Goal: Task Accomplishment & Management: Manage account settings

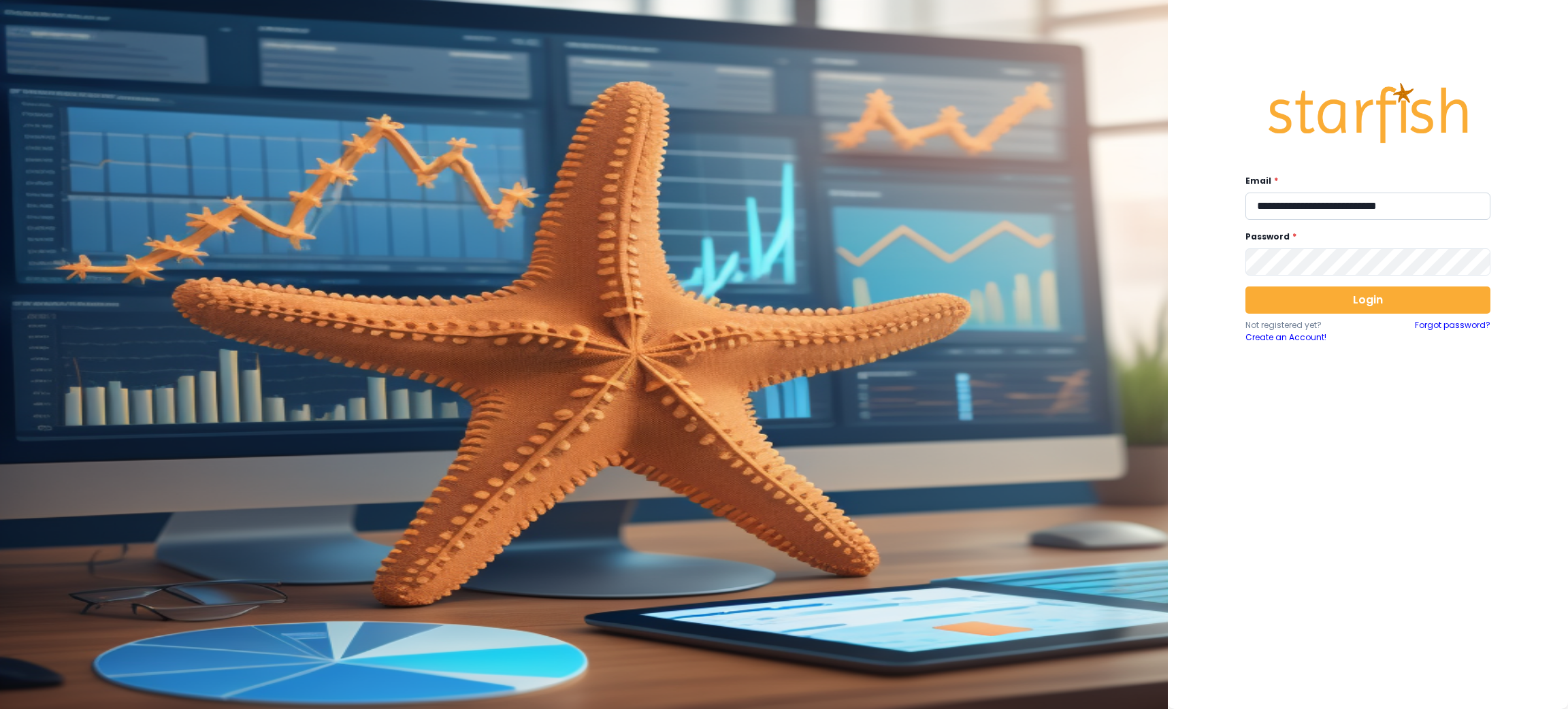
click at [1275, 206] on input "**********" at bounding box center [1368, 206] width 245 height 27
type input "**********"
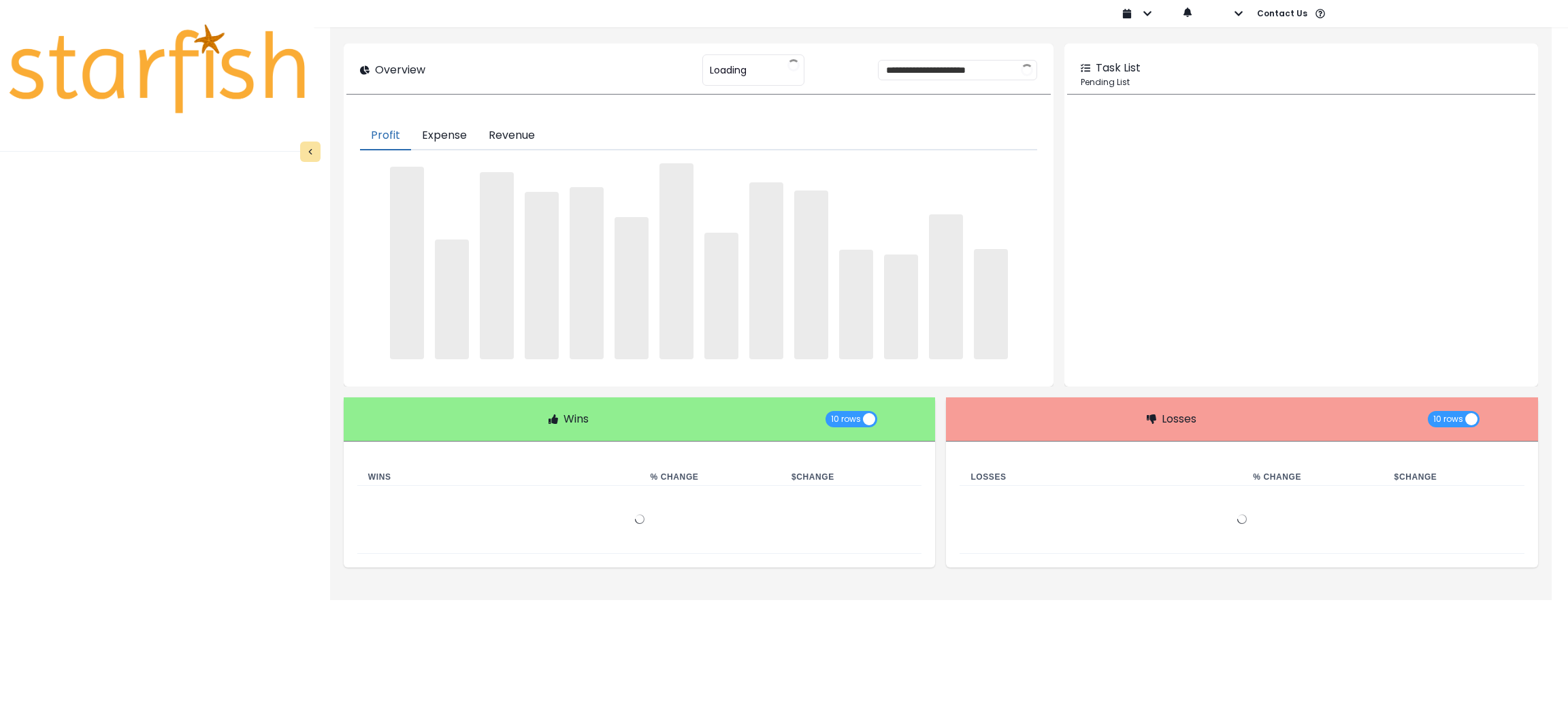
type input "***"
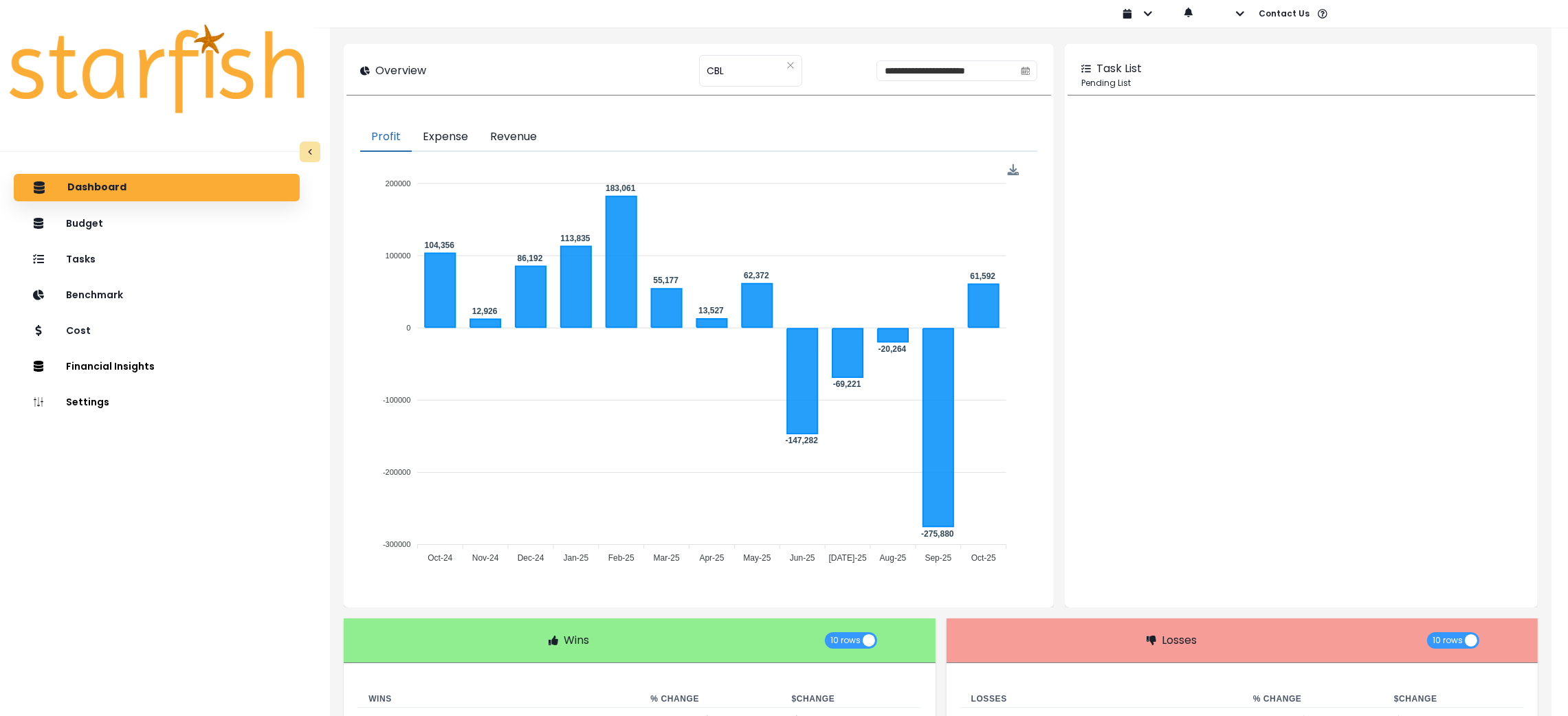
drag, startPoint x: 129, startPoint y: 551, endPoint x: 149, endPoint y: 468, distance: 85.4
click at [127, 551] on div "Dashboard Budget Tasks Benchmark Cost Financial Insights Location Analysis Comp…" at bounding box center [157, 478] width 314 height 613
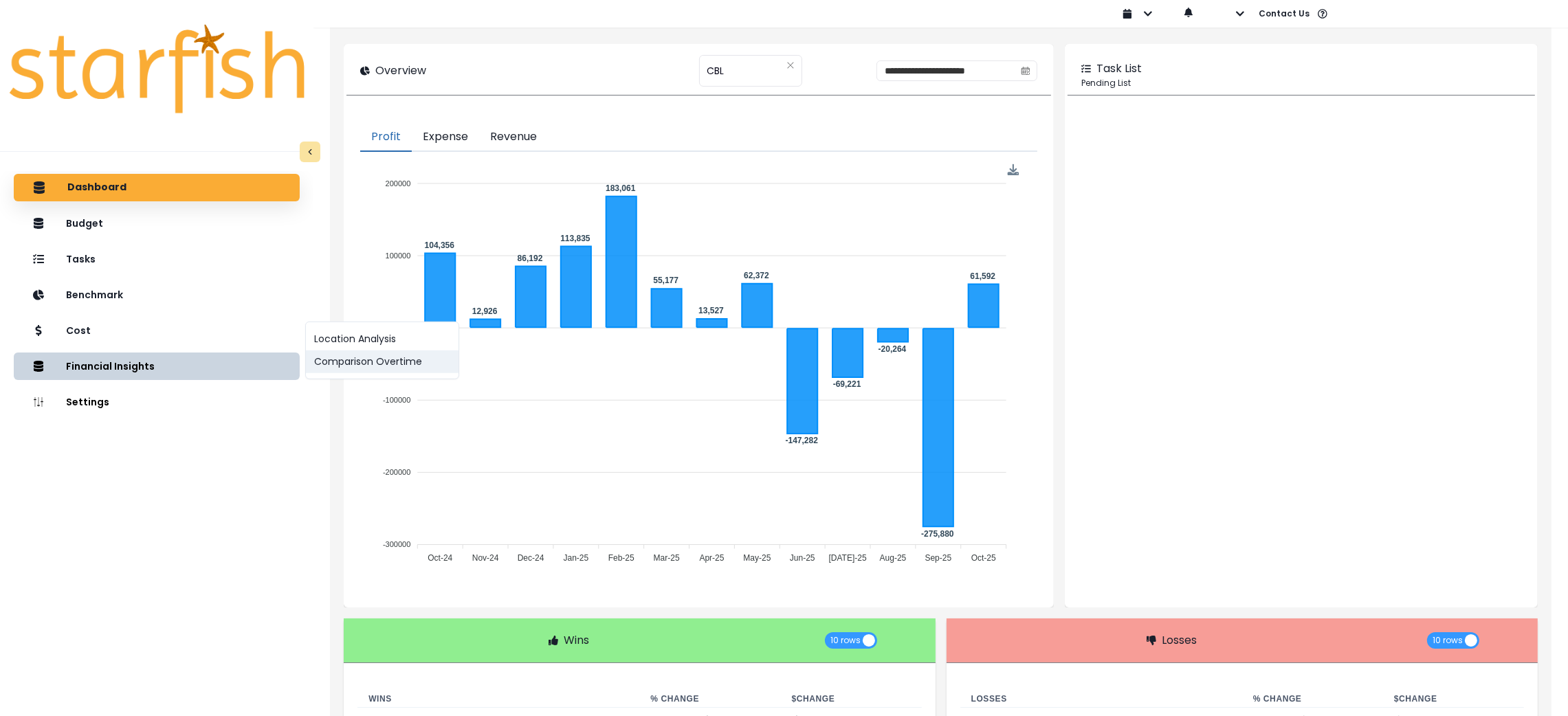
click at [365, 363] on button "Comparison Overtime" at bounding box center [382, 362] width 153 height 23
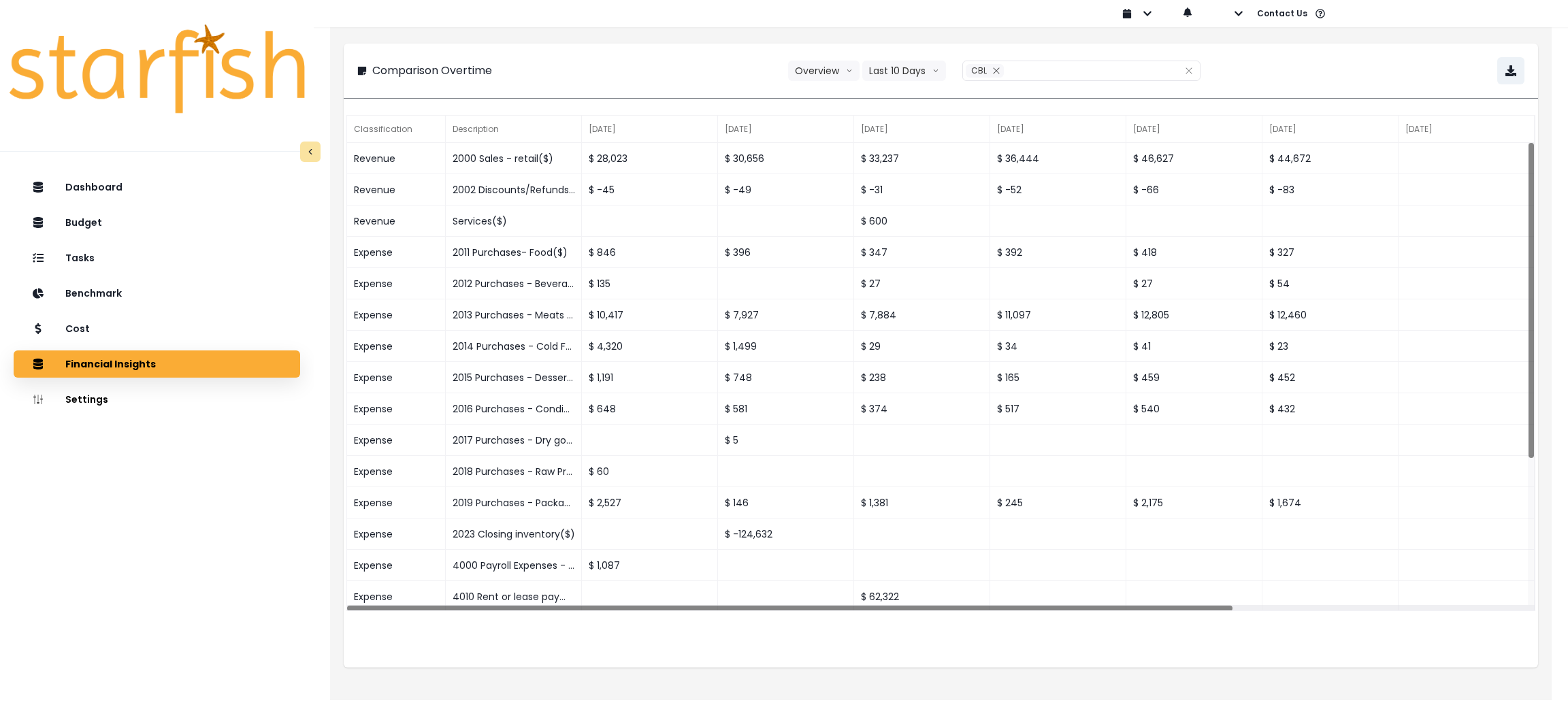
click at [602, 35] on div "Comparison Overtime Overview Overview % of cost % of sales Last 10 Days Last 4 …" at bounding box center [940, 360] width 1221 height 682
click at [930, 78] on button "Last 10 Days" at bounding box center [904, 70] width 83 height 20
click at [913, 150] on span "Last 15 Months" at bounding box center [904, 146] width 66 height 14
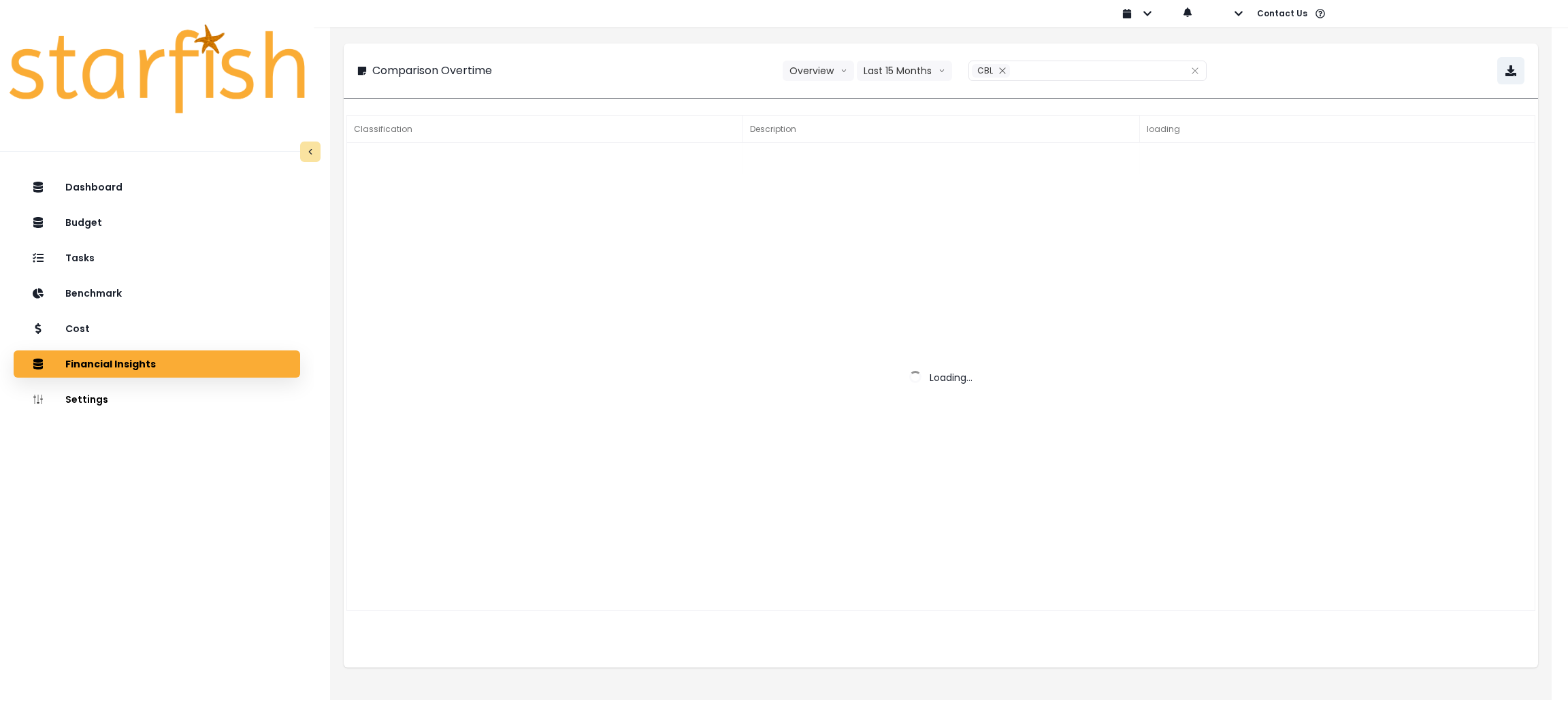
click at [654, 39] on div "Comparison Overtime Overview Overview % of cost % of sales Last 15 Months Last …" at bounding box center [940, 360] width 1221 height 682
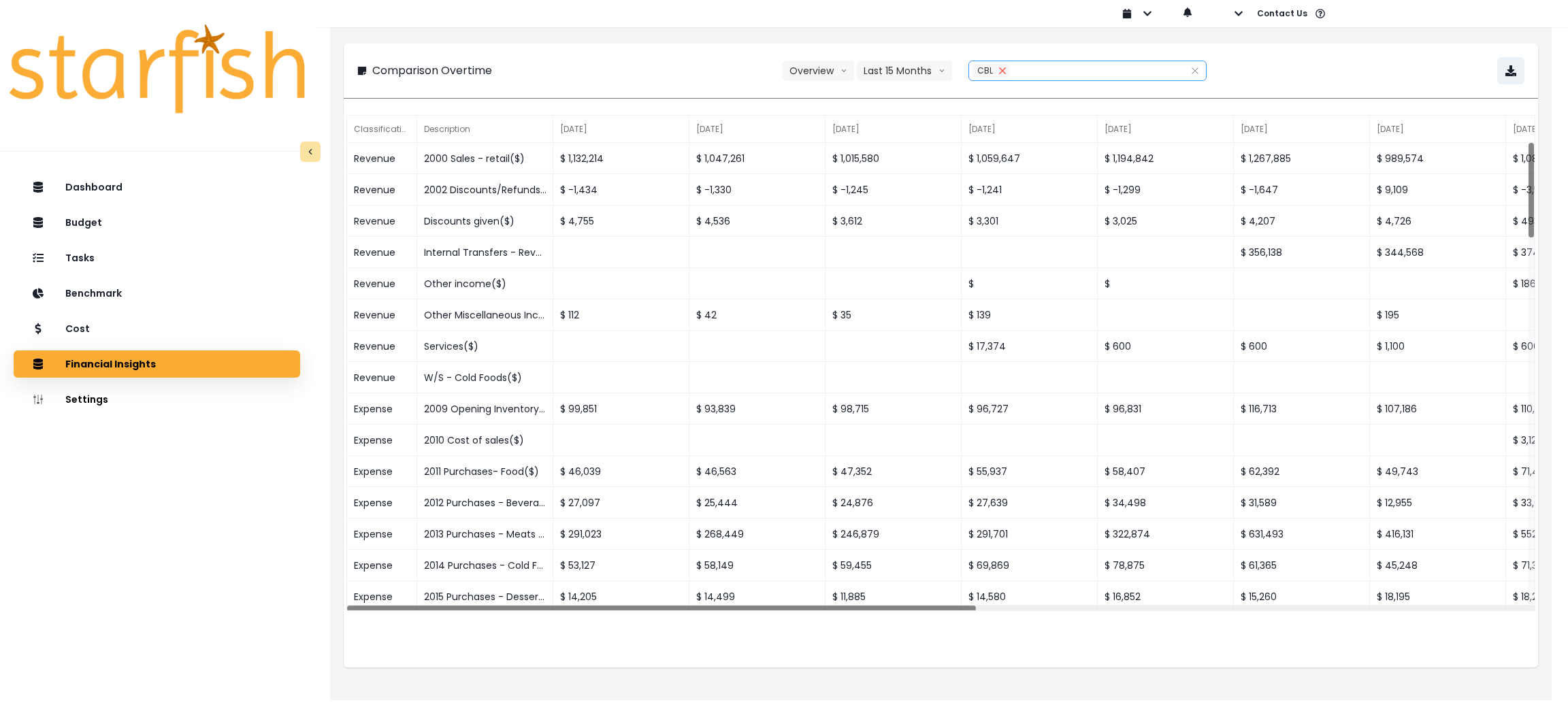
click at [1006, 68] on button "Remove" at bounding box center [1002, 70] width 15 height 14
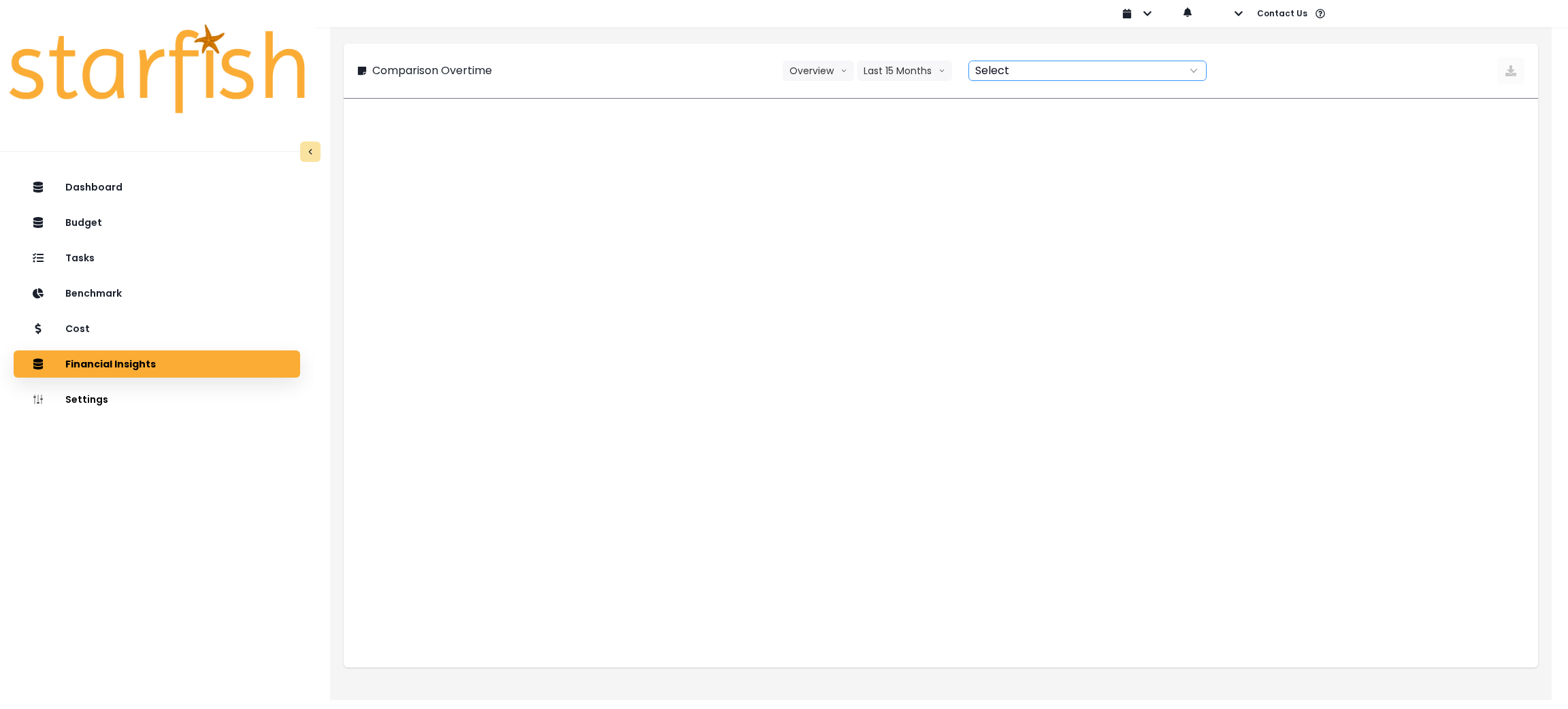
click at [1006, 68] on div at bounding box center [1073, 70] width 207 height 19
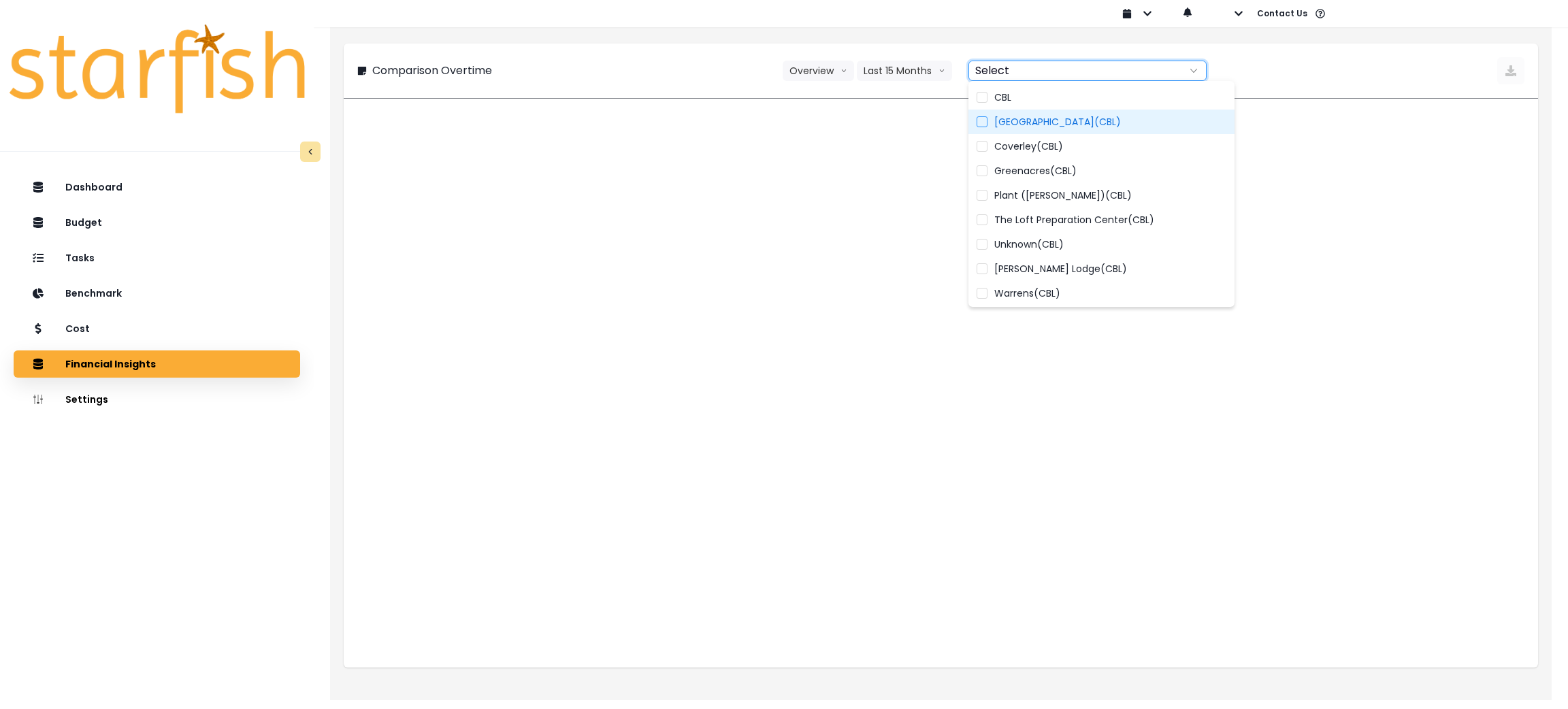
click at [1022, 122] on span "Bay Street(CBL)" at bounding box center [1058, 122] width 127 height 14
type input "**********"
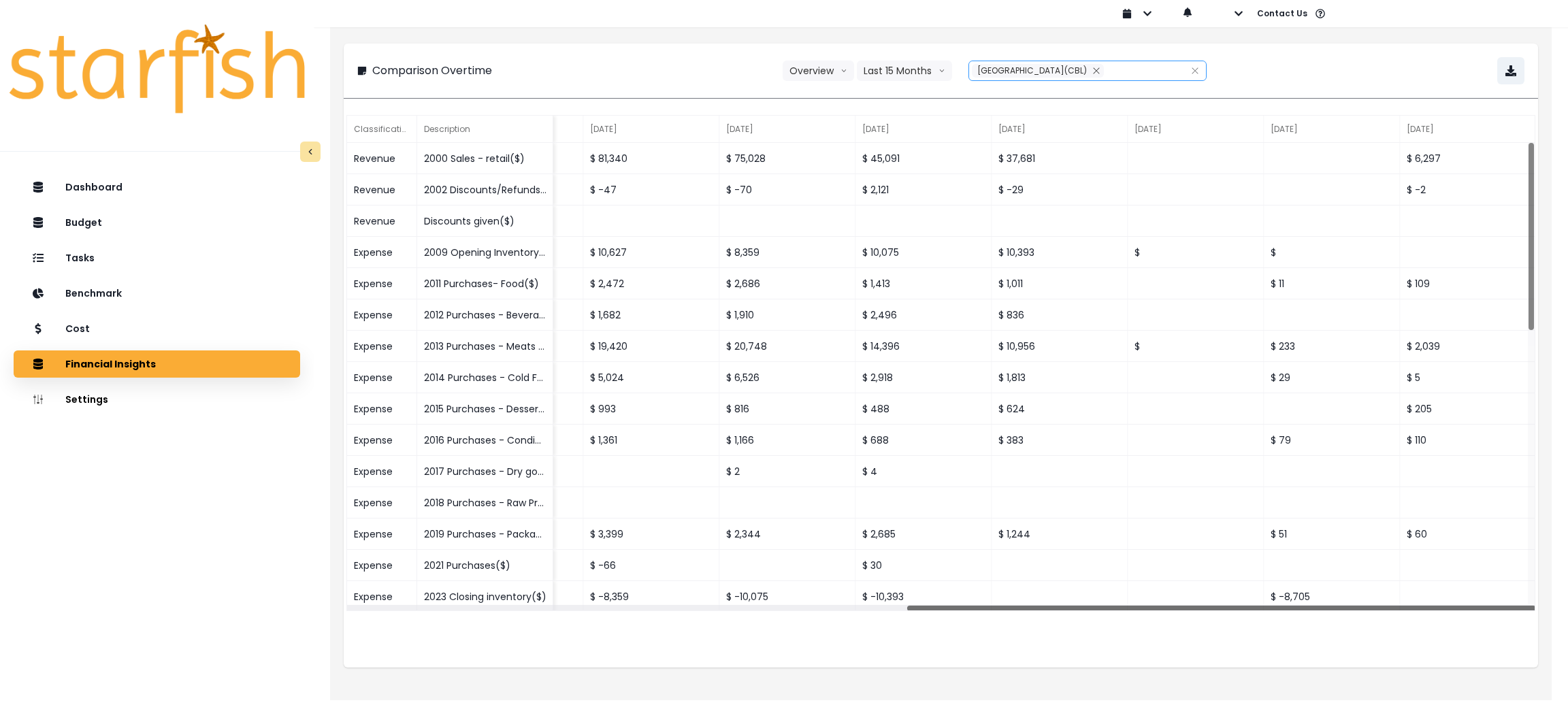
drag, startPoint x: 814, startPoint y: 606, endPoint x: 1567, endPoint y: 613, distance: 753.0
click at [1567, 613] on div "**********" at bounding box center [940, 341] width 1255 height 682
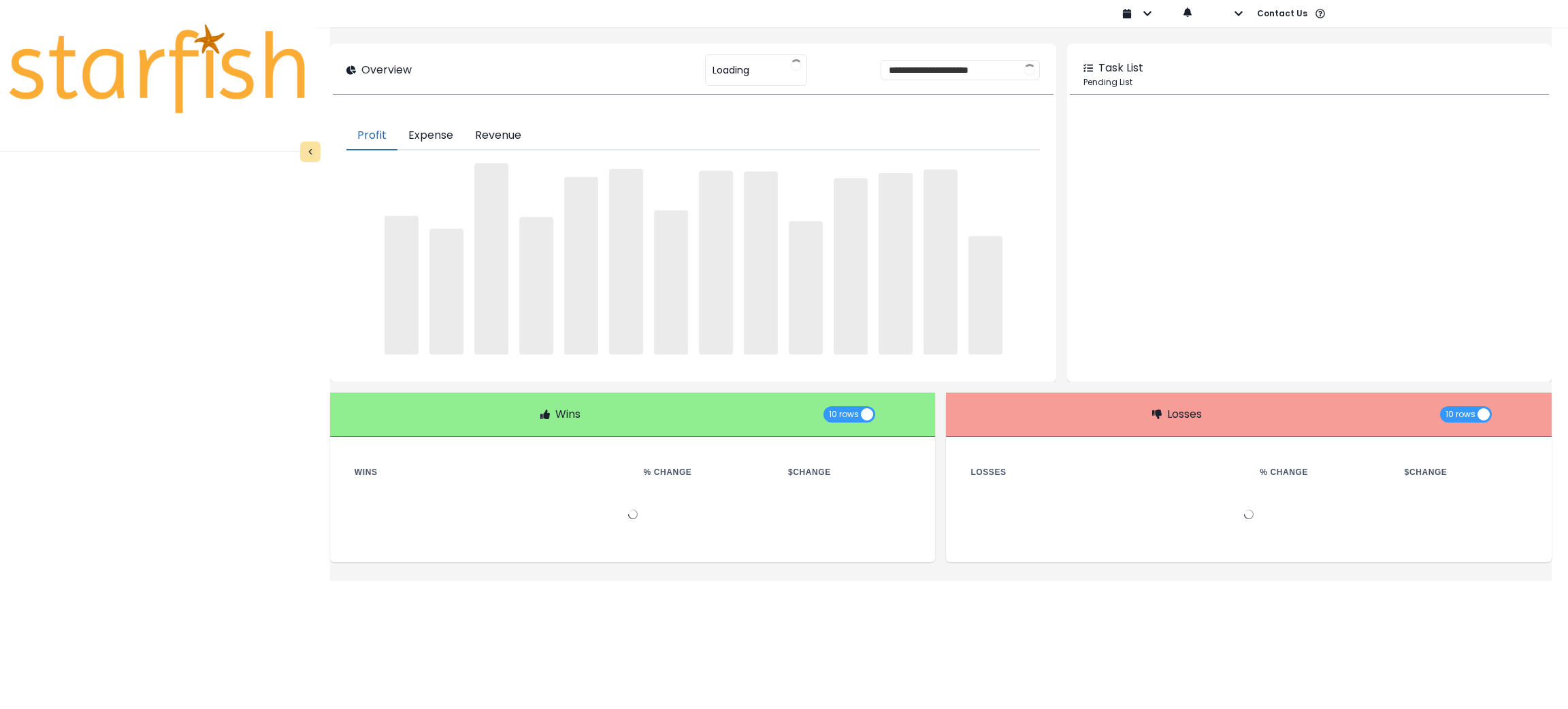
type input "***"
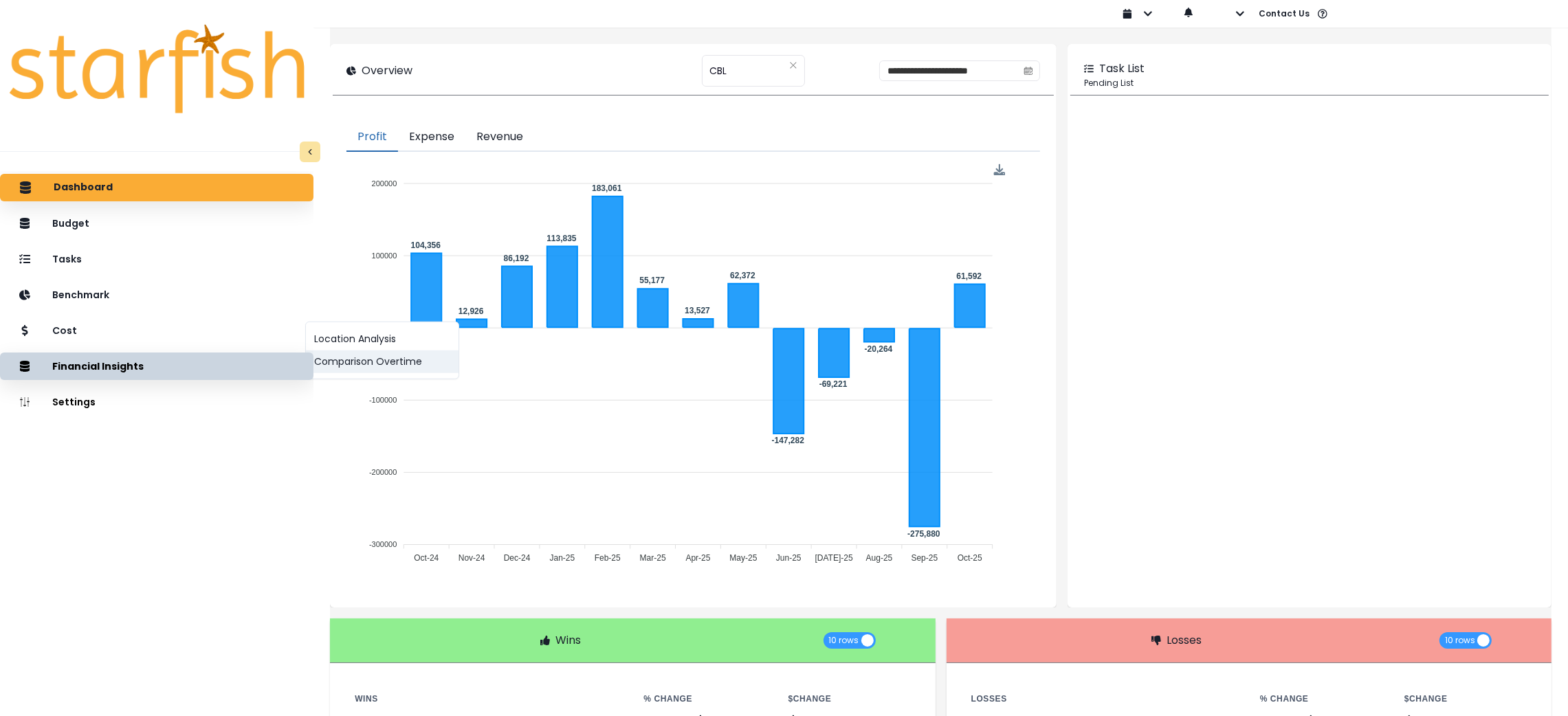
click at [332, 351] on button "Comparison Overtime" at bounding box center [382, 362] width 153 height 23
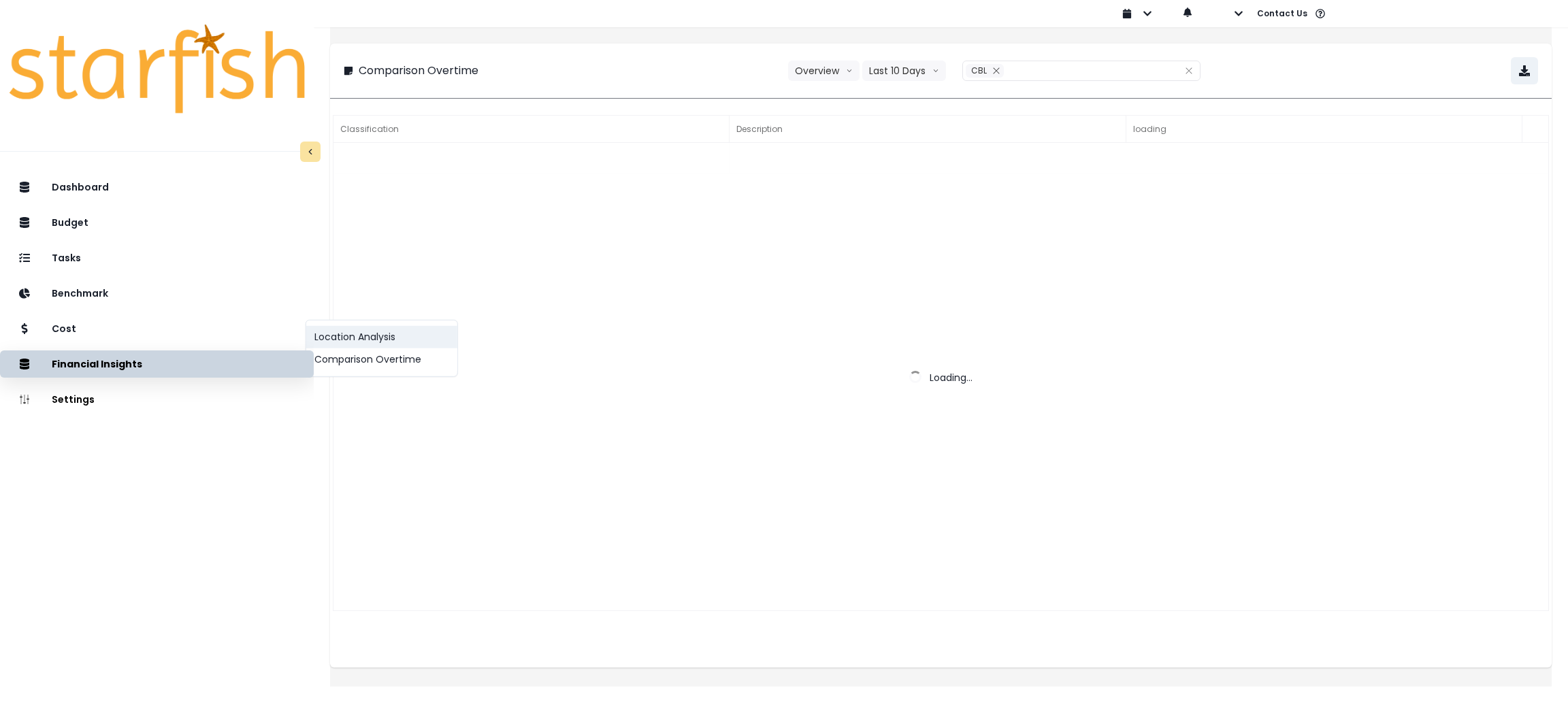
click at [334, 338] on button "Location Analysis" at bounding box center [382, 337] width 151 height 22
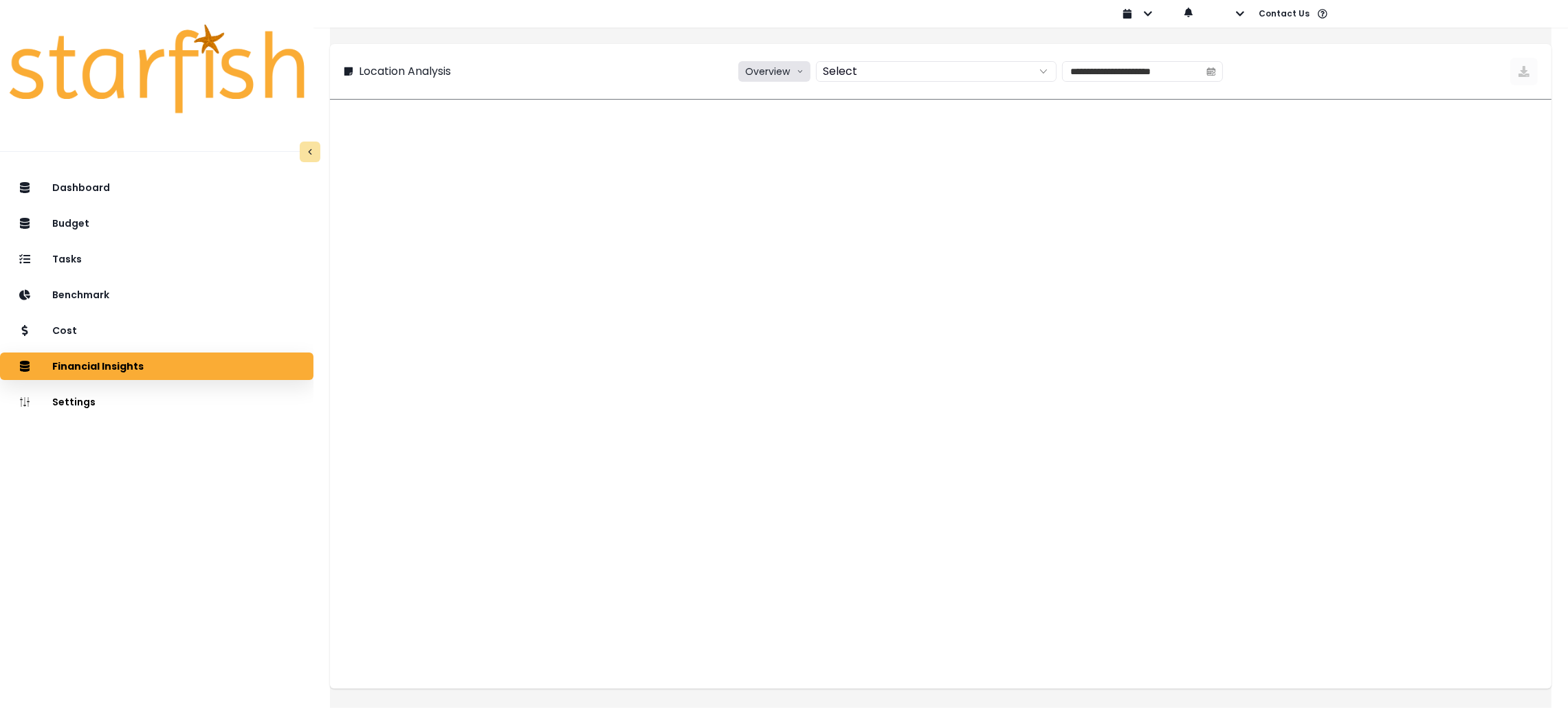
click at [797, 78] on icon "arrow down line" at bounding box center [800, 71] width 7 height 14
click at [765, 148] on span "% of sales" at bounding box center [772, 147] width 52 height 14
click at [1145, 64] on input "**********" at bounding box center [1133, 71] width 137 height 20
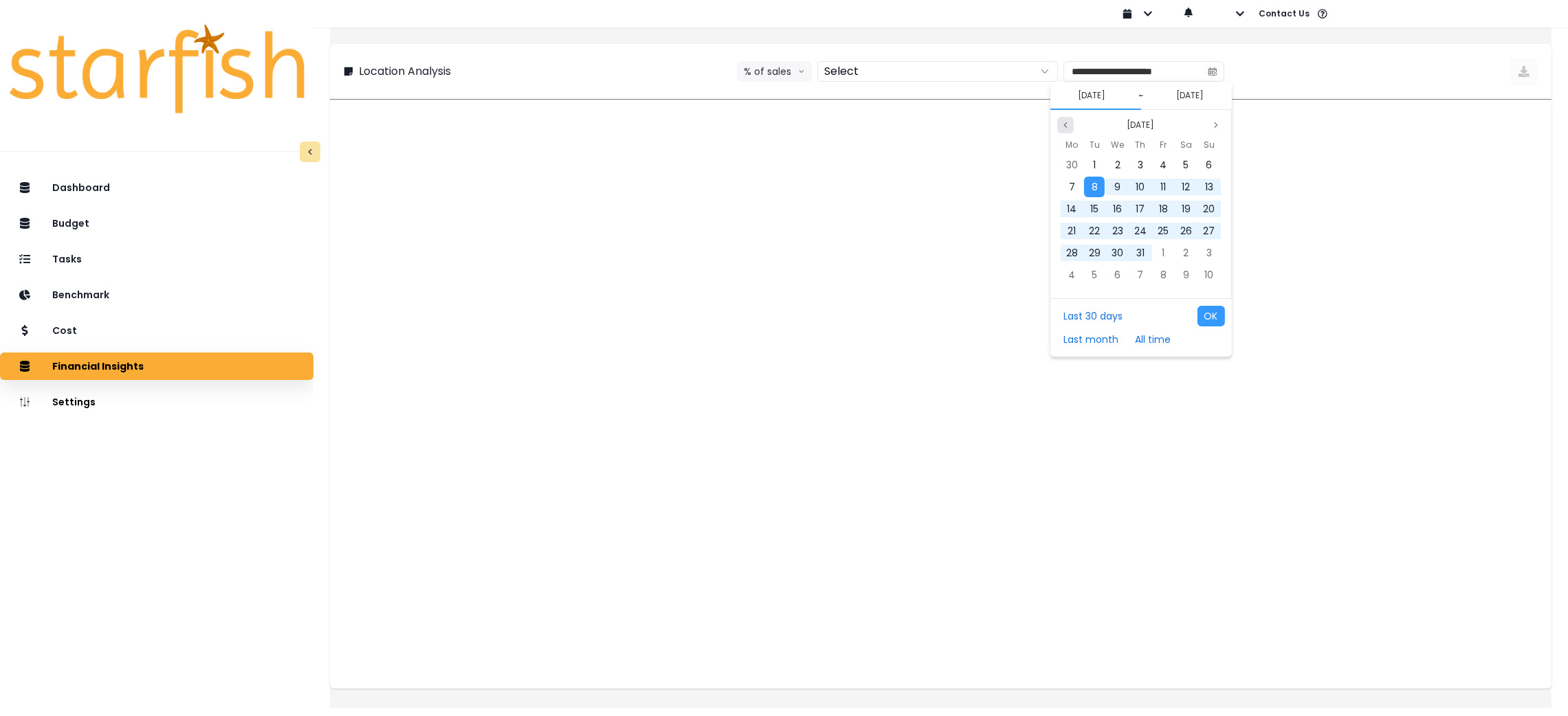
click at [1071, 130] on button "Previous month" at bounding box center [1065, 125] width 17 height 17
click at [1143, 164] on div "1" at bounding box center [1140, 165] width 20 height 20
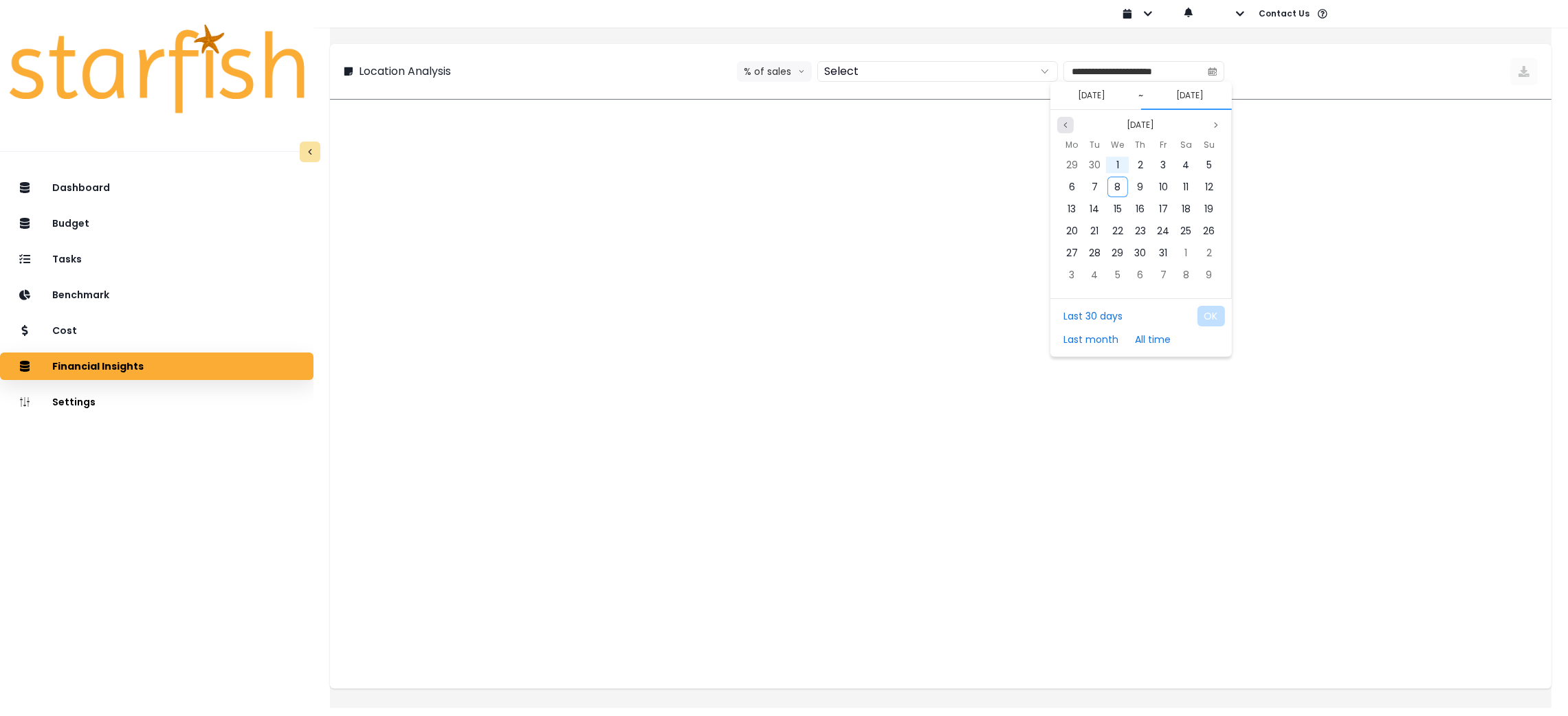
click at [1061, 131] on button "Previous month" at bounding box center [1065, 125] width 17 height 17
click at [1203, 249] on div "31" at bounding box center [1209, 253] width 20 height 20
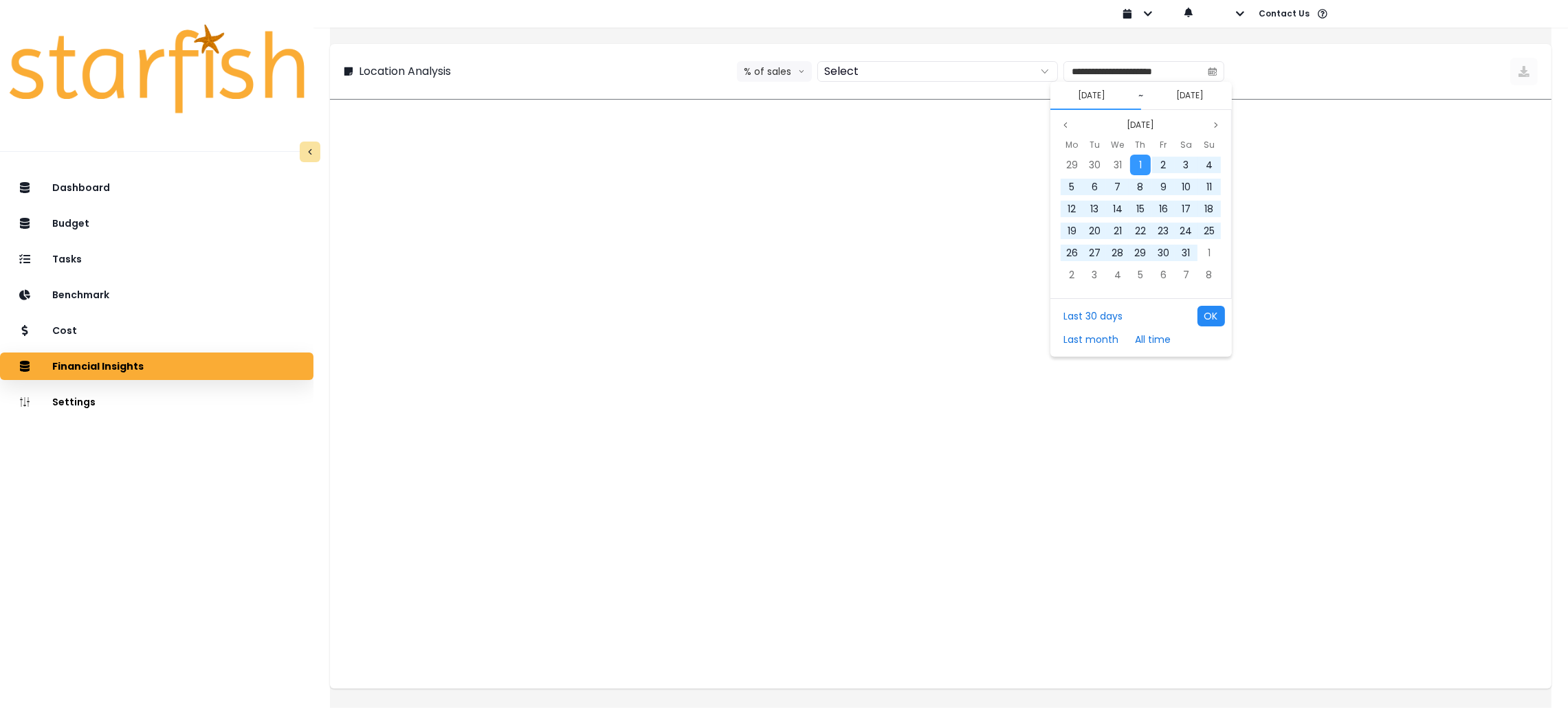
click at [1214, 316] on button "OK" at bounding box center [1211, 316] width 28 height 20
type input "**********"
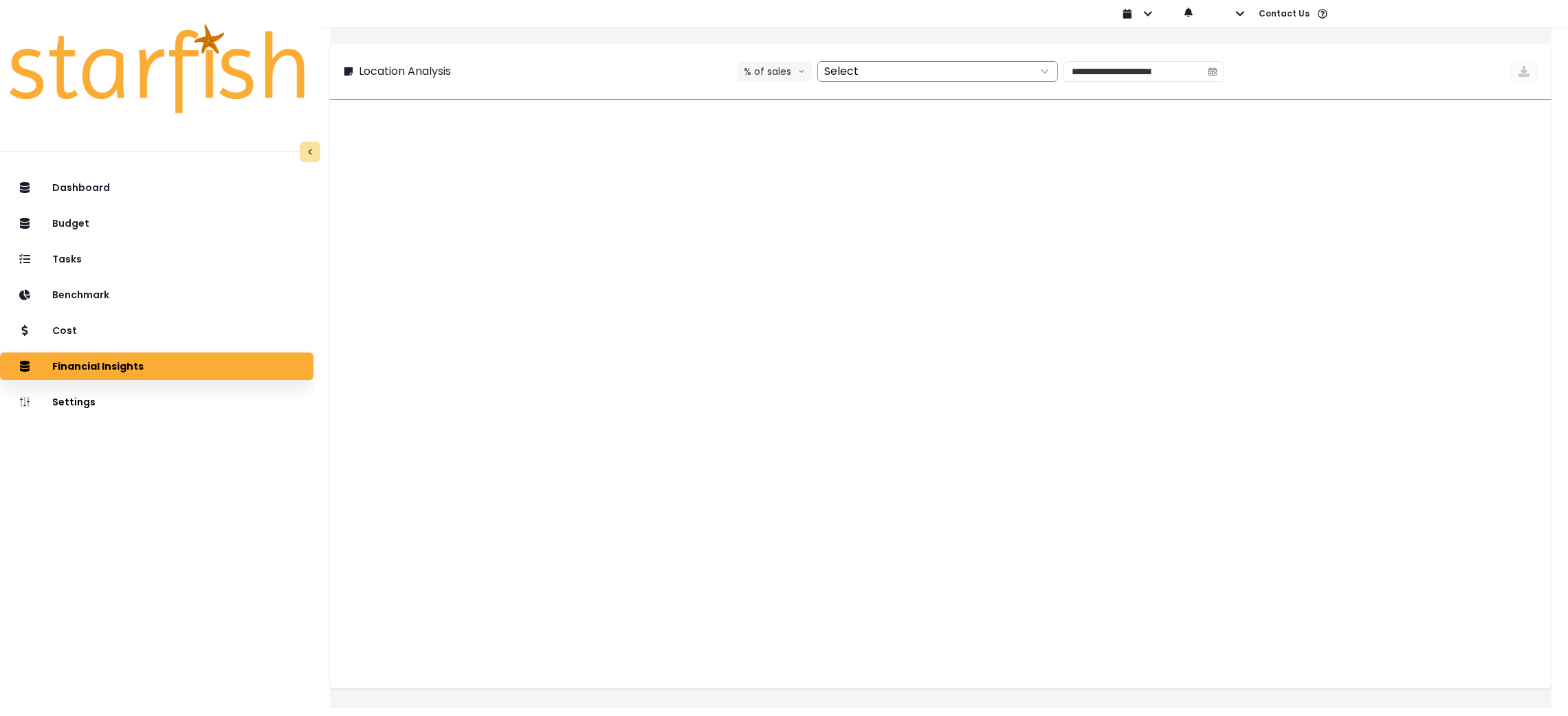
click at [861, 76] on div at bounding box center [923, 71] width 209 height 20
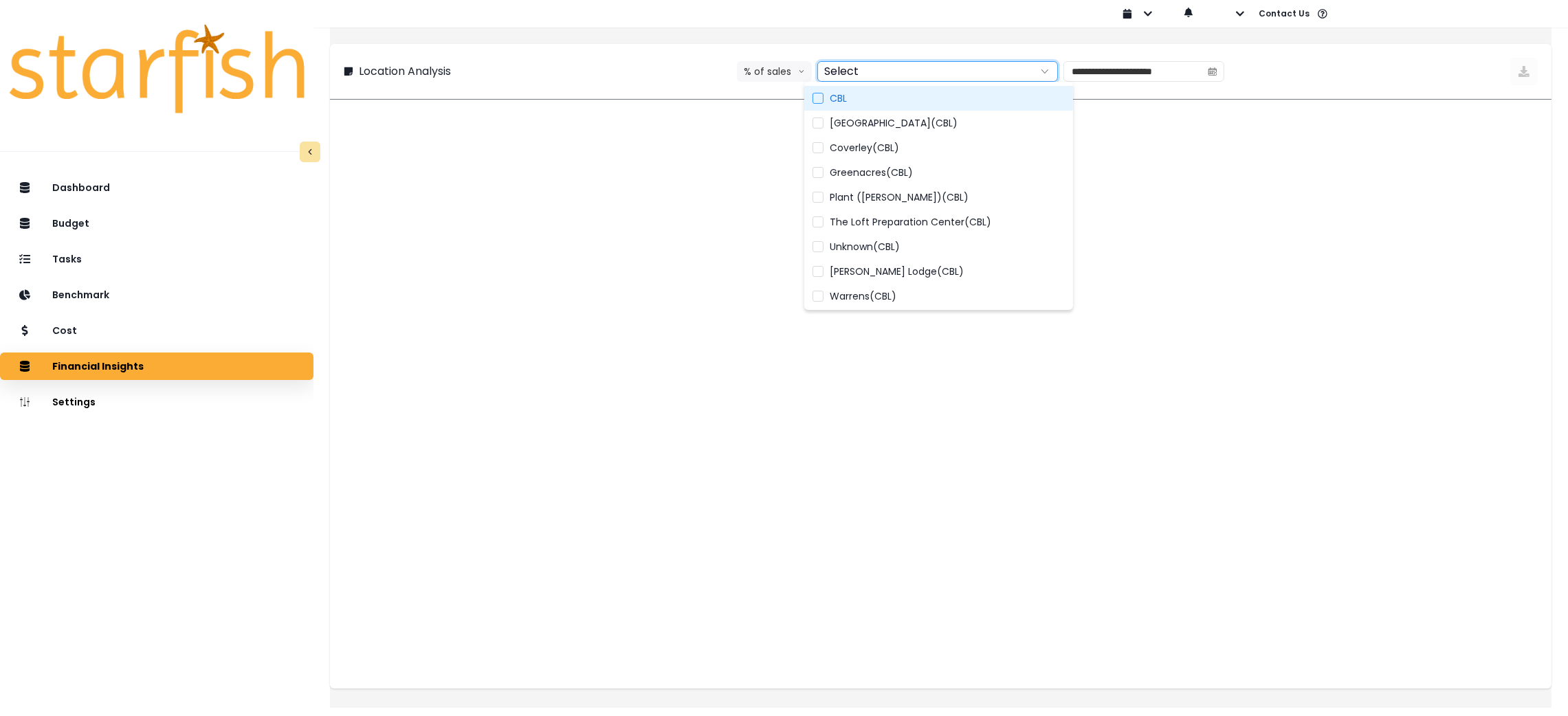
click at [860, 94] on label "CBL" at bounding box center [939, 98] width 269 height 25
click at [855, 127] on span "Bay Street(CBL)" at bounding box center [895, 123] width 128 height 14
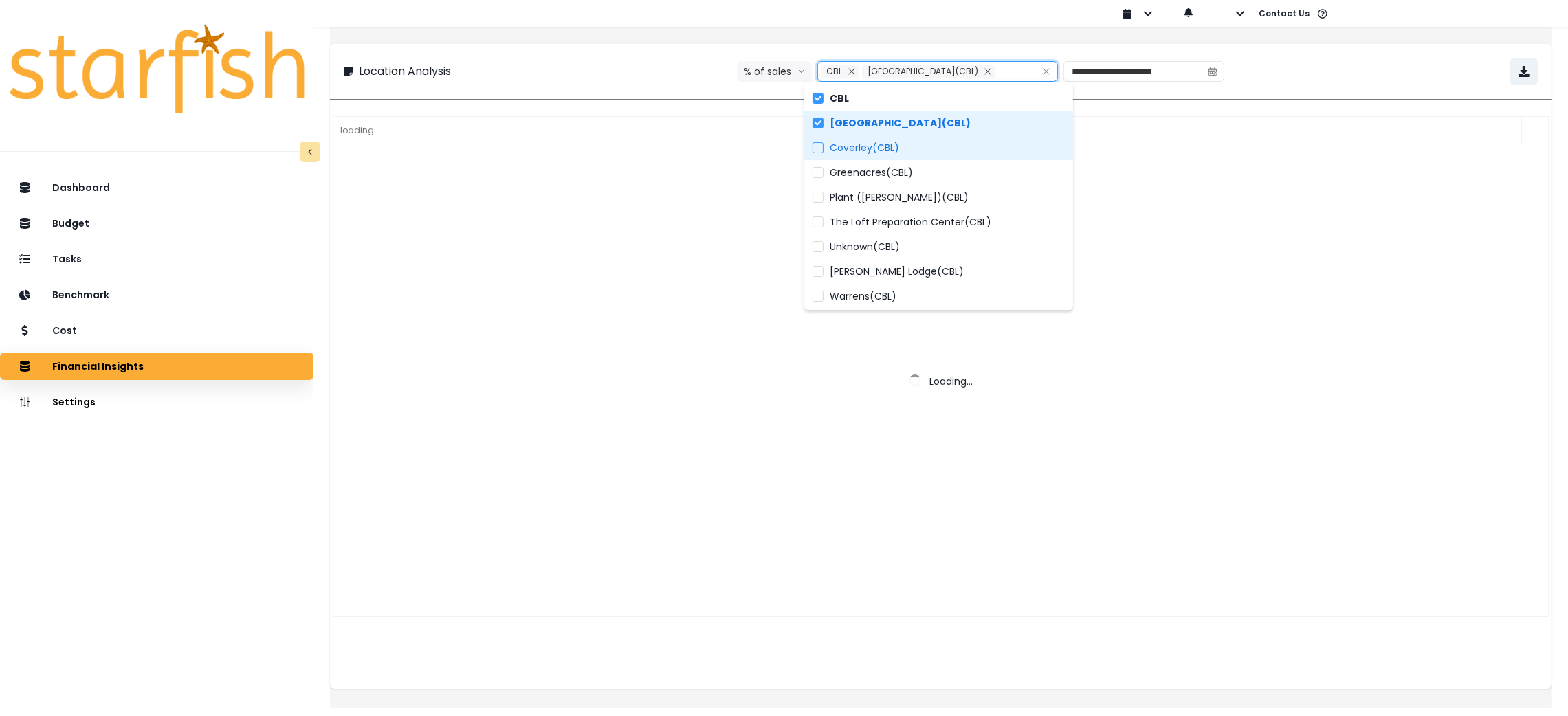
click at [855, 146] on span "Coverley(CBL)" at bounding box center [866, 147] width 70 height 14
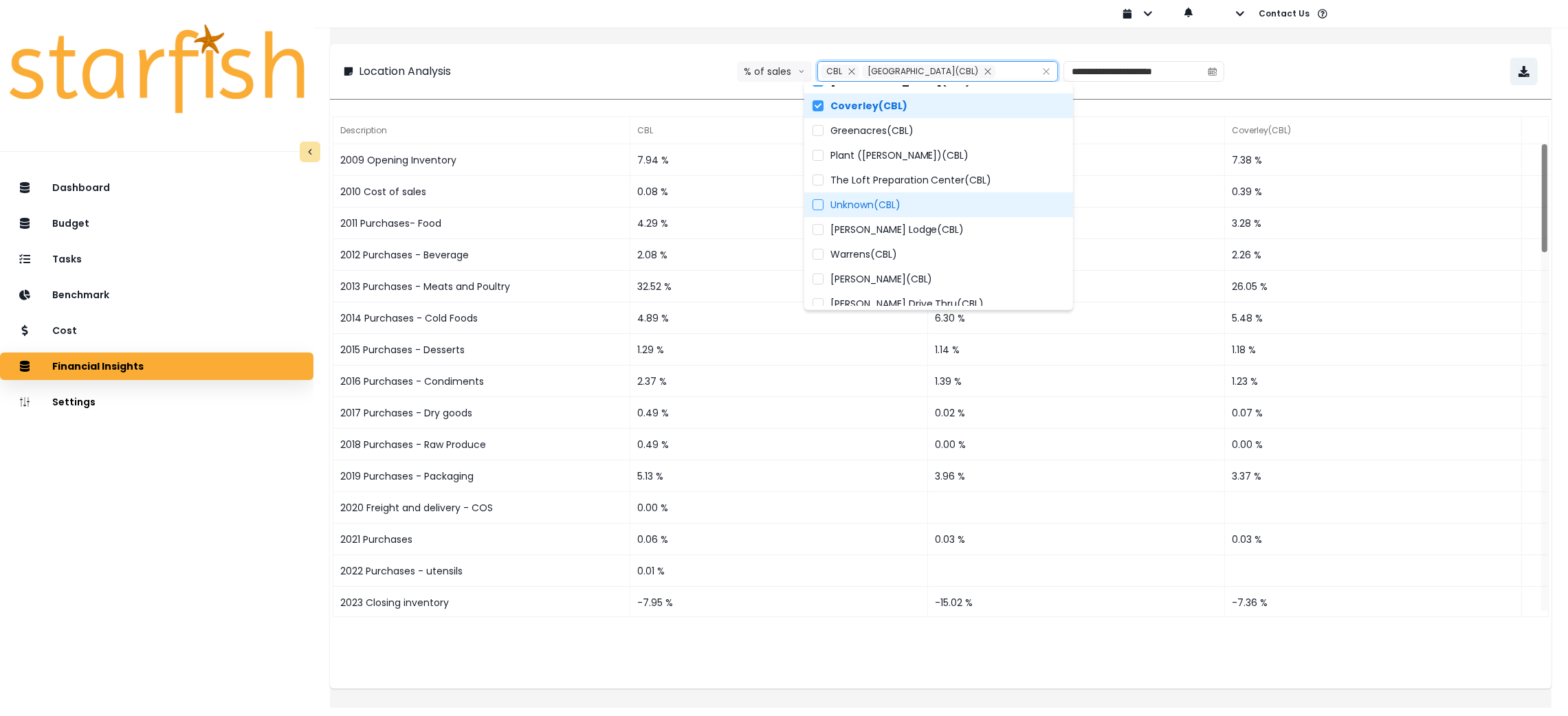
scroll to position [103, 0]
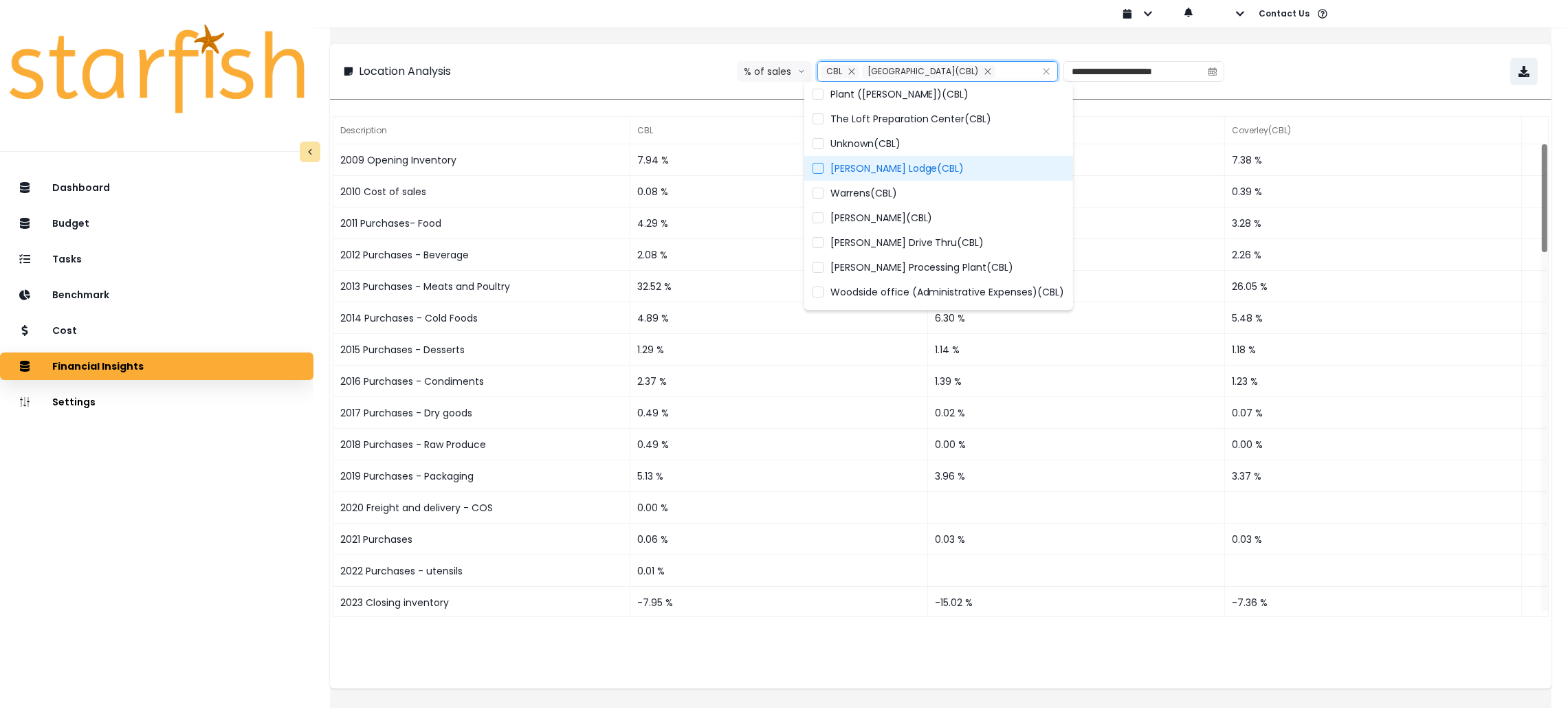
click at [870, 174] on span "Walmer Lodge(CBL)" at bounding box center [898, 168] width 134 height 14
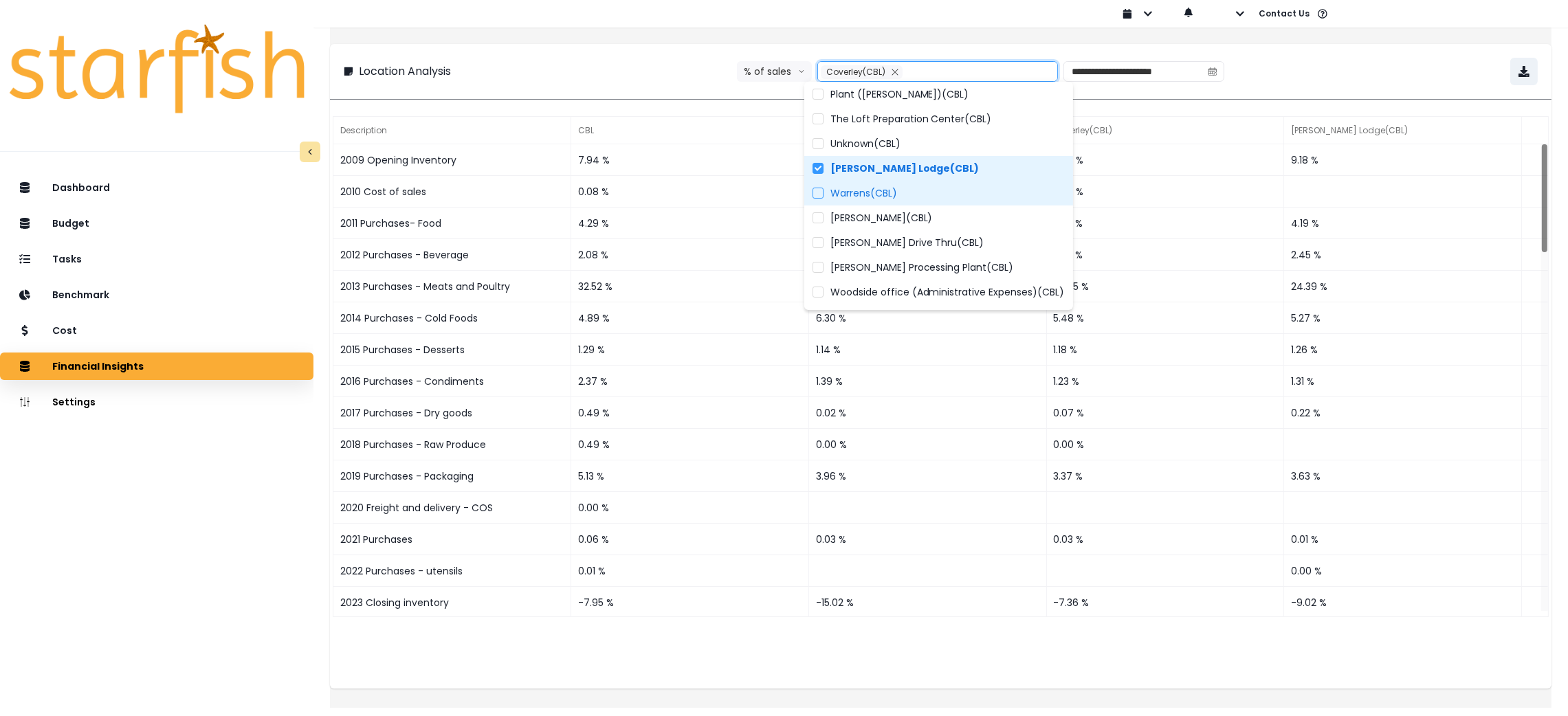
click at [877, 196] on span "Warrens(CBL)" at bounding box center [864, 193] width 67 height 14
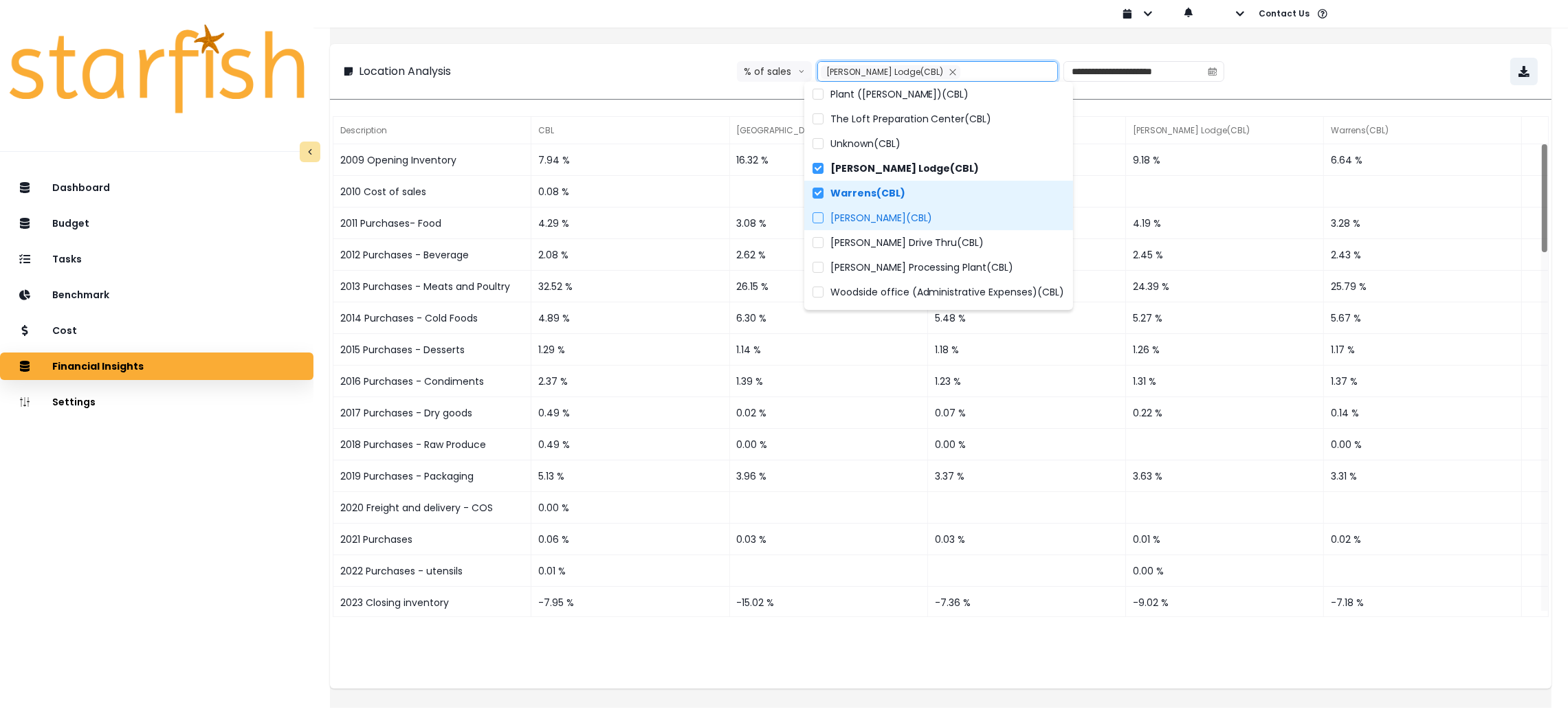
click at [877, 217] on span "Wildey(CBL)" at bounding box center [882, 218] width 102 height 14
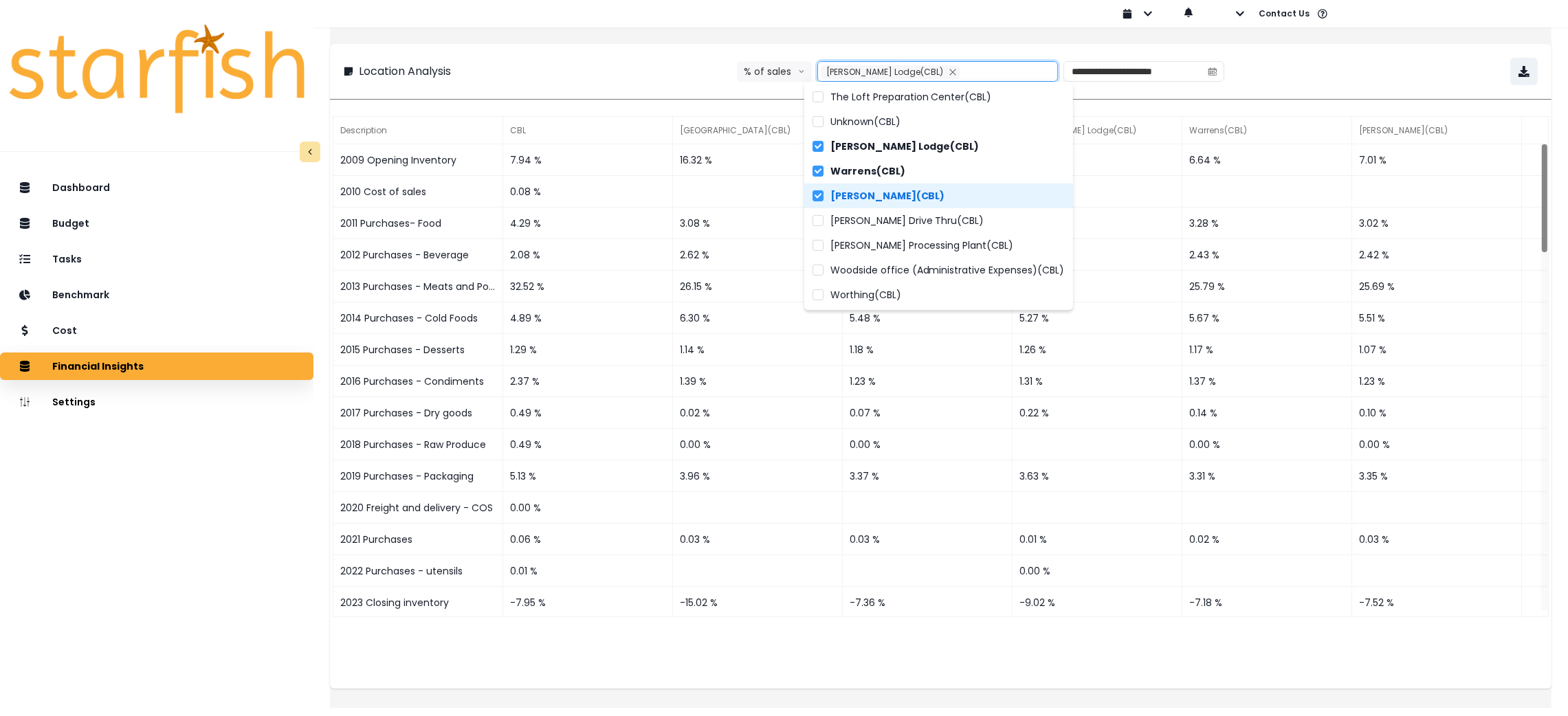
scroll to position [126, 0]
click at [887, 263] on span "Woodside office (Administrative Expenses)(CBL)" at bounding box center [948, 269] width 235 height 14
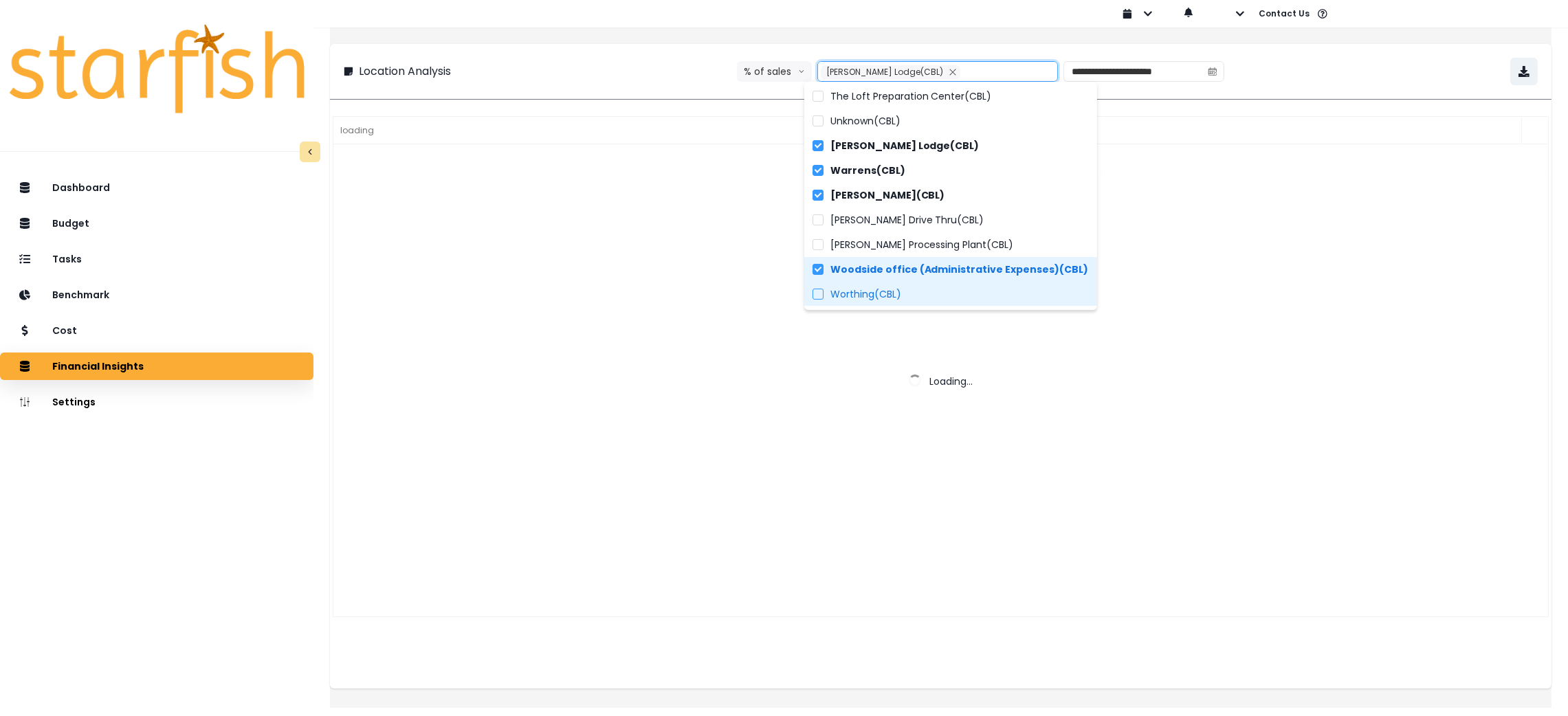
click at [878, 296] on span "Worthing(CBL)" at bounding box center [866, 294] width 71 height 14
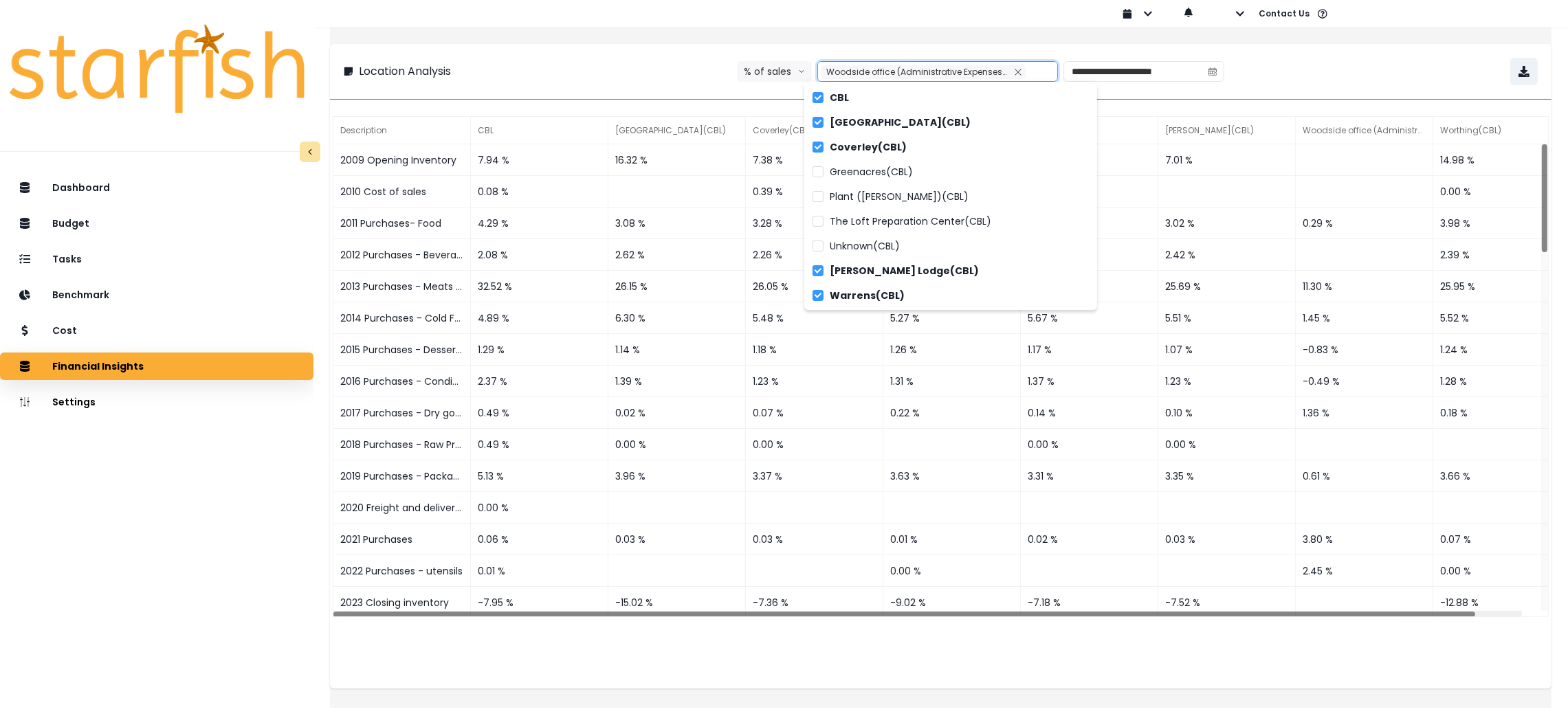
scroll to position [0, 0]
click at [848, 123] on span "Bay Street(CBL)" at bounding box center [901, 123] width 141 height 14
type input "**********"
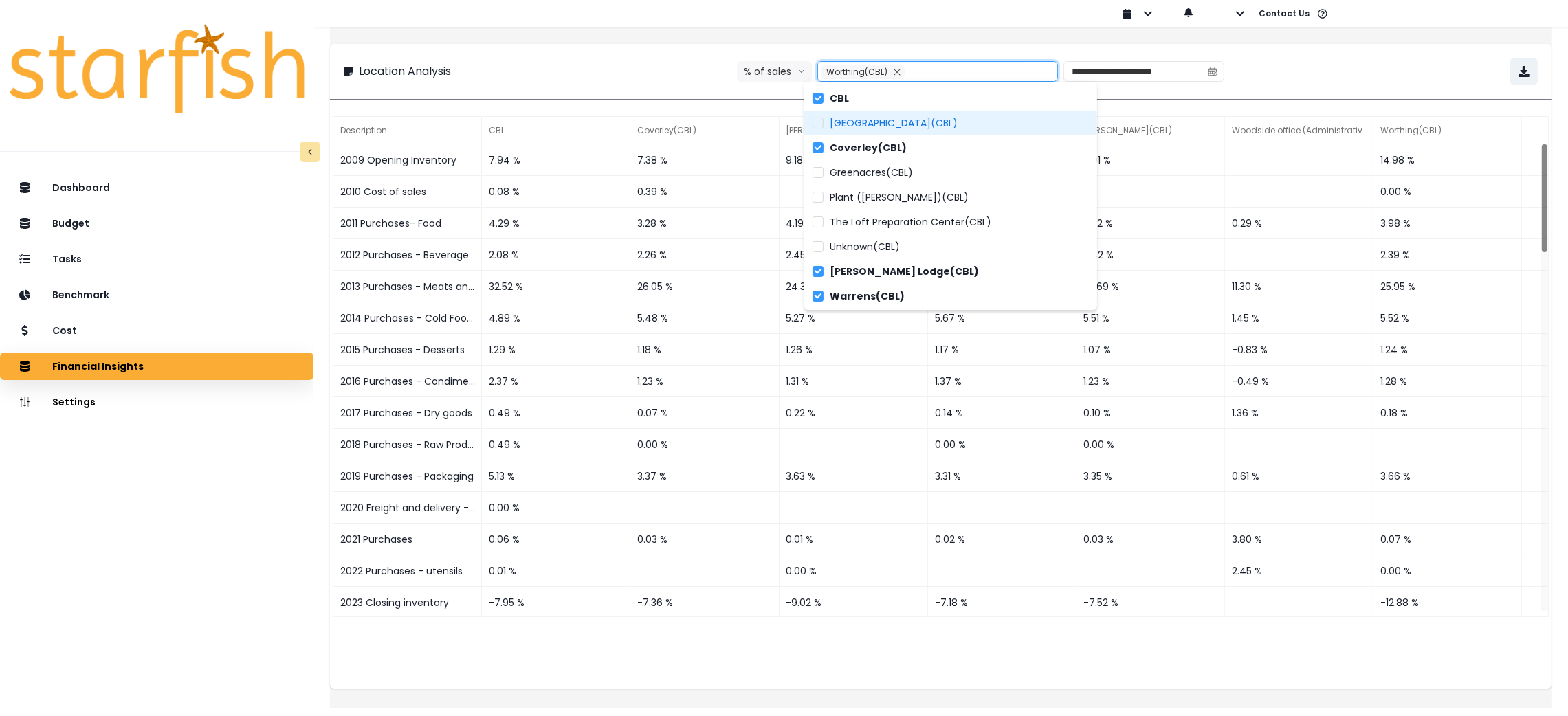
click at [609, 61] on div "**********" at bounding box center [941, 72] width 1194 height 28
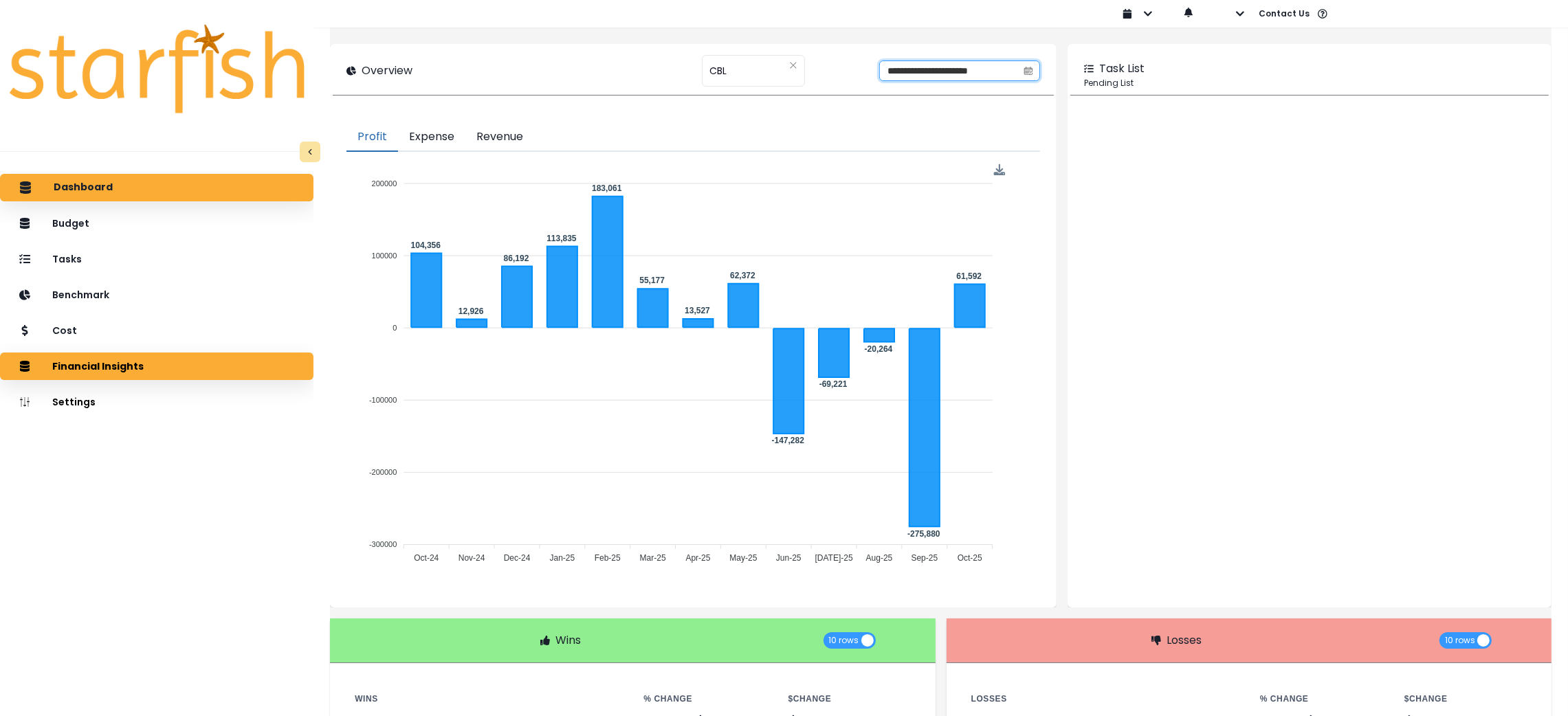
click at [925, 78] on input "**********" at bounding box center [948, 70] width 137 height 20
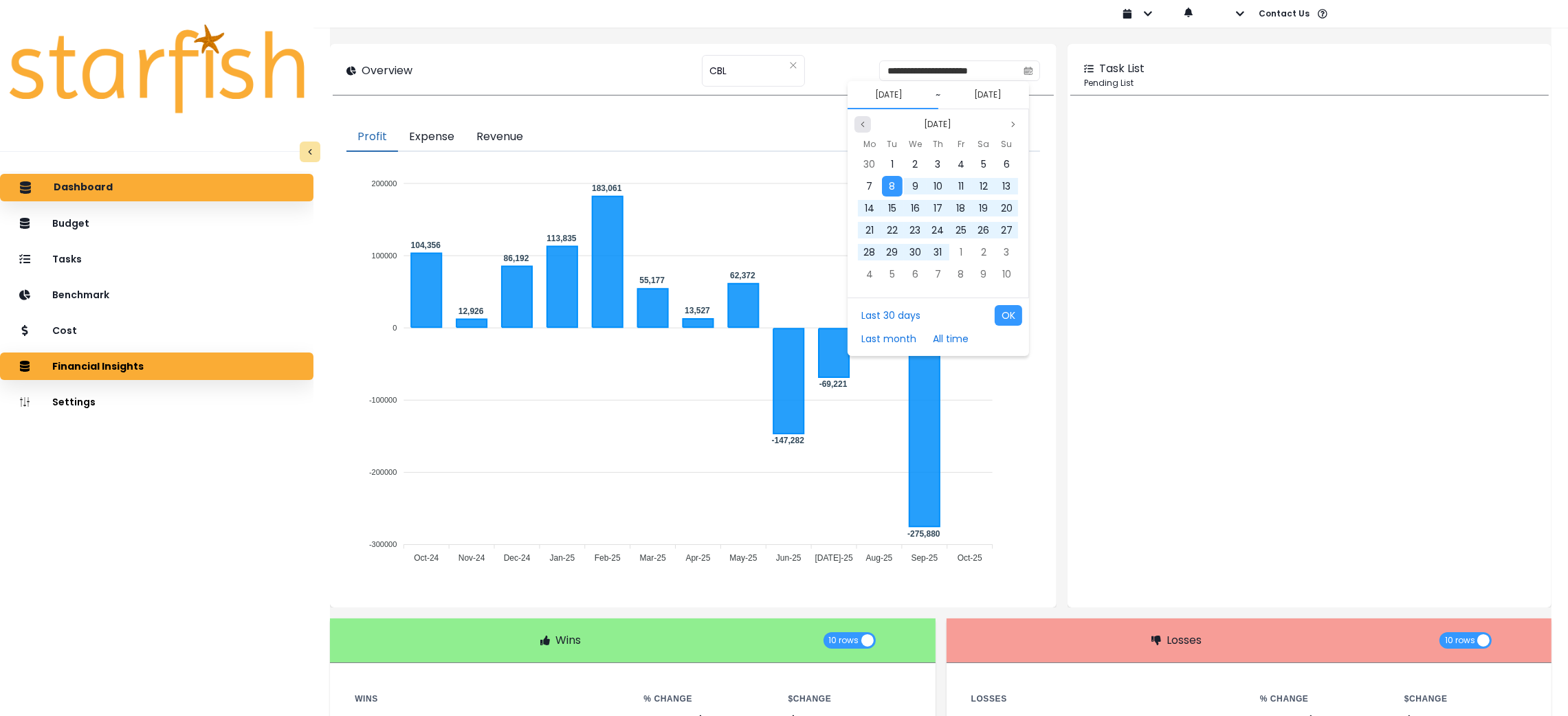
click at [864, 128] on icon "page previous" at bounding box center [862, 124] width 8 height 8
click at [941, 160] on div "1" at bounding box center [938, 164] width 20 height 20
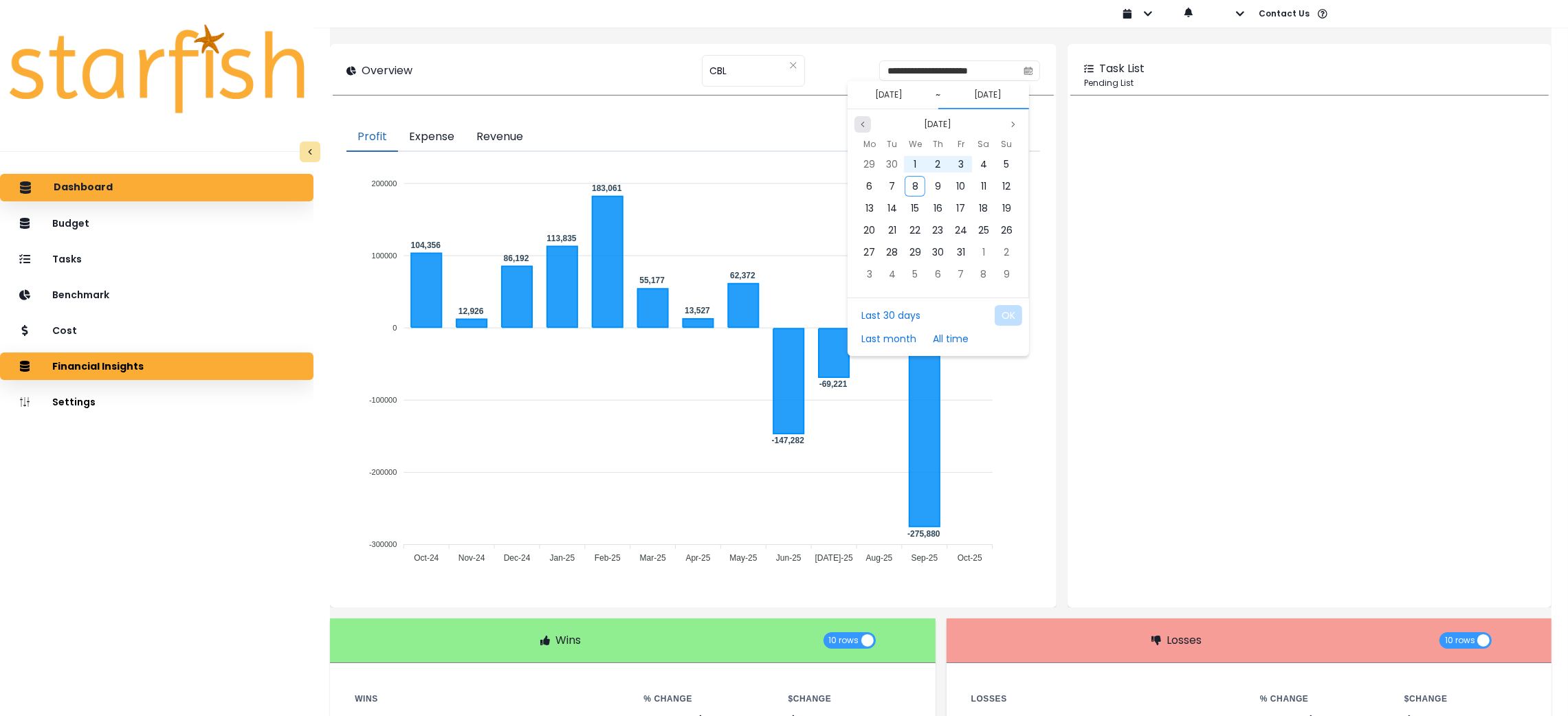
click at [865, 129] on button "Previous month" at bounding box center [863, 124] width 17 height 17
click at [1012, 248] on div "31" at bounding box center [1007, 252] width 20 height 20
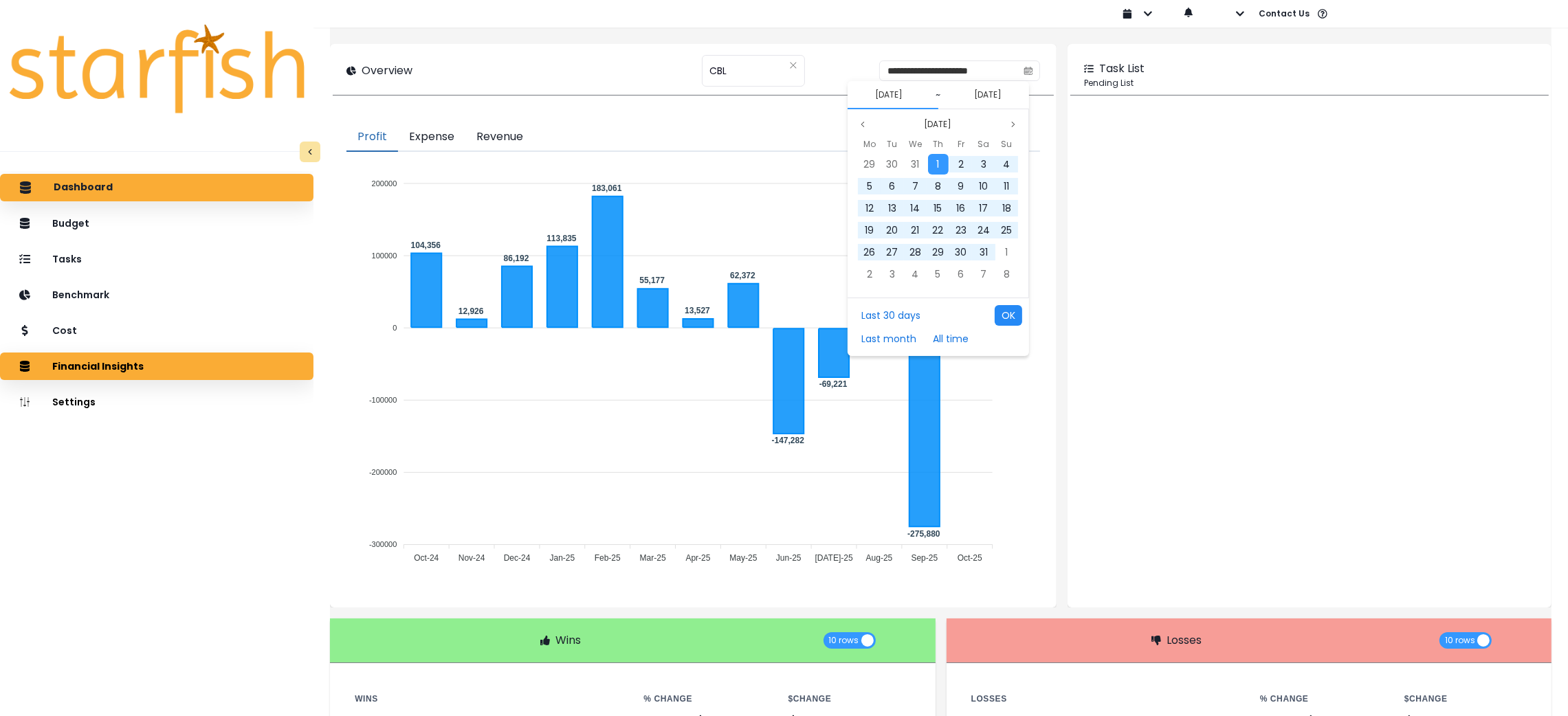
click at [1009, 322] on button "OK" at bounding box center [1009, 315] width 28 height 20
type input "**********"
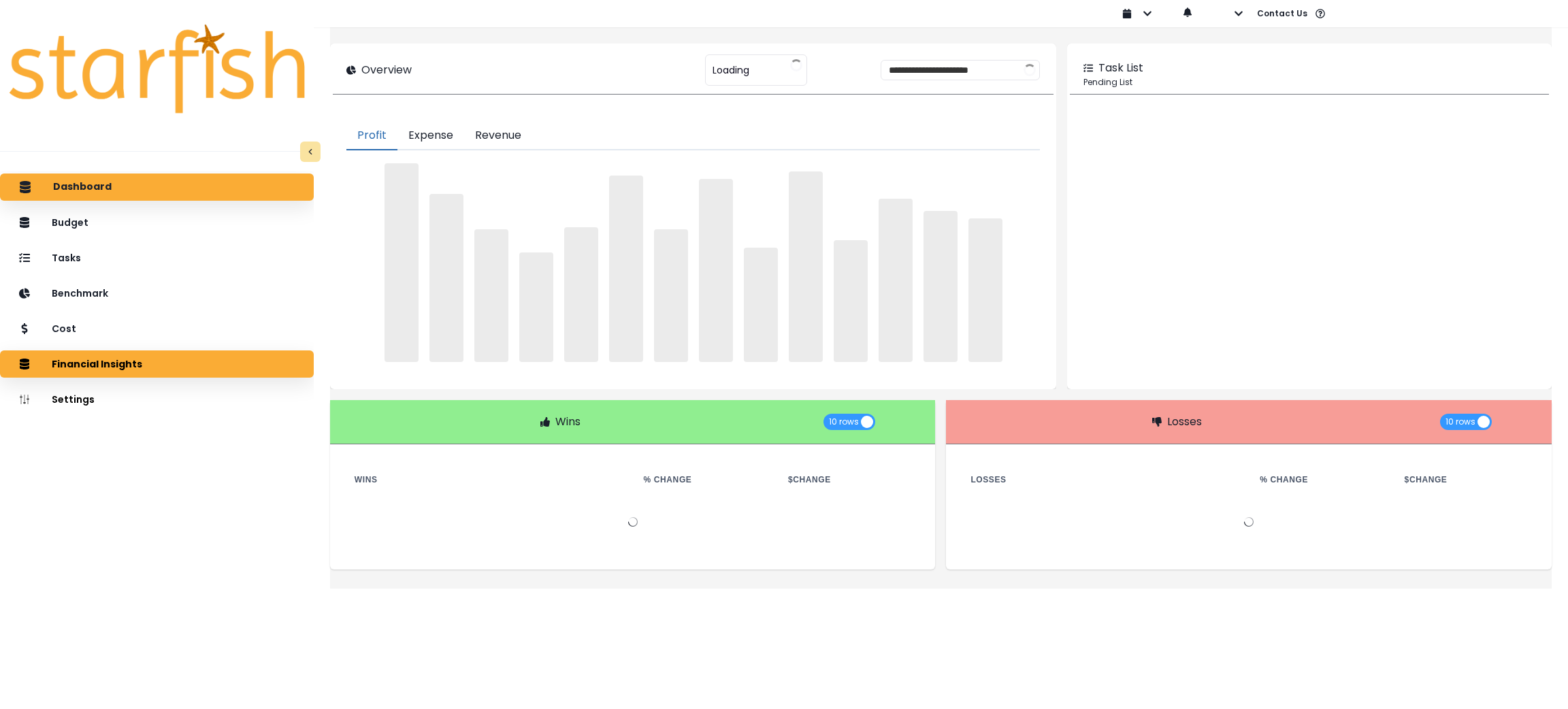
type input "***"
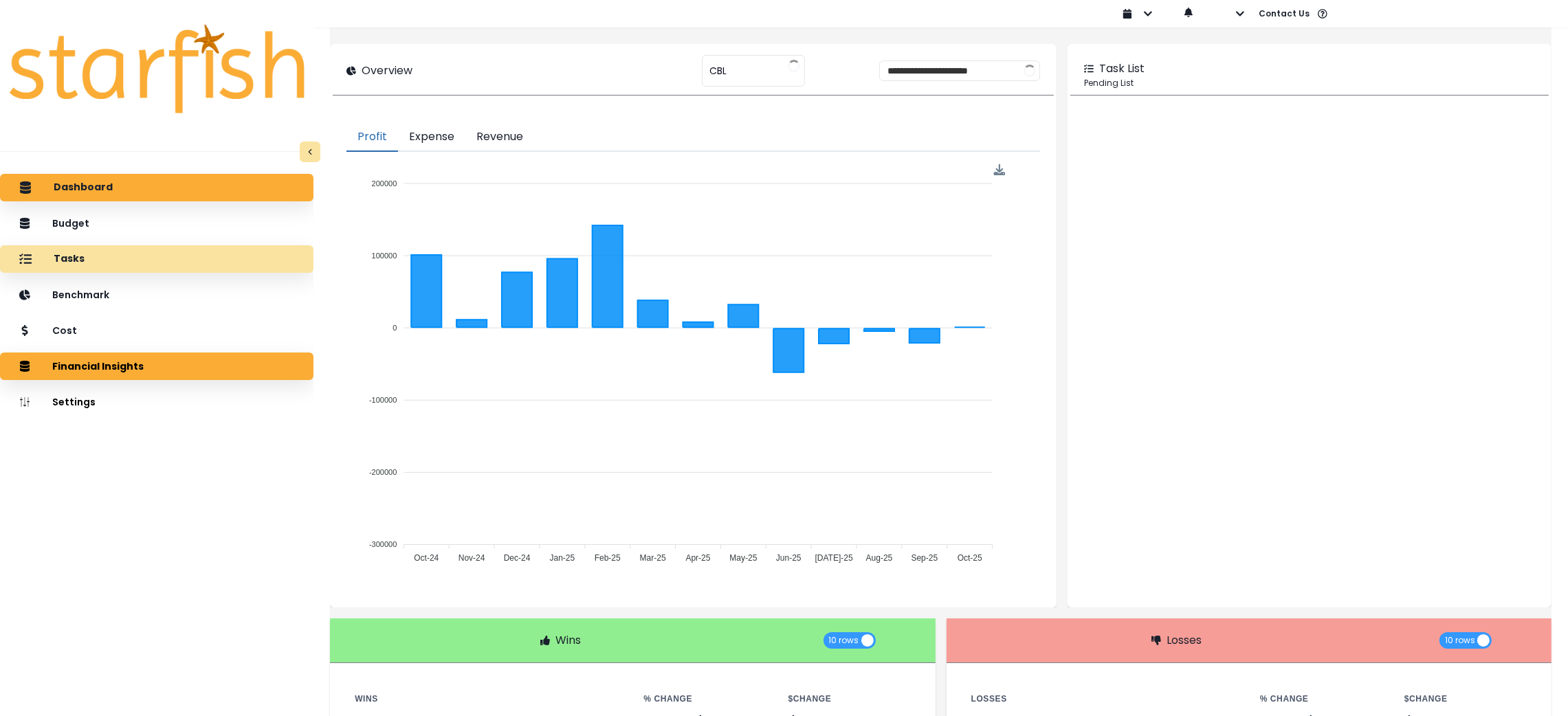
click at [70, 254] on p "Tasks" at bounding box center [69, 259] width 31 height 12
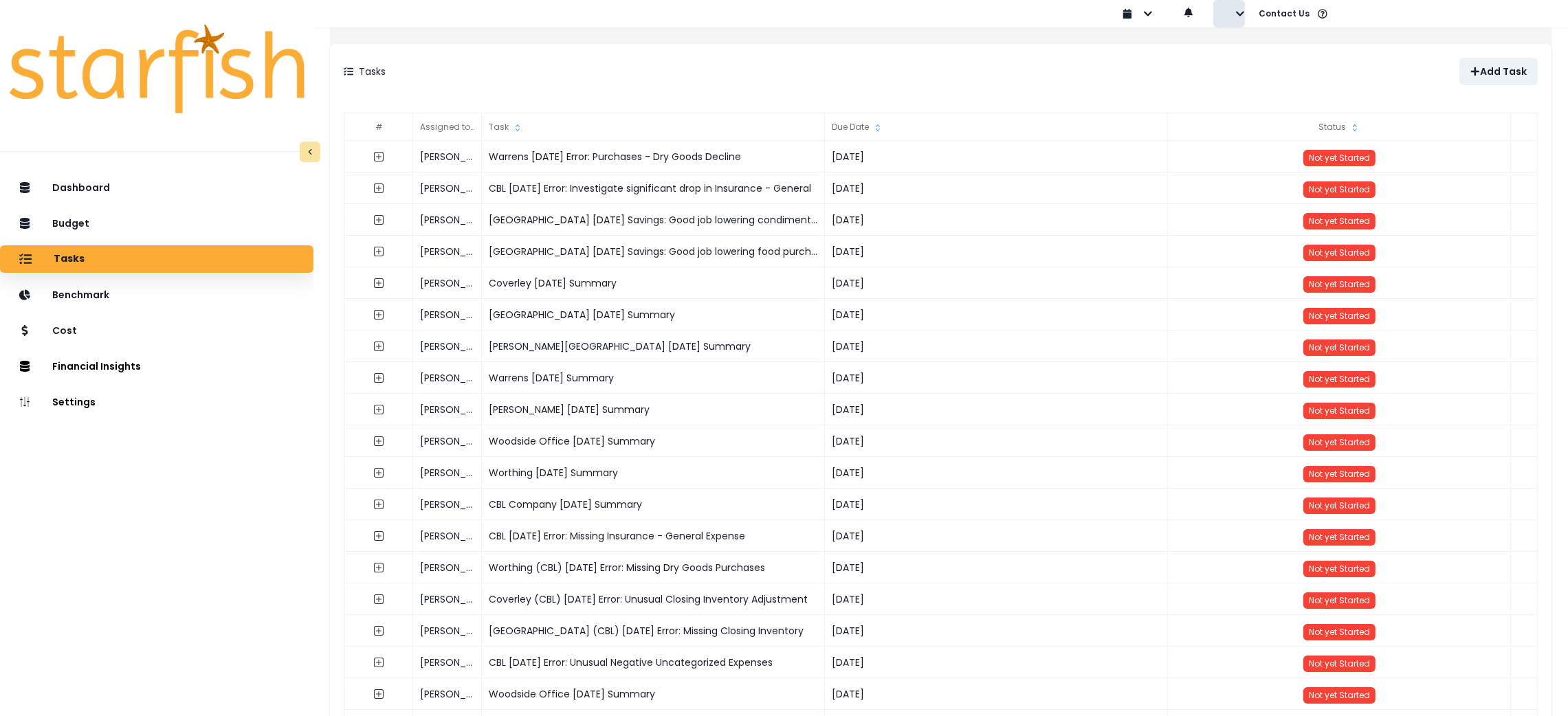
click at [1232, 17] on button "button" at bounding box center [1230, 14] width 32 height 28
click at [1232, 53] on icon "button" at bounding box center [1227, 52] width 11 height 8
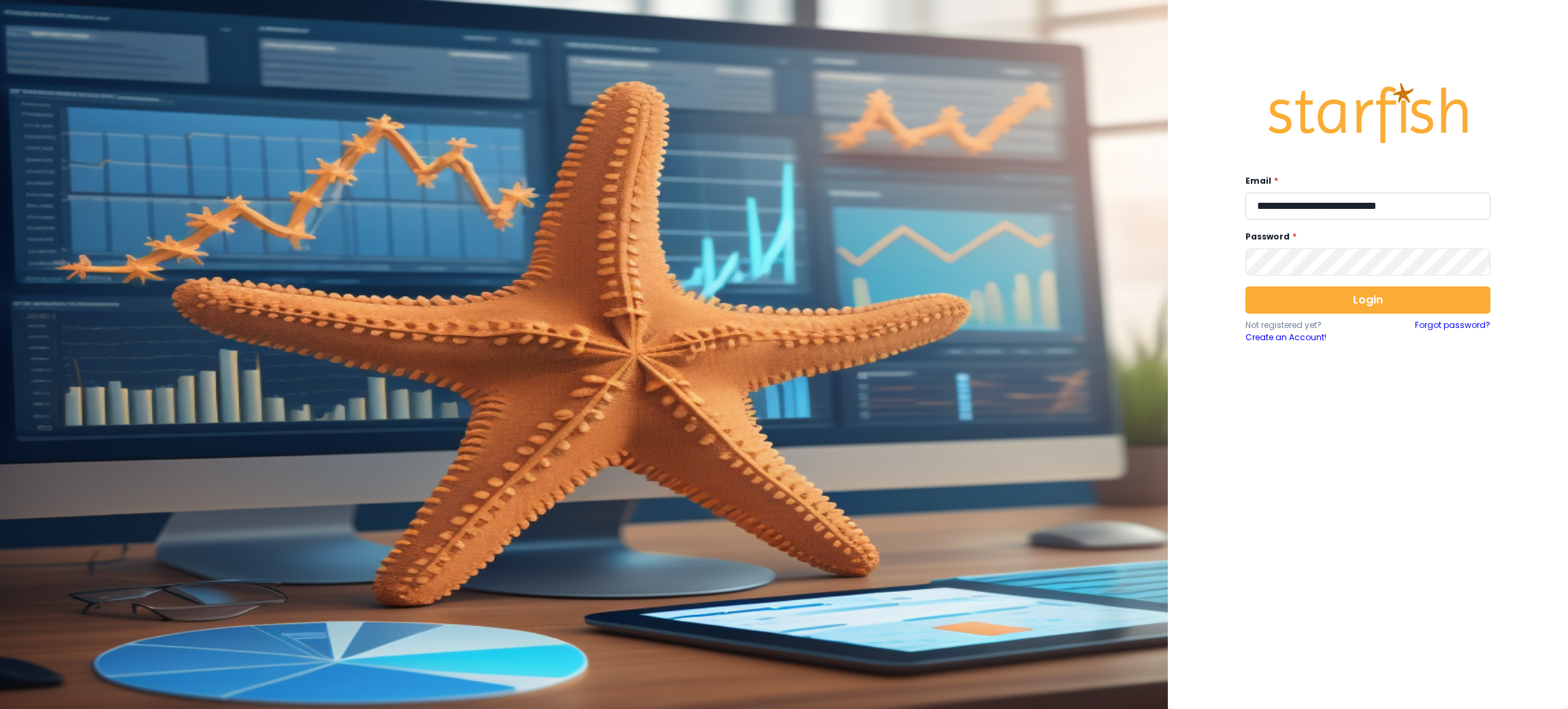
click at [1287, 198] on input "**********" at bounding box center [1368, 206] width 245 height 27
type input "**********"
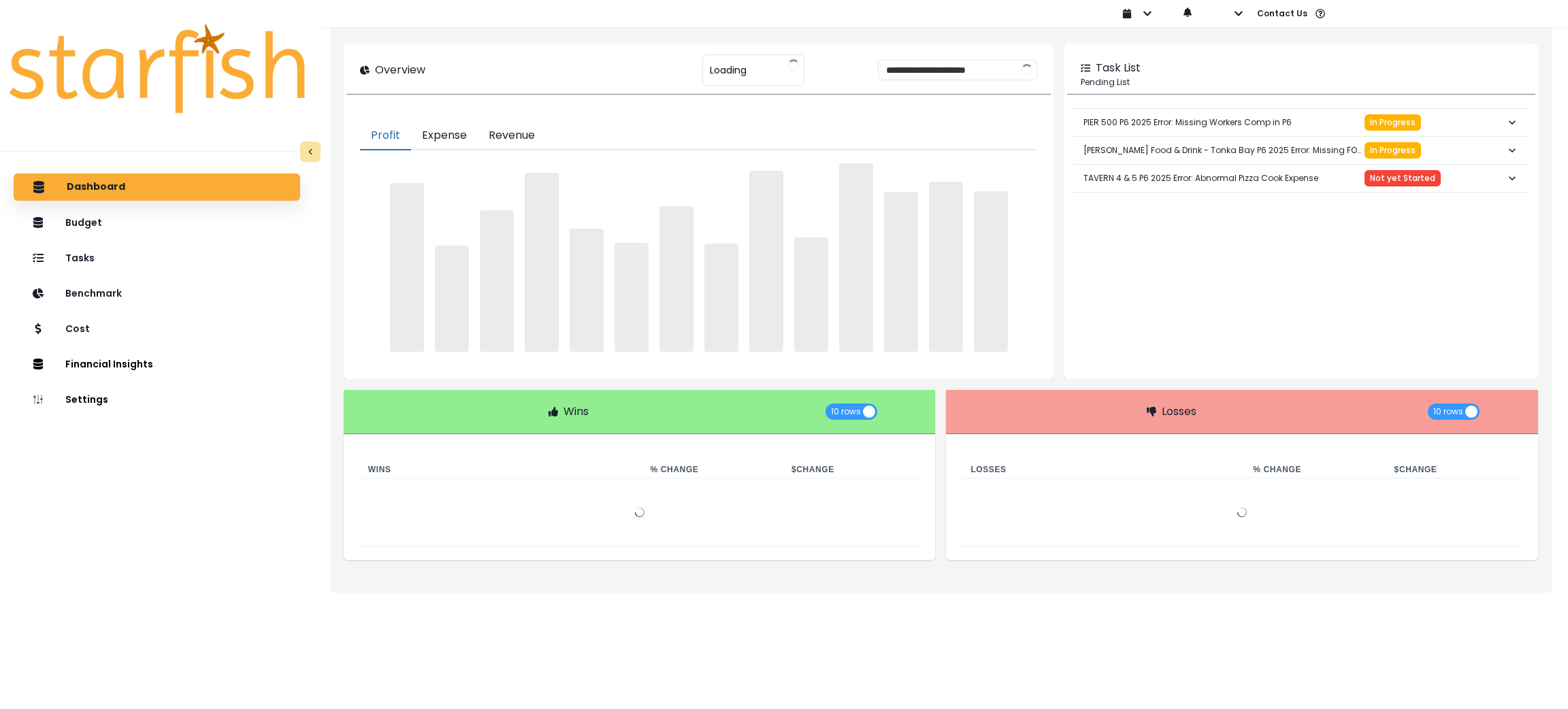
type input "**********"
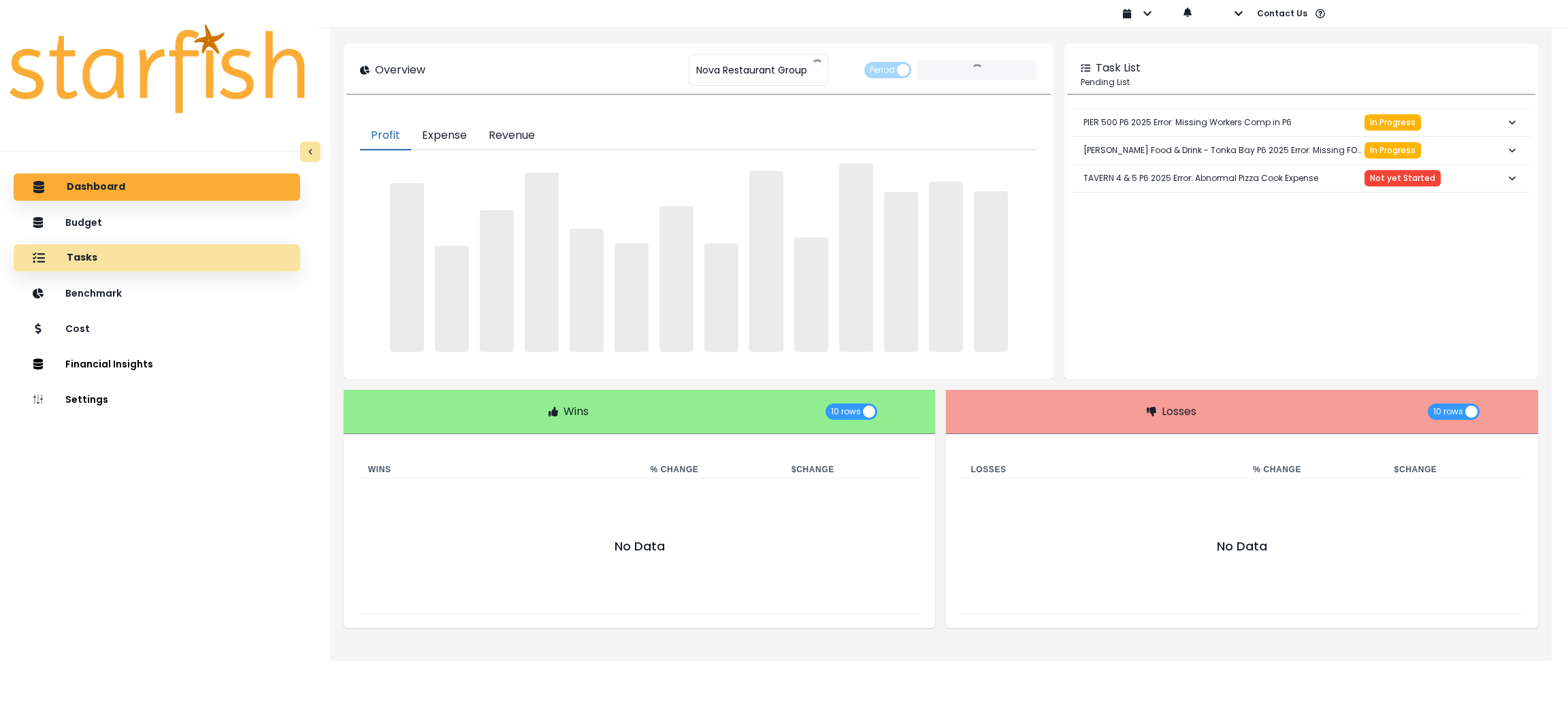
click at [81, 261] on p "Tasks" at bounding box center [82, 257] width 31 height 12
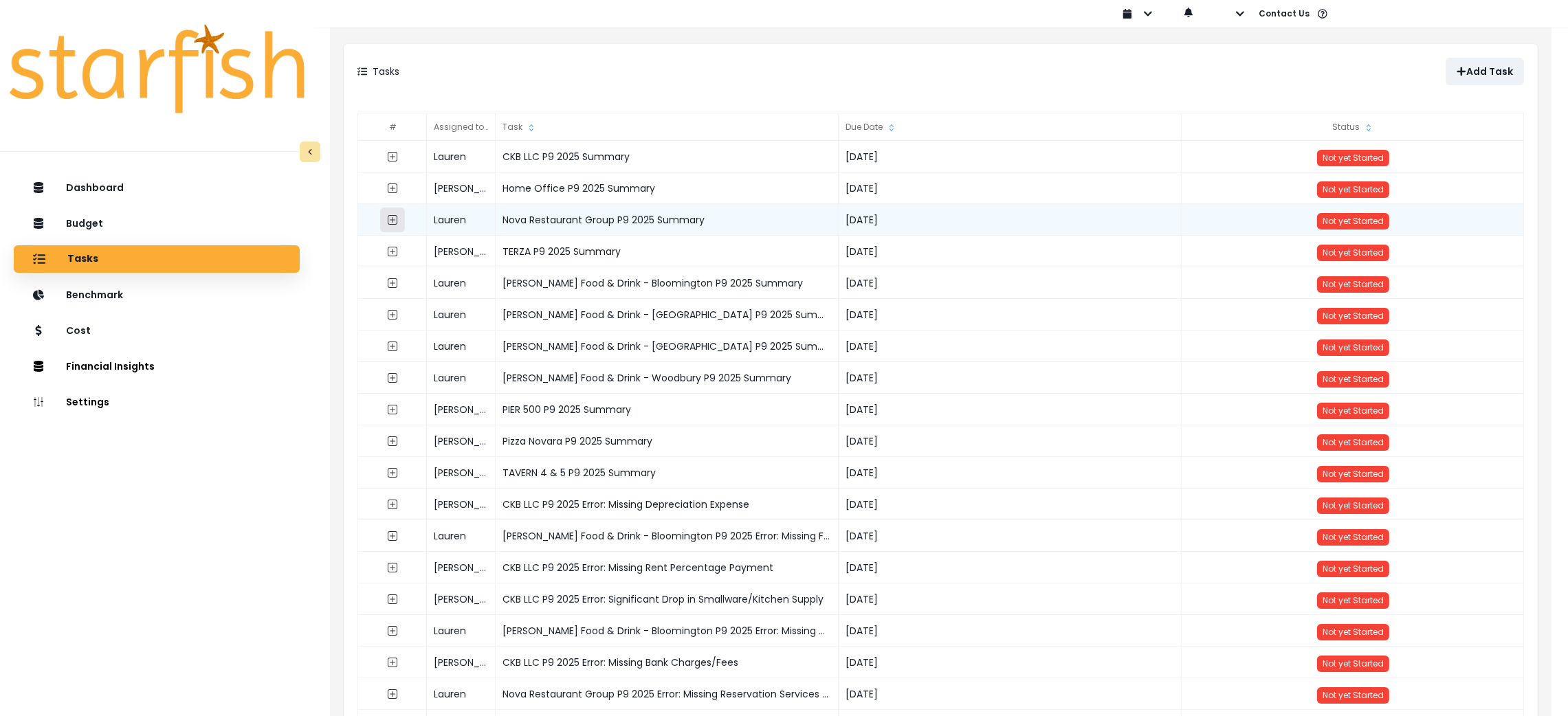
click at [393, 221] on icon "expand outline" at bounding box center [393, 220] width 6 height 6
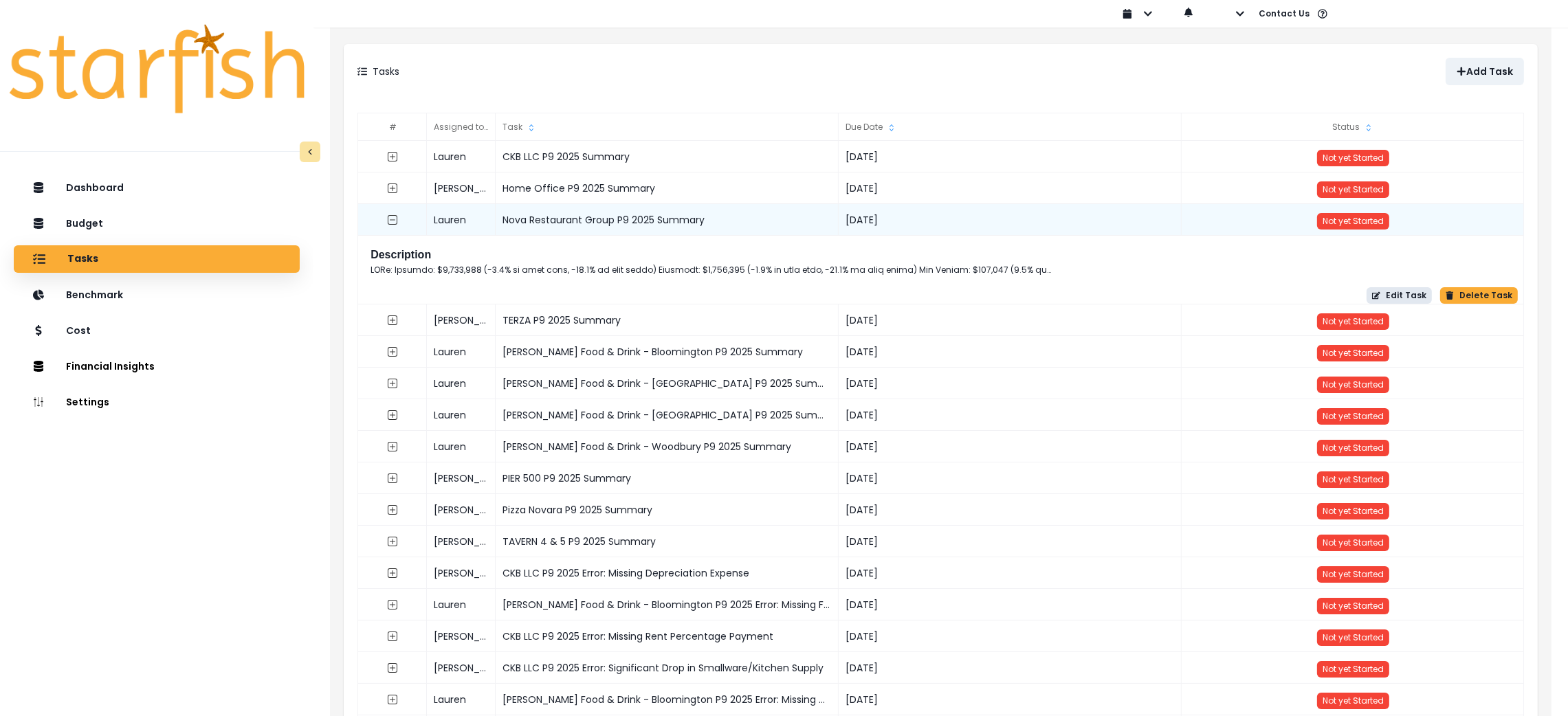
click at [1381, 291] on icon "button" at bounding box center [1376, 295] width 8 height 8
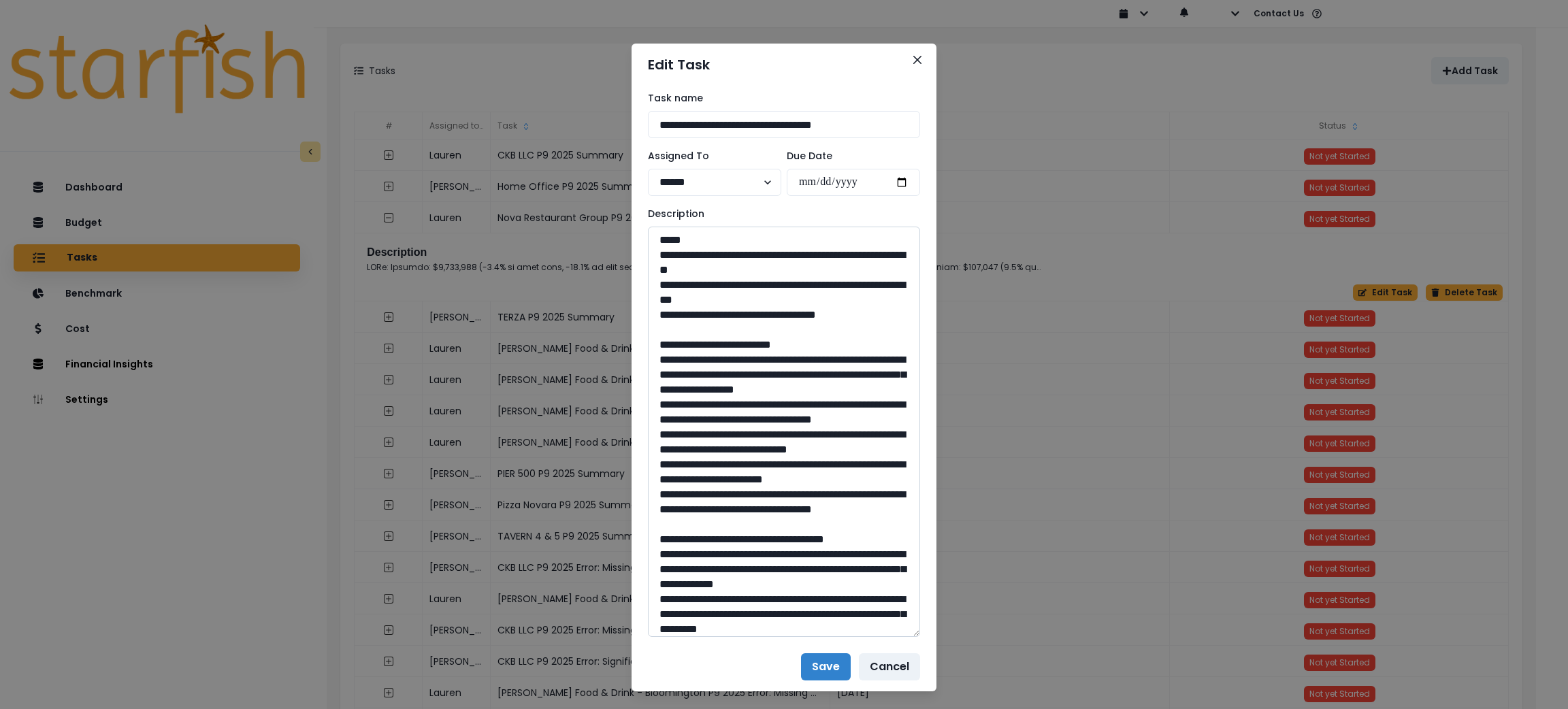
drag, startPoint x: 909, startPoint y: 275, endPoint x: 909, endPoint y: 632, distance: 357.0
click at [909, 632] on textarea at bounding box center [784, 431] width 272 height 411
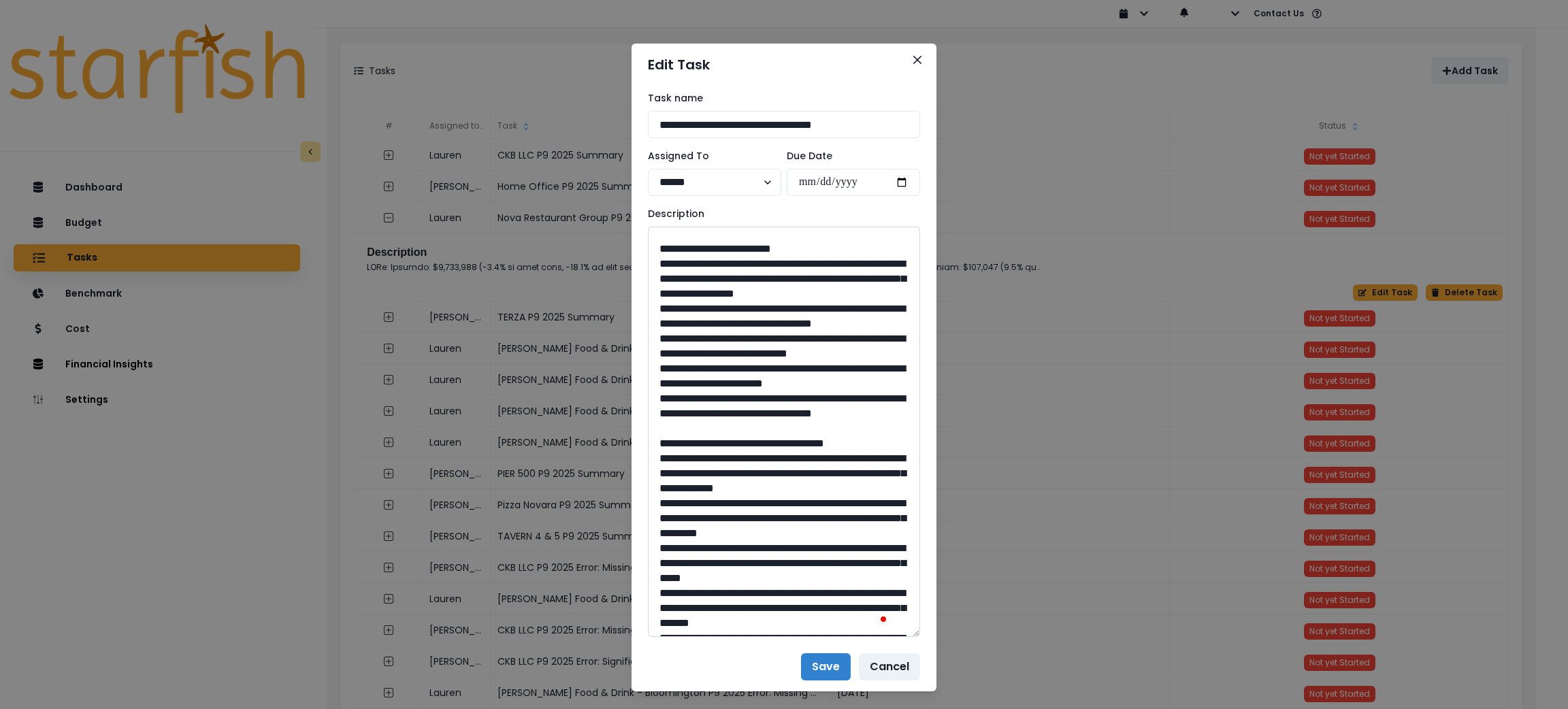
scroll to position [102, 0]
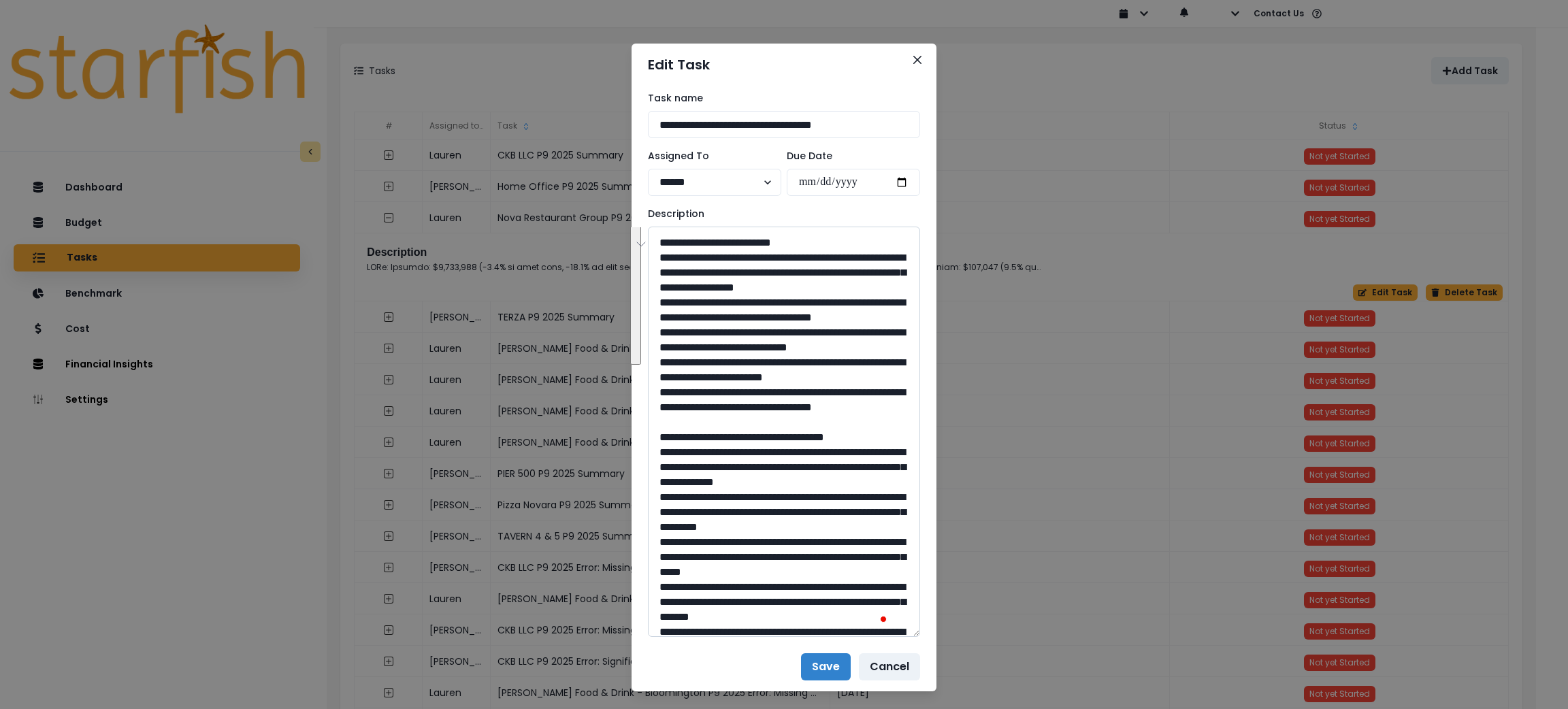
drag, startPoint x: 789, startPoint y: 480, endPoint x: 664, endPoint y: 255, distance: 257.4
click at [664, 255] on textarea "To enrich screen reader interactions, please activate Accessibility in Grammarl…" at bounding box center [784, 431] width 272 height 411
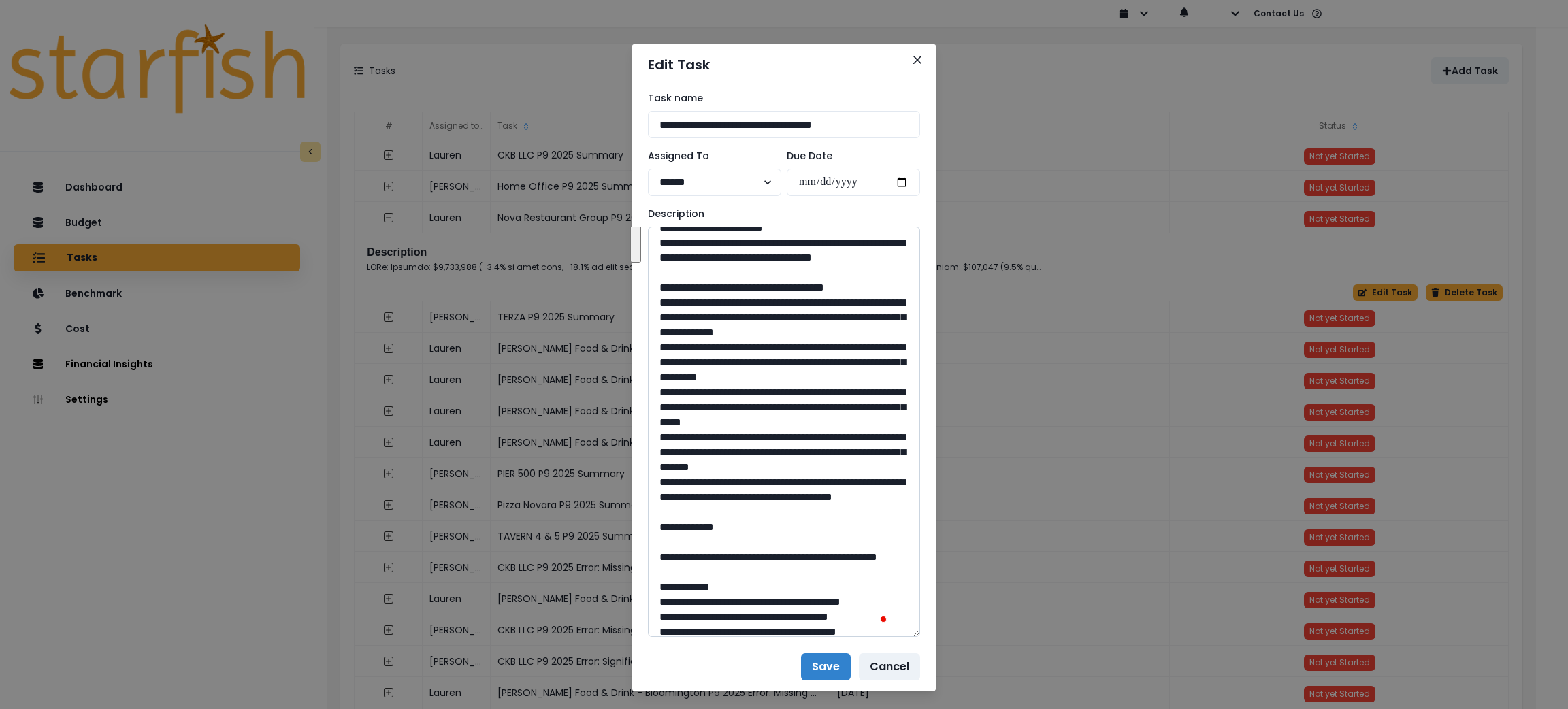
scroll to position [0, 0]
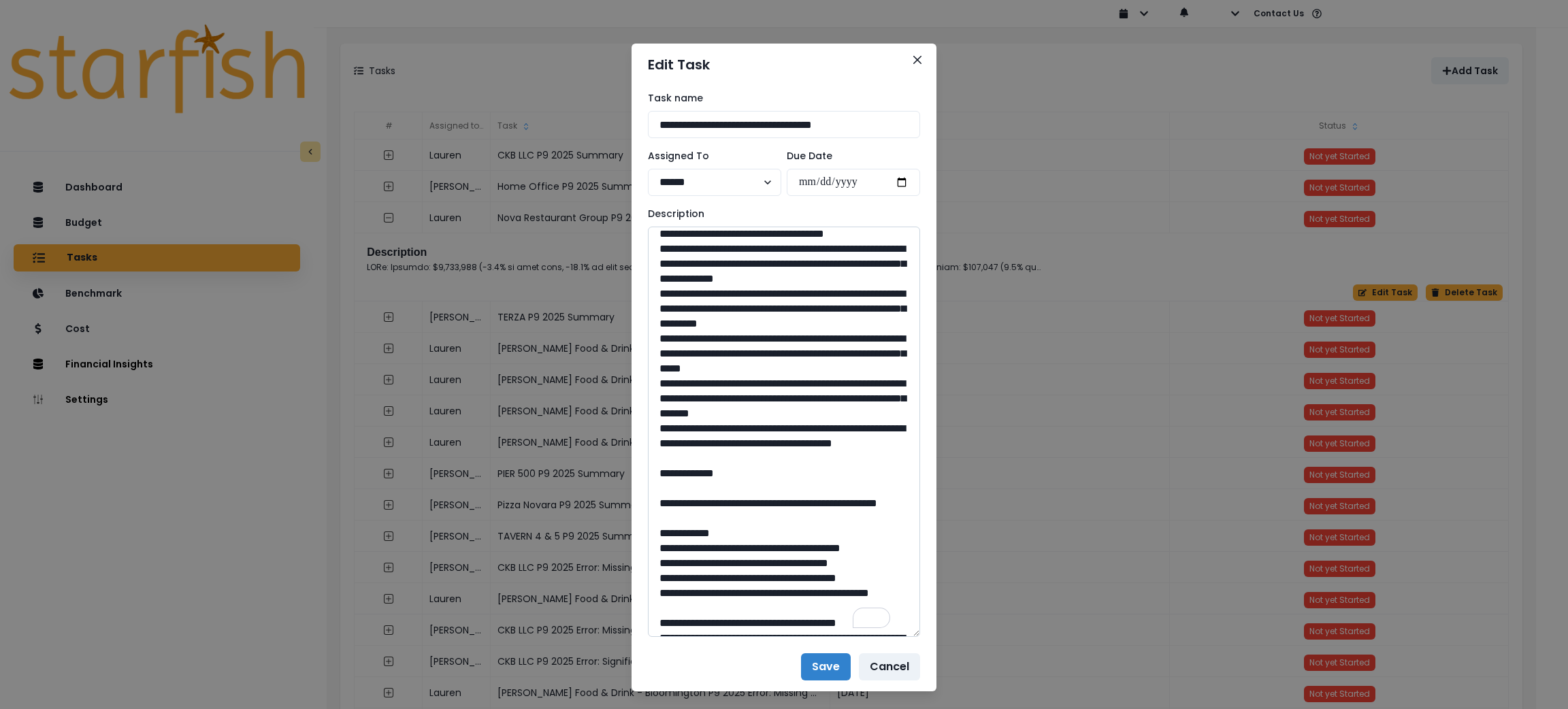
drag, startPoint x: 798, startPoint y: 579, endPoint x: 660, endPoint y: 326, distance: 288.2
click at [660, 326] on textarea "To enrich screen reader interactions, please activate Accessibility in Grammarl…" at bounding box center [784, 431] width 272 height 411
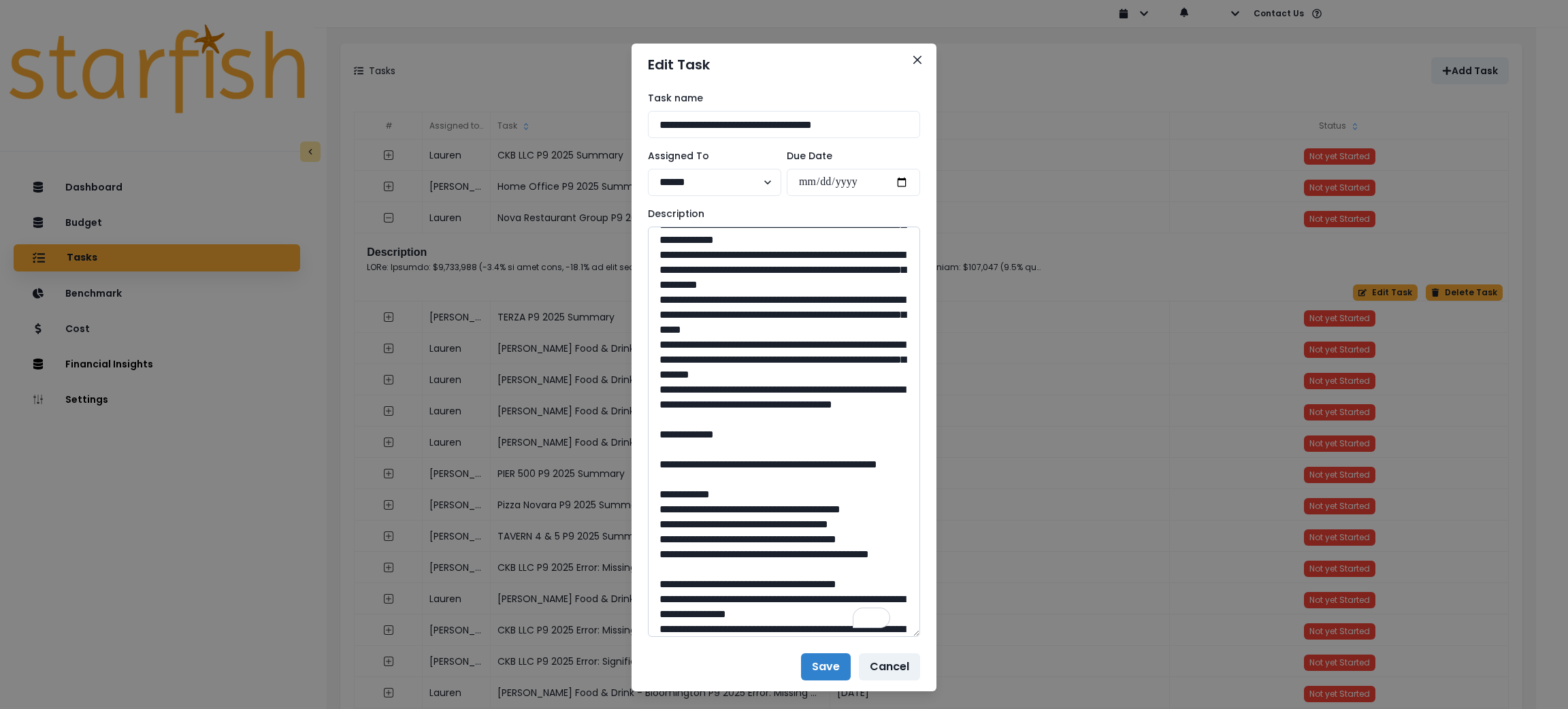
scroll to position [408, 0]
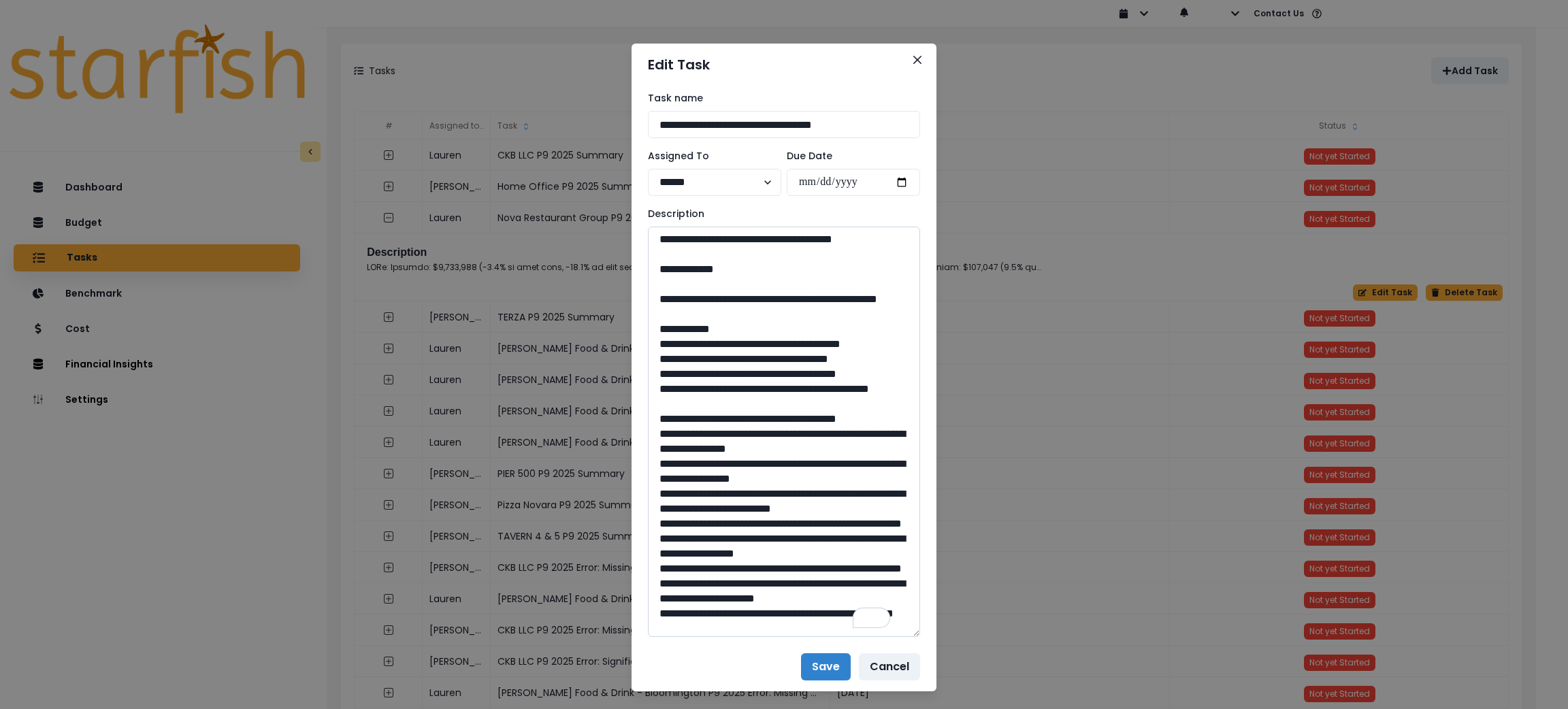
drag, startPoint x: 778, startPoint y: 449, endPoint x: 688, endPoint y: 431, distance: 91.8
click at [688, 431] on textarea "To enrich screen reader interactions, please activate Accessibility in Grammarl…" at bounding box center [784, 431] width 272 height 411
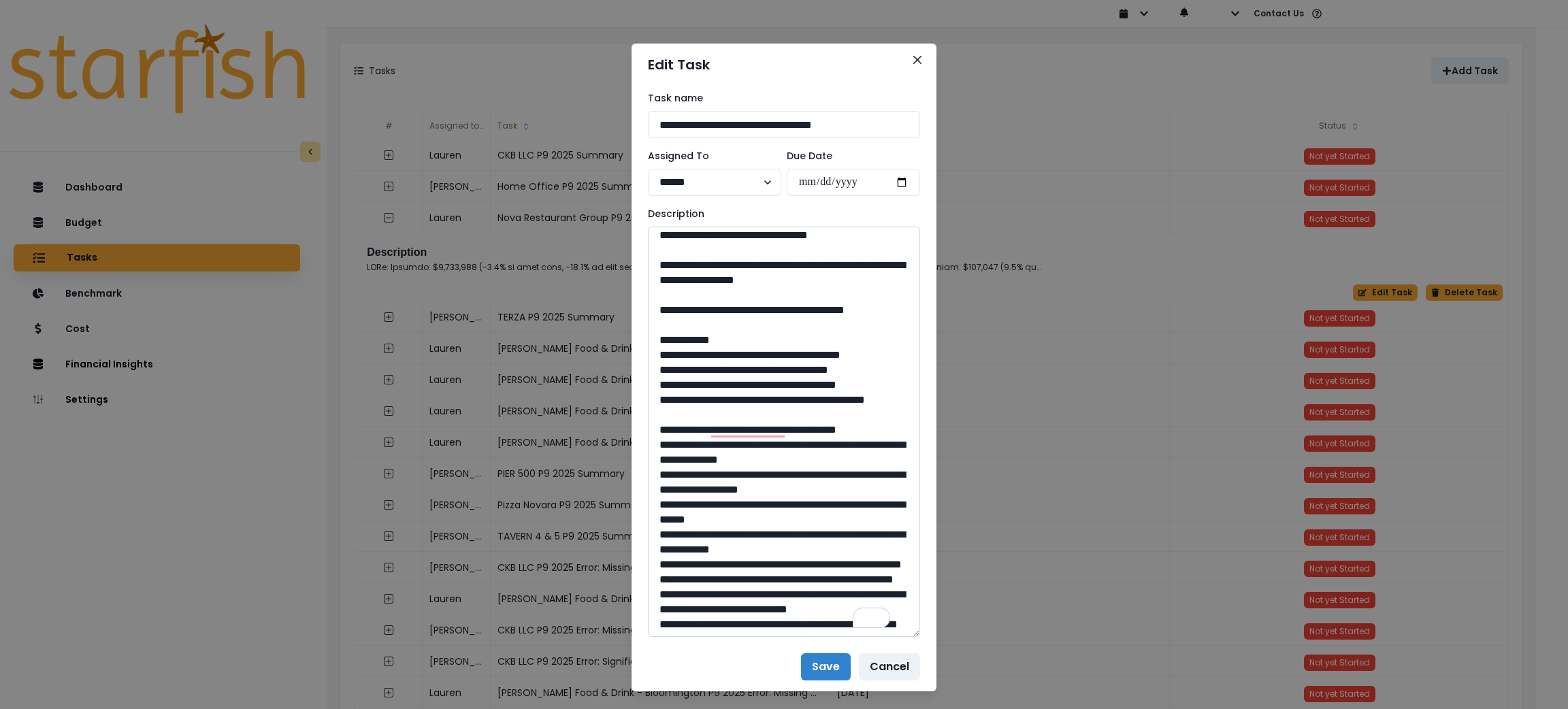
drag, startPoint x: 786, startPoint y: 521, endPoint x: 746, endPoint y: 520, distance: 40.0
click at [746, 520] on textarea "To enrich screen reader interactions, please activate Accessibility in Grammarl…" at bounding box center [784, 431] width 272 height 411
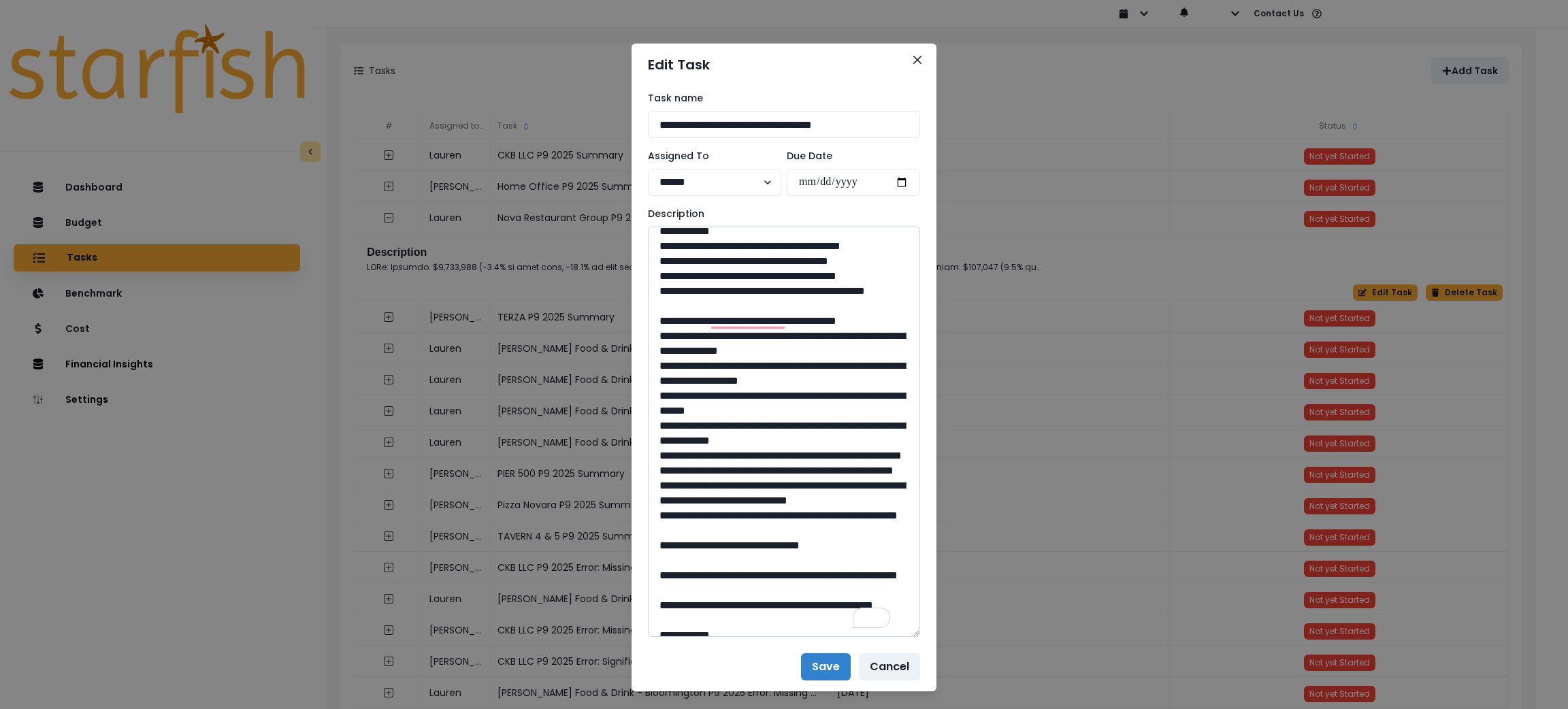
scroll to position [1122, 0]
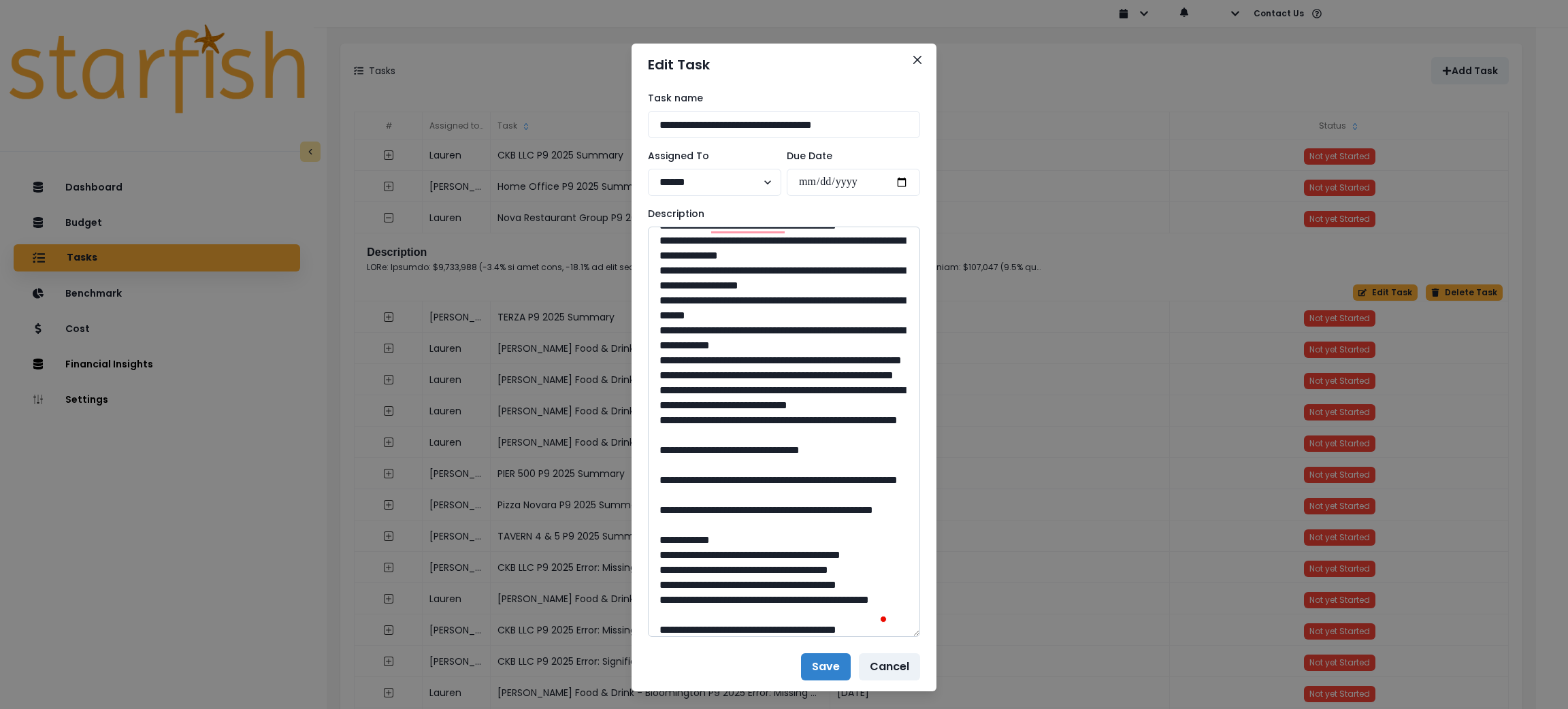
drag, startPoint x: 728, startPoint y: 413, endPoint x: 692, endPoint y: 392, distance: 41.7
click at [692, 392] on textarea "To enrich screen reader interactions, please activate Accessibility in Grammarl…" at bounding box center [784, 431] width 272 height 411
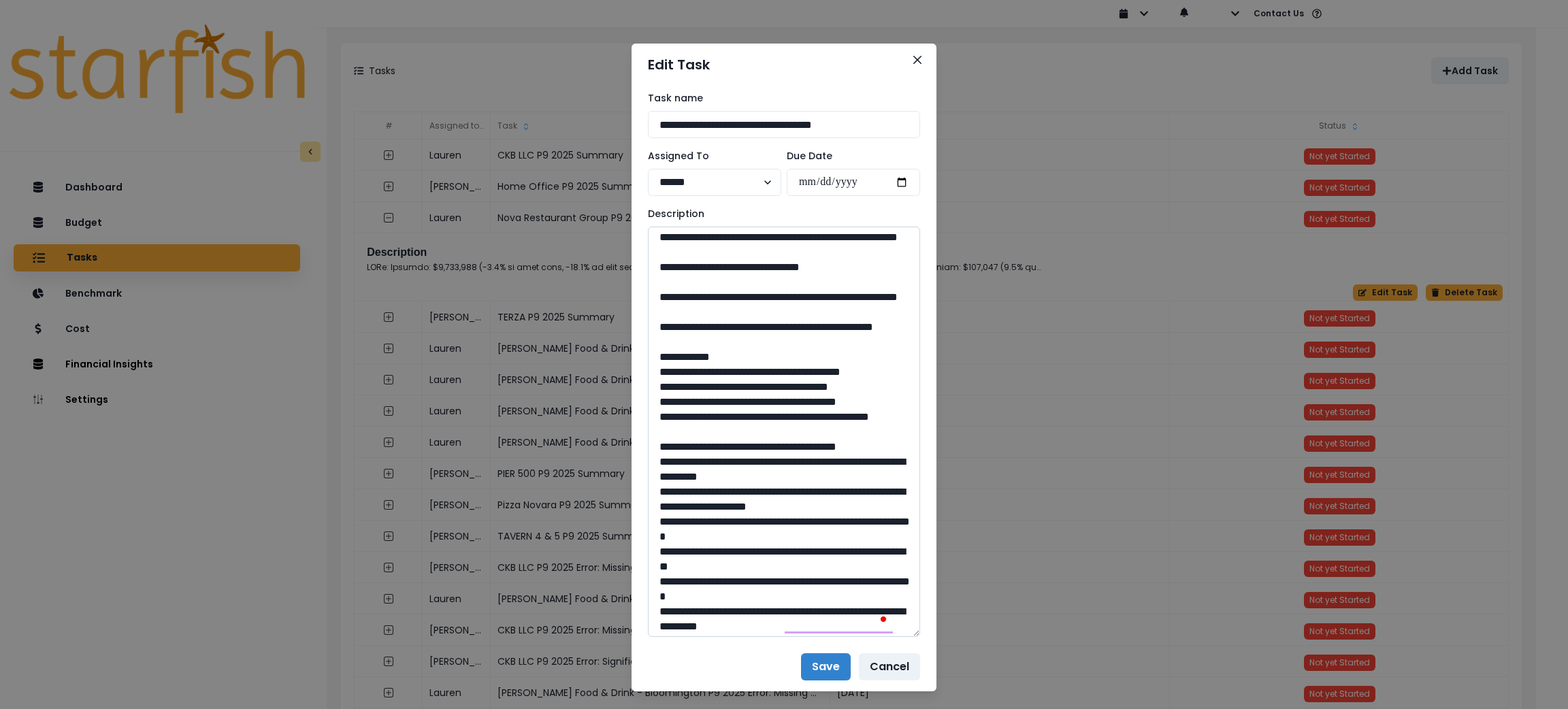
scroll to position [1327, 0]
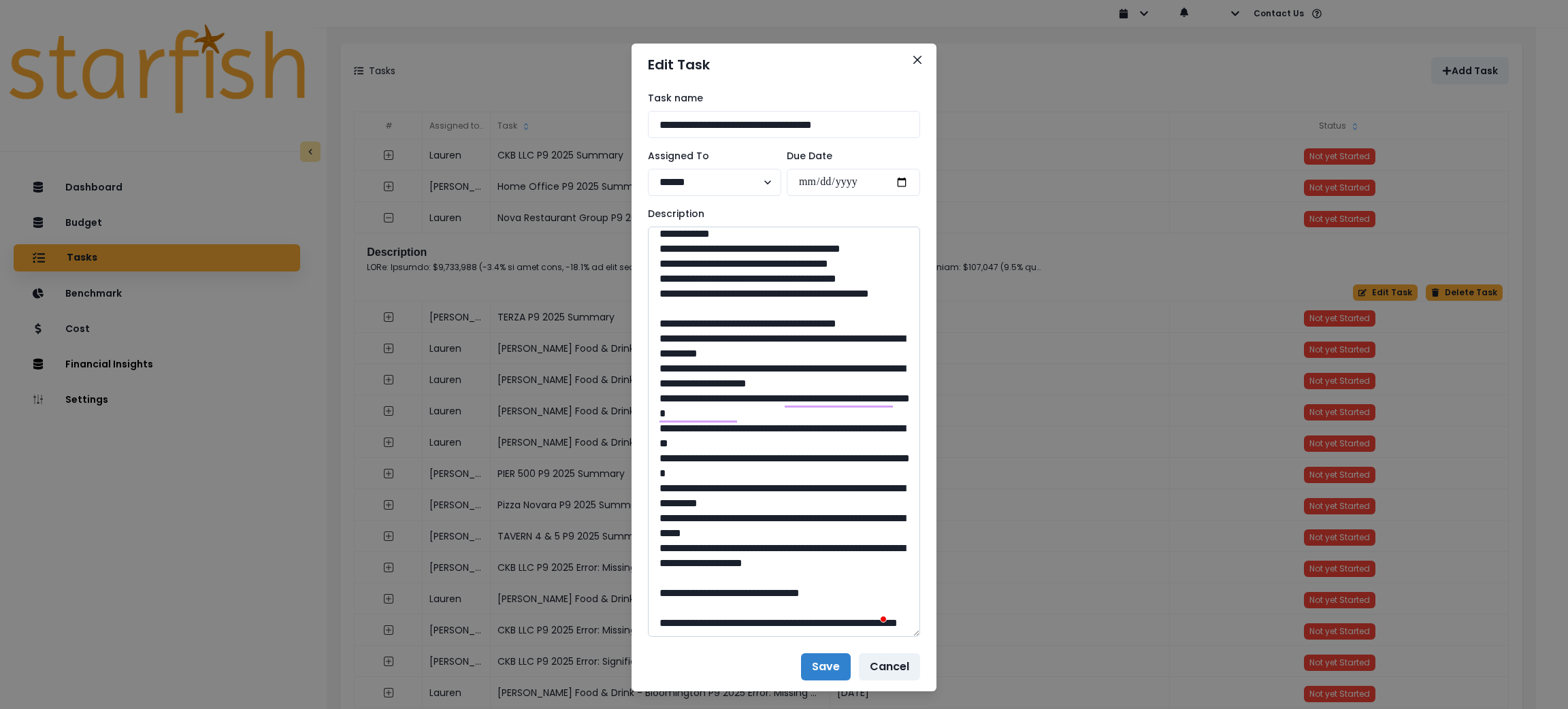
drag, startPoint x: 783, startPoint y: 442, endPoint x: 746, endPoint y: 444, distance: 37.1
click at [746, 444] on textarea "To enrich screen reader interactions, please activate Accessibility in Grammarl…" at bounding box center [784, 431] width 272 height 411
drag, startPoint x: 705, startPoint y: 325, endPoint x: 693, endPoint y: 317, distance: 14.4
click at [693, 317] on textarea "To enrich screen reader interactions, please activate Accessibility in Grammarl…" at bounding box center [784, 431] width 272 height 411
drag, startPoint x: 779, startPoint y: 577, endPoint x: 748, endPoint y: 582, distance: 31.4
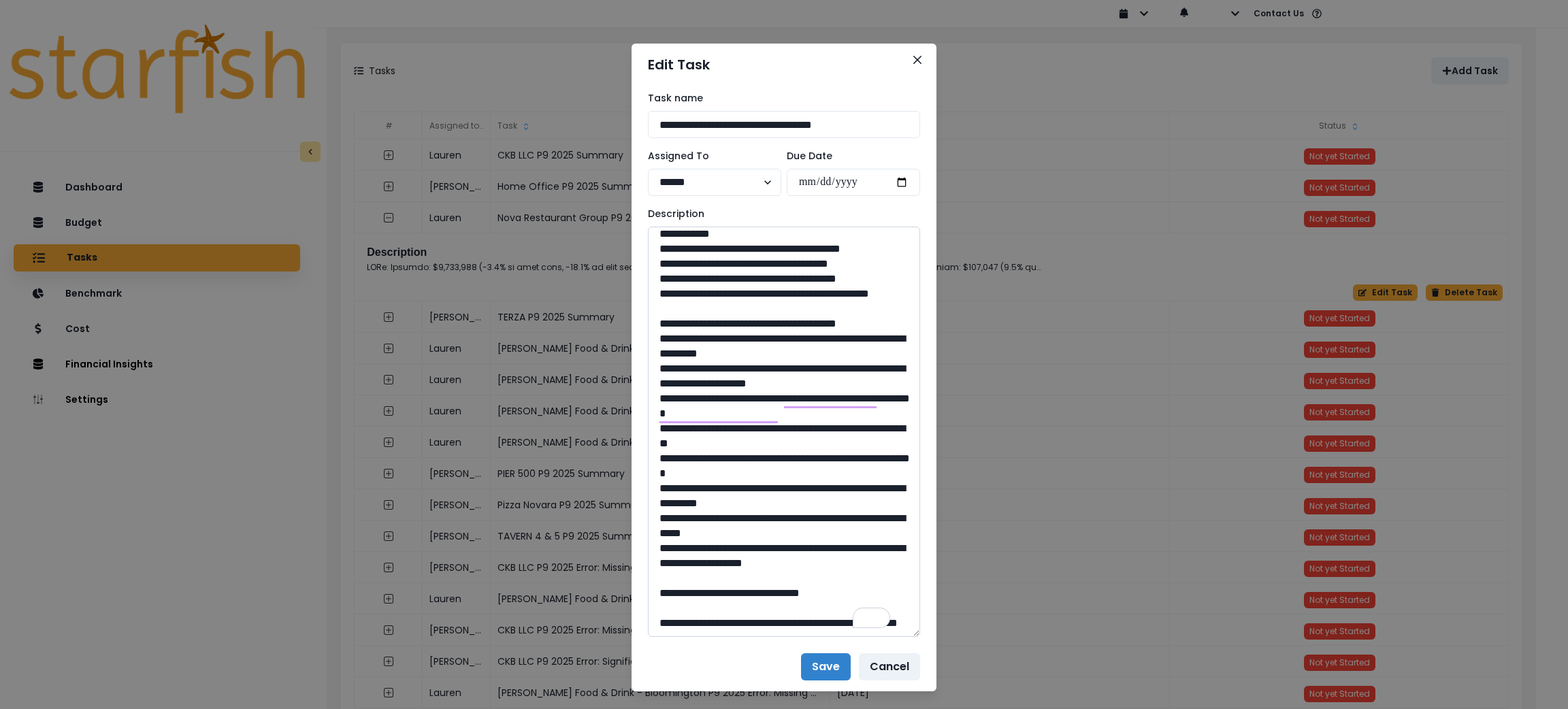
click at [748, 582] on textarea "To enrich screen reader interactions, please activate Accessibility in Grammarl…" at bounding box center [784, 431] width 272 height 411
click at [914, 56] on icon "Close" at bounding box center [917, 60] width 8 height 8
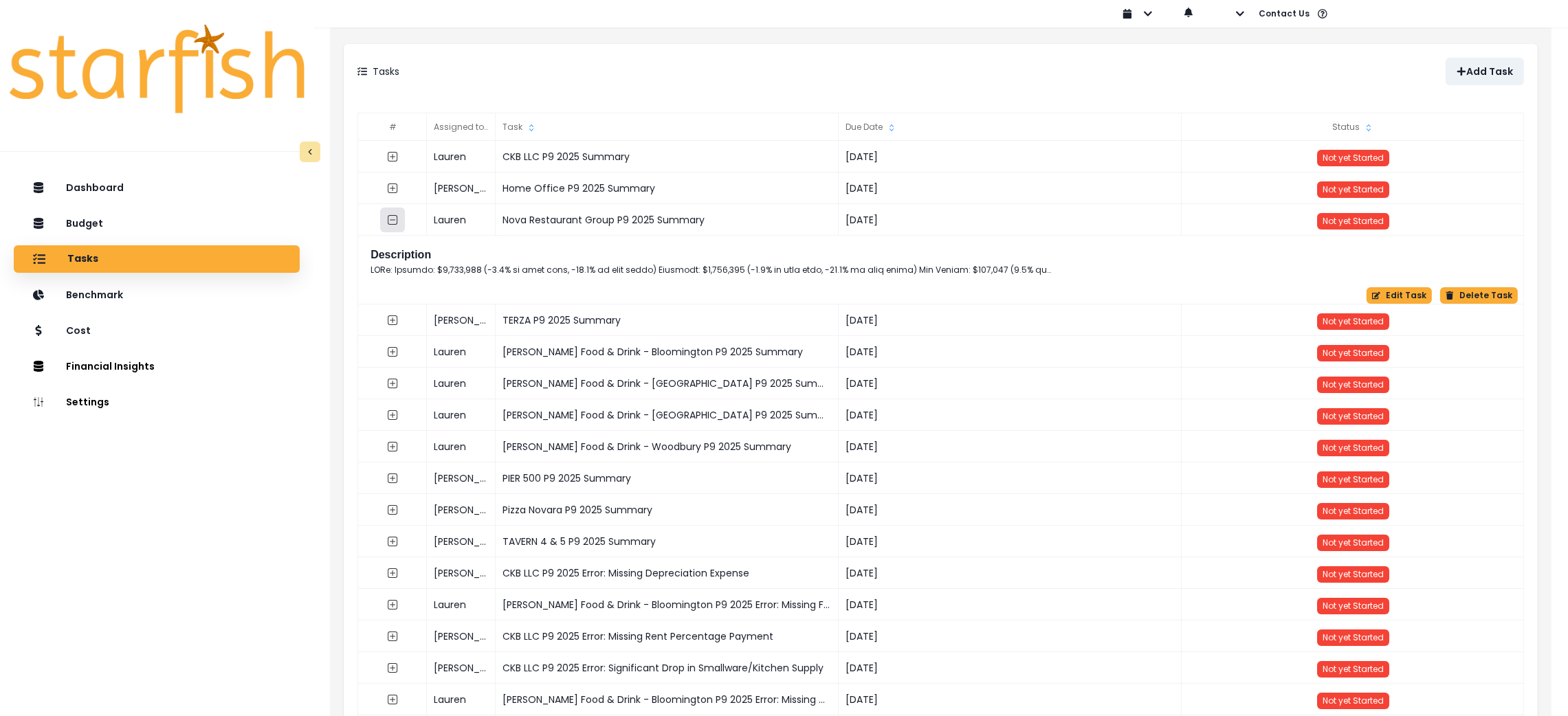
click at [394, 223] on icon "collasped outline" at bounding box center [392, 219] width 11 height 11
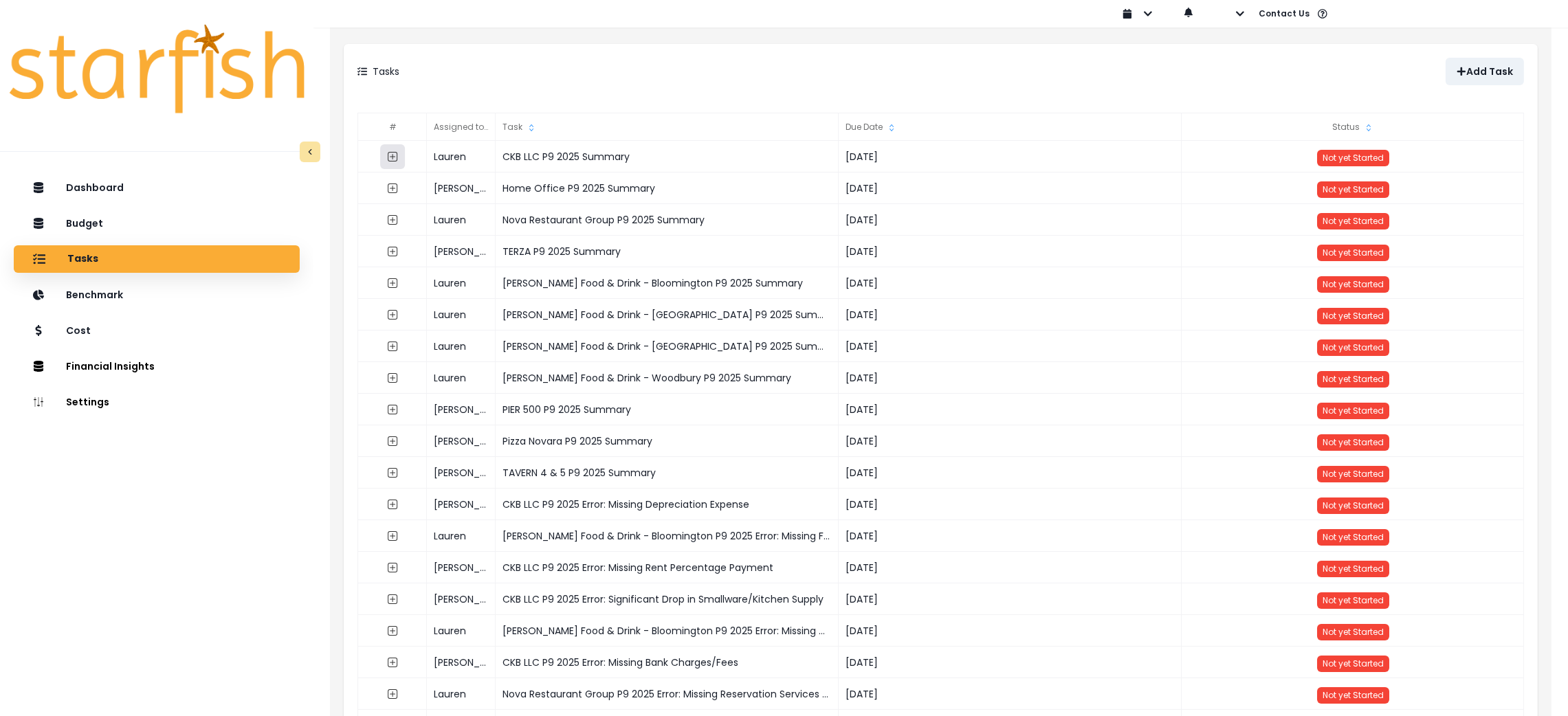
click at [395, 147] on button "button" at bounding box center [393, 157] width 25 height 25
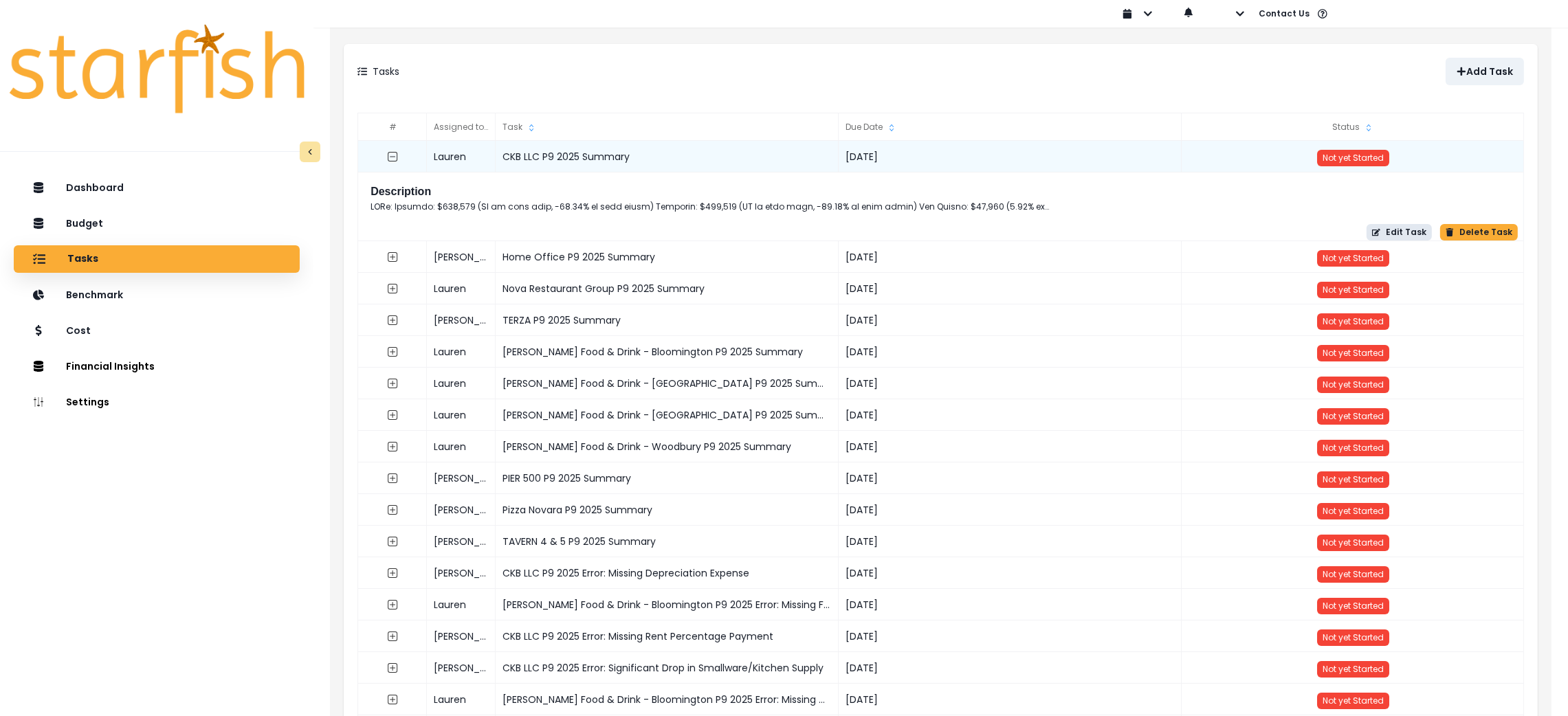
click at [1402, 229] on button "Edit Task" at bounding box center [1400, 232] width 65 height 17
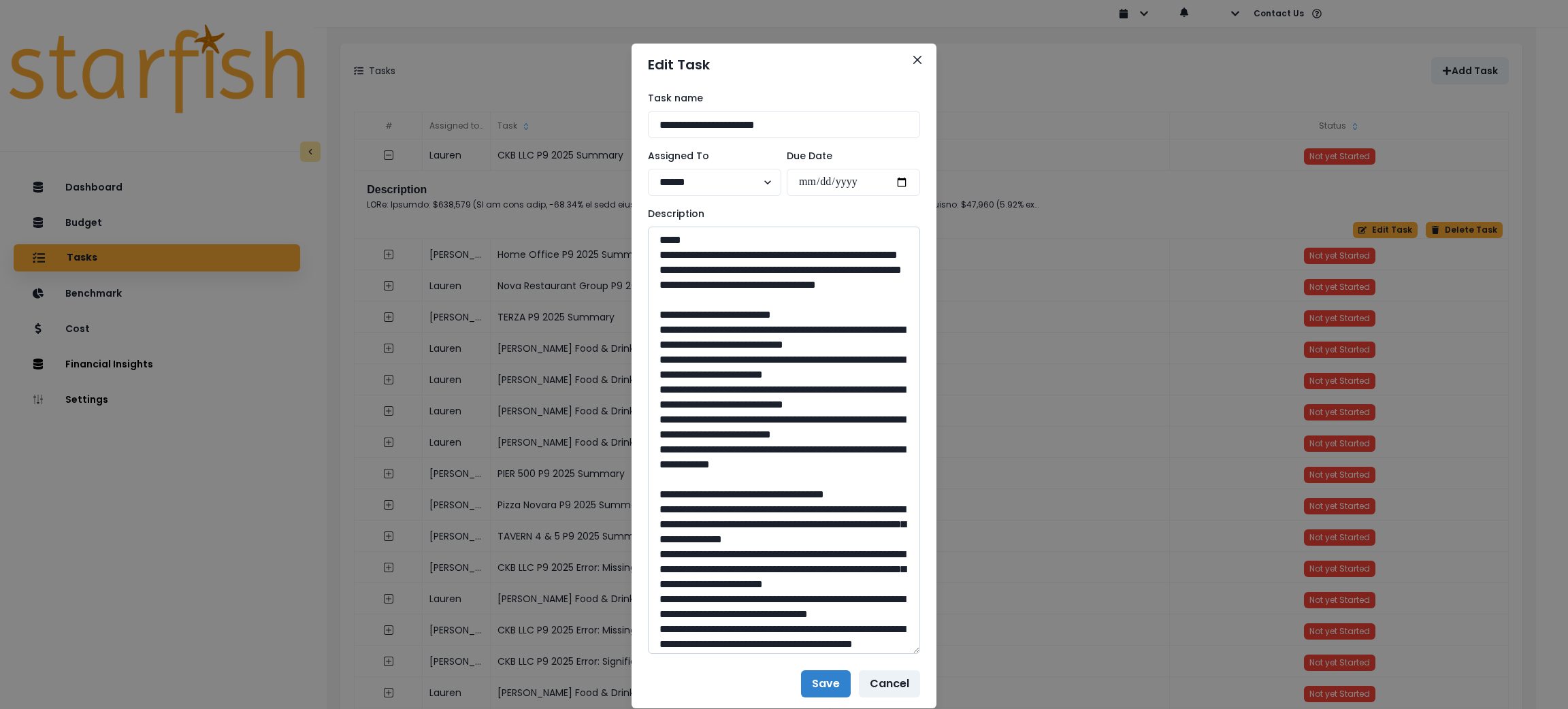
drag, startPoint x: 912, startPoint y: 272, endPoint x: 907, endPoint y: 645, distance: 373.0
click at [907, 645] on textarea at bounding box center [784, 440] width 272 height 428
drag, startPoint x: 868, startPoint y: 316, endPoint x: 636, endPoint y: 261, distance: 238.4
click at [636, 261] on div "**********" at bounding box center [784, 372] width 305 height 574
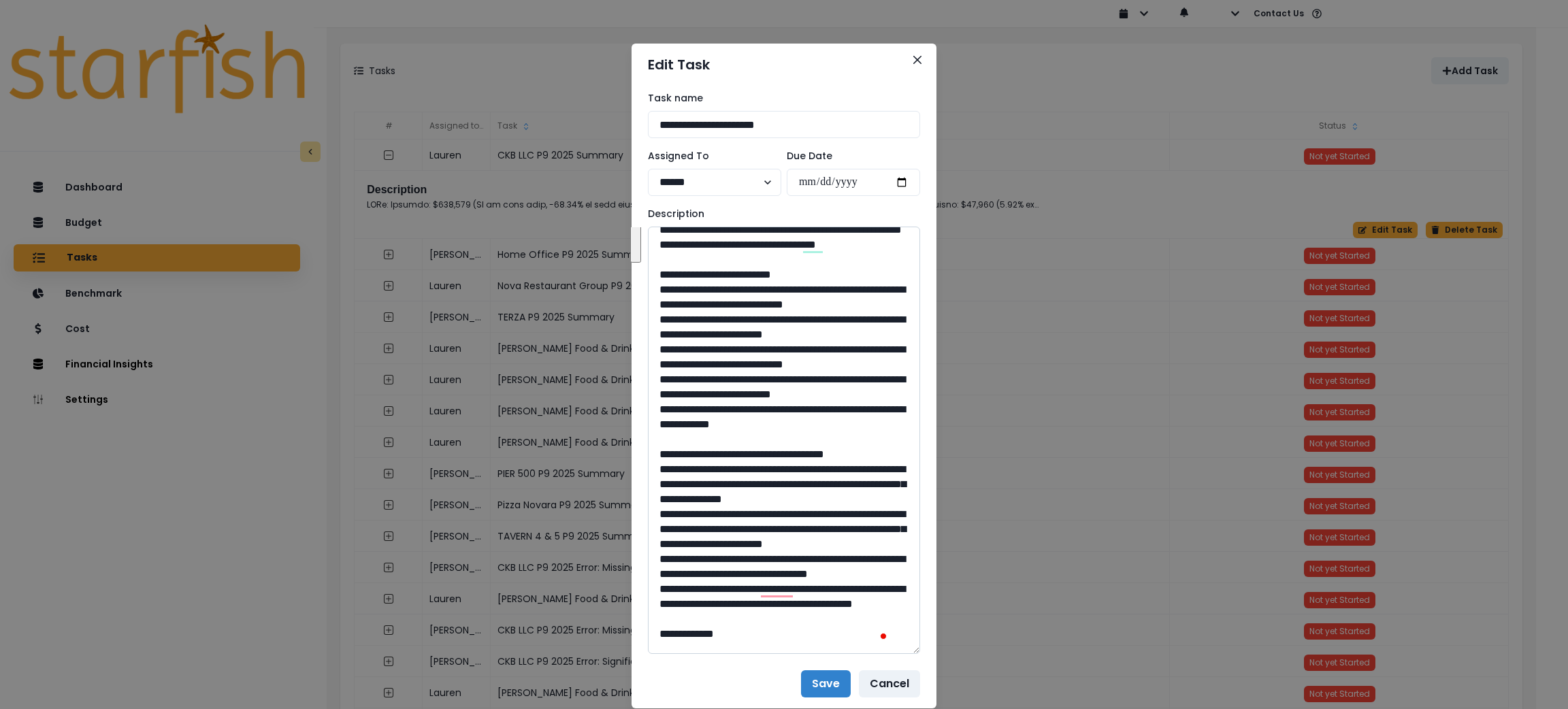
scroll to position [96, 0]
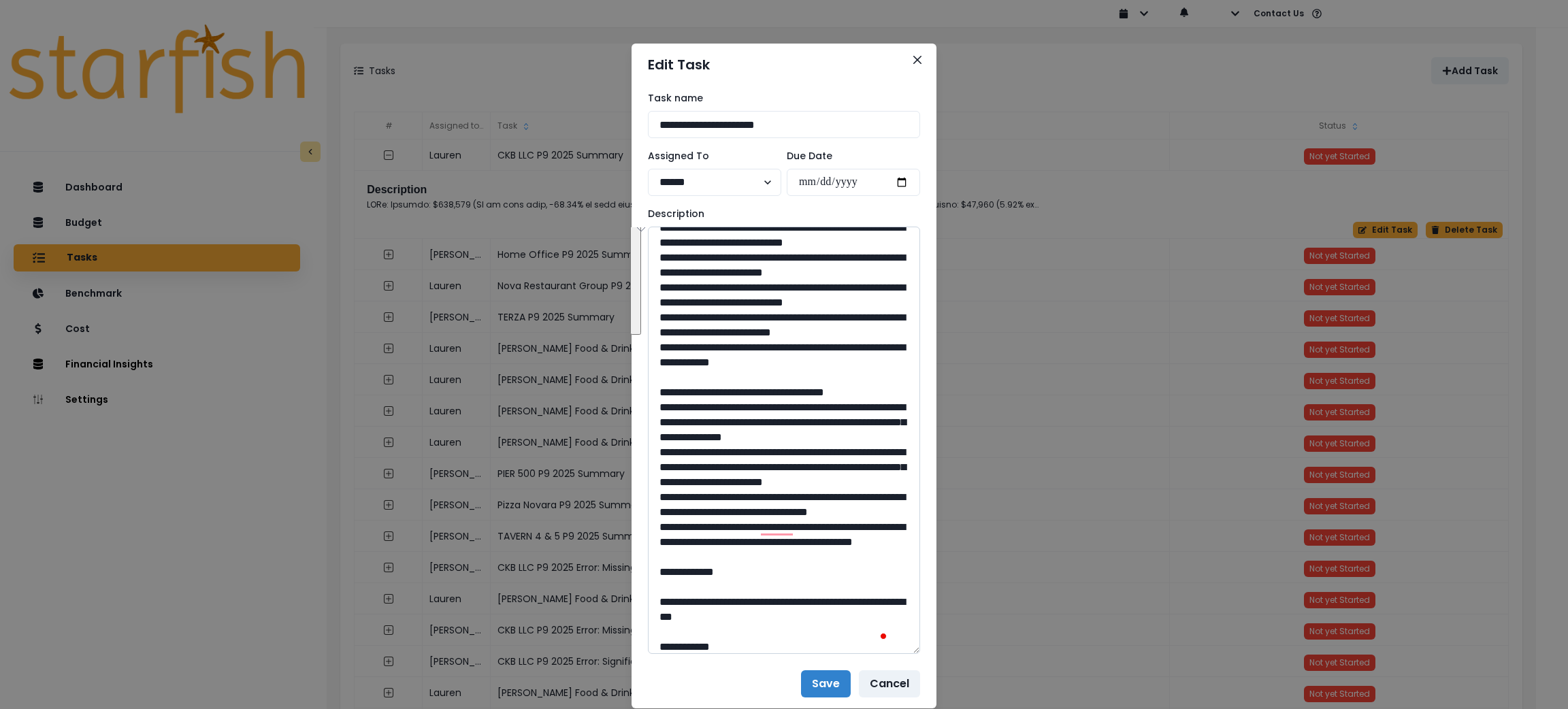
drag, startPoint x: 858, startPoint y: 451, endPoint x: 662, endPoint y: 259, distance: 274.4
click at [662, 259] on textarea "To enrich screen reader interactions, please activate Accessibility in Grammarl…" at bounding box center [784, 440] width 272 height 428
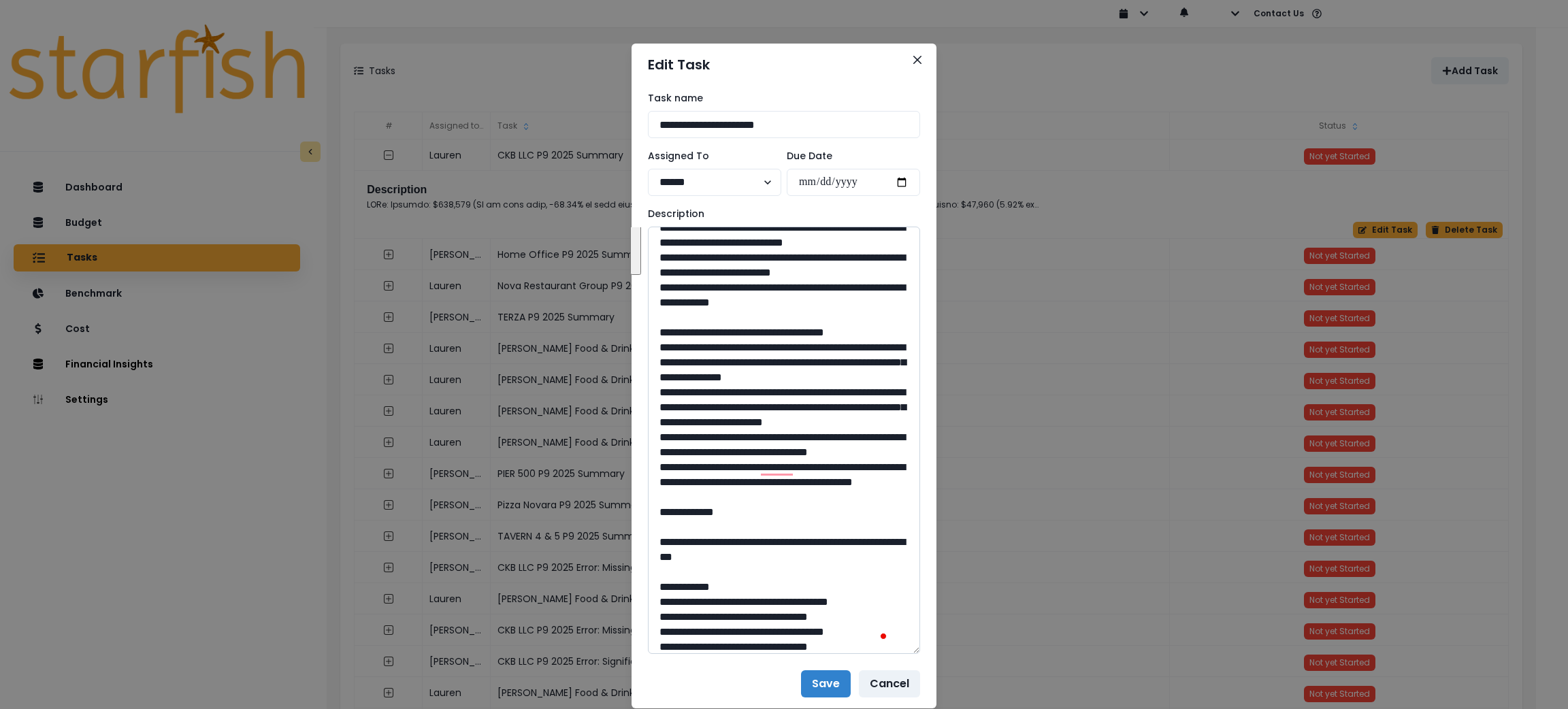
scroll to position [204, 0]
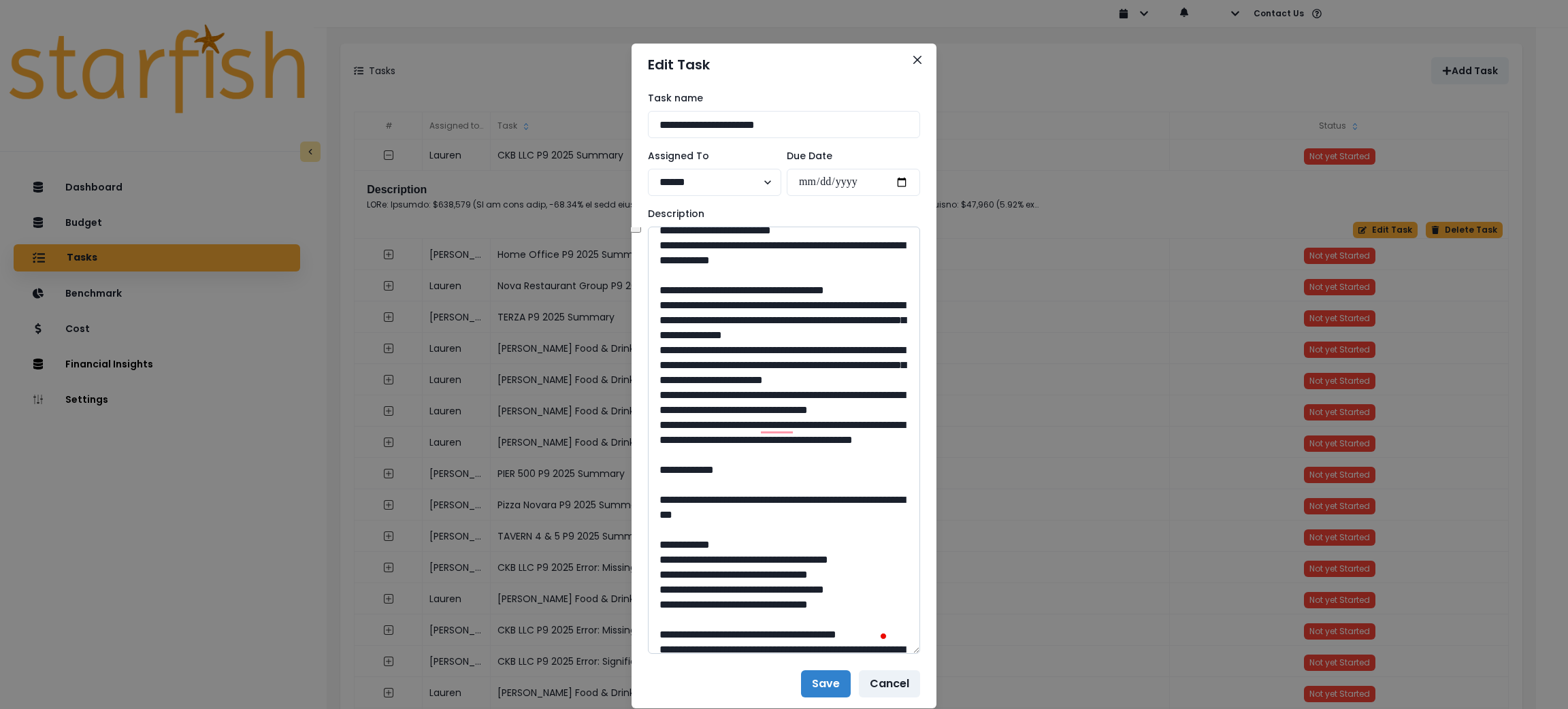
drag, startPoint x: 851, startPoint y: 588, endPoint x: 660, endPoint y: 393, distance: 273.0
click at [660, 393] on textarea "To enrich screen reader interactions, please activate Accessibility in Grammarl…" at bounding box center [784, 440] width 272 height 428
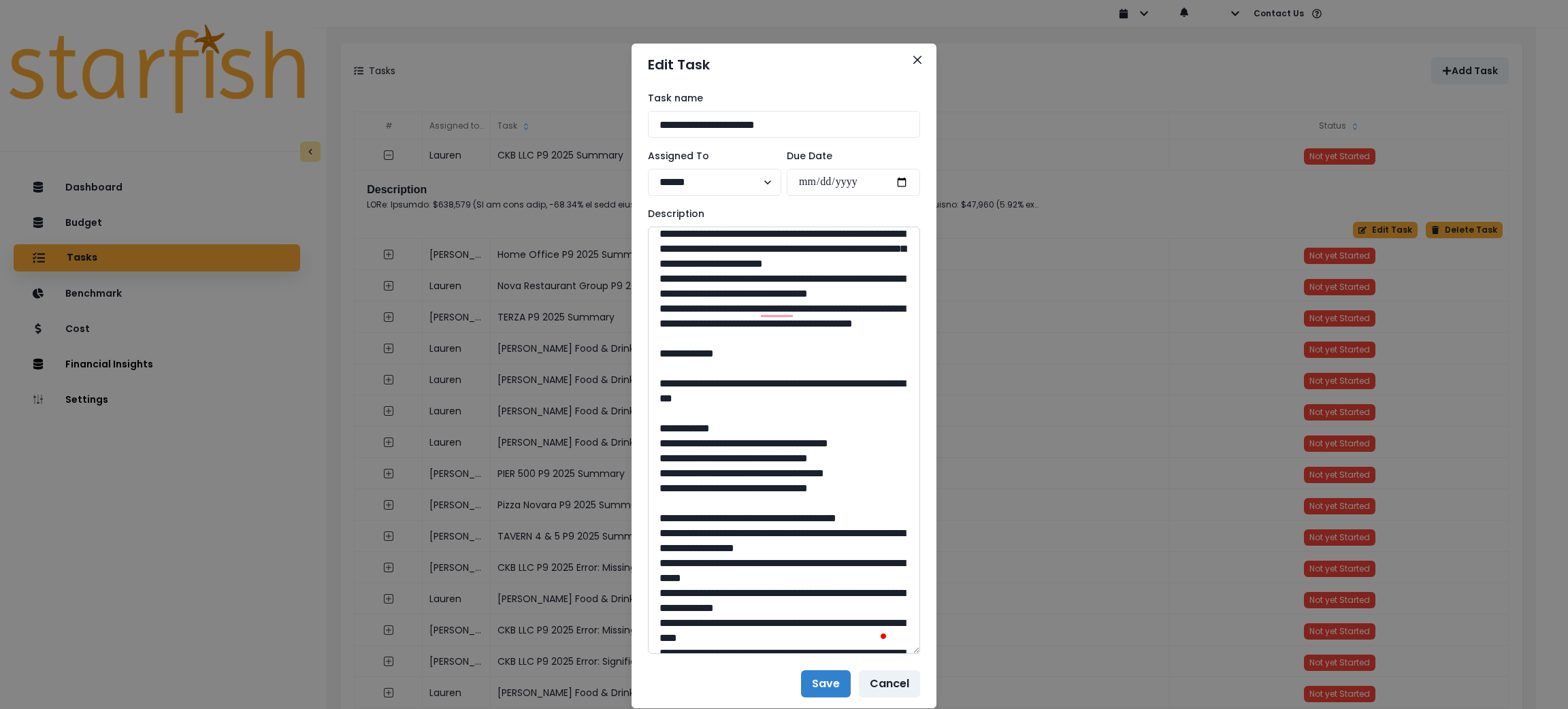
scroll to position [500, 0]
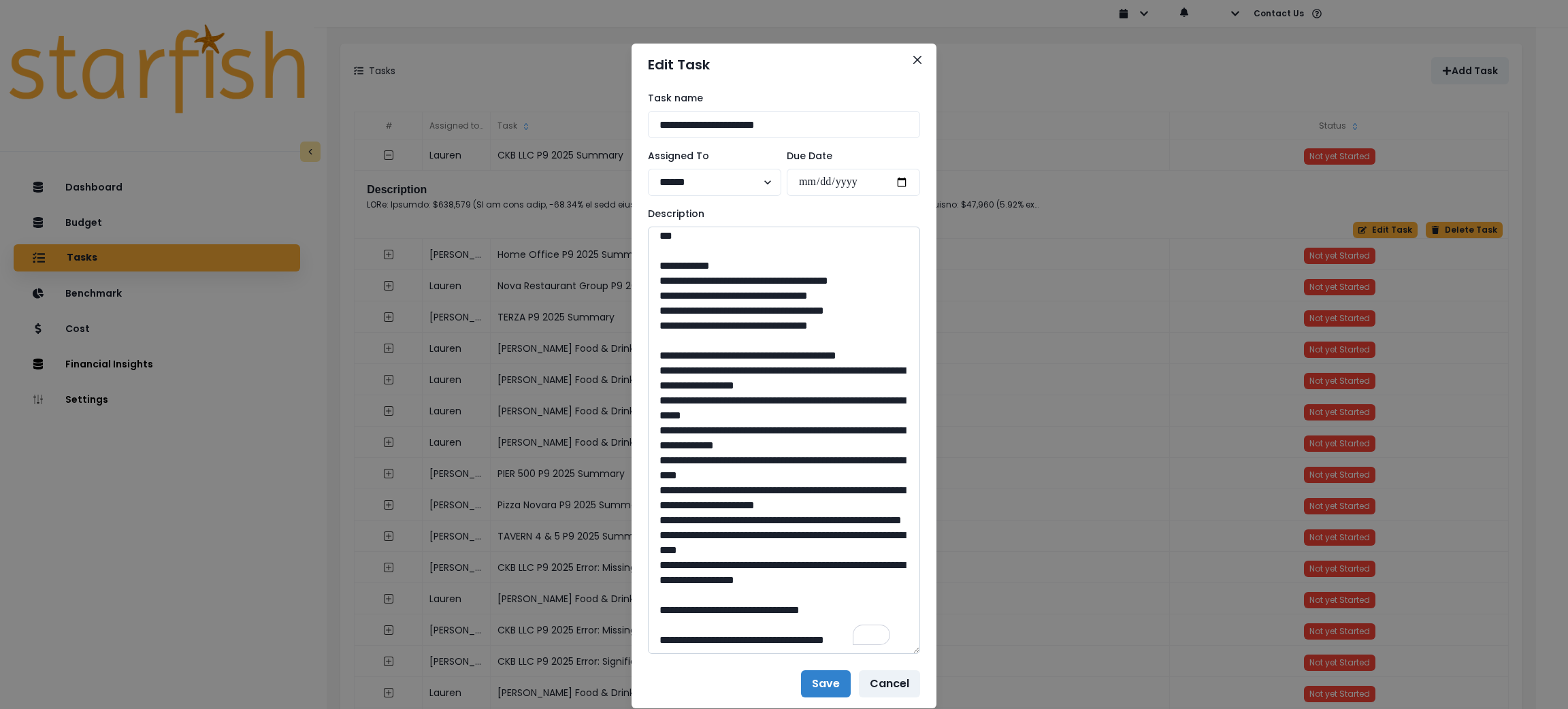
drag, startPoint x: 804, startPoint y: 352, endPoint x: 687, endPoint y: 344, distance: 117.3
click at [687, 344] on textarea "To enrich screen reader interactions, please activate Accessibility in Grammarl…" at bounding box center [784, 440] width 272 height 428
drag, startPoint x: 781, startPoint y: 590, endPoint x: 746, endPoint y: 590, distance: 35.0
click at [746, 590] on textarea "To enrich screen reader interactions, please activate Accessibility in Grammarl…" at bounding box center [784, 440] width 272 height 428
click at [907, 64] on button "Close" at bounding box center [917, 60] width 22 height 22
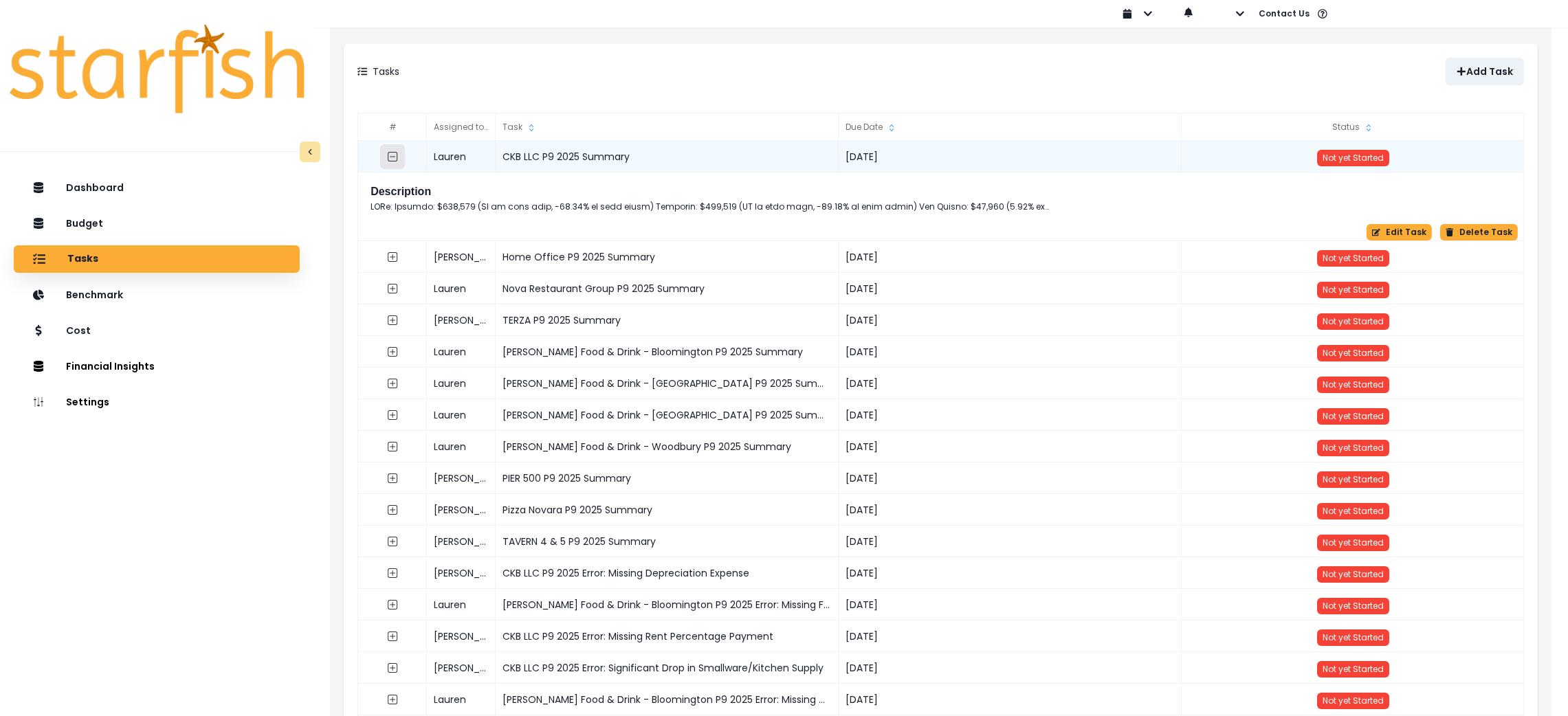
click at [397, 160] on icon "collasped outline" at bounding box center [392, 156] width 9 height 9
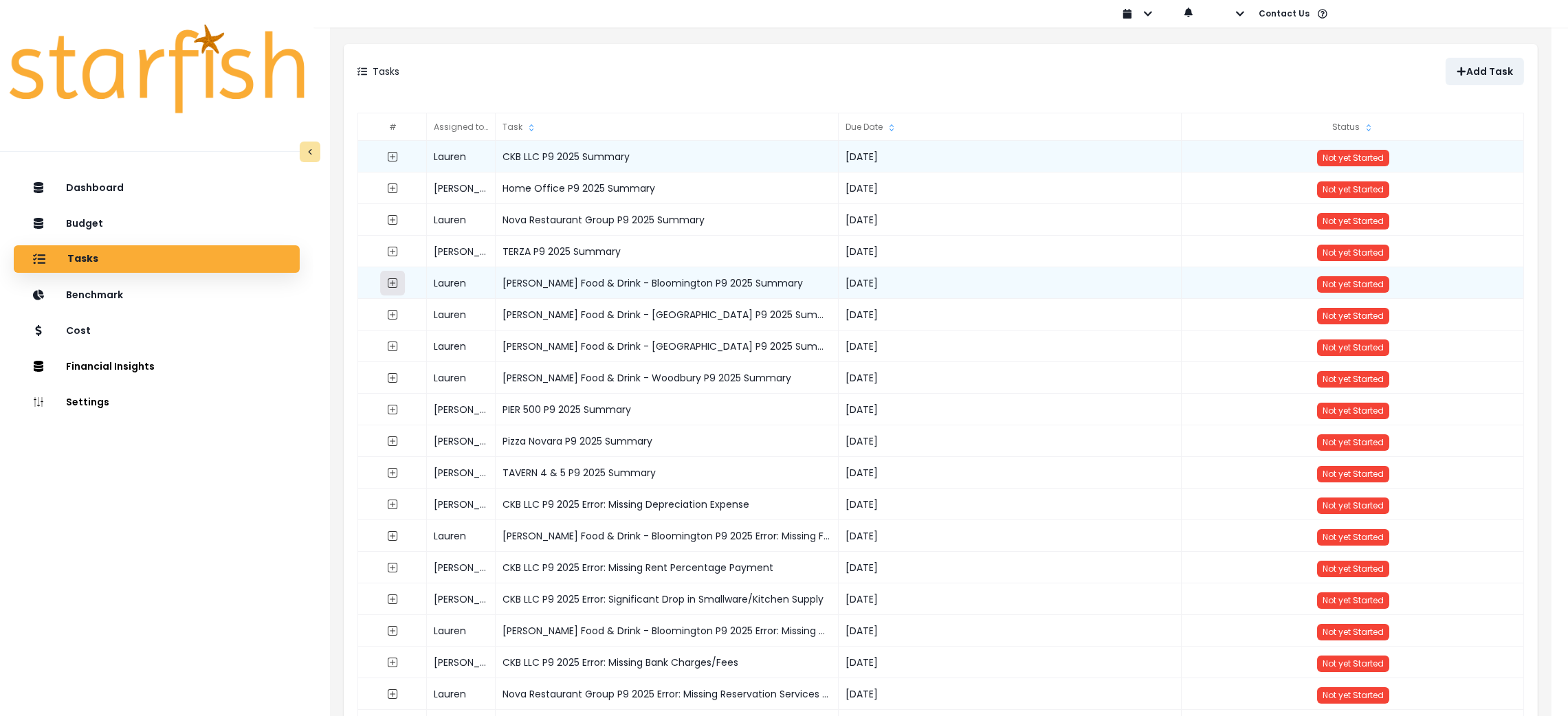
click at [393, 286] on icon "expand outline" at bounding box center [392, 282] width 11 height 11
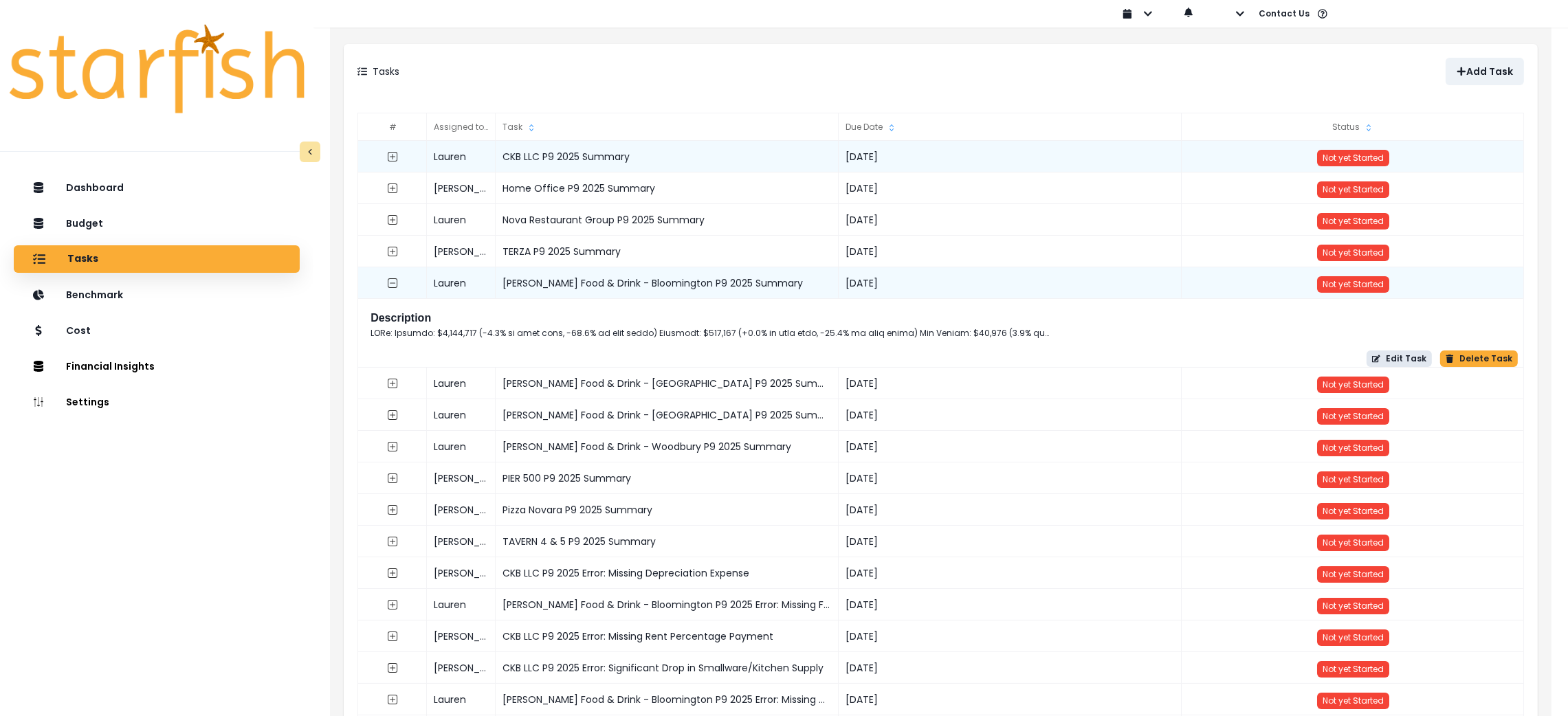
click at [1409, 362] on button "Edit Task" at bounding box center [1400, 359] width 65 height 17
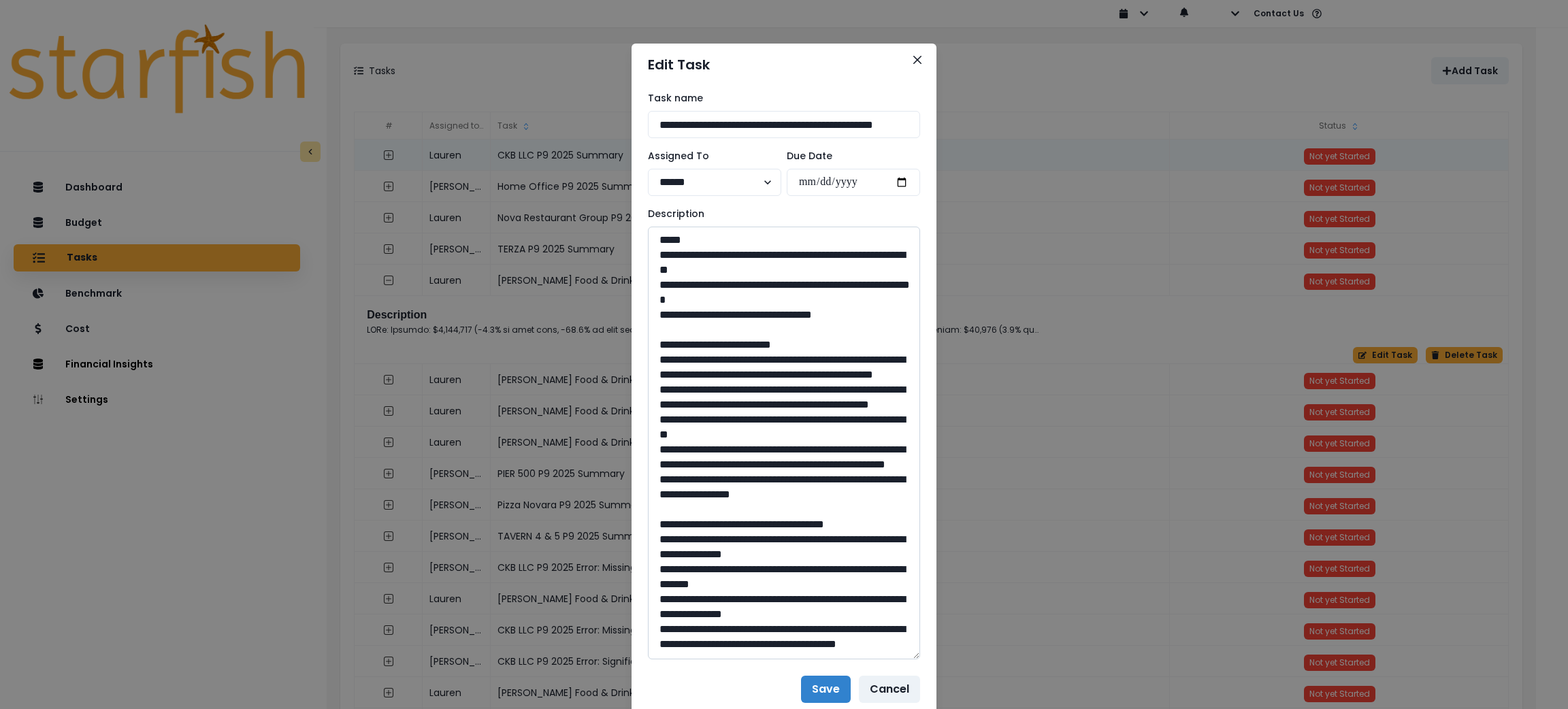
drag, startPoint x: 917, startPoint y: 275, endPoint x: 904, endPoint y: 654, distance: 379.2
click at [904, 654] on textarea at bounding box center [784, 443] width 272 height 433
drag, startPoint x: 866, startPoint y: 309, endPoint x: 638, endPoint y: 262, distance: 232.8
click at [638, 262] on section "**********" at bounding box center [784, 379] width 305 height 671
drag, startPoint x: 854, startPoint y: 549, endPoint x: 662, endPoint y: 358, distance: 270.8
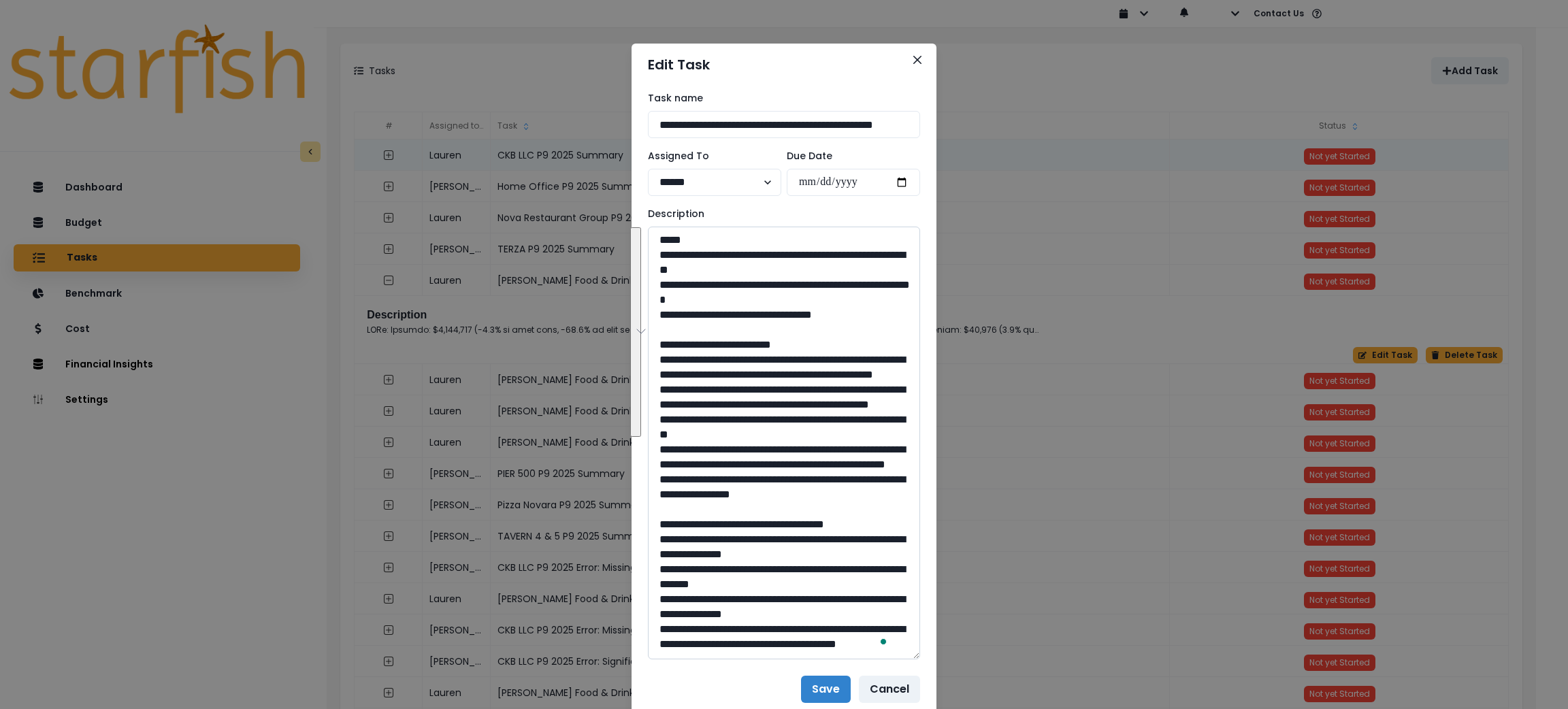
click at [662, 358] on textarea "To enrich screen reader interactions, please activate Accessibility in Grammarl…" at bounding box center [784, 443] width 272 height 433
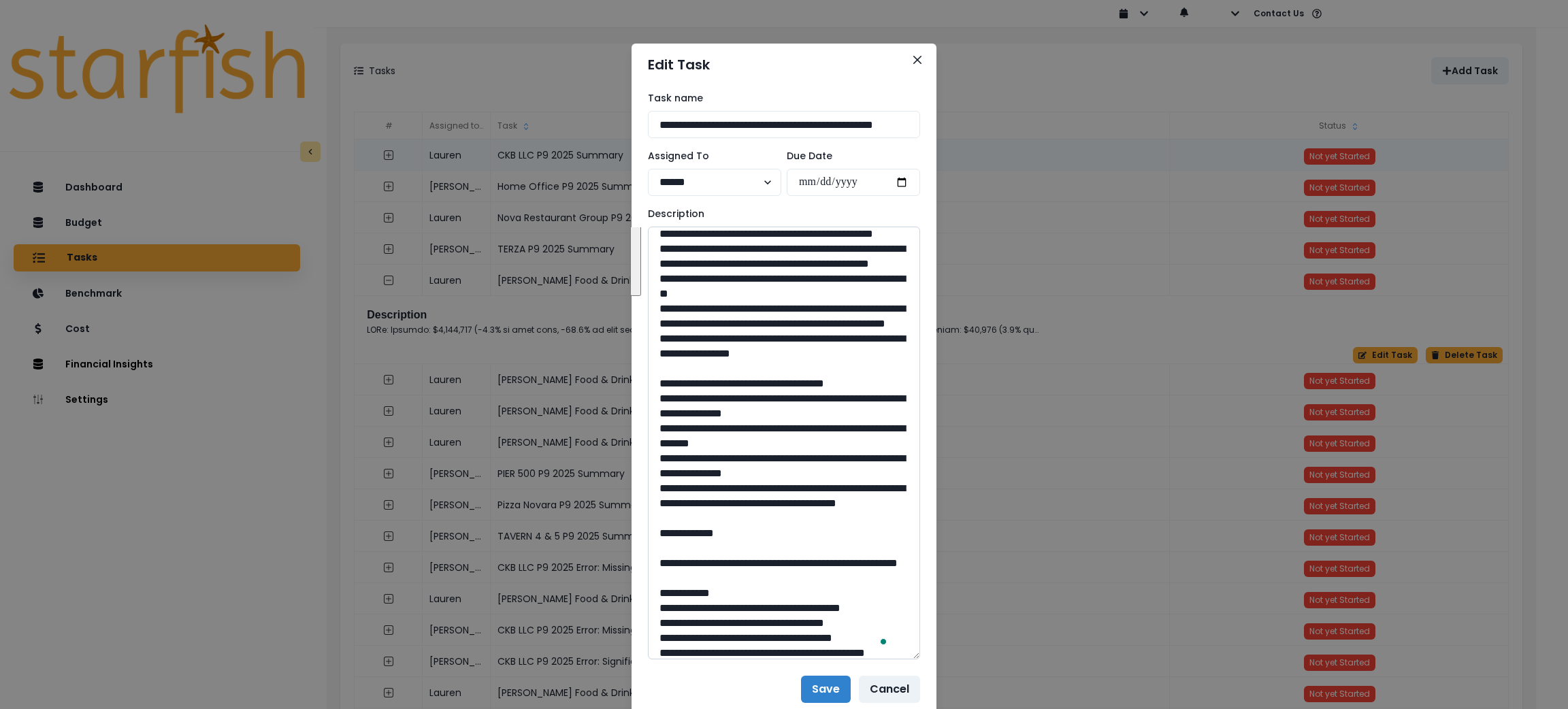
scroll to position [198, 0]
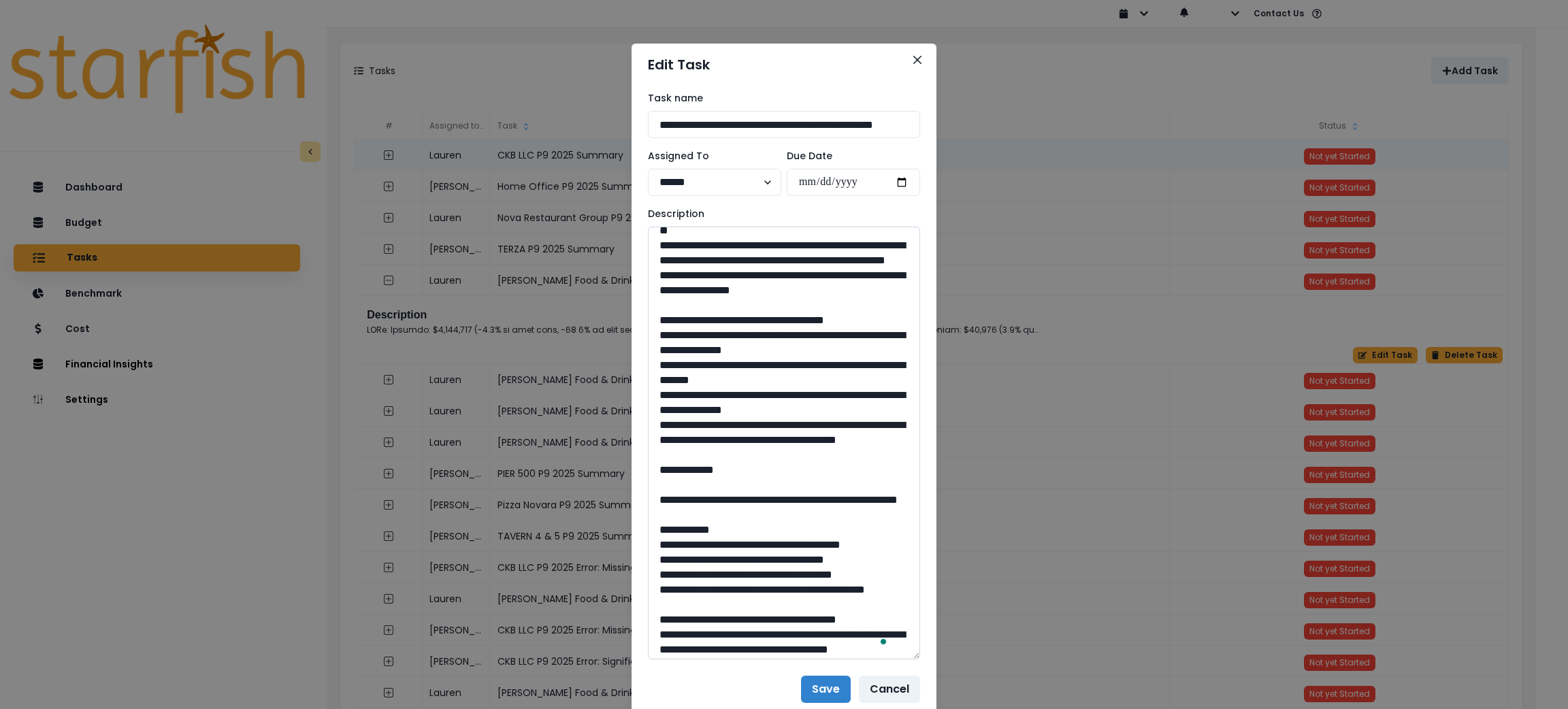
drag, startPoint x: 786, startPoint y: 518, endPoint x: 663, endPoint y: 401, distance: 169.8
click at [663, 401] on textarea "To enrich screen reader interactions, please activate Accessibility in Grammarl…" at bounding box center [784, 443] width 272 height 433
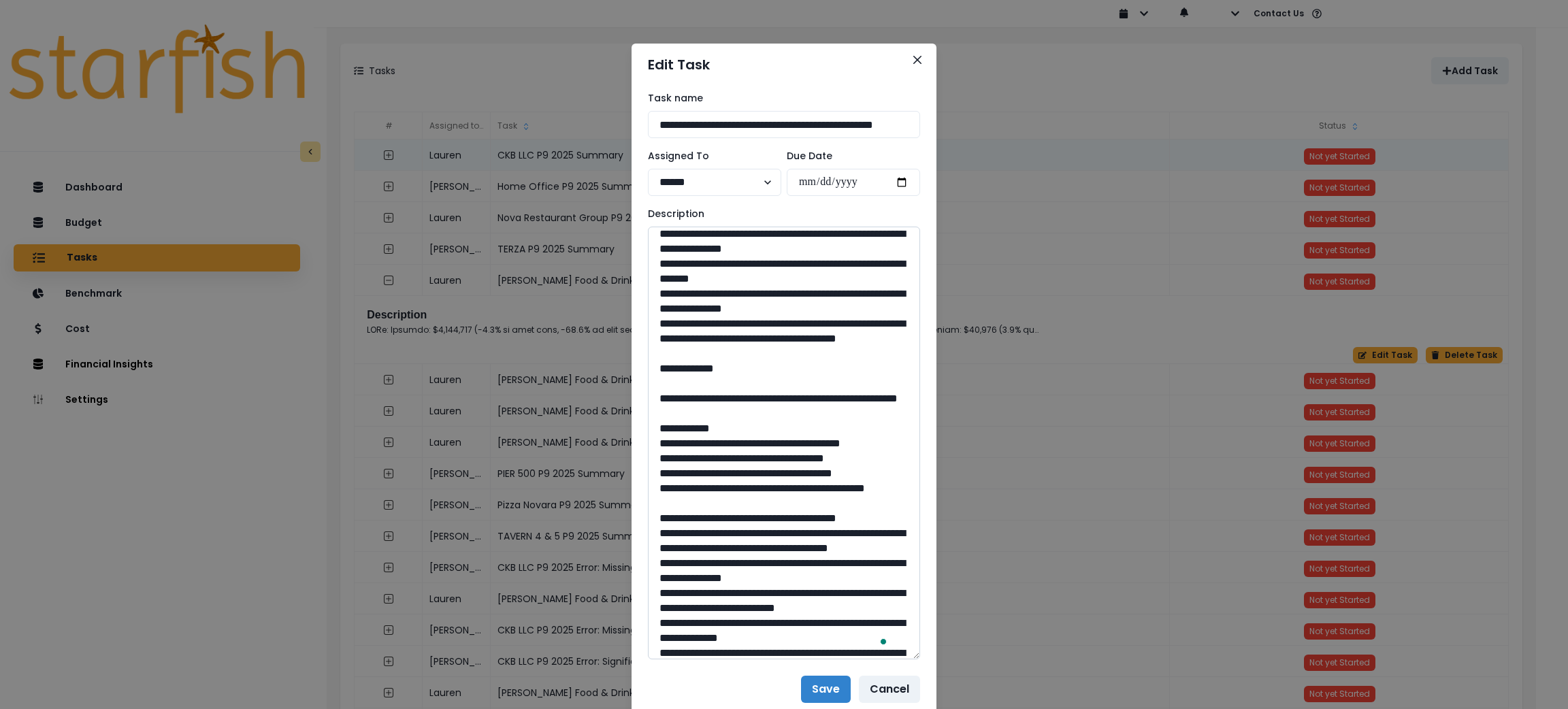
drag, startPoint x: 781, startPoint y: 488, endPoint x: 688, endPoint y: 471, distance: 94.5
click at [688, 471] on textarea "To enrich screen reader interactions, please activate Accessibility in Grammarl…" at bounding box center [784, 443] width 272 height 433
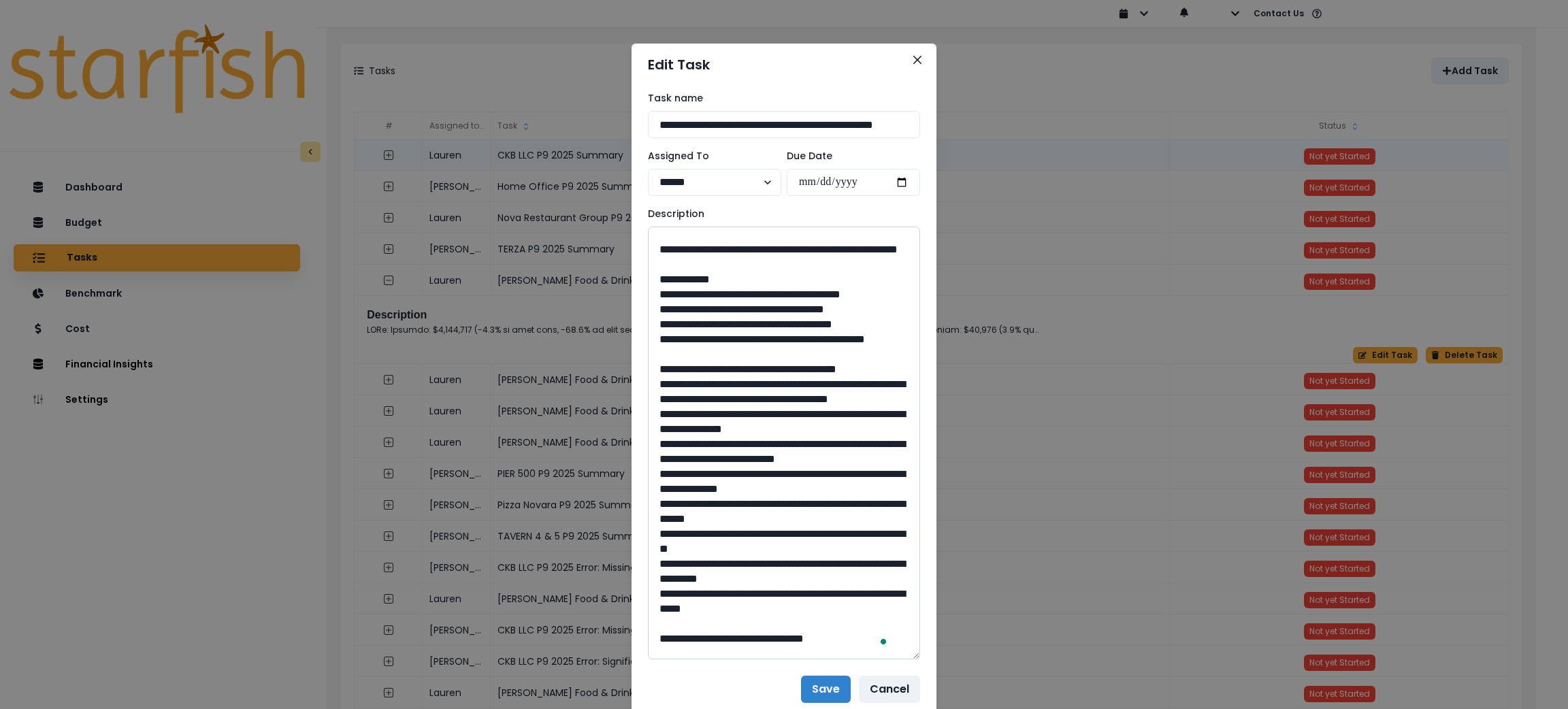
scroll to position [537, 0]
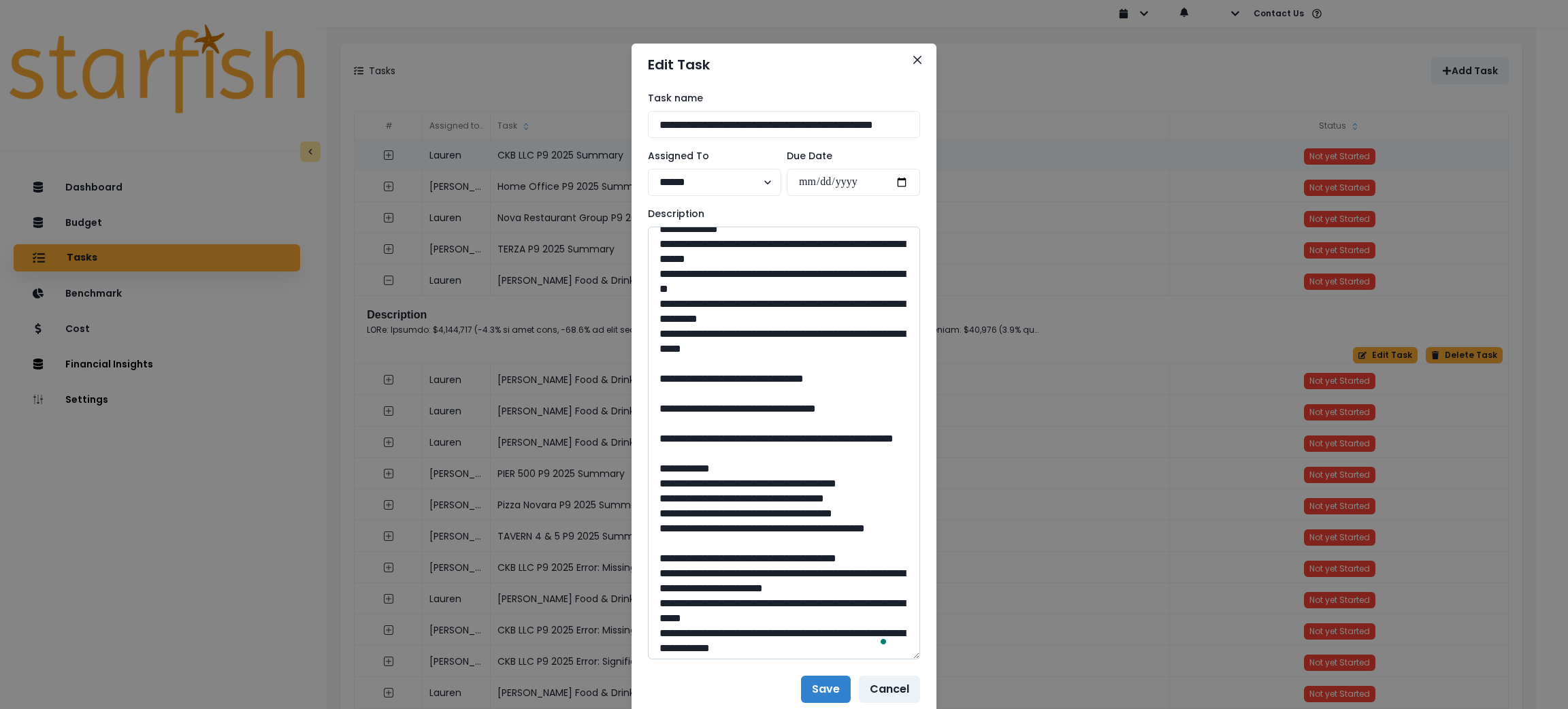
drag, startPoint x: 781, startPoint y: 523, endPoint x: 746, endPoint y: 530, distance: 35.7
click at [746, 530] on textarea "To enrich screen reader interactions, please activate Accessibility in Grammarl…" at bounding box center [784, 443] width 272 height 433
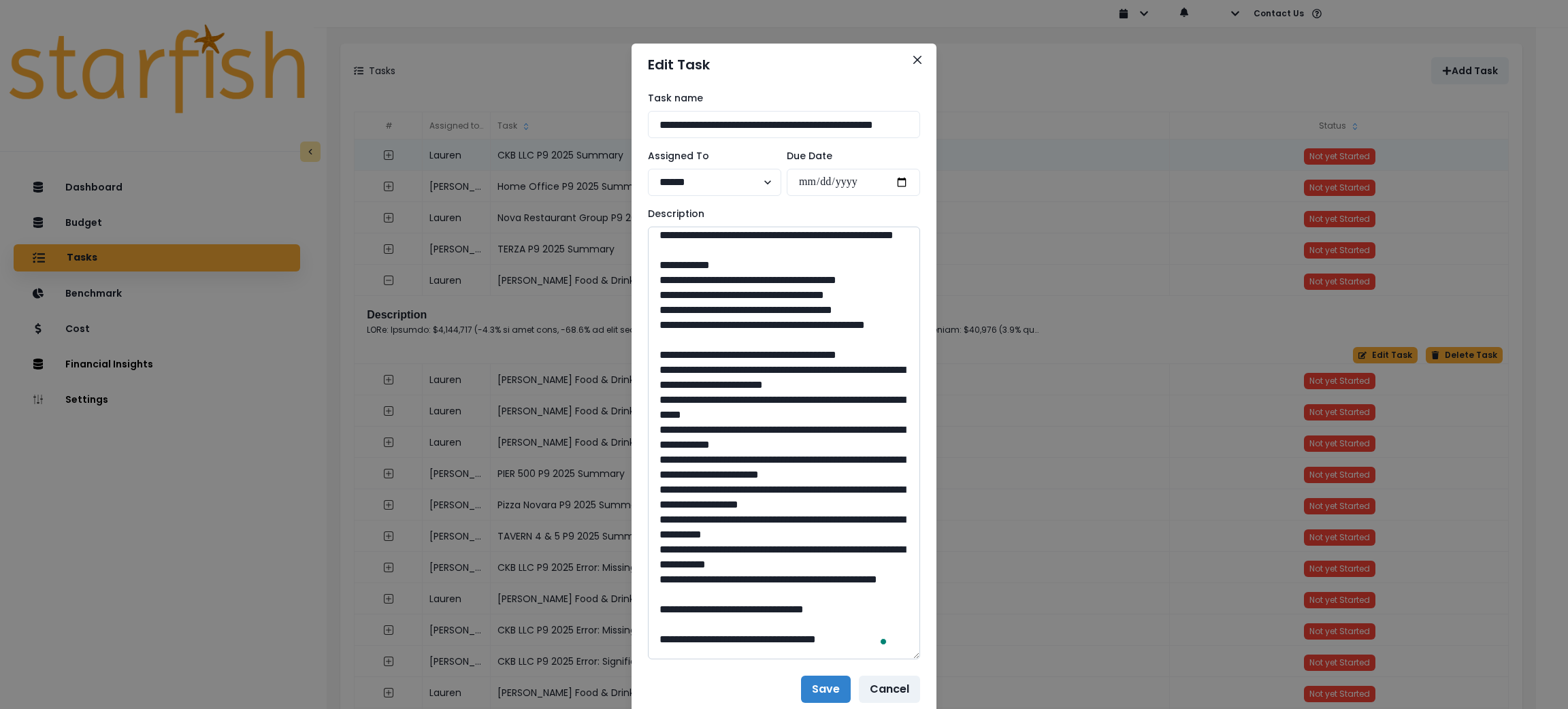
drag, startPoint x: 769, startPoint y: 403, endPoint x: 691, endPoint y: 384, distance: 80.3
click at [691, 384] on textarea "To enrich screen reader interactions, please activate Accessibility in Grammarl…" at bounding box center [784, 443] width 272 height 433
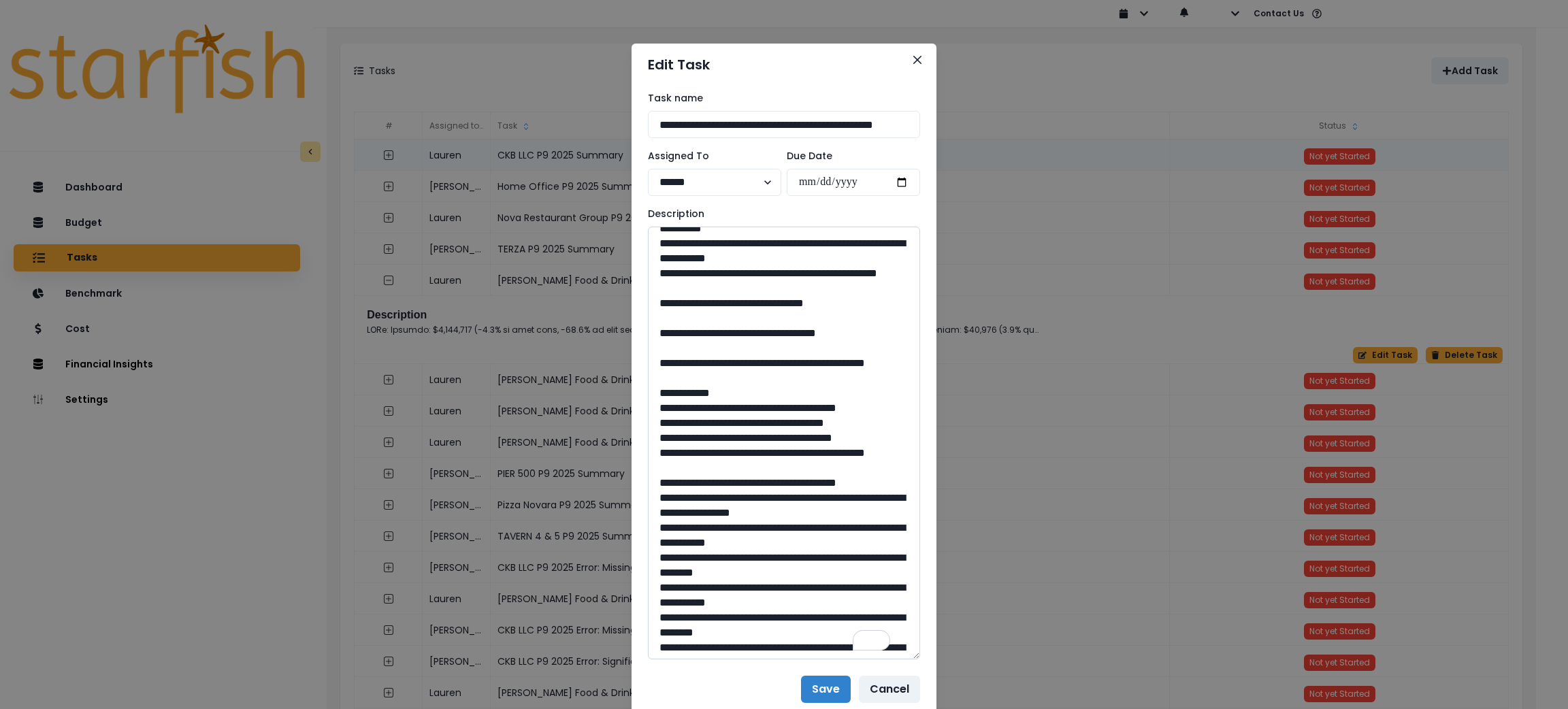
drag, startPoint x: 781, startPoint y: 561, endPoint x: 746, endPoint y: 554, distance: 35.7
click at [746, 554] on textarea "To enrich screen reader interactions, please activate Accessibility in Grammarl…" at bounding box center [784, 443] width 272 height 433
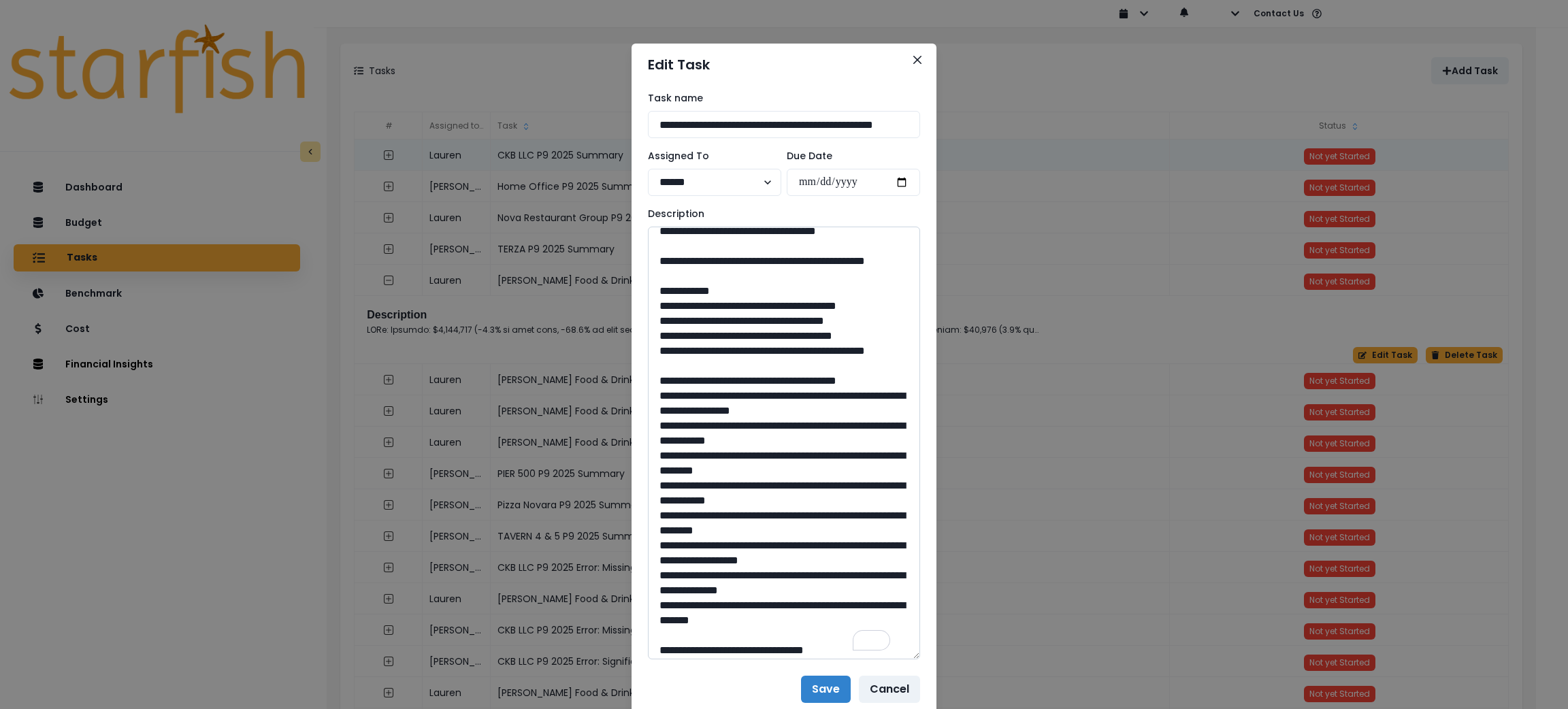
drag, startPoint x: 715, startPoint y: 534, endPoint x: 688, endPoint y: 513, distance: 34.2
click at [688, 513] on textarea "To enrich screen reader interactions, please activate Accessibility in Grammarl…" at bounding box center [784, 443] width 272 height 433
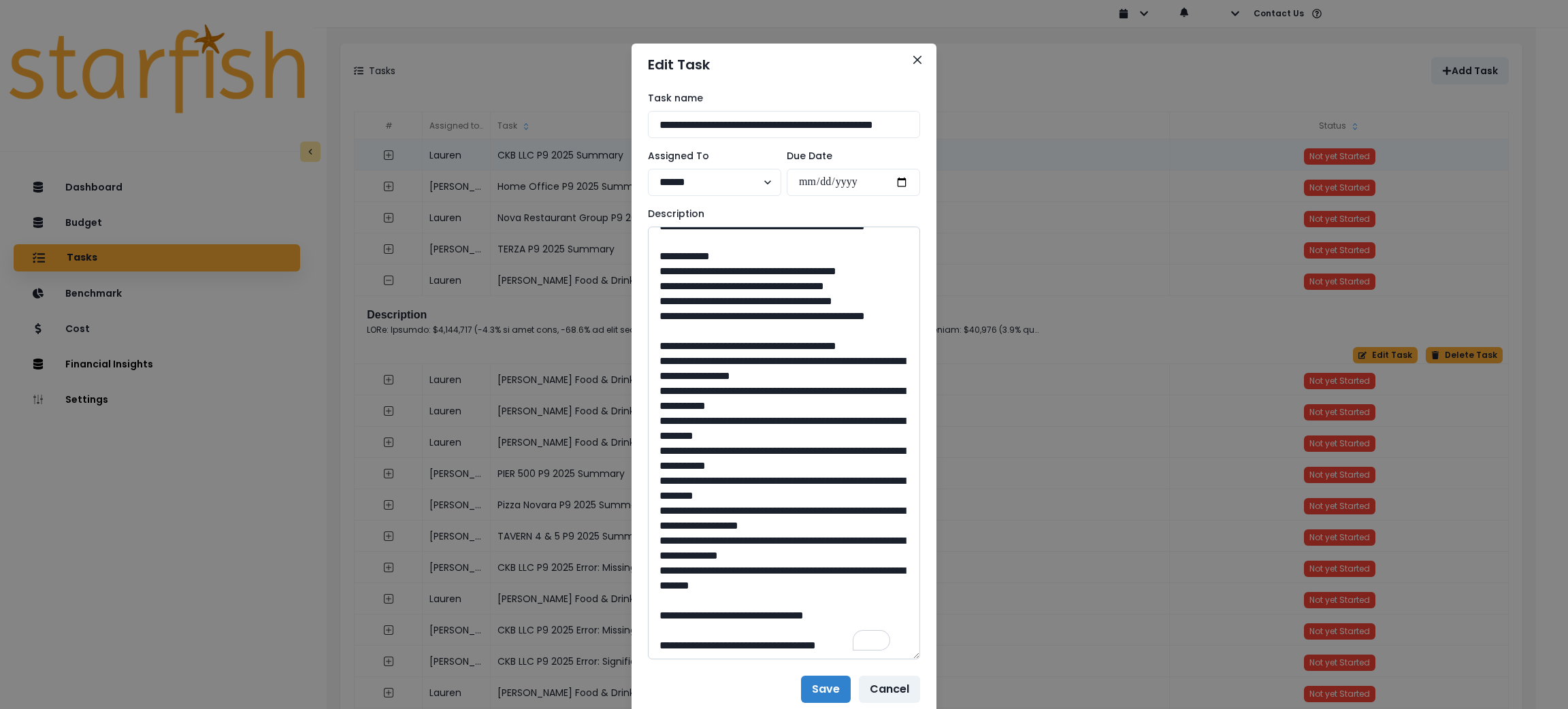
drag, startPoint x: 784, startPoint y: 617, endPoint x: 747, endPoint y: 614, distance: 37.1
click at [747, 614] on textarea "To enrich screen reader interactions, please activate Accessibility in Grammarl…" at bounding box center [784, 443] width 272 height 433
click at [909, 65] on button "Close" at bounding box center [917, 60] width 22 height 22
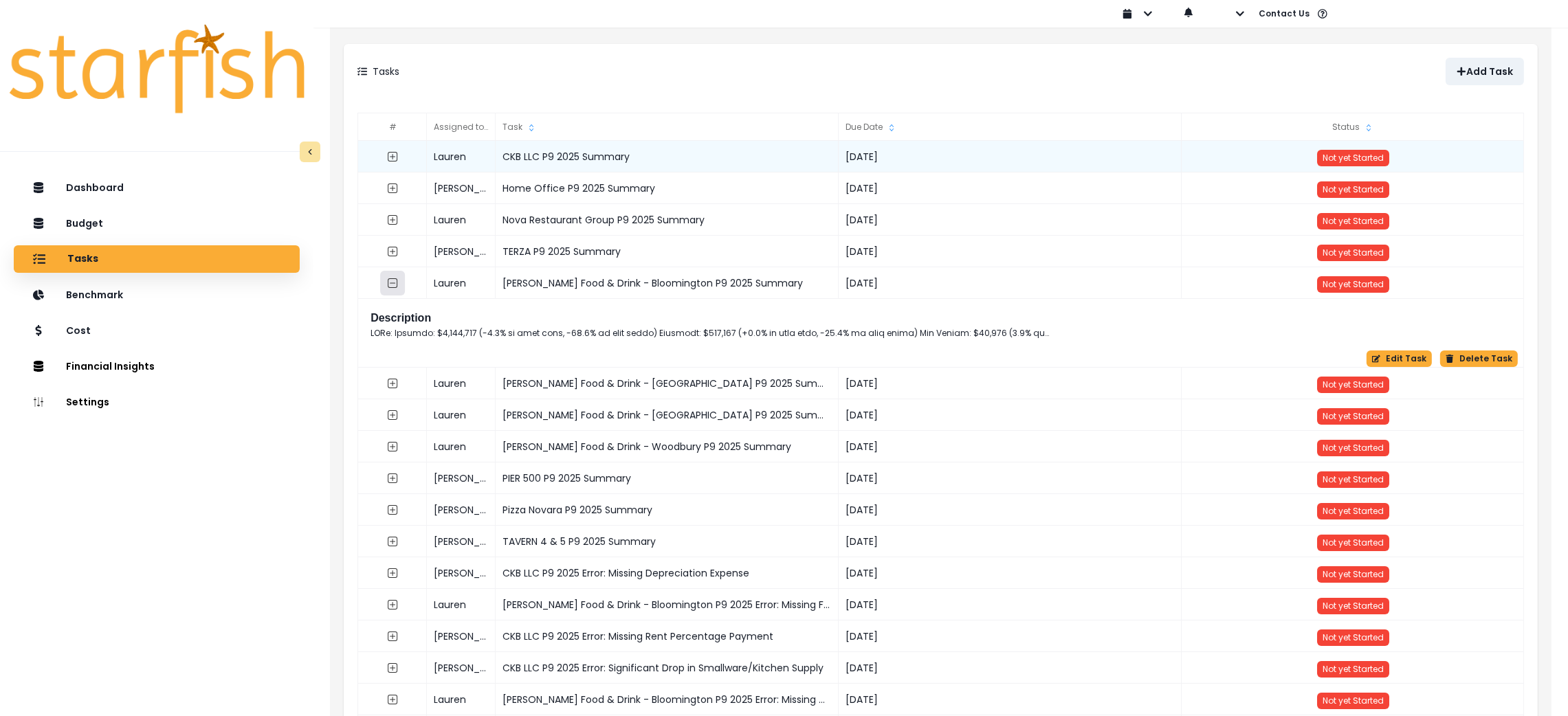
click at [386, 283] on button "button" at bounding box center [393, 283] width 25 height 25
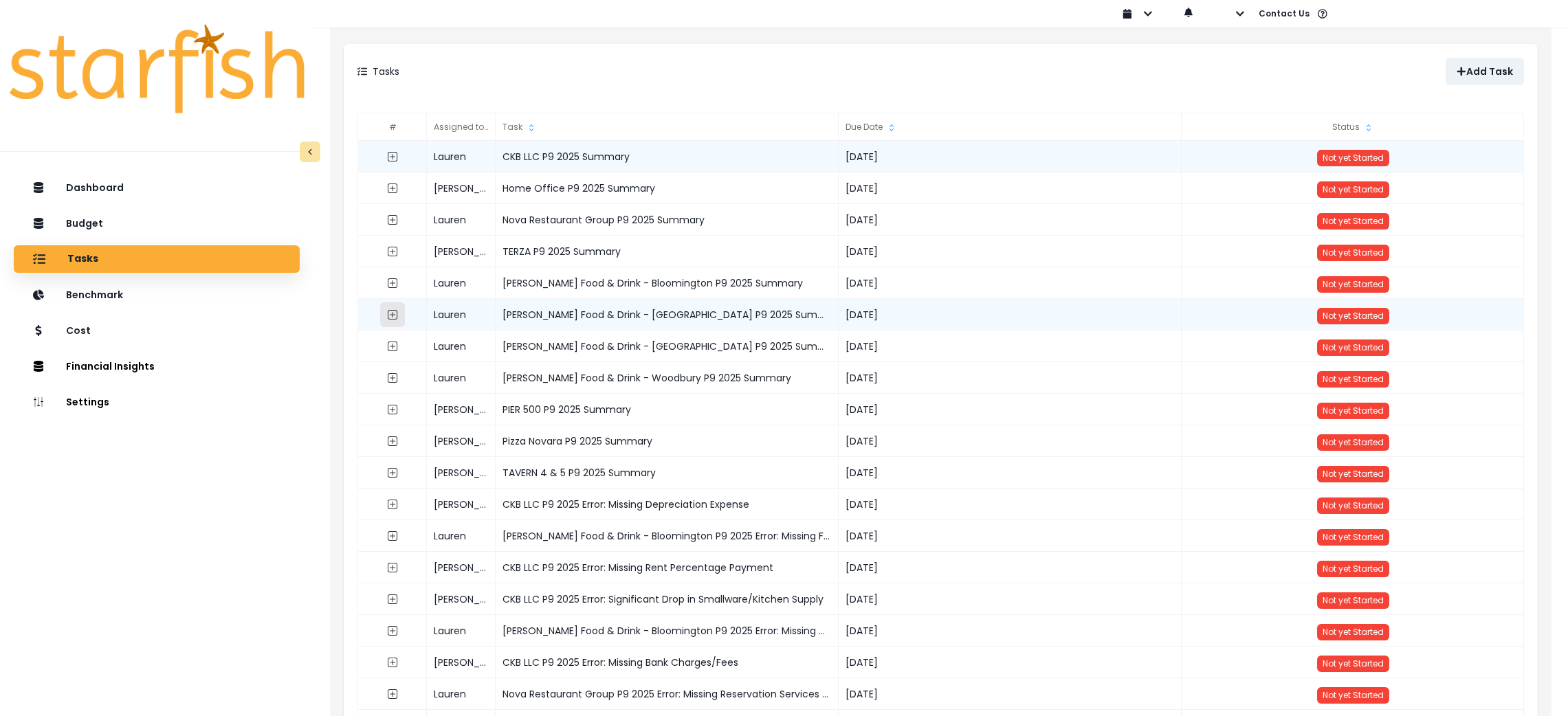
click at [389, 317] on icon "expand outline" at bounding box center [392, 314] width 11 height 11
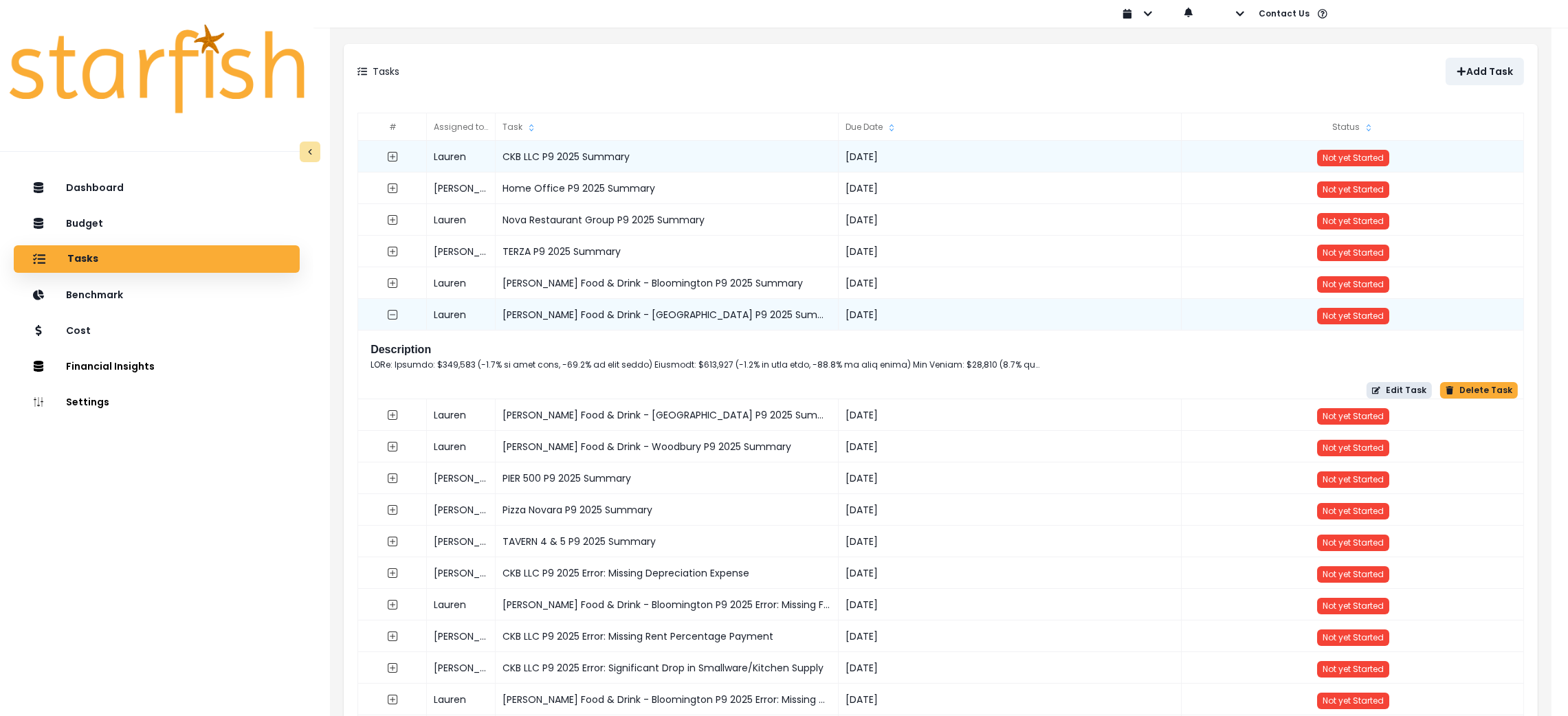
click at [1389, 394] on button "Edit Task" at bounding box center [1400, 390] width 65 height 17
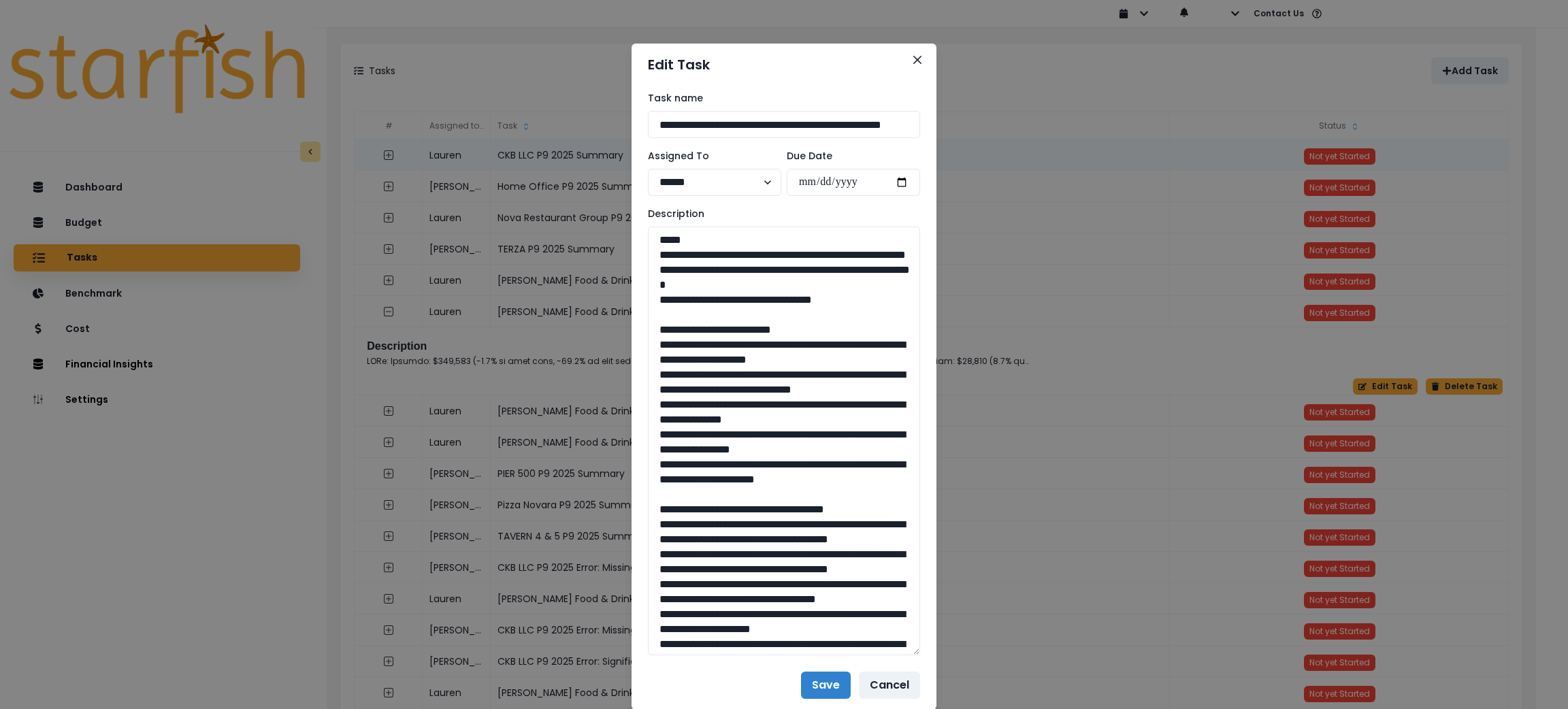
drag, startPoint x: 913, startPoint y: 273, endPoint x: 958, endPoint y: 648, distance: 377.7
click at [958, 648] on div "**********" at bounding box center [784, 354] width 1568 height 709
drag, startPoint x: 857, startPoint y: 319, endPoint x: 635, endPoint y: 260, distance: 229.7
click at [635, 260] on div "**********" at bounding box center [784, 373] width 305 height 575
drag, startPoint x: 693, startPoint y: 522, endPoint x: 660, endPoint y: 358, distance: 167.3
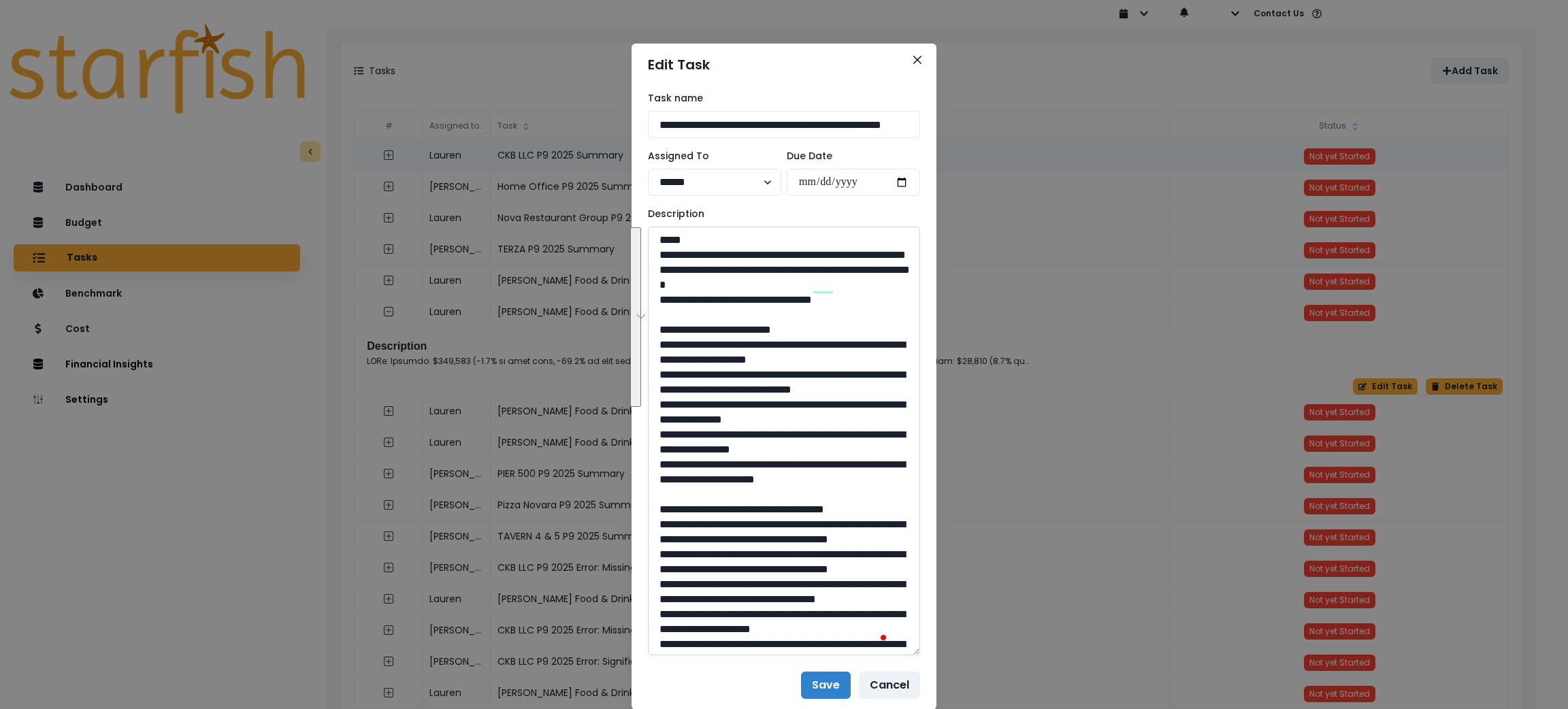
click at [660, 358] on textarea "To enrich screen reader interactions, please activate Accessibility in Grammarl…" at bounding box center [784, 441] width 272 height 429
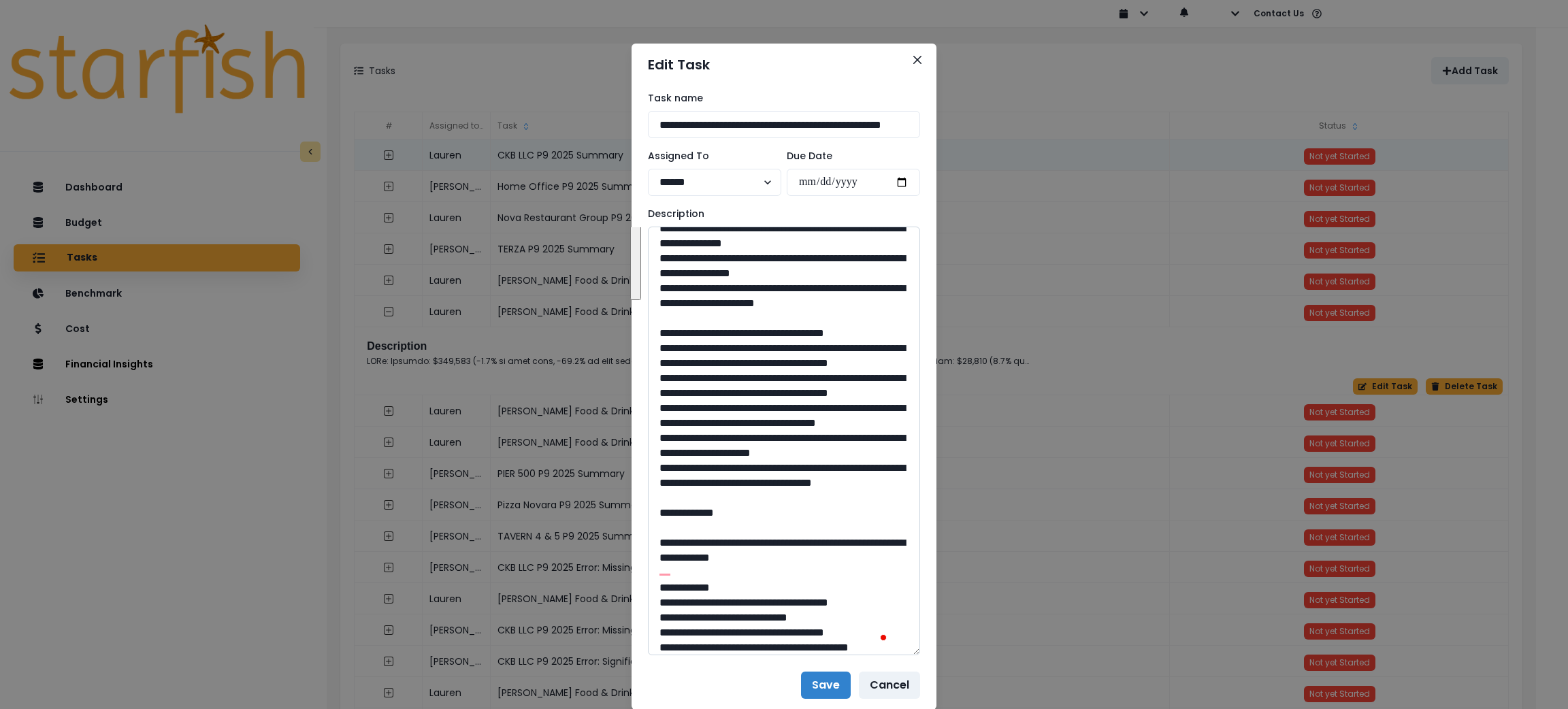
scroll to position [204, 0]
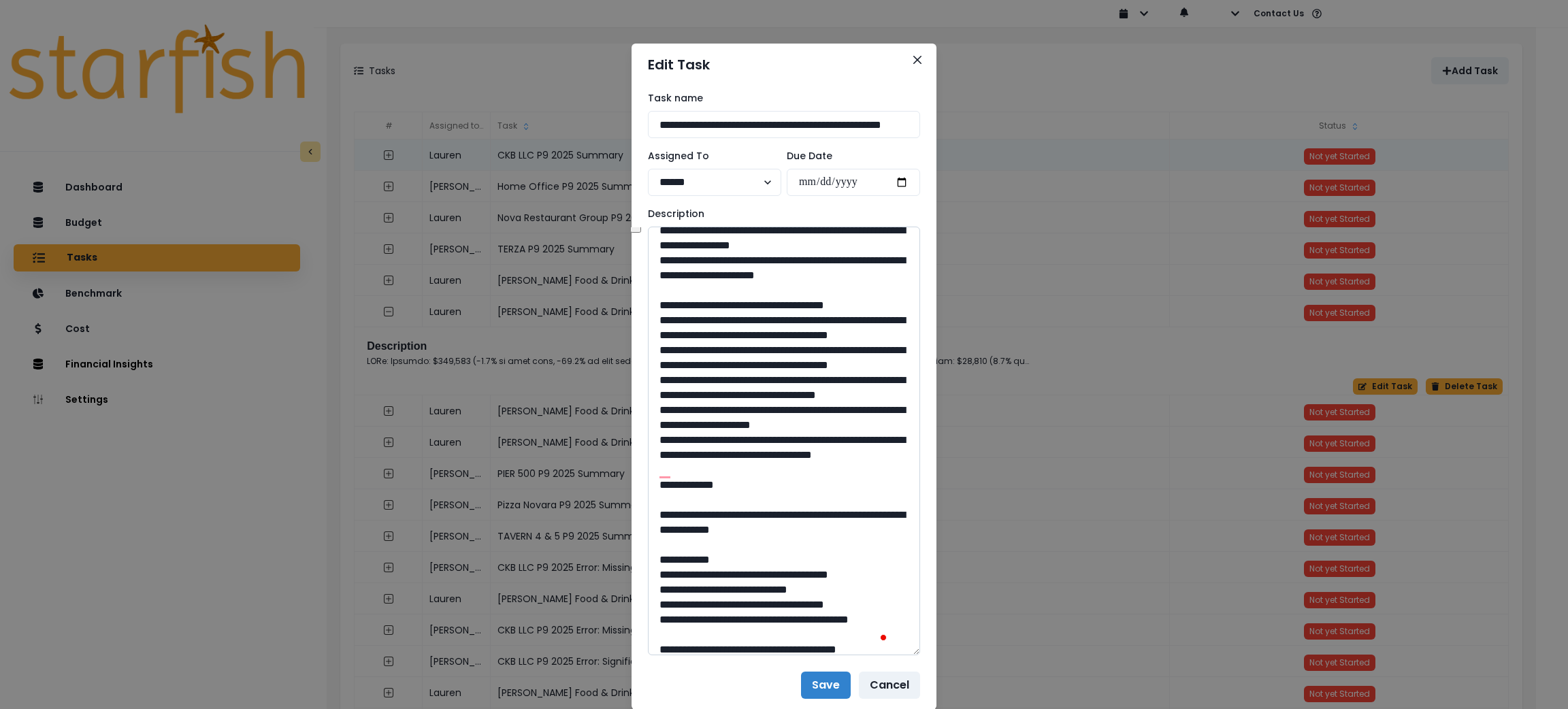
drag, startPoint x: 737, startPoint y: 559, endPoint x: 664, endPoint y: 366, distance: 206.3
click at [664, 366] on textarea "To enrich screen reader interactions, please activate Accessibility in Grammarl…" at bounding box center [784, 441] width 272 height 429
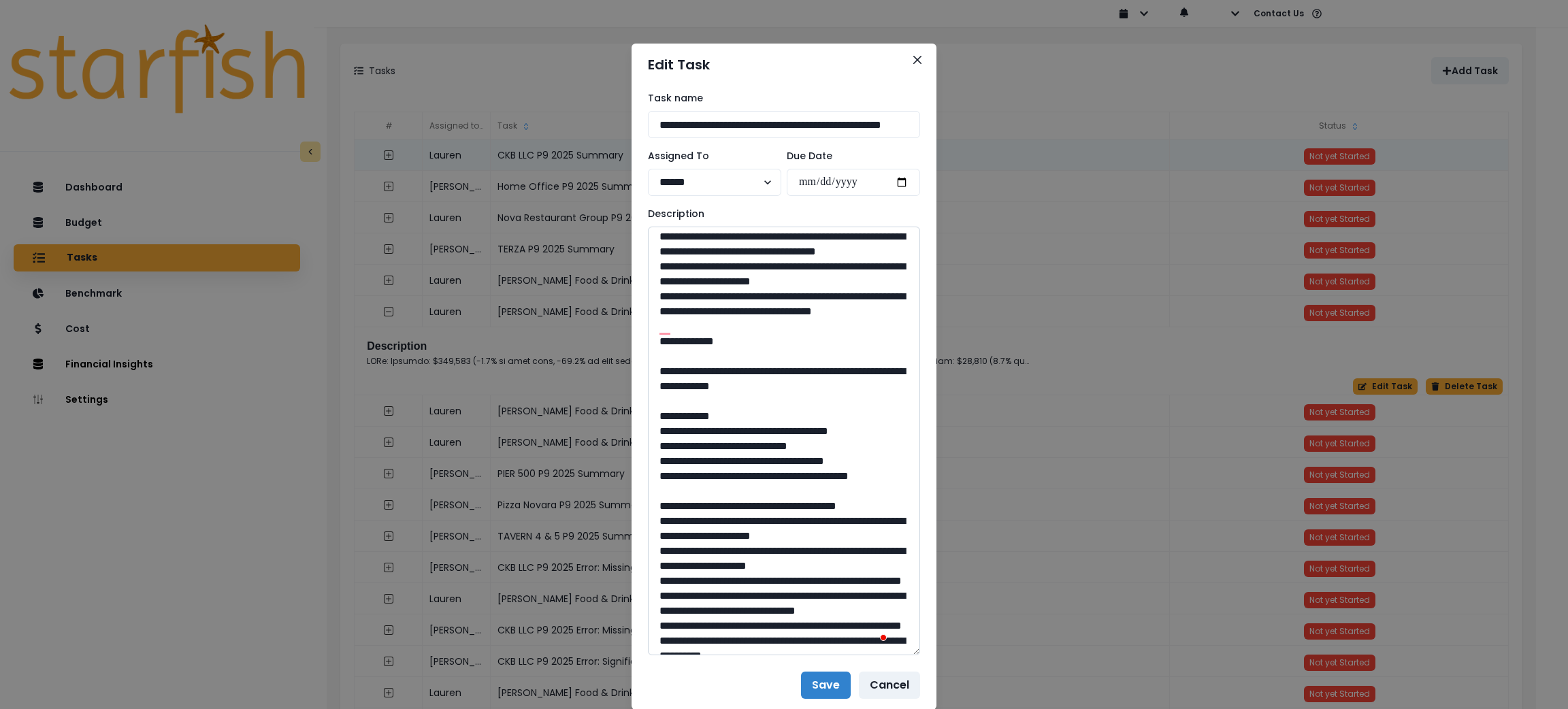
scroll to position [408, 0]
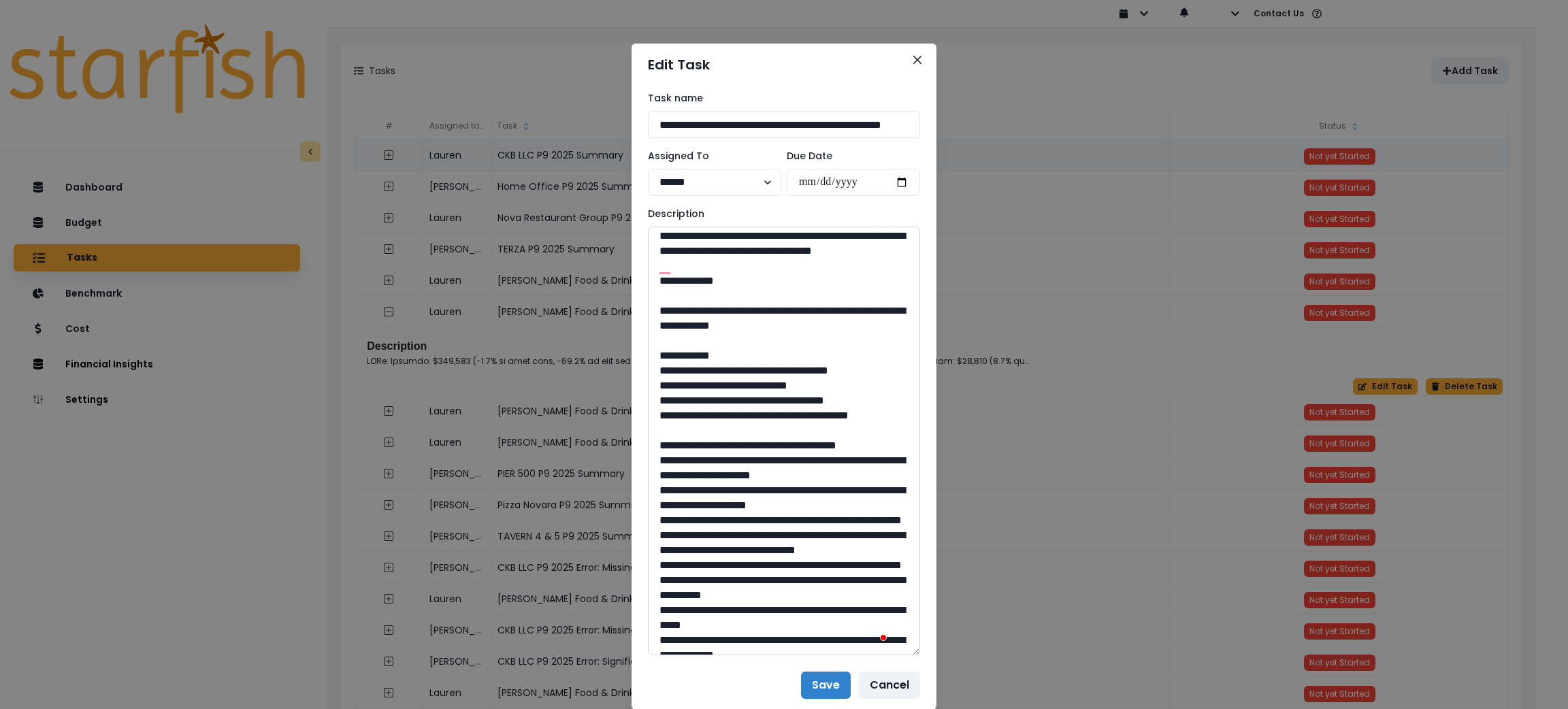
drag, startPoint x: 869, startPoint y: 430, endPoint x: 688, endPoint y: 413, distance: 181.8
click at [688, 413] on textarea "To enrich screen reader interactions, please activate Accessibility in Grammarl…" at bounding box center [784, 441] width 272 height 429
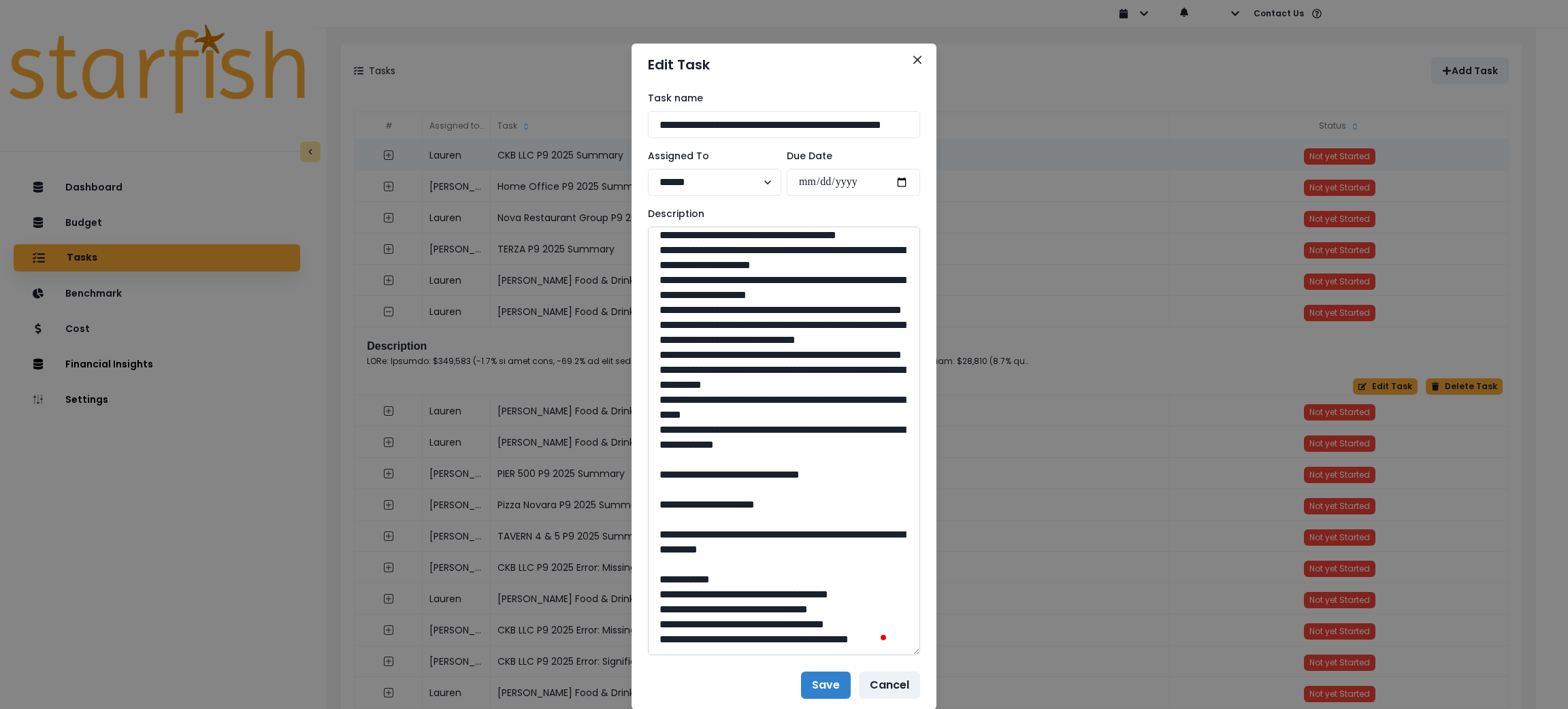
scroll to position [713, 0]
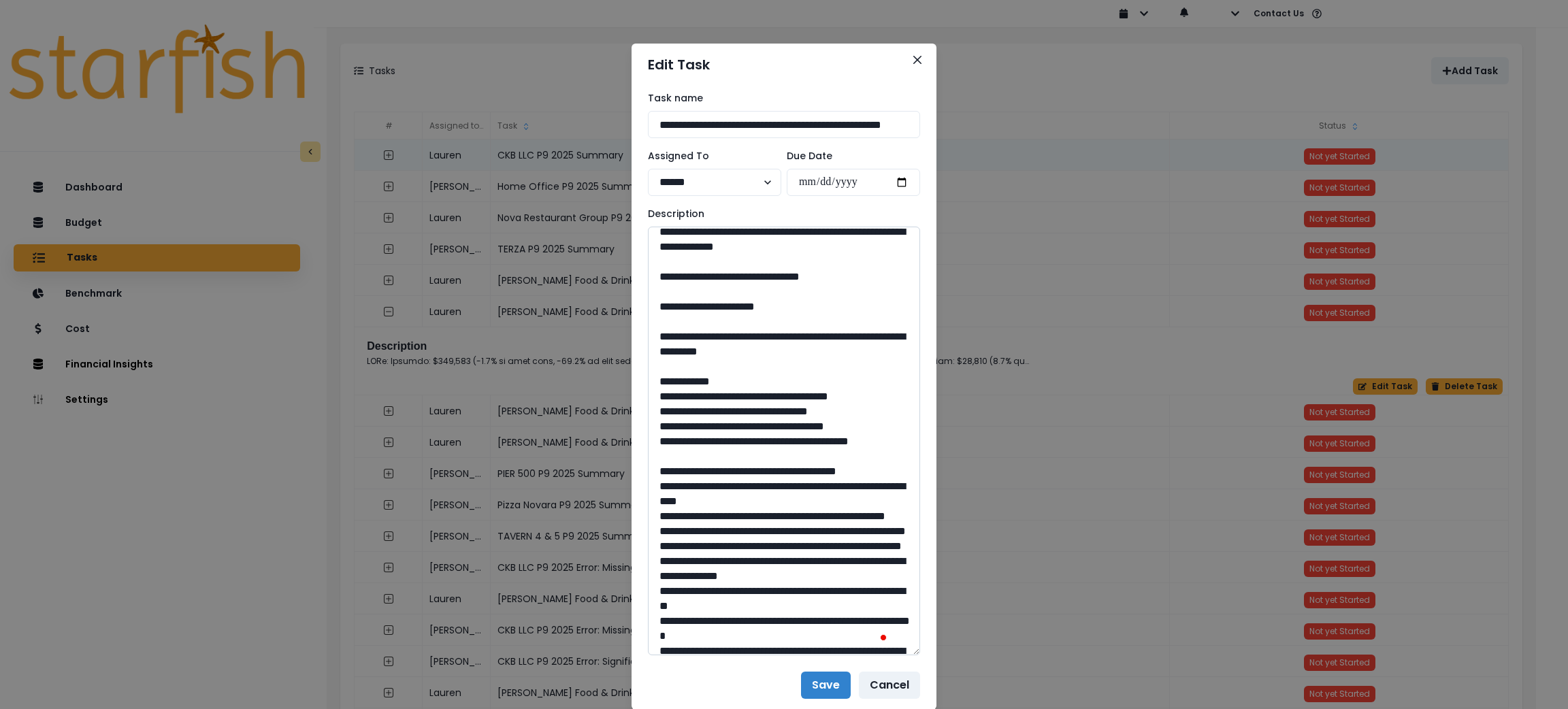
click at [786, 484] on textarea "To enrich screen reader interactions, please activate Accessibility in Grammarl…" at bounding box center [784, 441] width 272 height 429
drag, startPoint x: 782, startPoint y: 484, endPoint x: 749, endPoint y: 485, distance: 33.0
click at [749, 485] on textarea "To enrich screen reader interactions, please activate Accessibility in Grammarl…" at bounding box center [784, 441] width 272 height 429
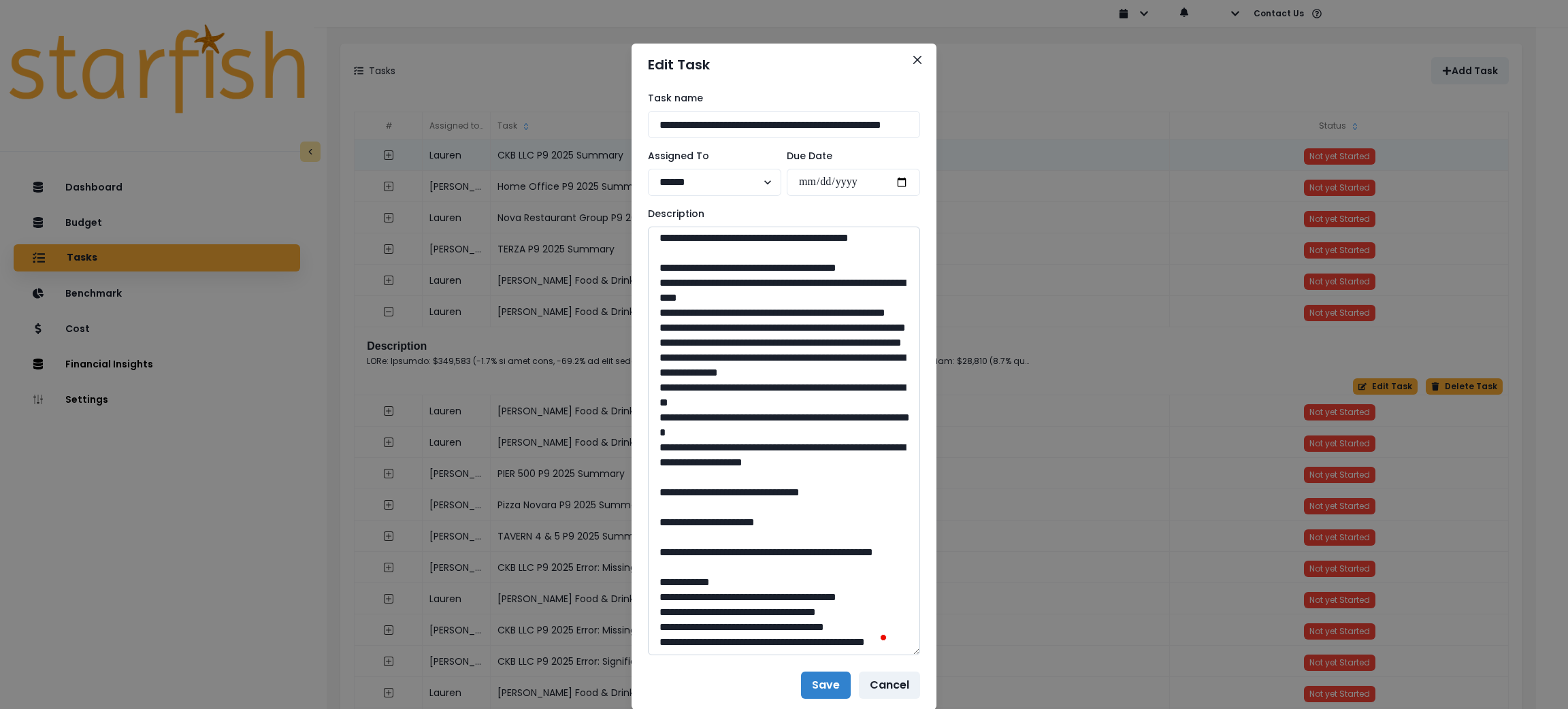
drag, startPoint x: 873, startPoint y: 355, endPoint x: 691, endPoint y: 337, distance: 182.9
click at [691, 337] on textarea "To enrich screen reader interactions, please activate Accessibility in Grammarl…" at bounding box center [784, 441] width 272 height 429
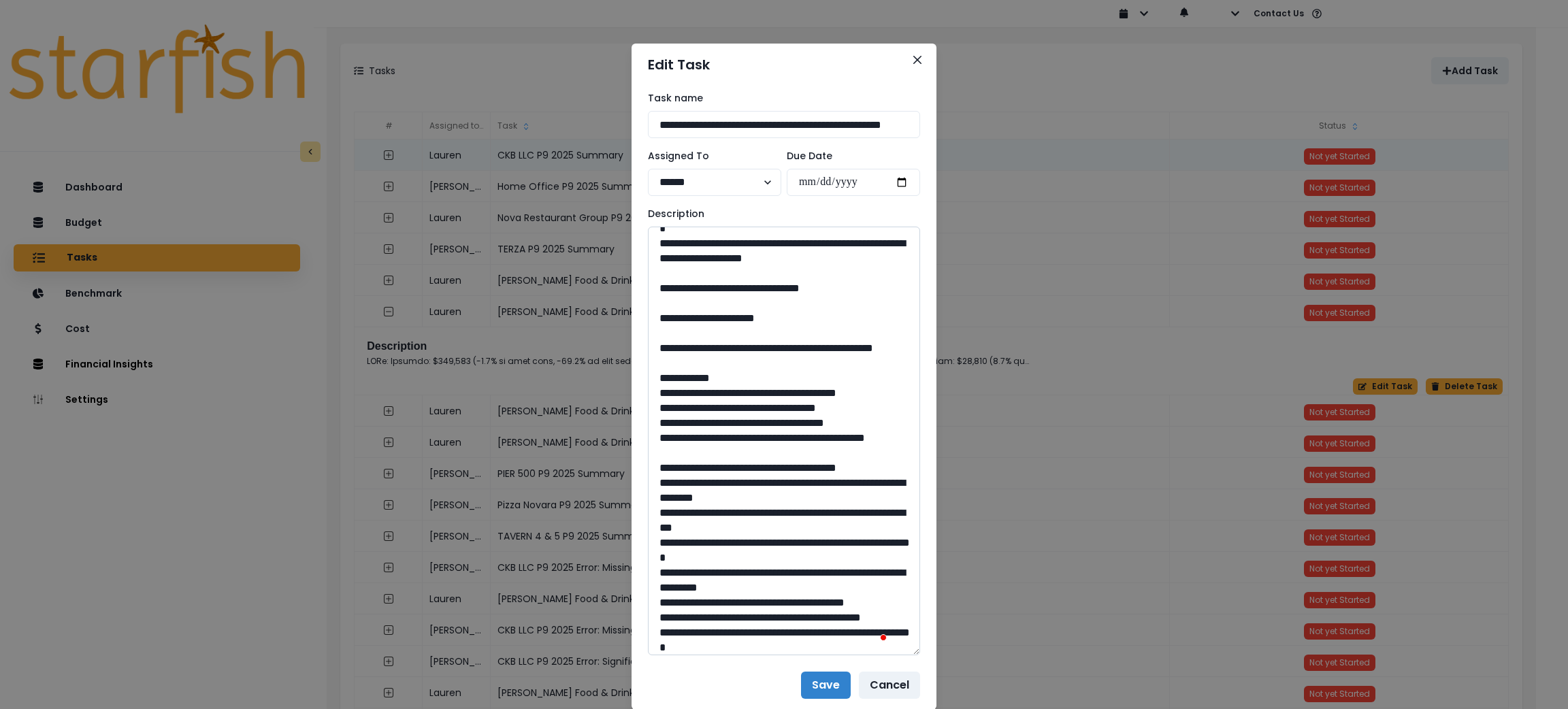
click at [779, 582] on textarea "To enrich screen reader interactions, please activate Accessibility in Grammarl…" at bounding box center [784, 441] width 272 height 429
drag, startPoint x: 781, startPoint y: 587, endPoint x: 748, endPoint y: 587, distance: 33.0
click at [748, 587] on textarea "To enrich screen reader interactions, please activate Accessibility in Grammarl…" at bounding box center [784, 441] width 272 height 429
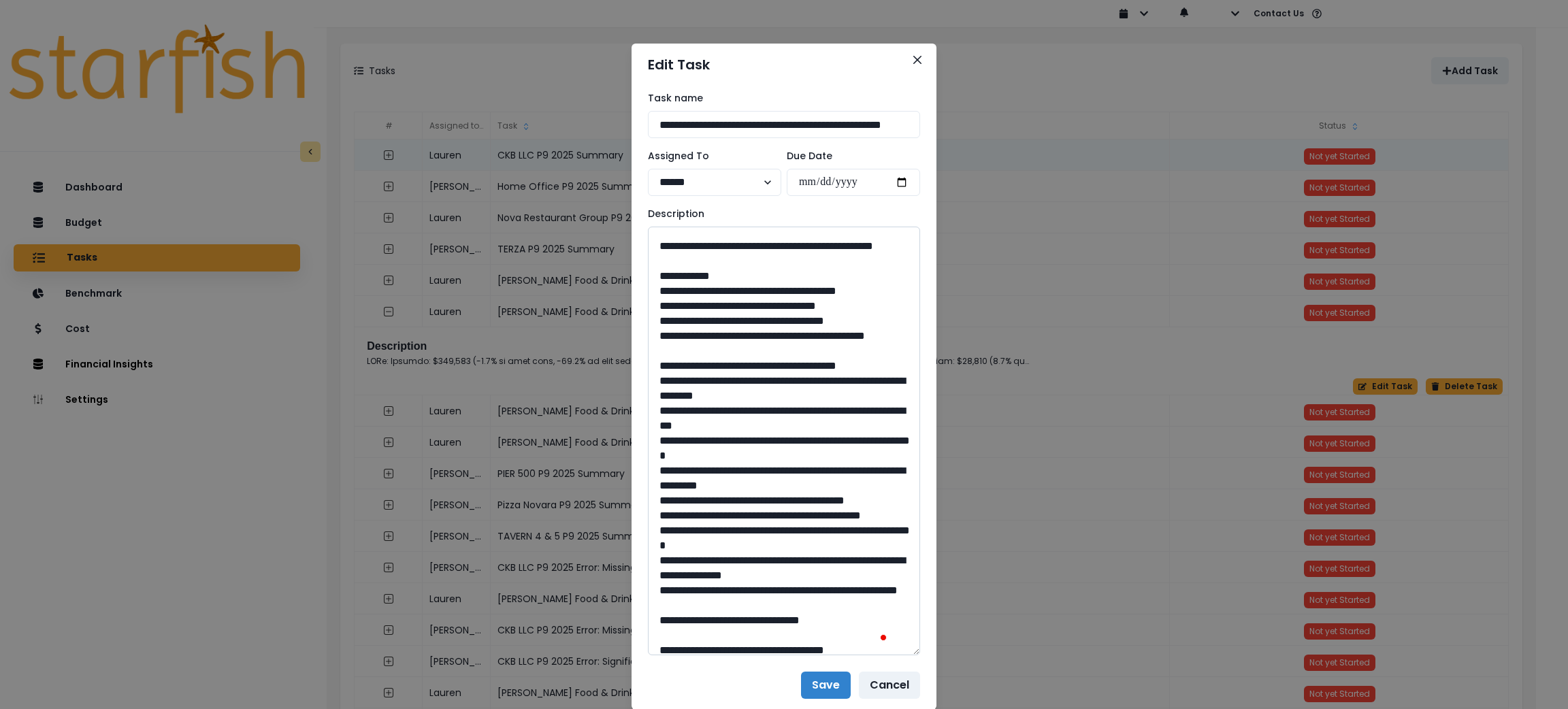
drag, startPoint x: 713, startPoint y: 559, endPoint x: 692, endPoint y: 539, distance: 29.0
click at [692, 539] on textarea "To enrich screen reader interactions, please activate Accessibility in Grammarl…" at bounding box center [784, 441] width 272 height 429
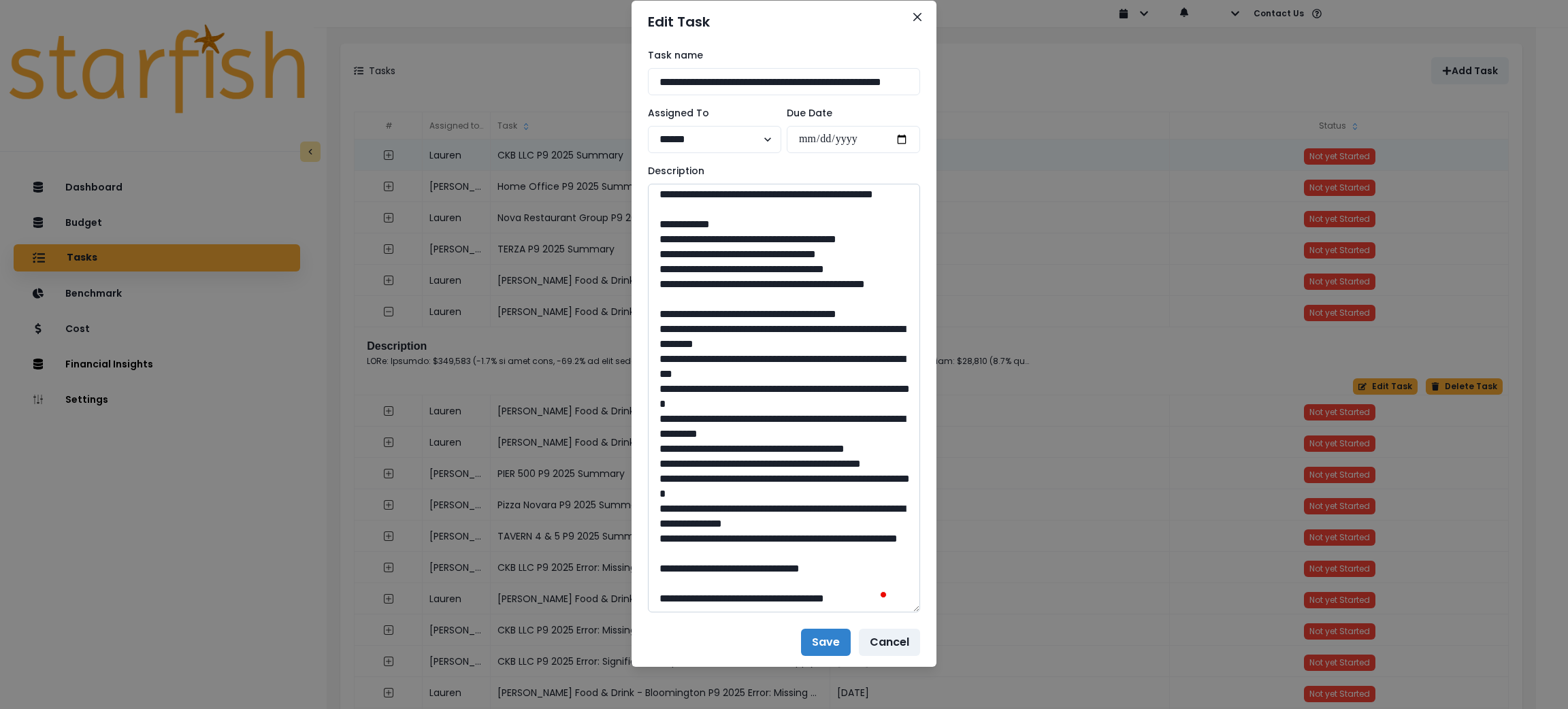
drag, startPoint x: 779, startPoint y: 569, endPoint x: 748, endPoint y: 569, distance: 31.0
click at [748, 569] on textarea "To enrich screen reader interactions, please activate Accessibility in Grammarl…" at bounding box center [784, 398] width 272 height 429
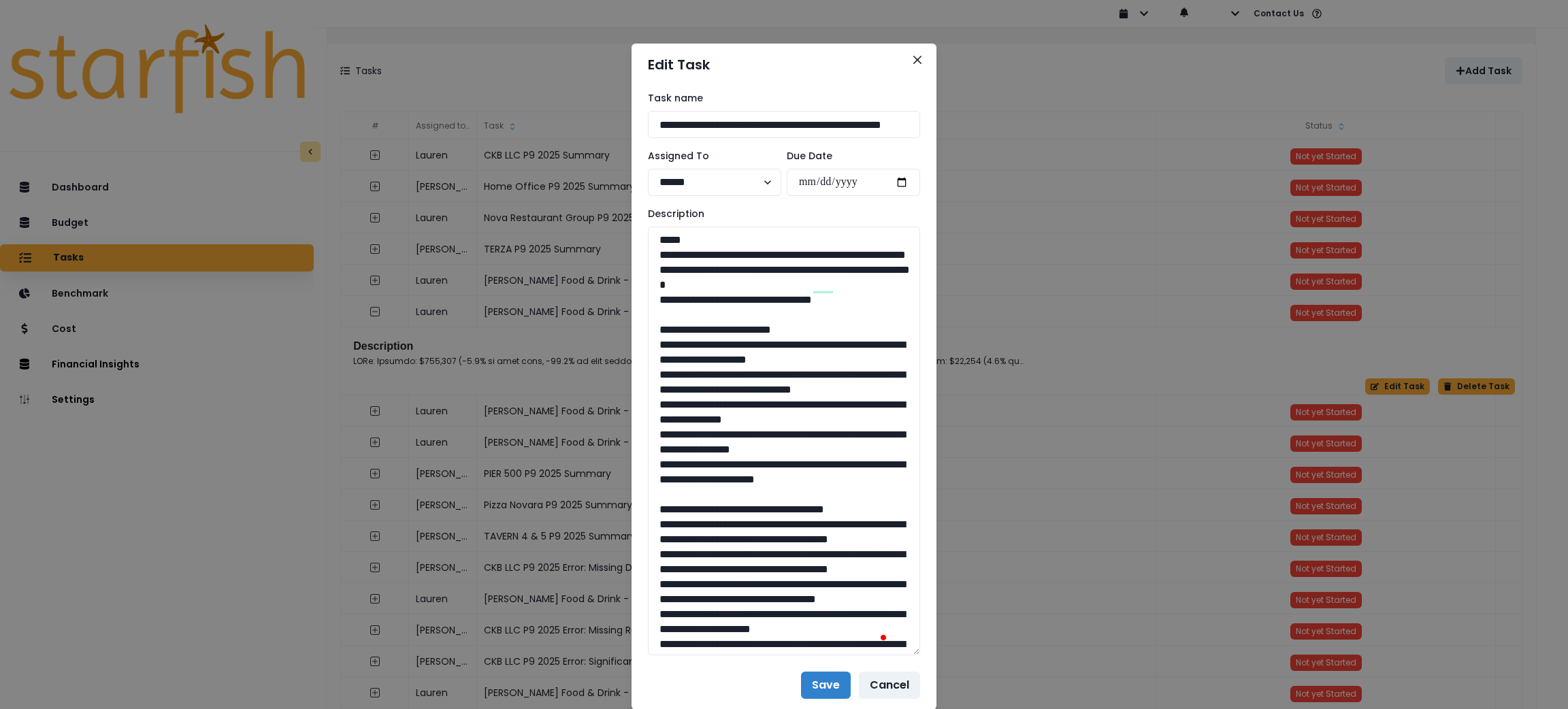
scroll to position [1722, 0]
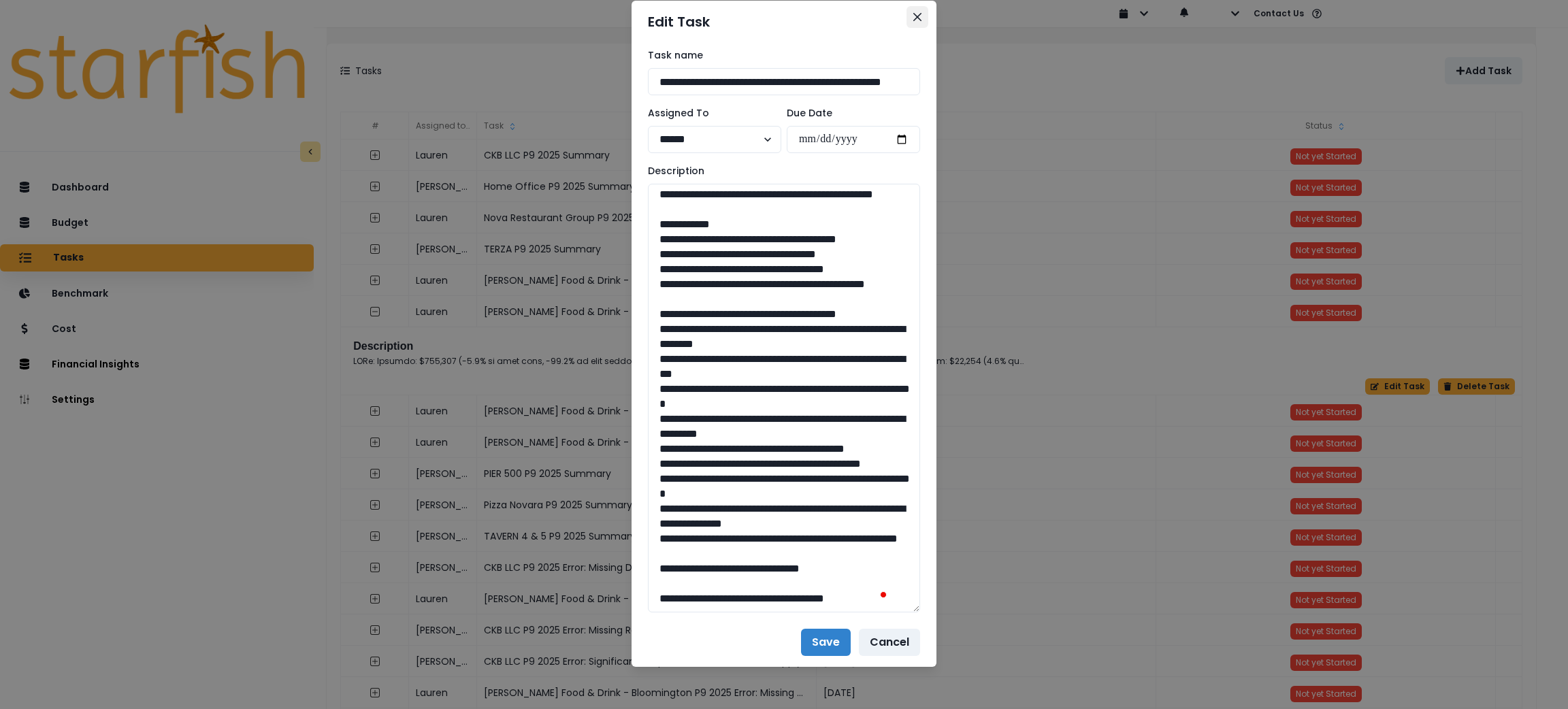
click at [920, 15] on button "Close" at bounding box center [917, 17] width 22 height 22
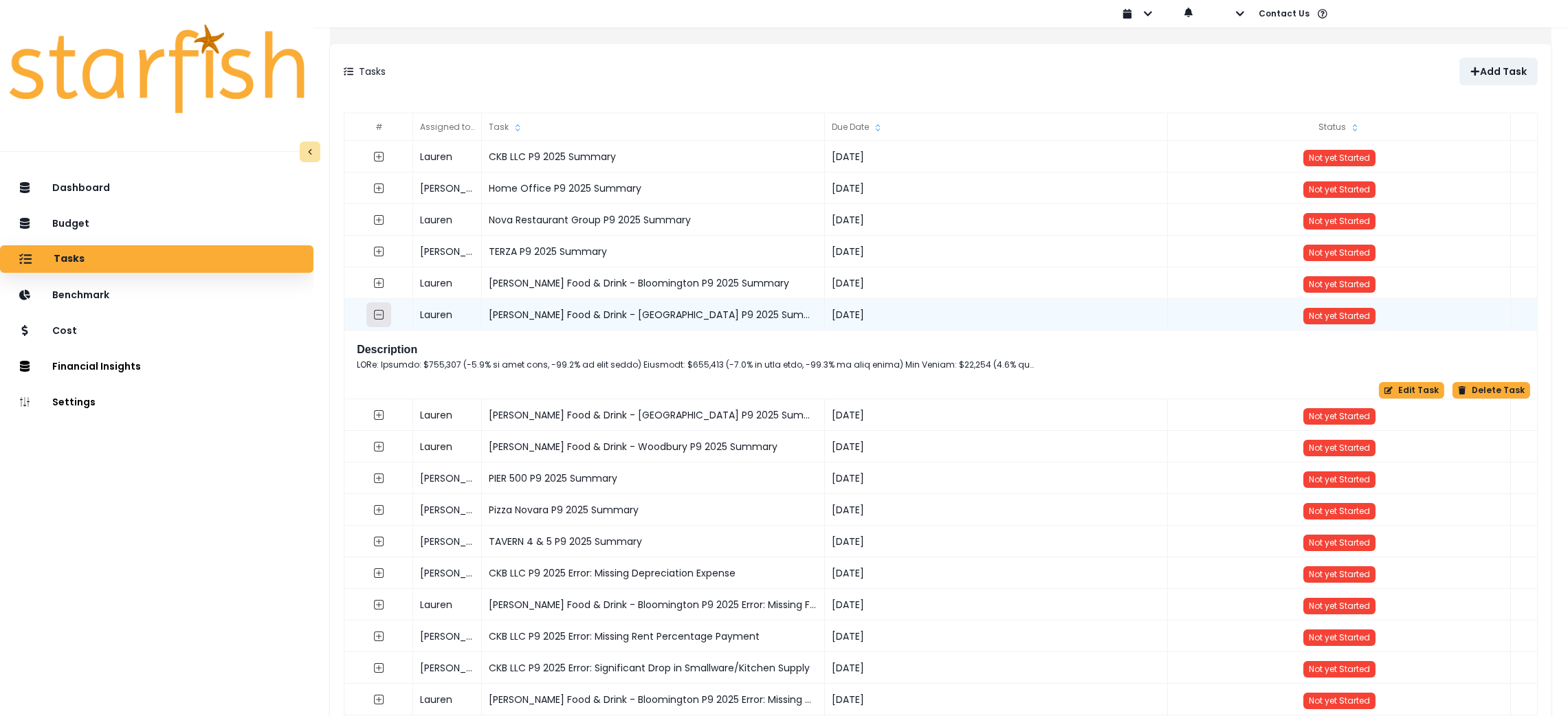
click at [383, 314] on button "button" at bounding box center [379, 315] width 25 height 25
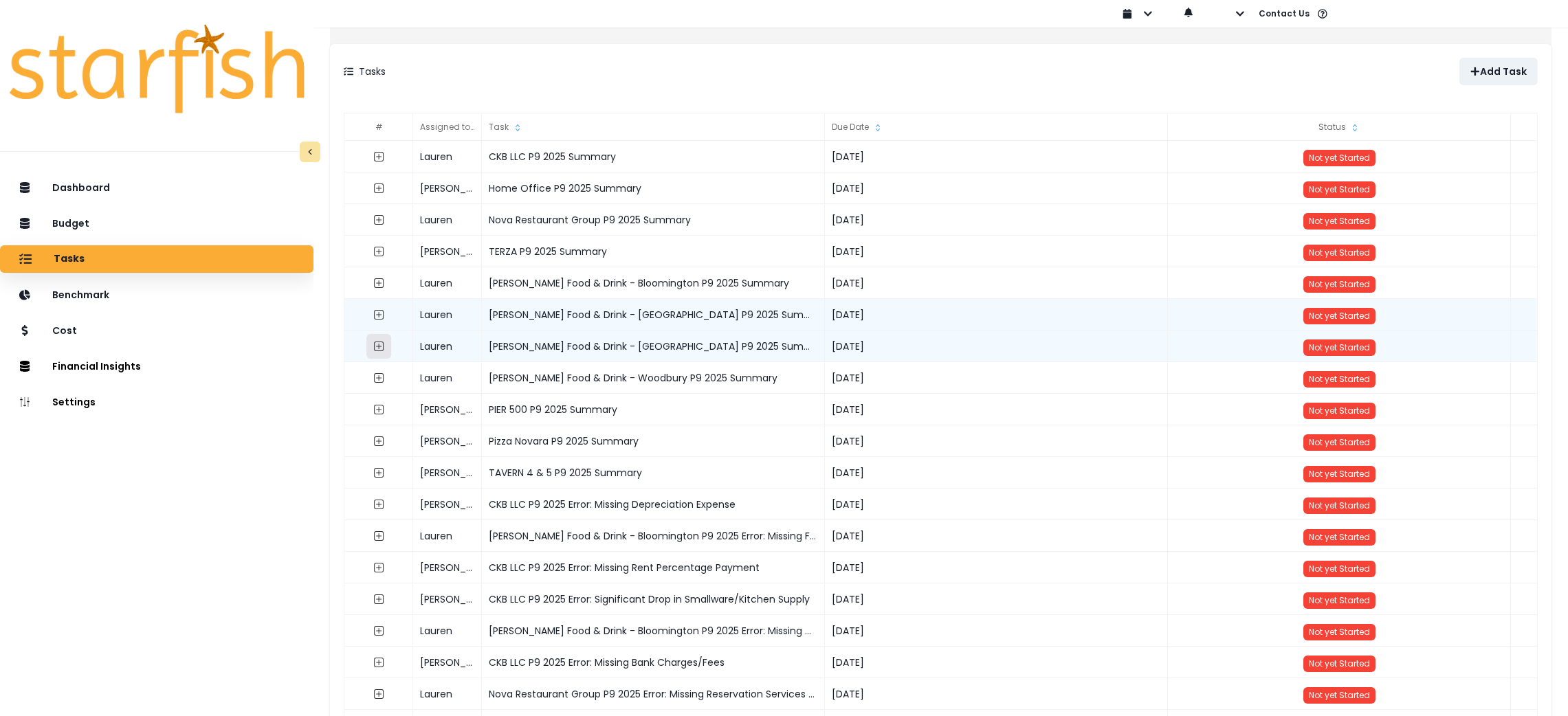
click at [381, 346] on icon "expand outline" at bounding box center [379, 346] width 6 height 6
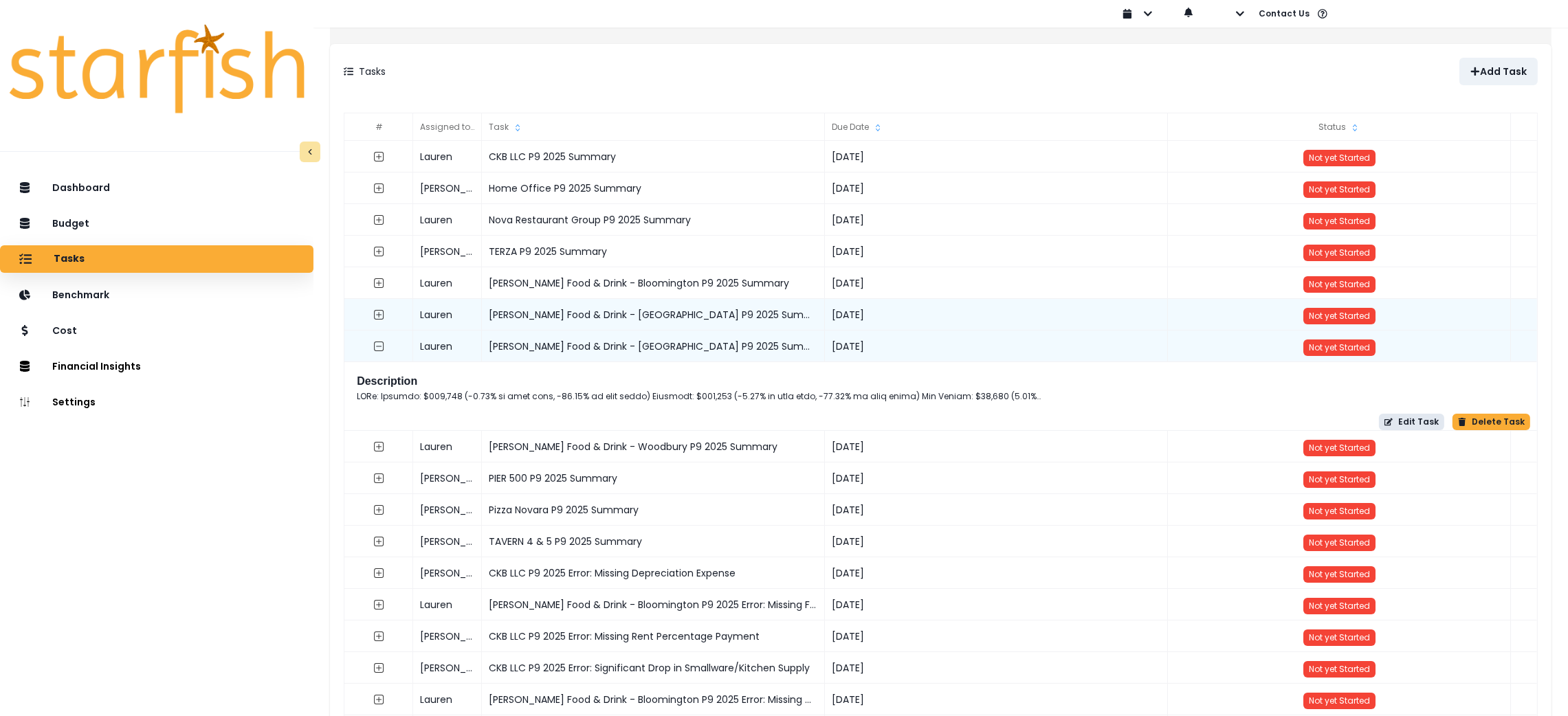
click at [1413, 423] on button "Edit Task" at bounding box center [1412, 422] width 65 height 17
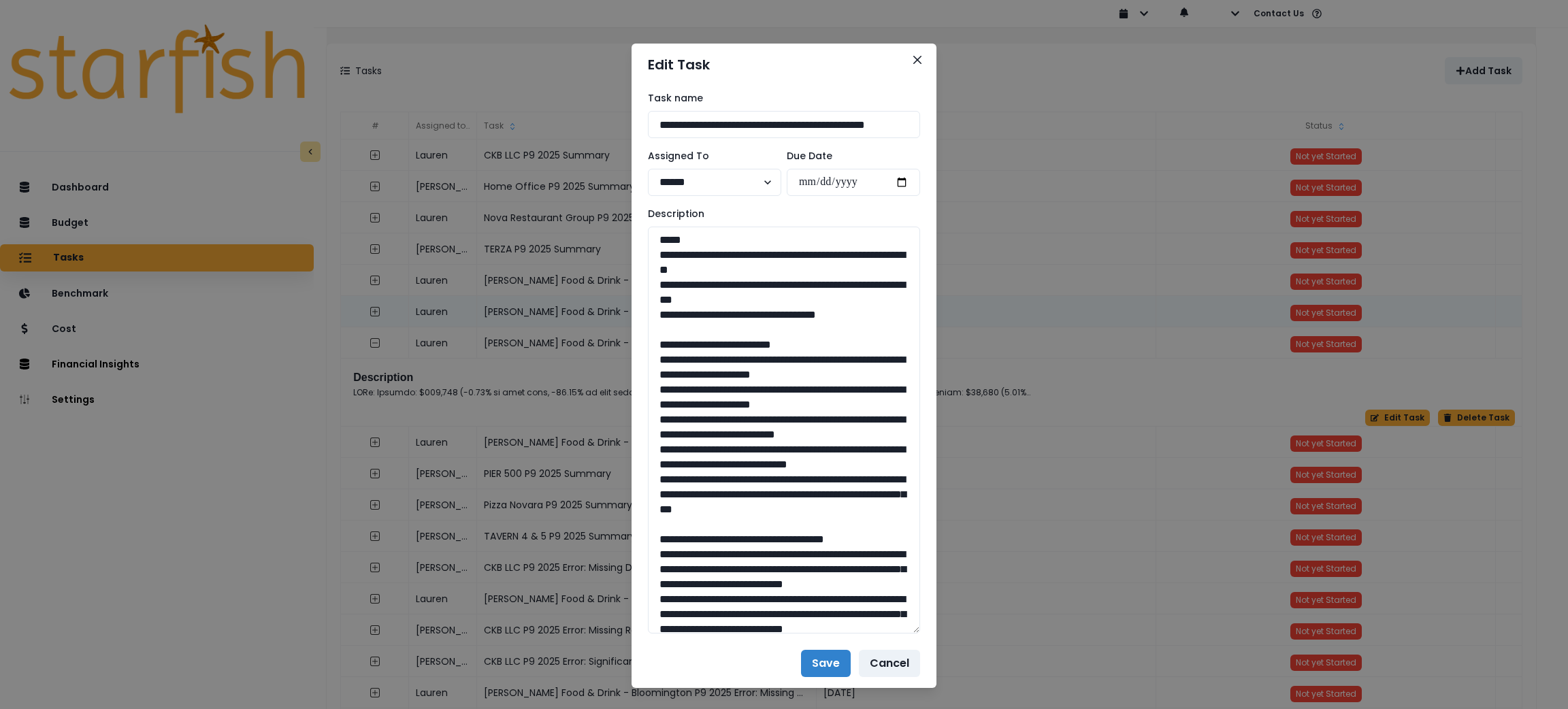
drag, startPoint x: 914, startPoint y: 275, endPoint x: 928, endPoint y: 629, distance: 354.3
click at [928, 629] on div "**********" at bounding box center [784, 362] width 305 height 554
drag, startPoint x: 872, startPoint y: 314, endPoint x: 640, endPoint y: 262, distance: 237.8
click at [648, 262] on textarea "To enrich screen reader interactions, please activate Accessibility in Grammarl…" at bounding box center [784, 431] width 272 height 408
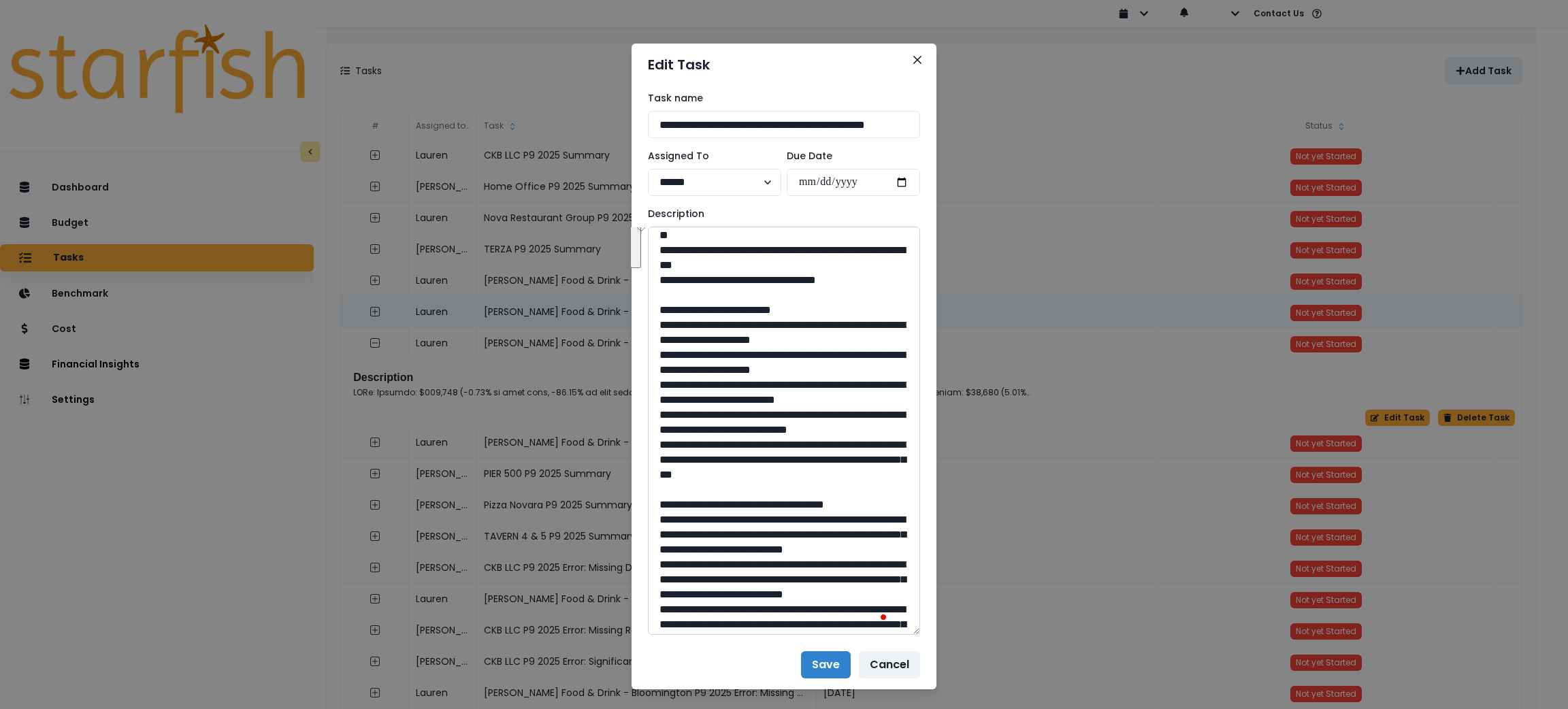
scroll to position [102, 0]
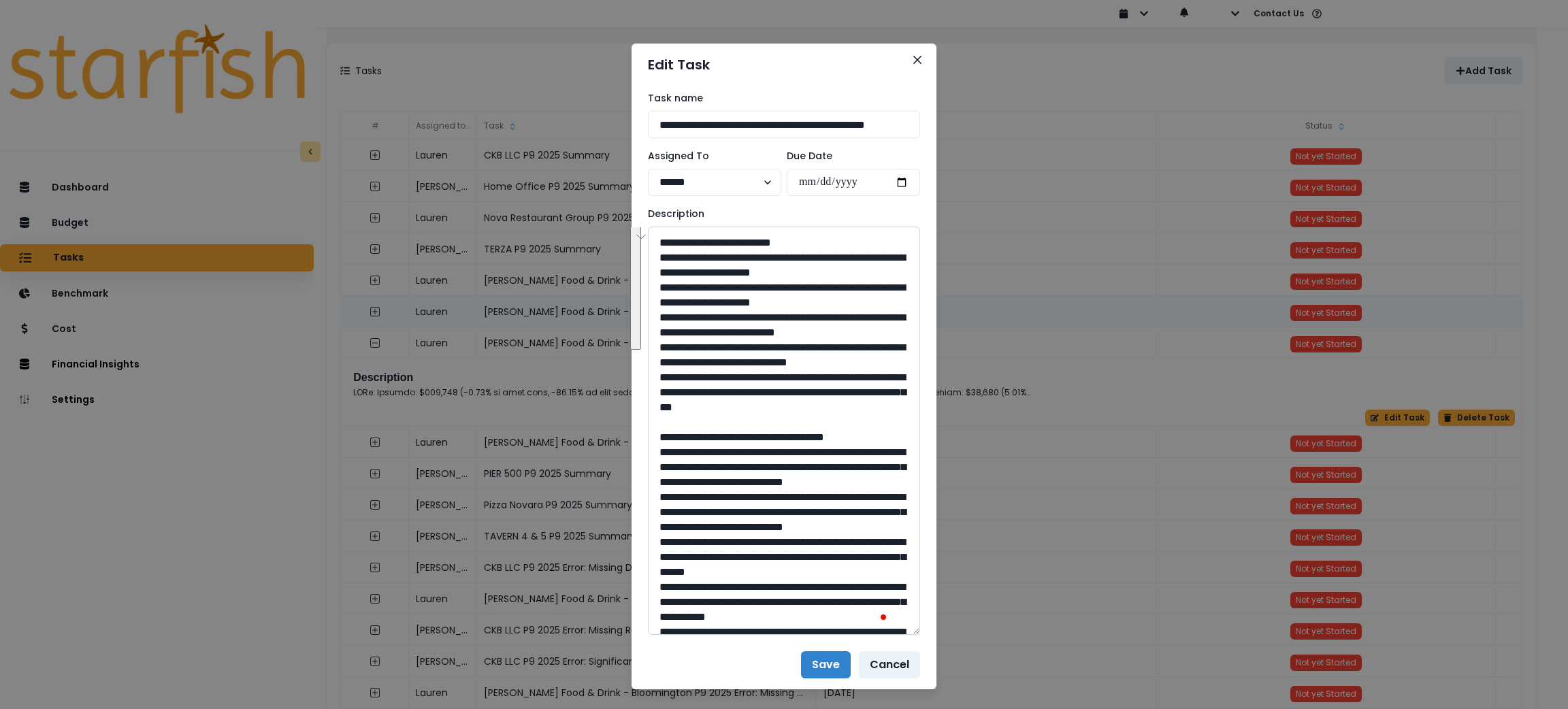
drag, startPoint x: 881, startPoint y: 469, endPoint x: 661, endPoint y: 253, distance: 308.3
click at [661, 253] on textarea "To enrich screen reader interactions, please activate Accessibility in Grammarl…" at bounding box center [784, 431] width 272 height 408
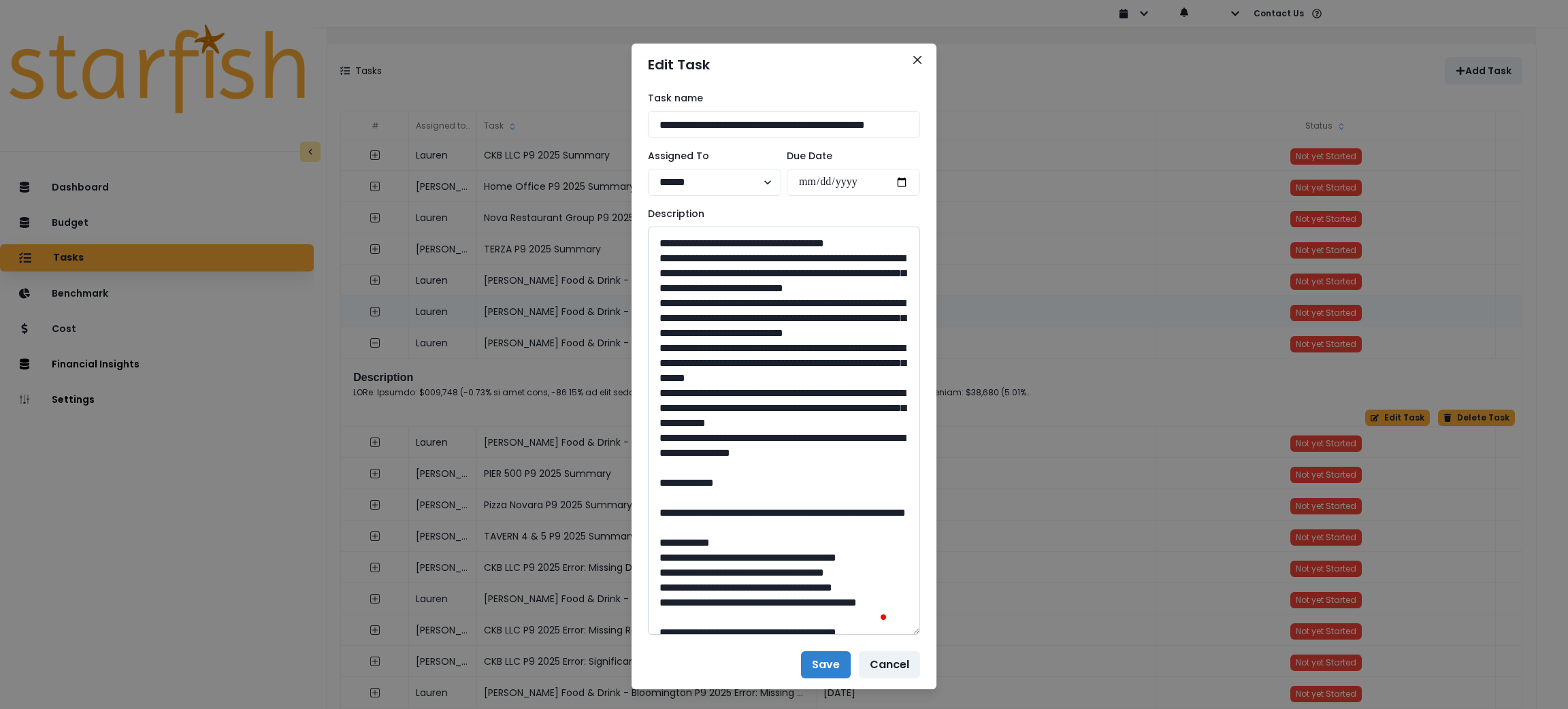
scroll to position [0, 0]
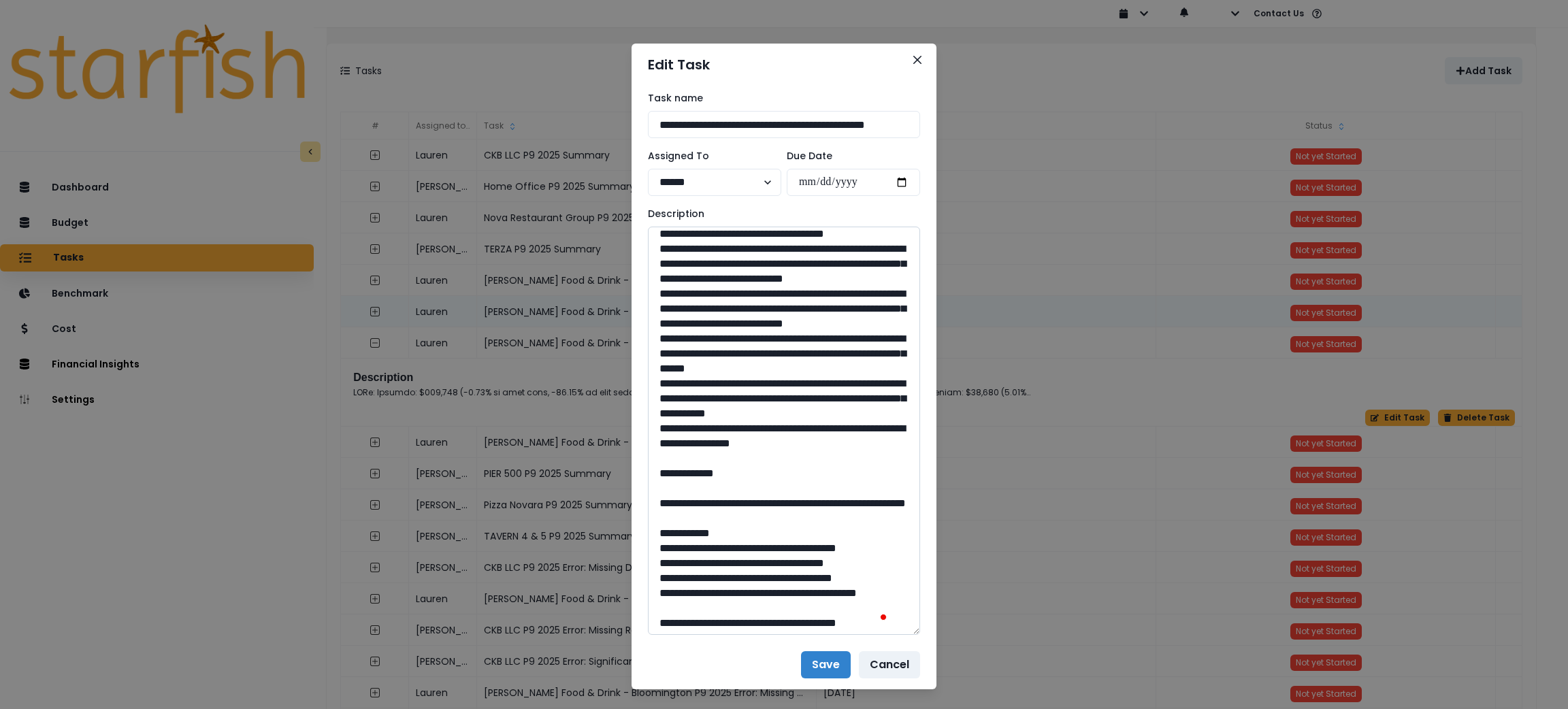
drag, startPoint x: 875, startPoint y: 559, endPoint x: 664, endPoint y: 313, distance: 324.1
click at [664, 313] on textarea "To enrich screen reader interactions, please activate Accessibility in Grammarl…" at bounding box center [784, 431] width 272 height 408
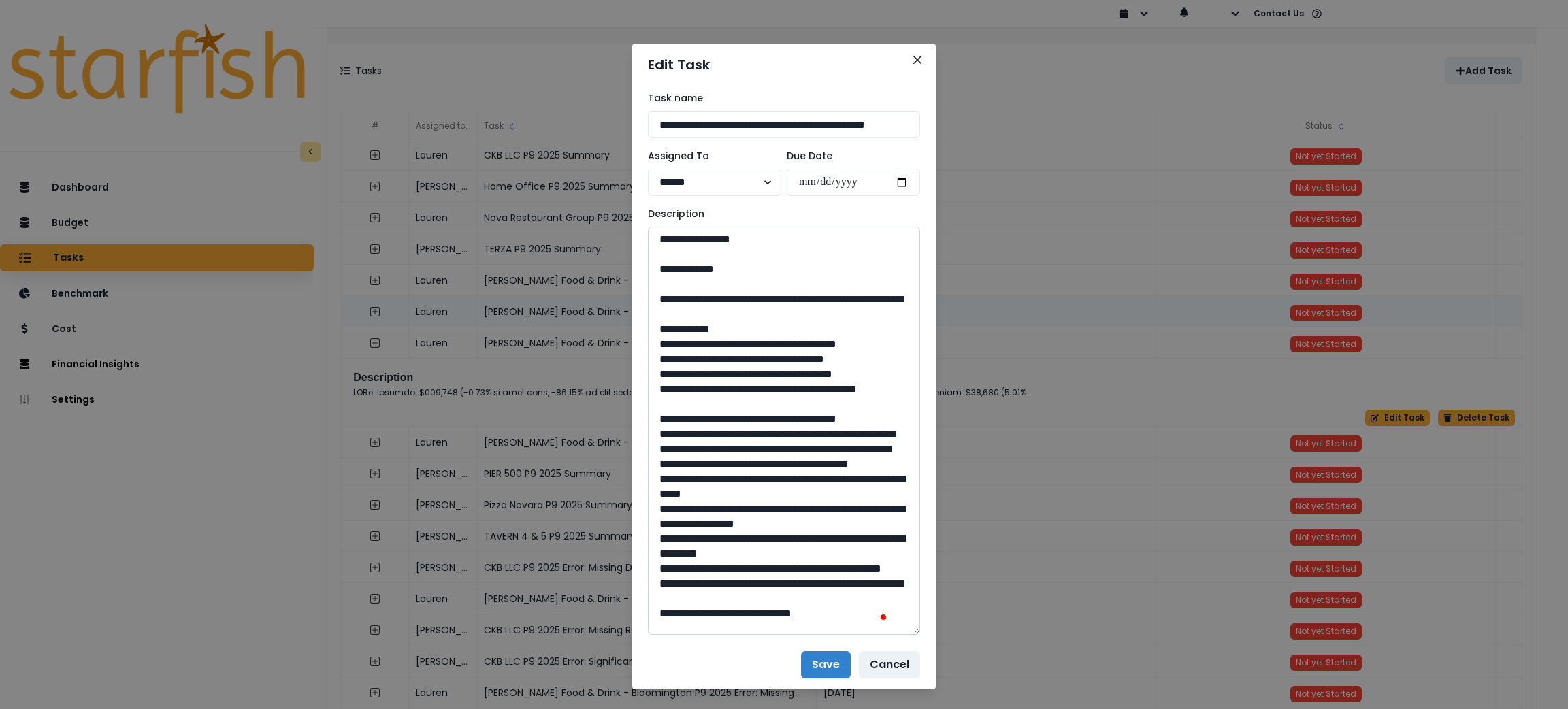
drag, startPoint x: 774, startPoint y: 431, endPoint x: 689, endPoint y: 412, distance: 87.1
click at [689, 412] on textarea "To enrich screen reader interactions, please activate Accessibility in Grammarl…" at bounding box center [784, 431] width 272 height 408
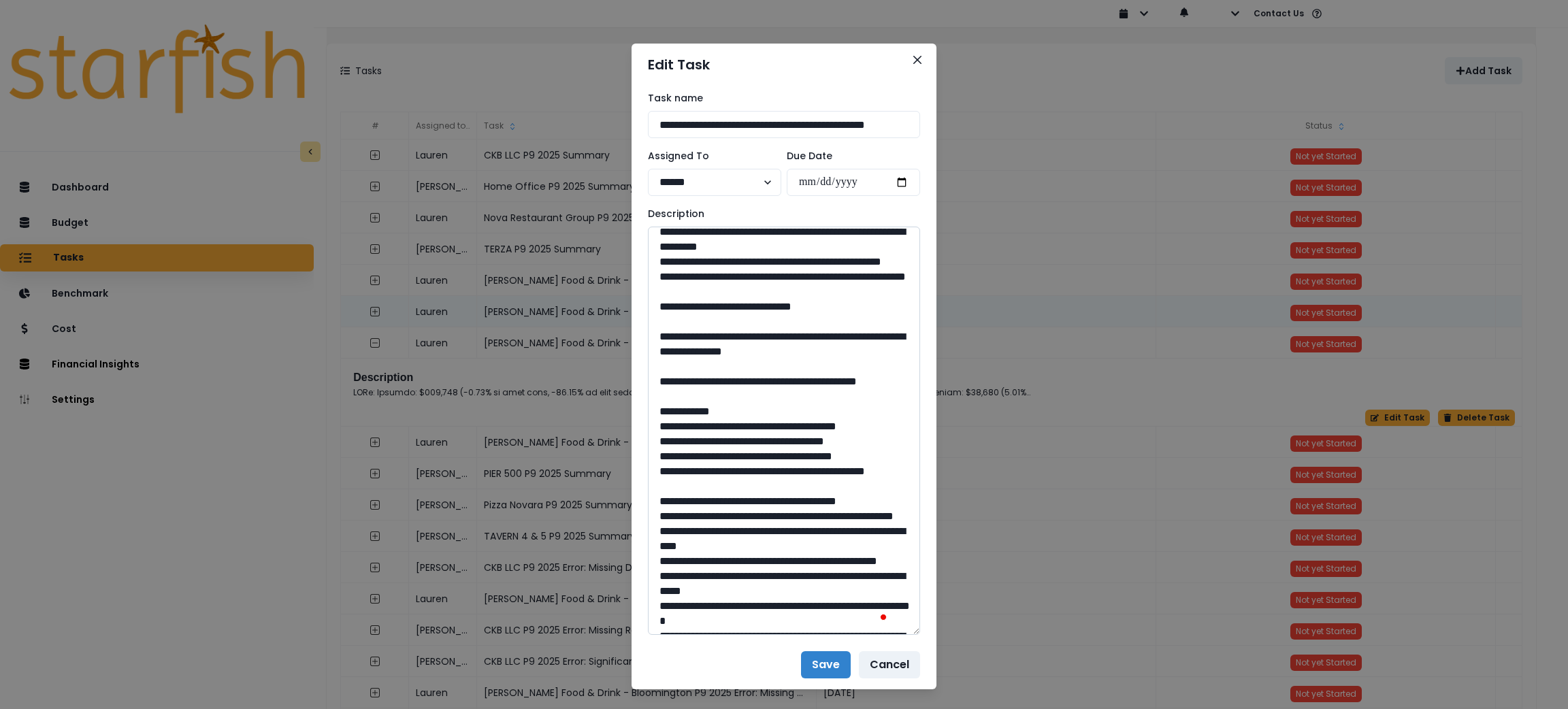
drag, startPoint x: 774, startPoint y: 543, endPoint x: 748, endPoint y: 546, distance: 26.2
click at [748, 546] on textarea "To enrich screen reader interactions, please activate Accessibility in Grammarl…" at bounding box center [784, 431] width 272 height 408
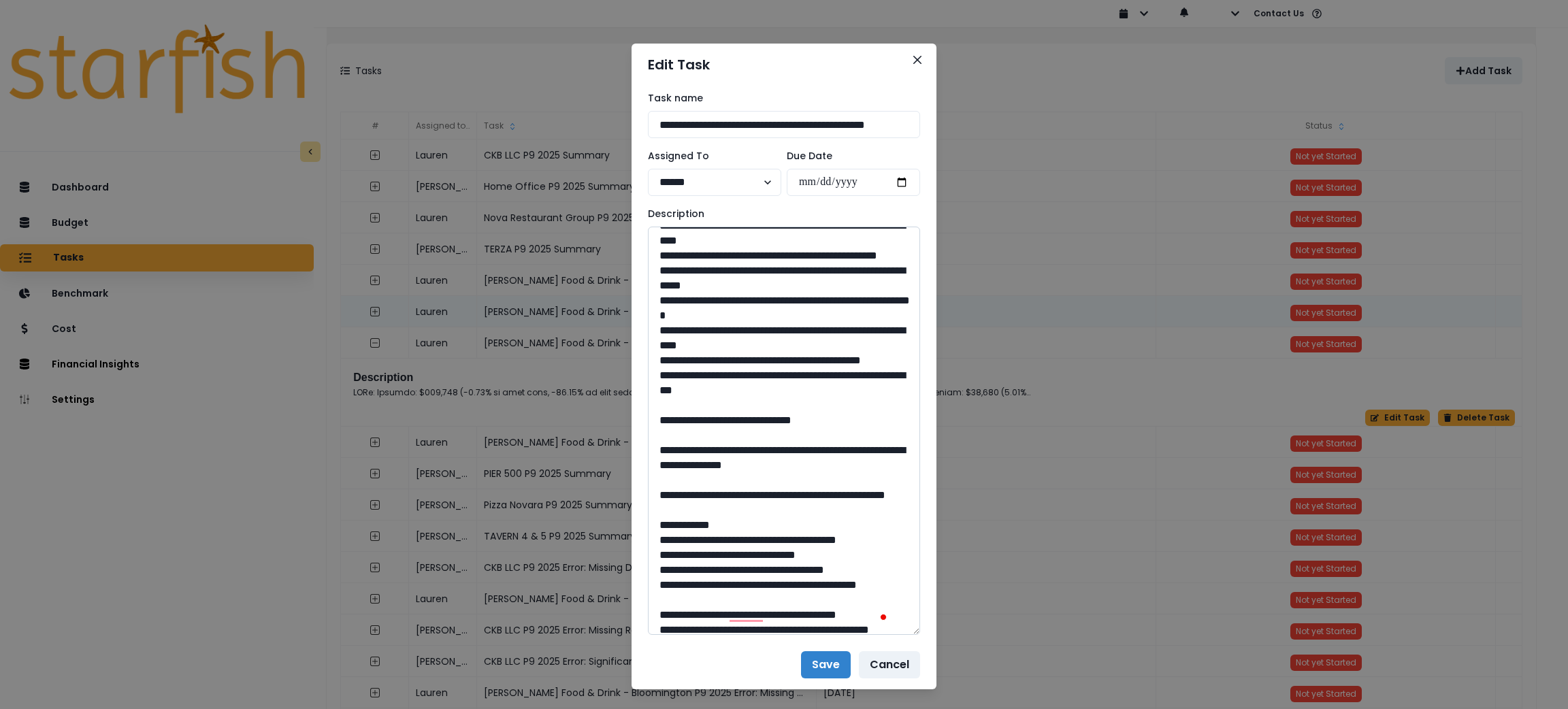
drag, startPoint x: 706, startPoint y: 326, endPoint x: 693, endPoint y: 314, distance: 17.7
click at [693, 314] on textarea "To enrich screen reader interactions, please activate Accessibility in Grammarl…" at bounding box center [784, 431] width 272 height 408
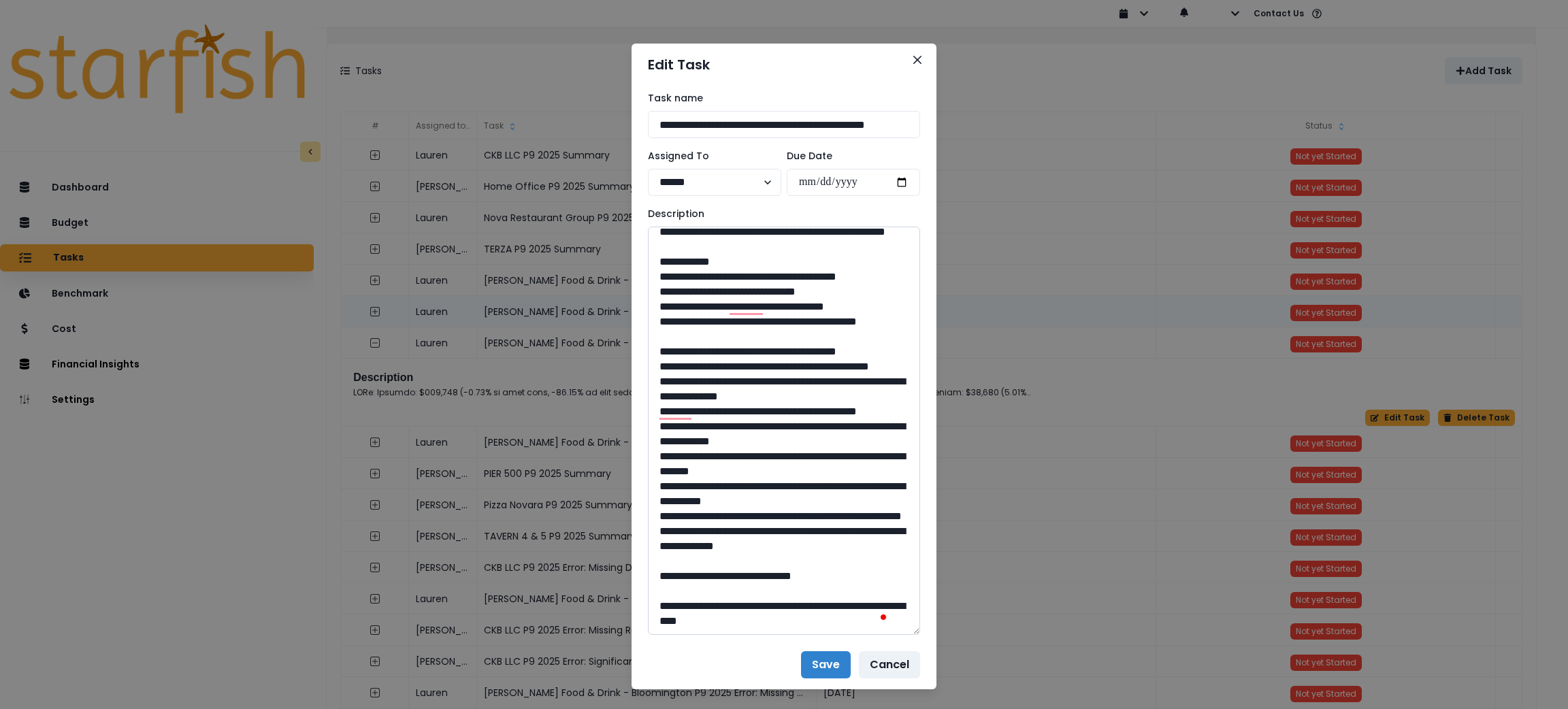
drag, startPoint x: 773, startPoint y: 434, endPoint x: 746, endPoint y: 443, distance: 28.5
click at [746, 443] on textarea "To enrich screen reader interactions, please activate Accessibility in Grammarl…" at bounding box center [784, 431] width 272 height 408
drag, startPoint x: 752, startPoint y: 425, endPoint x: 689, endPoint y: 418, distance: 63.4
click at [689, 418] on textarea "To enrich screen reader interactions, please activate Accessibility in Grammarl…" at bounding box center [784, 431] width 272 height 408
drag, startPoint x: 771, startPoint y: 577, endPoint x: 747, endPoint y: 578, distance: 24.0
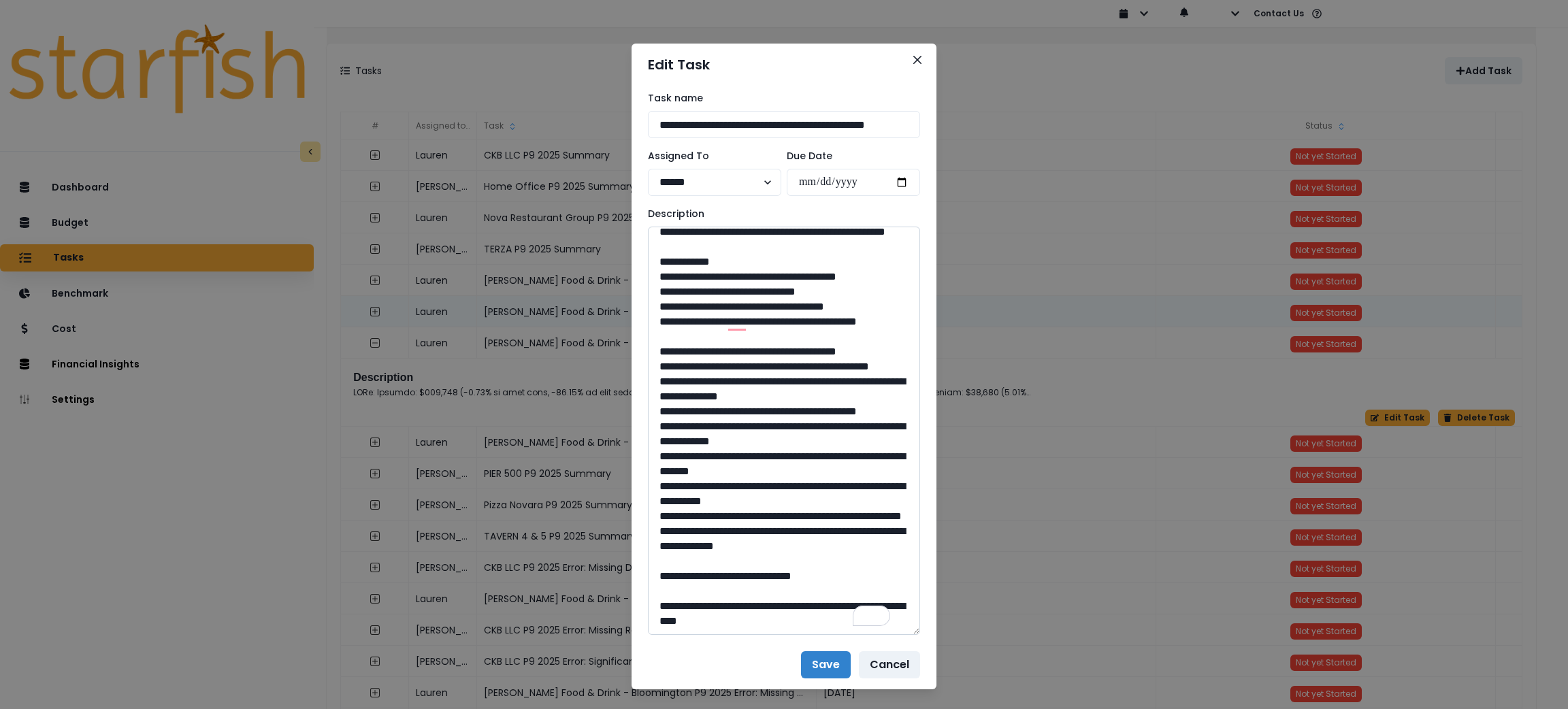
click at [747, 578] on textarea "To enrich screen reader interactions, please activate Accessibility in Grammarl…" at bounding box center [784, 431] width 272 height 408
click at [907, 65] on button "Close" at bounding box center [917, 60] width 22 height 22
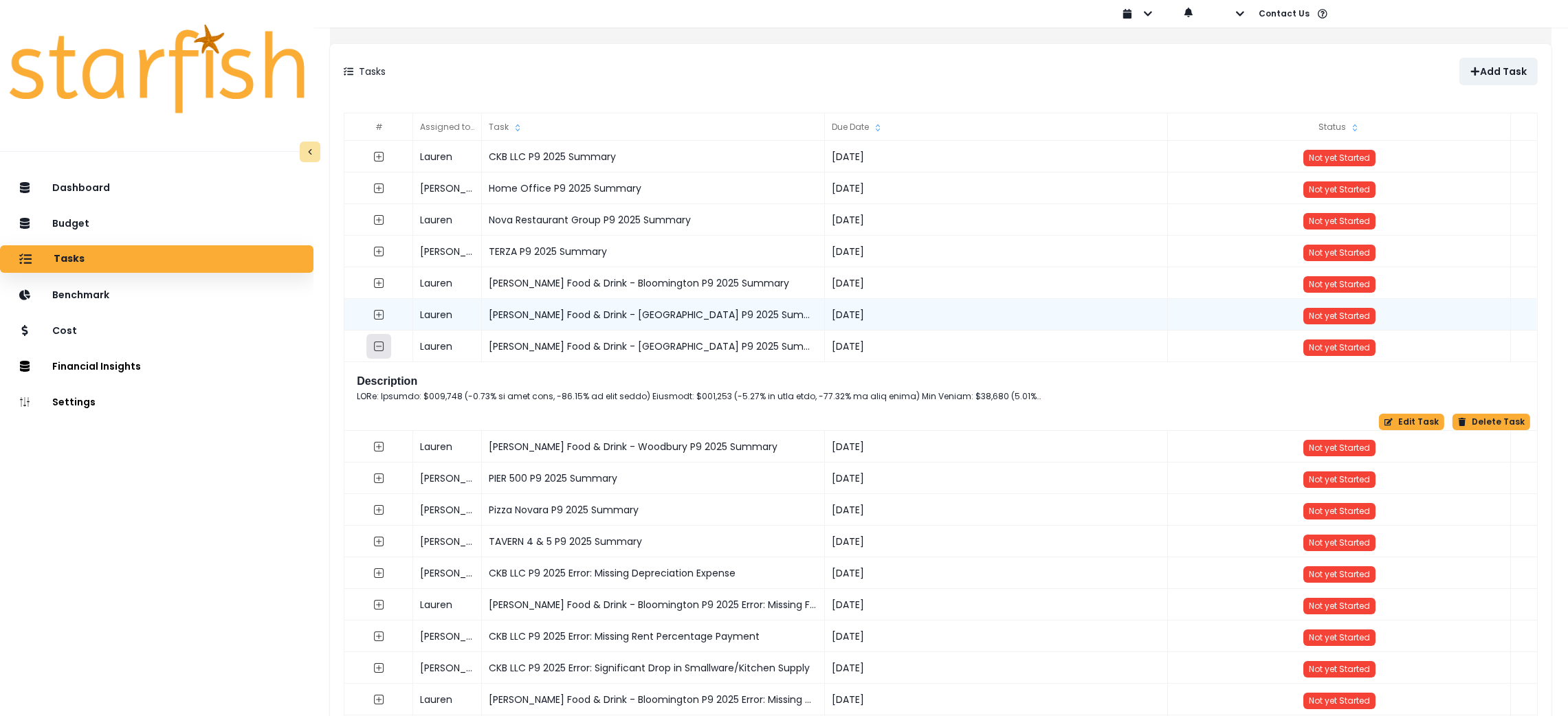
click at [384, 349] on icon "collasped outline" at bounding box center [378, 346] width 11 height 11
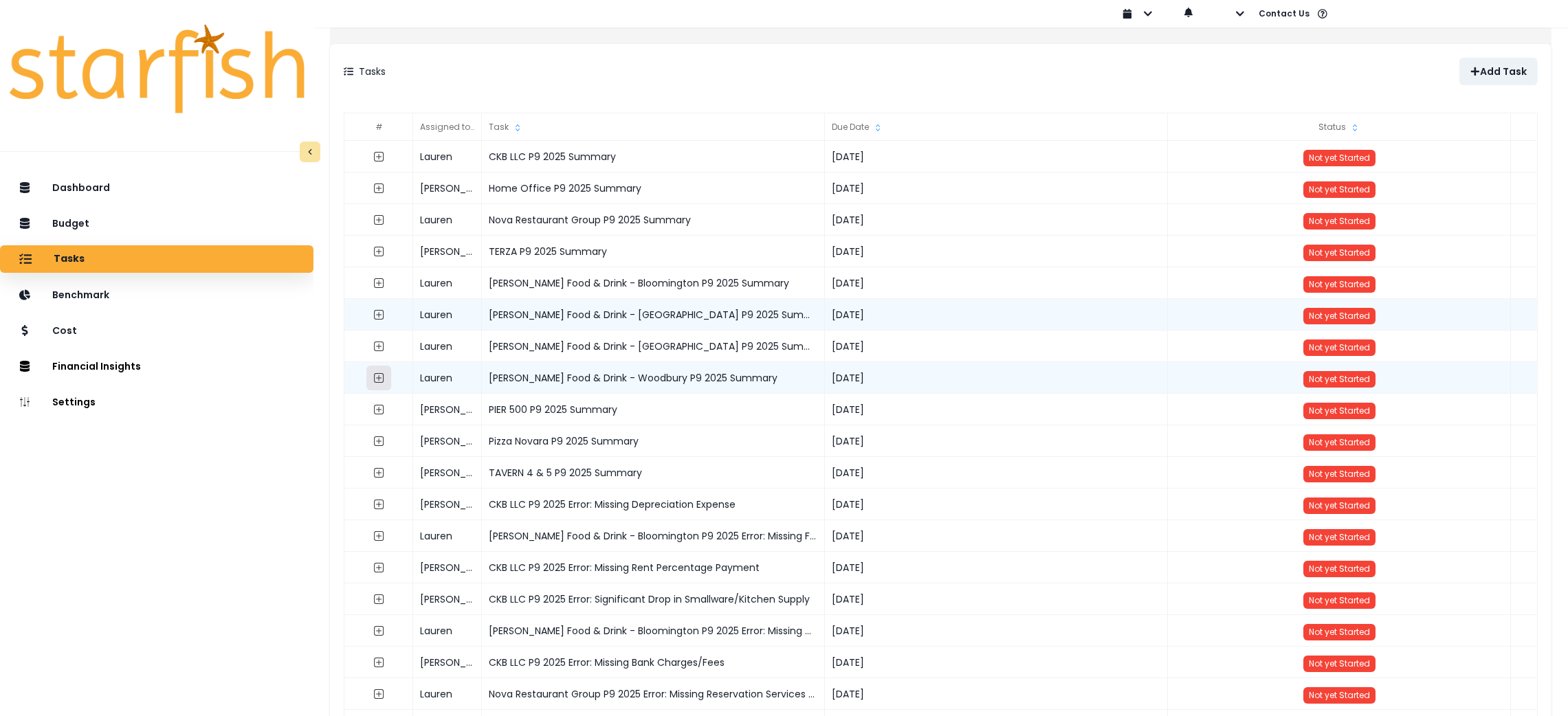
click at [381, 378] on icon "expand outline" at bounding box center [379, 378] width 6 height 6
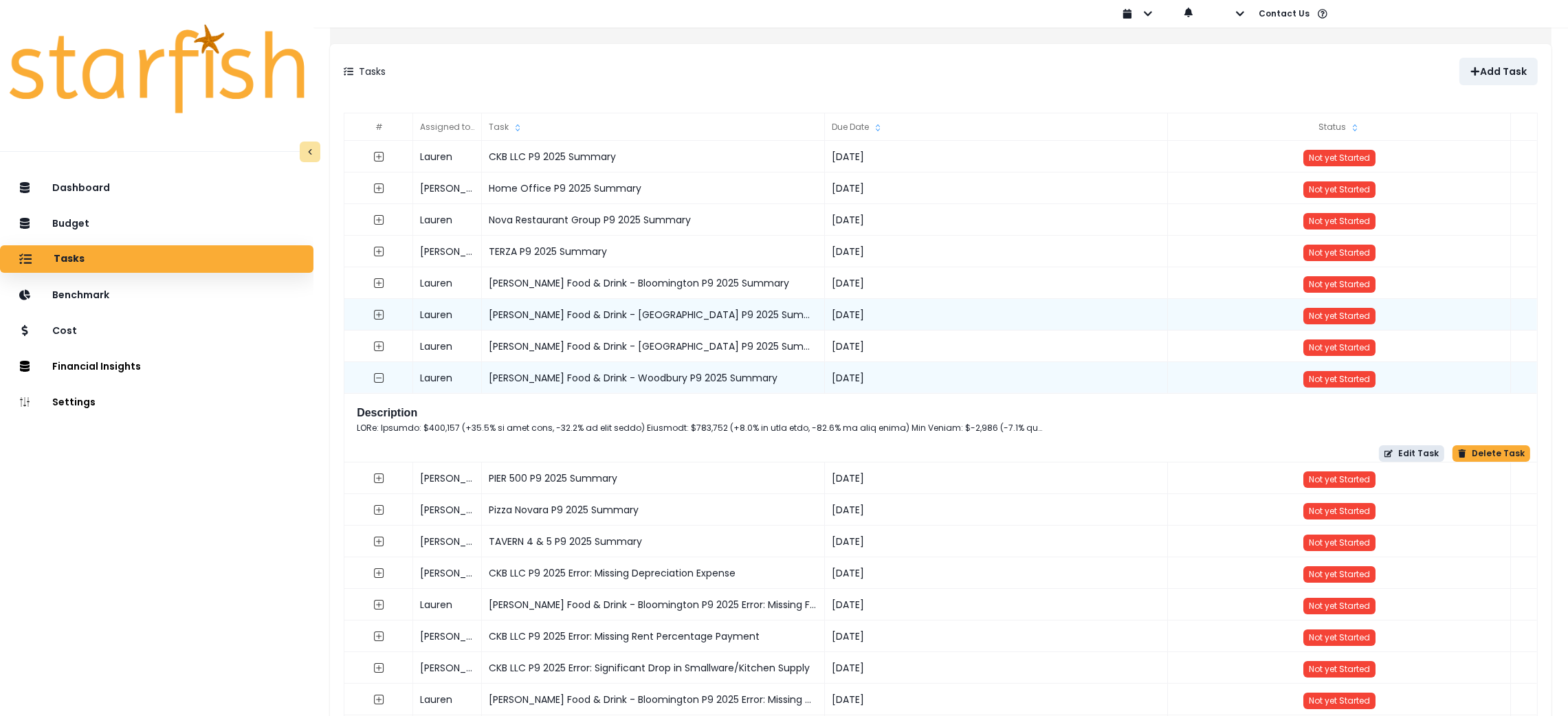
click at [1423, 455] on button "Edit Task" at bounding box center [1412, 453] width 65 height 17
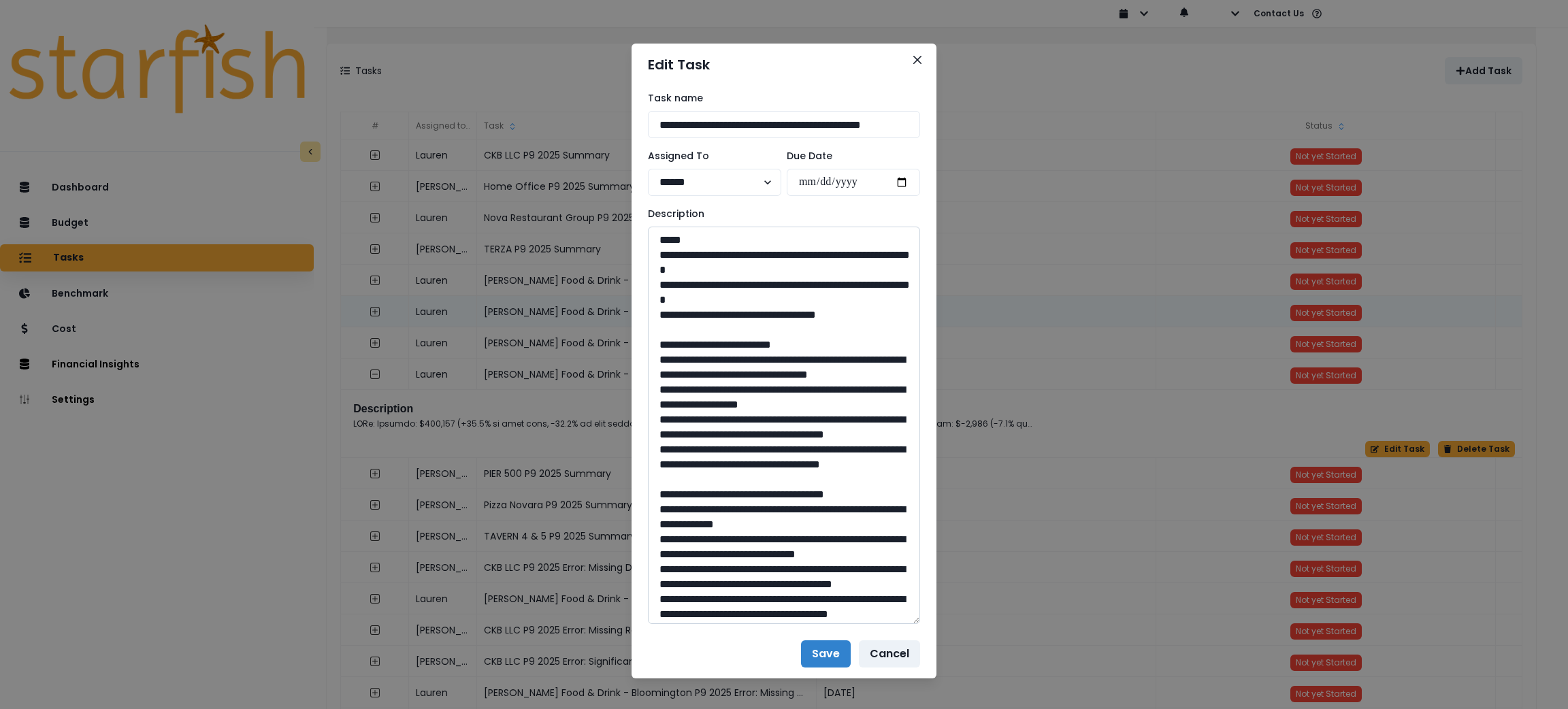
drag, startPoint x: 917, startPoint y: 273, endPoint x: 773, endPoint y: 286, distance: 144.6
click at [939, 616] on div "**********" at bounding box center [784, 354] width 1568 height 709
drag, startPoint x: 863, startPoint y: 316, endPoint x: 644, endPoint y: 257, distance: 226.8
click at [648, 257] on textarea "To enrich screen reader interactions, please activate Accessibility in Grammarl…" at bounding box center [784, 425] width 272 height 398
drag, startPoint x: 744, startPoint y: 523, endPoint x: 663, endPoint y: 360, distance: 182.0
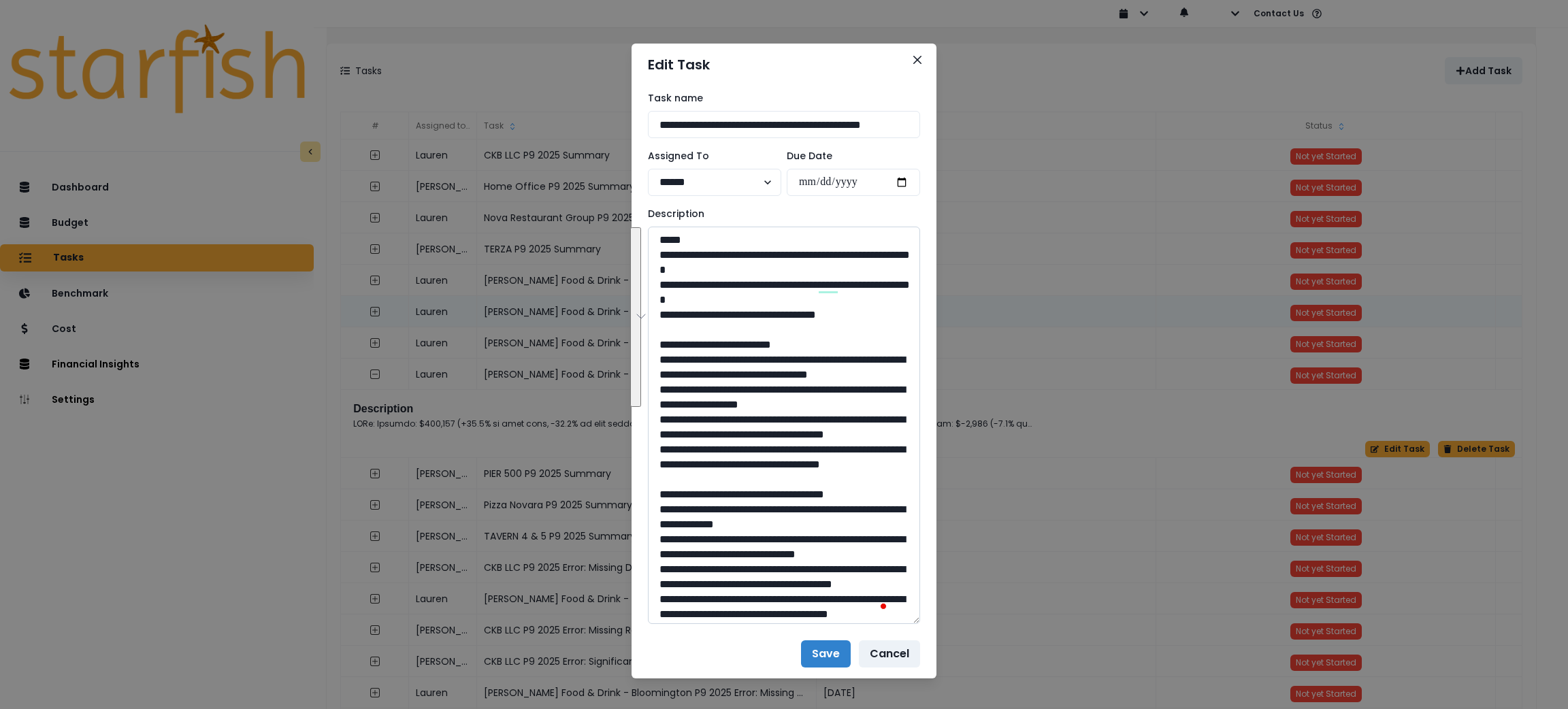
click at [663, 360] on textarea "To enrich screen reader interactions, please activate Accessibility in Grammarl…" at bounding box center [784, 425] width 272 height 398
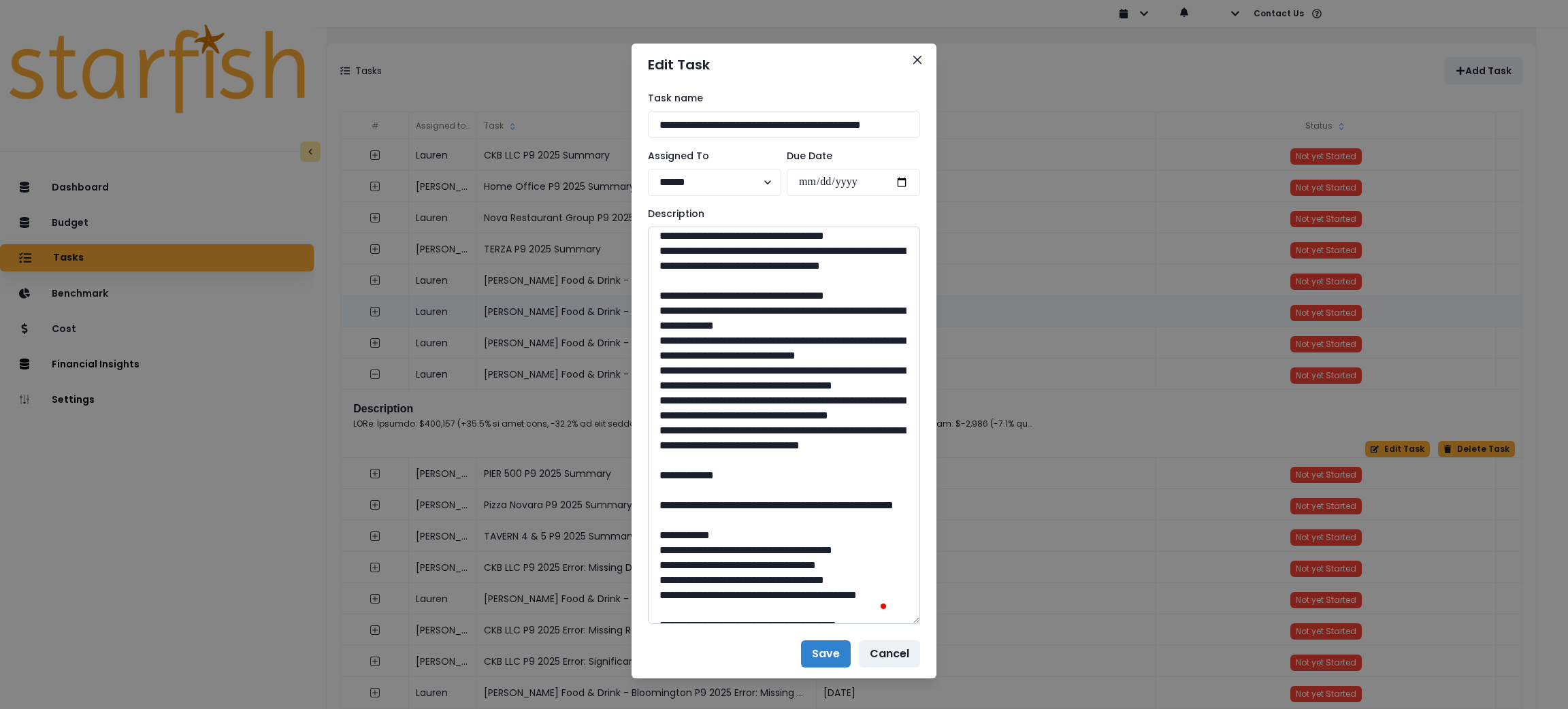
scroll to position [303, 0]
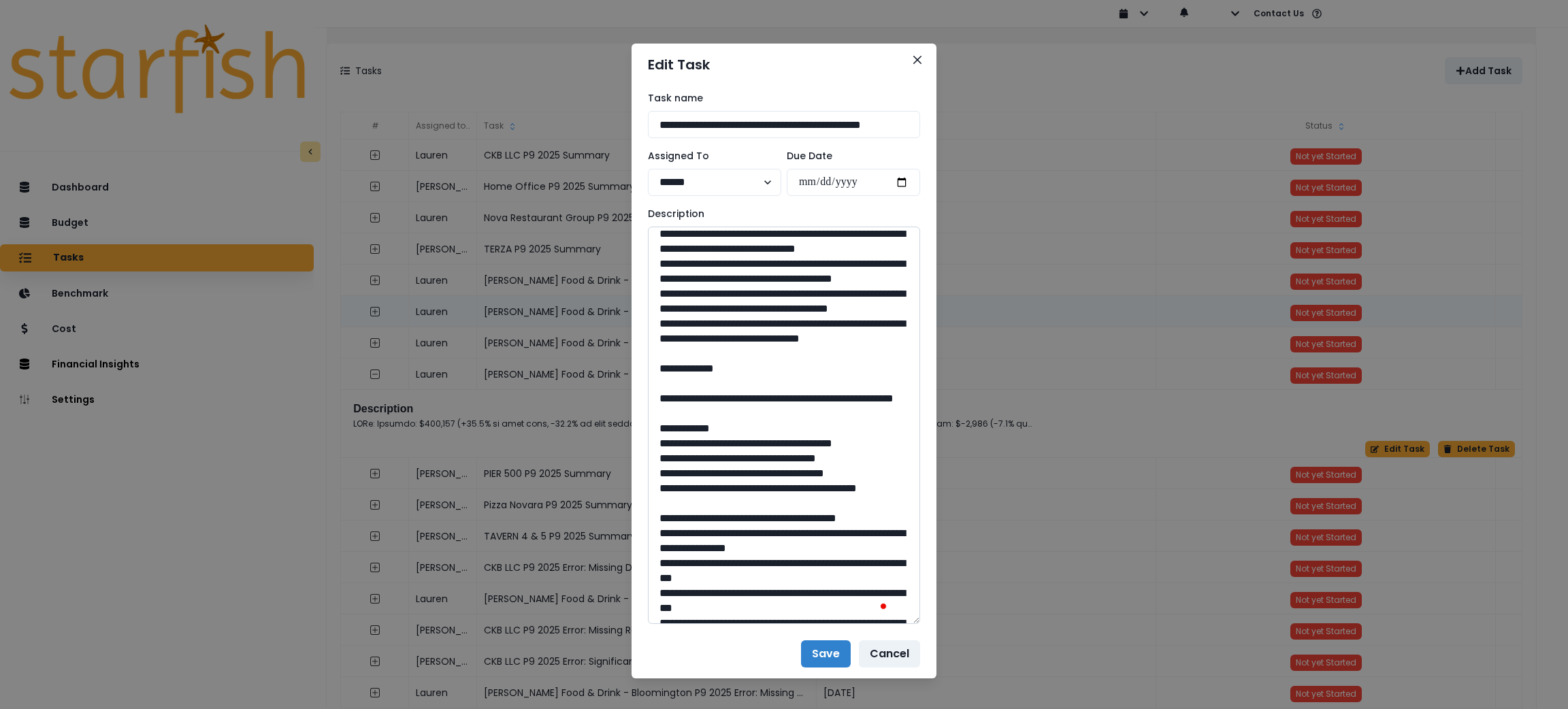
drag, startPoint x: 742, startPoint y: 443, endPoint x: 662, endPoint y: 268, distance: 192.4
click at [662, 268] on textarea "To enrich screen reader interactions, please activate Accessibility in Grammarl…" at bounding box center [784, 425] width 272 height 398
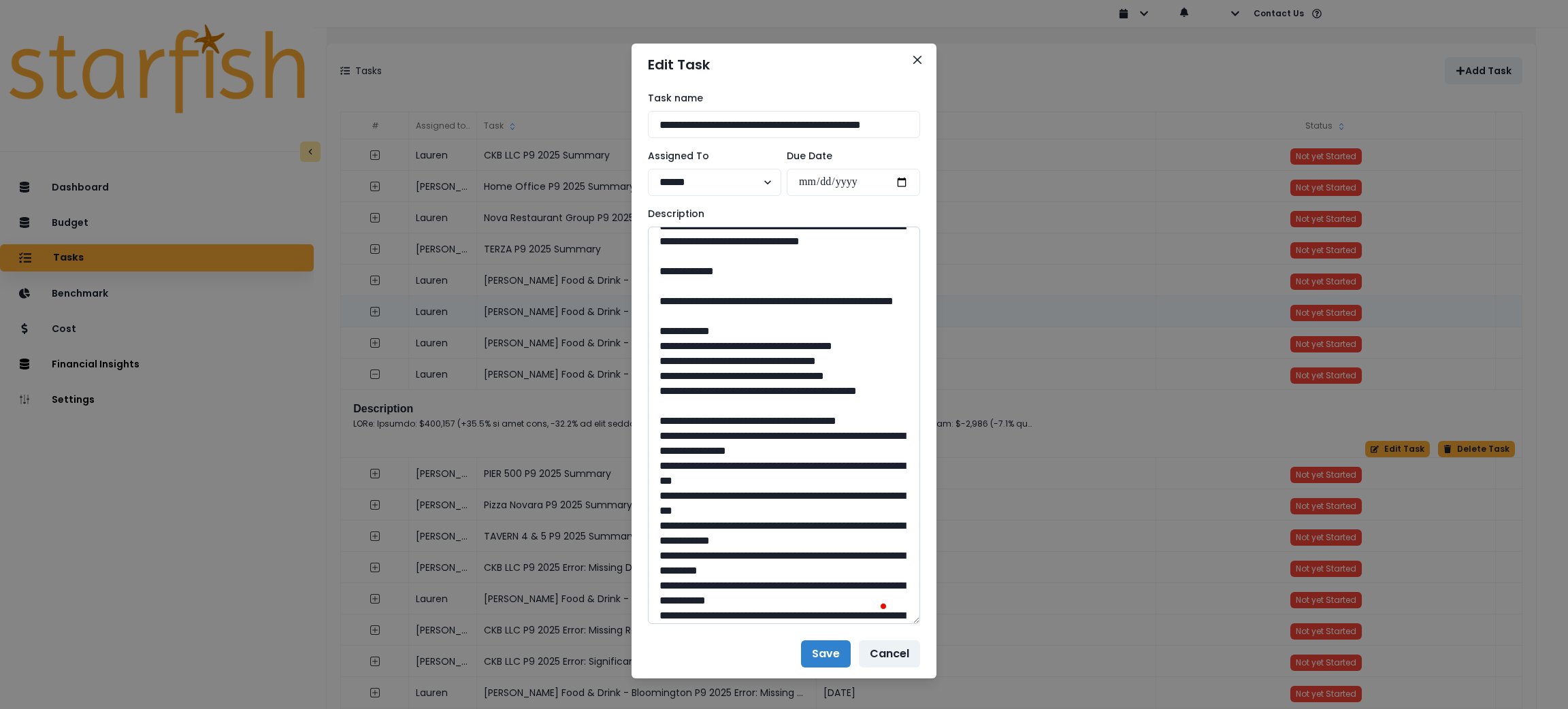
scroll to position [408, 0]
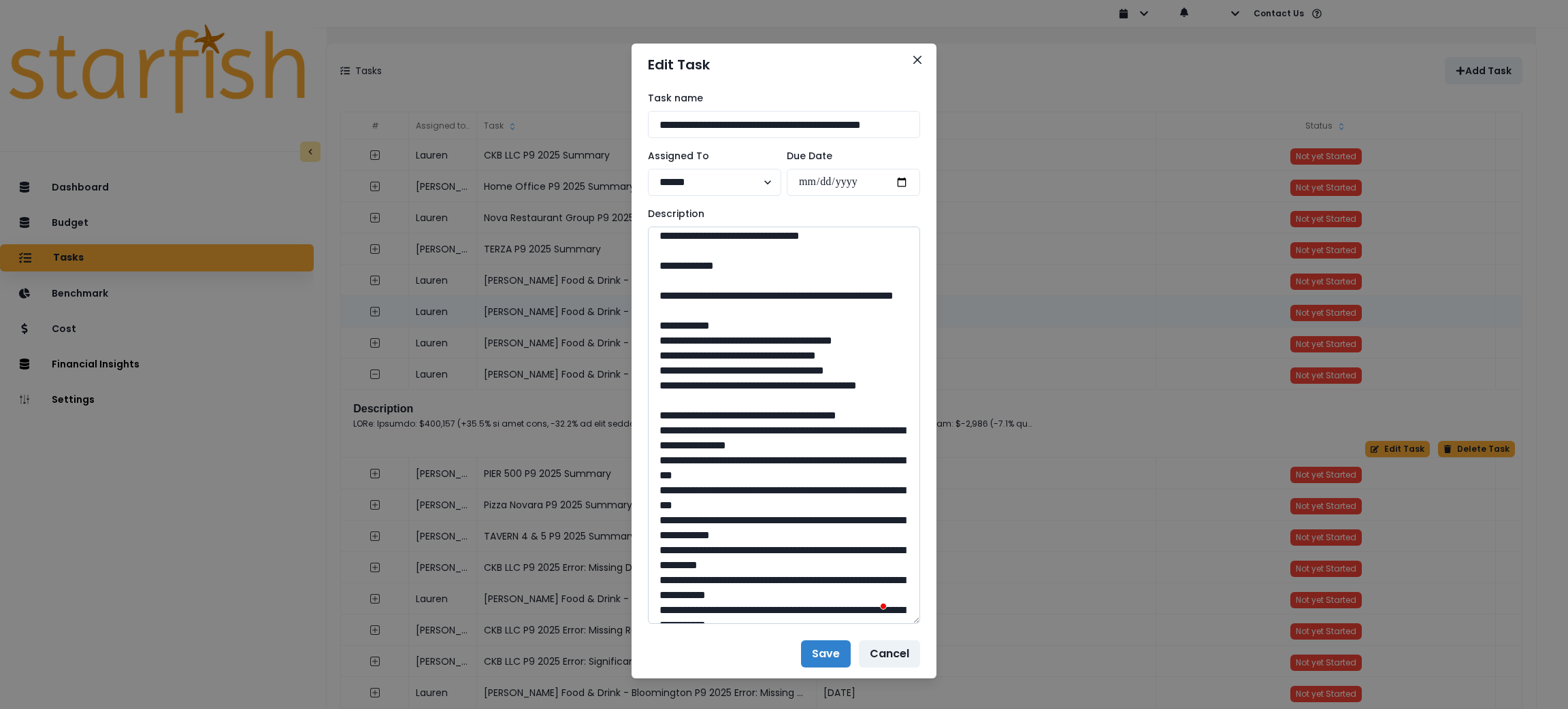
drag, startPoint x: 754, startPoint y: 430, endPoint x: 689, endPoint y: 416, distance: 66.5
click at [689, 416] on textarea "To enrich screen reader interactions, please activate Accessibility in Grammarl…" at bounding box center [784, 425] width 272 height 398
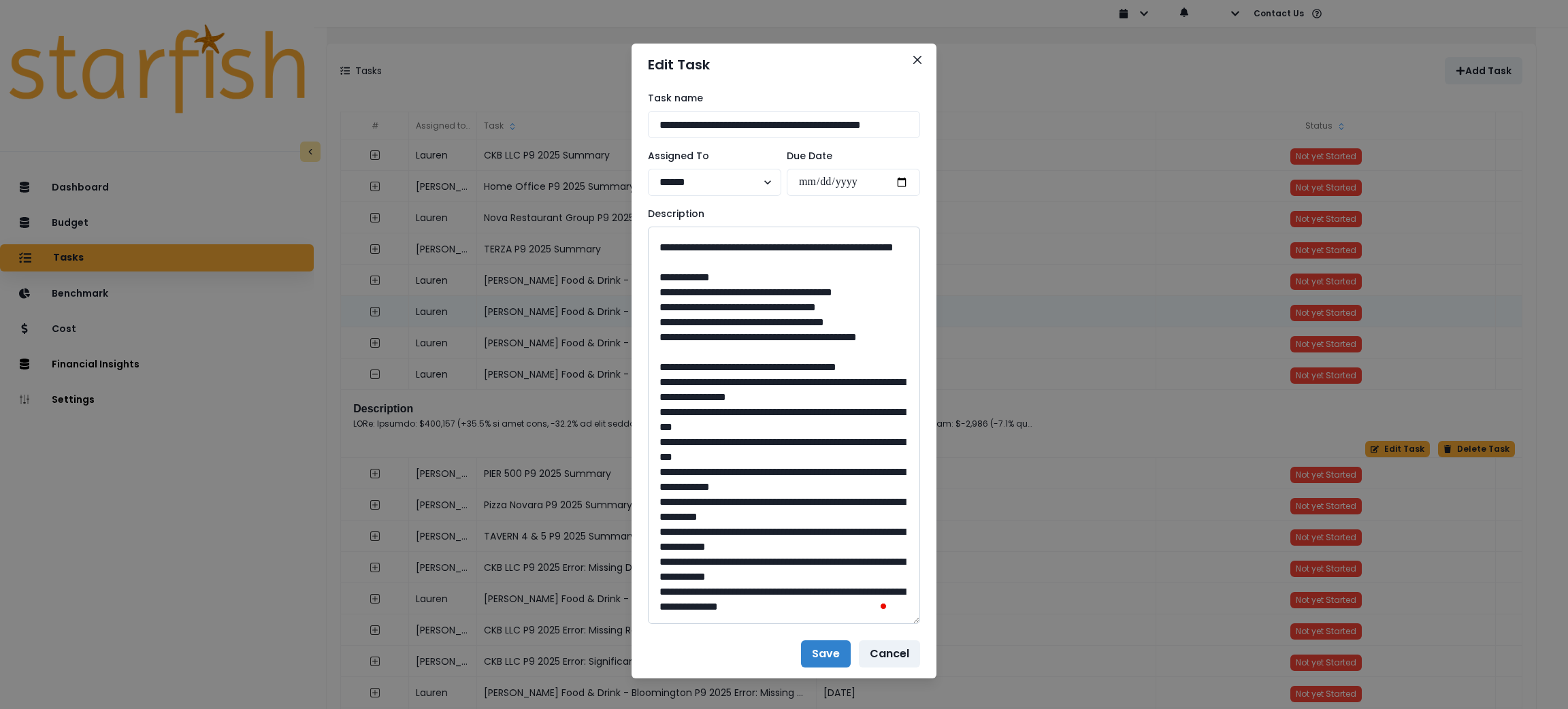
scroll to position [457, 0]
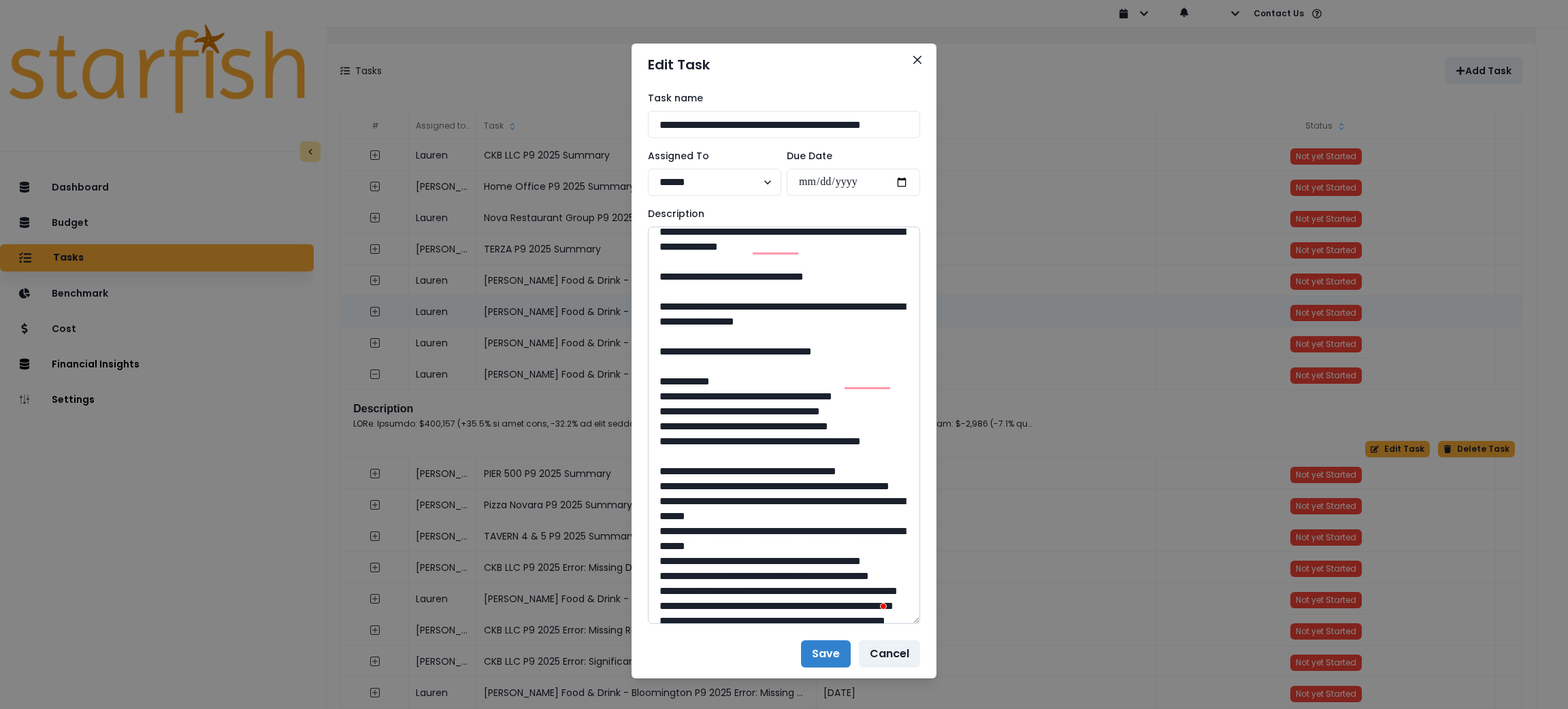
drag, startPoint x: 781, startPoint y: 437, endPoint x: 746, endPoint y: 441, distance: 35.2
click at [746, 441] on textarea "To enrich screen reader interactions, please activate Accessibility in Grammarl…" at bounding box center [784, 425] width 272 height 398
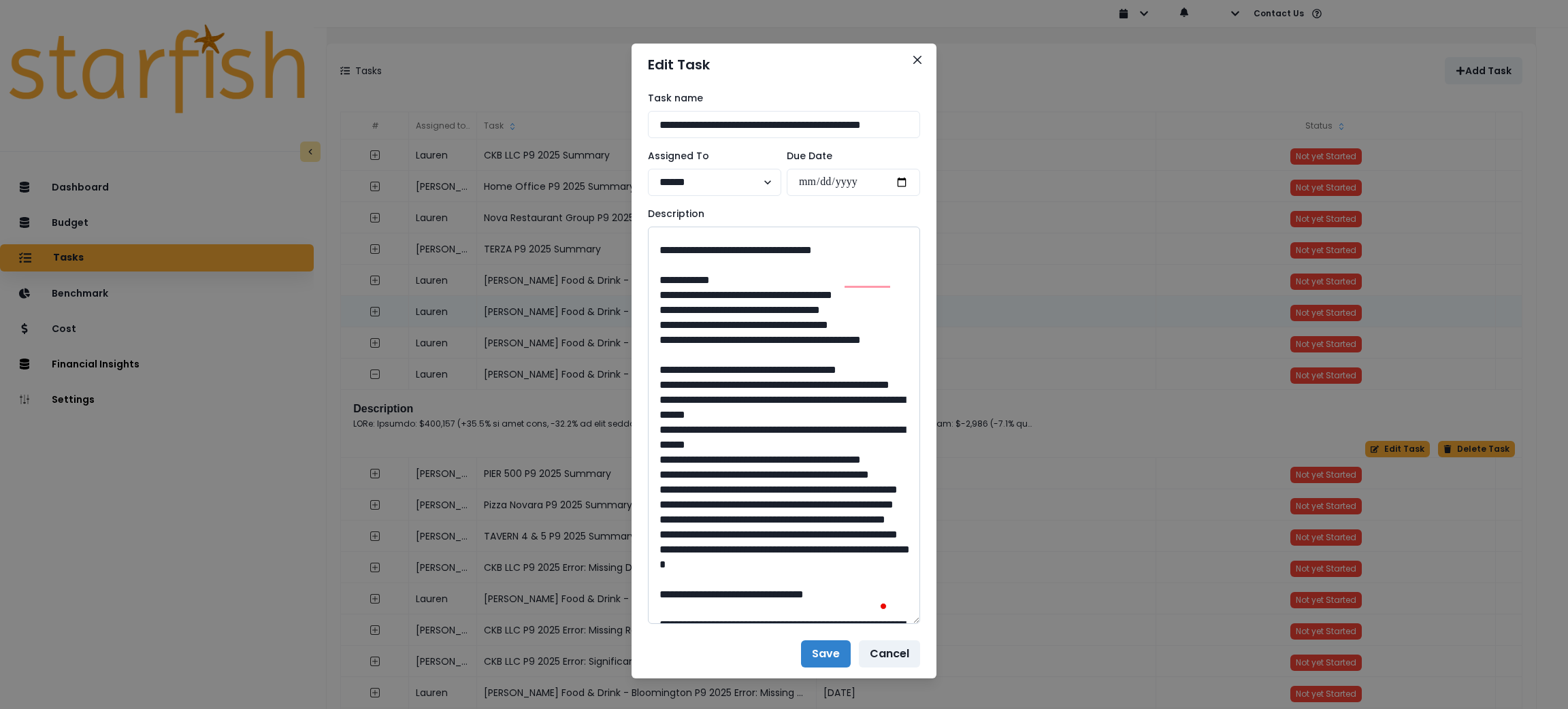
drag, startPoint x: 869, startPoint y: 411, endPoint x: 692, endPoint y: 413, distance: 177.0
click at [692, 413] on textarea "To enrich screen reader interactions, please activate Accessibility in Grammarl…" at bounding box center [784, 425] width 272 height 398
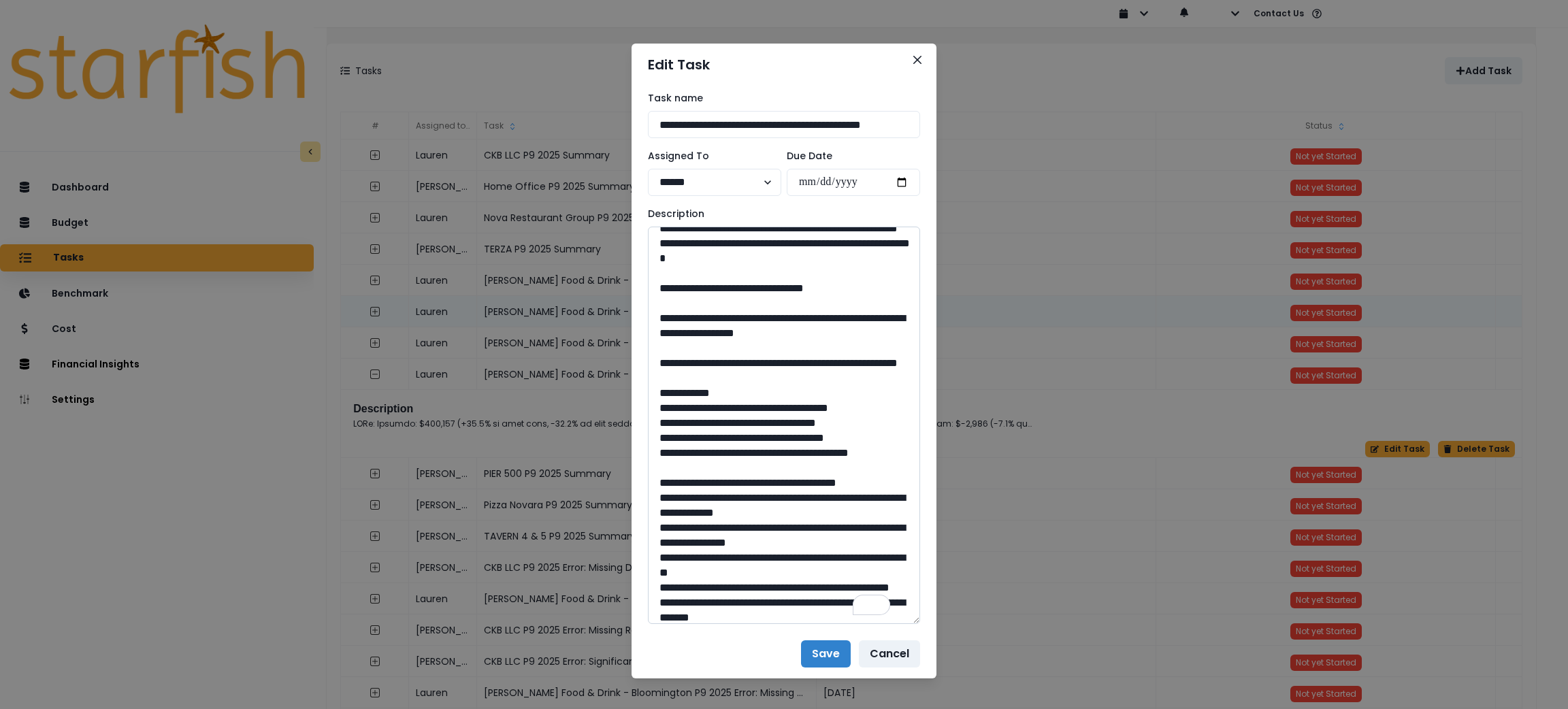
drag, startPoint x: 785, startPoint y: 582, endPoint x: 746, endPoint y: 590, distance: 39.8
click at [746, 590] on textarea "To enrich screen reader interactions, please activate Accessibility in Grammarl…" at bounding box center [784, 425] width 272 height 398
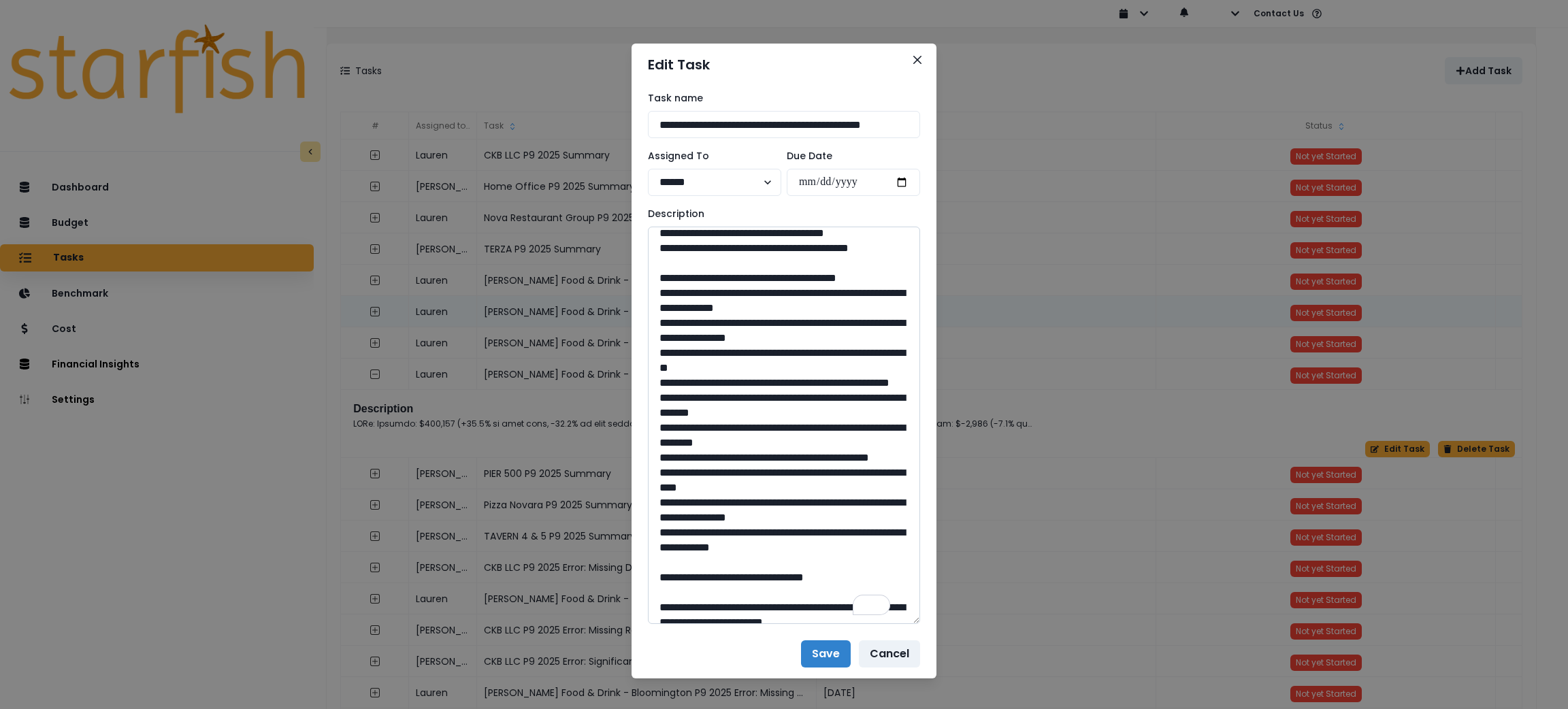
drag, startPoint x: 757, startPoint y: 476, endPoint x: 691, endPoint y: 455, distance: 69.3
click at [691, 455] on textarea "To enrich screen reader interactions, please activate Accessibility in Grammarl…" at bounding box center [784, 425] width 272 height 398
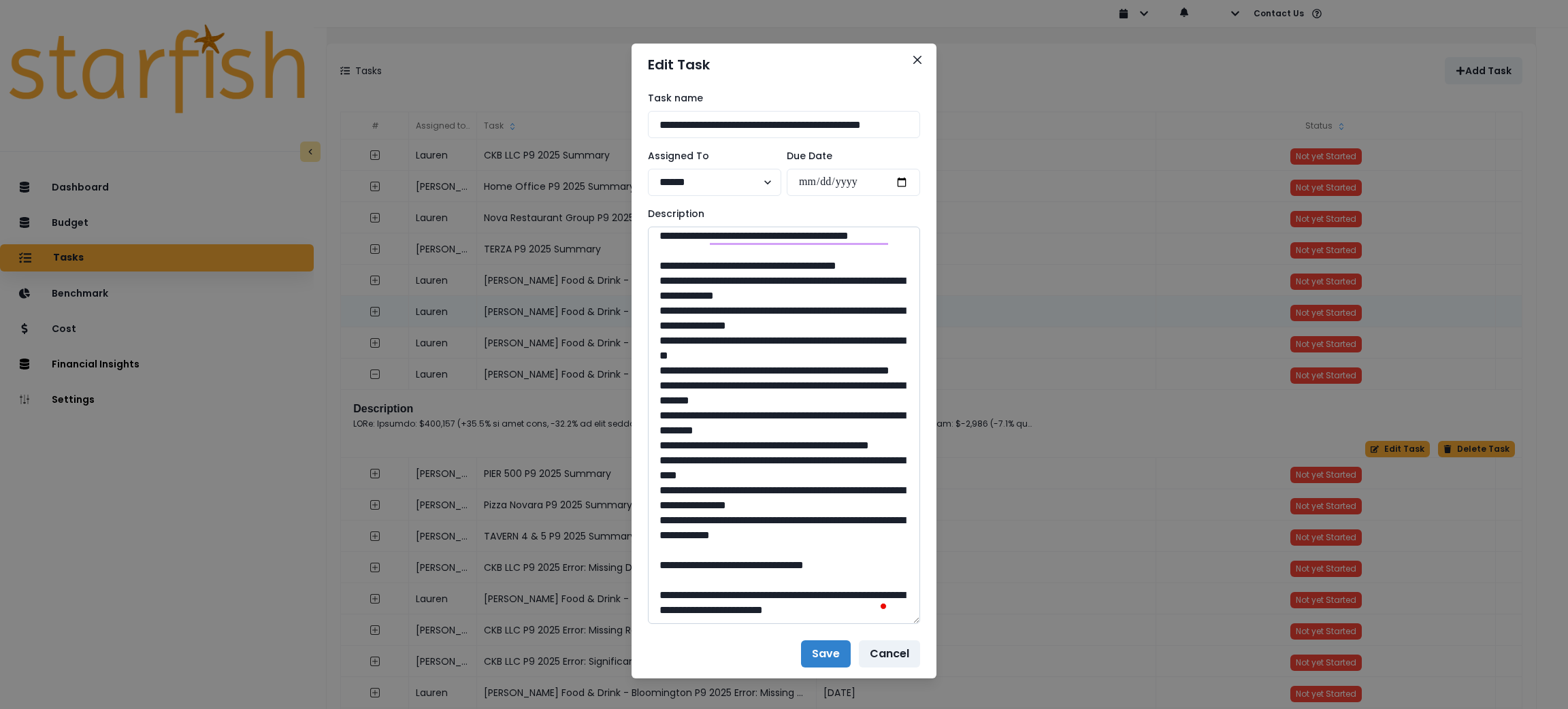
drag, startPoint x: 776, startPoint y: 552, endPoint x: 749, endPoint y: 552, distance: 27.0
click at [749, 552] on textarea "To enrich screen reader interactions, please activate Accessibility in Grammarl…" at bounding box center [784, 425] width 272 height 398
click at [907, 65] on button "Close" at bounding box center [917, 60] width 22 height 22
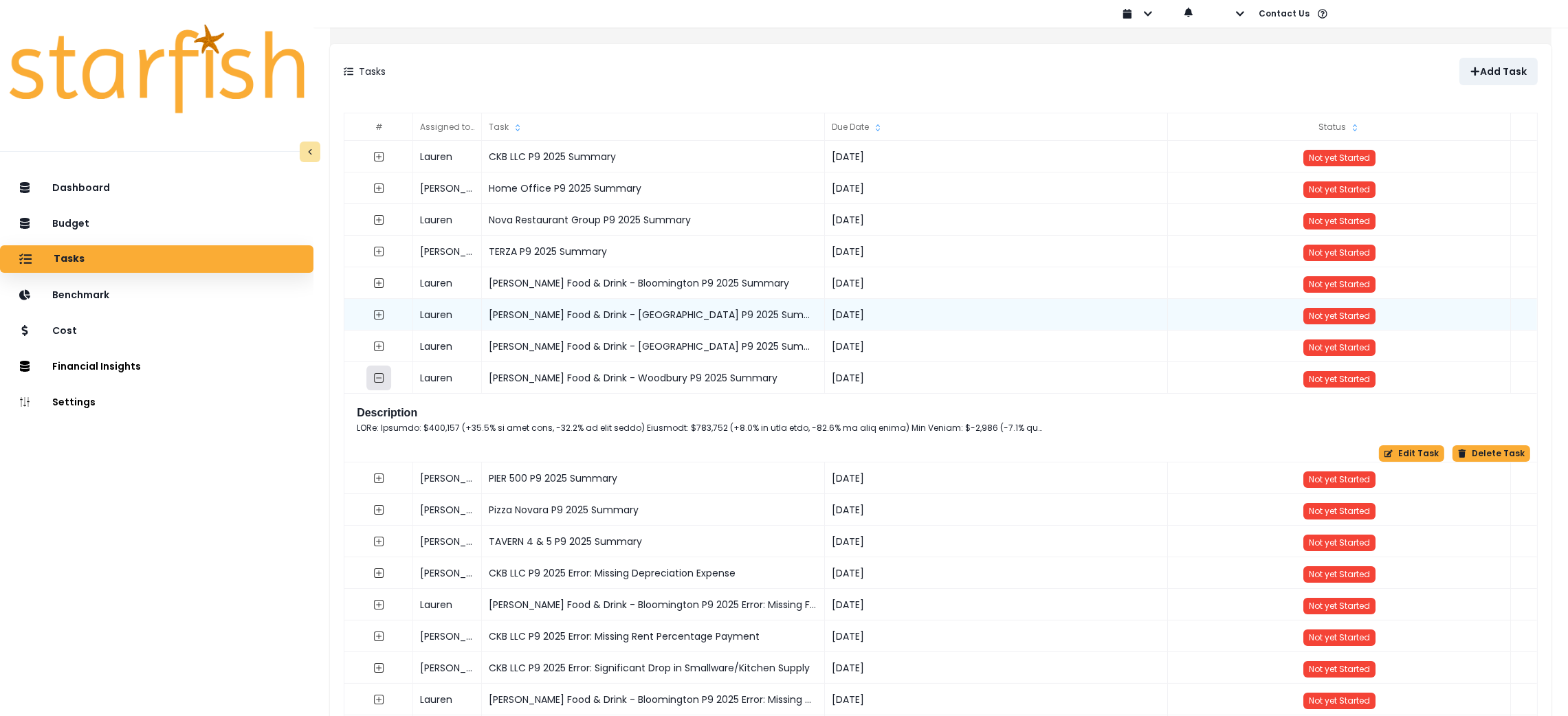
click at [384, 377] on icon "collasped outline" at bounding box center [378, 378] width 11 height 11
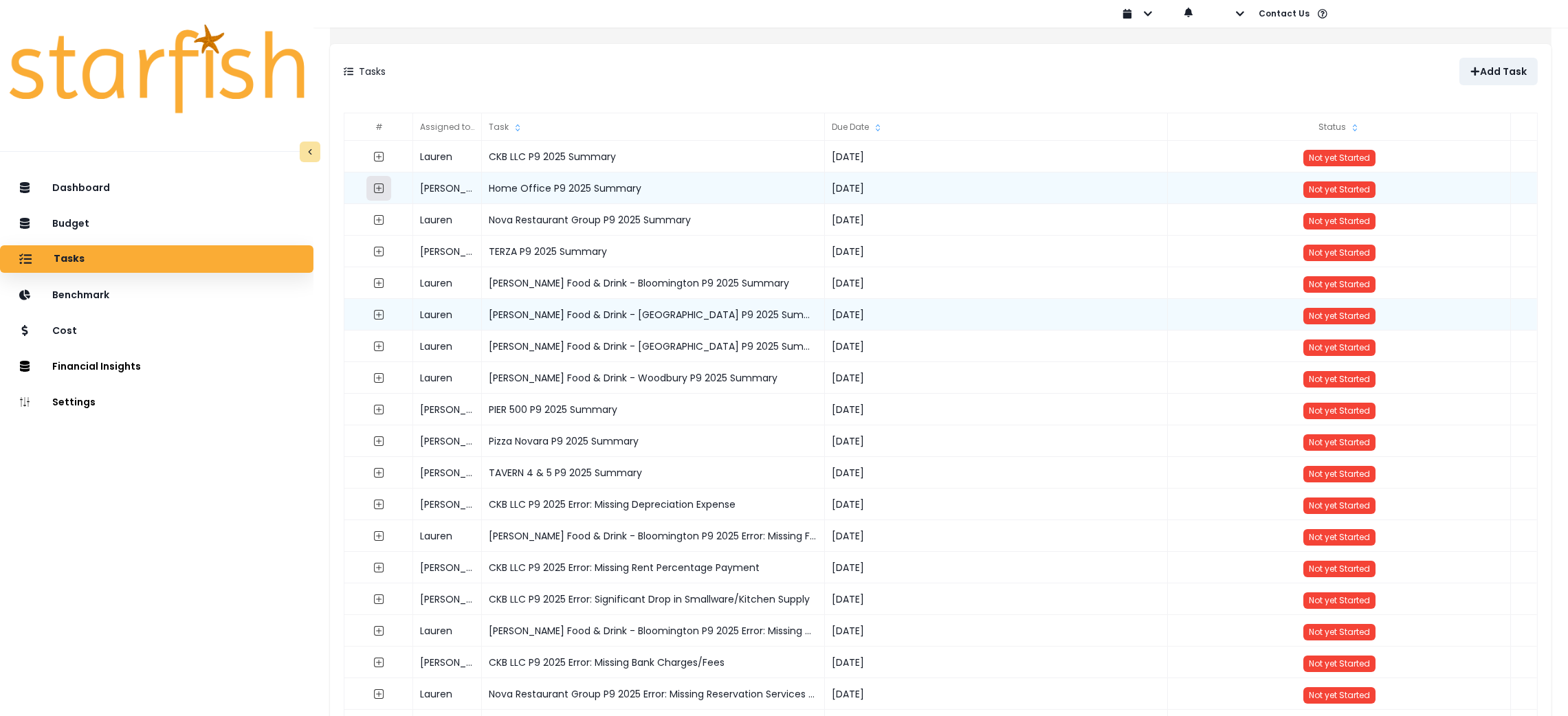
click at [391, 188] on button "button" at bounding box center [379, 188] width 25 height 25
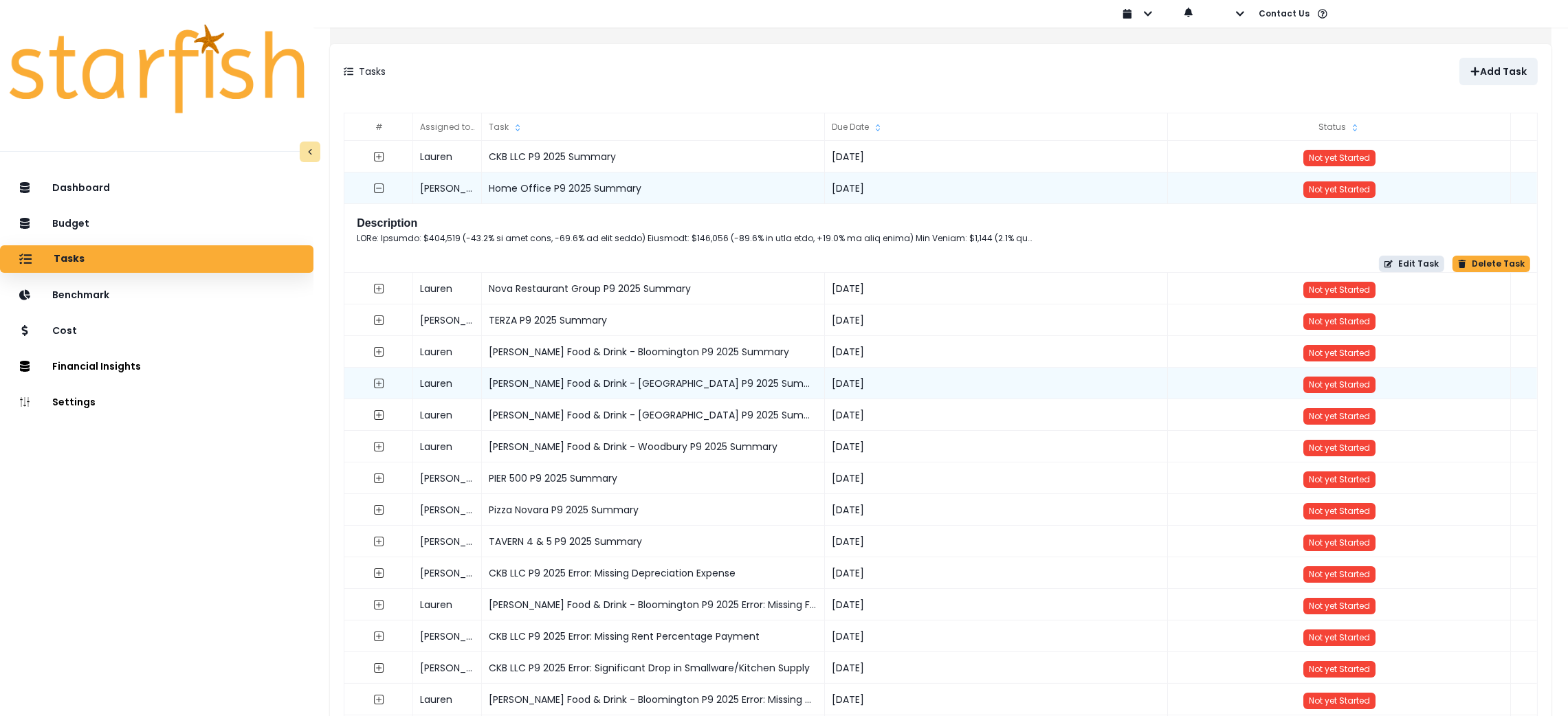
click at [1404, 266] on button "Edit Task" at bounding box center [1412, 264] width 65 height 17
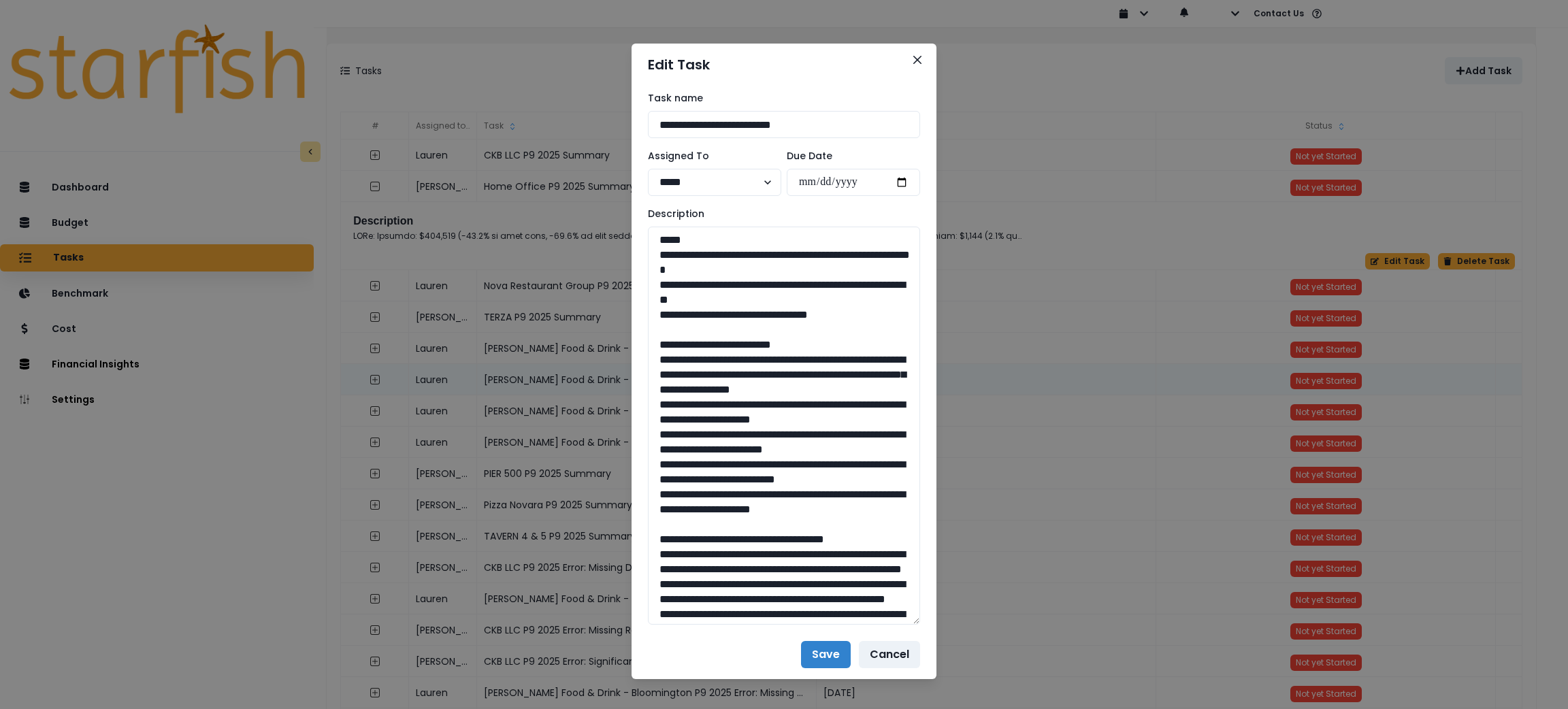
drag, startPoint x: 904, startPoint y: 274, endPoint x: 935, endPoint y: 619, distance: 346.4
click at [935, 619] on div "**********" at bounding box center [784, 354] width 1568 height 709
drag, startPoint x: 865, startPoint y: 321, endPoint x: 605, endPoint y: 257, distance: 267.8
click at [605, 257] on div "**********" at bounding box center [784, 354] width 1568 height 709
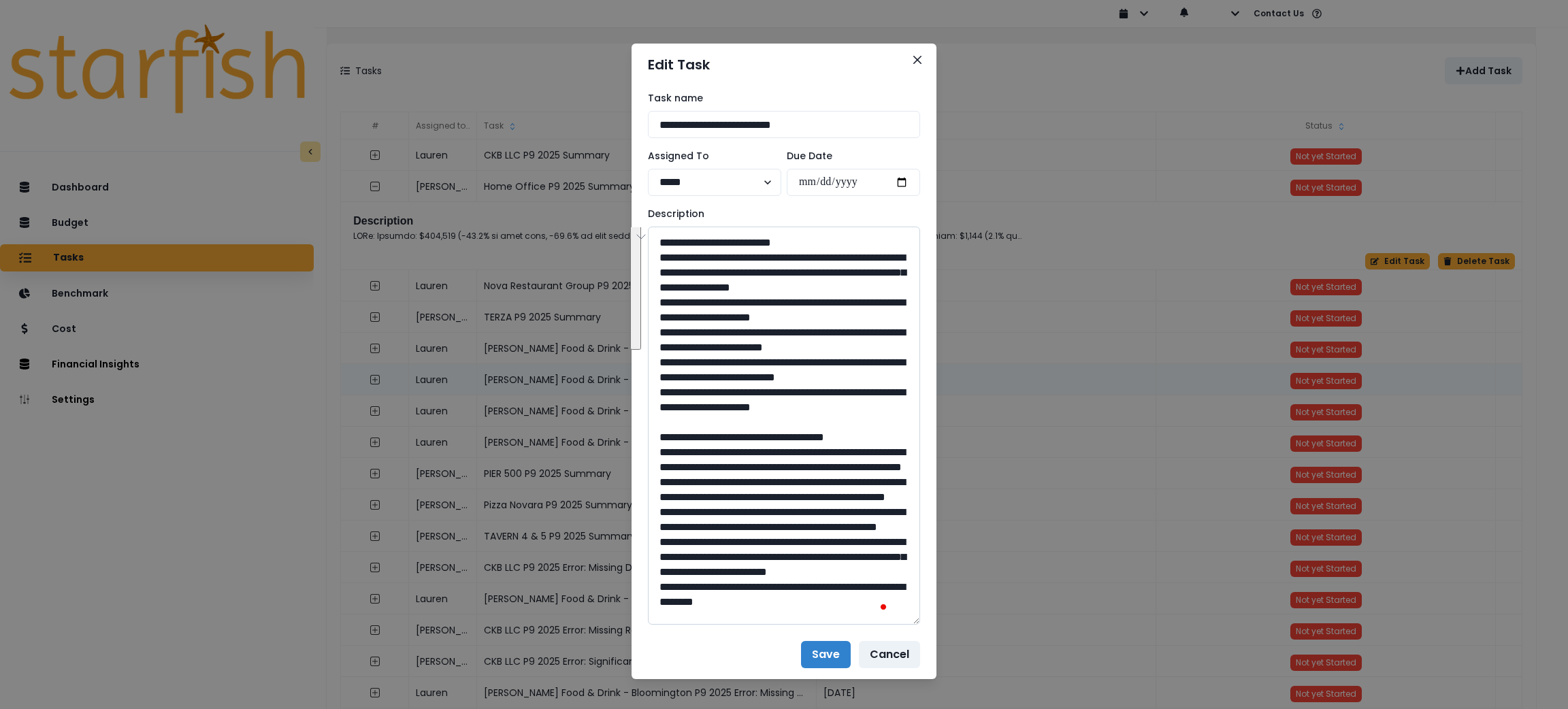
drag, startPoint x: 892, startPoint y: 468, endPoint x: 662, endPoint y: 256, distance: 312.8
click at [662, 256] on textarea "To enrich screen reader interactions, please activate Accessibility in Grammarl…" at bounding box center [784, 426] width 272 height 398
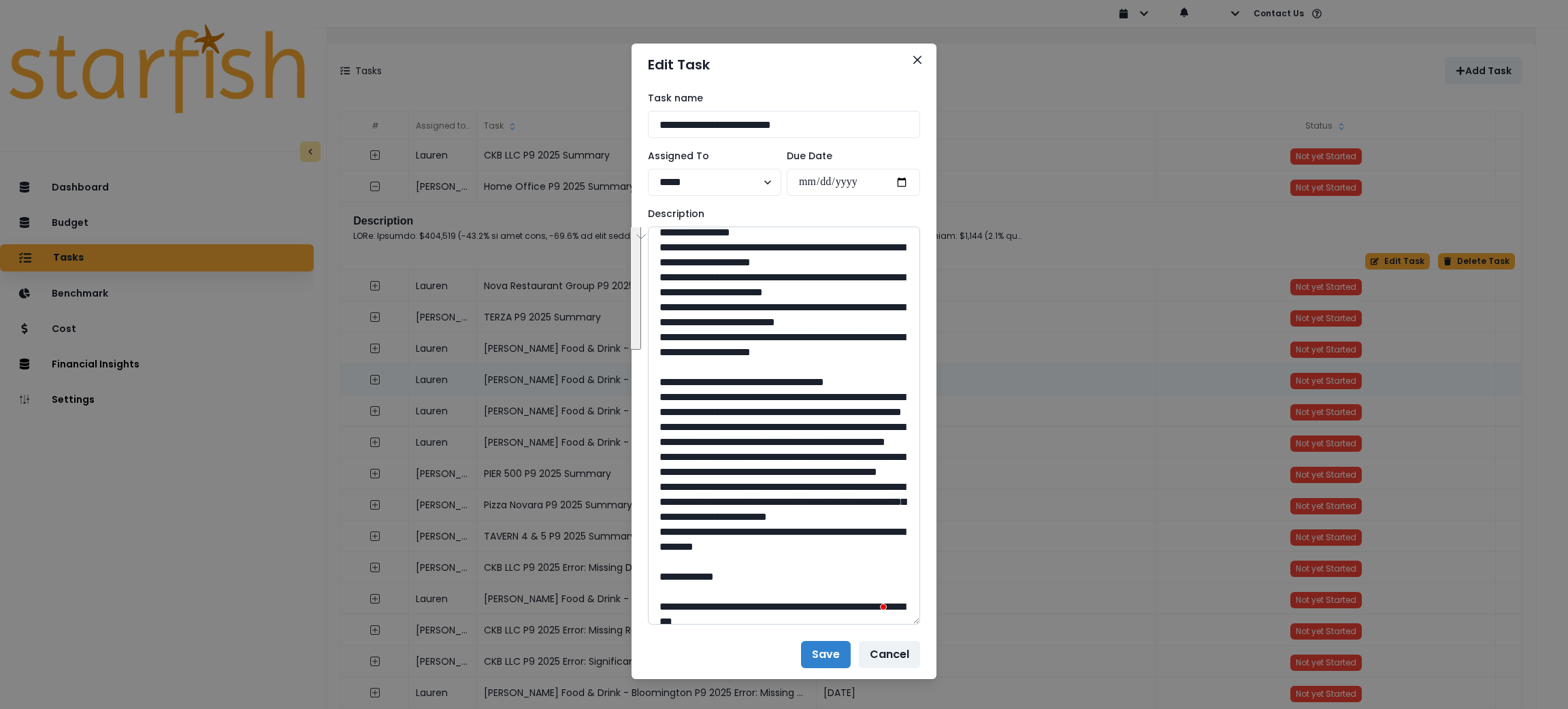
scroll to position [203, 0]
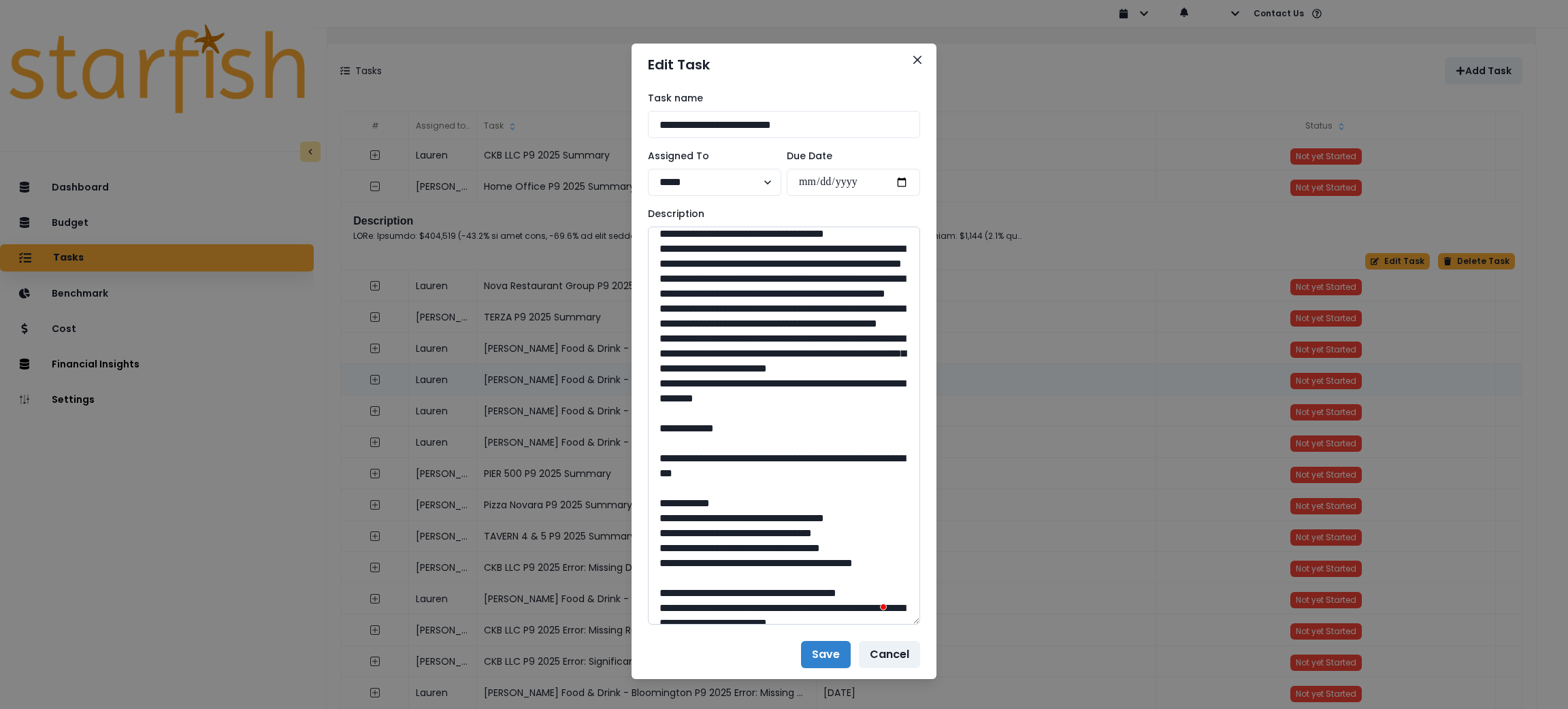
drag, startPoint x: 811, startPoint y: 530, endPoint x: 660, endPoint y: 308, distance: 268.5
click at [660, 308] on textarea "To enrich screen reader interactions, please activate Accessibility in Grammarl…" at bounding box center [784, 426] width 272 height 398
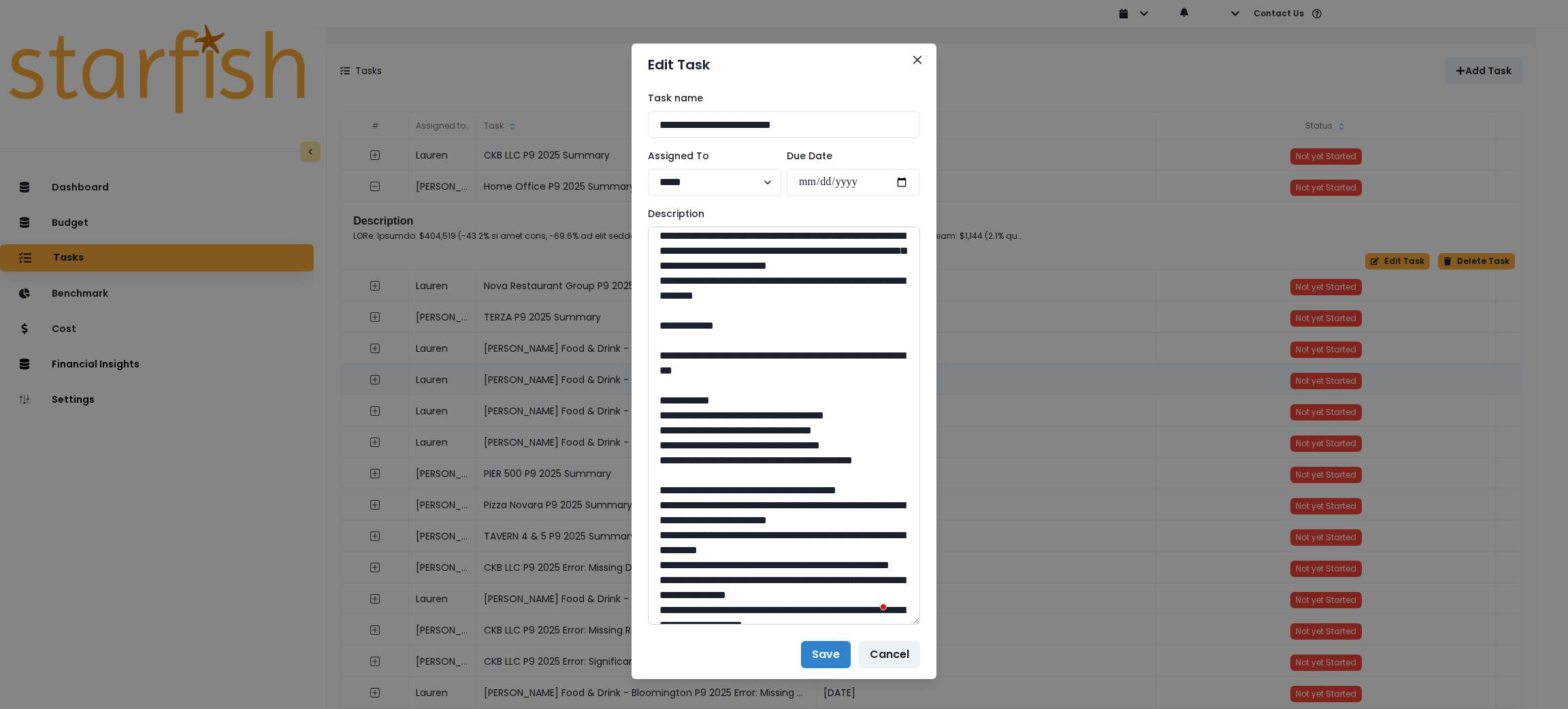
scroll to position [453, 0]
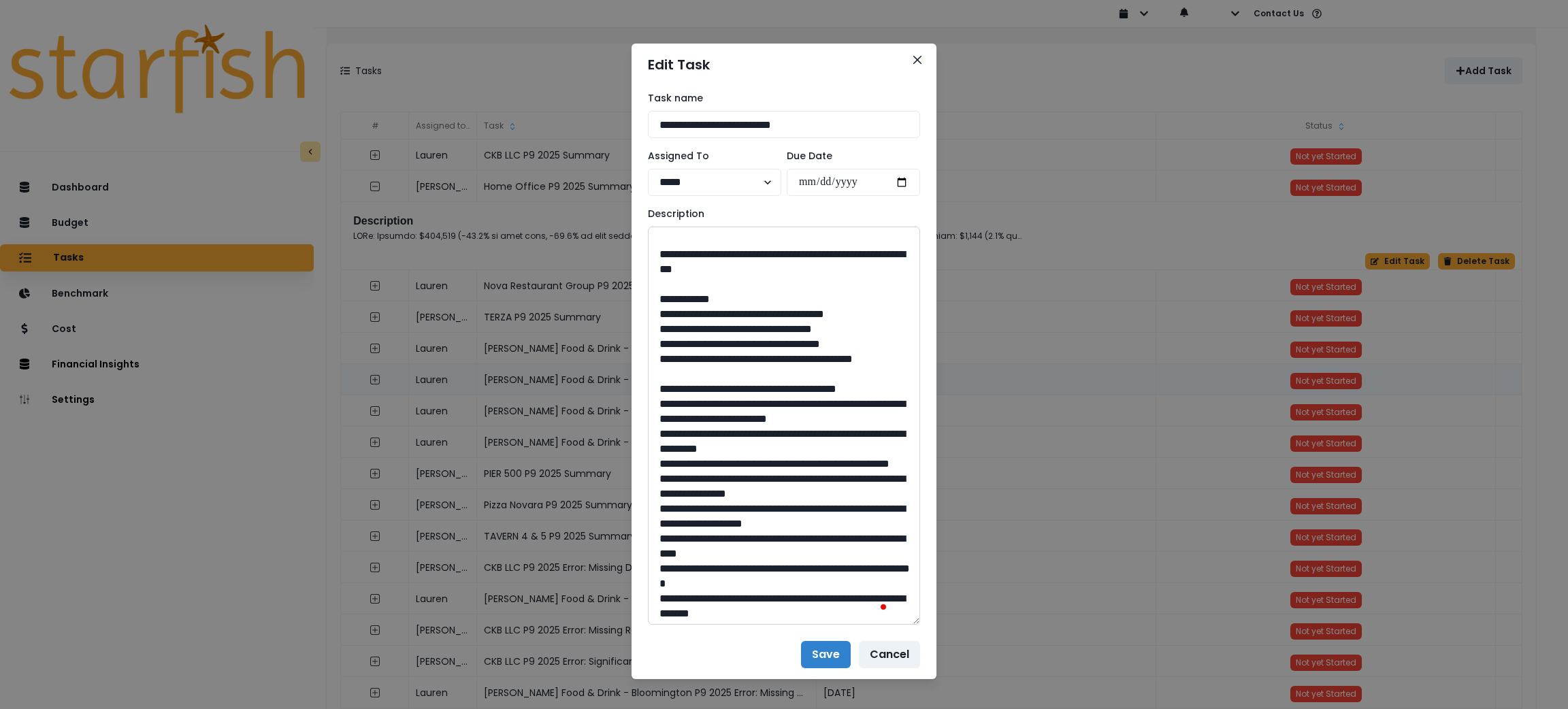
drag, startPoint x: 786, startPoint y: 404, endPoint x: 689, endPoint y: 388, distance: 98.3
click at [689, 388] on textarea "To enrich screen reader interactions, please activate Accessibility in Grammarl…" at bounding box center [784, 426] width 272 height 398
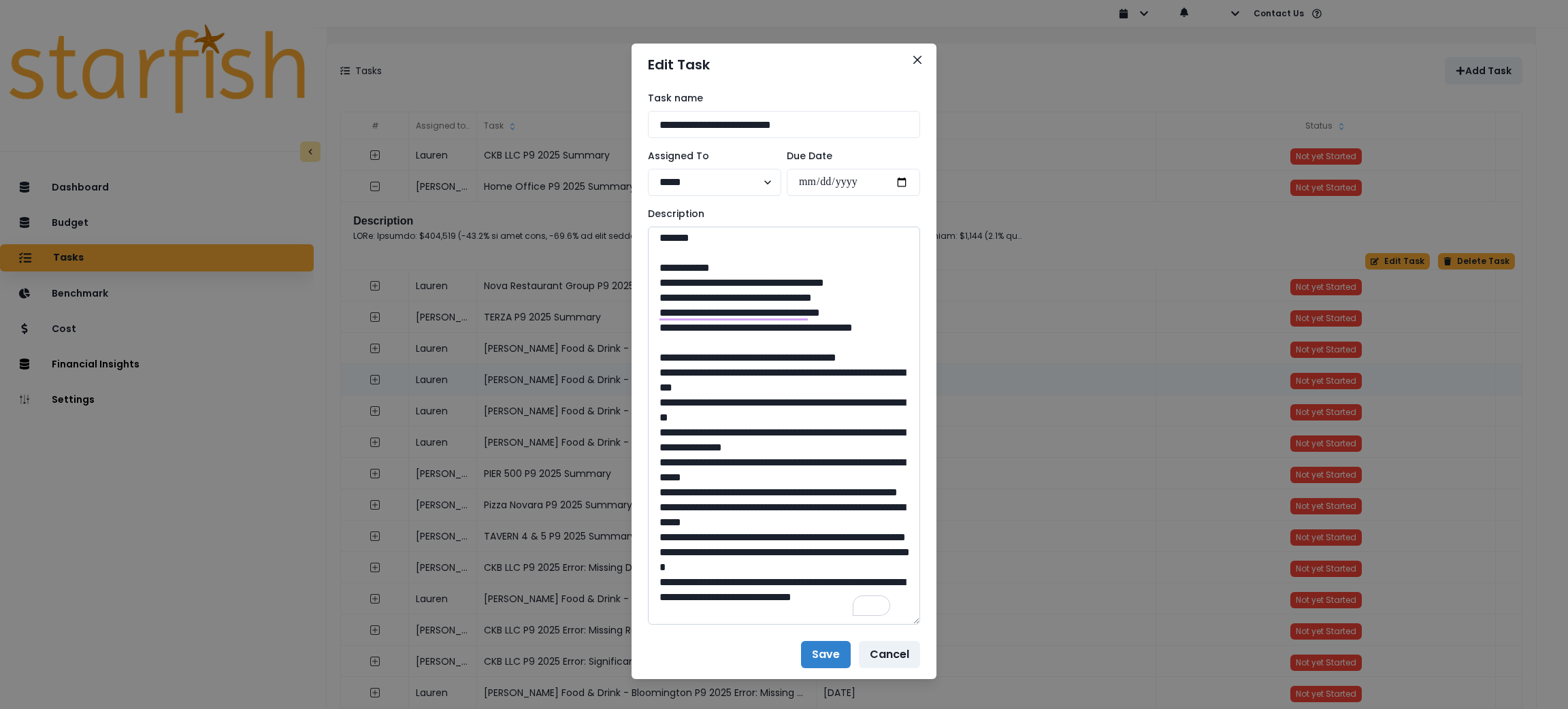
drag, startPoint x: 783, startPoint y: 386, endPoint x: 747, endPoint y: 386, distance: 36.0
click at [747, 386] on textarea "To enrich screen reader interactions, please activate Accessibility in Grammarl…" at bounding box center [784, 426] width 272 height 398
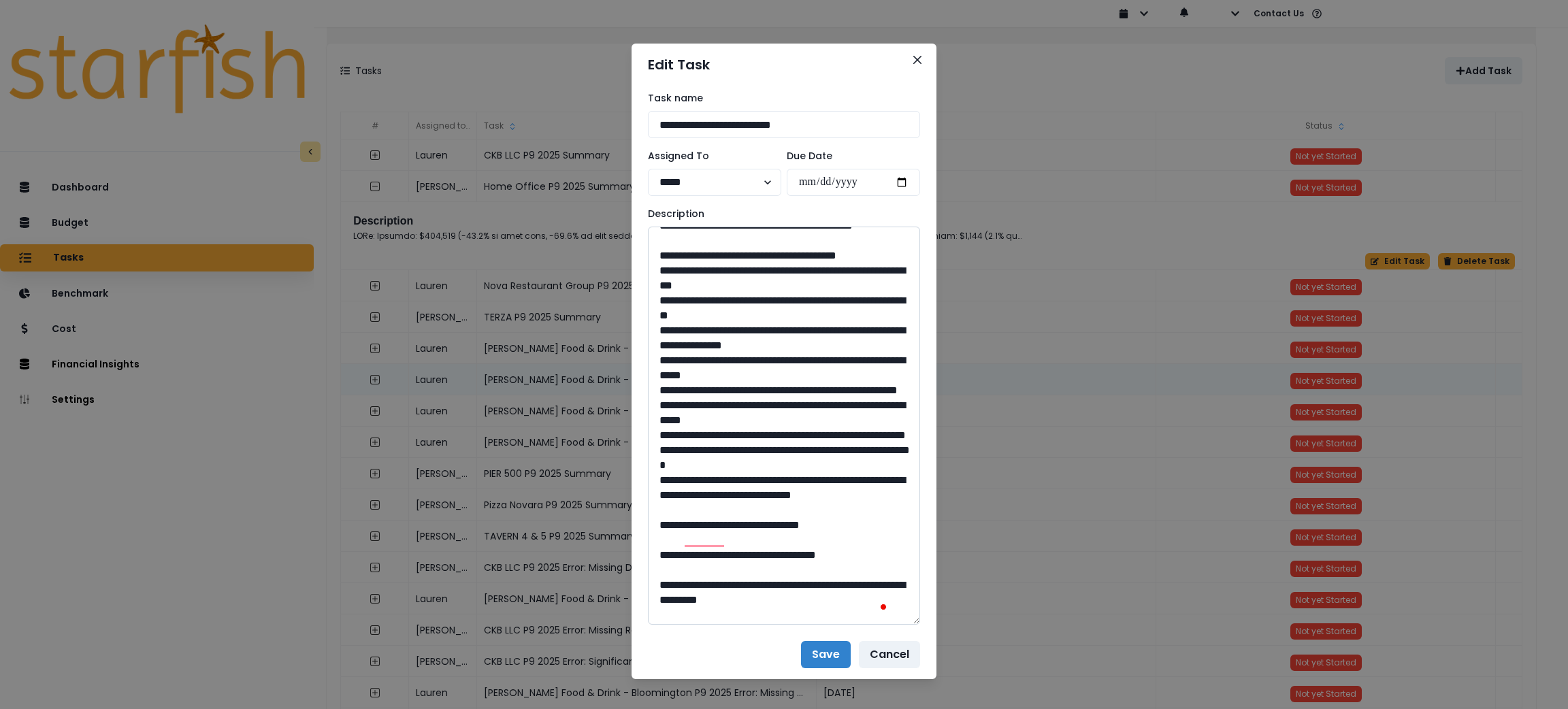
drag, startPoint x: 831, startPoint y: 352, endPoint x: 693, endPoint y: 341, distance: 138.4
click at [693, 341] on textarea "To enrich screen reader interactions, please activate Accessibility in Grammarl…" at bounding box center [784, 426] width 272 height 398
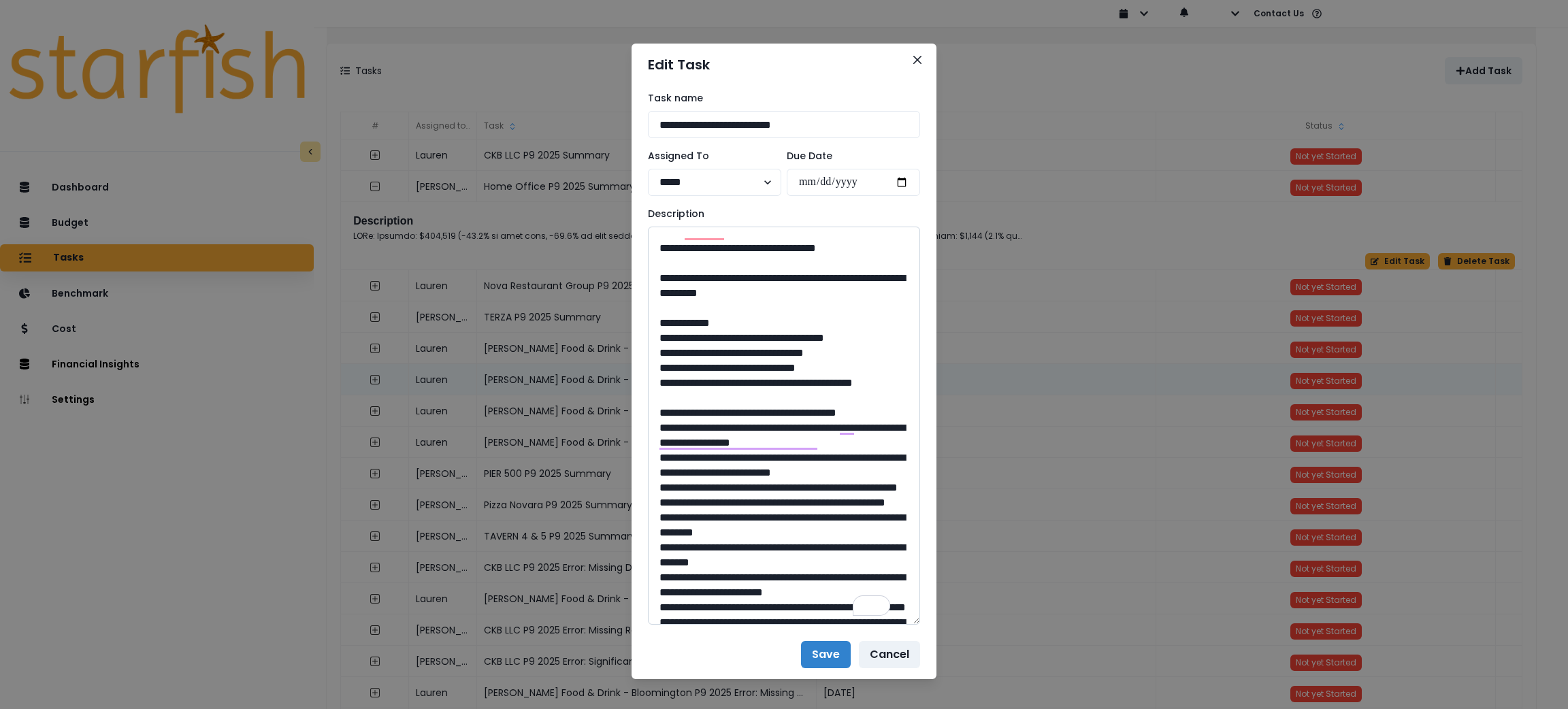
drag, startPoint x: 783, startPoint y: 517, endPoint x: 748, endPoint y: 514, distance: 35.1
click at [748, 514] on textarea "To enrich screen reader interactions, please activate Accessibility in Grammarl…" at bounding box center [784, 426] width 272 height 398
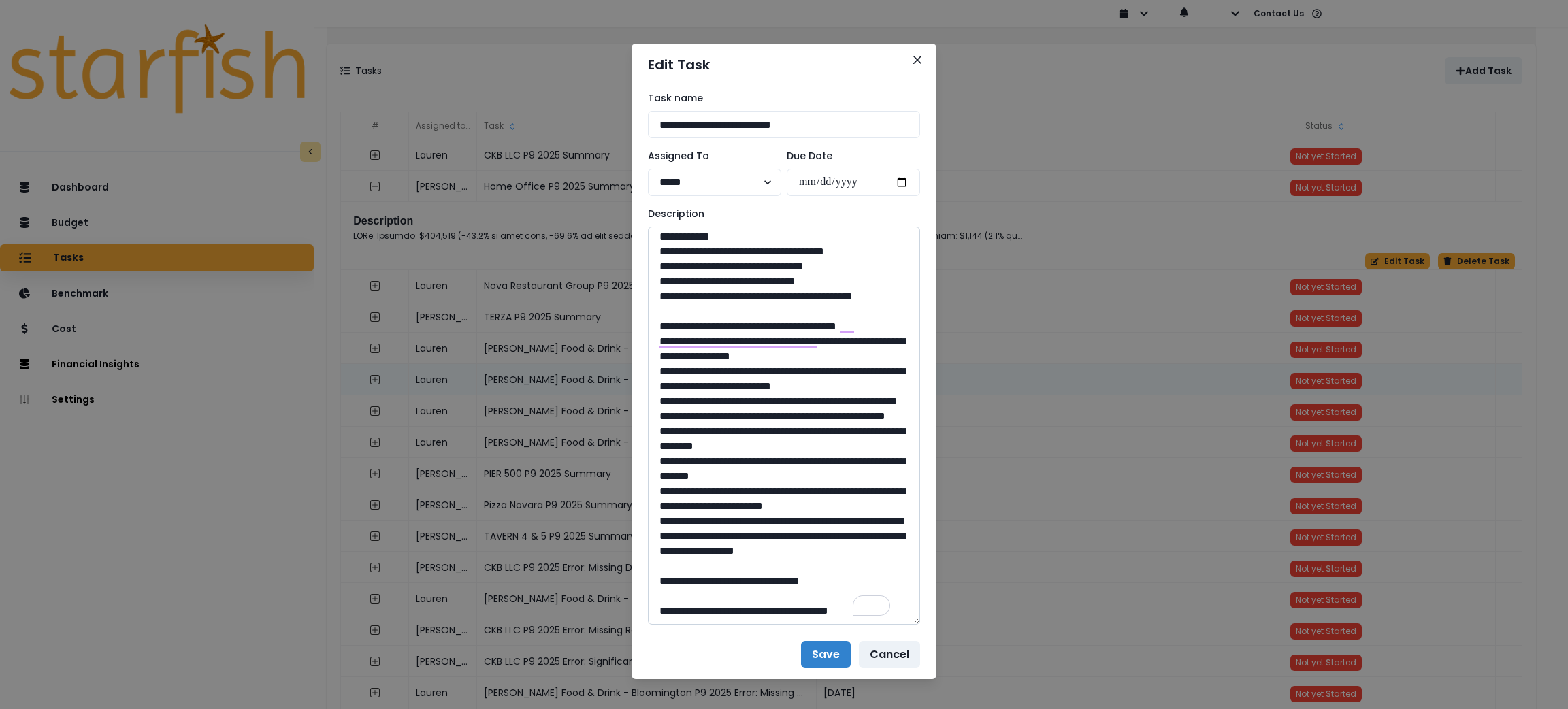
drag, startPoint x: 826, startPoint y: 488, endPoint x: 694, endPoint y: 477, distance: 132.5
click at [694, 477] on textarea "To enrich screen reader interactions, please activate Accessibility in Grammarl…" at bounding box center [784, 426] width 272 height 398
drag, startPoint x: 778, startPoint y: 567, endPoint x: 748, endPoint y: 571, distance: 30.3
click at [748, 571] on textarea "To enrich screen reader interactions, please activate Accessibility in Grammarl…" at bounding box center [784, 426] width 272 height 398
click at [907, 64] on button "Close" at bounding box center [917, 60] width 22 height 22
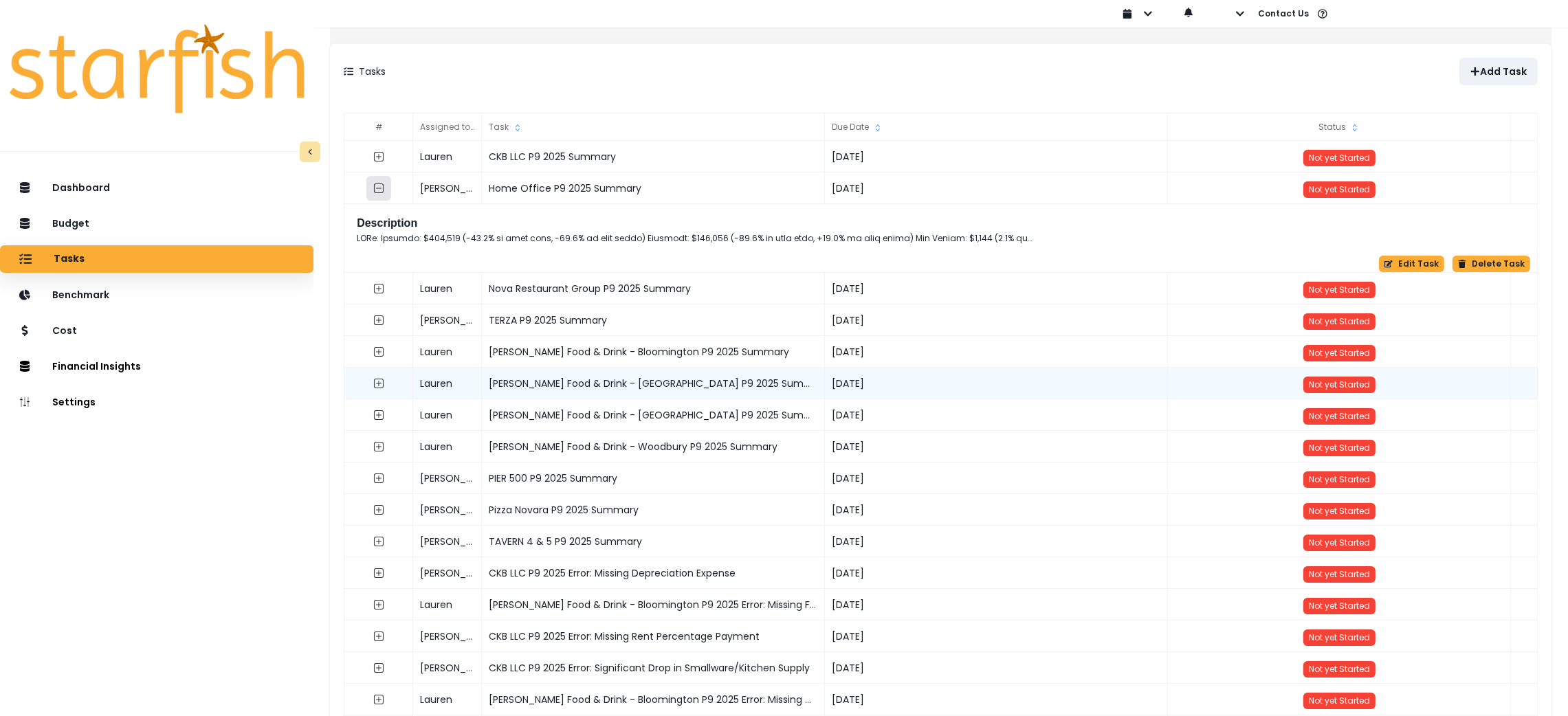
click at [390, 181] on button "button" at bounding box center [379, 188] width 25 height 25
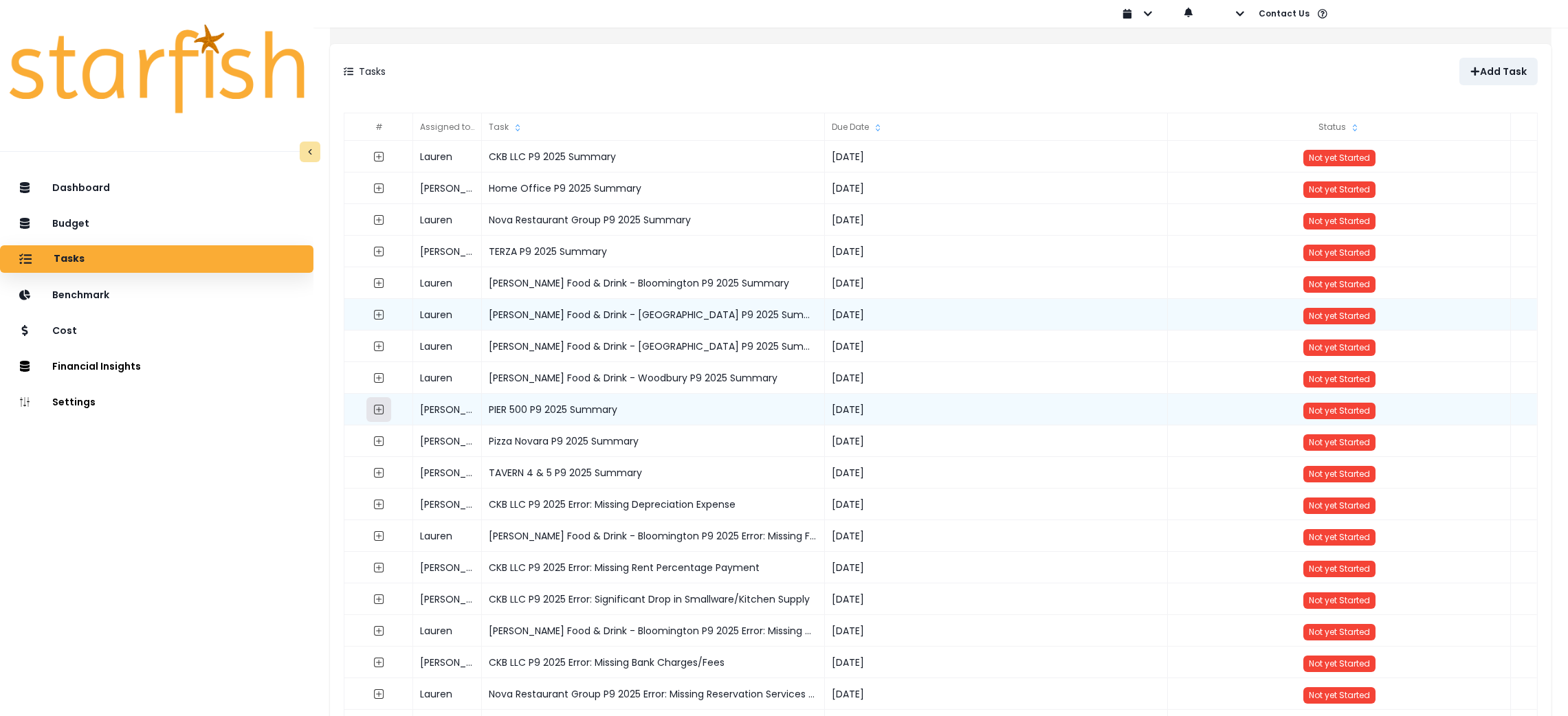
click at [384, 407] on icon "expand outline" at bounding box center [378, 410] width 11 height 11
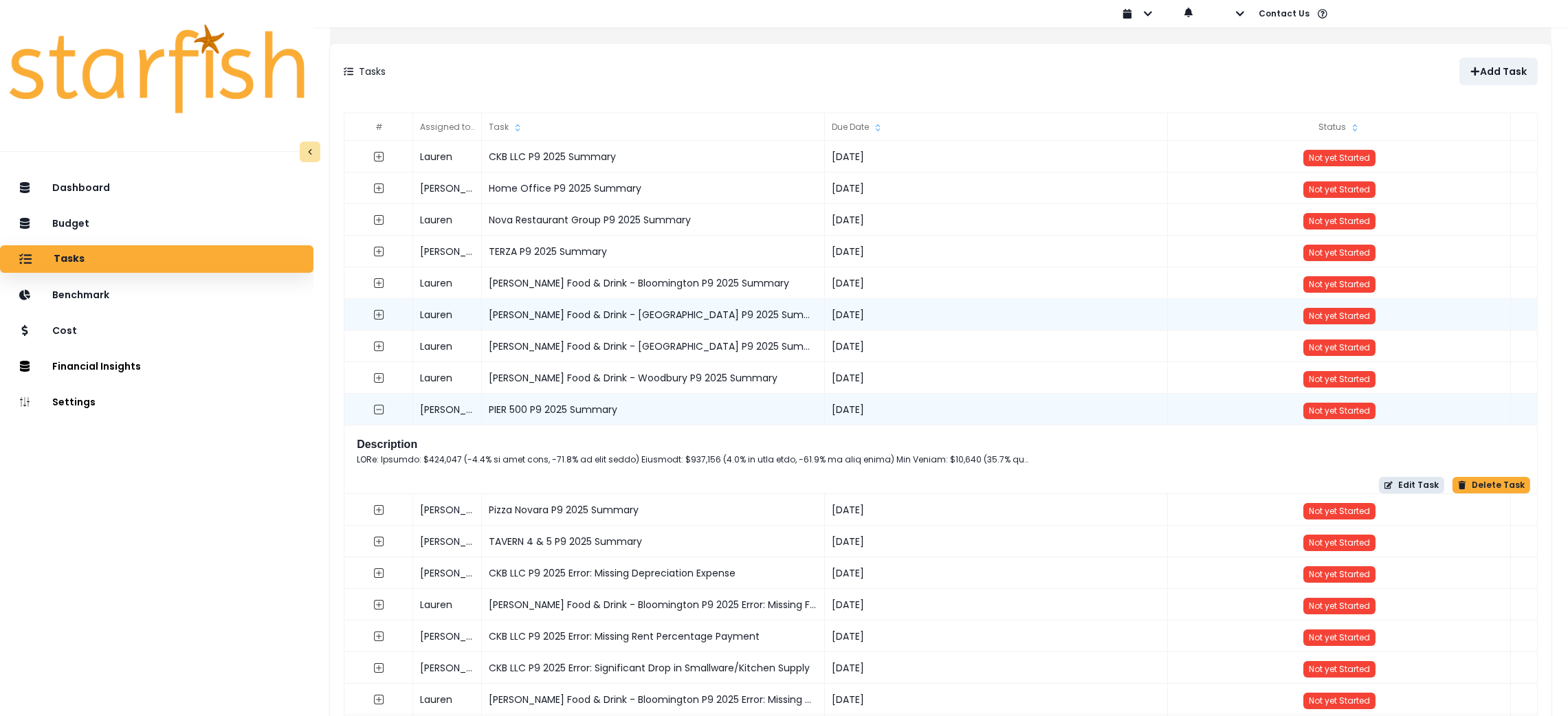
click at [1385, 484] on icon "button" at bounding box center [1389, 485] width 8 height 8
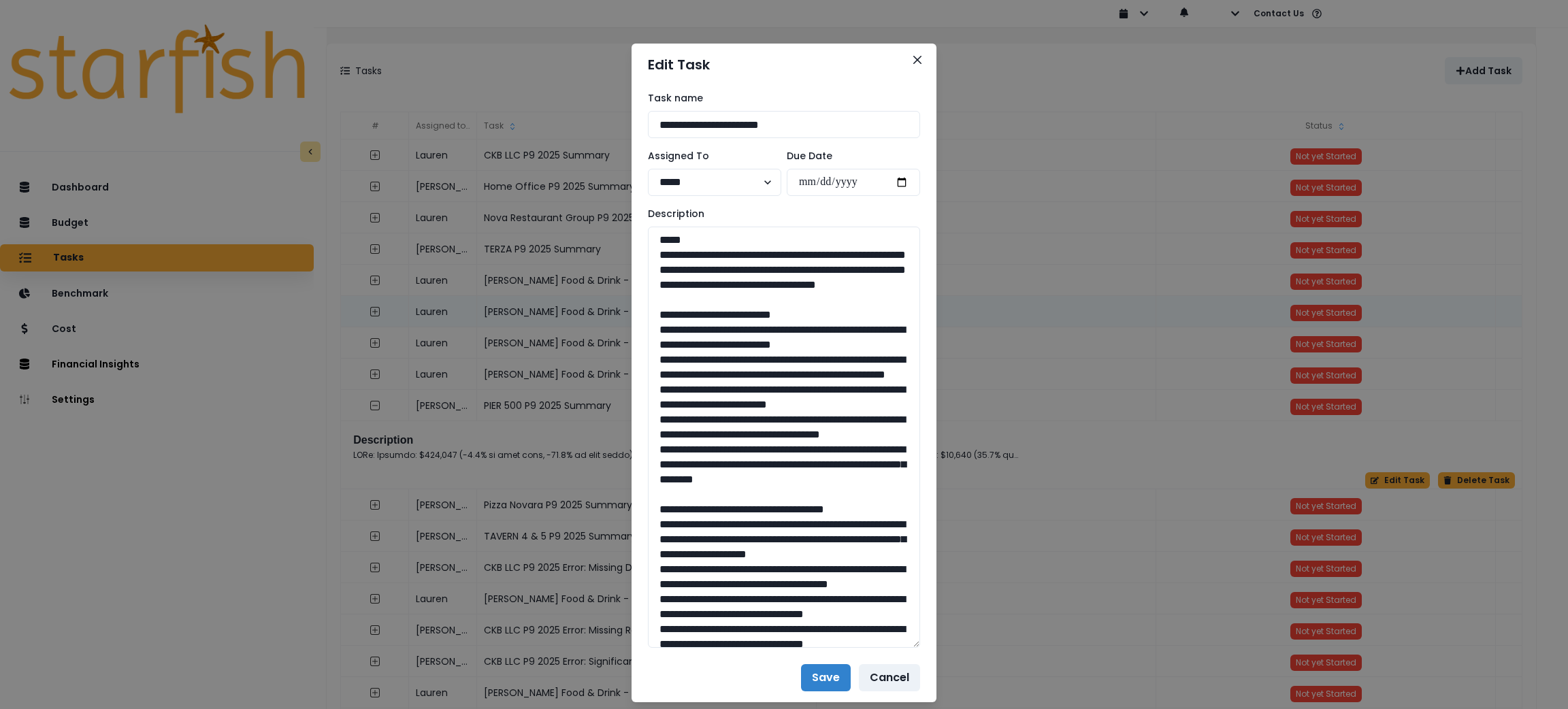
drag, startPoint x: 909, startPoint y: 278, endPoint x: 930, endPoint y: 643, distance: 365.6
click at [930, 651] on div "**********" at bounding box center [784, 354] width 1568 height 709
drag, startPoint x: 866, startPoint y: 314, endPoint x: 636, endPoint y: 253, distance: 238.0
drag, startPoint x: 725, startPoint y: 580, endPoint x: 662, endPoint y: 352, distance: 236.5
click at [662, 352] on textarea "To enrich screen reader interactions, please activate Accessibility in Grammarl…" at bounding box center [784, 439] width 272 height 426
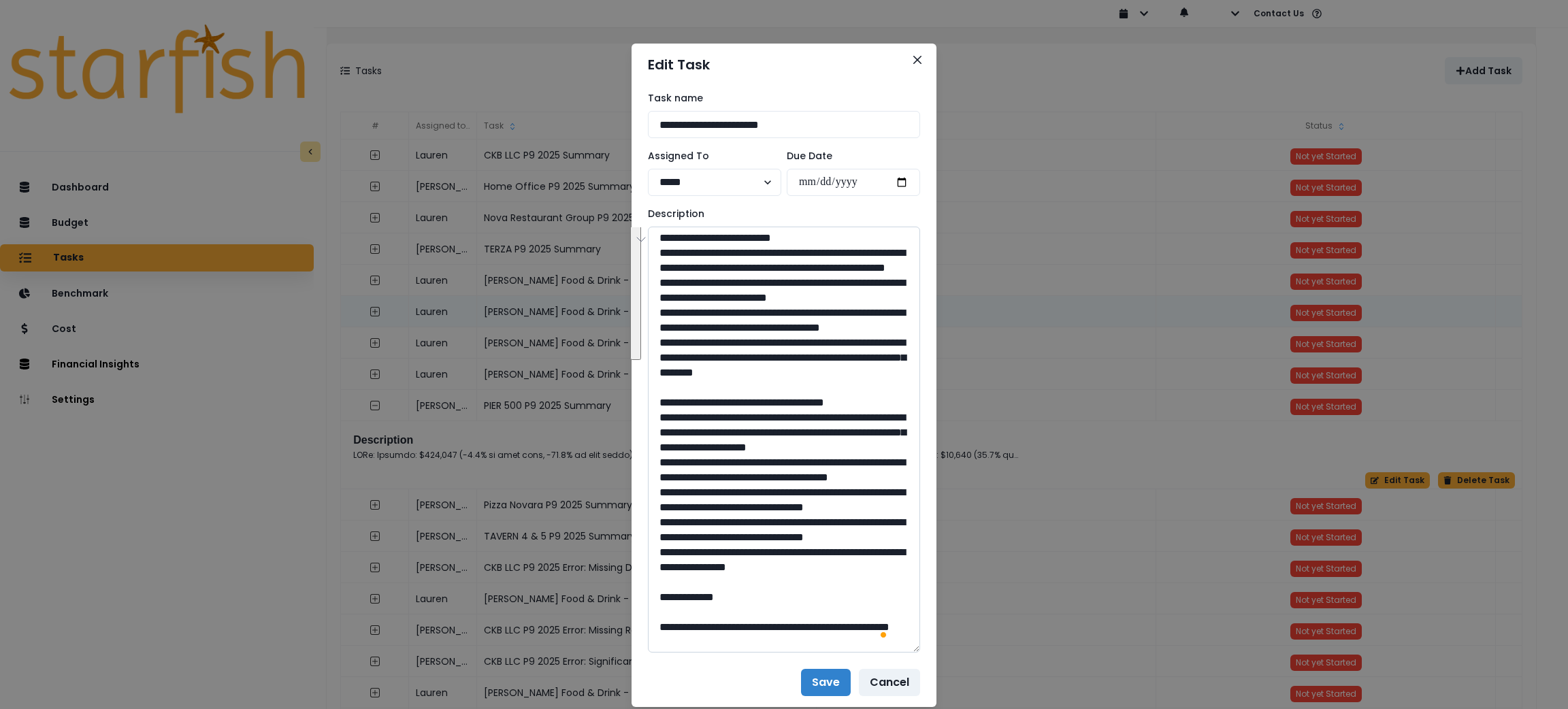
scroll to position [203, 0]
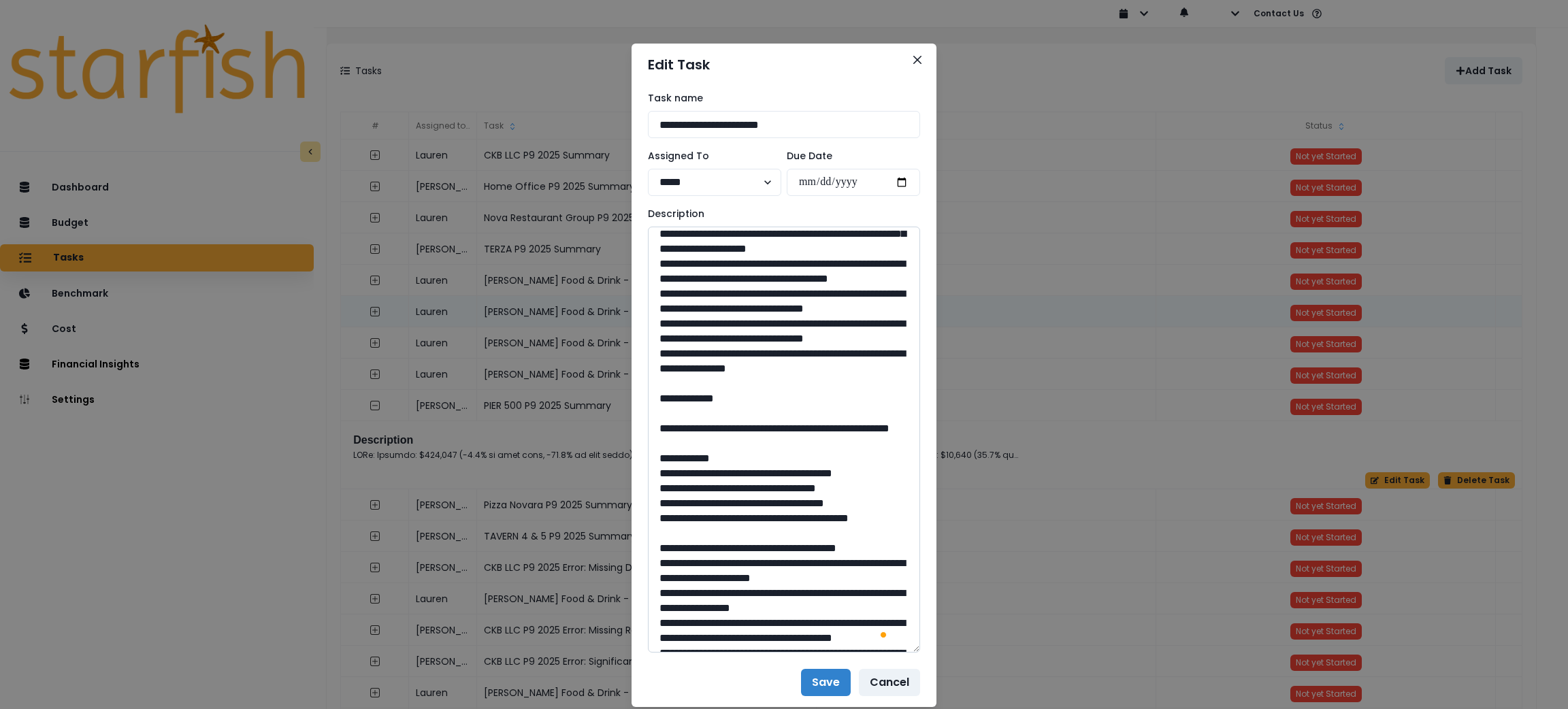
drag, startPoint x: 831, startPoint y: 533, endPoint x: 664, endPoint y: 325, distance: 266.7
click at [664, 325] on textarea "To enrich screen reader interactions, please activate Accessibility in Grammarl…" at bounding box center [784, 439] width 272 height 426
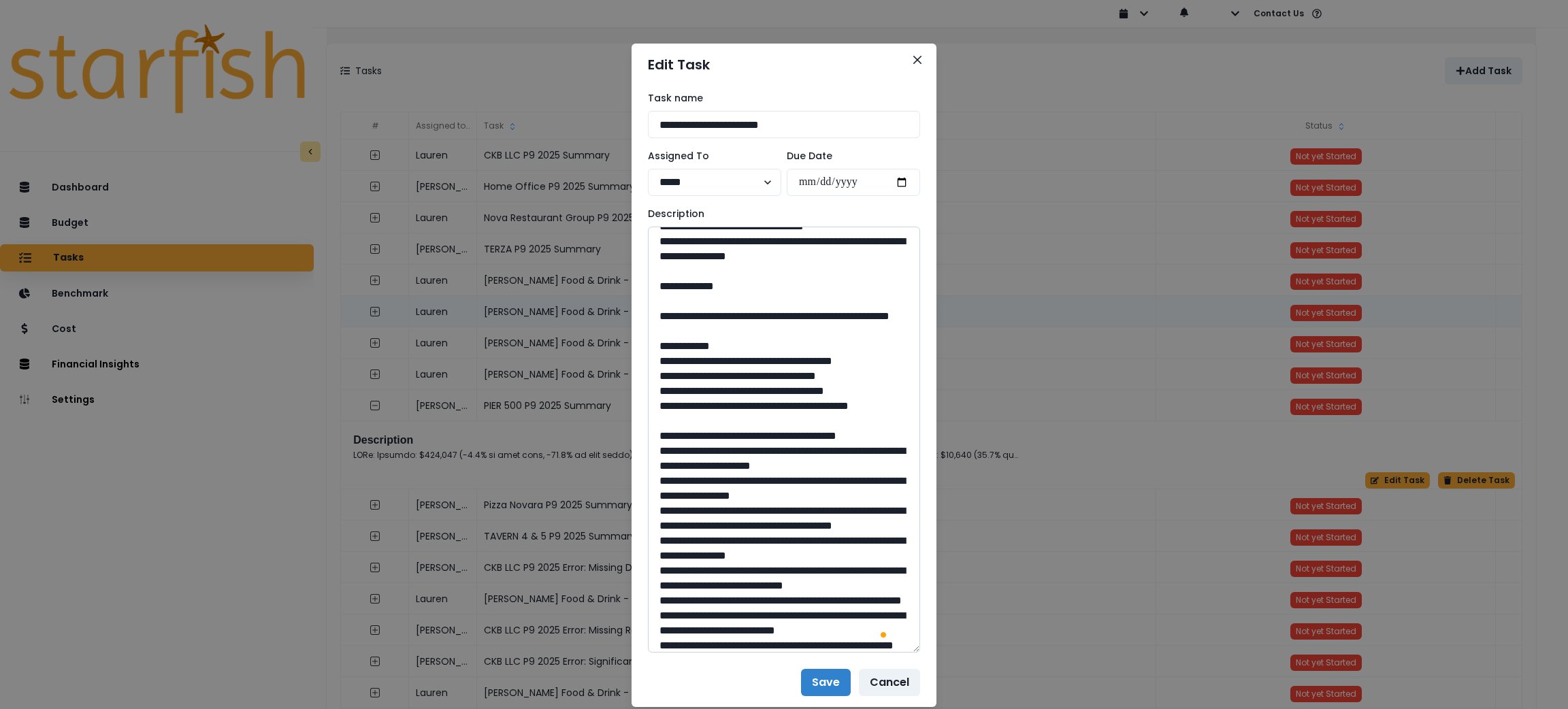
scroll to position [510, 0]
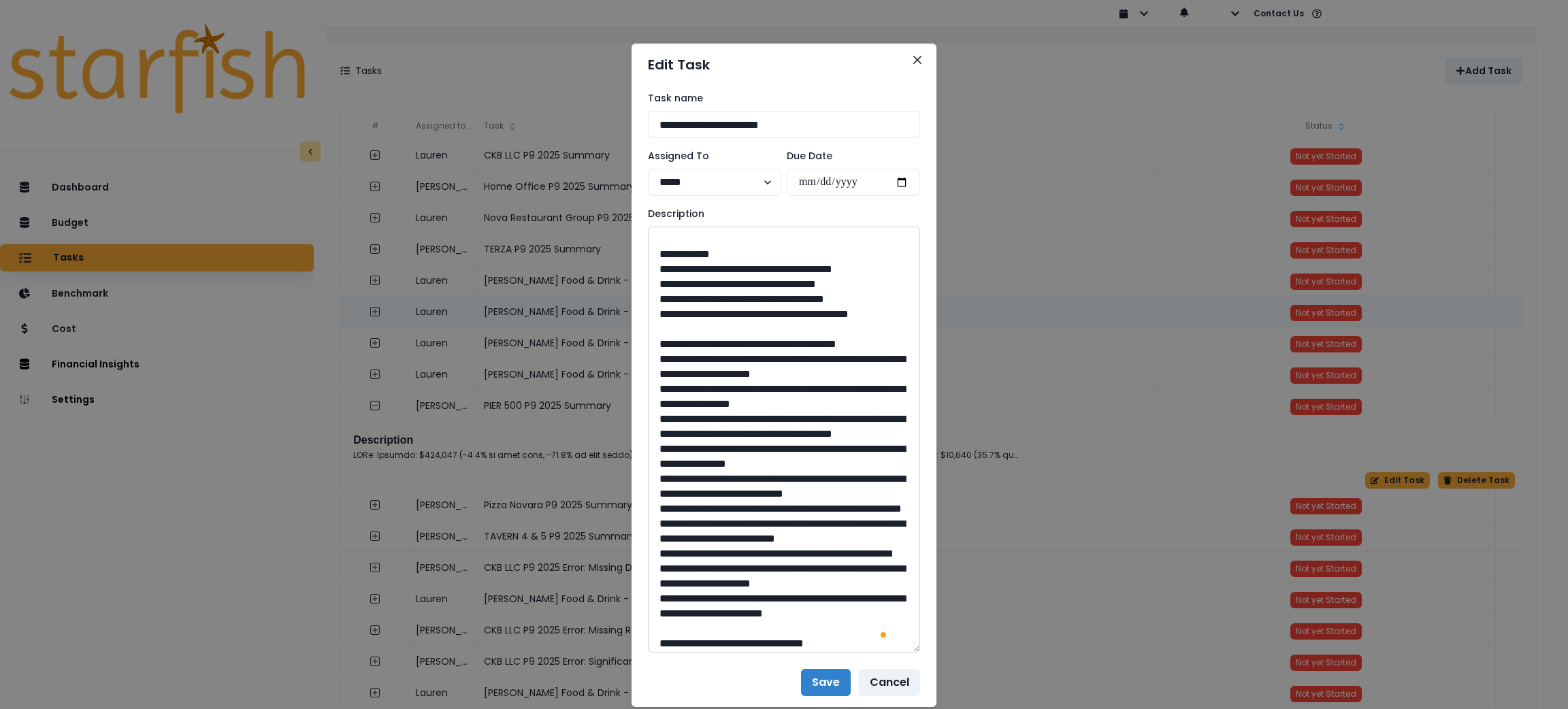
drag, startPoint x: 769, startPoint y: 411, endPoint x: 689, endPoint y: 388, distance: 83.2
click at [689, 388] on textarea "To enrich screen reader interactions, please activate Accessibility in Grammarl…" at bounding box center [784, 439] width 272 height 426
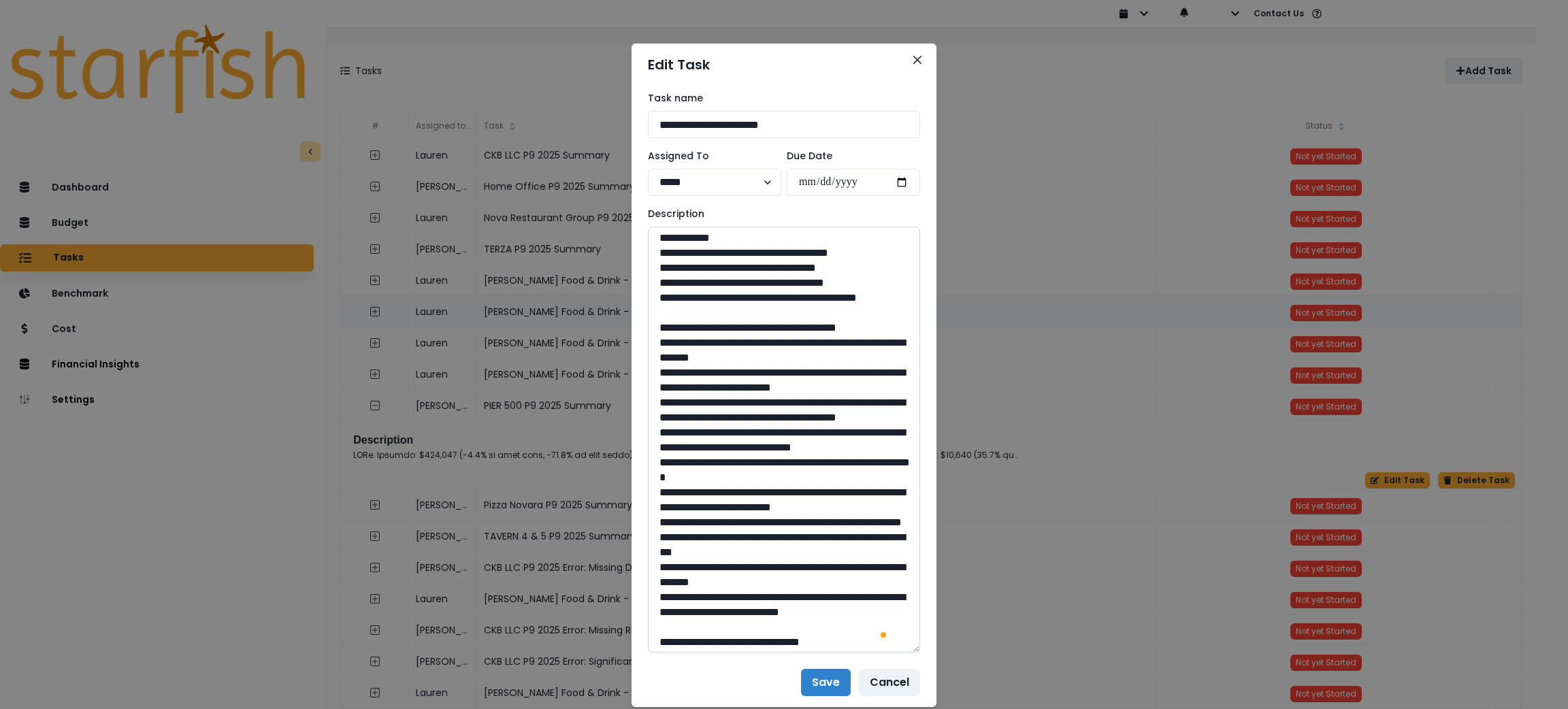
drag, startPoint x: 786, startPoint y: 456, endPoint x: 748, endPoint y: 461, distance: 38.3
click at [748, 461] on textarea "To enrich screen reader interactions, please activate Accessibility in Grammarl…" at bounding box center [784, 439] width 272 height 426
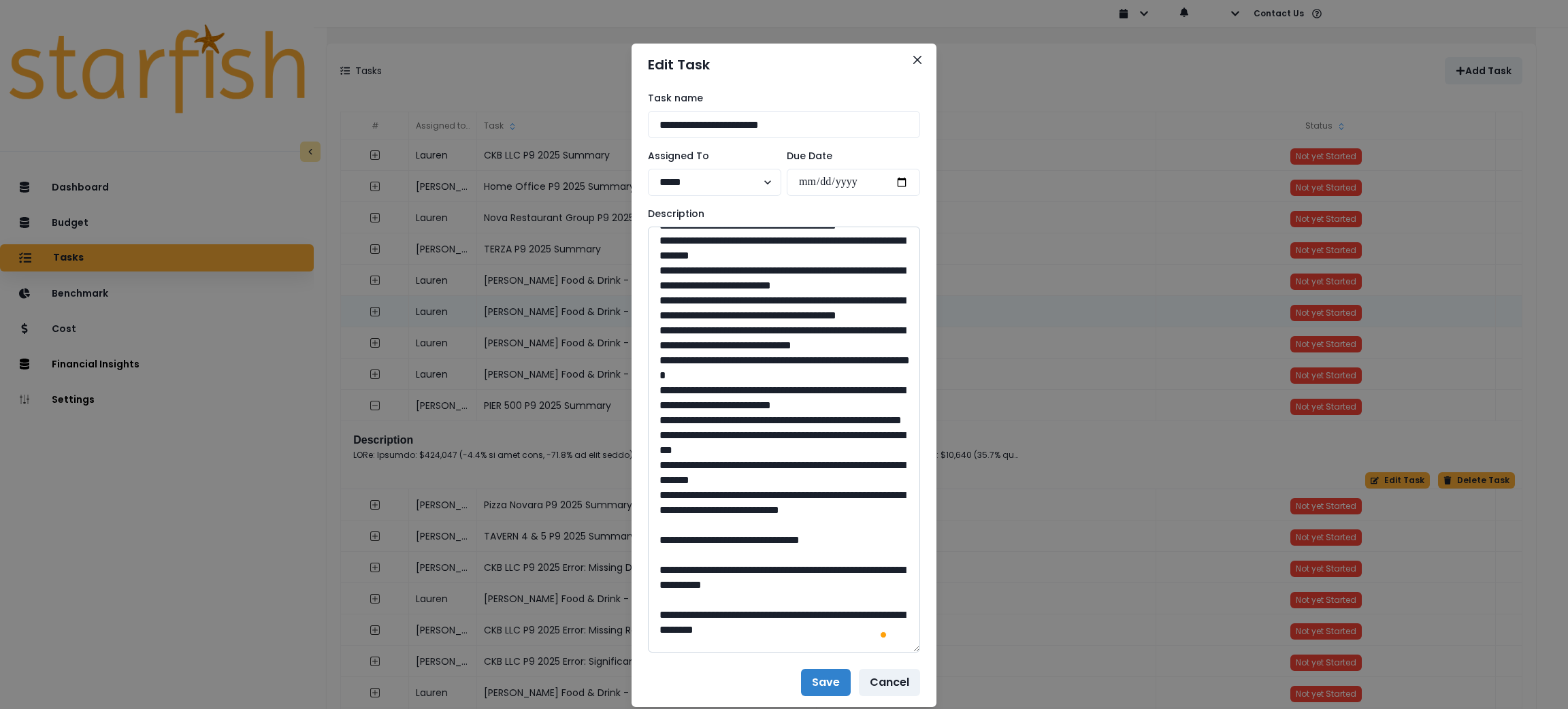
drag, startPoint x: 720, startPoint y: 452, endPoint x: 692, endPoint y: 436, distance: 32.2
click at [692, 436] on textarea "To enrich screen reader interactions, please activate Accessibility in Grammarl…" at bounding box center [784, 439] width 272 height 426
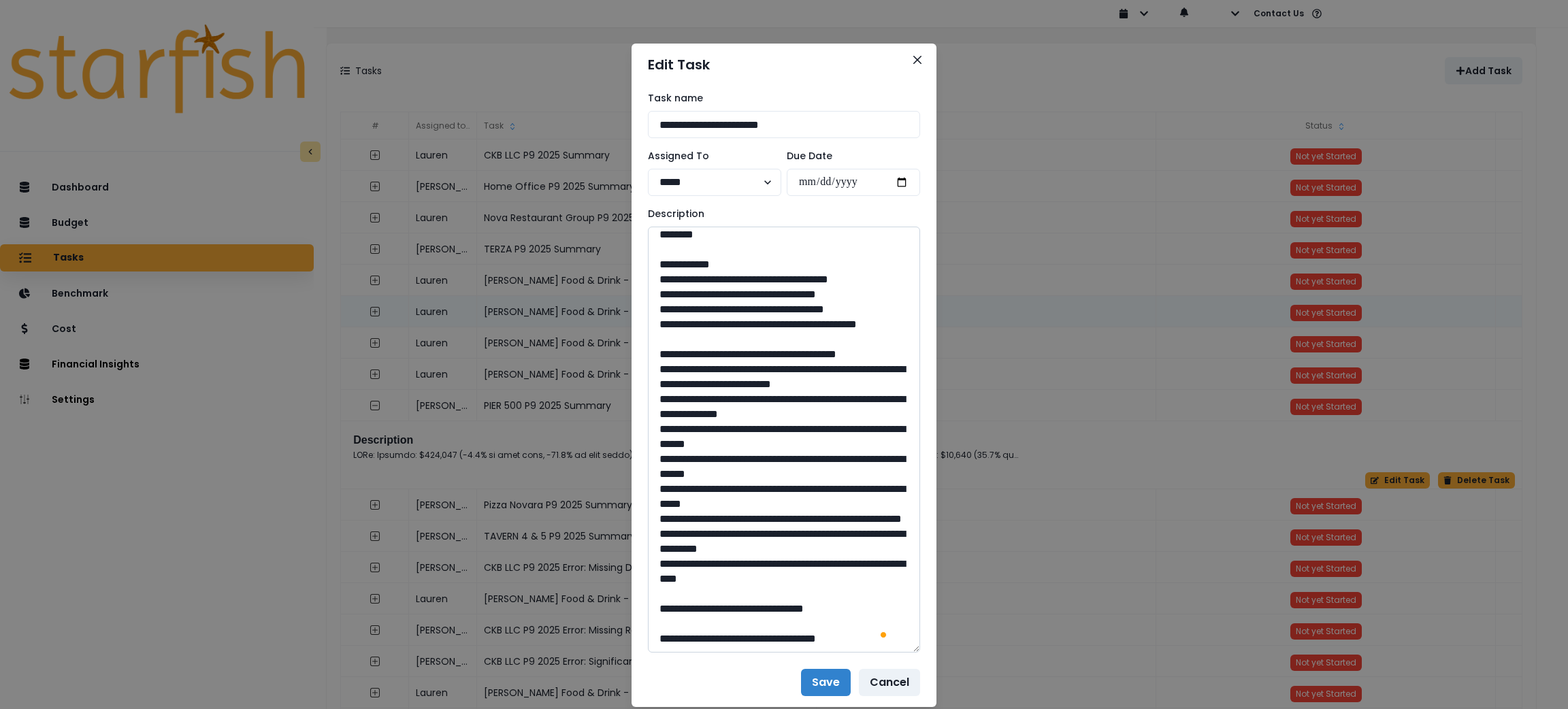
drag, startPoint x: 782, startPoint y: 490, endPoint x: 748, endPoint y: 490, distance: 34.0
click at [748, 490] on textarea "To enrich screen reader interactions, please activate Accessibility in Grammarl…" at bounding box center [784, 439] width 272 height 426
drag, startPoint x: 795, startPoint y: 475, endPoint x: 691, endPoint y: 465, distance: 104.5
click at [691, 465] on textarea "To enrich screen reader interactions, please activate Accessibility in Grammarl…" at bounding box center [784, 439] width 272 height 426
drag, startPoint x: 782, startPoint y: 610, endPoint x: 746, endPoint y: 607, distance: 36.1
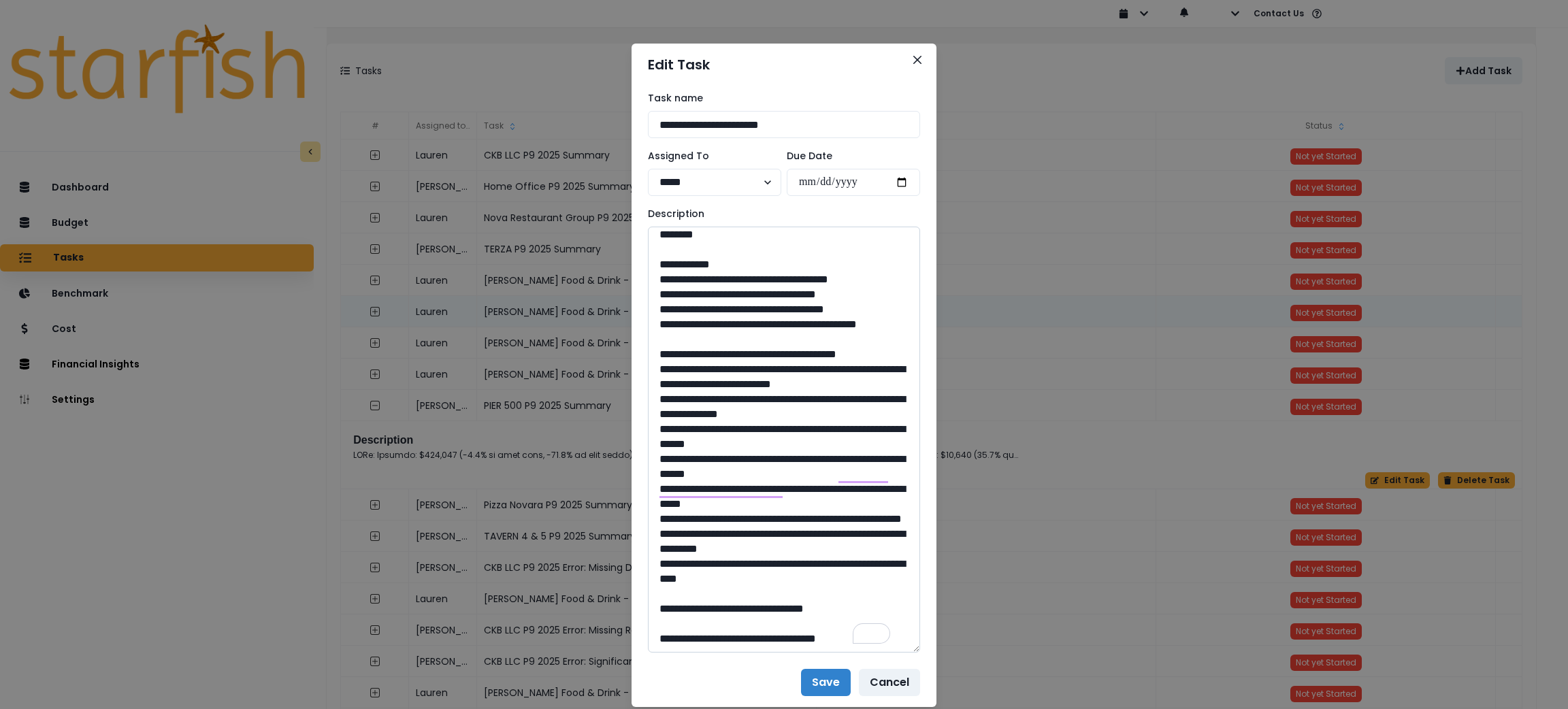
click at [746, 607] on textarea "To enrich screen reader interactions, please activate Accessibility in Grammarl…" at bounding box center [784, 439] width 272 height 426
click at [914, 53] on button "Close" at bounding box center [917, 60] width 22 height 22
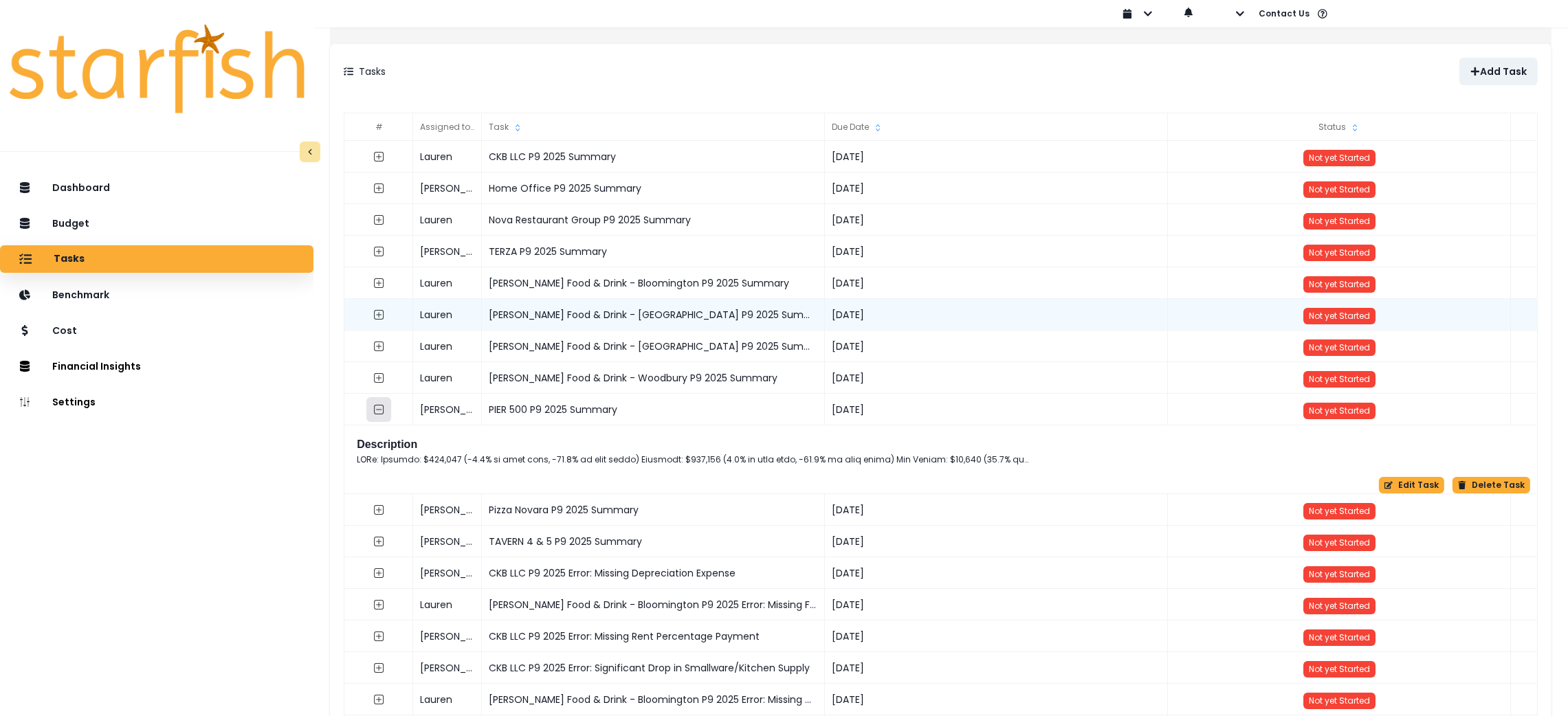
click at [384, 414] on icon "collasped outline" at bounding box center [378, 410] width 11 height 11
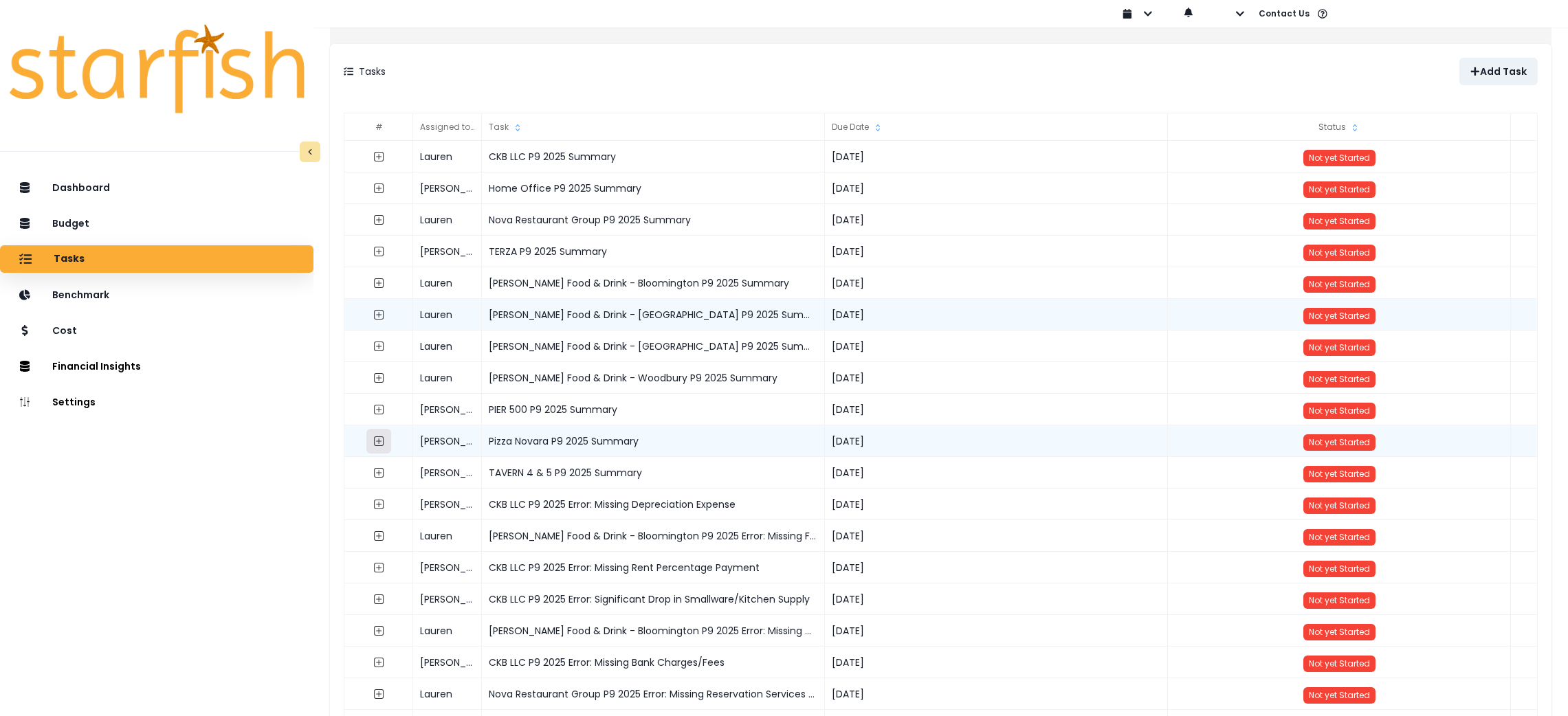
click at [383, 445] on icon "expand outline" at bounding box center [378, 441] width 9 height 9
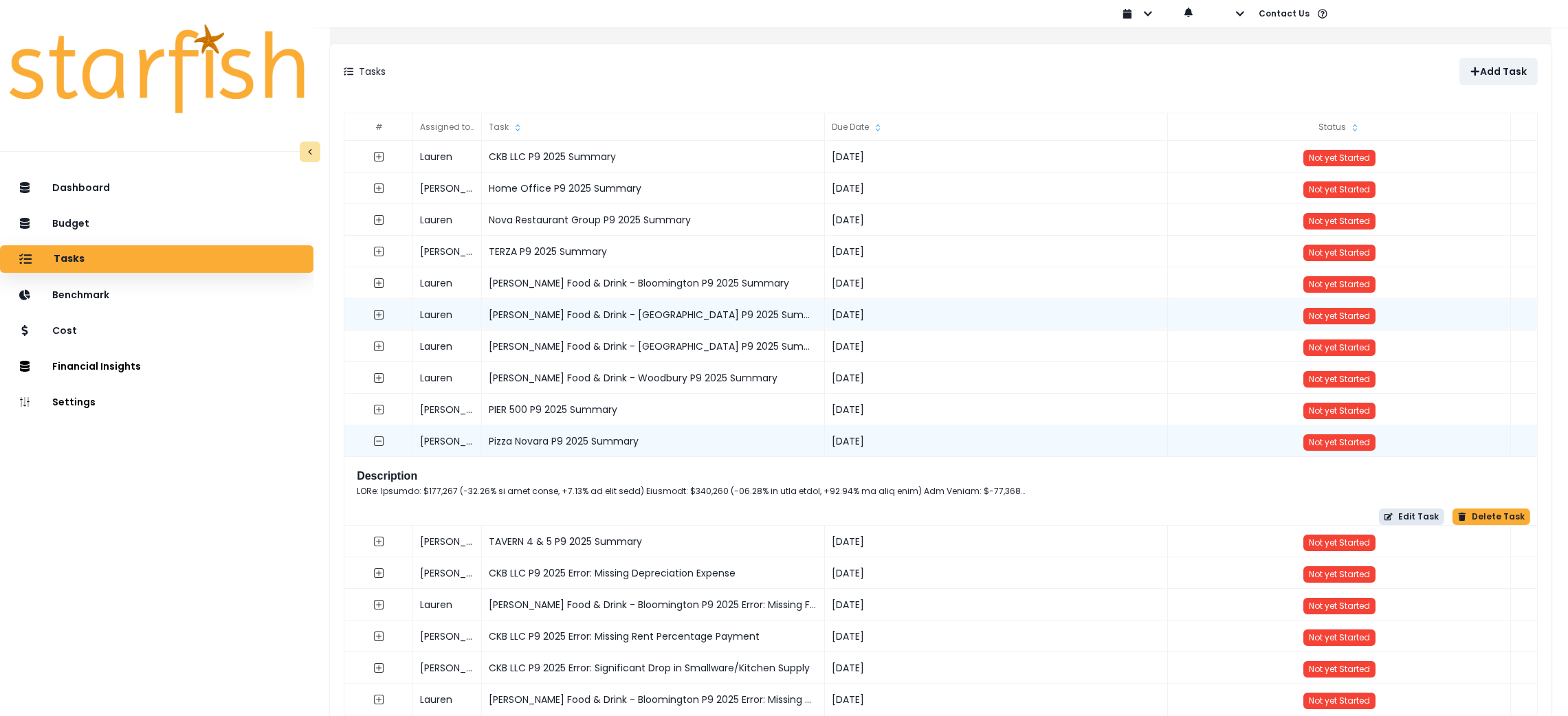
click at [1388, 516] on icon "button" at bounding box center [1389, 516] width 8 height 8
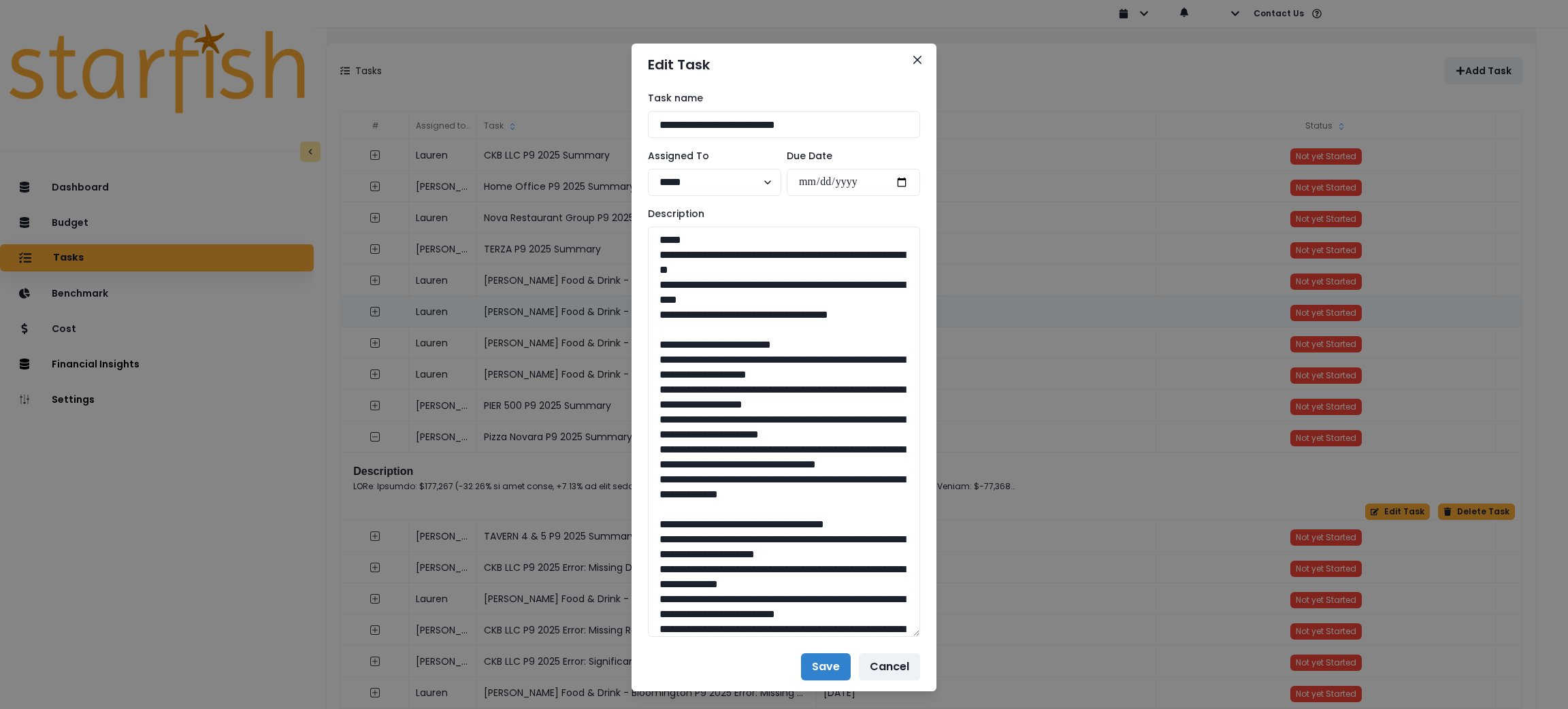
drag, startPoint x: 917, startPoint y: 272, endPoint x: 937, endPoint y: 628, distance: 356.6
click at [937, 636] on div "**********" at bounding box center [784, 354] width 1568 height 709
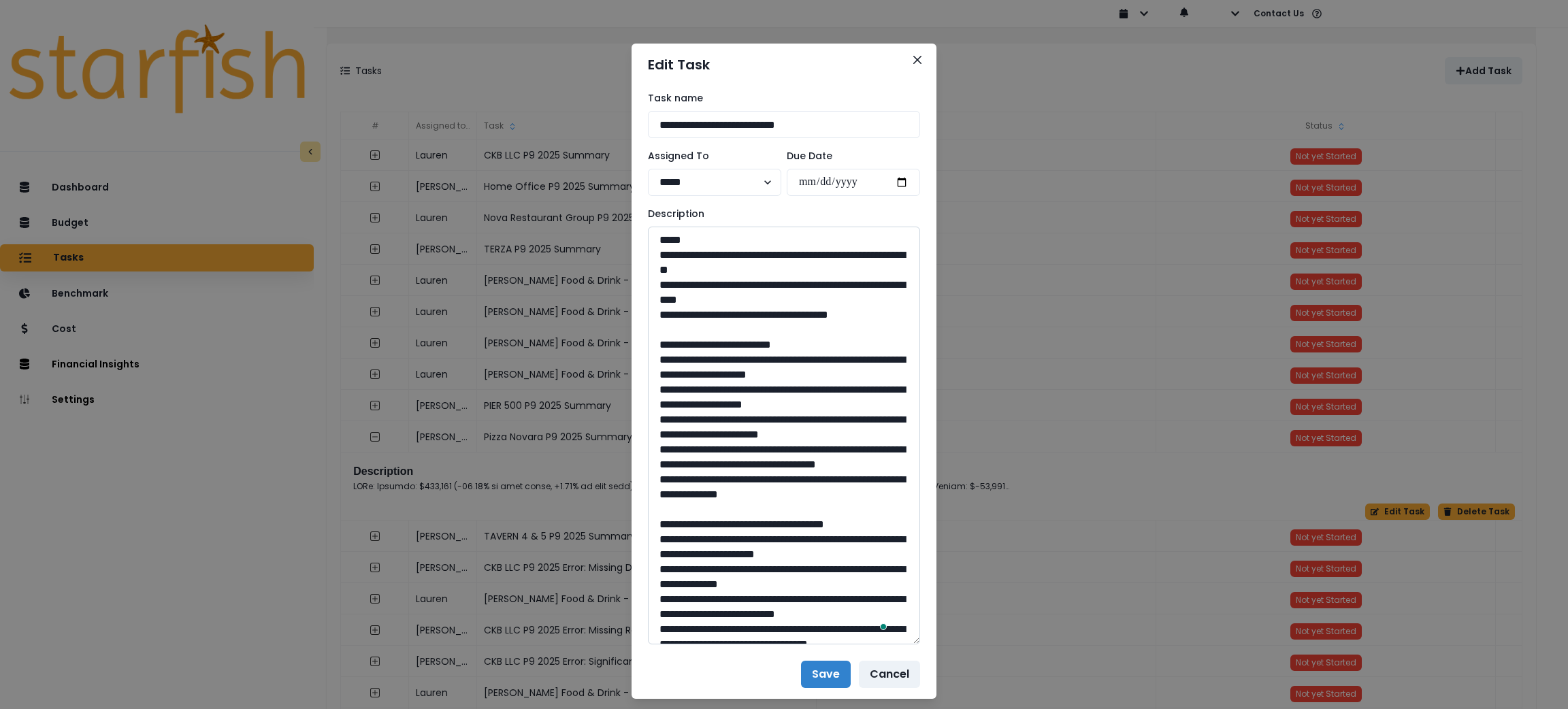
click at [648, 255] on textarea "To enrich screen reader interactions, please activate Accessibility in Grammarl…" at bounding box center [784, 435] width 272 height 418
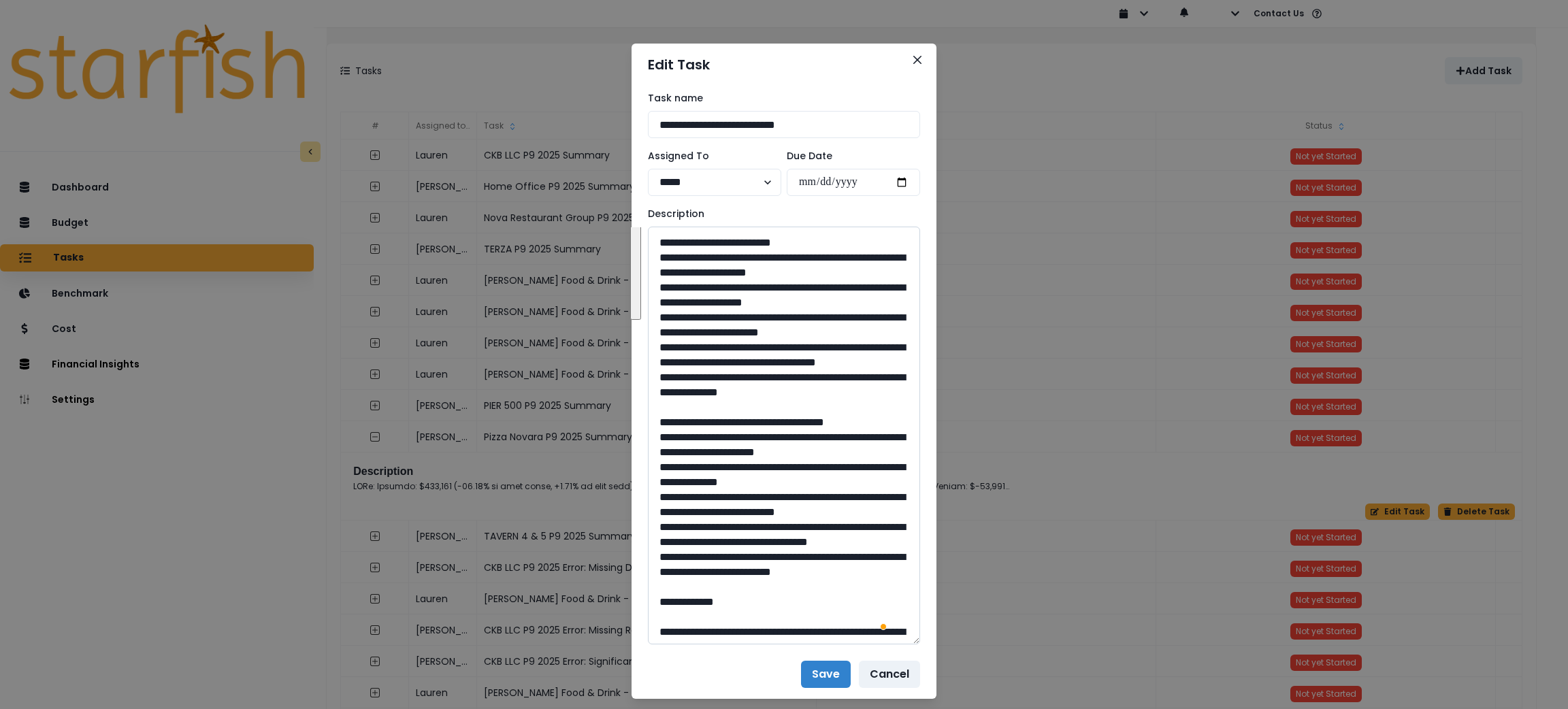
drag, startPoint x: 853, startPoint y: 433, endPoint x: 662, endPoint y: 260, distance: 257.7
click at [662, 260] on textarea "To enrich screen reader interactions, please activate Accessibility in Grammarl…" at bounding box center [784, 435] width 272 height 418
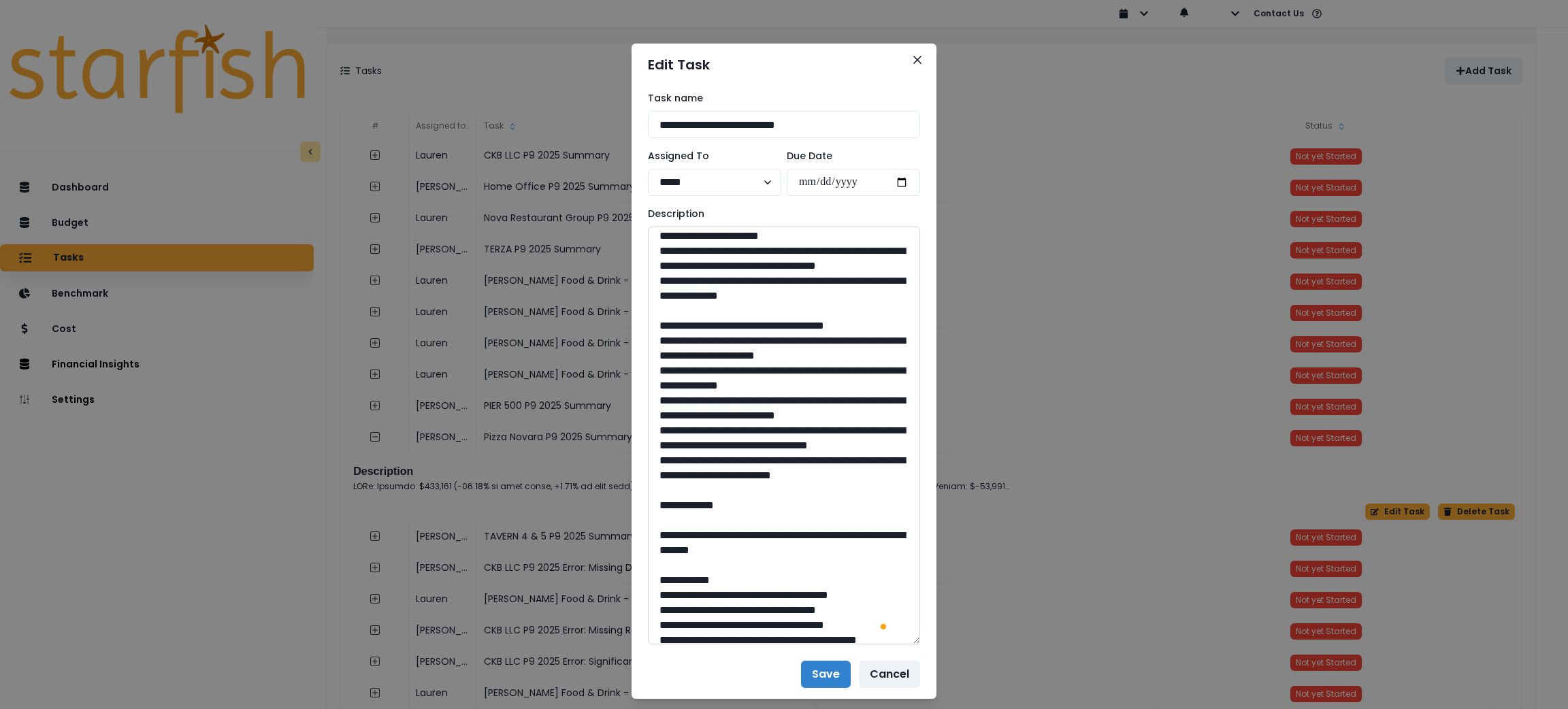
scroll to position [204, 0]
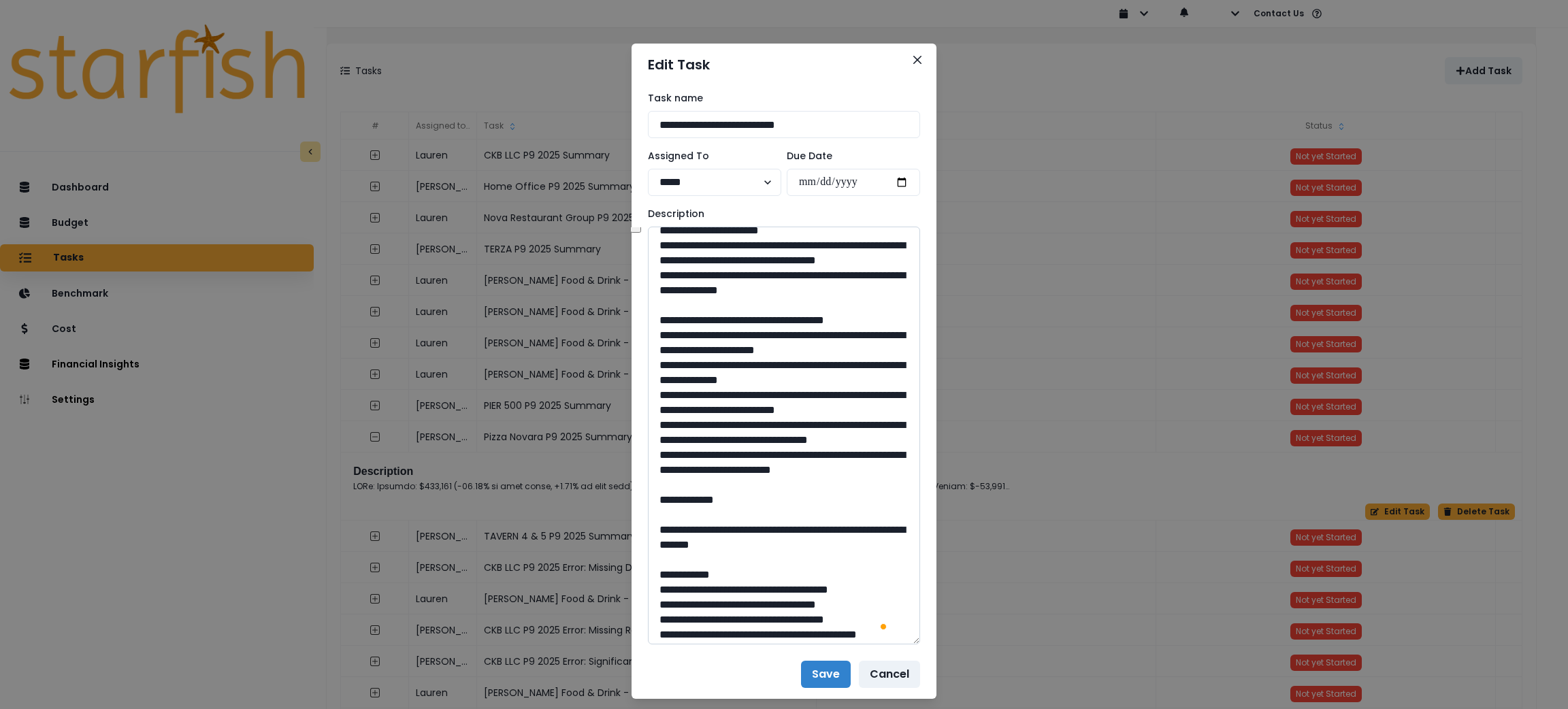
drag, startPoint x: 687, startPoint y: 575, endPoint x: 661, endPoint y: 385, distance: 191.8
click at [661, 385] on textarea "To enrich screen reader interactions, please activate Accessibility in Grammarl…" at bounding box center [784, 435] width 272 height 418
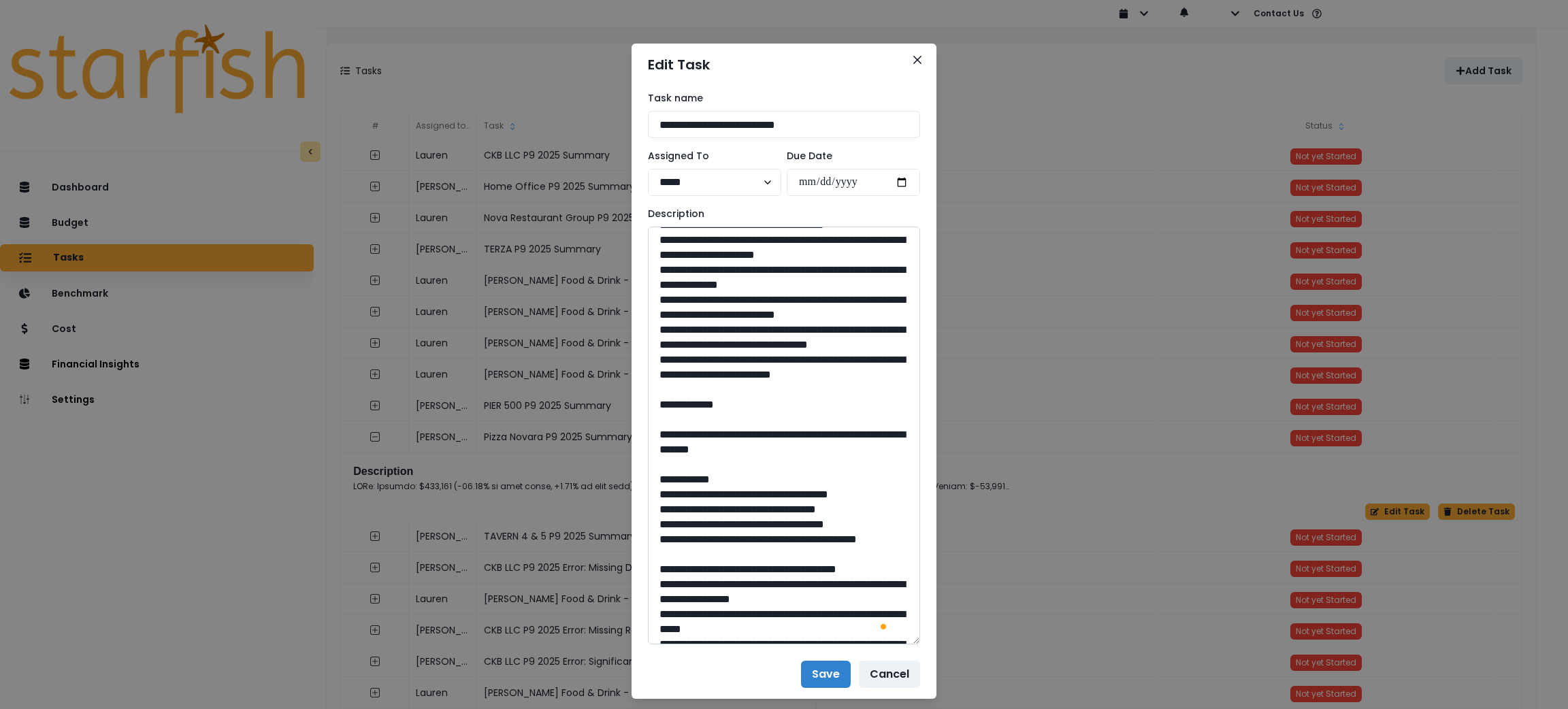
scroll to position [306, 0]
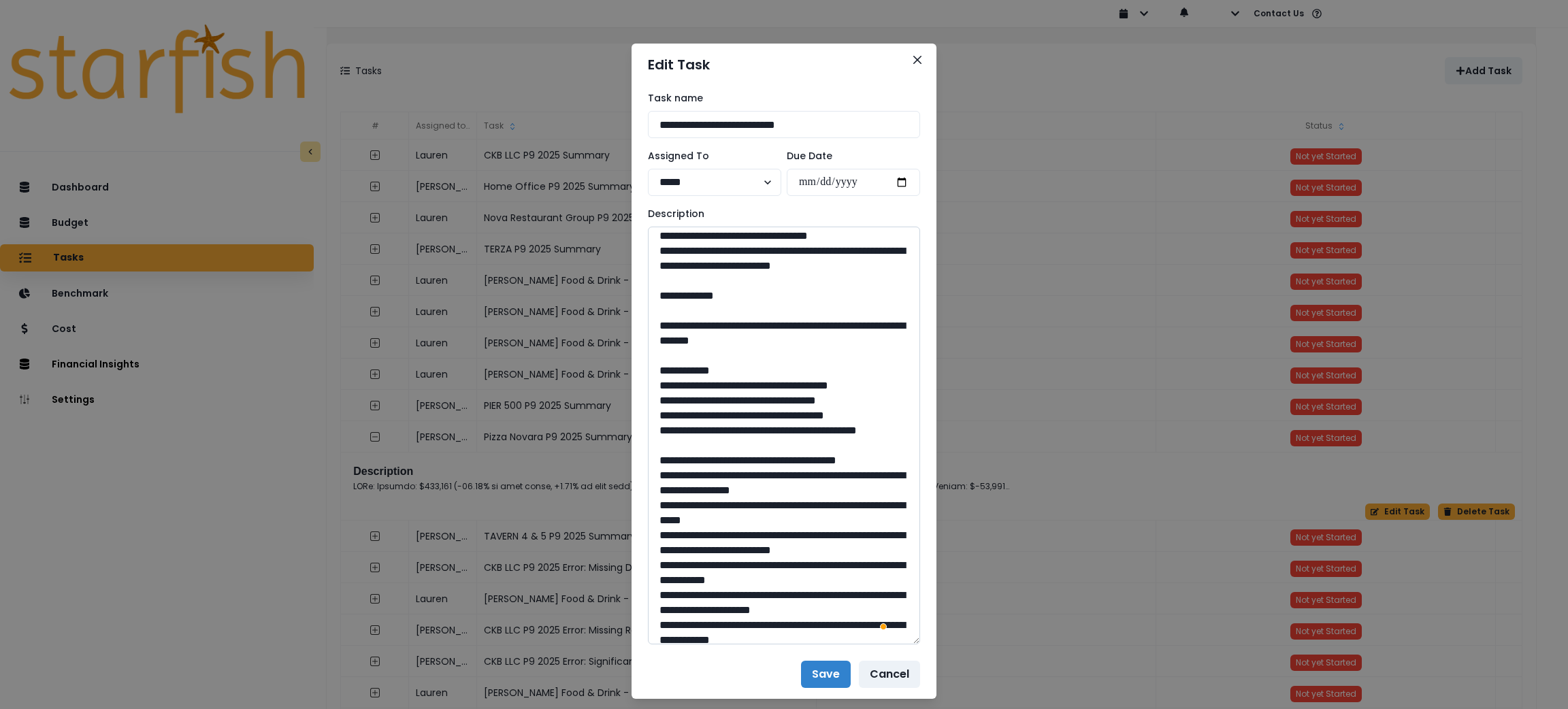
click at [797, 437] on textarea "To enrich screen reader interactions, please activate Accessibility in Grammarl…" at bounding box center [784, 435] width 272 height 418
drag, startPoint x: 797, startPoint y: 442, endPoint x: 691, endPoint y: 433, distance: 106.4
click at [691, 433] on textarea "To enrich screen reader interactions, please activate Accessibility in Grammarl…" at bounding box center [784, 435] width 272 height 418
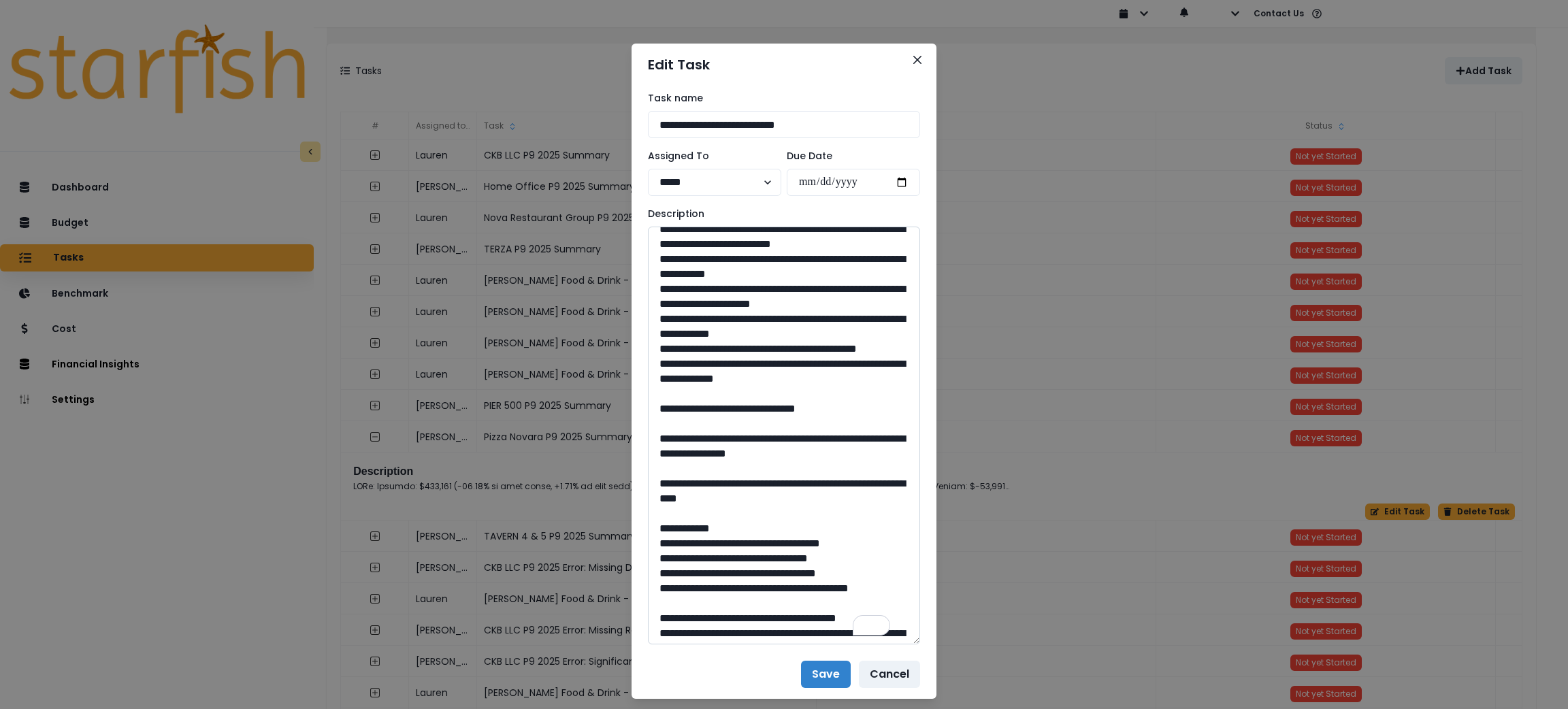
drag, startPoint x: 774, startPoint y: 572, endPoint x: 748, endPoint y: 571, distance: 26.0
click at [748, 571] on textarea "To enrich screen reader interactions, please activate Accessibility in Grammarl…" at bounding box center [784, 435] width 272 height 418
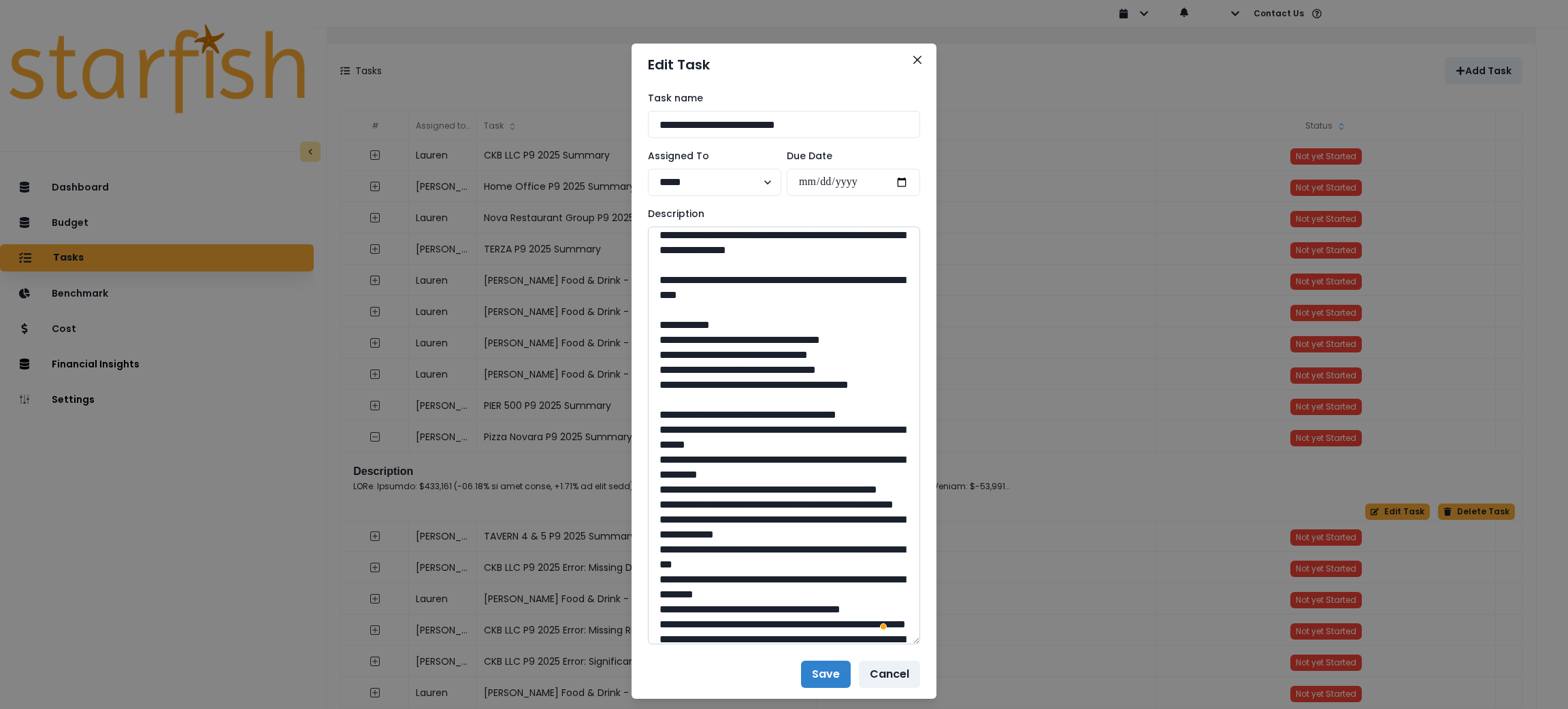
drag, startPoint x: 812, startPoint y: 457, endPoint x: 691, endPoint y: 444, distance: 121.7
click at [691, 444] on textarea "To enrich screen reader interactions, please activate Accessibility in Grammarl…" at bounding box center [784, 435] width 272 height 418
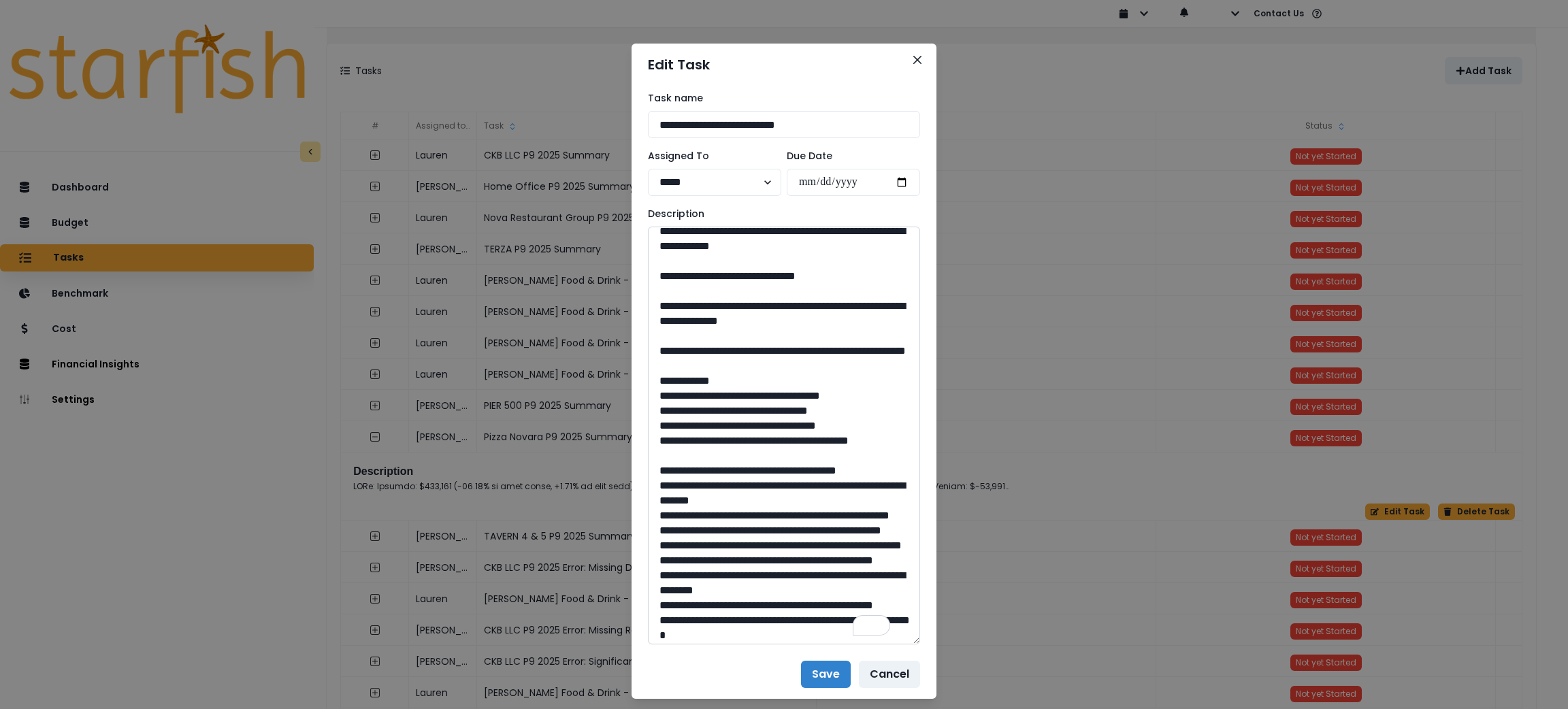
drag, startPoint x: 771, startPoint y: 529, endPoint x: 747, endPoint y: 530, distance: 24.0
click at [747, 530] on textarea "To enrich screen reader interactions, please activate Accessibility in Grammarl…" at bounding box center [784, 435] width 272 height 418
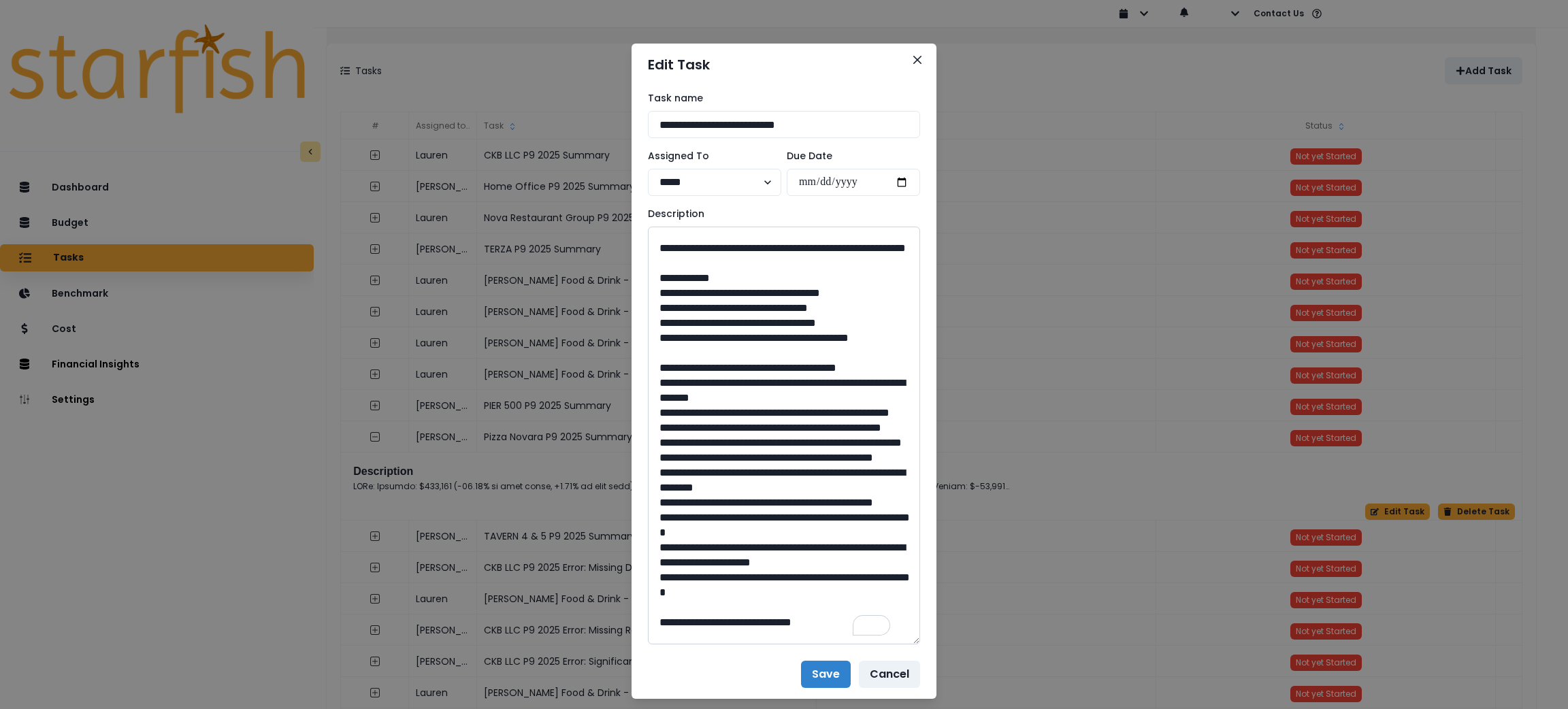
drag, startPoint x: 765, startPoint y: 517, endPoint x: 695, endPoint y: 500, distance: 72.0
click at [695, 500] on textarea "To enrich screen reader interactions, please activate Accessibility in Grammarl…" at bounding box center [784, 435] width 272 height 418
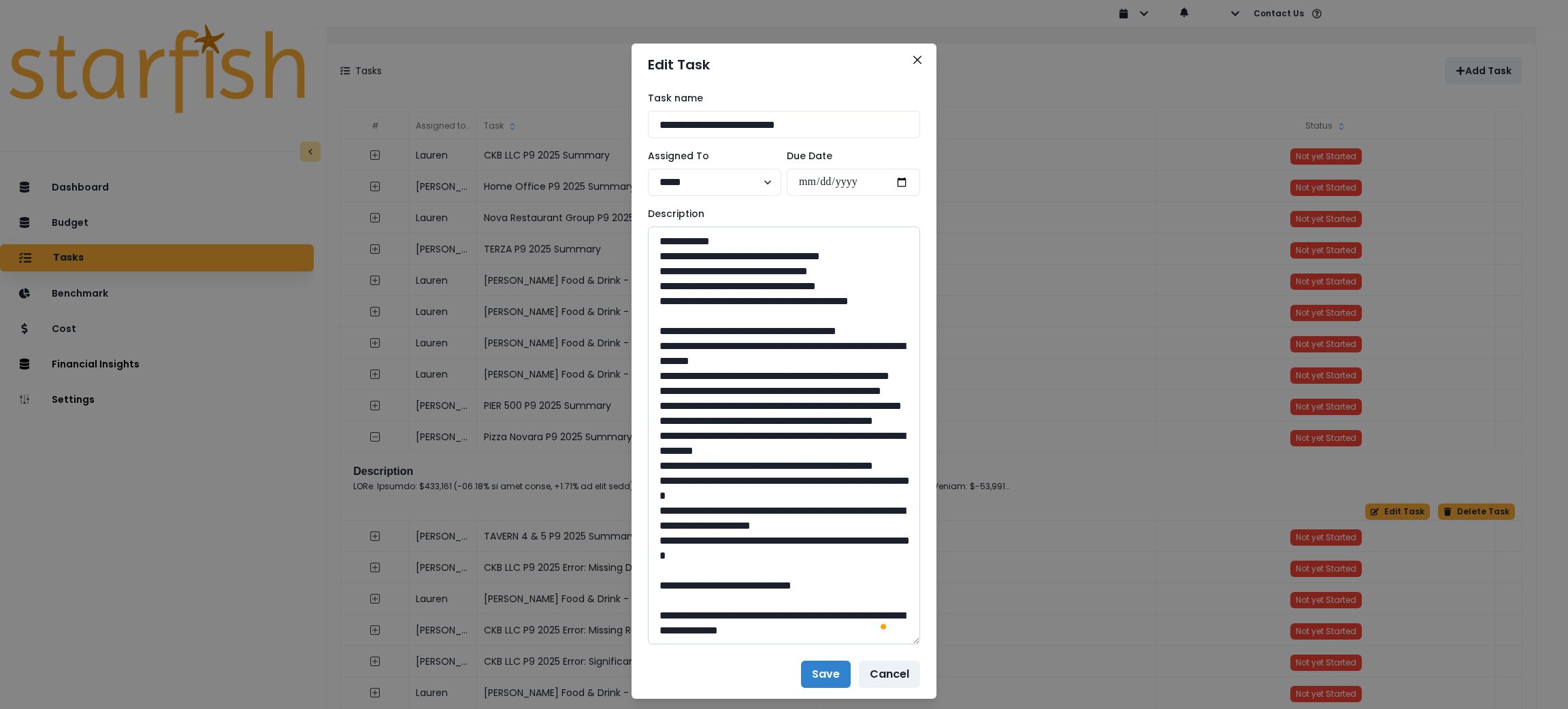
drag, startPoint x: 773, startPoint y: 583, endPoint x: 746, endPoint y: 587, distance: 27.3
click at [746, 587] on textarea "To enrich screen reader interactions, please activate Accessibility in Grammarl…" at bounding box center [784, 435] width 272 height 418
click at [914, 60] on icon "Close" at bounding box center [917, 60] width 8 height 8
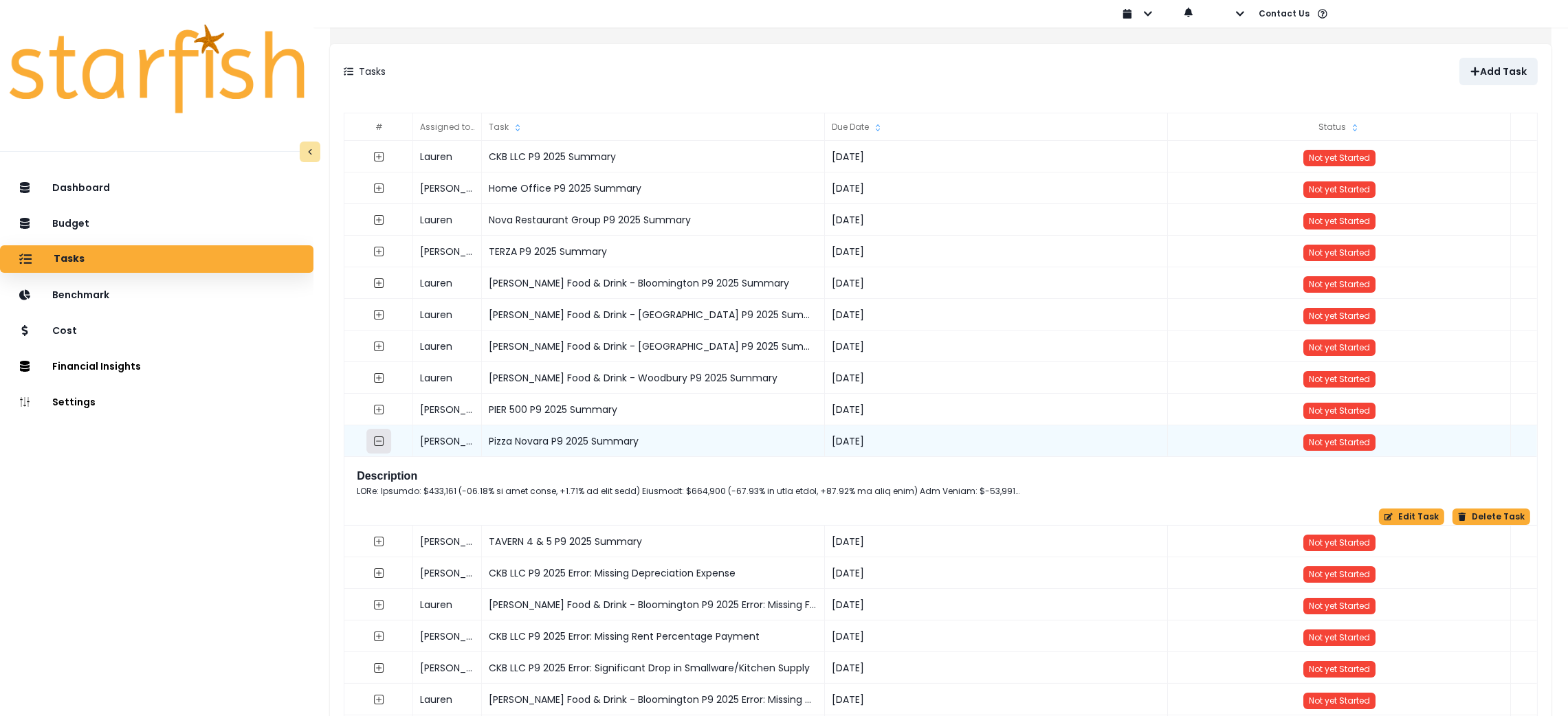
click at [386, 439] on button "button" at bounding box center [379, 442] width 25 height 25
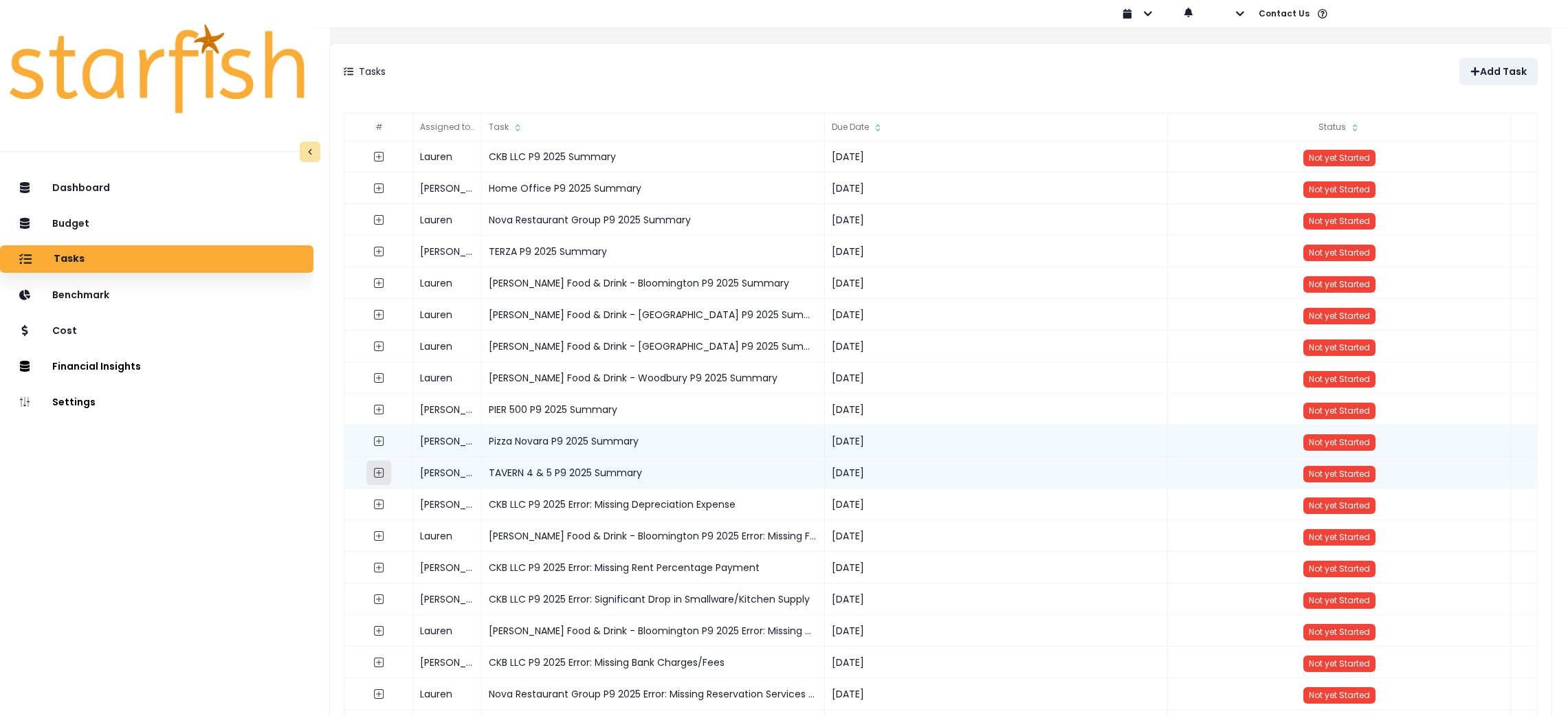
click at [389, 465] on button "button" at bounding box center [379, 473] width 25 height 25
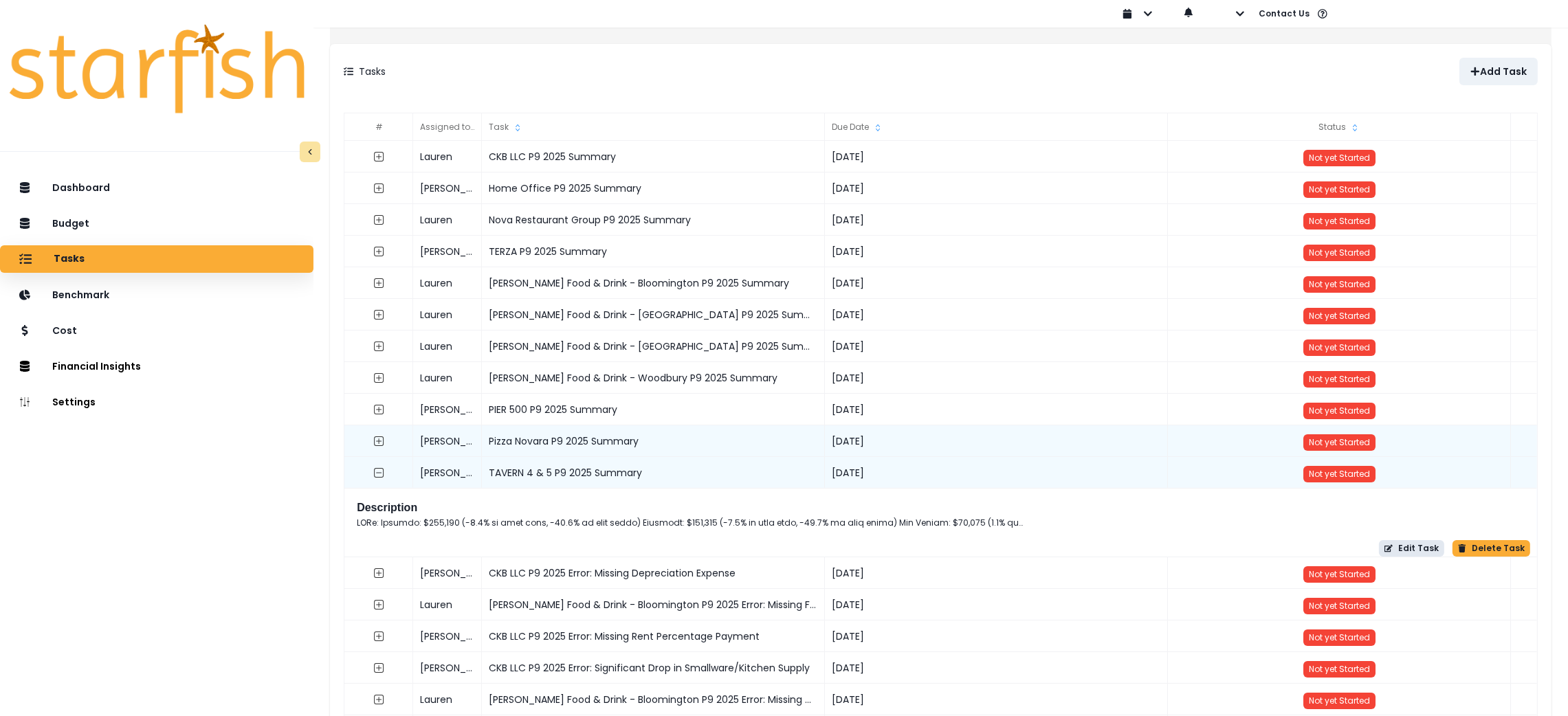
click at [1389, 551] on button "Edit Task" at bounding box center [1412, 548] width 65 height 17
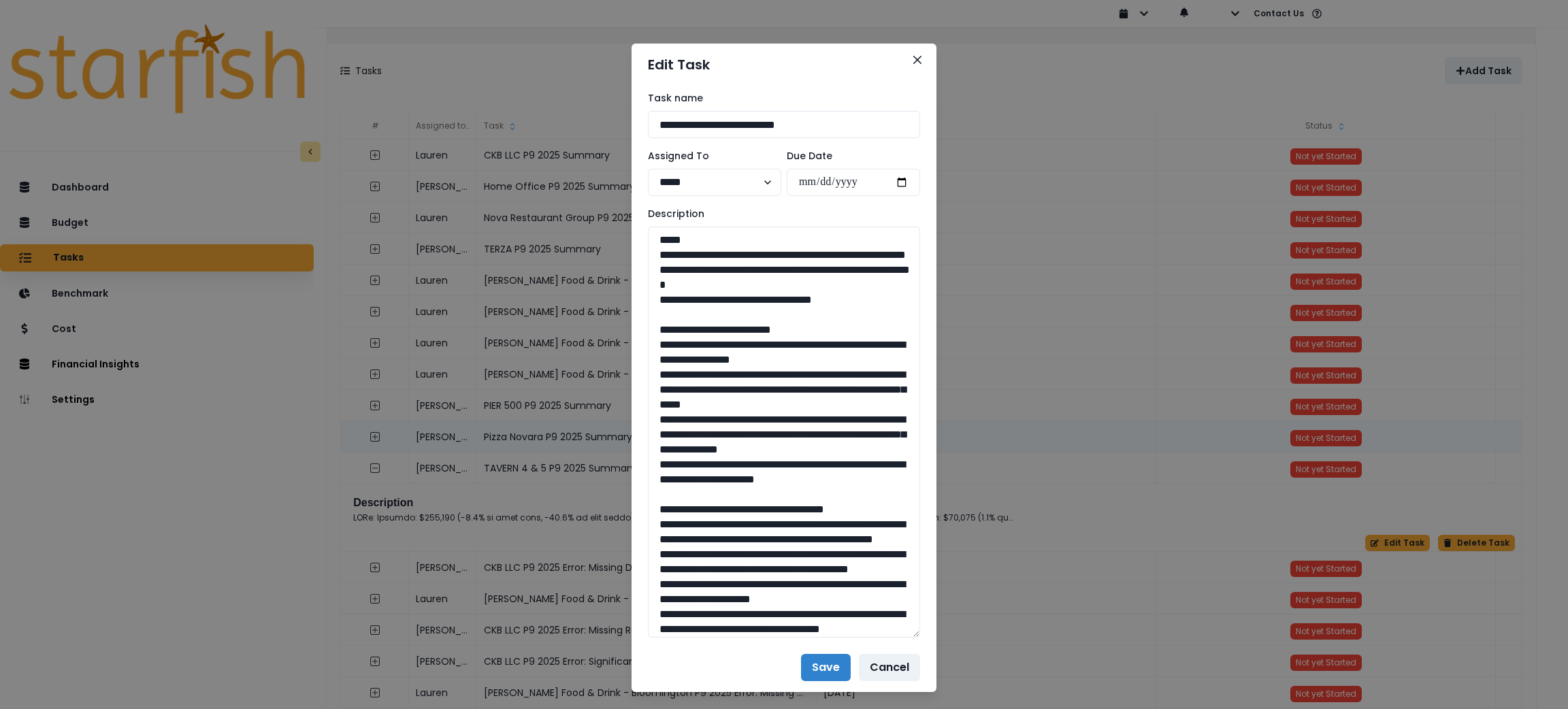
drag, startPoint x: 912, startPoint y: 278, endPoint x: 929, endPoint y: 636, distance: 358.4
click at [929, 636] on div "**********" at bounding box center [784, 354] width 1568 height 709
drag, startPoint x: 863, startPoint y: 314, endPoint x: 643, endPoint y: 260, distance: 226.5
click at [648, 260] on textarea "To enrich screen reader interactions, please activate Accessibility in Grammarl…" at bounding box center [784, 432] width 272 height 411
drag, startPoint x: 683, startPoint y: 557, endPoint x: 660, endPoint y: 367, distance: 191.4
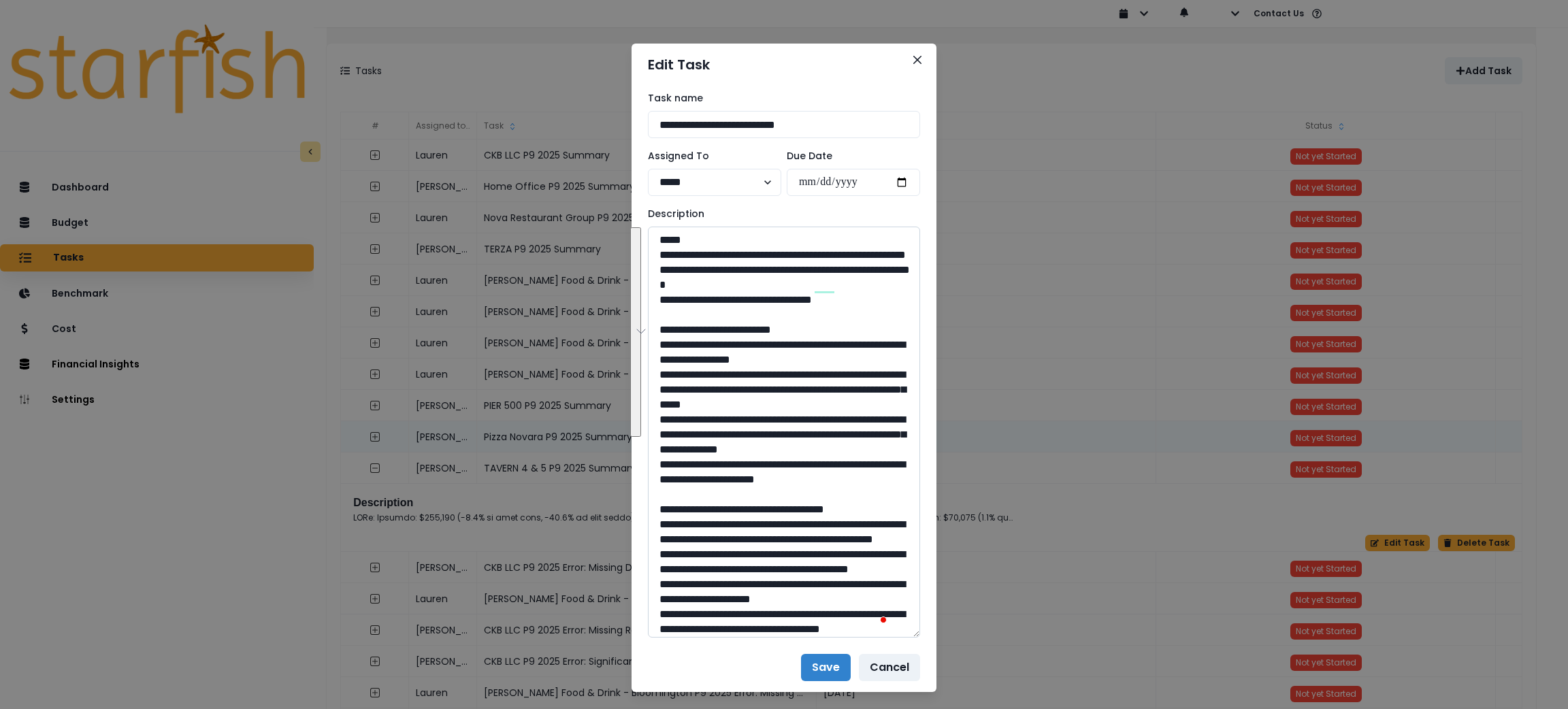
click at [660, 367] on textarea "To enrich screen reader interactions, please activate Accessibility in Grammarl…" at bounding box center [784, 432] width 272 height 411
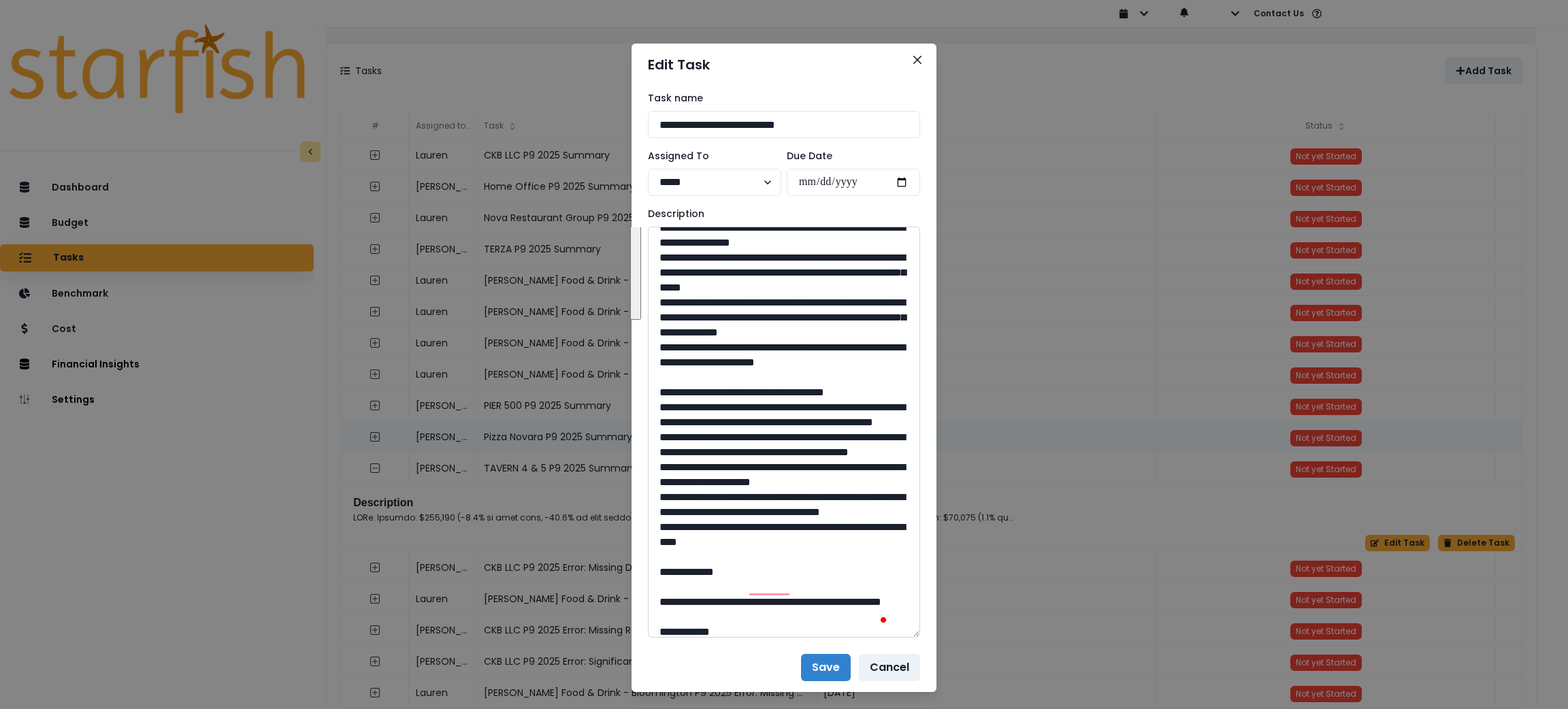
scroll to position [204, 0]
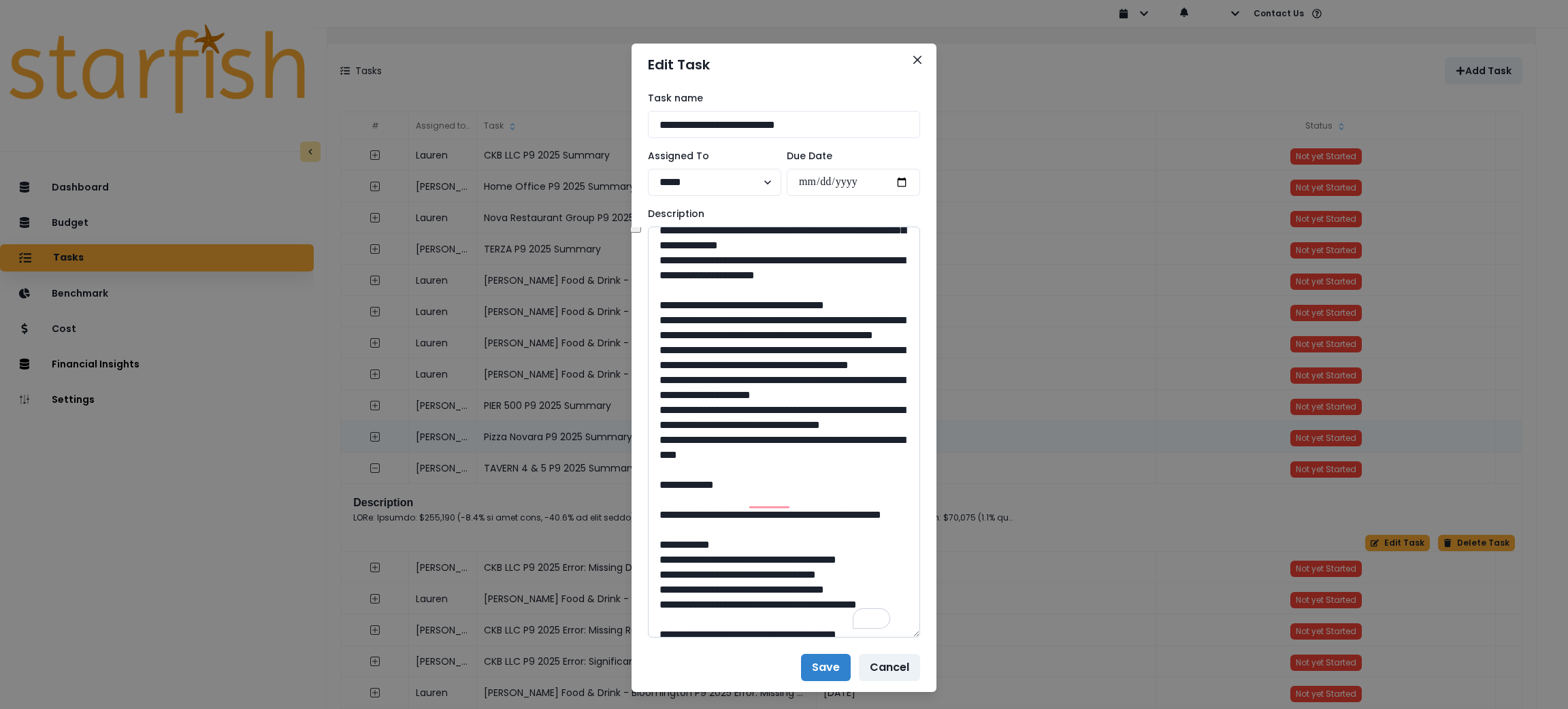
drag, startPoint x: 807, startPoint y: 590, endPoint x: 659, endPoint y: 395, distance: 244.8
click at [659, 395] on textarea "To enrich screen reader interactions, please activate Accessibility in Grammarl…" at bounding box center [784, 432] width 272 height 411
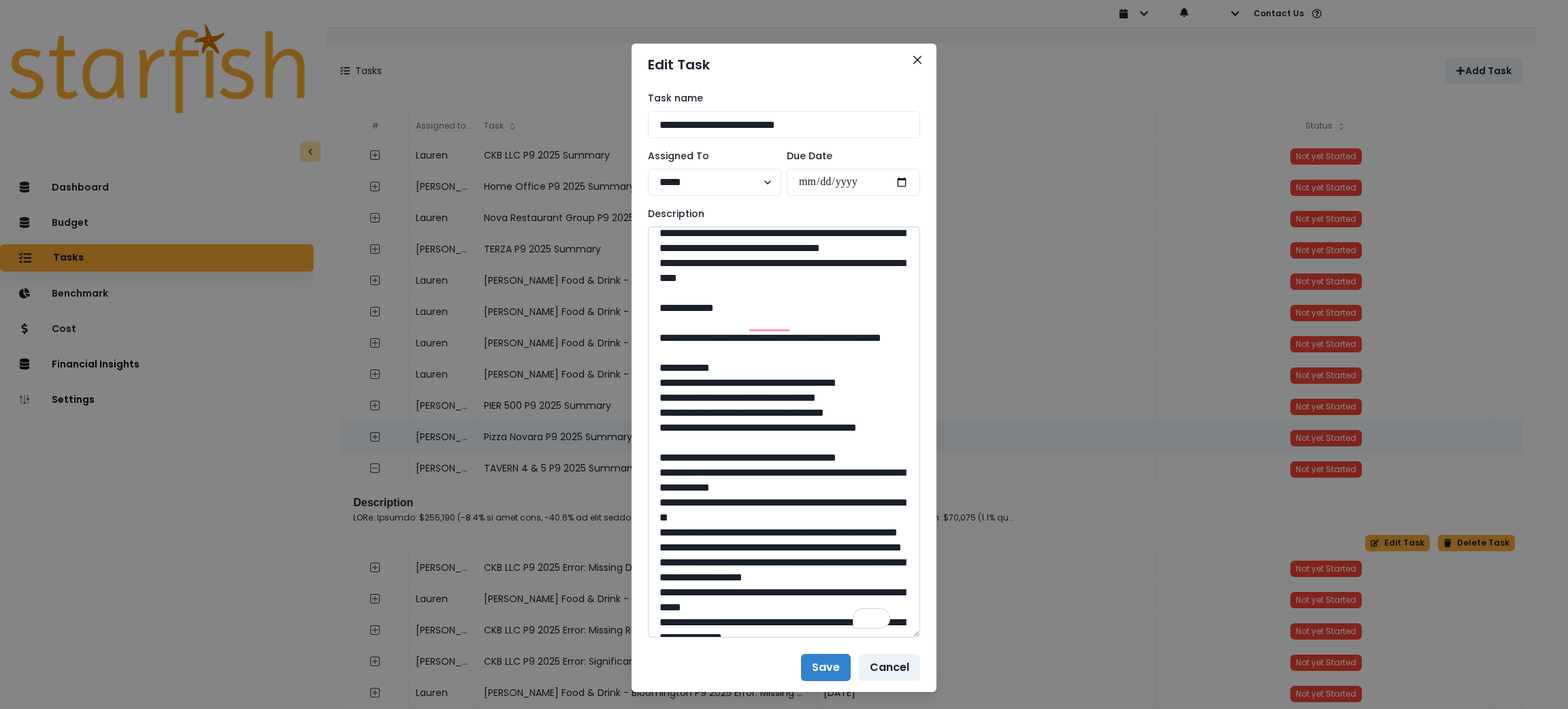
scroll to position [408, 0]
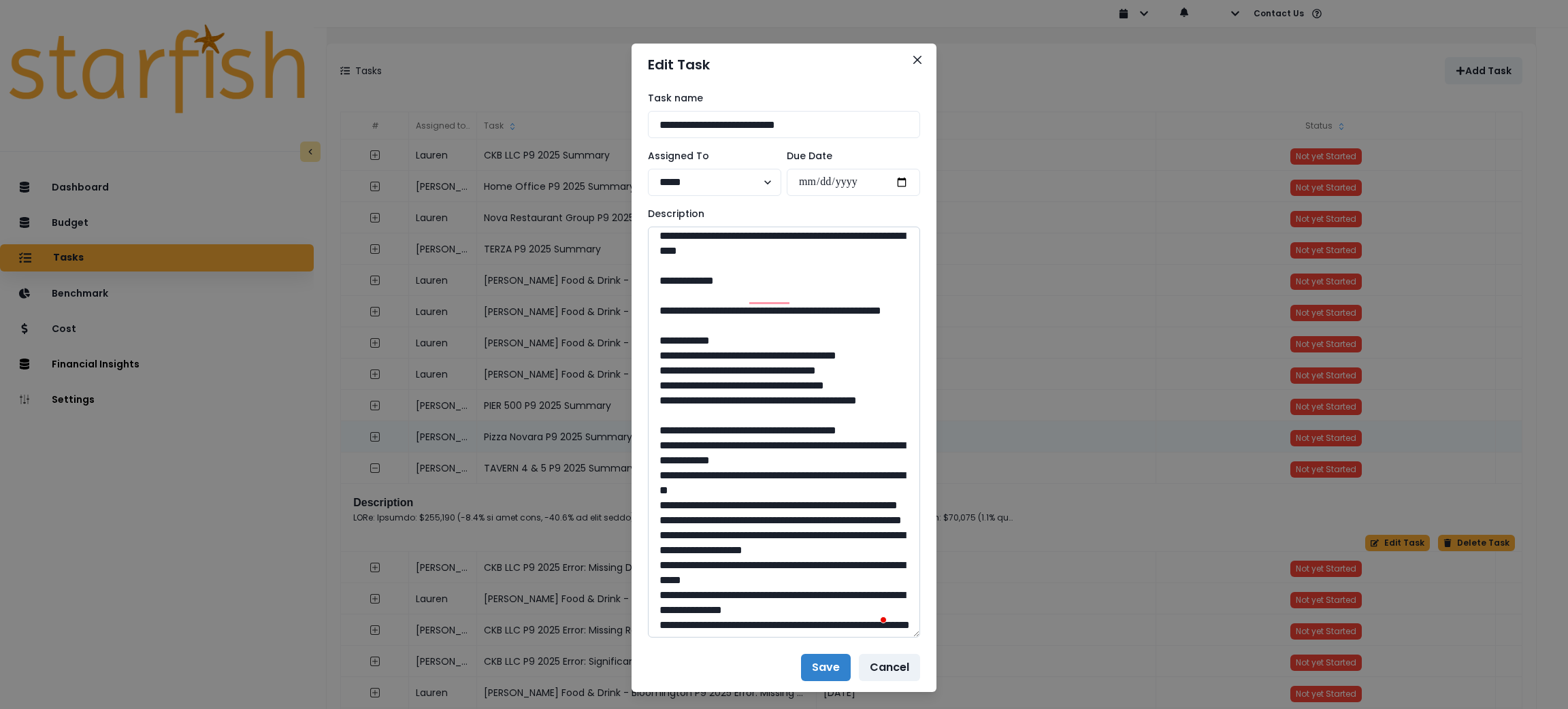
drag, startPoint x: 751, startPoint y: 456, endPoint x: 687, endPoint y: 439, distance: 66.2
click at [687, 439] on textarea "To enrich screen reader interactions, please activate Accessibility in Grammarl…" at bounding box center [784, 432] width 272 height 411
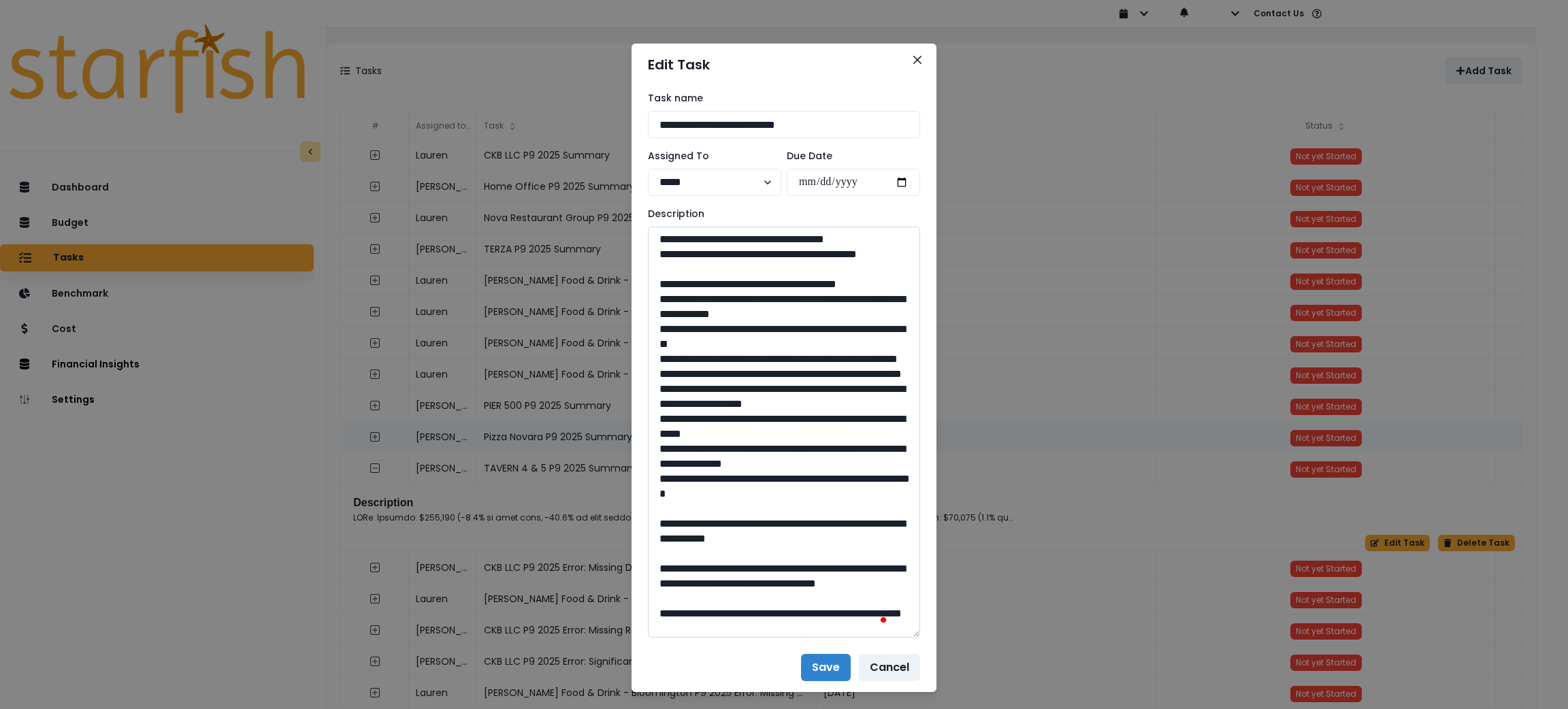
scroll to position [669, 0]
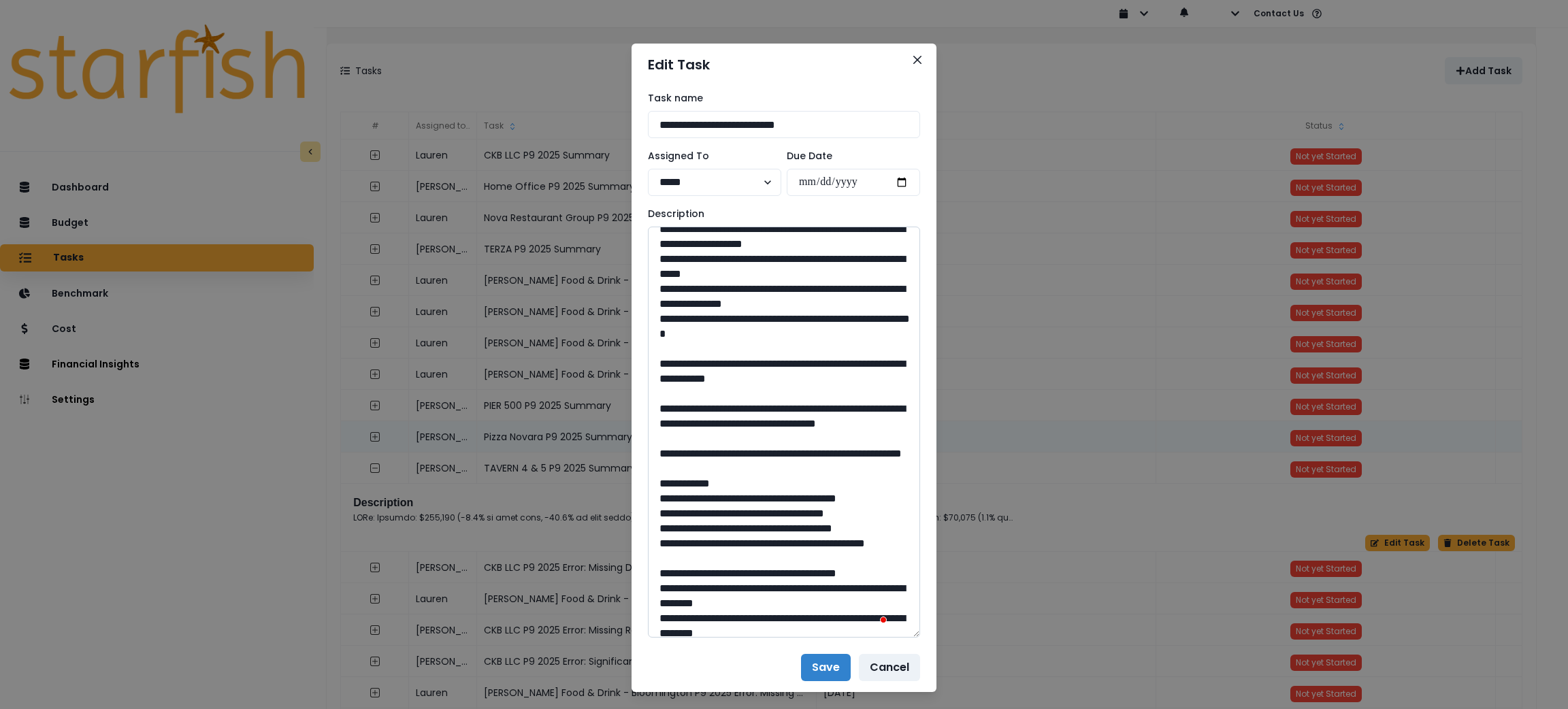
drag, startPoint x: 775, startPoint y: 571, endPoint x: 746, endPoint y: 575, distance: 29.3
click at [746, 575] on textarea "To enrich screen reader interactions, please activate Accessibility in Grammarl…" at bounding box center [784, 432] width 272 height 411
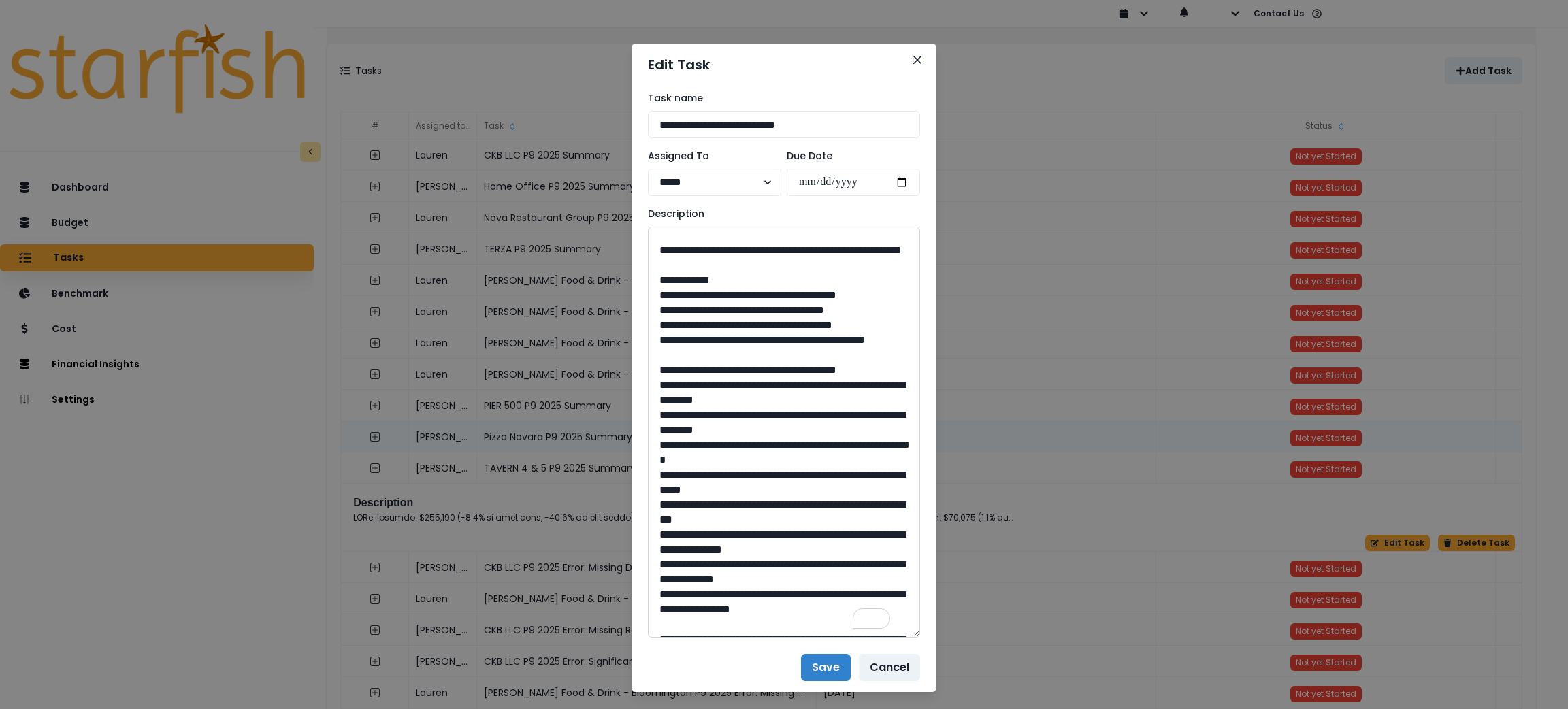
drag, startPoint x: 832, startPoint y: 484, endPoint x: 692, endPoint y: 477, distance: 140.2
click at [692, 477] on textarea "To enrich screen reader interactions, please activate Accessibility in Grammarl…" at bounding box center [784, 432] width 272 height 411
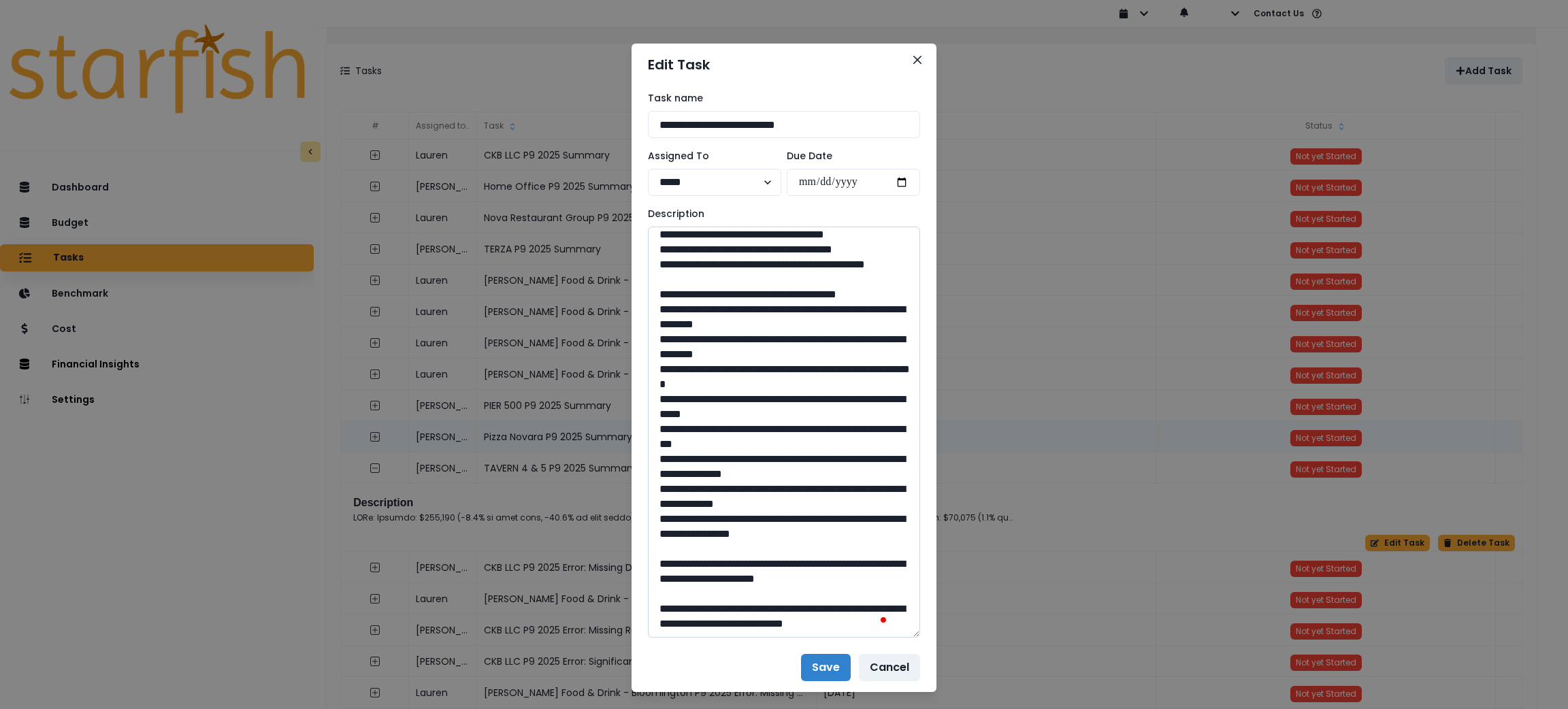
drag, startPoint x: 777, startPoint y: 551, endPoint x: 748, endPoint y: 553, distance: 29.1
click at [748, 553] on textarea "To enrich screen reader interactions, please activate Accessibility in Grammarl…" at bounding box center [784, 432] width 272 height 411
click at [885, 664] on button "Cancel" at bounding box center [889, 668] width 61 height 27
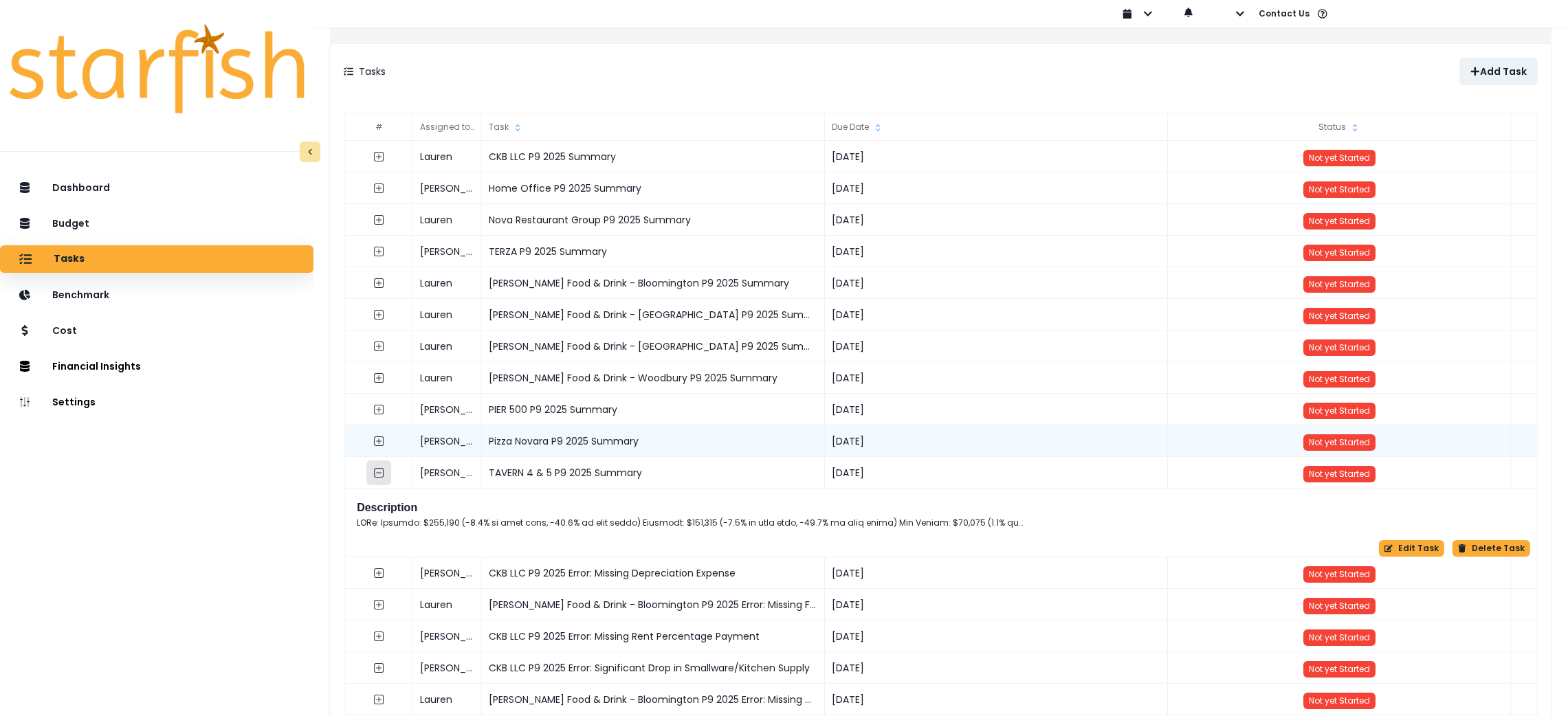
click at [384, 471] on icon "collasped outline" at bounding box center [378, 473] width 11 height 11
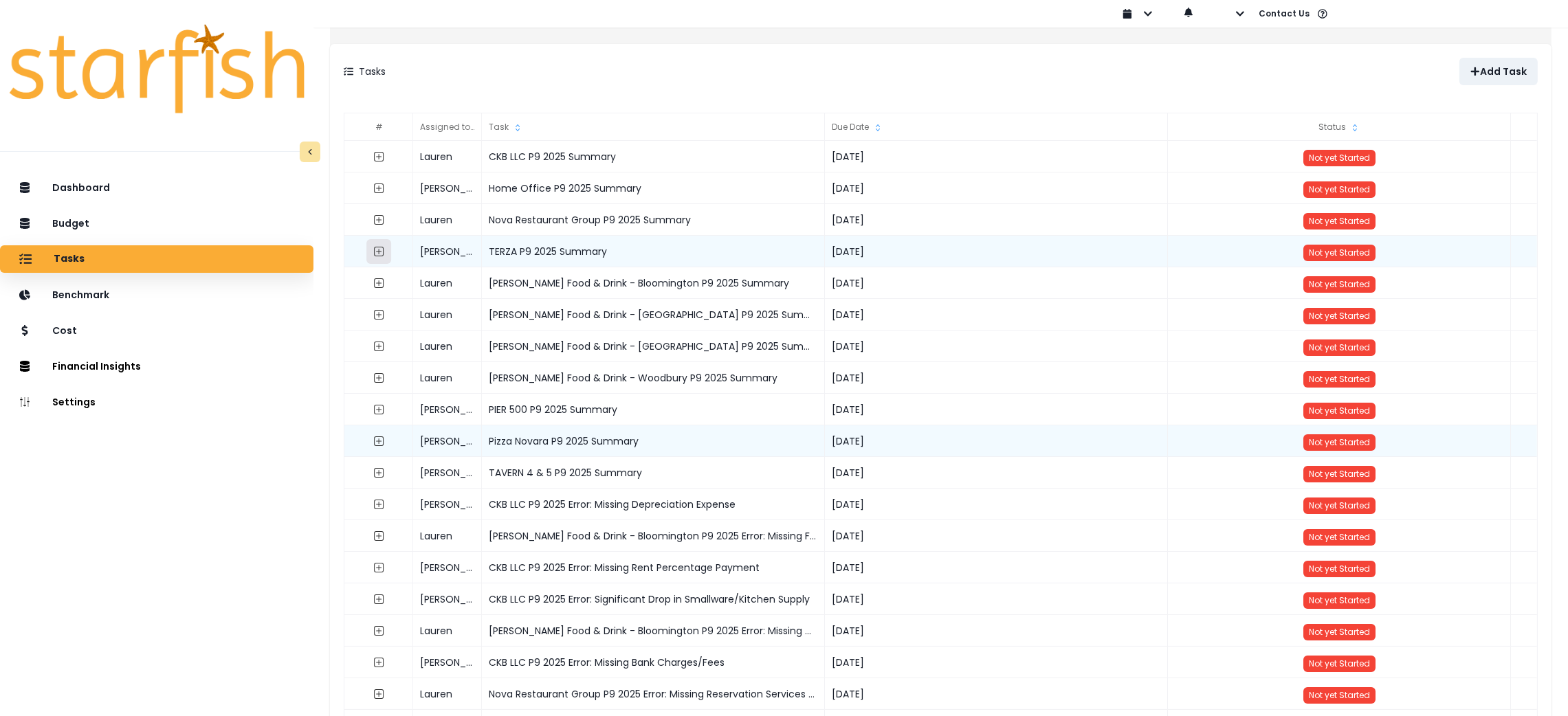
click at [391, 245] on button "button" at bounding box center [379, 251] width 25 height 25
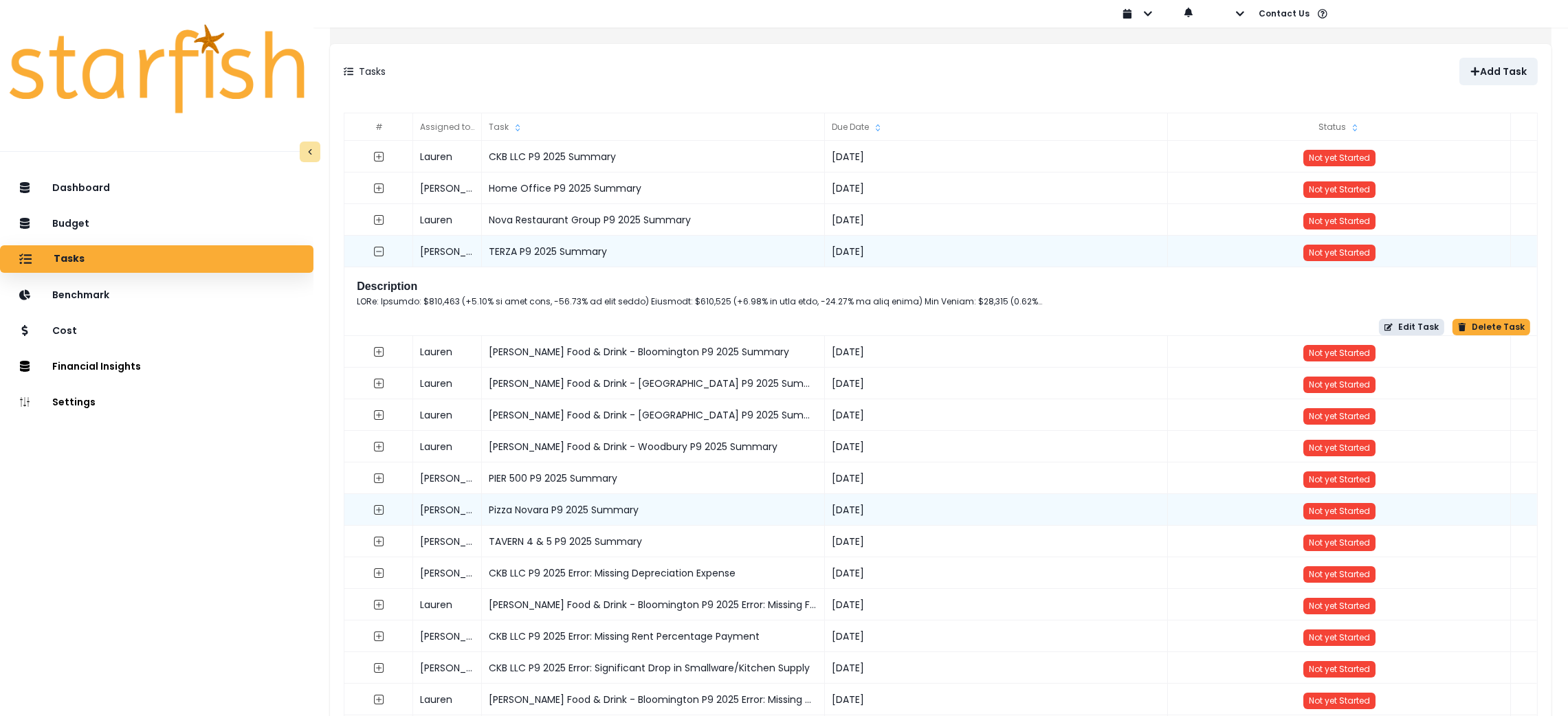
click at [1405, 328] on button "Edit Task" at bounding box center [1412, 327] width 65 height 17
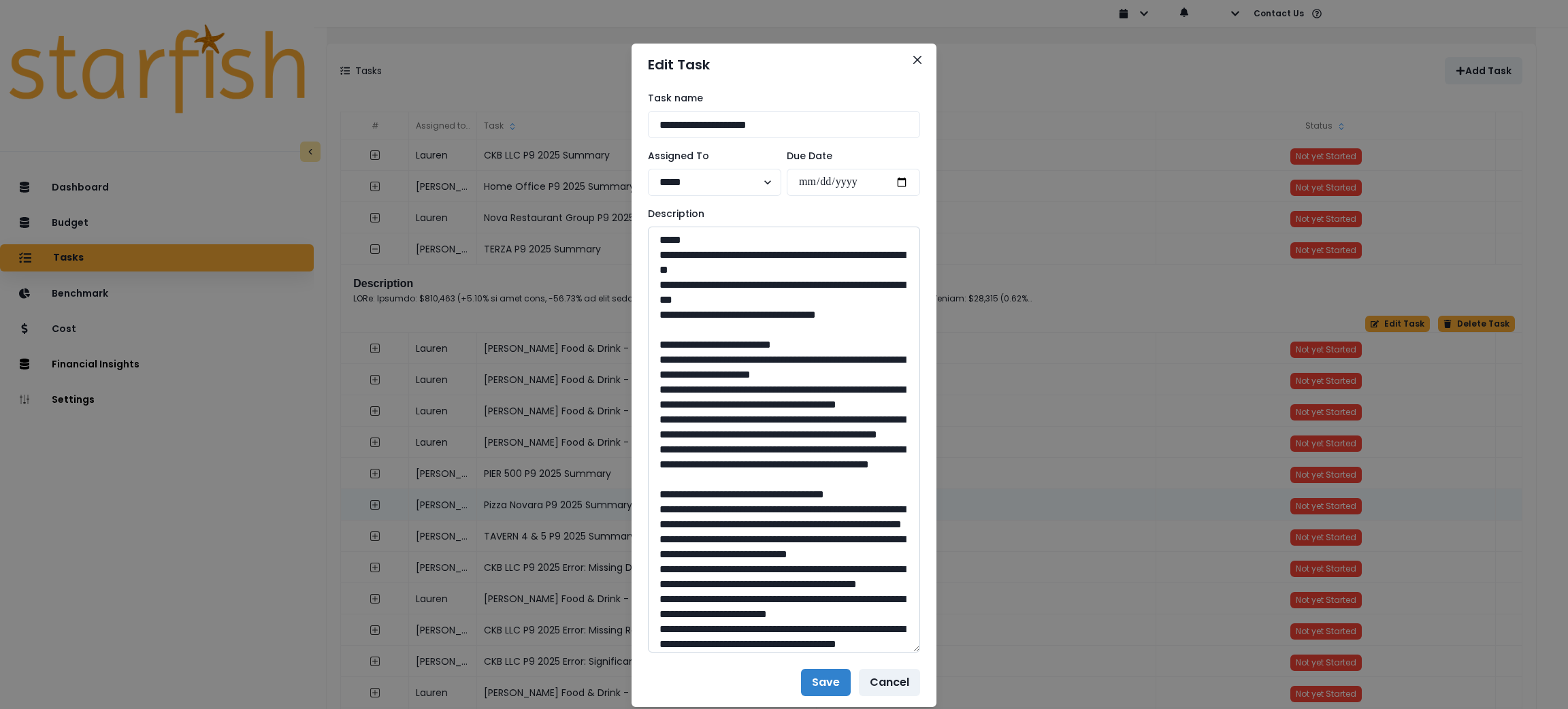
drag, startPoint x: 909, startPoint y: 277, endPoint x: 889, endPoint y: 649, distance: 372.5
click at [889, 649] on textarea at bounding box center [784, 439] width 272 height 426
drag, startPoint x: 881, startPoint y: 313, endPoint x: 630, endPoint y: 259, distance: 256.7
click at [632, 259] on div "**********" at bounding box center [784, 372] width 305 height 572
drag, startPoint x: 847, startPoint y: 522, endPoint x: 664, endPoint y: 358, distance: 245.7
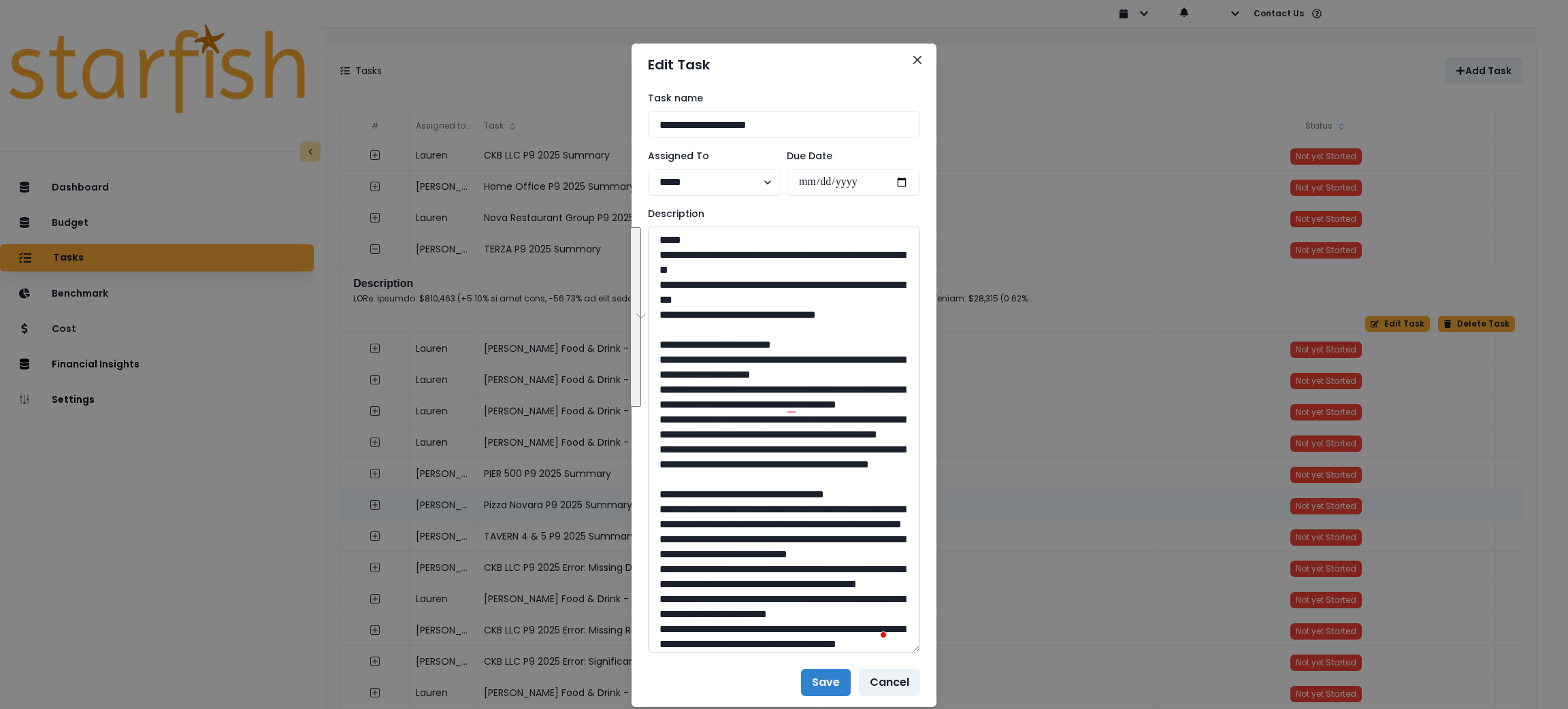
click at [664, 358] on textarea "To enrich screen reader interactions, please activate Accessibility in Grammarl…" at bounding box center [784, 439] width 272 height 426
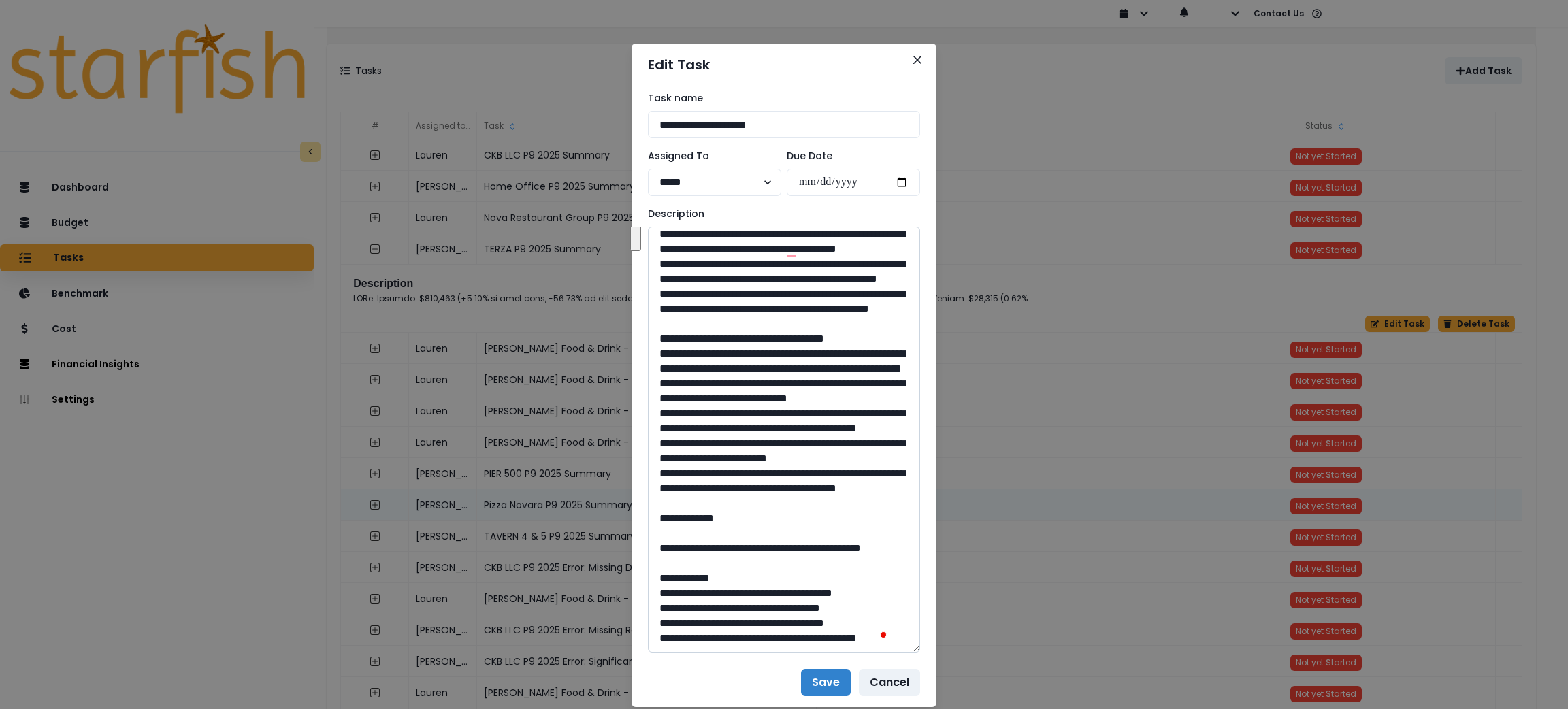
scroll to position [293, 0]
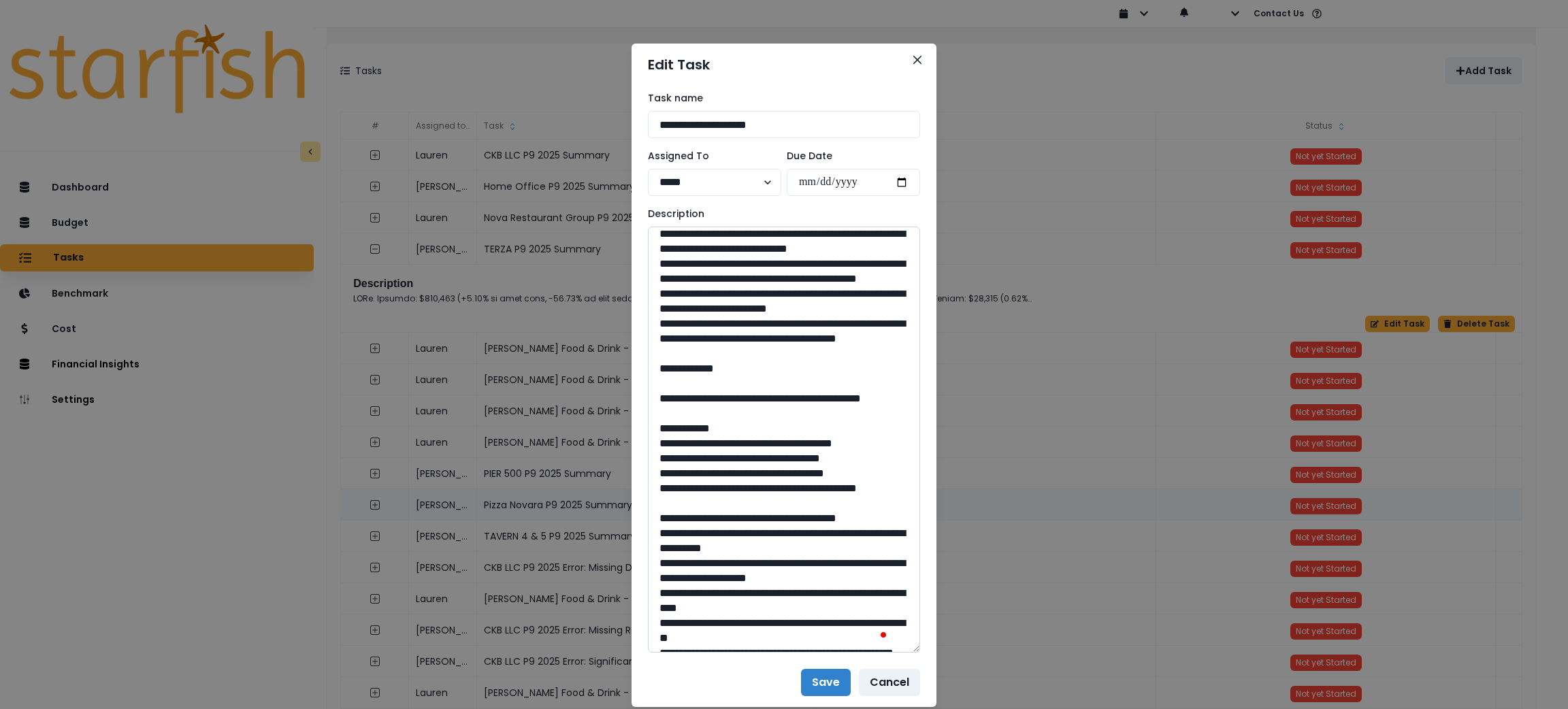
drag, startPoint x: 798, startPoint y: 470, endPoint x: 662, endPoint y: 262, distance: 248.5
click at [662, 262] on textarea "To enrich screen reader interactions, please activate Accessibility in Grammarl…" at bounding box center [784, 439] width 272 height 426
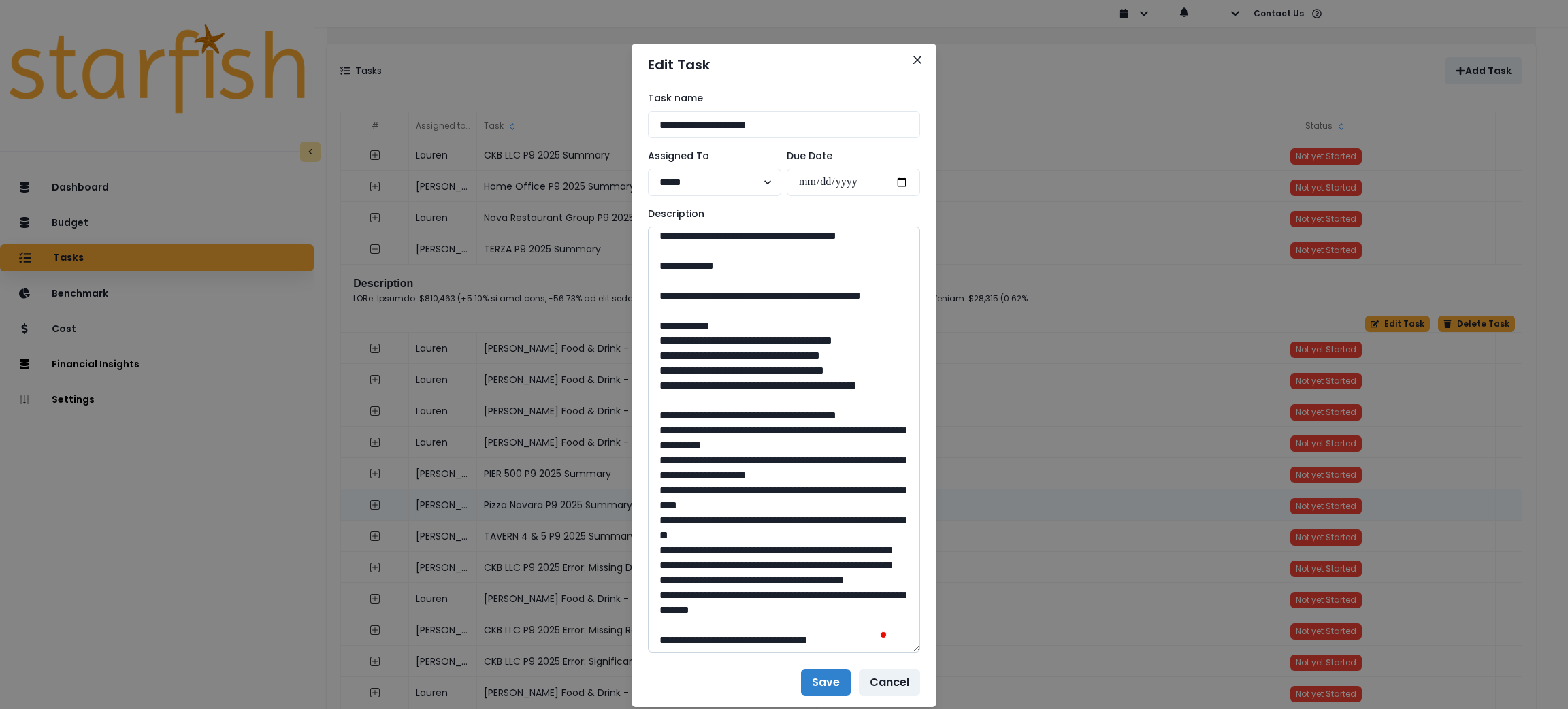
scroll to position [408, 0]
drag, startPoint x: 715, startPoint y: 441, endPoint x: 688, endPoint y: 432, distance: 28.5
click at [688, 432] on textarea "To enrich screen reader interactions, please activate Accessibility in Grammarl…" at bounding box center [784, 439] width 272 height 426
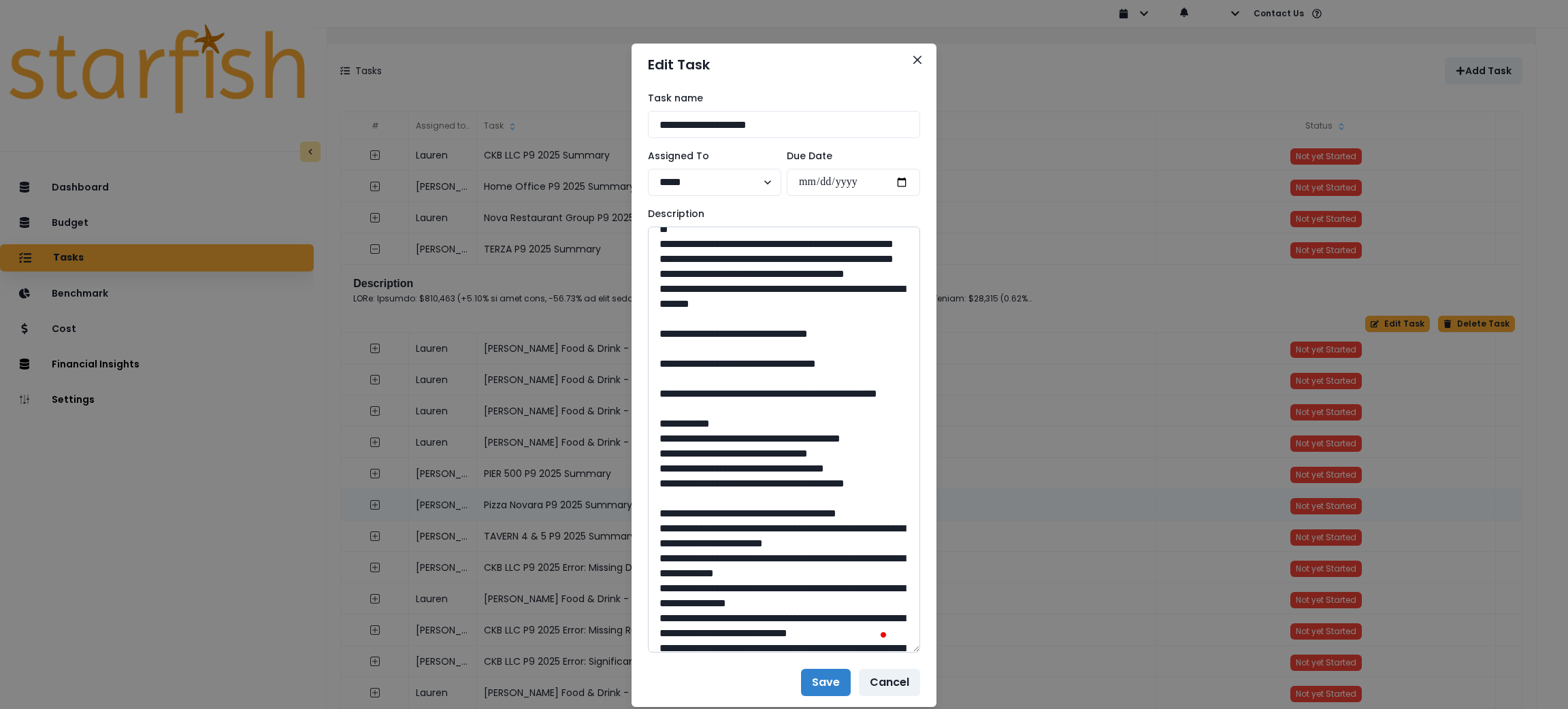
scroll to position [715, 0]
drag, startPoint x: 787, startPoint y: 559, endPoint x: 749, endPoint y: 561, distance: 38.1
click at [749, 561] on textarea "To enrich screen reader interactions, please activate Accessibility in Grammarl…" at bounding box center [784, 439] width 272 height 426
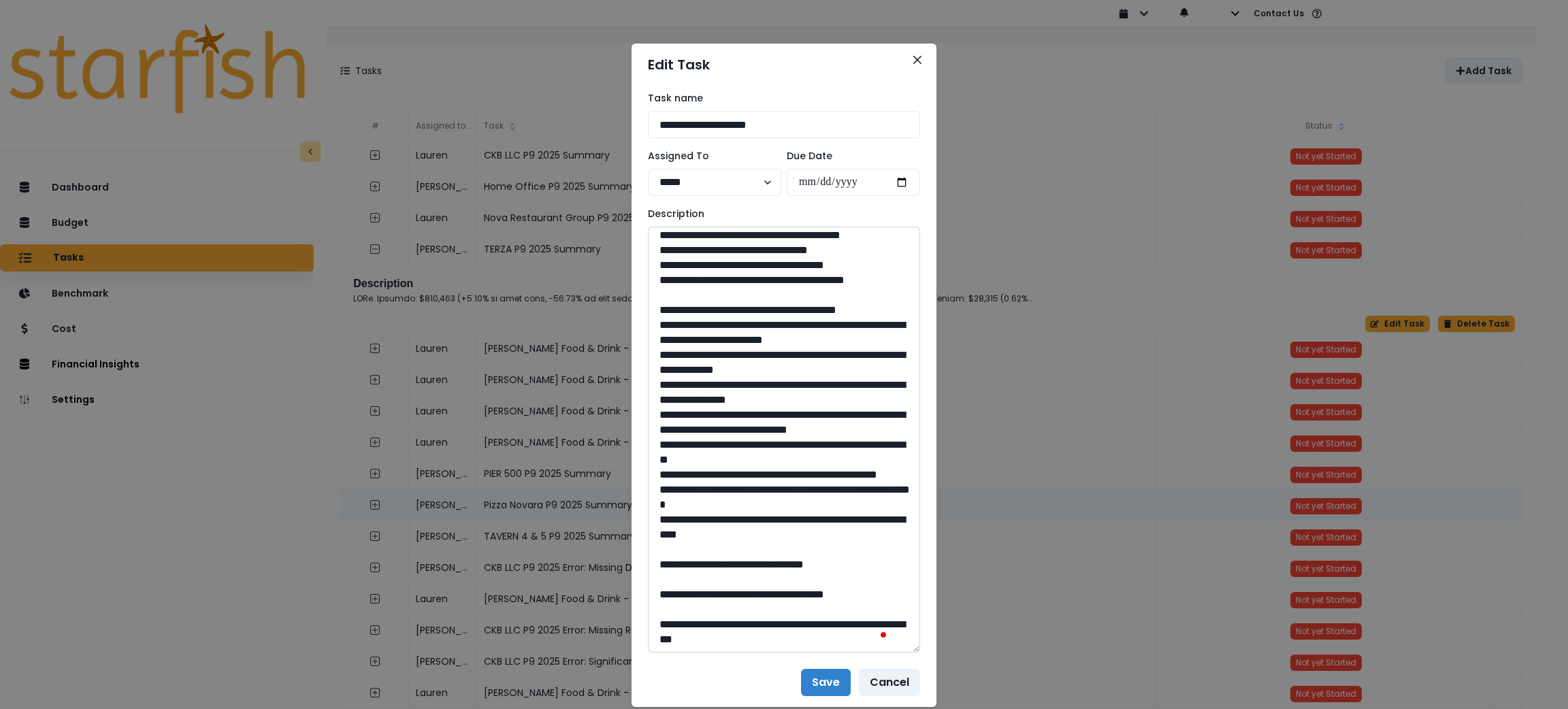
drag, startPoint x: 767, startPoint y: 423, endPoint x: 689, endPoint y: 419, distance: 78.1
click at [689, 419] on textarea "To enrich screen reader interactions, please activate Accessibility in Grammarl…" at bounding box center [784, 439] width 272 height 426
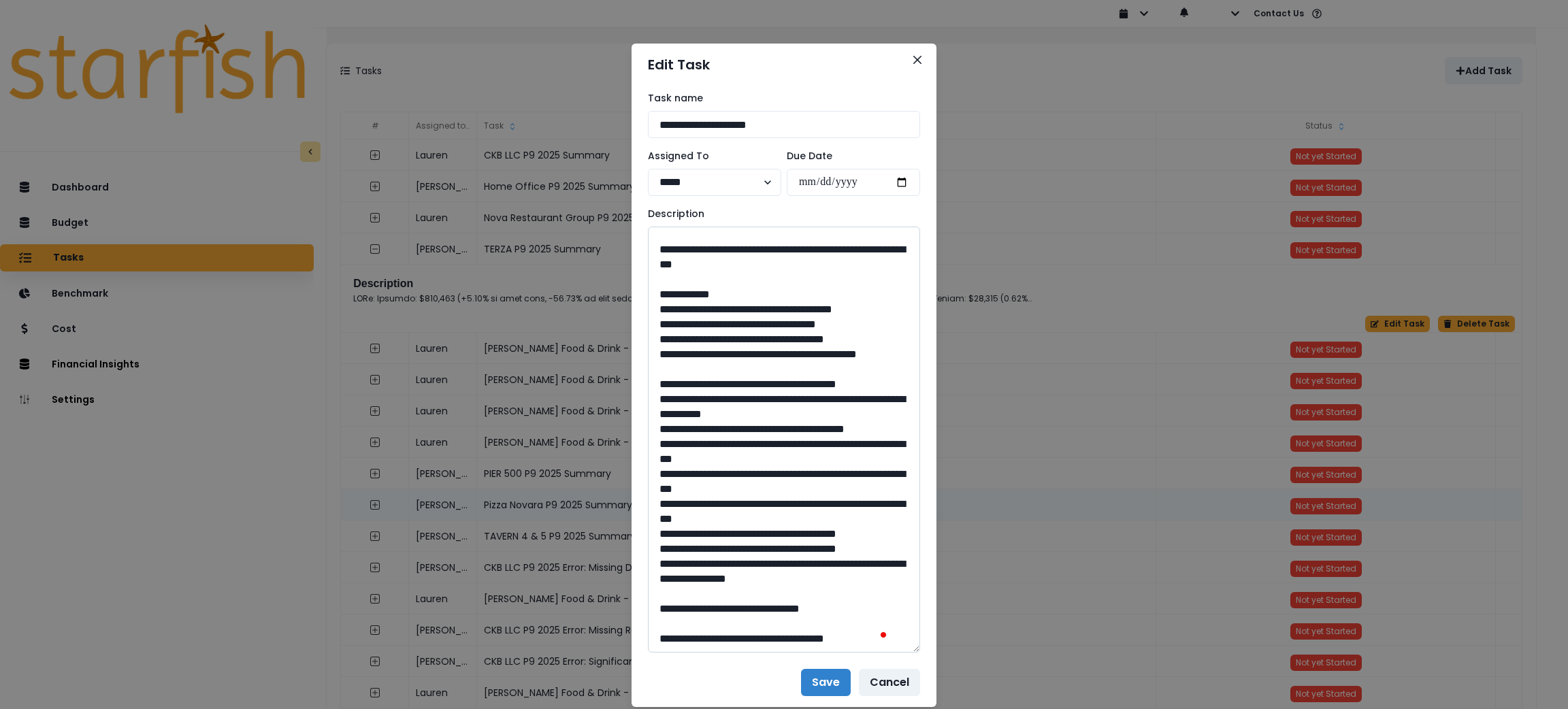
drag, startPoint x: 782, startPoint y: 485, endPoint x: 747, endPoint y: 490, distance: 35.4
click at [747, 490] on textarea "To enrich screen reader interactions, please activate Accessibility in Grammarl…" at bounding box center [784, 439] width 272 height 426
drag, startPoint x: 758, startPoint y: 453, endPoint x: 693, endPoint y: 439, distance: 66.5
click at [693, 439] on textarea "To enrich screen reader interactions, please activate Accessibility in Grammarl…" at bounding box center [784, 439] width 272 height 426
drag, startPoint x: 779, startPoint y: 612, endPoint x: 748, endPoint y: 608, distance: 31.3
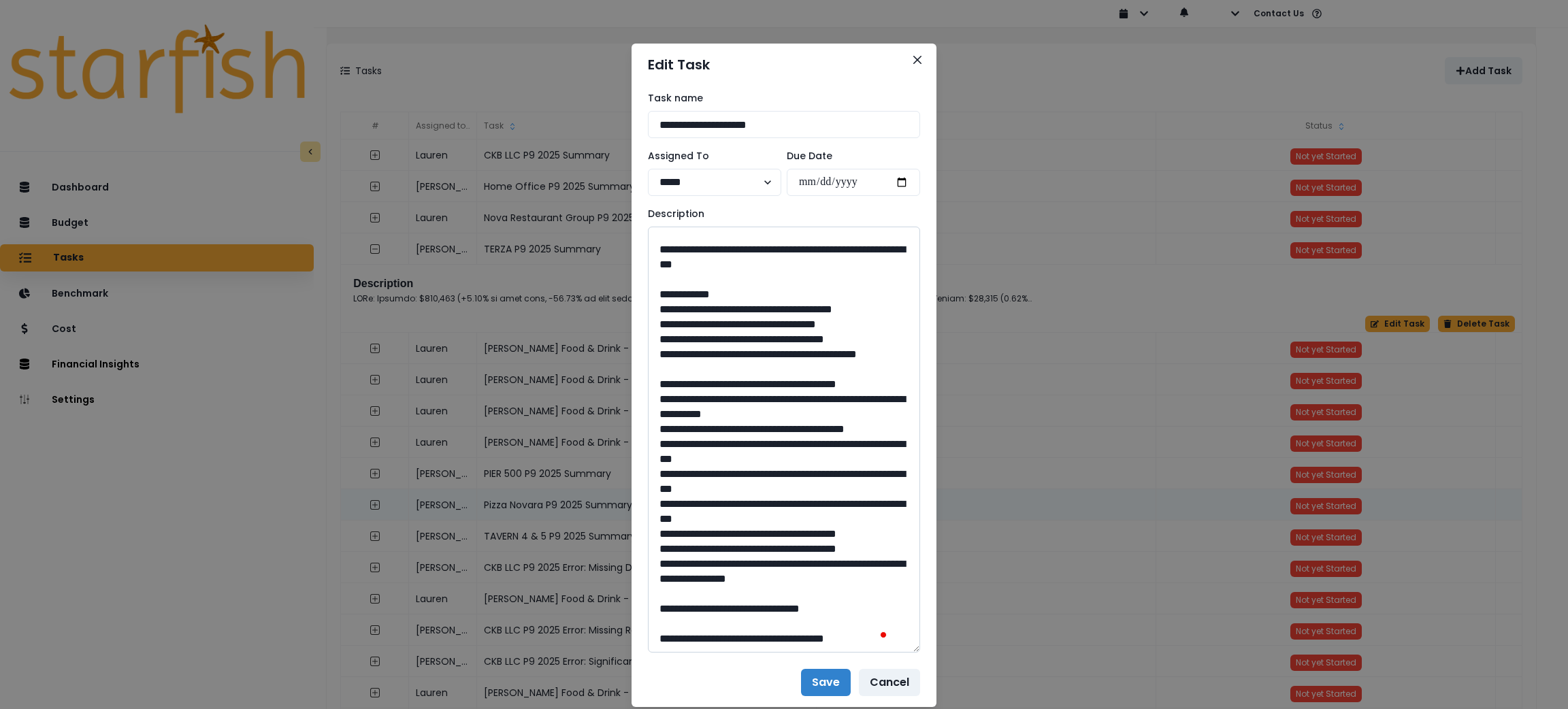
click at [748, 608] on textarea "To enrich screen reader interactions, please activate Accessibility in Grammarl…" at bounding box center [784, 439] width 272 height 426
click at [914, 58] on icon "Close" at bounding box center [917, 60] width 8 height 8
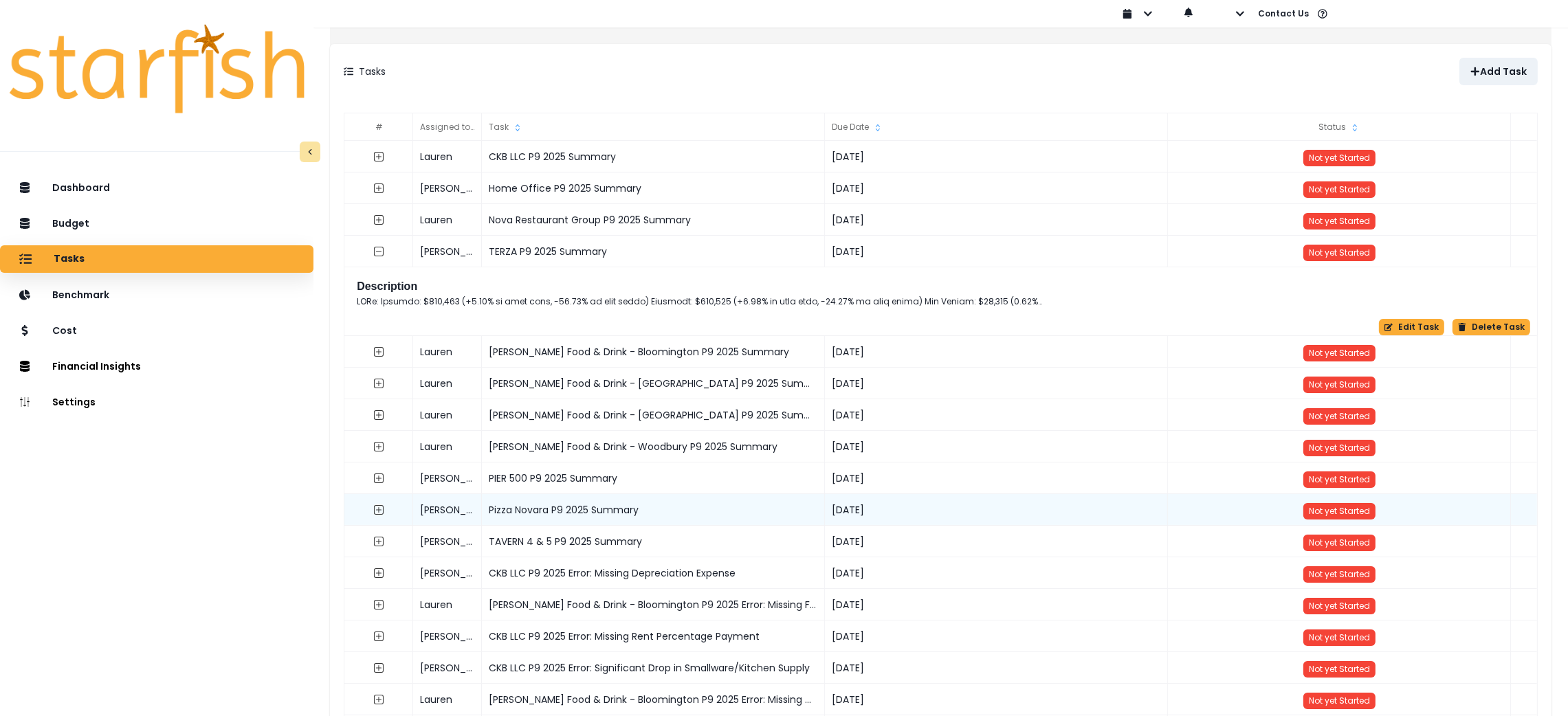
click at [1239, 15] on icon "button" at bounding box center [1240, 13] width 8 height 5
click at [1246, 58] on p "Sign out" at bounding box center [1261, 52] width 46 height 13
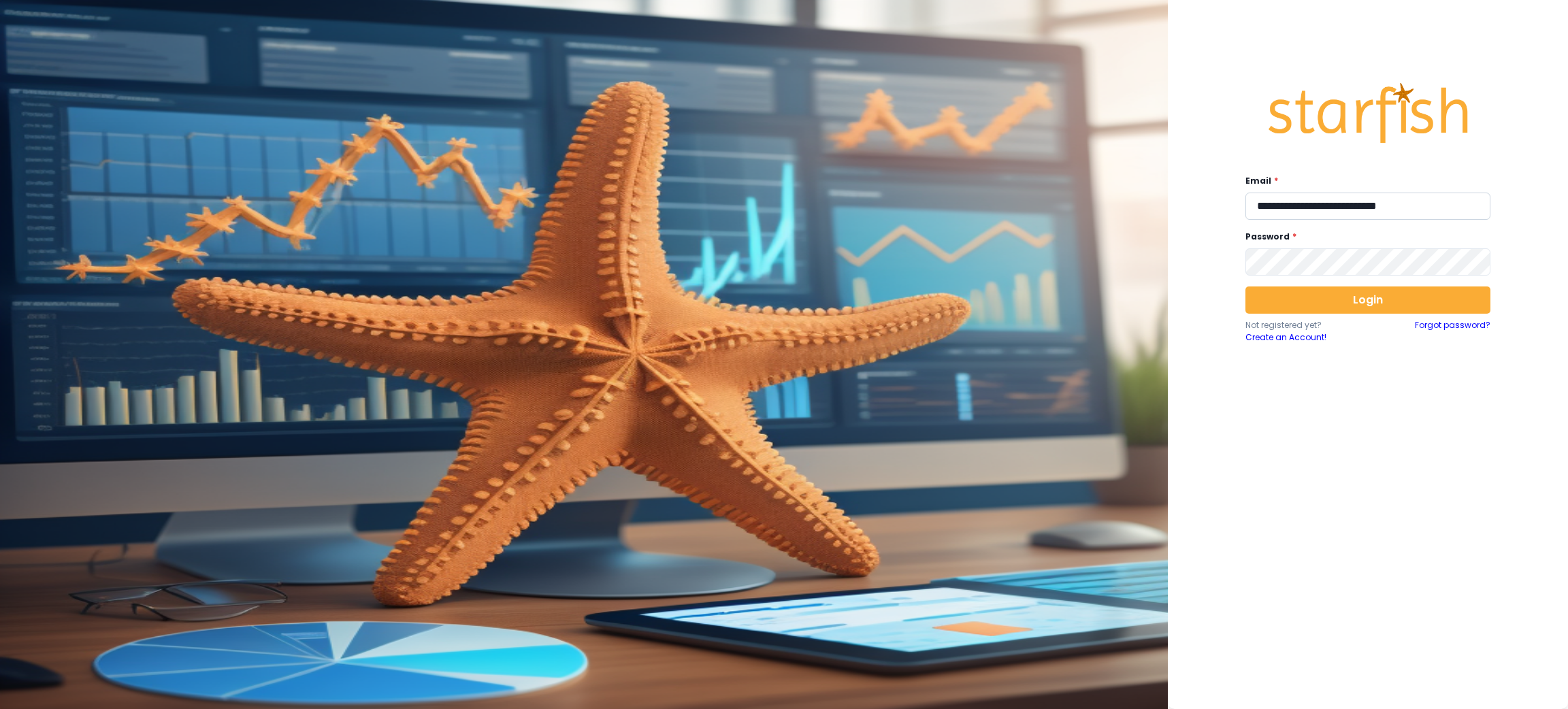
click at [1291, 211] on input "**********" at bounding box center [1368, 206] width 245 height 27
type input "**********"
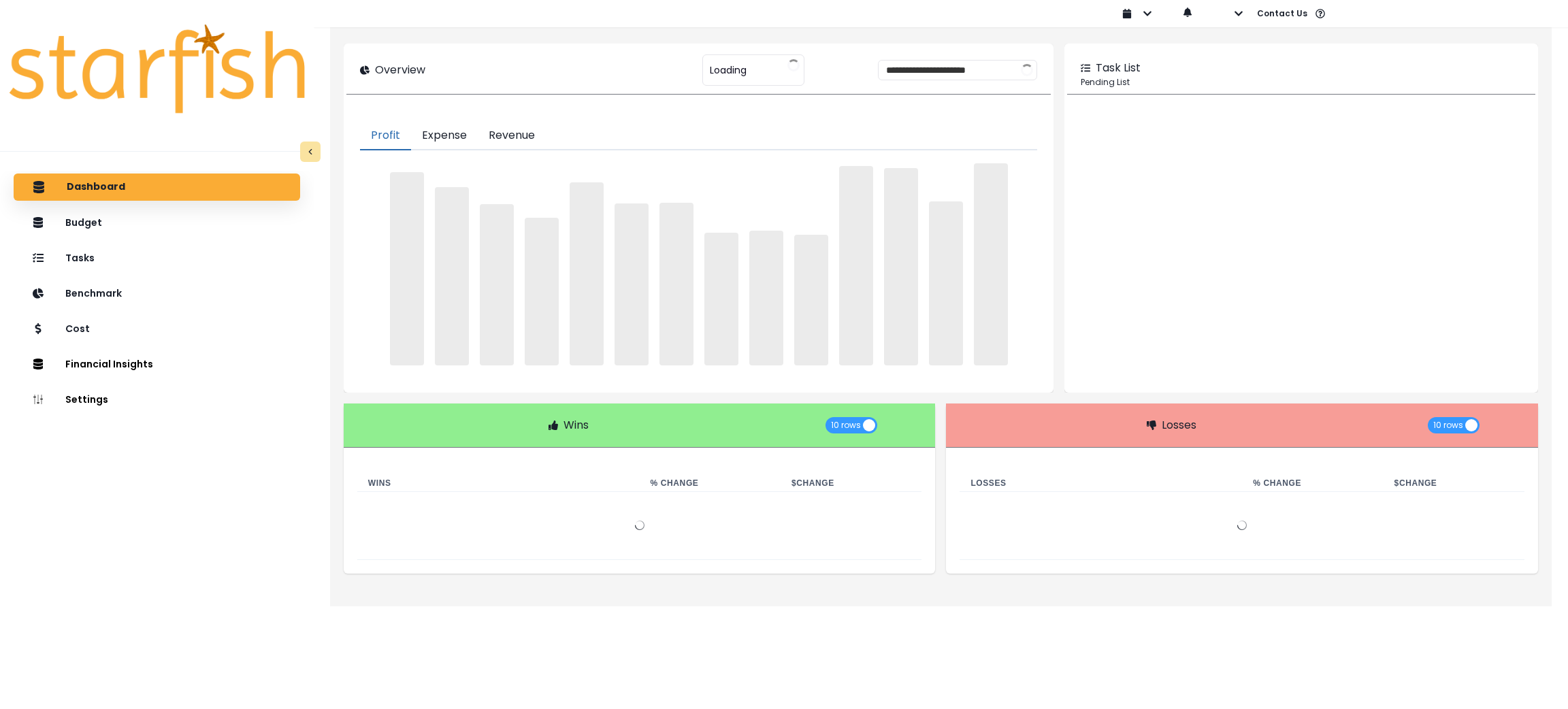
type input "***"
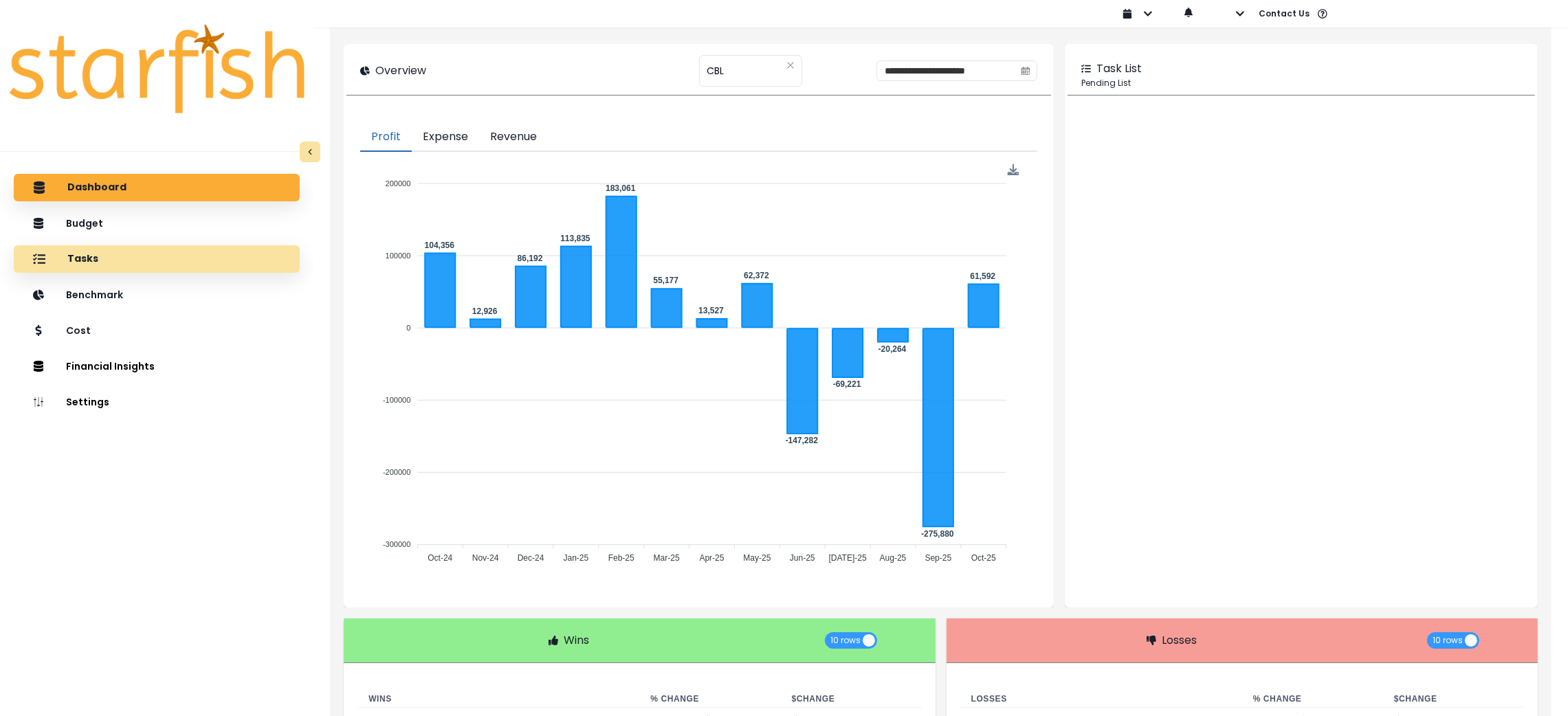
click at [125, 259] on div "Tasks" at bounding box center [157, 259] width 264 height 29
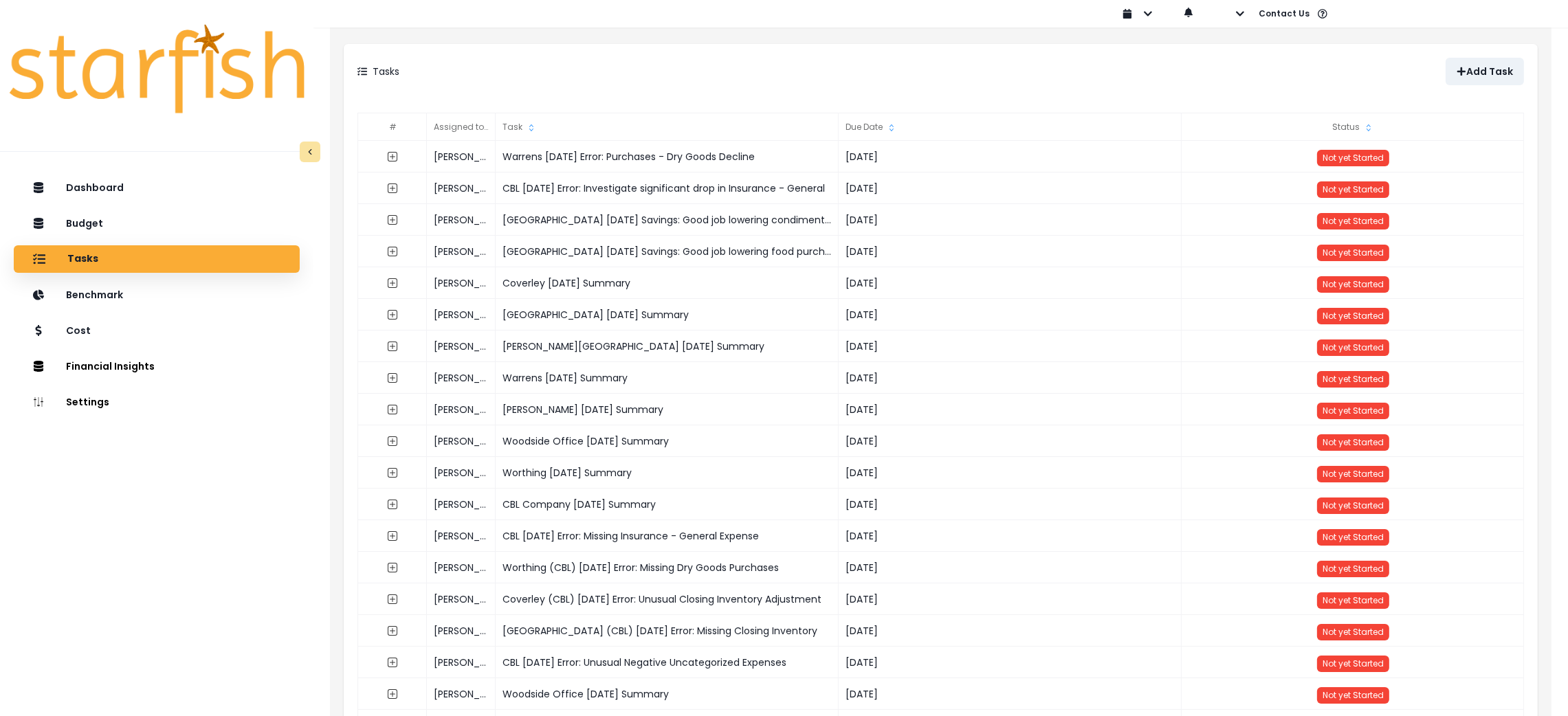
click at [774, 81] on div "Tasks" at bounding box center [649, 72] width 583 height 28
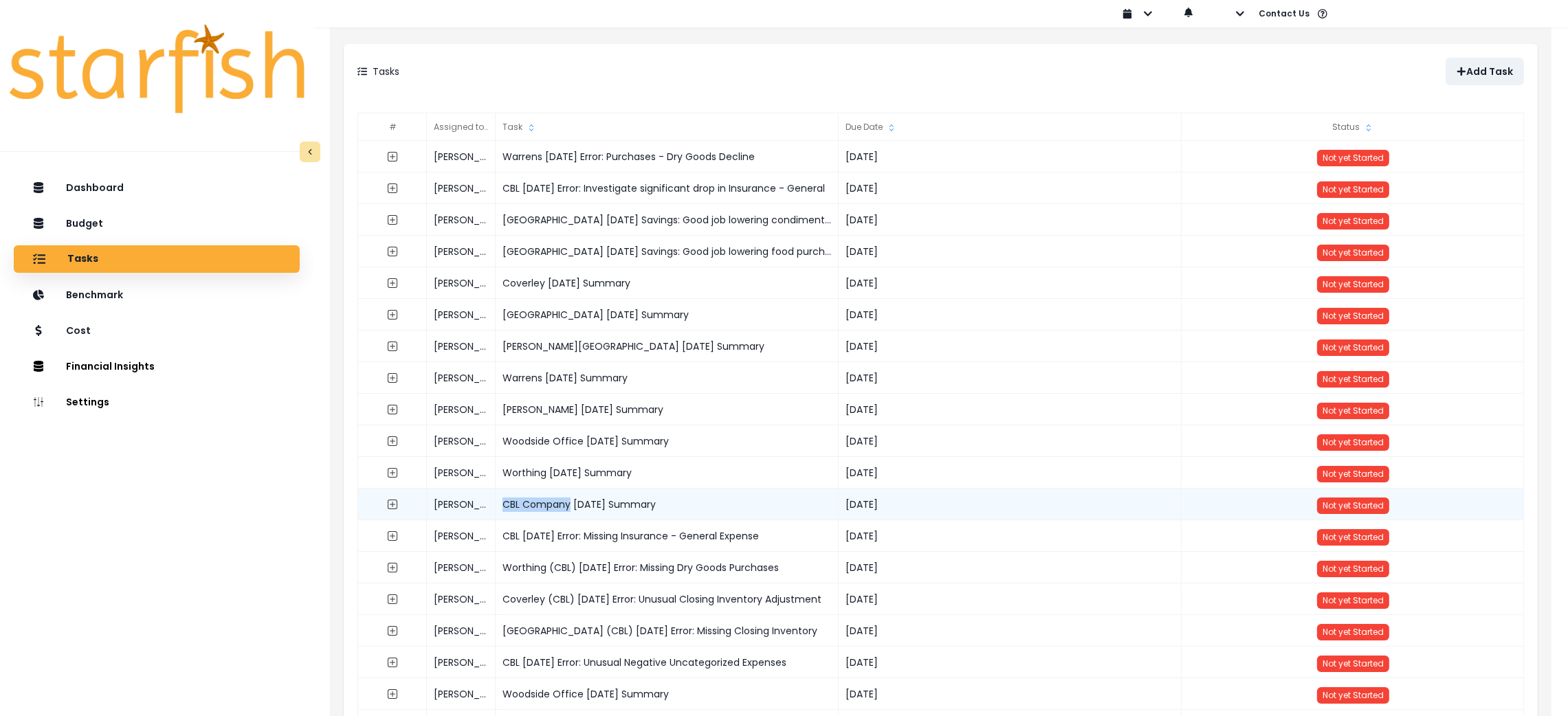
drag, startPoint x: 503, startPoint y: 503, endPoint x: 571, endPoint y: 503, distance: 68.0
click at [571, 503] on div "CBL Company [DATE] Summary" at bounding box center [667, 505] width 343 height 32
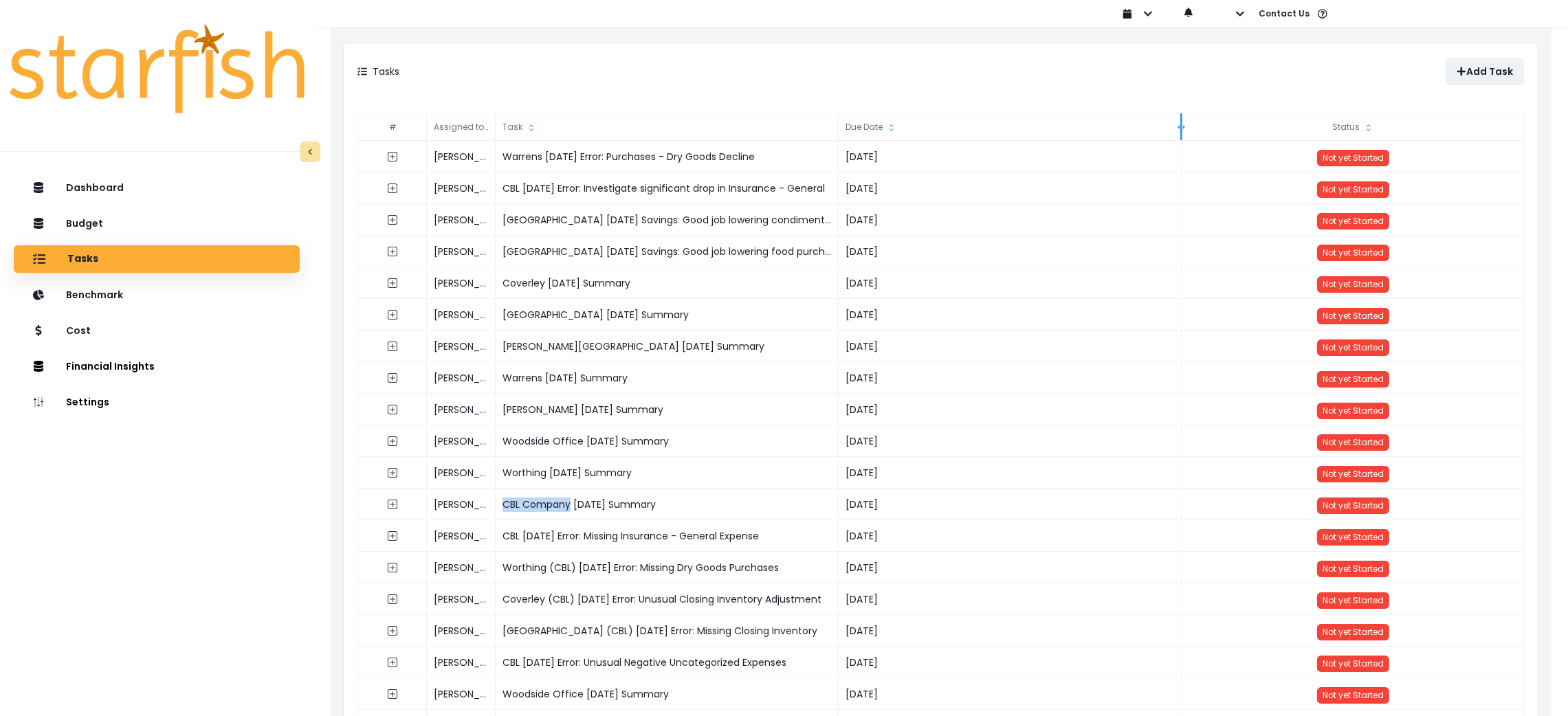
copy div "CBL Company"
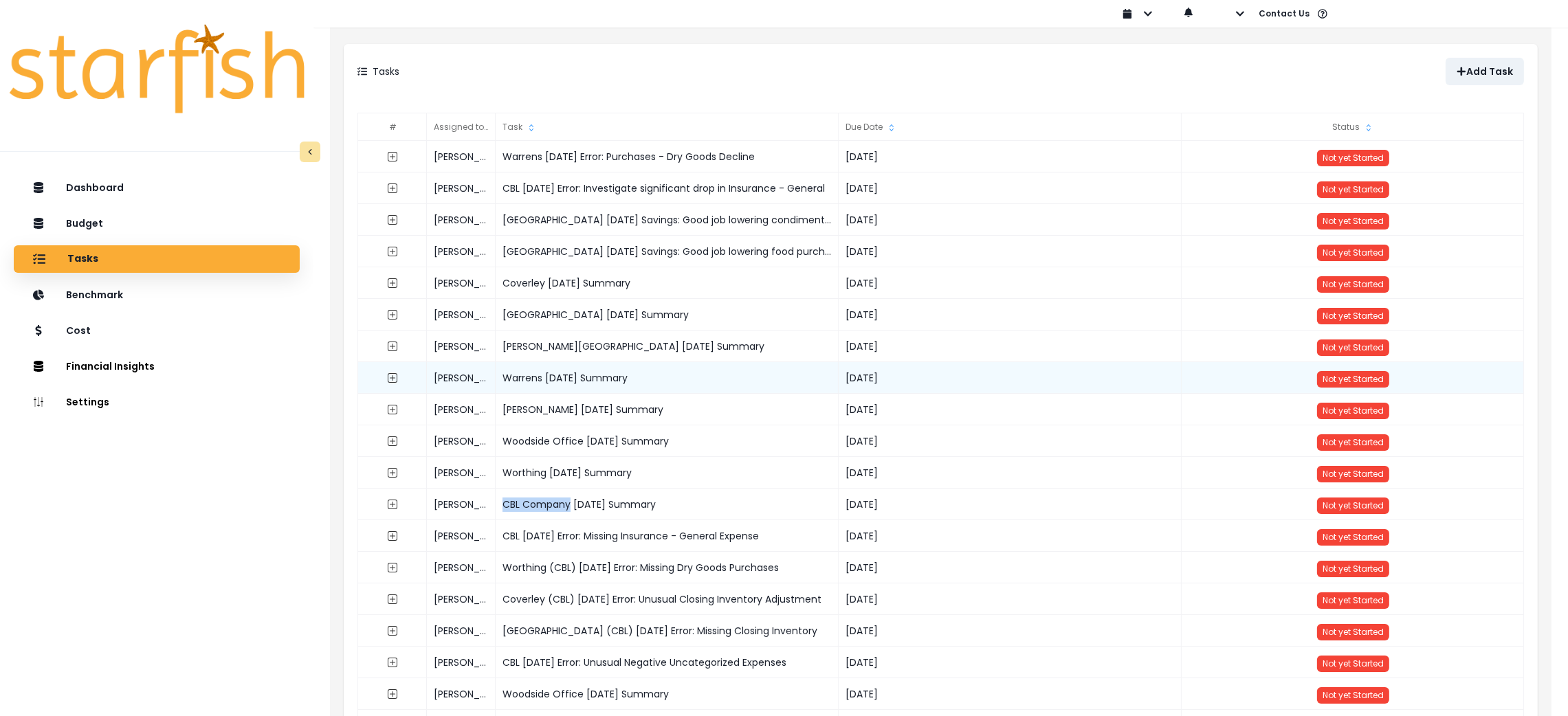
copy div "CBL Company"
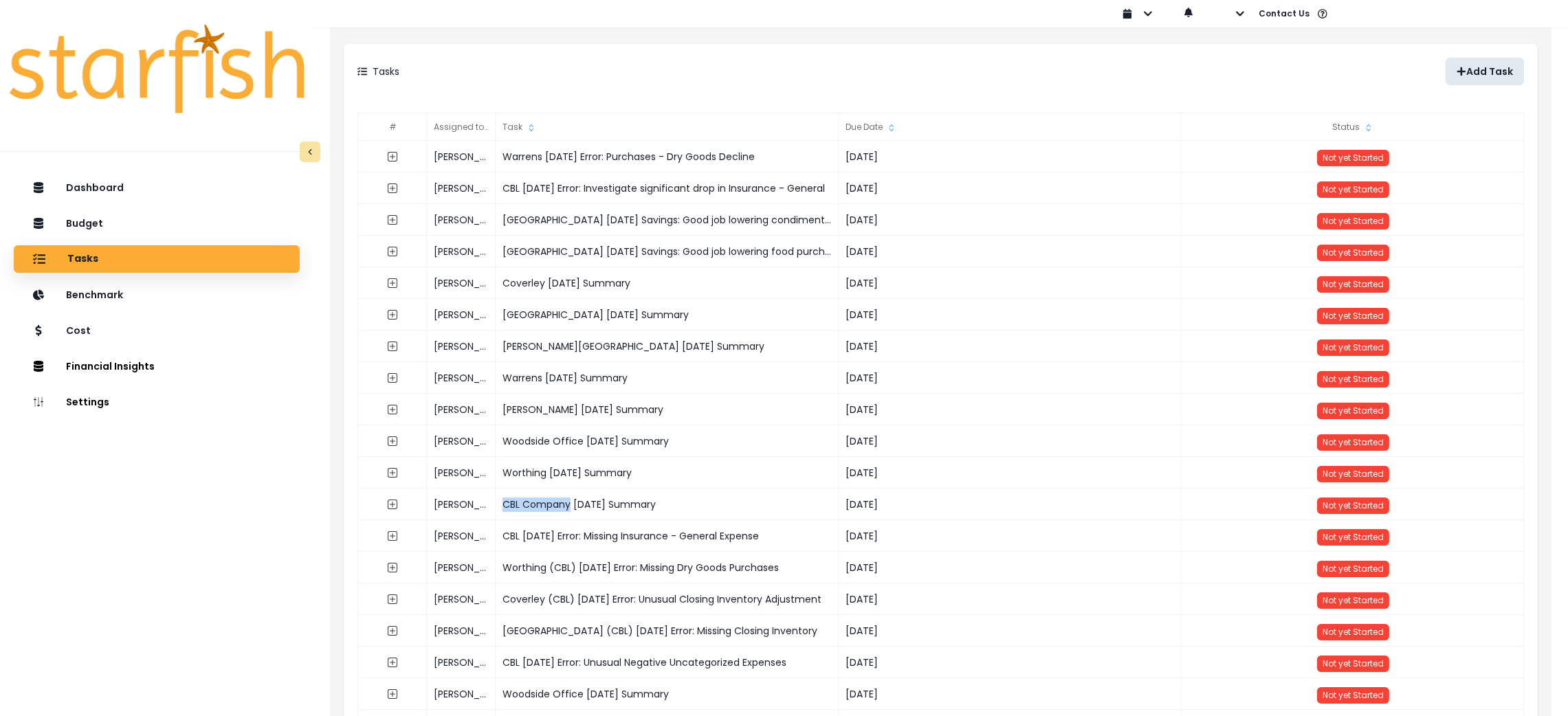
click at [1488, 74] on p "Add Task" at bounding box center [1490, 72] width 46 height 12
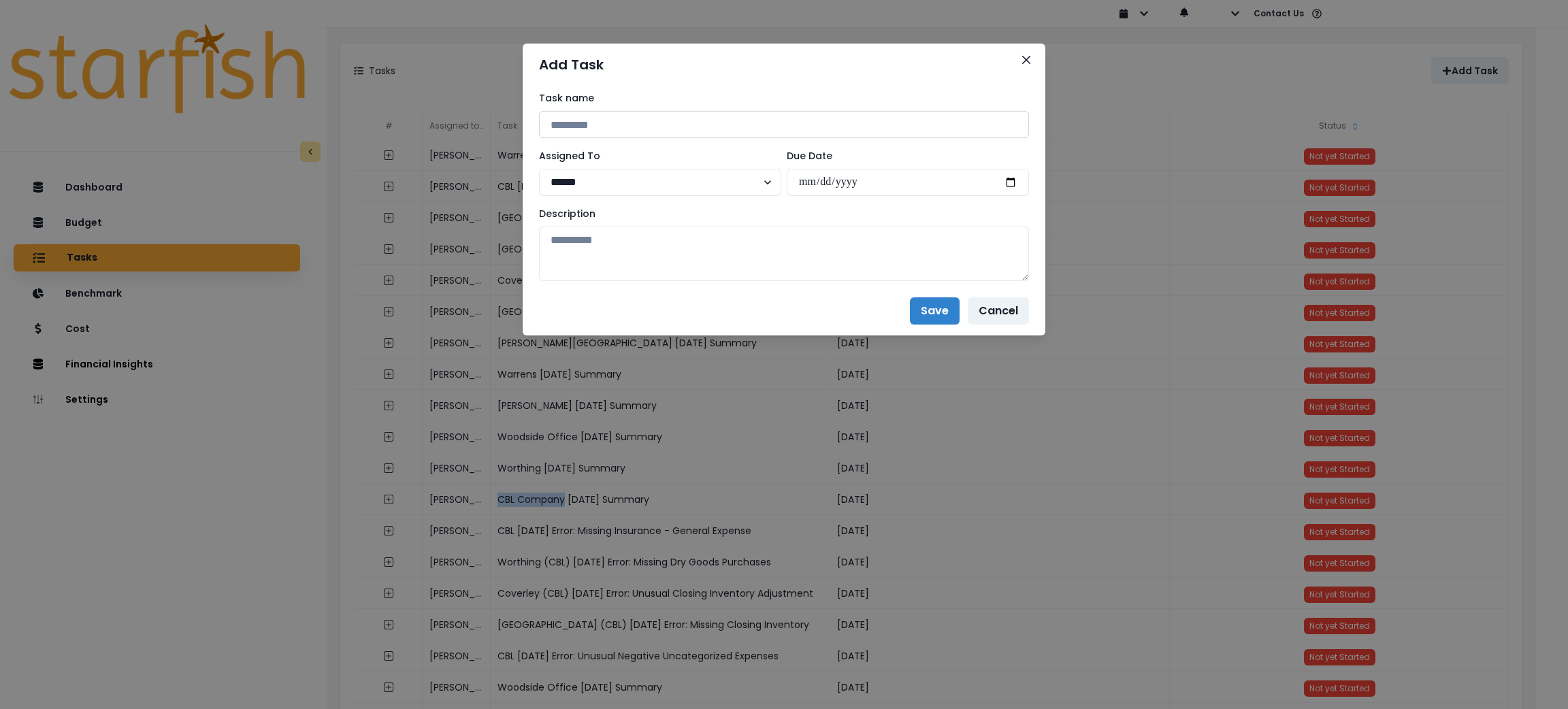
click at [716, 118] on input at bounding box center [784, 124] width 490 height 27
click at [638, 124] on input "**********" at bounding box center [784, 124] width 490 height 27
type input "**********"
click at [685, 175] on select "**********" at bounding box center [660, 183] width 242 height 27
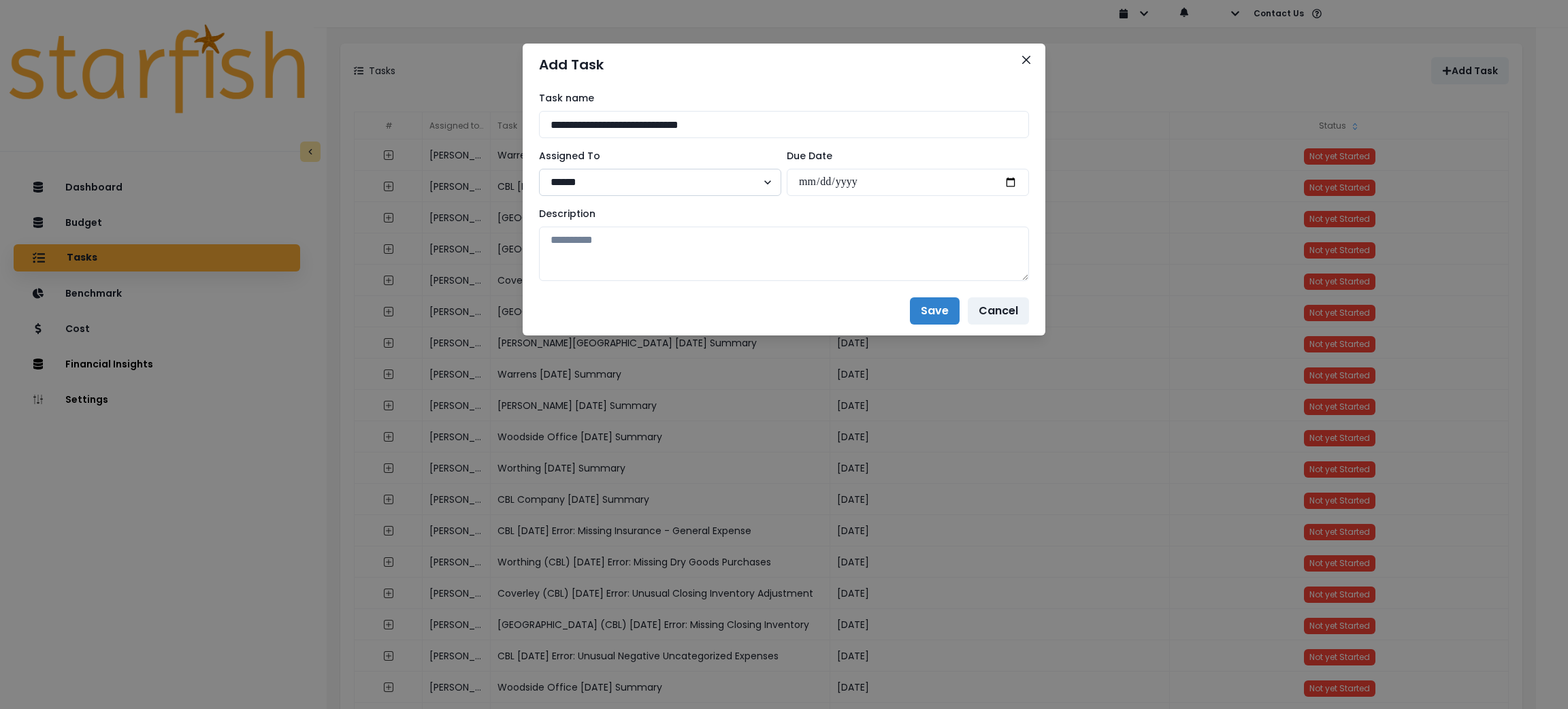
select select "**"
click at [539, 169] on select "**********" at bounding box center [660, 183] width 242 height 27
click at [1015, 186] on input "date" at bounding box center [907, 183] width 242 height 27
type input "**********"
click at [893, 253] on textarea at bounding box center [784, 254] width 490 height 55
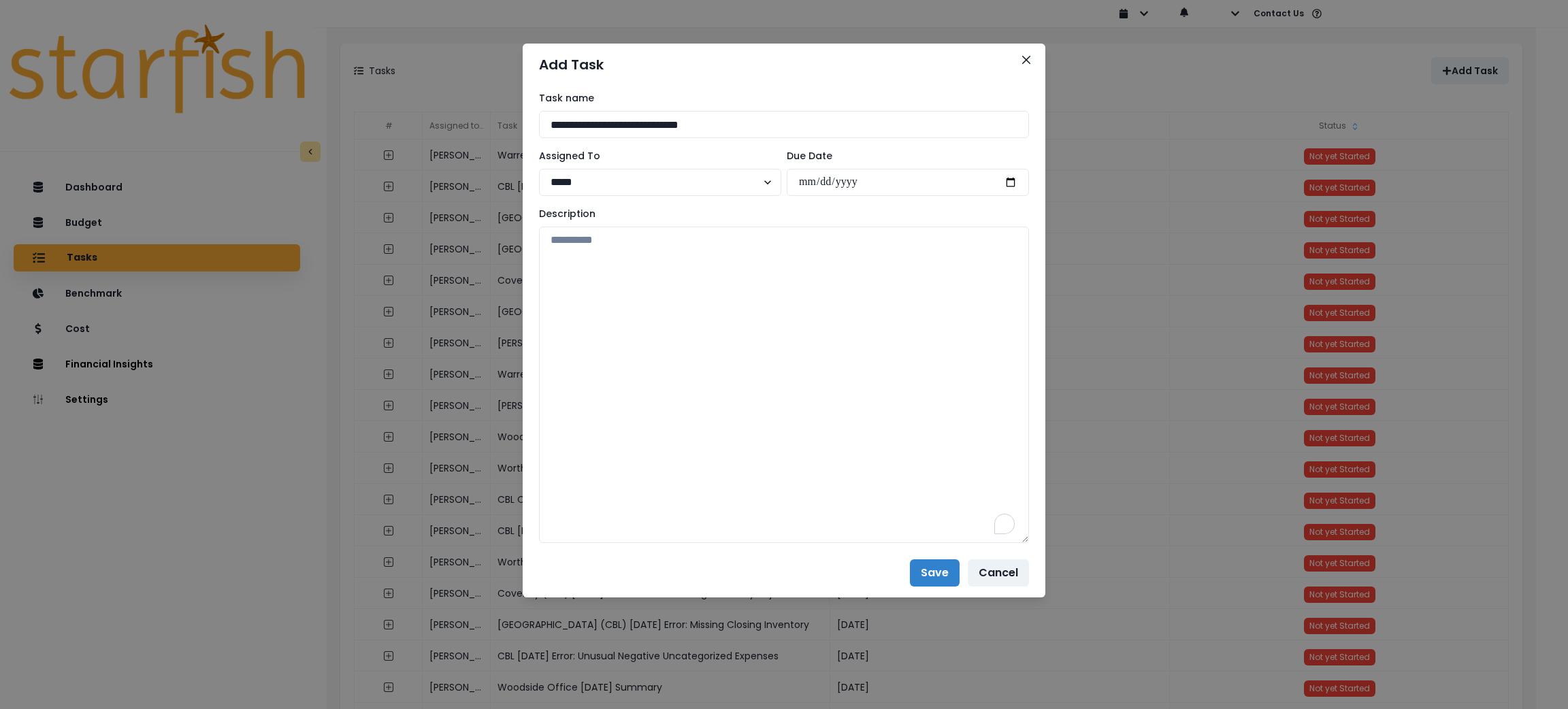
drag, startPoint x: 1015, startPoint y: 273, endPoint x: 1053, endPoint y: 544, distance: 273.7
click at [1053, 544] on div "**********" at bounding box center [784, 354] width 1568 height 709
click at [914, 364] on textarea "To enrich screen reader interactions, please activate Accessibility in Grammarl…" at bounding box center [784, 389] width 490 height 325
paste textarea "**********"
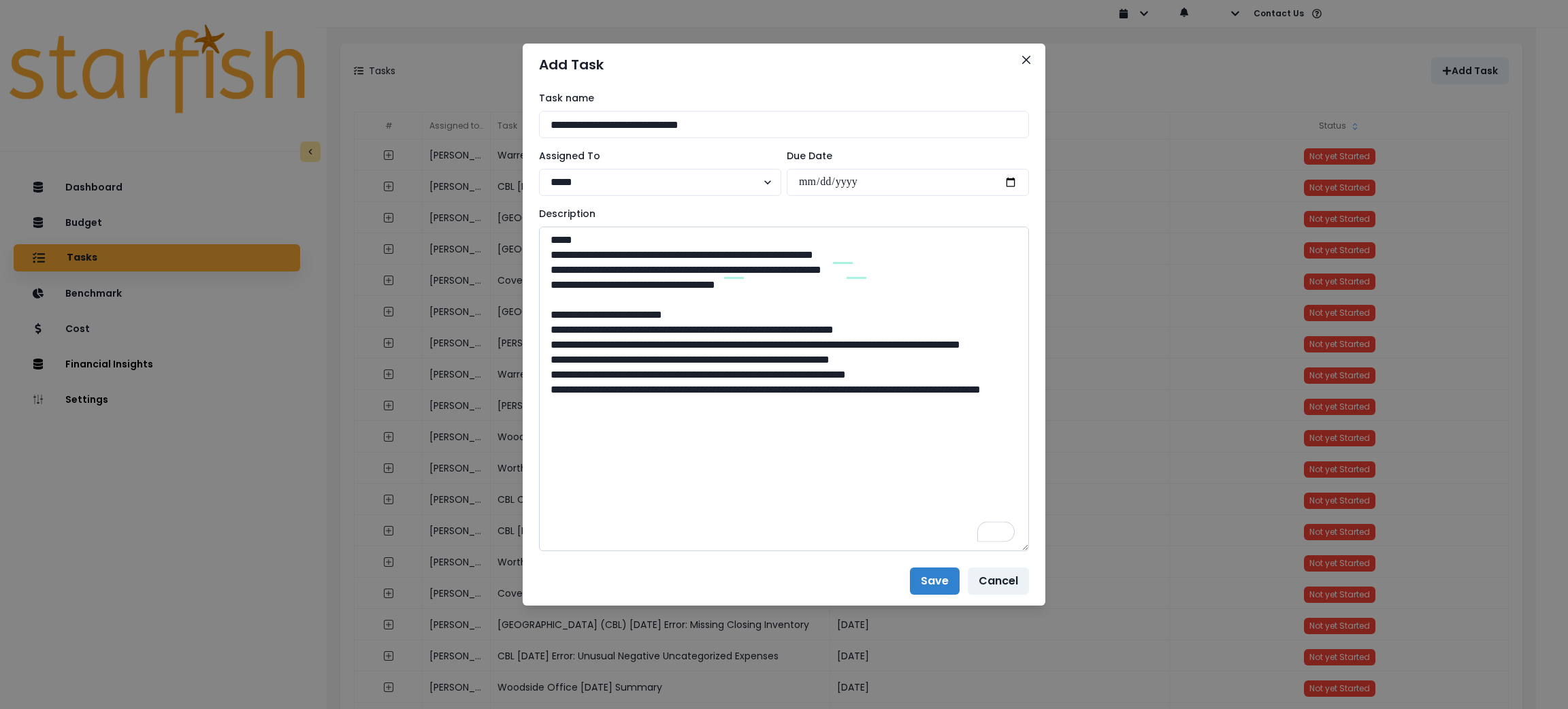
click at [709, 469] on textarea "**********" at bounding box center [784, 389] width 490 height 325
paste textarea "**********"
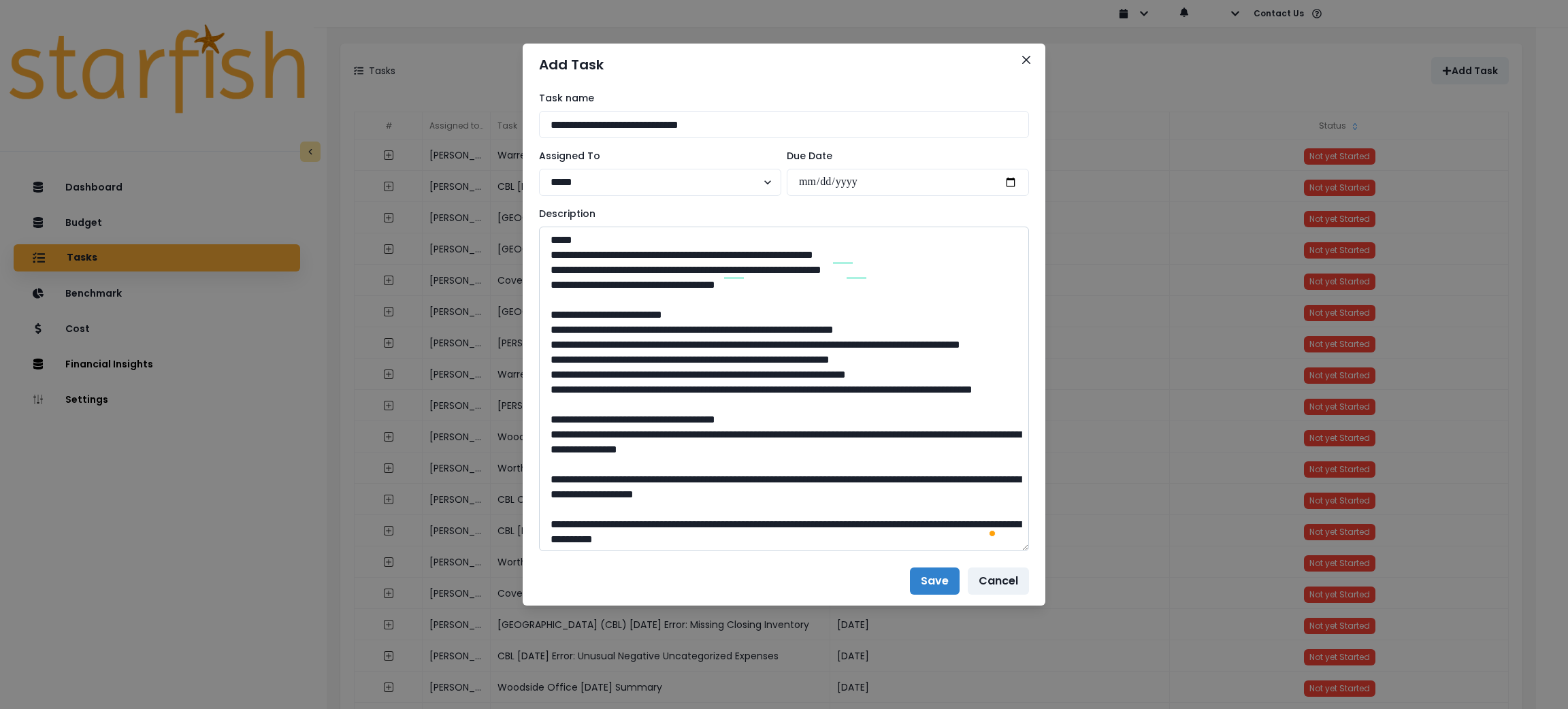
scroll to position [76, 0]
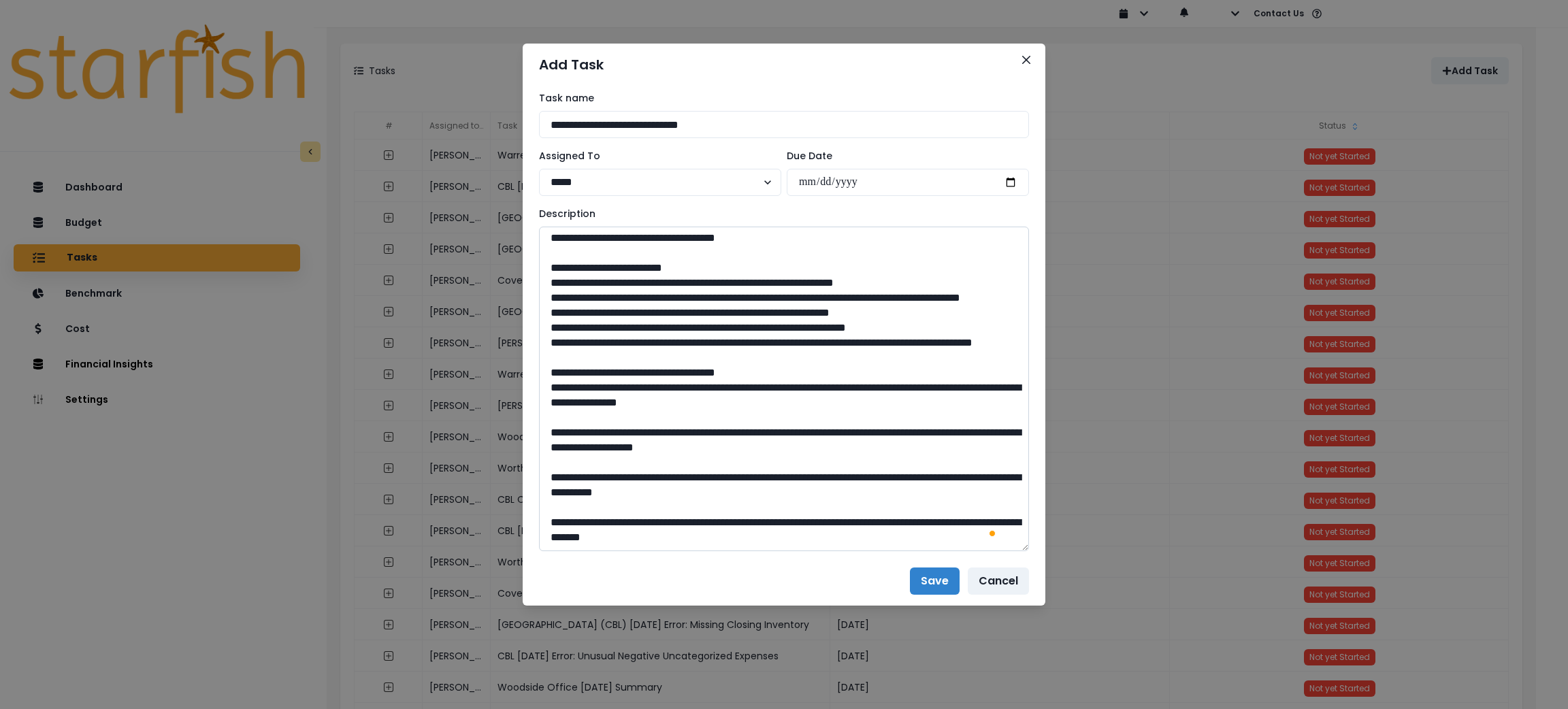
click at [548, 390] on textarea "To enrich screen reader interactions, please activate Accessibility in Grammarl…" at bounding box center [784, 389] width 490 height 325
paste textarea "*****"
click at [554, 428] on textarea "To enrich screen reader interactions, please activate Accessibility in Grammarl…" at bounding box center [784, 389] width 490 height 325
paste textarea "*****"
click at [554, 424] on textarea "To enrich screen reader interactions, please activate Accessibility in Grammarl…" at bounding box center [784, 389] width 490 height 325
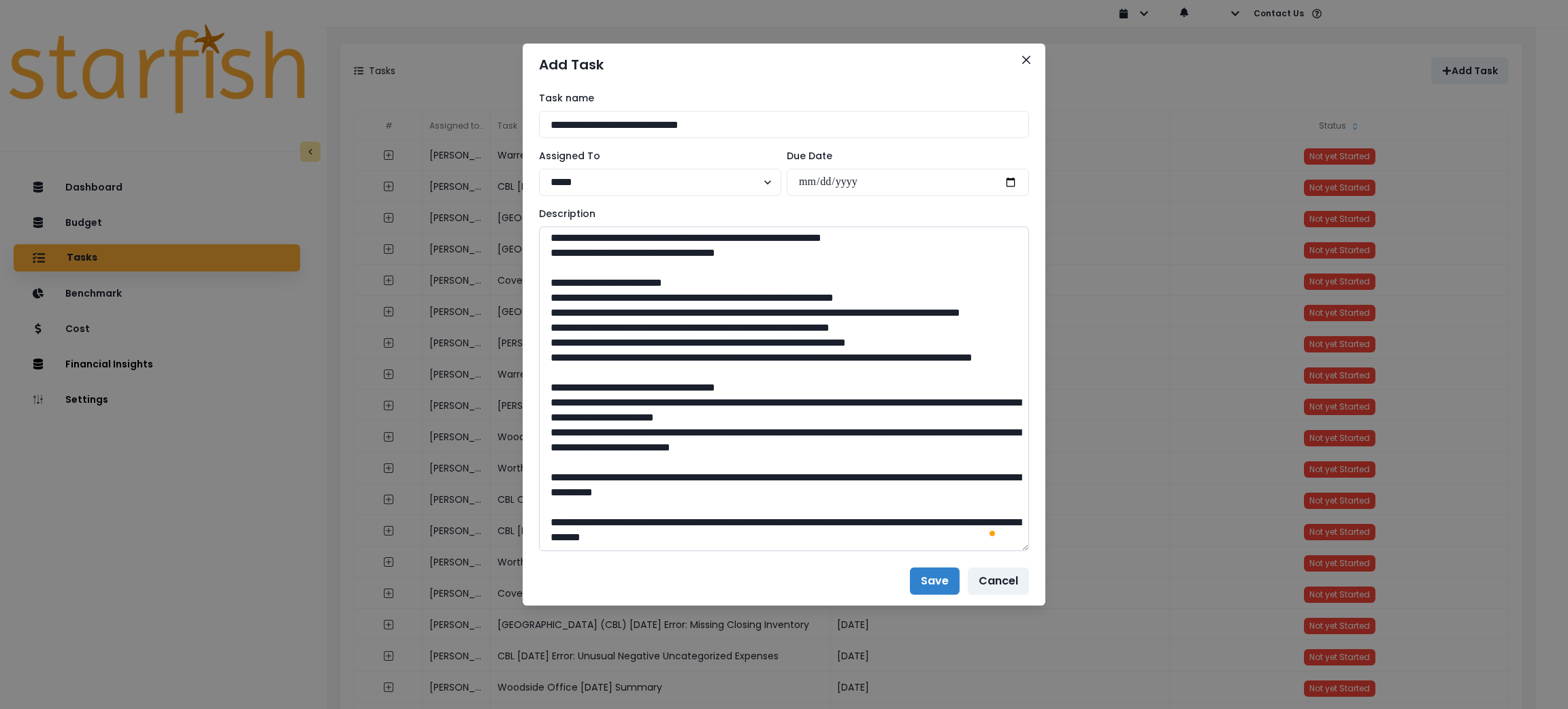
scroll to position [60, 0]
click at [549, 479] on textarea "To enrich screen reader interactions, please activate Accessibility in Grammarl…" at bounding box center [784, 389] width 490 height 325
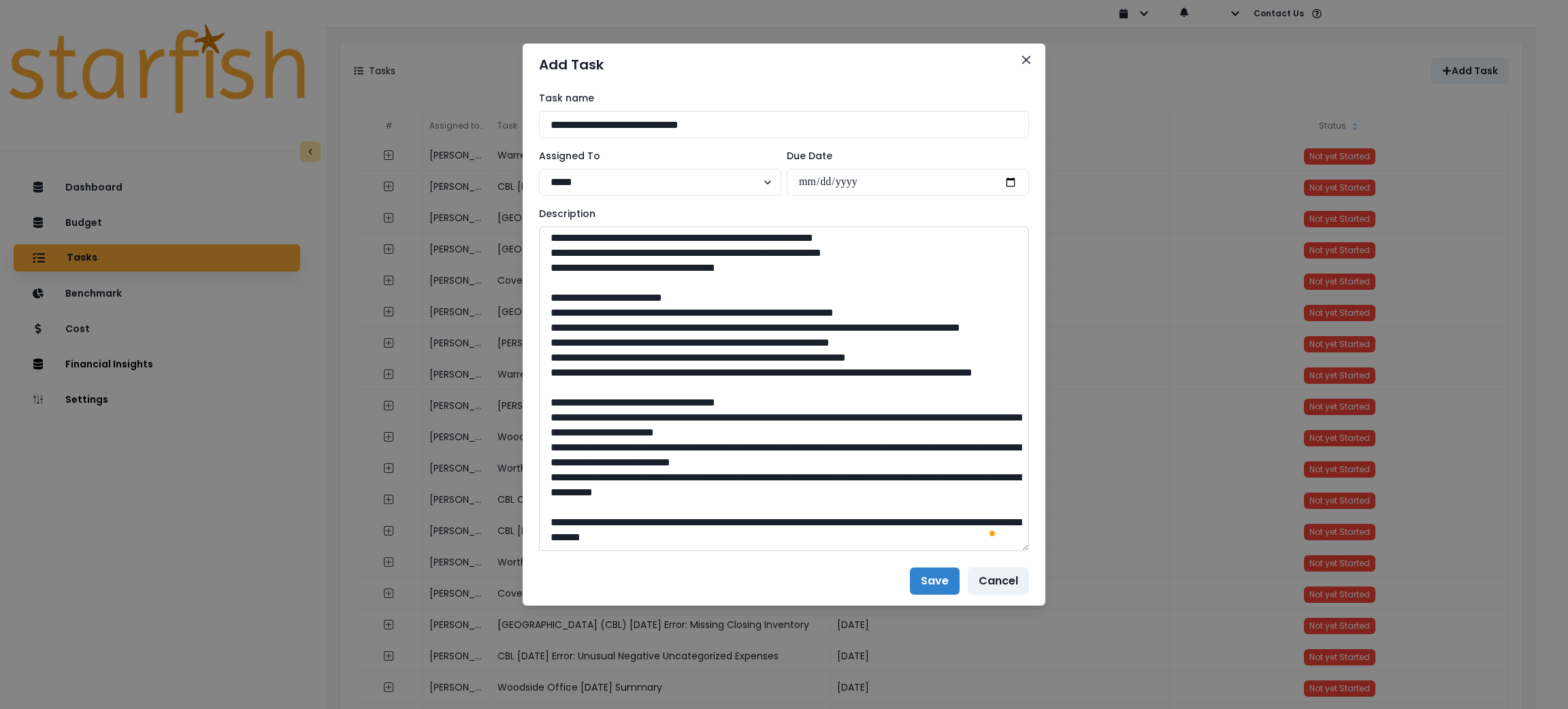
scroll to position [46, 0]
paste textarea "*****"
click at [543, 527] on textarea "To enrich screen reader interactions, please activate Accessibility in Grammarl…" at bounding box center [784, 389] width 490 height 325
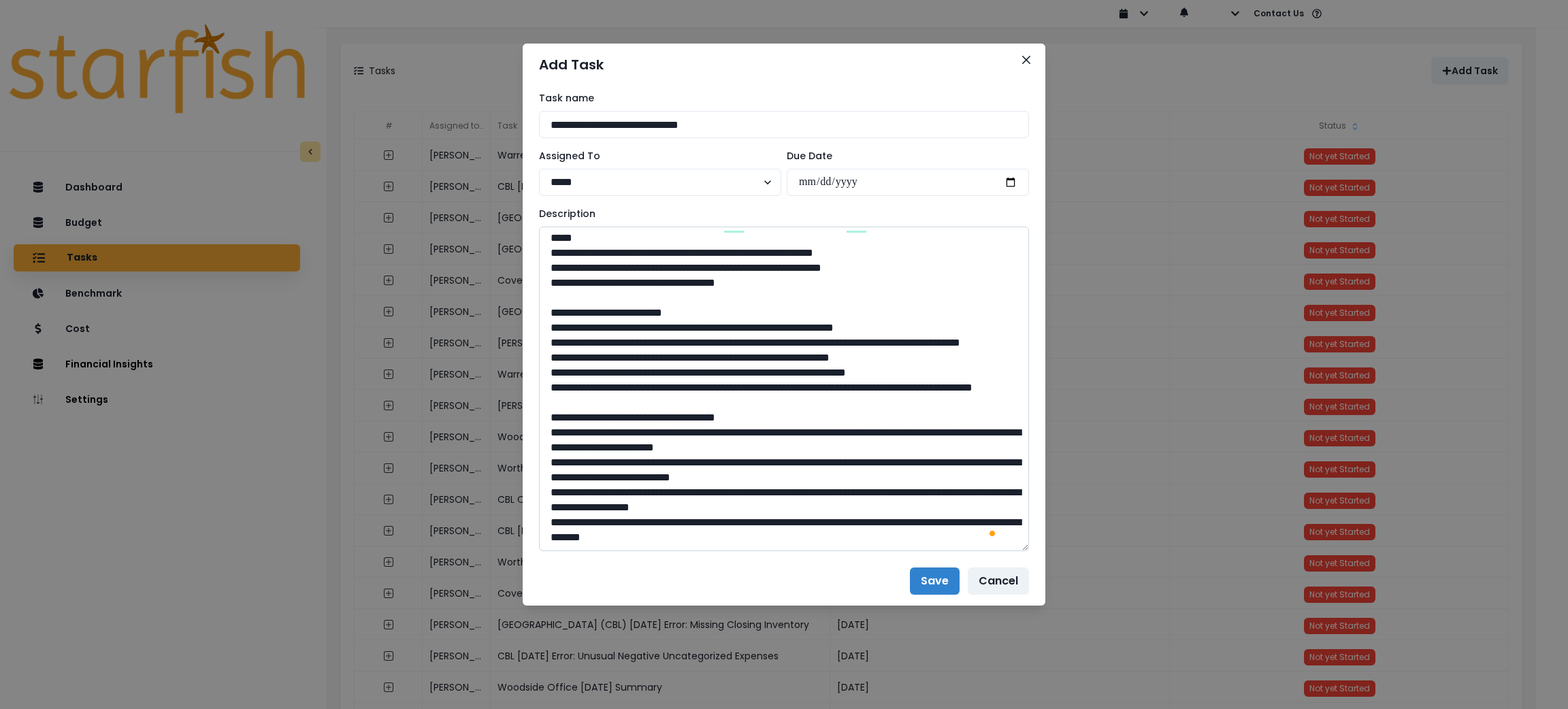
scroll to position [32, 0]
click at [881, 543] on textarea "To enrich screen reader interactions, please activate Accessibility in Grammarl…" at bounding box center [784, 389] width 490 height 325
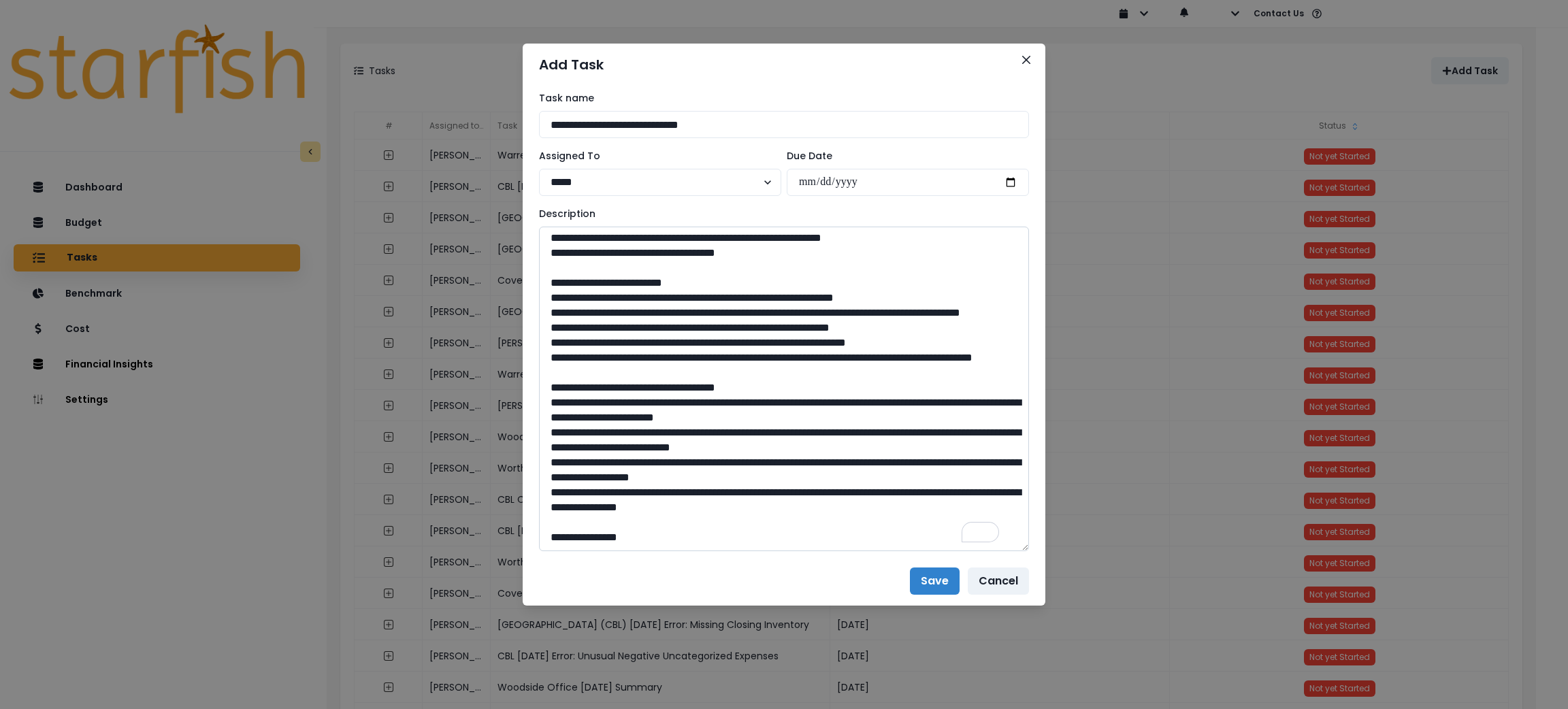
paste textarea "**********"
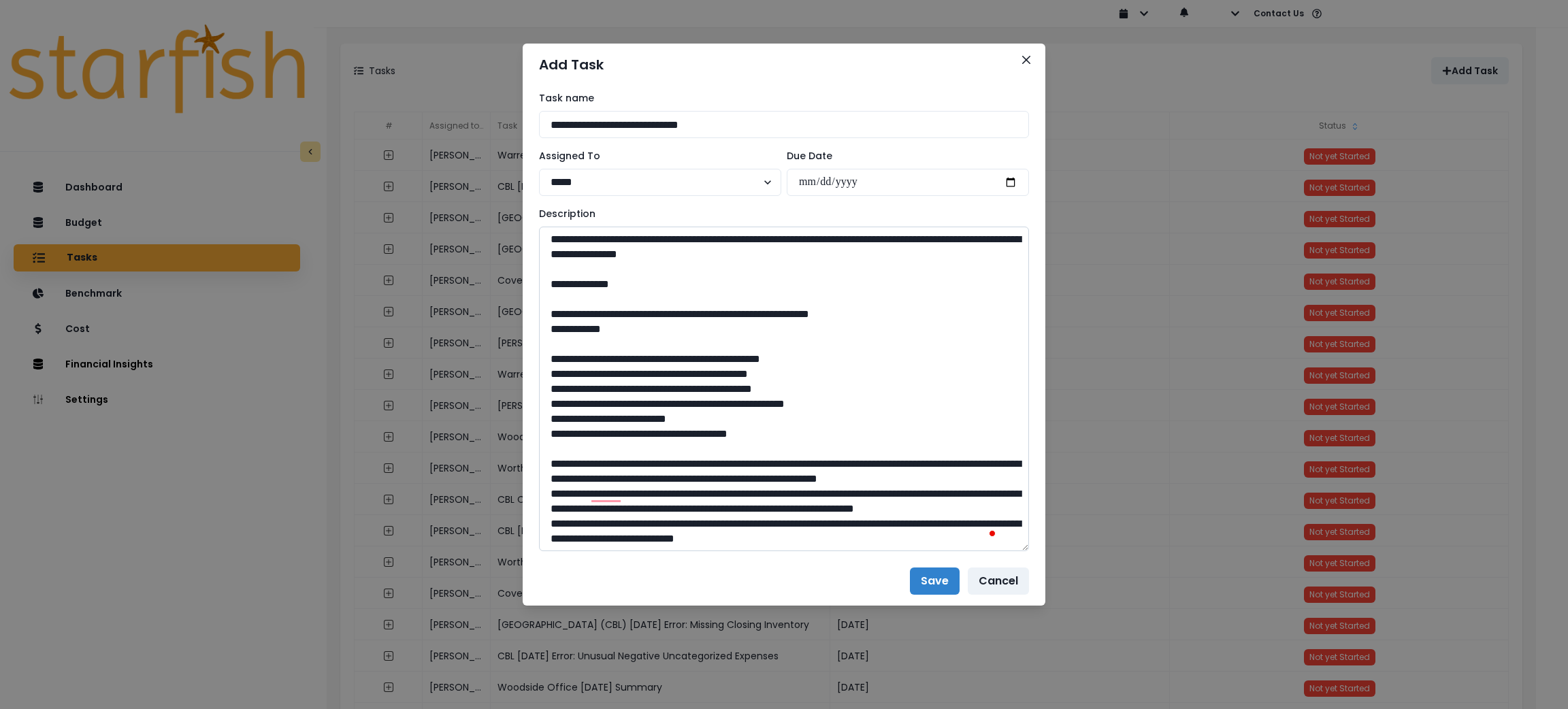
scroll to position [334, 0]
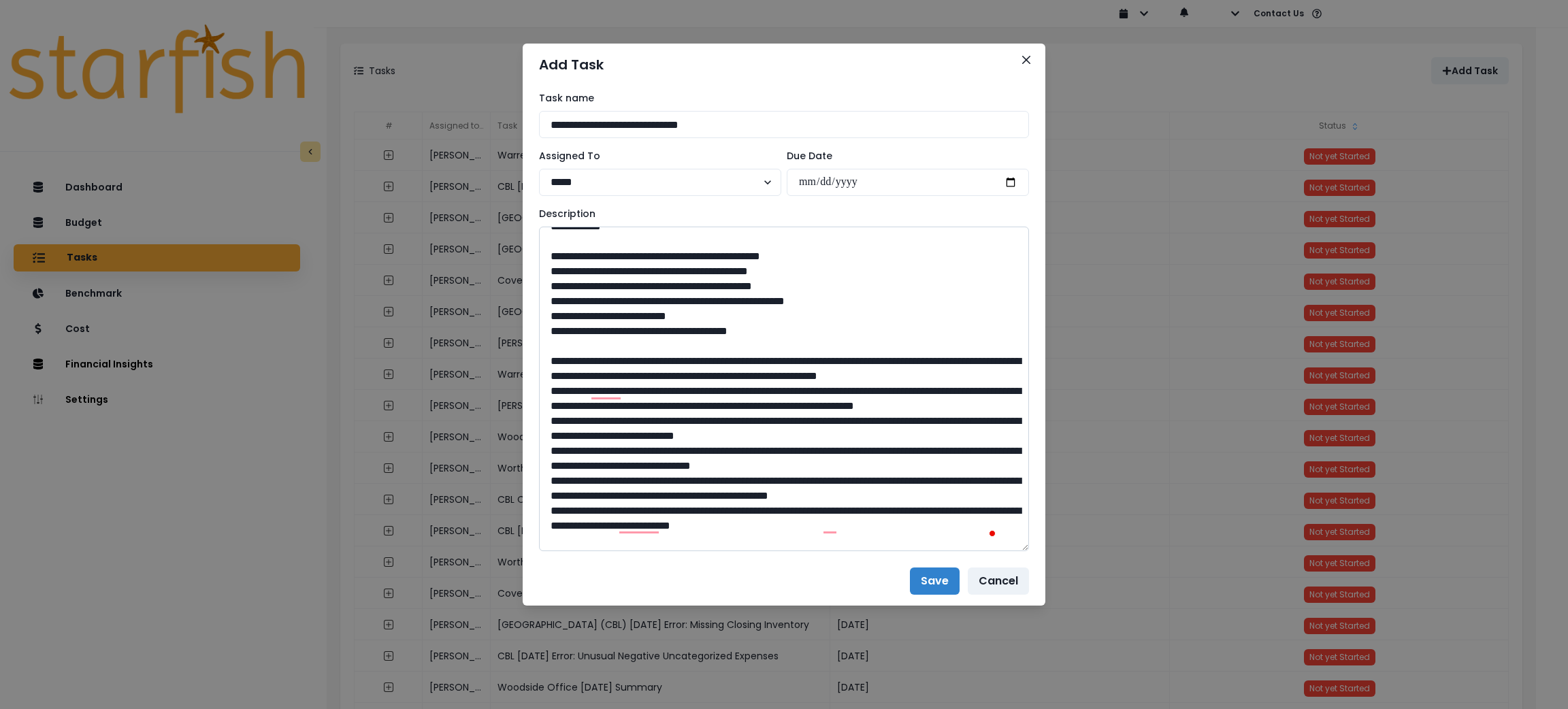
click at [567, 267] on textarea "To enrich screen reader interactions, please activate Accessibility in Grammarl…" at bounding box center [784, 389] width 490 height 325
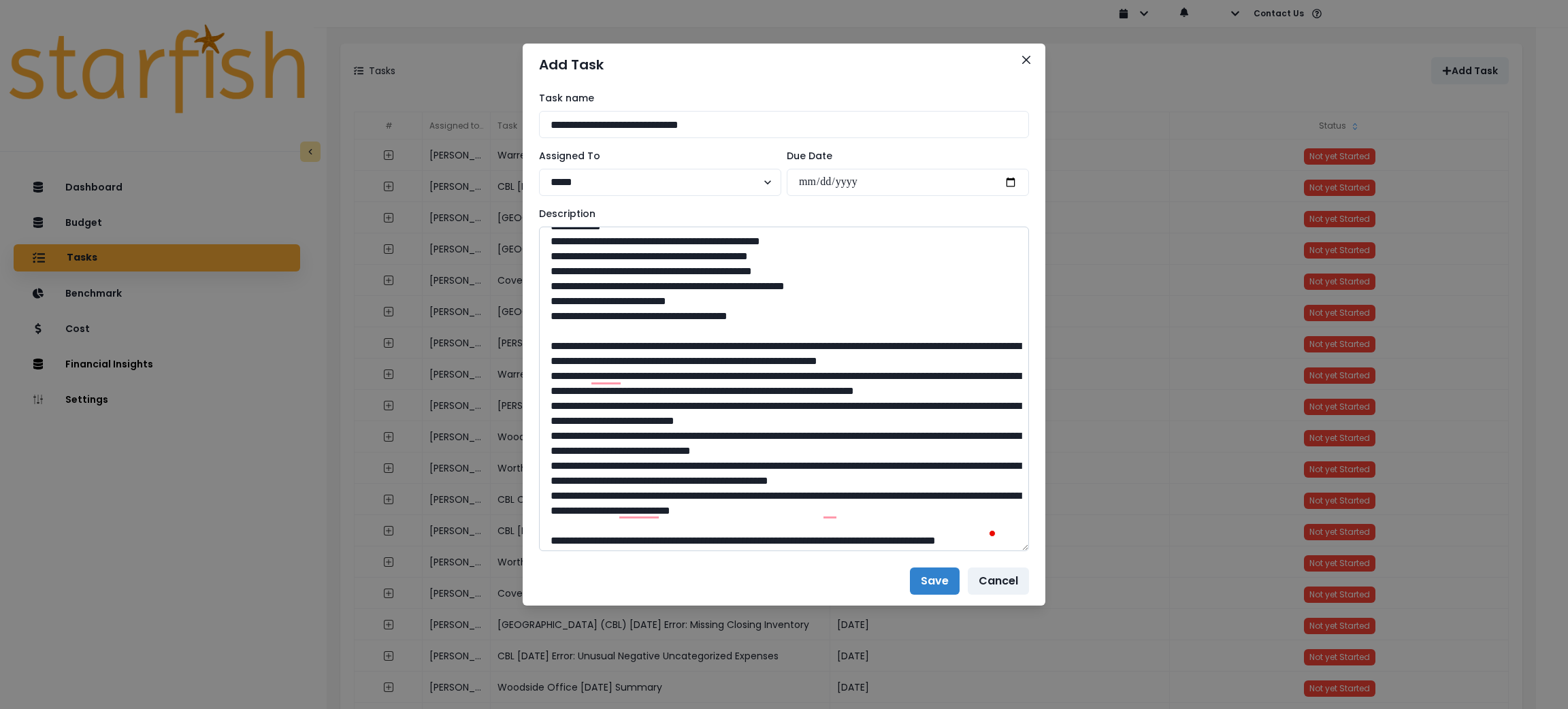
click at [544, 253] on textarea "To enrich screen reader interactions, please activate Accessibility in Grammarl…" at bounding box center [784, 389] width 490 height 325
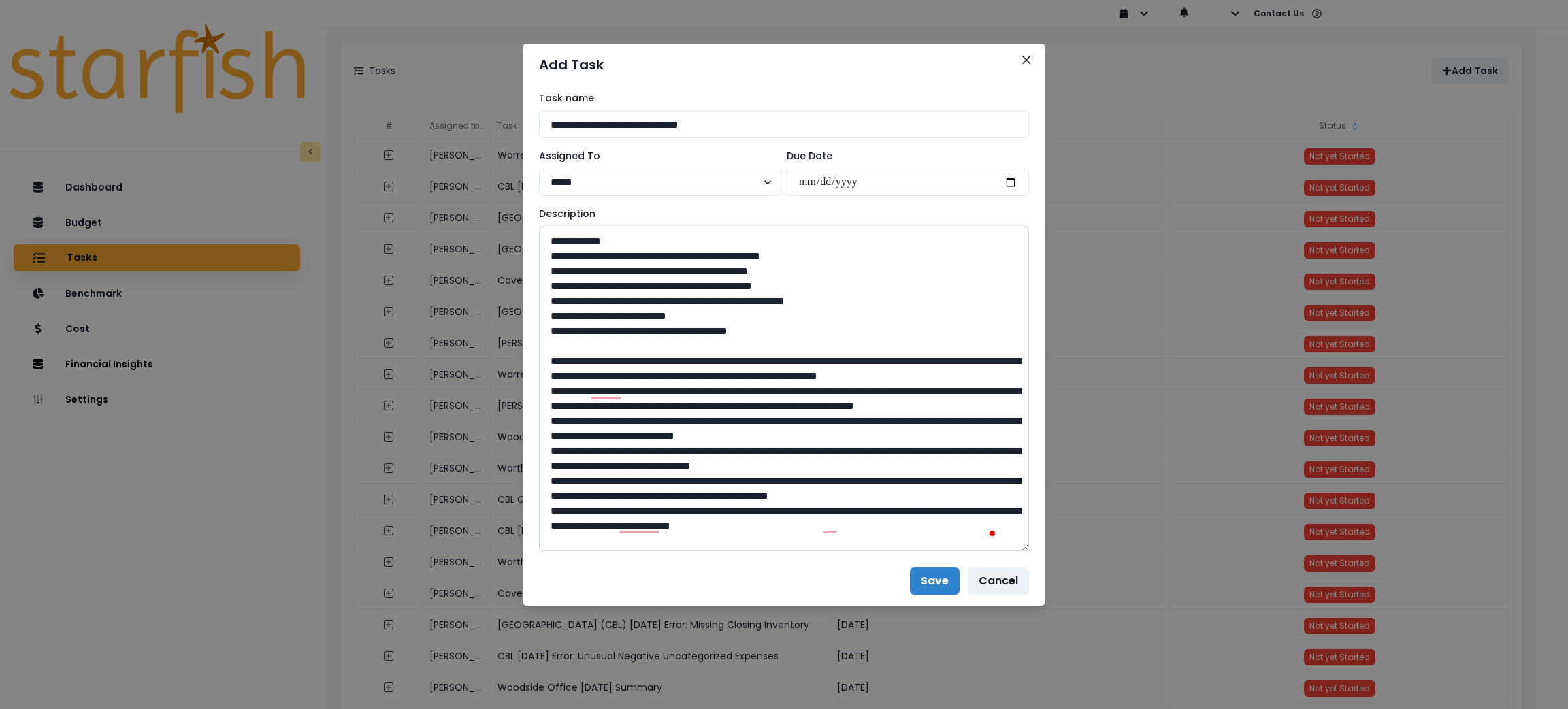
click at [569, 374] on textarea "To enrich screen reader interactions, please activate Accessibility in Grammarl…" at bounding box center [784, 389] width 490 height 325
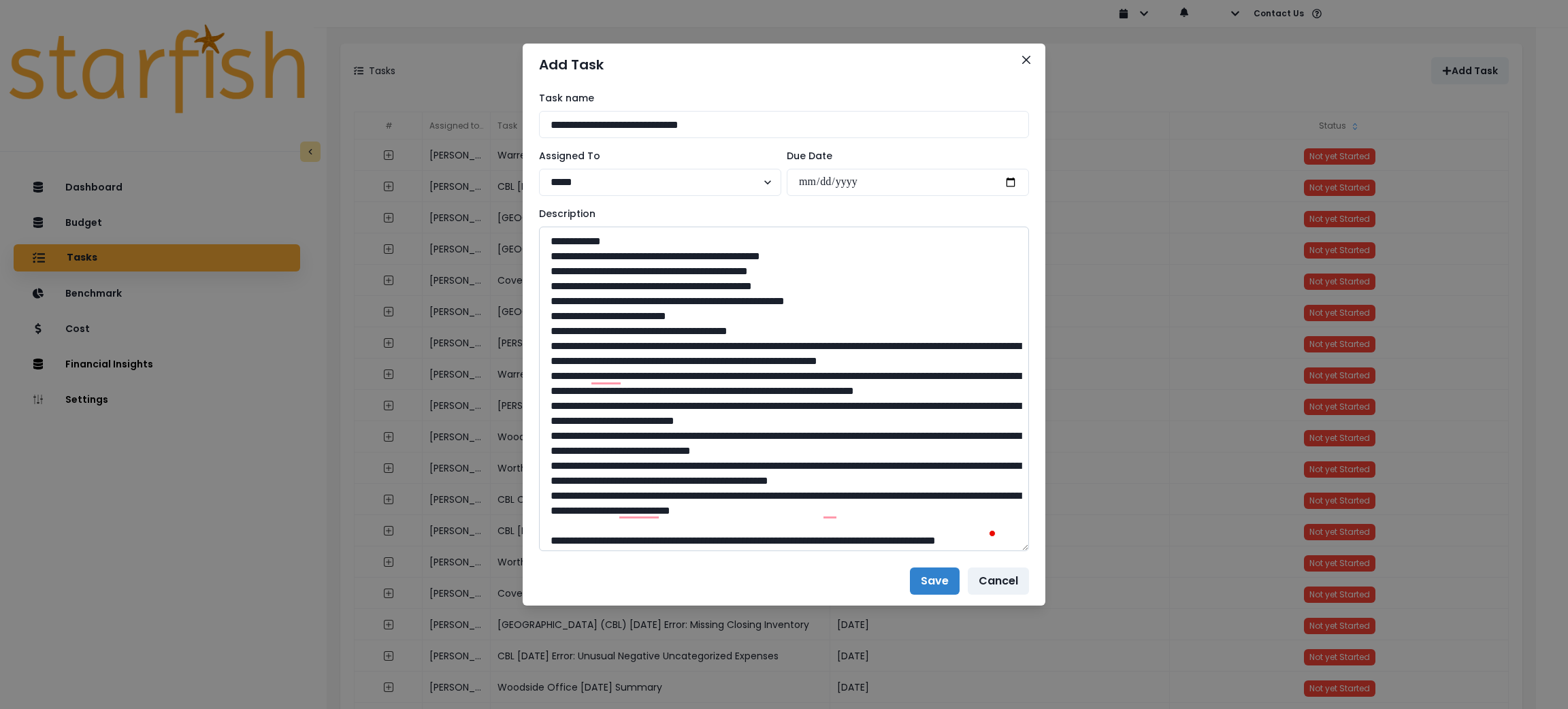
click at [543, 358] on textarea "To enrich screen reader interactions, please activate Accessibility in Grammarl…" at bounding box center [784, 389] width 490 height 325
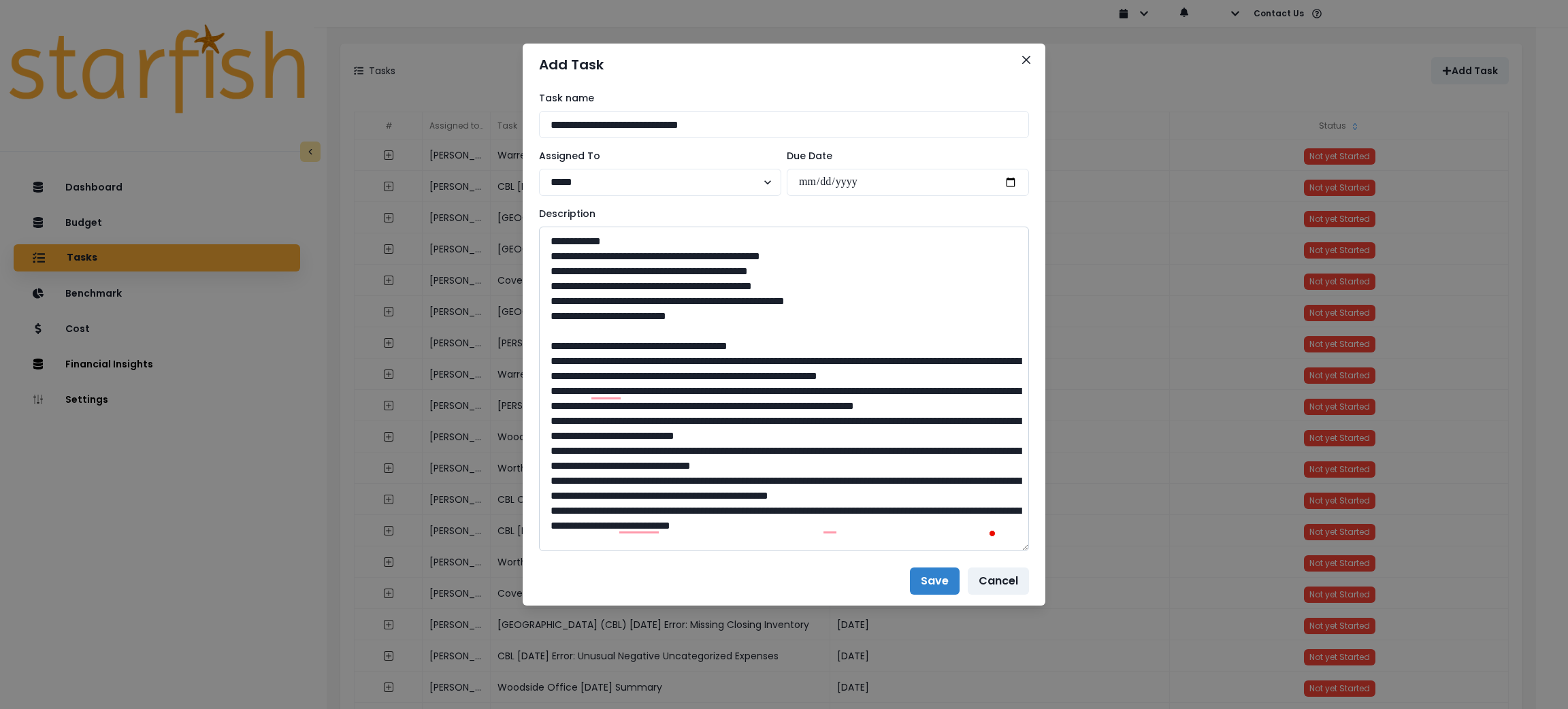
scroll to position [485, 0]
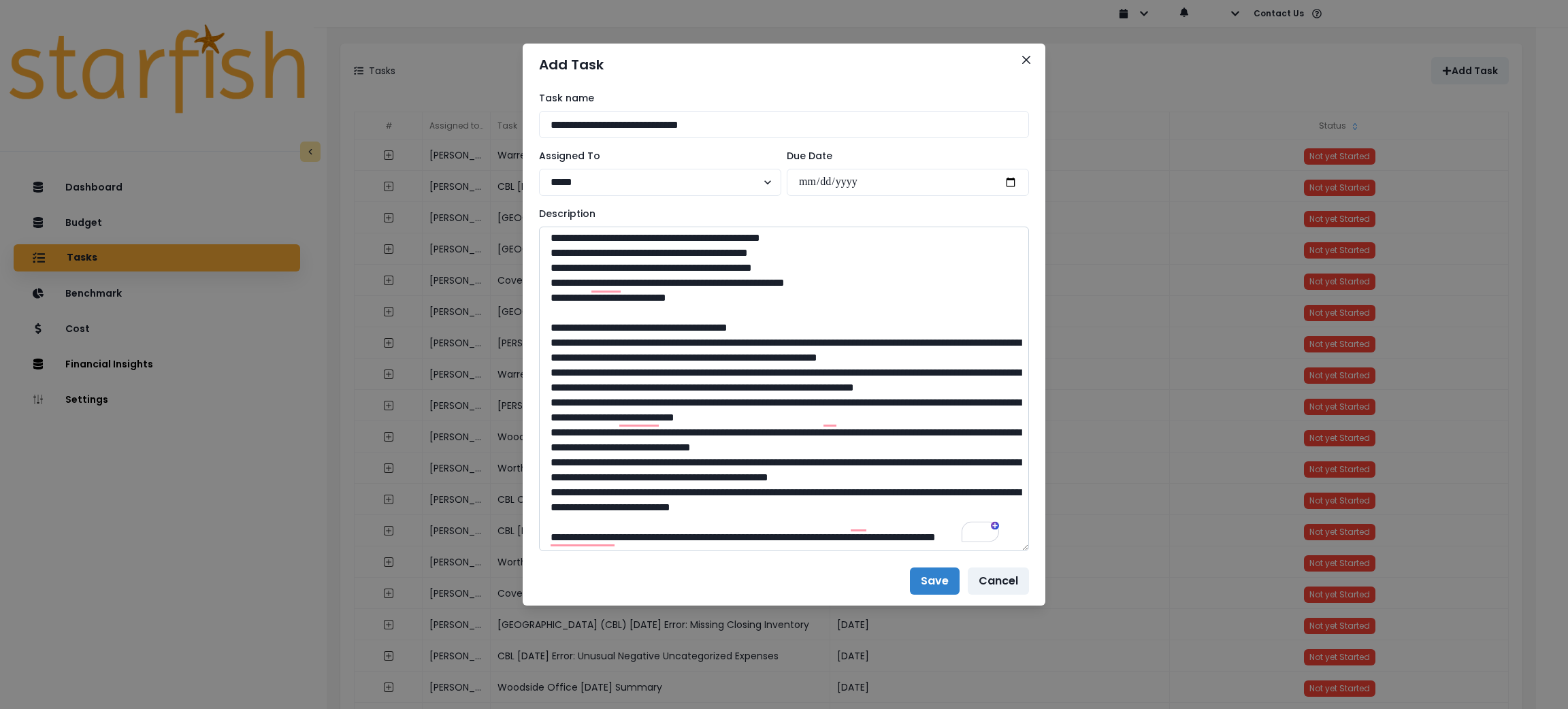
click at [542, 474] on textarea "To enrich screen reader interactions, please activate Accessibility in Grammarl…" at bounding box center [784, 389] width 490 height 325
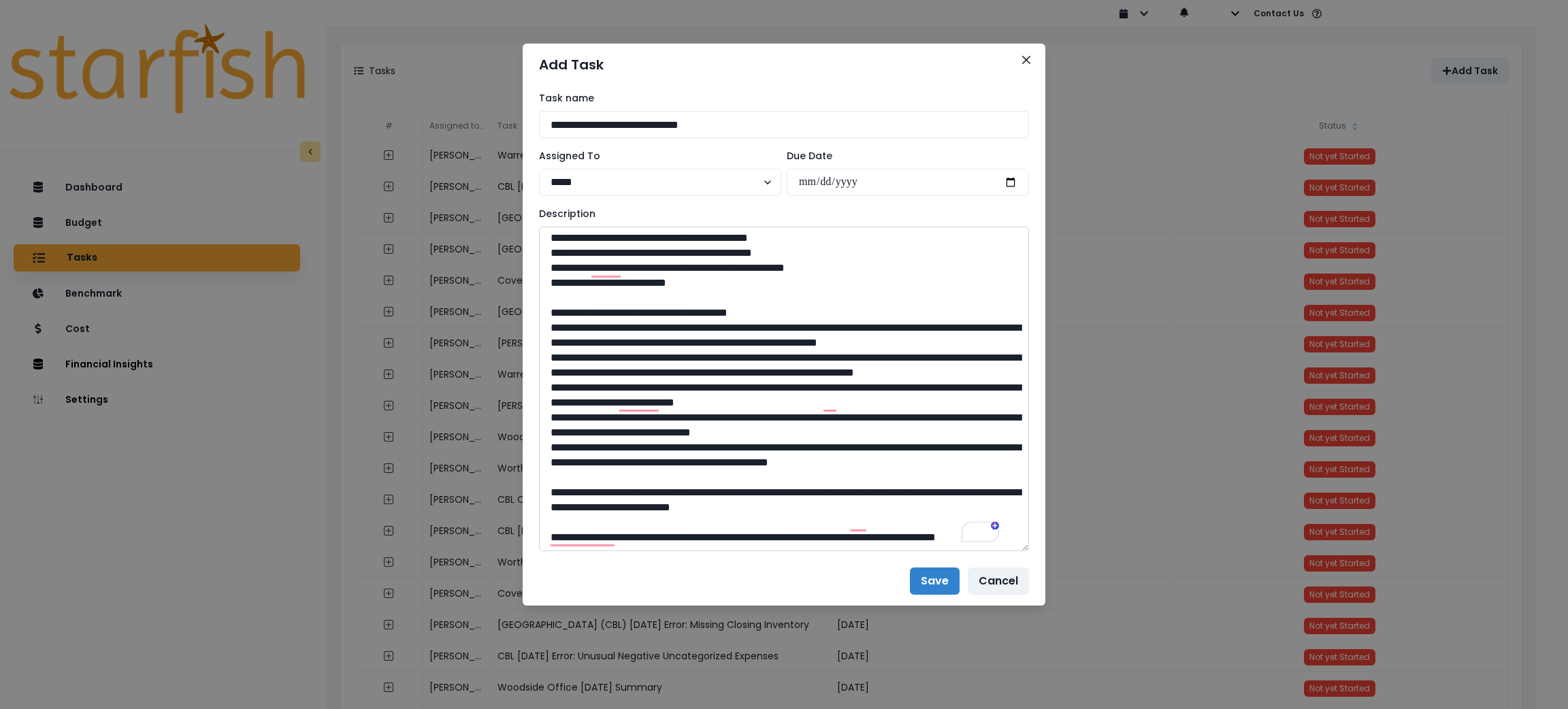
click at [775, 542] on textarea "To enrich screen reader interactions, please activate Accessibility in Grammarl…" at bounding box center [784, 389] width 490 height 325
paste textarea "**********"
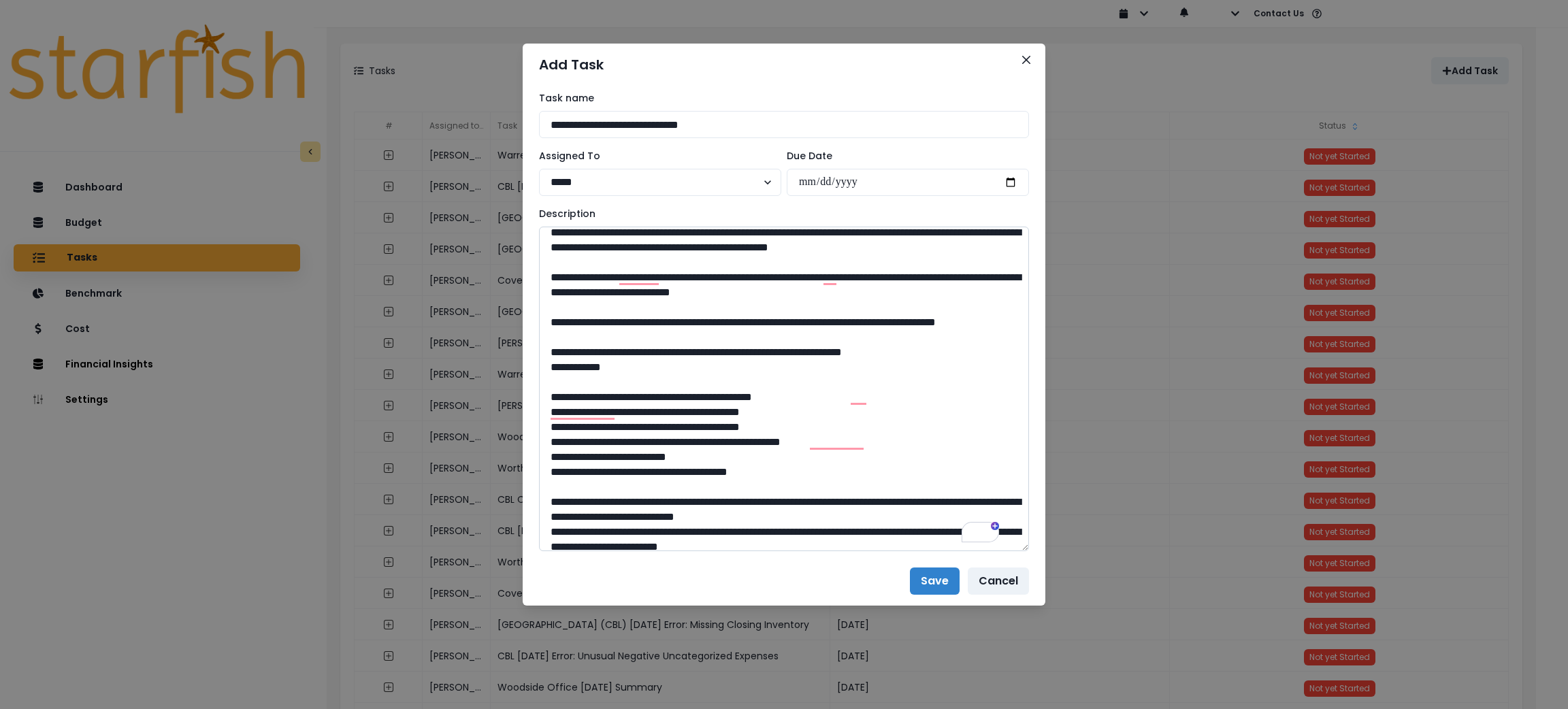
click at [586, 436] on textarea "To enrich screen reader interactions, please activate Accessibility in Grammarl…" at bounding box center [784, 389] width 490 height 325
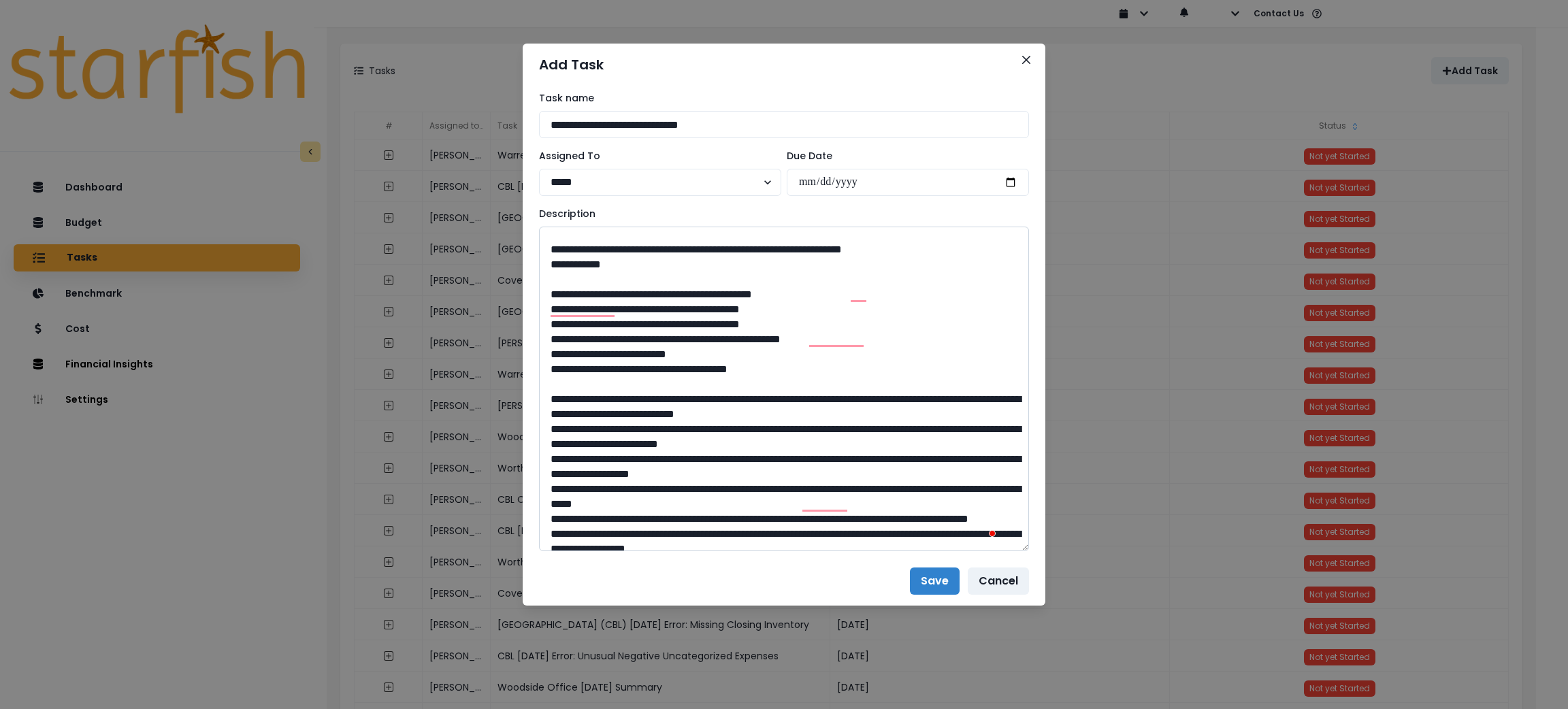
click at [546, 350] on textarea "To enrich screen reader interactions, please activate Accessibility in Grammarl…" at bounding box center [784, 389] width 490 height 325
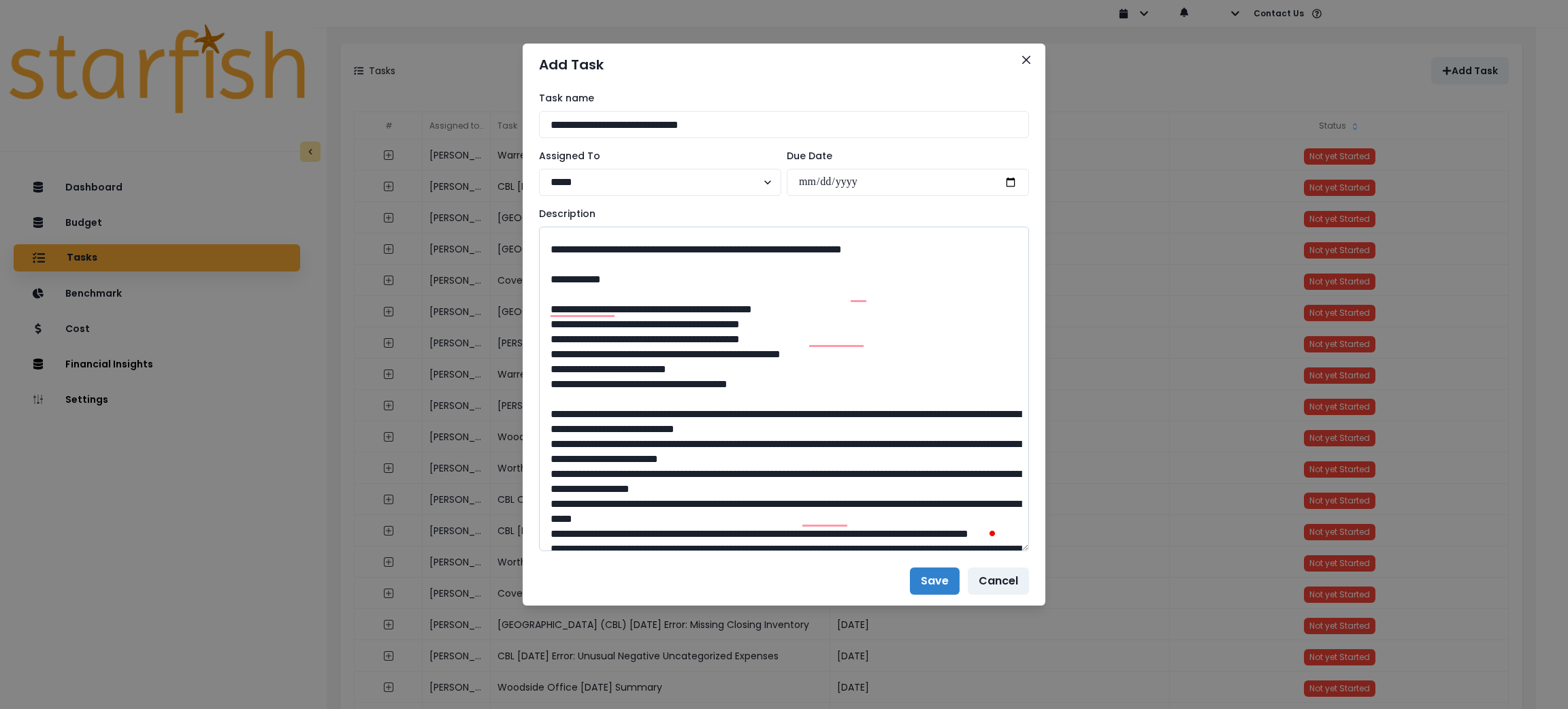
click at [551, 386] on textarea "To enrich screen reader interactions, please activate Accessibility in Grammarl…" at bounding box center [784, 389] width 490 height 325
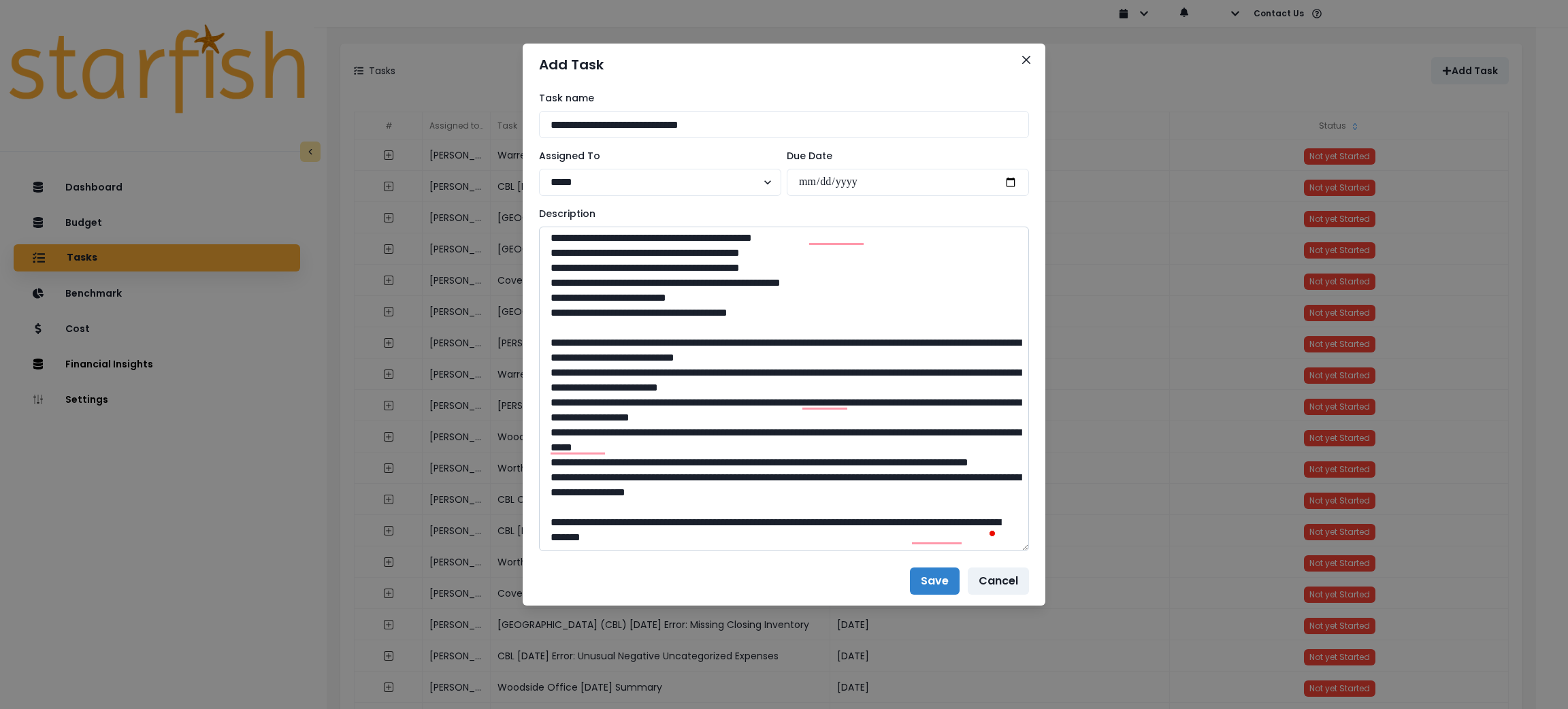
click at [550, 353] on textarea "To enrich screen reader interactions, please activate Accessibility in Grammarl…" at bounding box center [784, 389] width 490 height 325
click at [554, 379] on textarea "To enrich screen reader interactions, please activate Accessibility in Grammarl…" at bounding box center [784, 389] width 490 height 325
click at [549, 445] on textarea "To enrich screen reader interactions, please activate Accessibility in Grammarl…" at bounding box center [784, 389] width 490 height 325
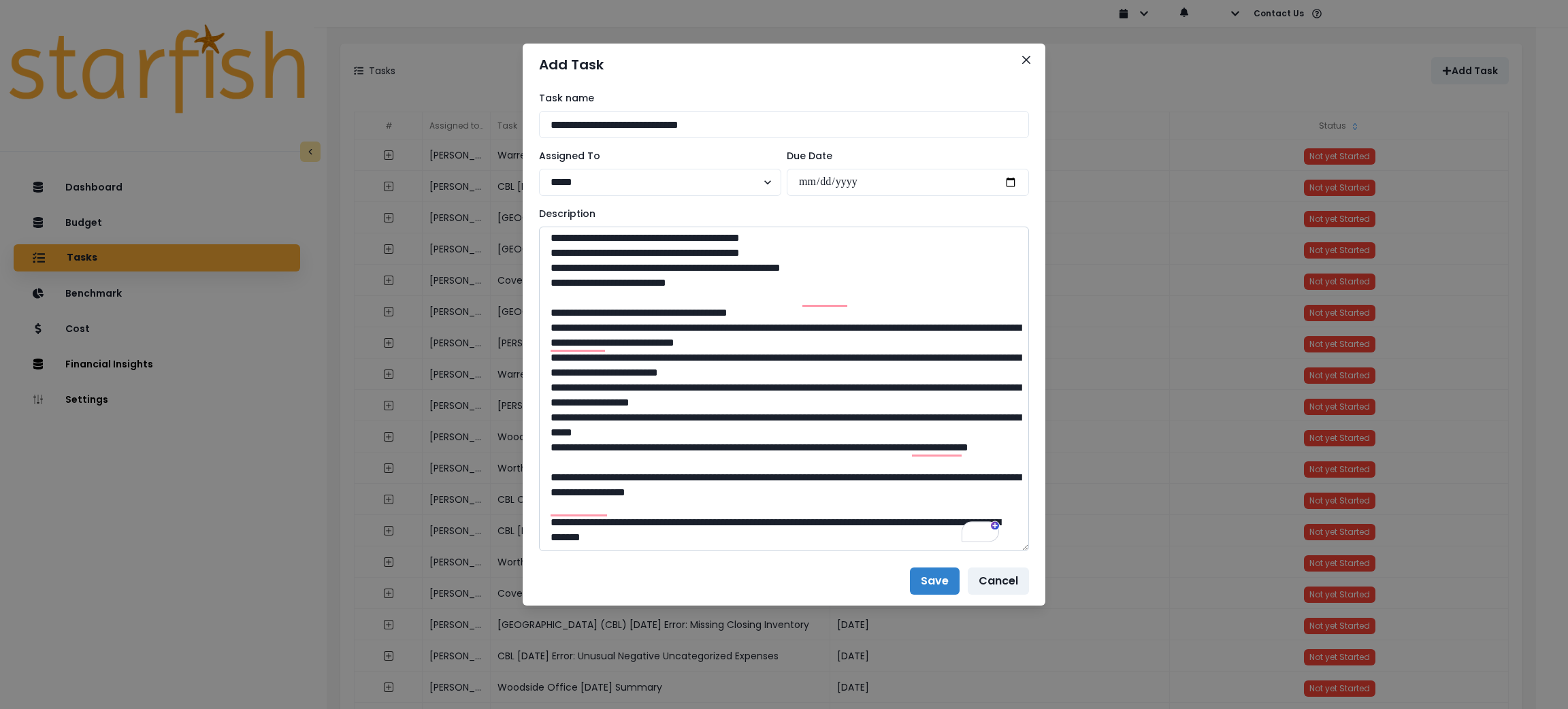
click at [751, 534] on textarea "To enrich screen reader interactions, please activate Accessibility in Grammarl…" at bounding box center [784, 389] width 490 height 325
type textarea "**********"
click at [805, 375] on textarea "To enrich screen reader interactions, please activate Accessibility in Grammarl…" at bounding box center [784, 389] width 490 height 325
click at [916, 580] on button "Save" at bounding box center [935, 582] width 50 height 27
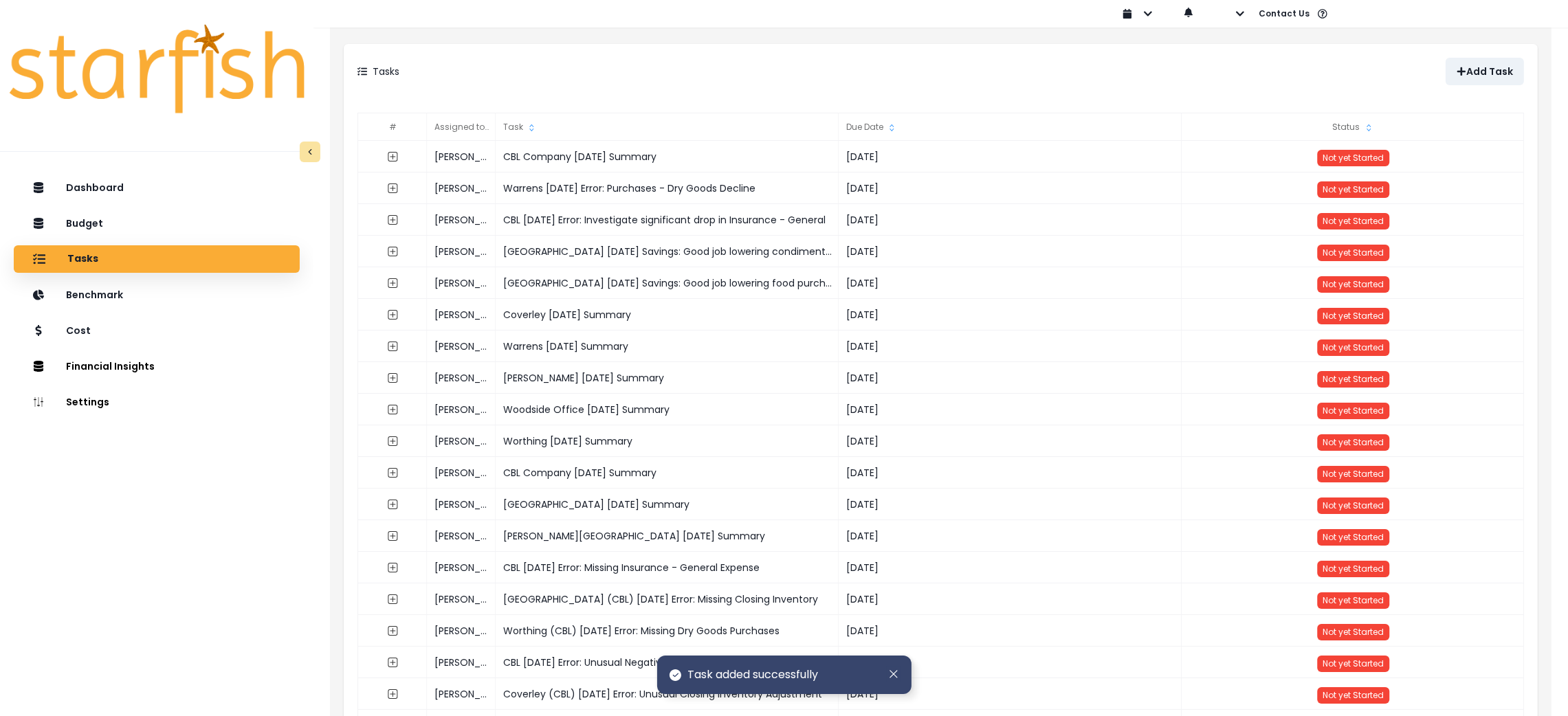
drag, startPoint x: 678, startPoint y: 82, endPoint x: 634, endPoint y: 17, distance: 78.5
click at [678, 82] on div "Tasks" at bounding box center [649, 72] width 583 height 28
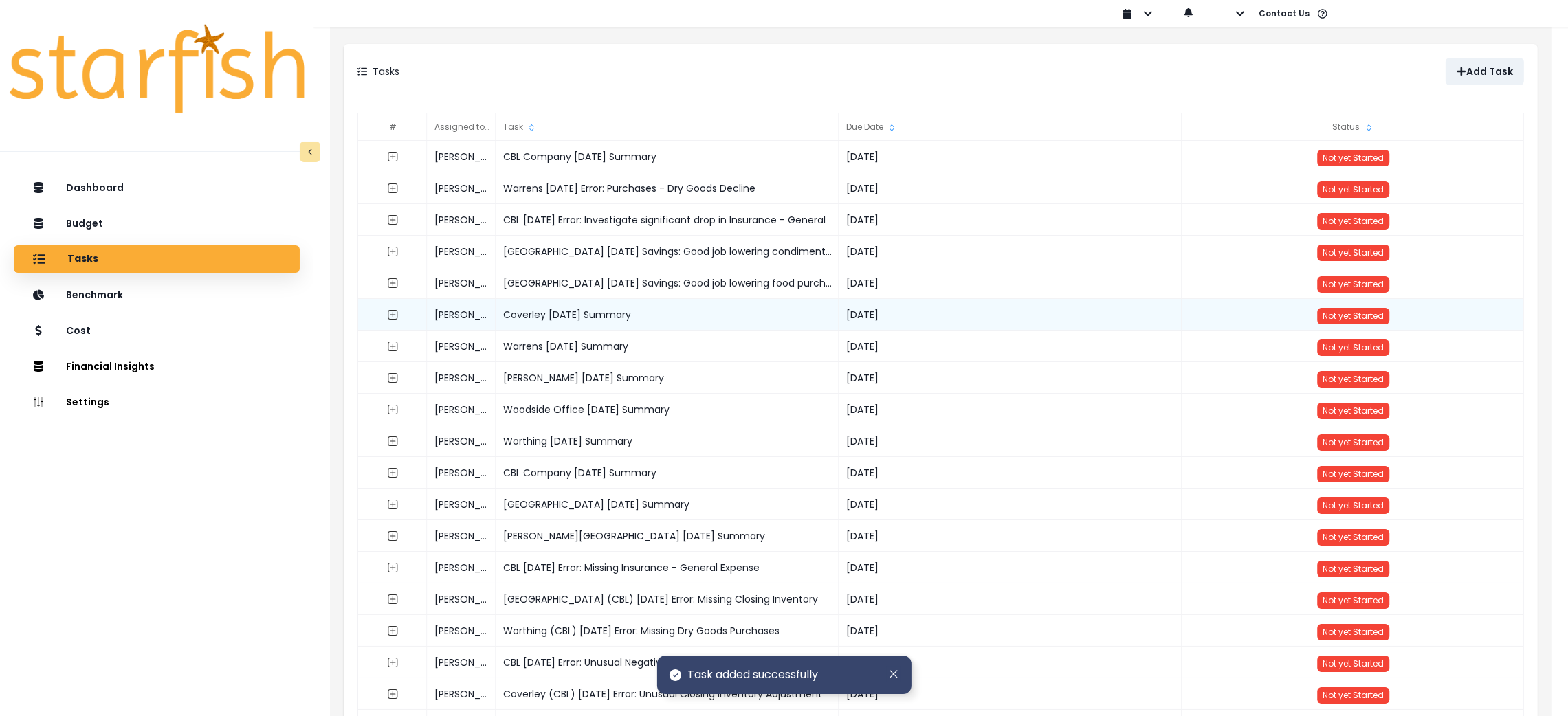
click at [542, 316] on div "Coverley [DATE] Summary" at bounding box center [668, 315] width 343 height 32
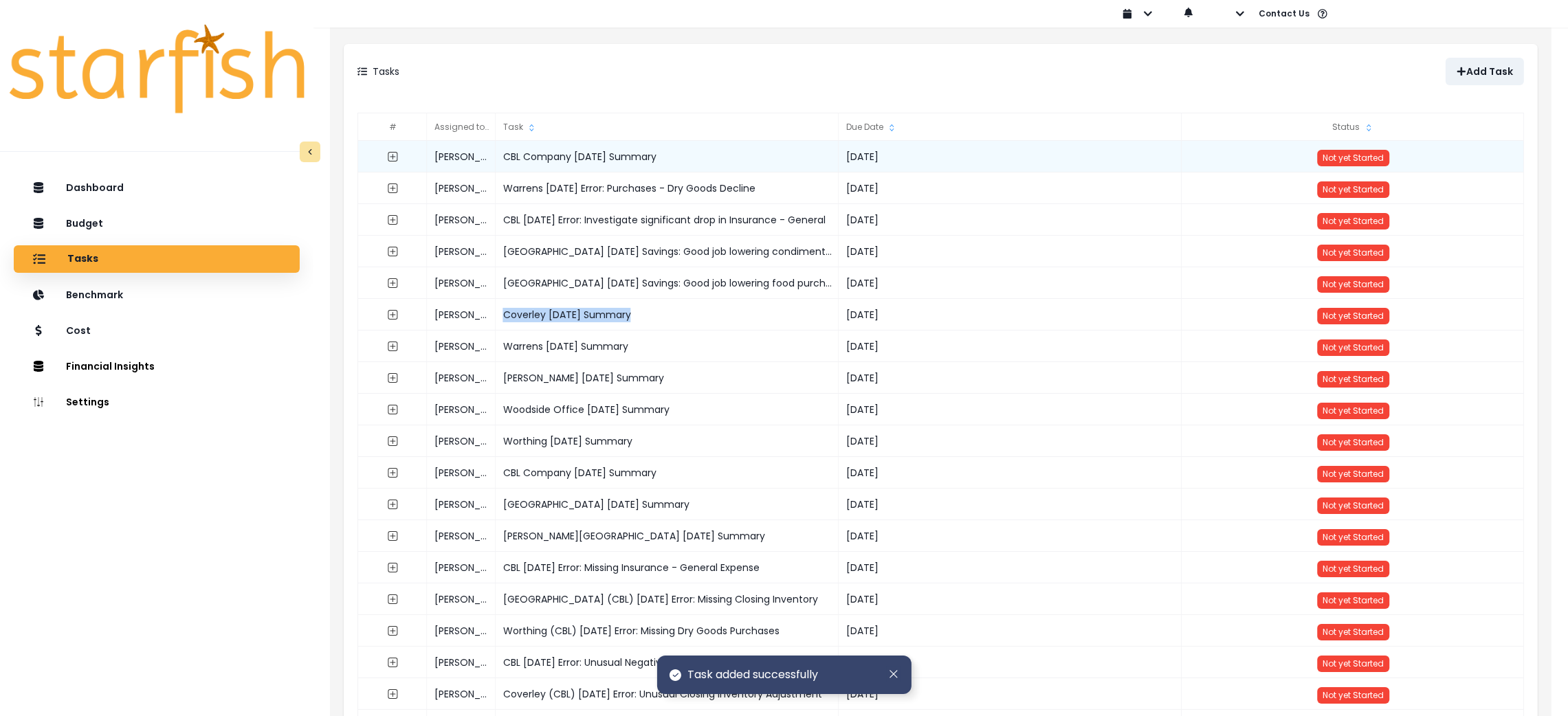
copy div "Coverley [DATE] Summary"
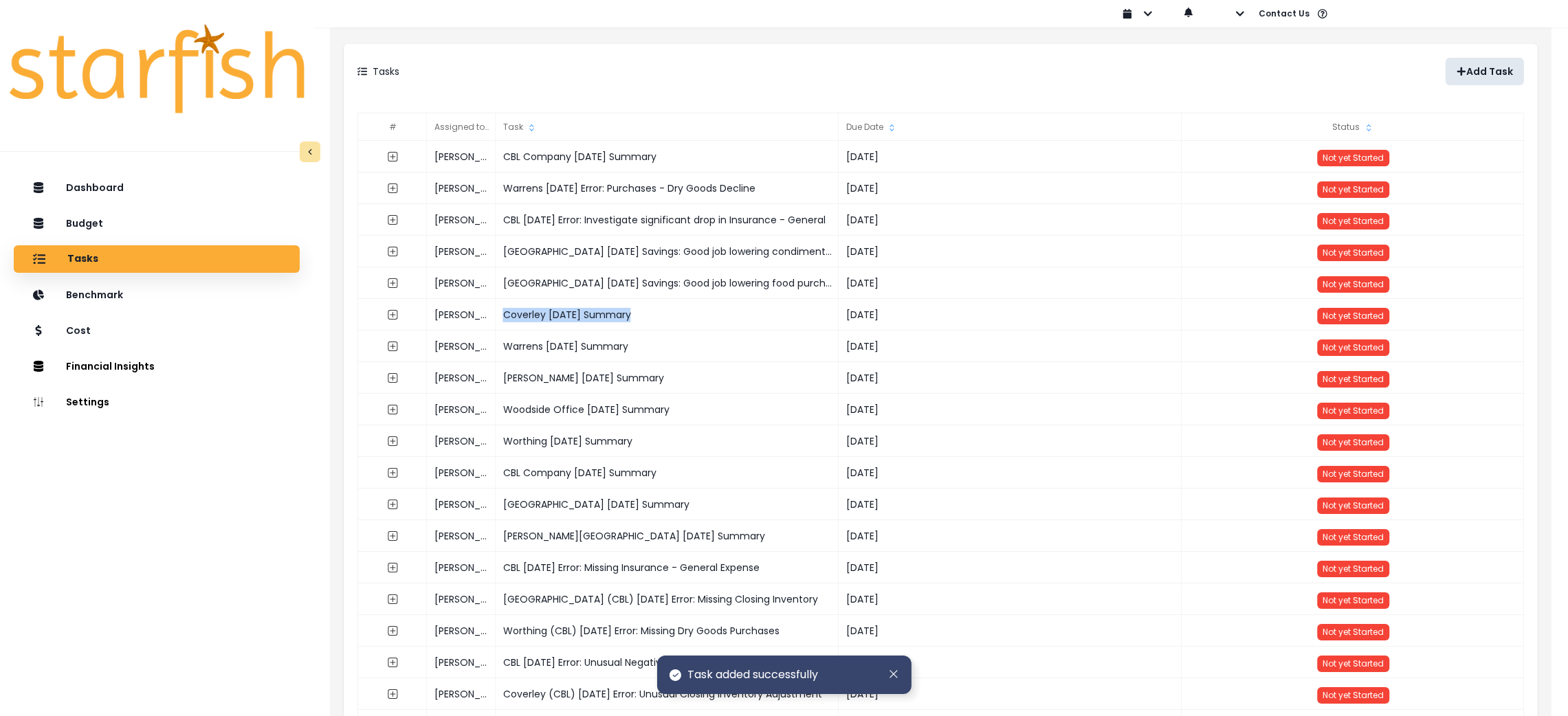
click at [1486, 61] on button "Add Task" at bounding box center [1485, 72] width 78 height 28
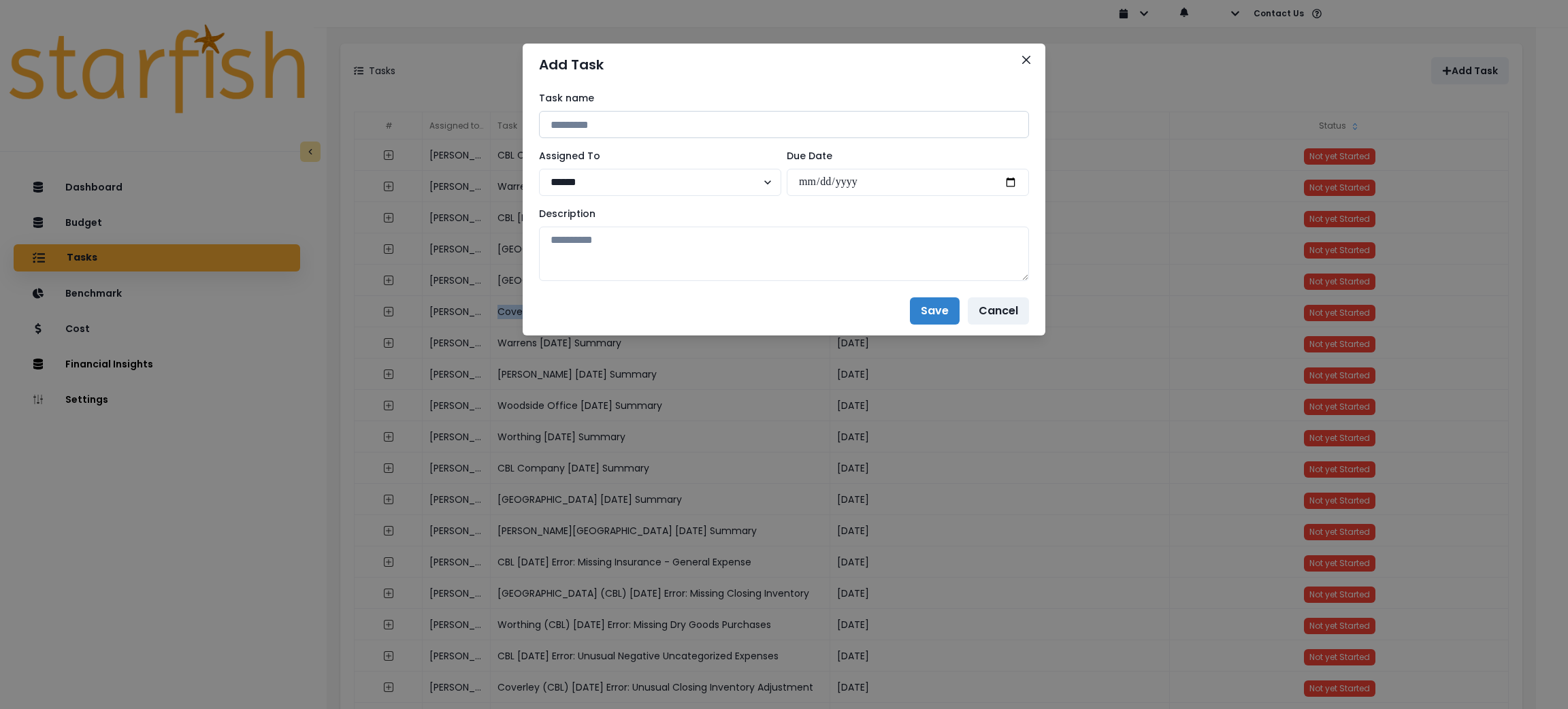
click at [633, 112] on input at bounding box center [784, 124] width 490 height 27
paste input "**********"
click at [613, 116] on input "**********" at bounding box center [784, 124] width 490 height 27
type input "**********"
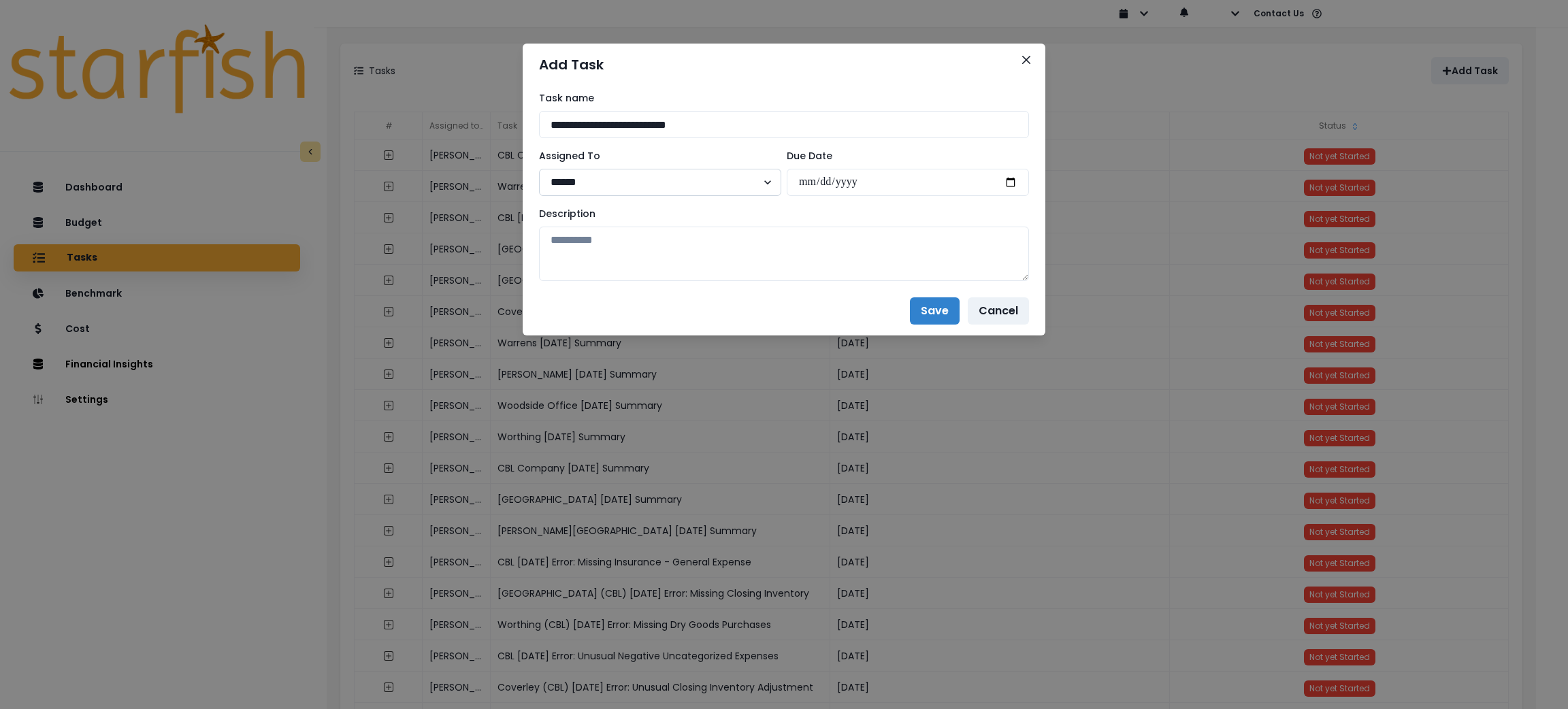
click at [760, 186] on select "**********" at bounding box center [660, 183] width 242 height 27
select select "**"
click at [539, 169] on select "**********" at bounding box center [660, 183] width 242 height 27
click at [1007, 178] on input "date" at bounding box center [907, 183] width 242 height 27
type input "**********"
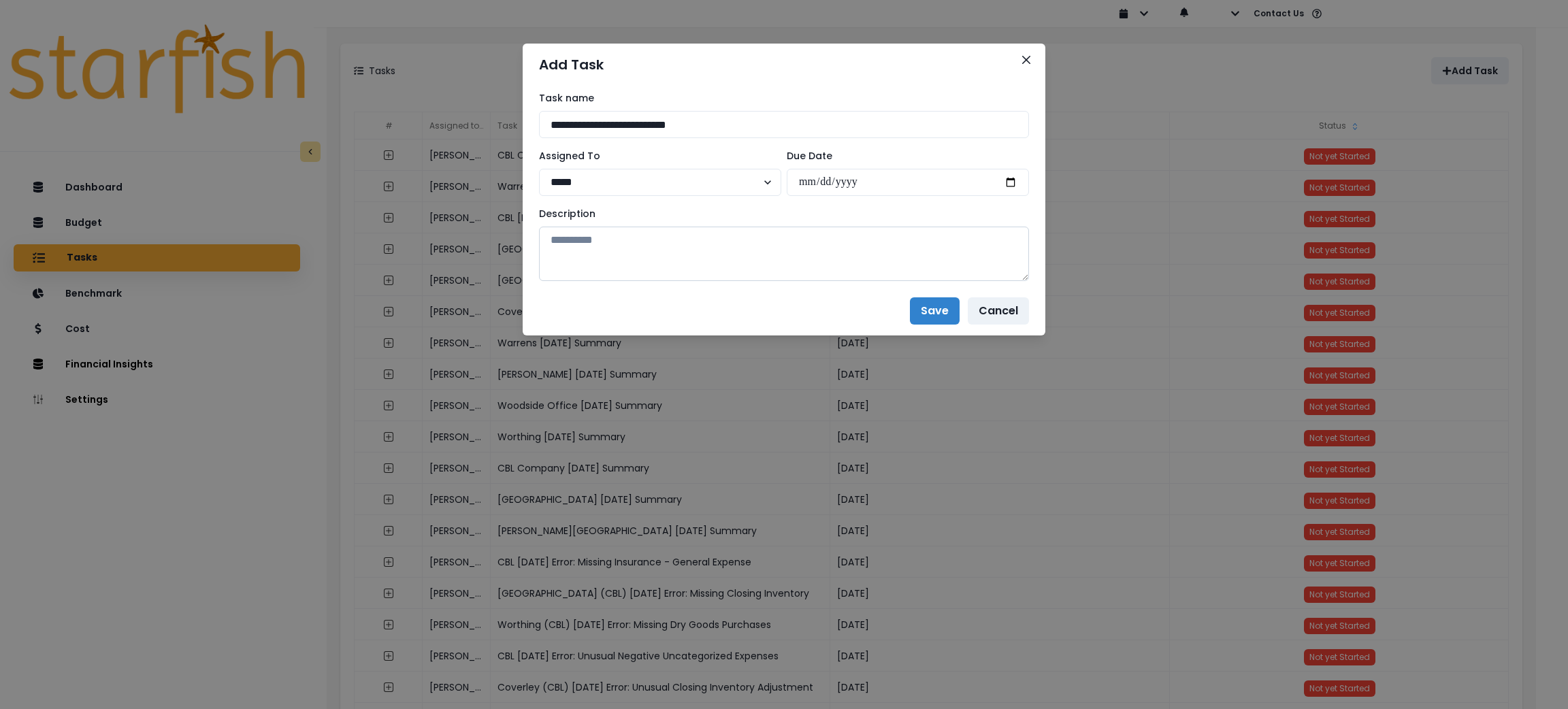
click at [930, 259] on textarea at bounding box center [784, 254] width 490 height 55
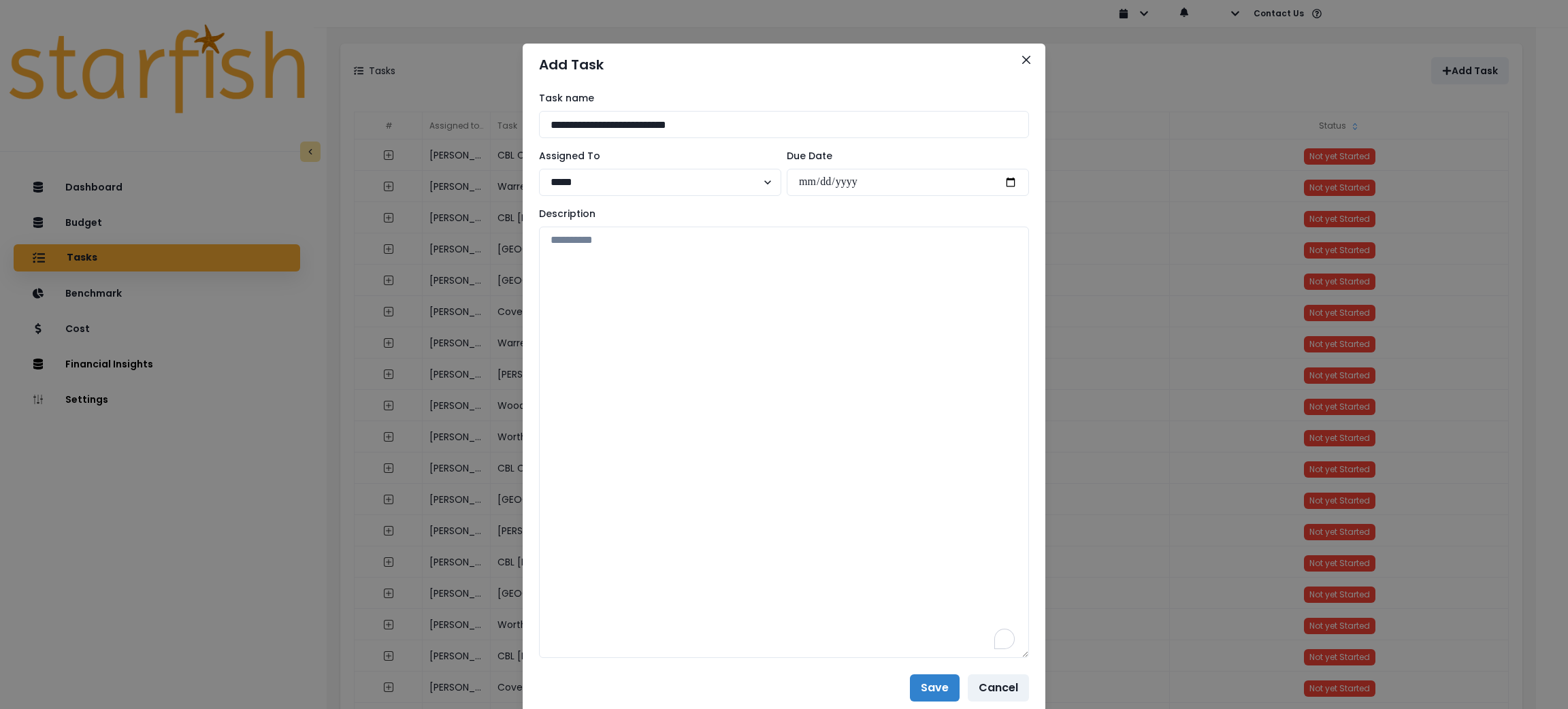
drag, startPoint x: 1026, startPoint y: 274, endPoint x: 1056, endPoint y: 652, distance: 379.2
click at [1056, 652] on div "**********" at bounding box center [784, 354] width 1568 height 709
click at [930, 453] on textarea "To enrich screen reader interactions, please activate Accessibility in Grammarl…" at bounding box center [784, 442] width 490 height 431
click at [633, 393] on textarea "To enrich screen reader interactions, please activate Accessibility in Grammarl…" at bounding box center [784, 442] width 490 height 431
paste textarea "**********"
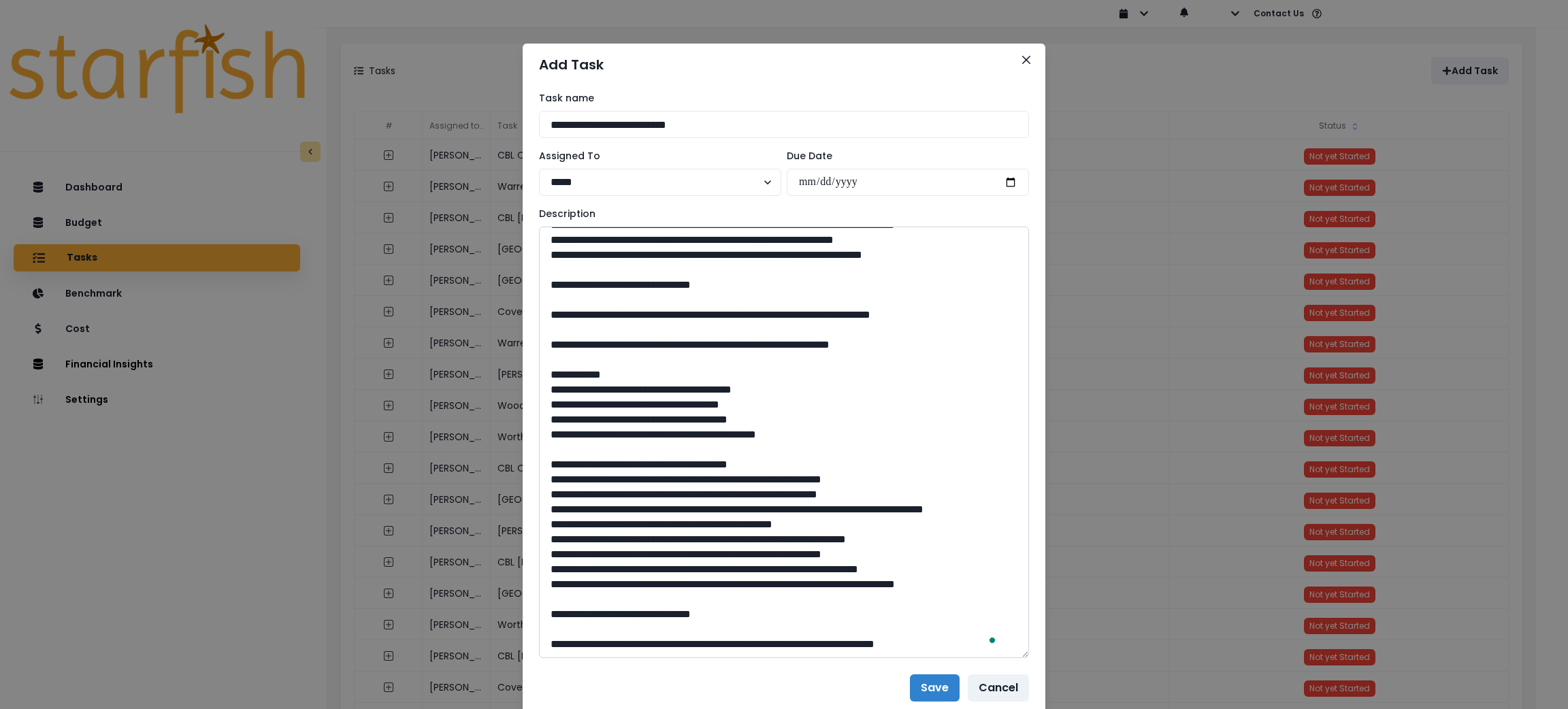
scroll to position [727, 0]
click at [628, 641] on textarea "To enrich screen reader interactions, please activate Accessibility in Grammarl…" at bounding box center [784, 442] width 490 height 431
paste textarea "**********"
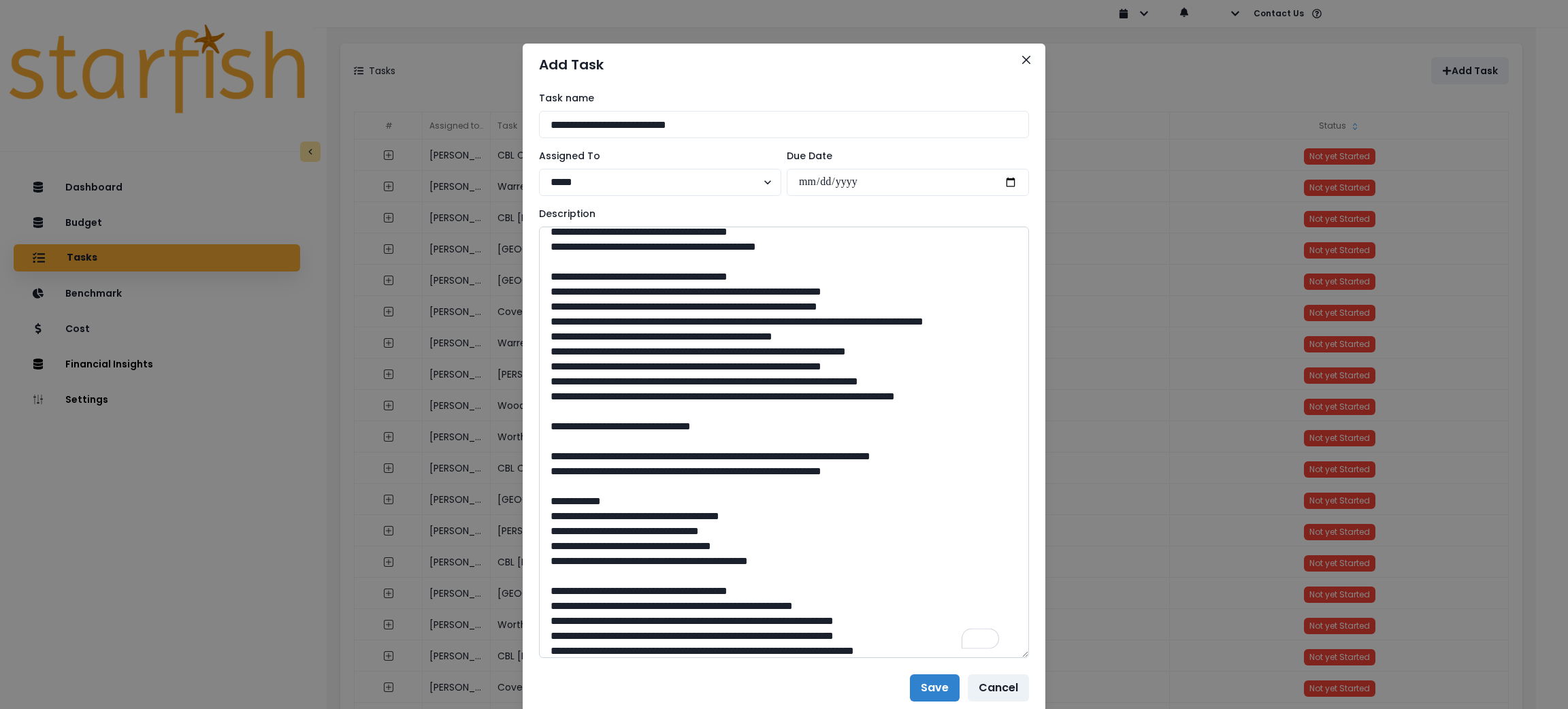
scroll to position [1041, 0]
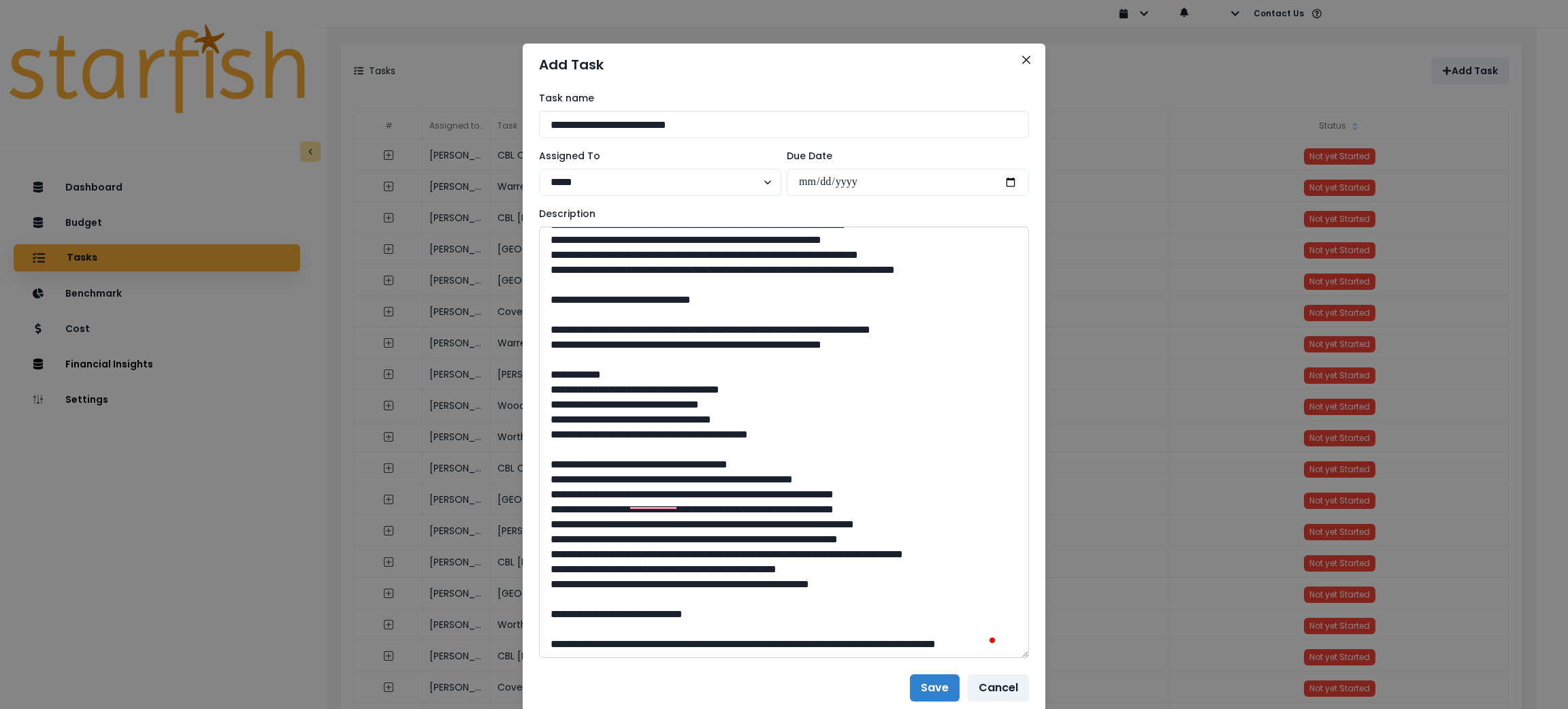
click at [539, 319] on textarea "To enrich screen reader interactions, please activate Accessibility in Grammarl…" at bounding box center [784, 442] width 490 height 431
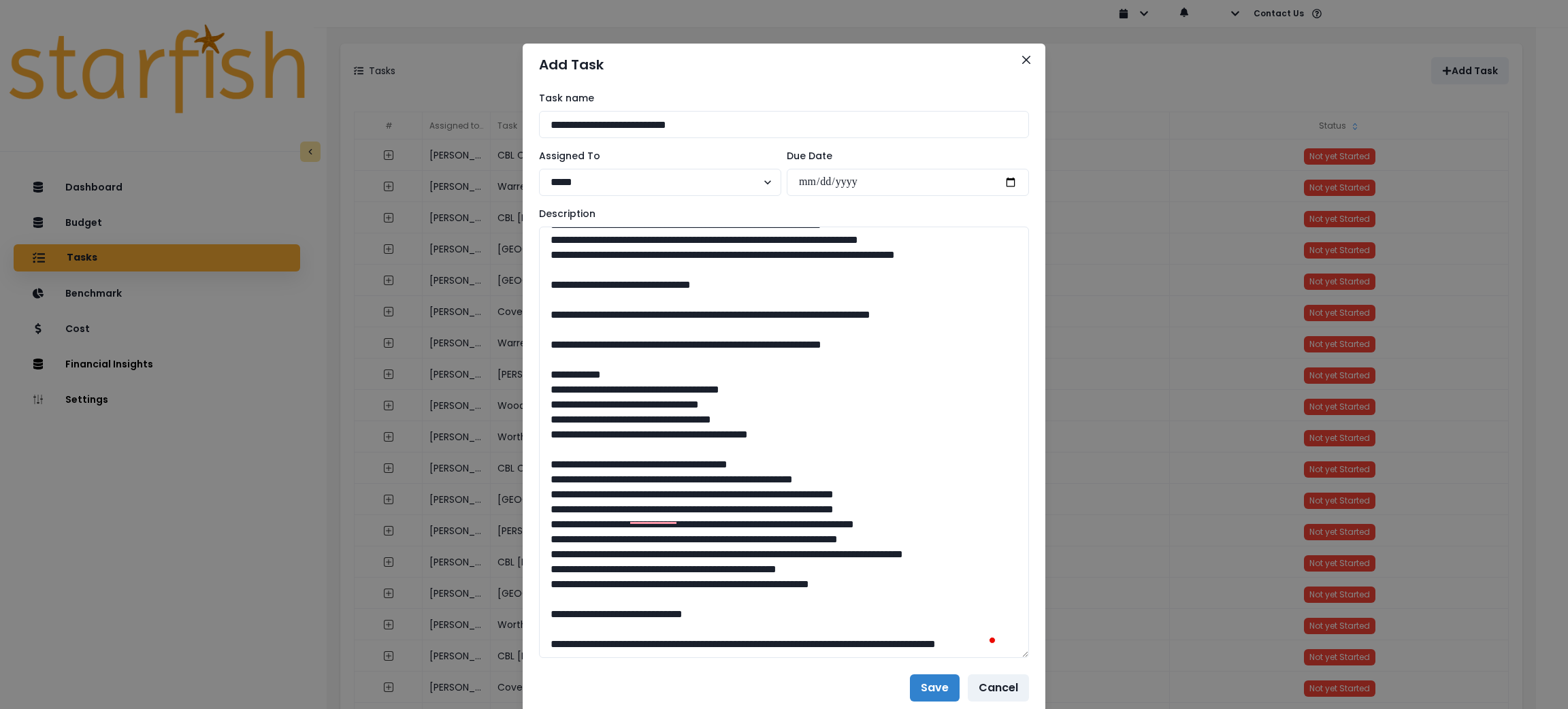
type textarea "**********"
click at [915, 685] on button "Save" at bounding box center [935, 688] width 50 height 27
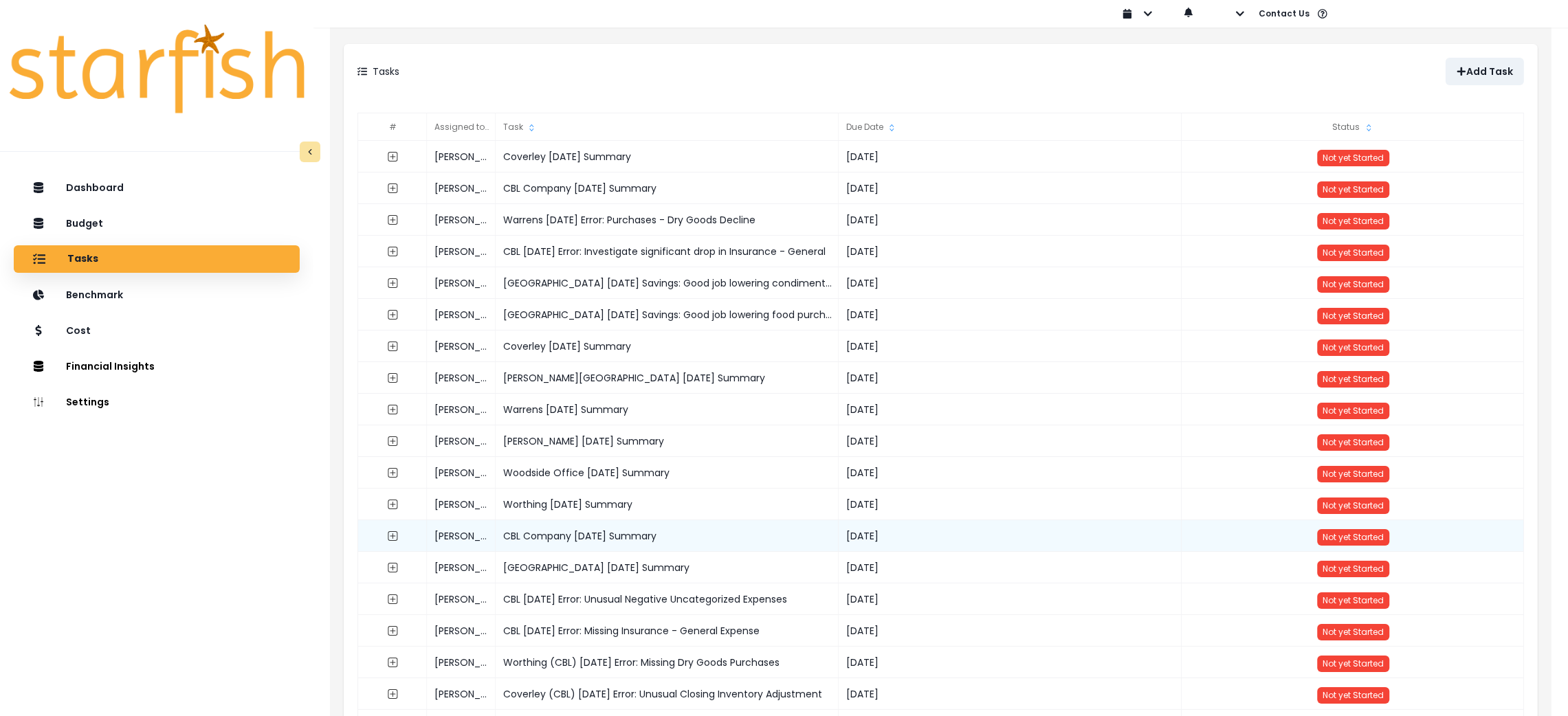
drag, startPoint x: 211, startPoint y: 629, endPoint x: 367, endPoint y: 540, distance: 179.6
click at [210, 629] on div "Dashboard Budget Tasks Benchmark Cost Financial Insights Location Analysis Comp…" at bounding box center [157, 478] width 314 height 613
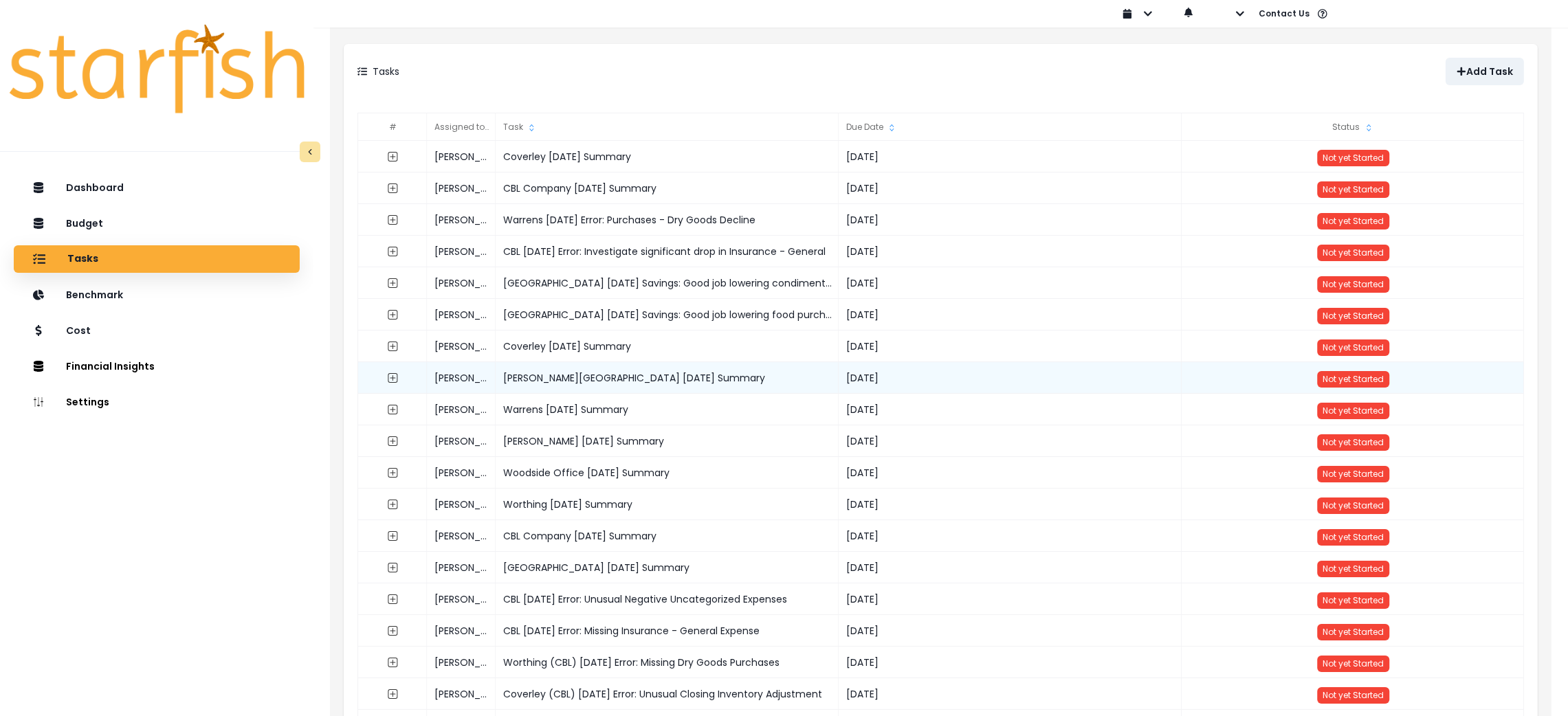
click at [561, 379] on div "Walmer Lodge July 2025 Summary" at bounding box center [668, 378] width 343 height 32
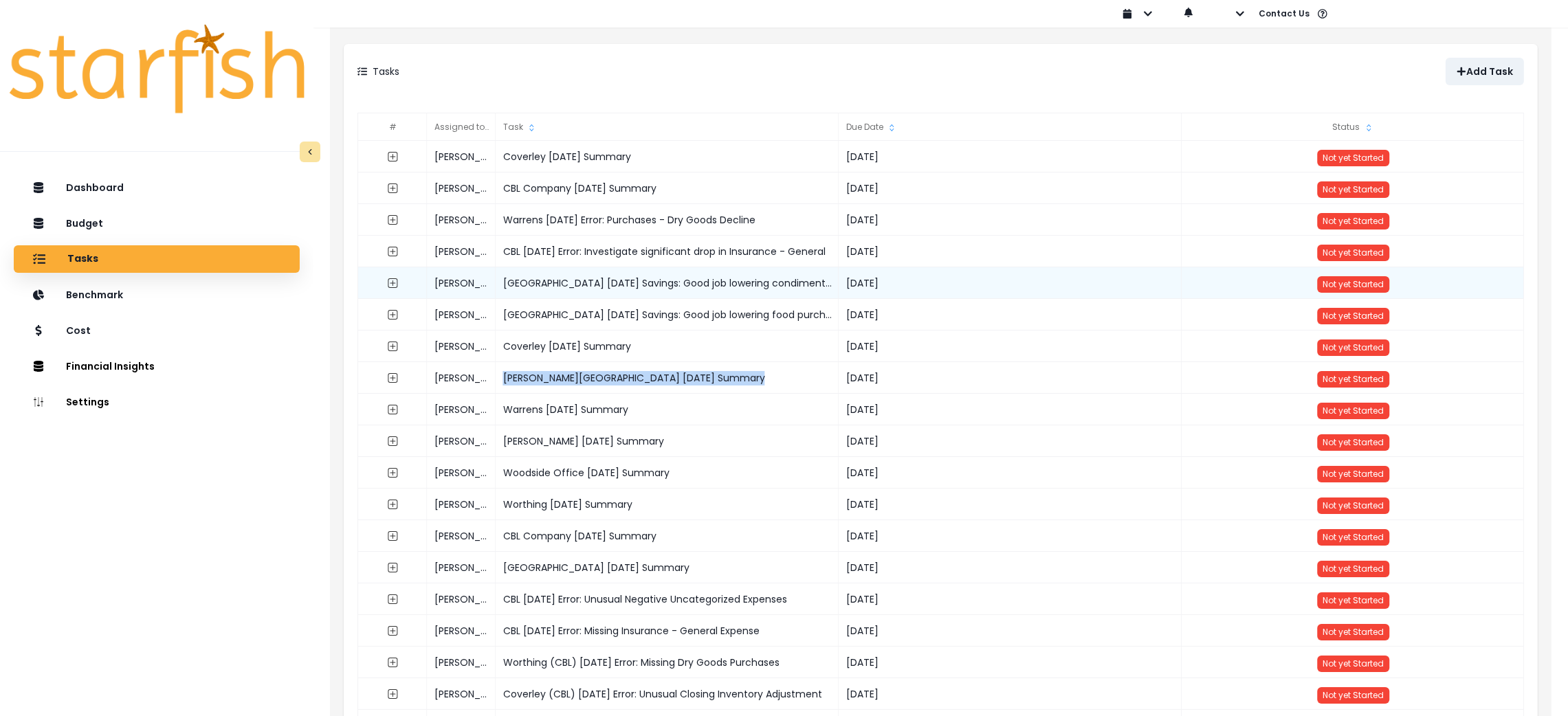
copy div "Walmer Lodge July 2025 Summary"
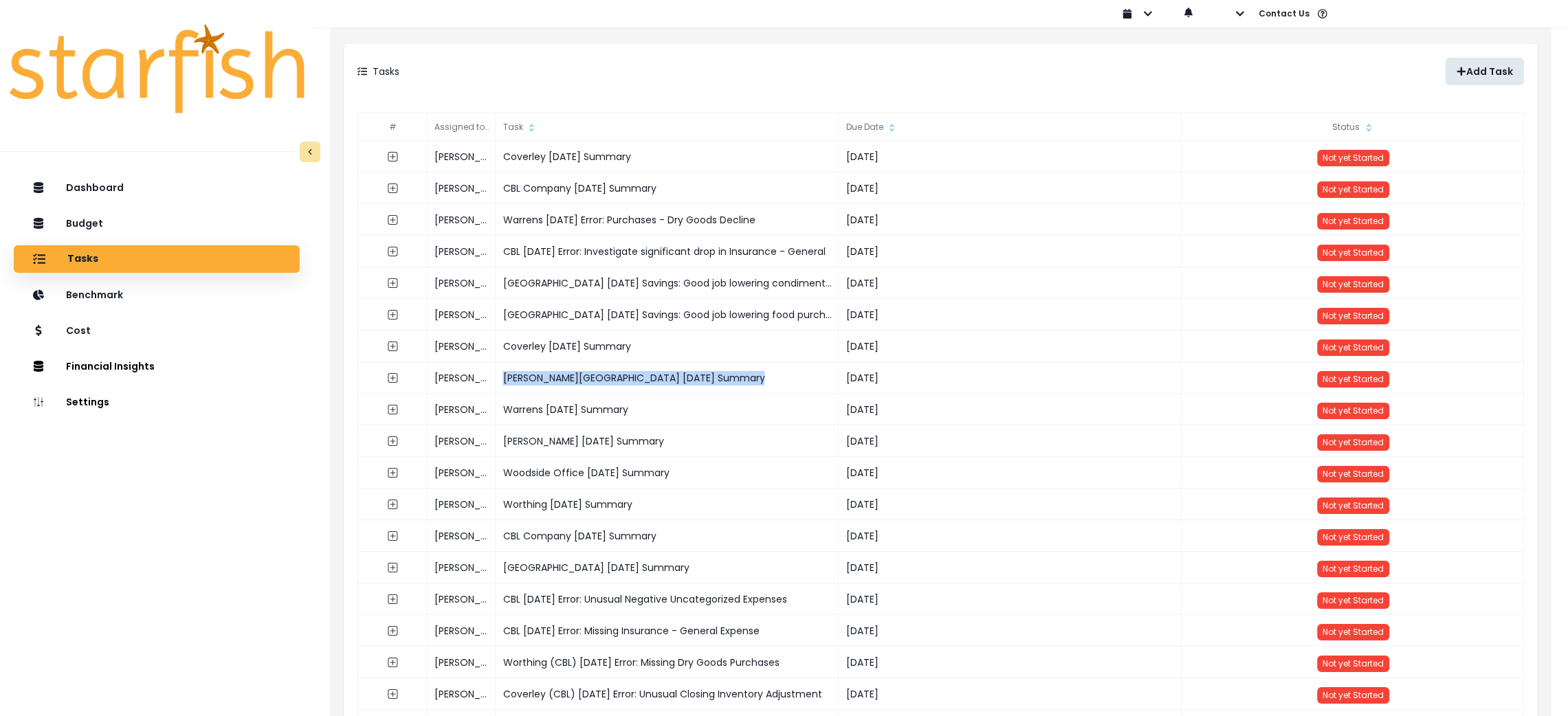
click at [1480, 69] on p "Add Task" at bounding box center [1490, 72] width 46 height 12
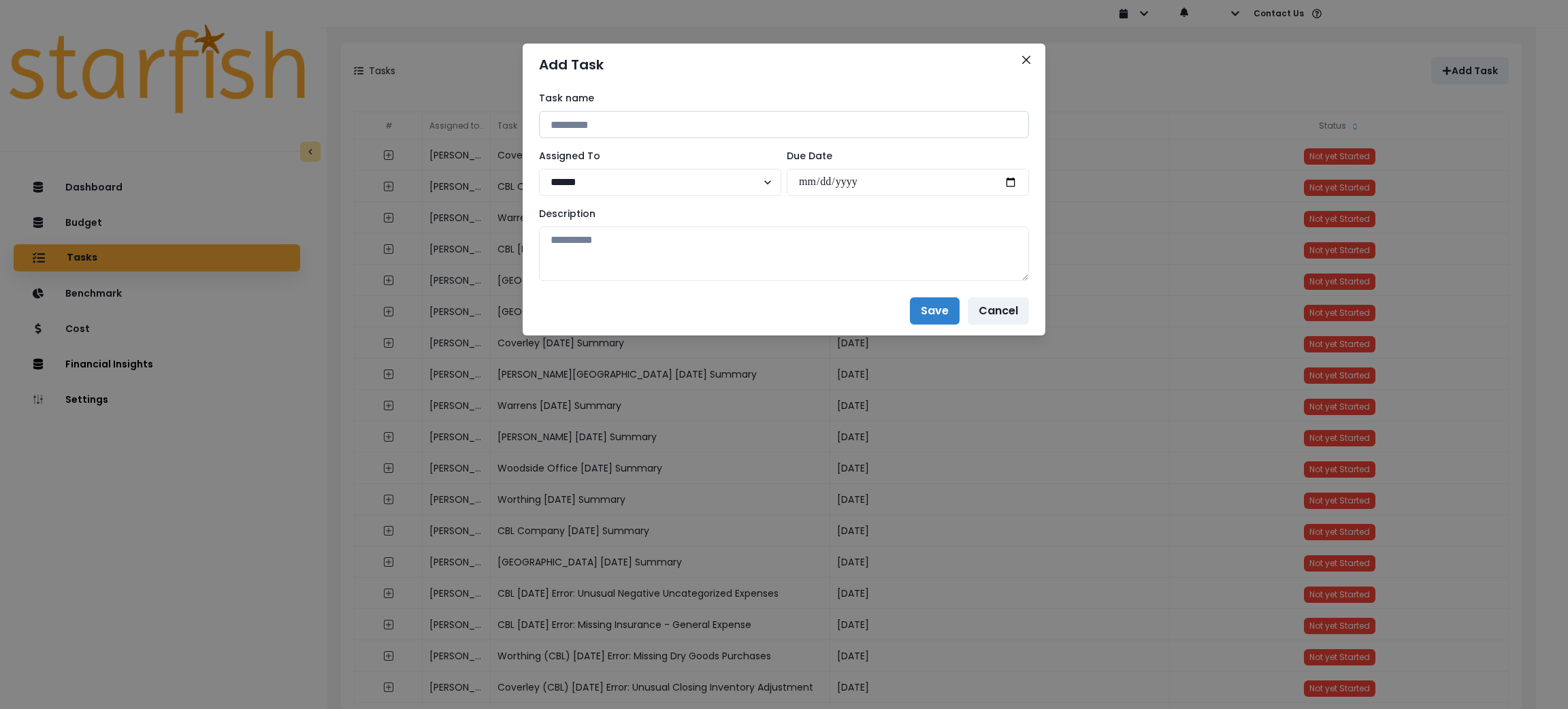
click at [699, 129] on input at bounding box center [784, 124] width 490 height 27
paste input "**********"
click at [643, 122] on input "**********" at bounding box center [784, 124] width 490 height 27
type input "**********"
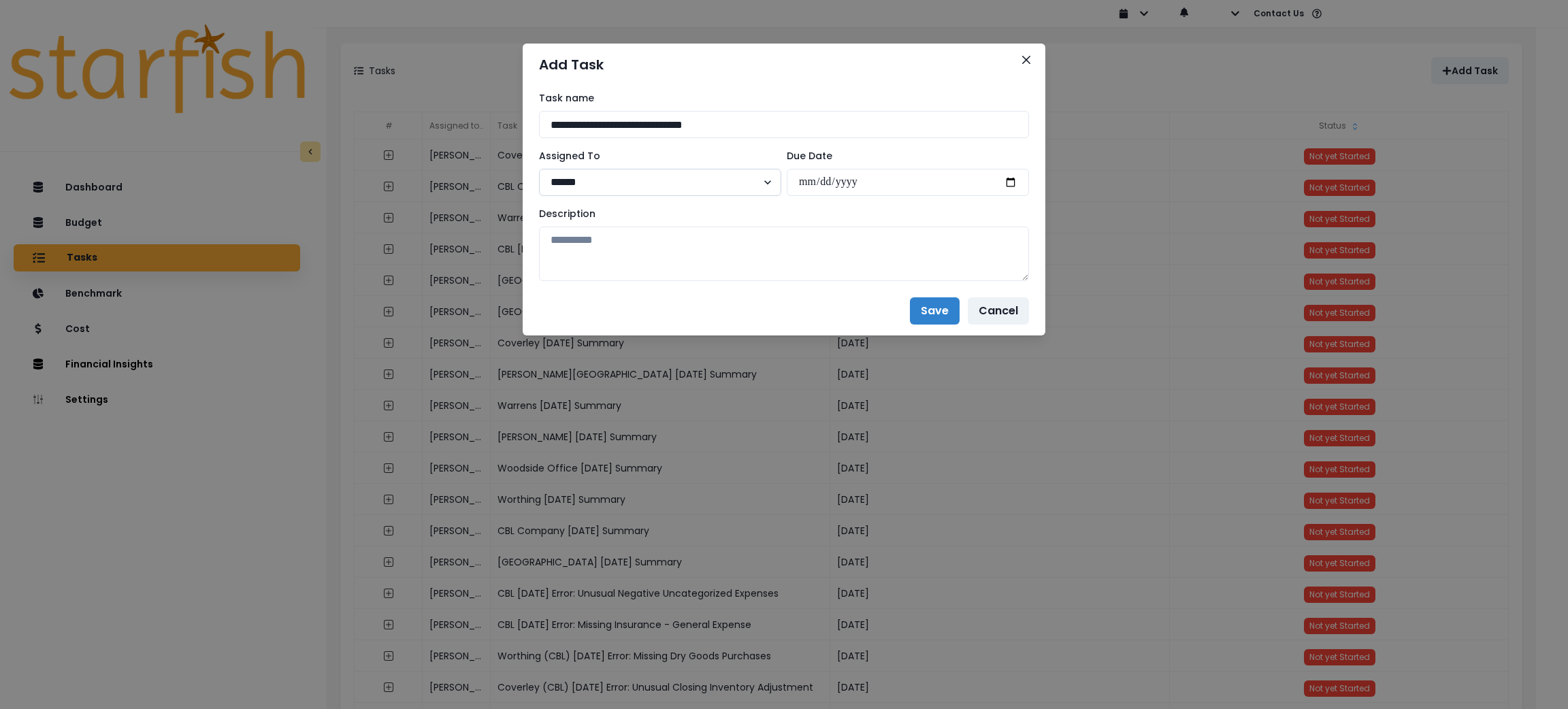
click at [777, 180] on select "**********" at bounding box center [660, 183] width 242 height 27
select select "**"
click at [539, 169] on select "**********" at bounding box center [660, 183] width 242 height 27
click at [1003, 181] on input "date" at bounding box center [907, 183] width 242 height 27
click at [1011, 181] on input "date" at bounding box center [907, 183] width 242 height 27
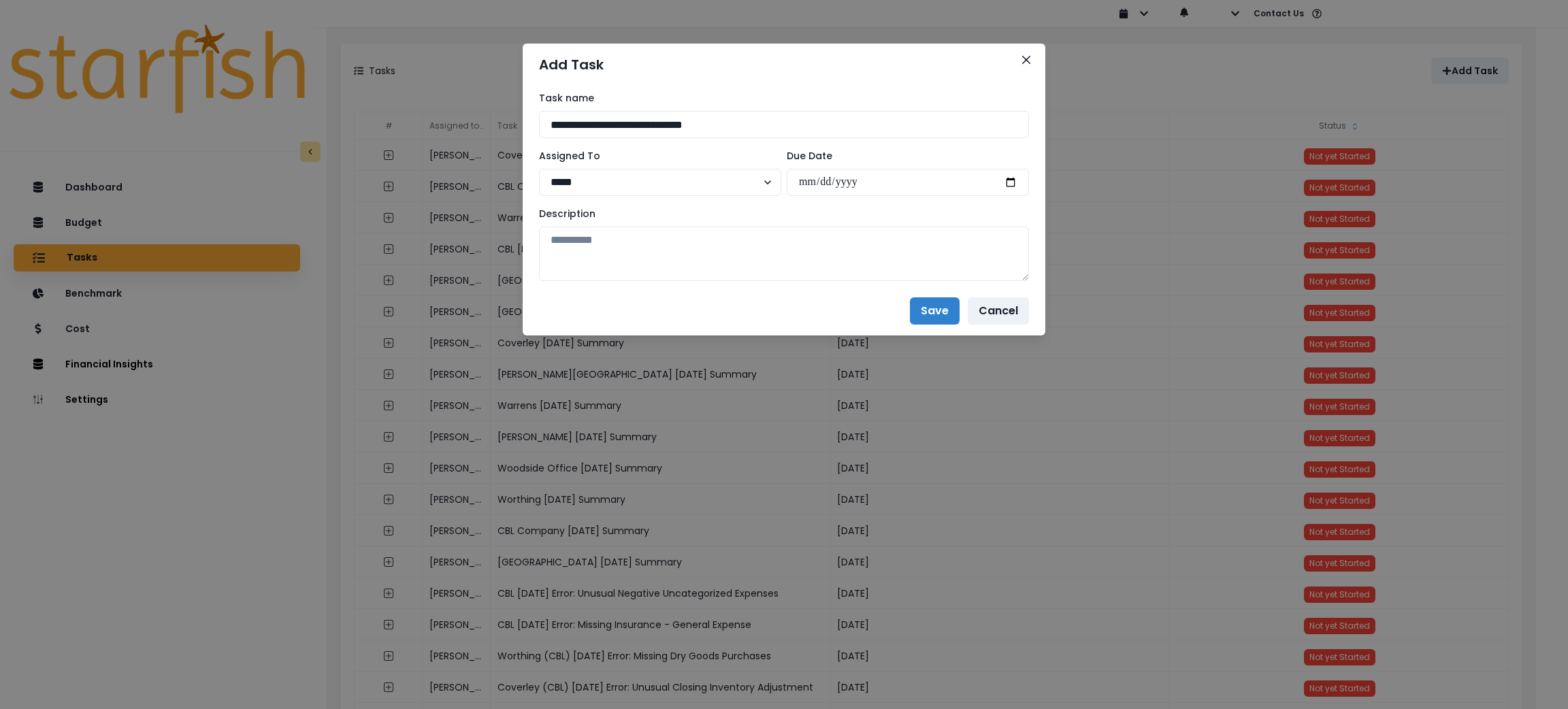
type input "**********"
click at [912, 224] on div "Description" at bounding box center [784, 244] width 490 height 74
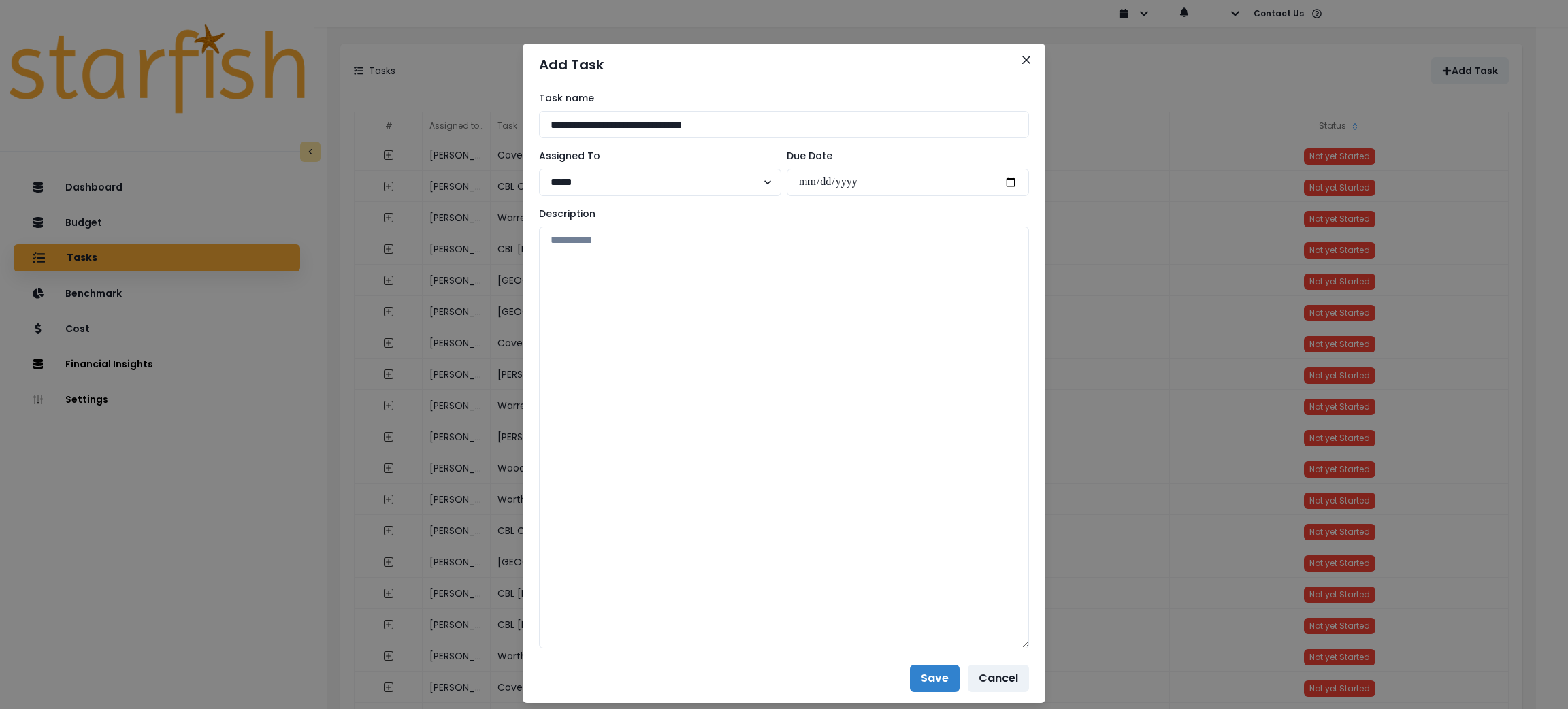
drag, startPoint x: 1024, startPoint y: 288, endPoint x: 1063, endPoint y: 636, distance: 350.2
click at [1063, 636] on div "**********" at bounding box center [784, 354] width 1568 height 709
click at [815, 431] on textarea at bounding box center [784, 437] width 490 height 422
click at [684, 404] on textarea "To enrich screen reader interactions, please activate Accessibility in Grammarl…" at bounding box center [784, 437] width 490 height 422
paste textarea "**********"
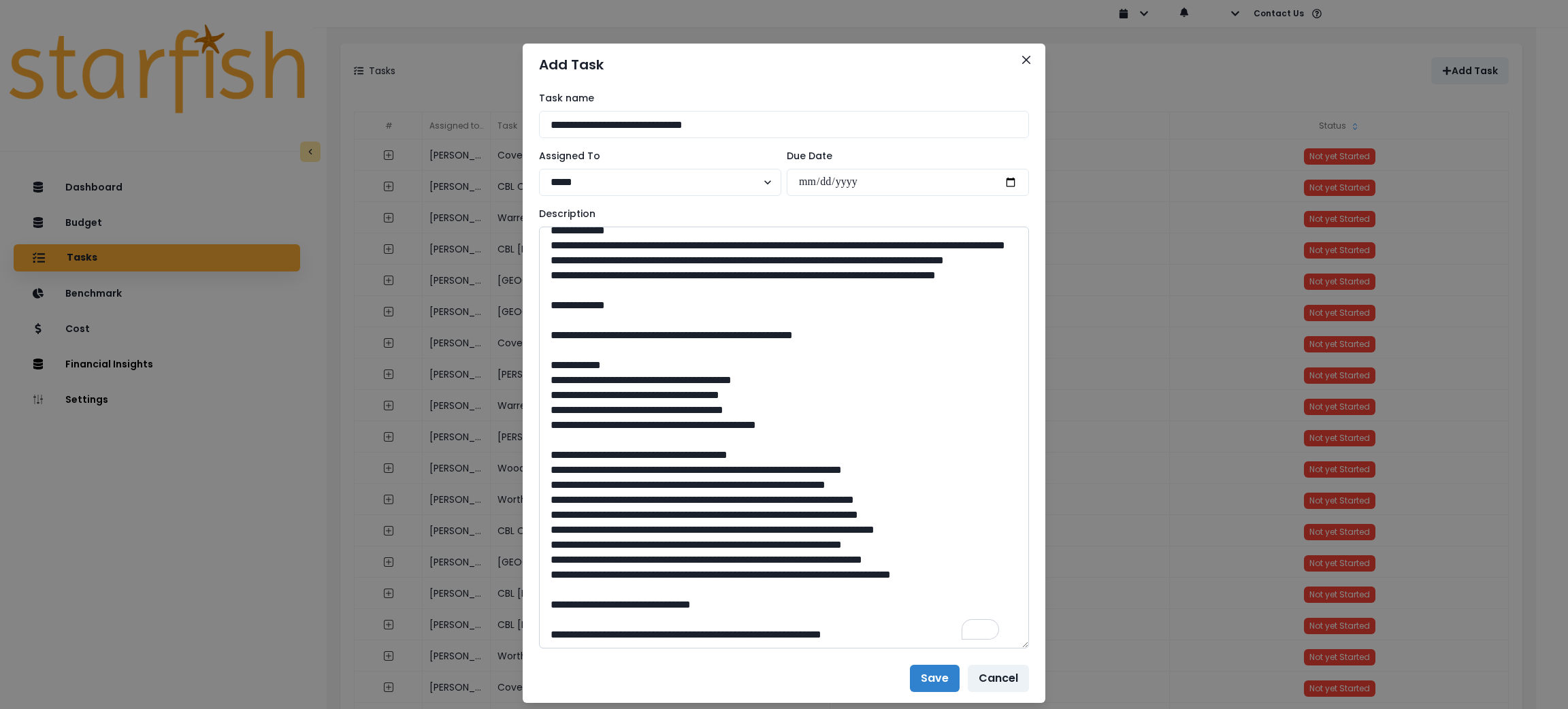
scroll to position [393, 0]
click at [623, 636] on textarea "To enrich screen reader interactions, please activate Accessibility in Grammarl…" at bounding box center [784, 437] width 490 height 422
paste textarea "**********"
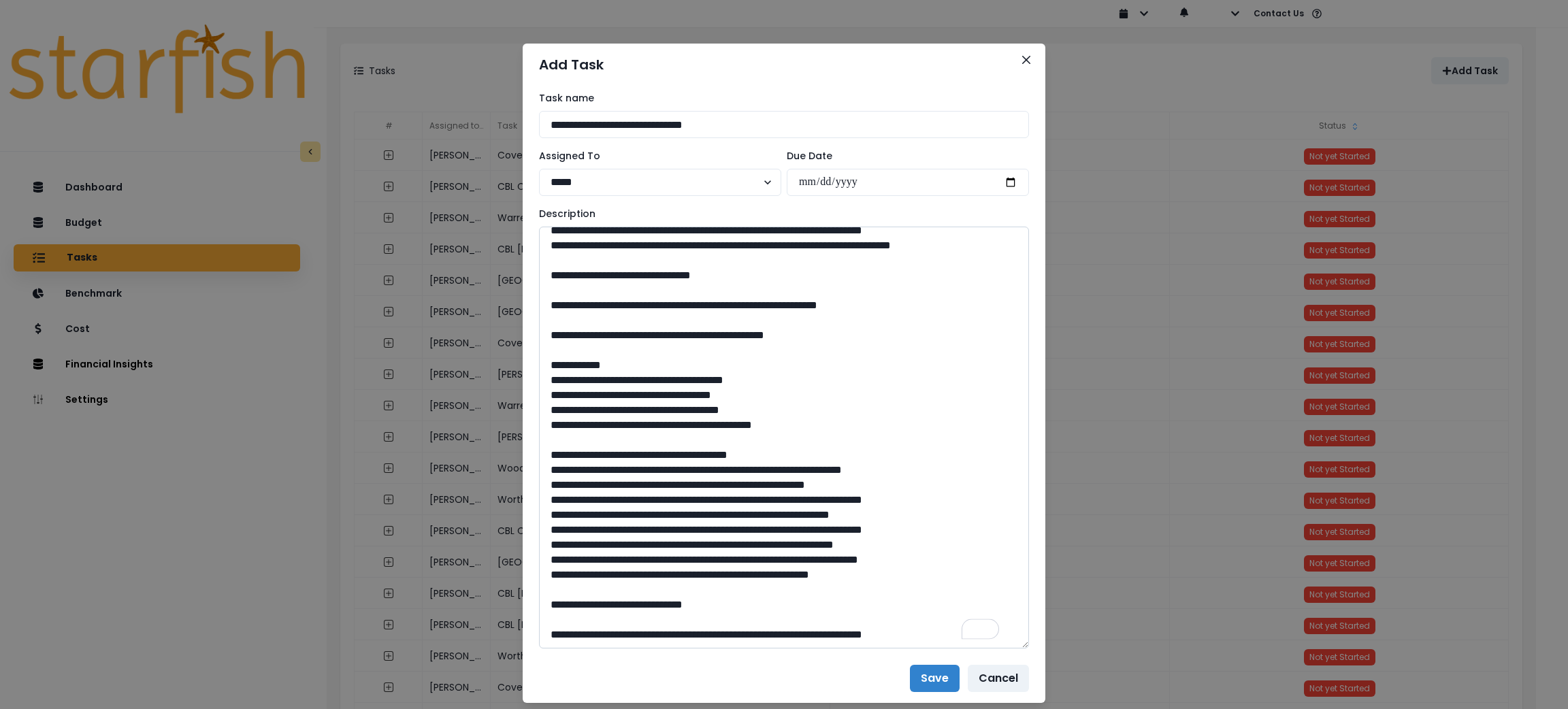
scroll to position [722, 0]
click at [625, 637] on textarea "To enrich screen reader interactions, please activate Accessibility in Grammarl…" at bounding box center [784, 437] width 490 height 422
paste textarea "**********"
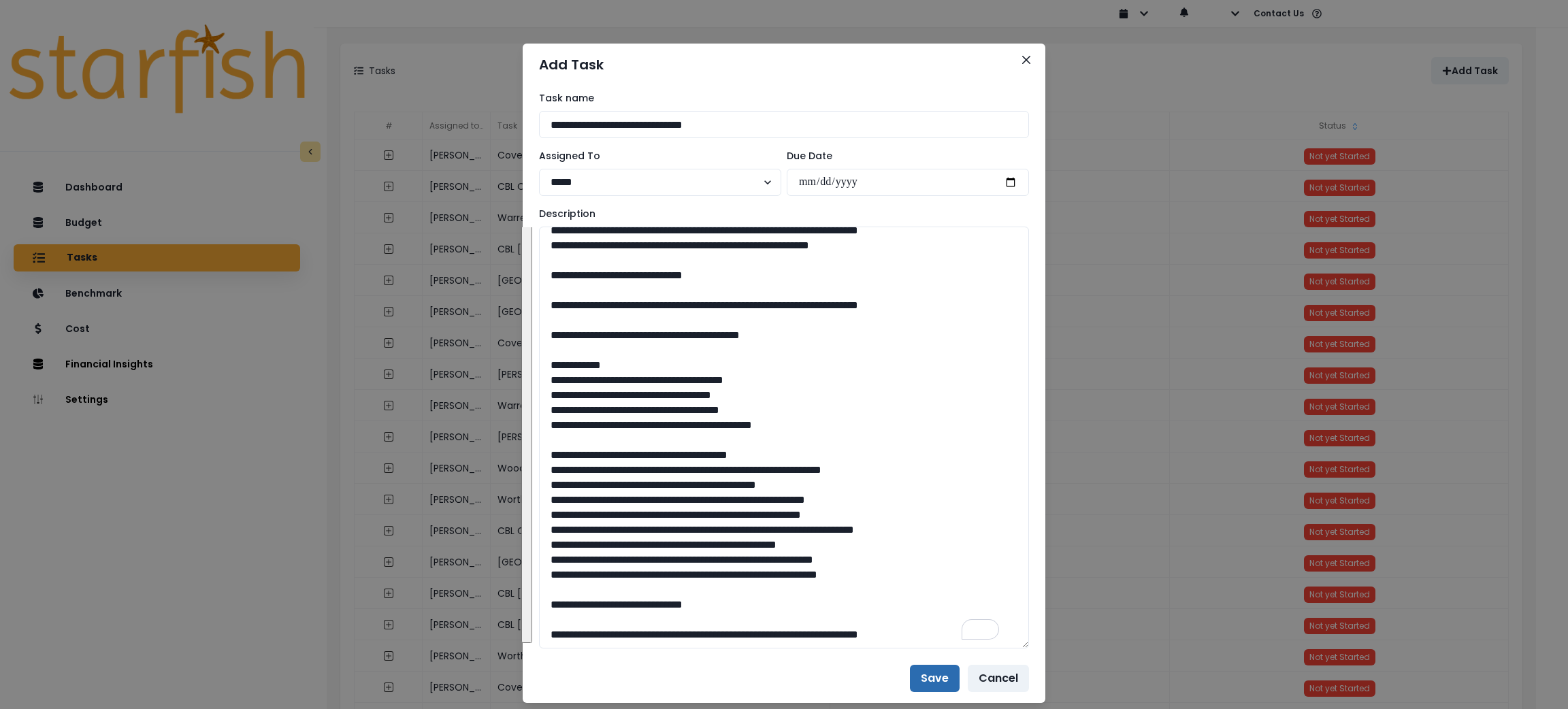
type textarea "**********"
click at [922, 681] on button "Save" at bounding box center [935, 679] width 50 height 27
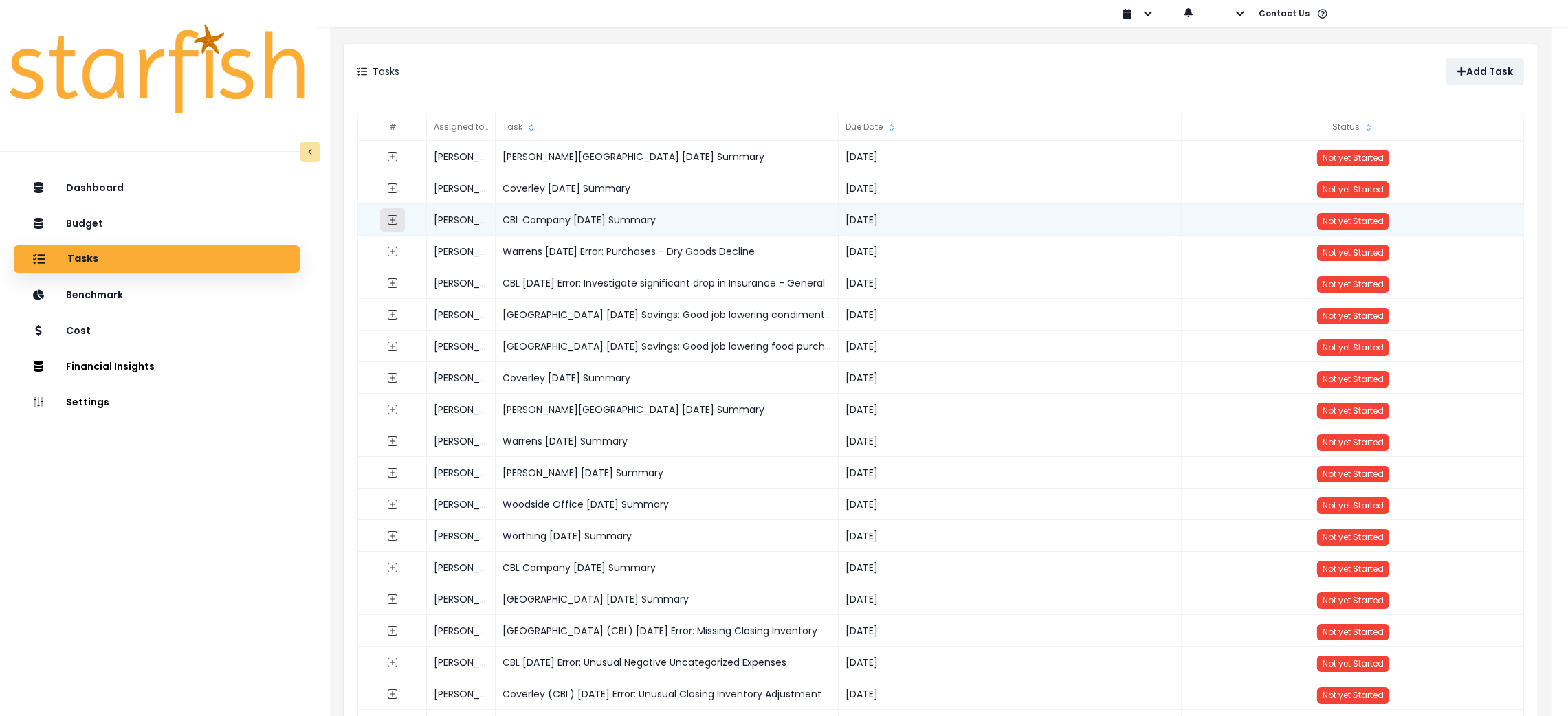
click at [393, 222] on icon "expand outline" at bounding box center [393, 220] width 6 height 6
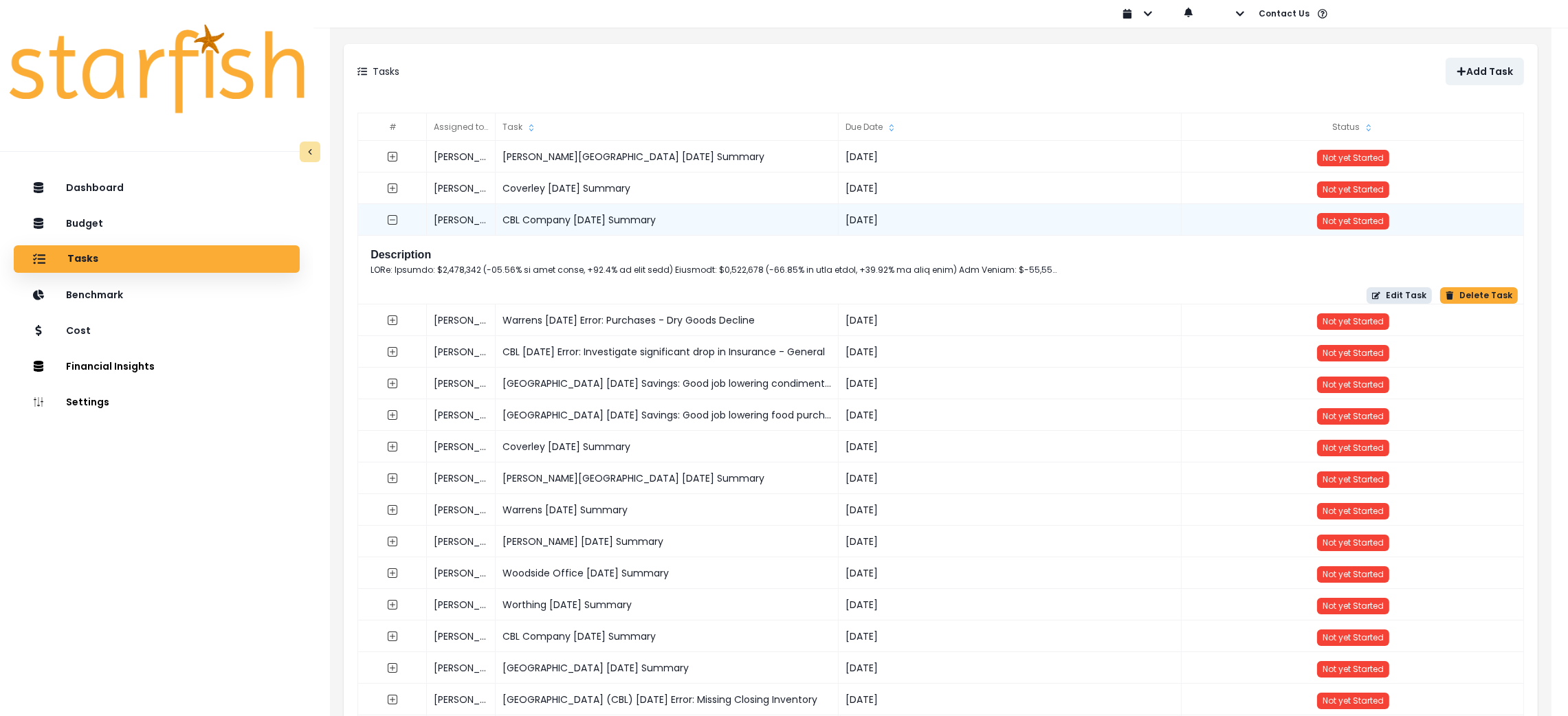
click at [1394, 288] on button "Edit Task" at bounding box center [1400, 296] width 65 height 17
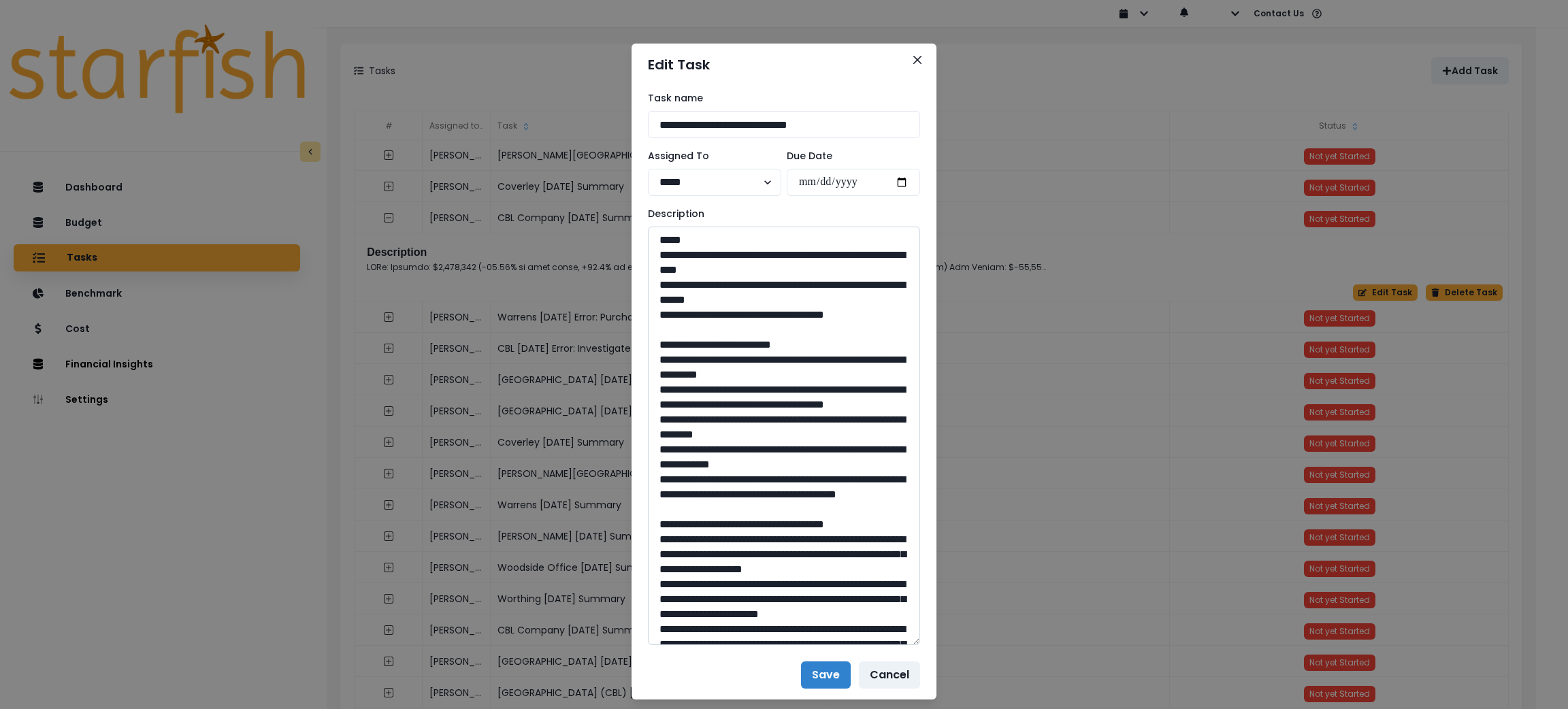
drag, startPoint x: 905, startPoint y: 276, endPoint x: 897, endPoint y: 641, distance: 365.1
click at [897, 641] on textarea at bounding box center [784, 436] width 272 height 418
drag, startPoint x: 886, startPoint y: 311, endPoint x: 587, endPoint y: 255, distance: 304.2
drag, startPoint x: 830, startPoint y: 523, endPoint x: 659, endPoint y: 364, distance: 233.5
click at [659, 364] on textarea at bounding box center [784, 436] width 272 height 418
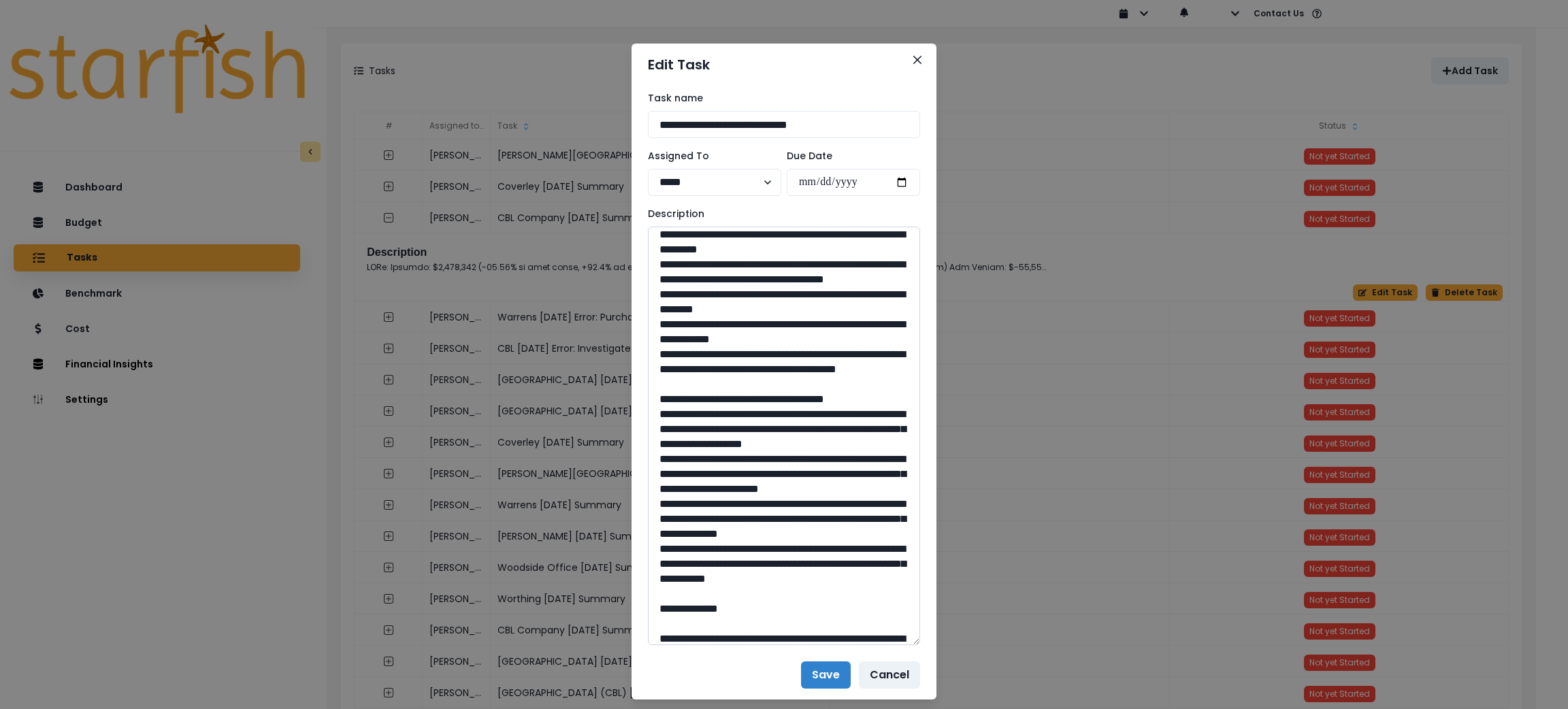
scroll to position [204, 0]
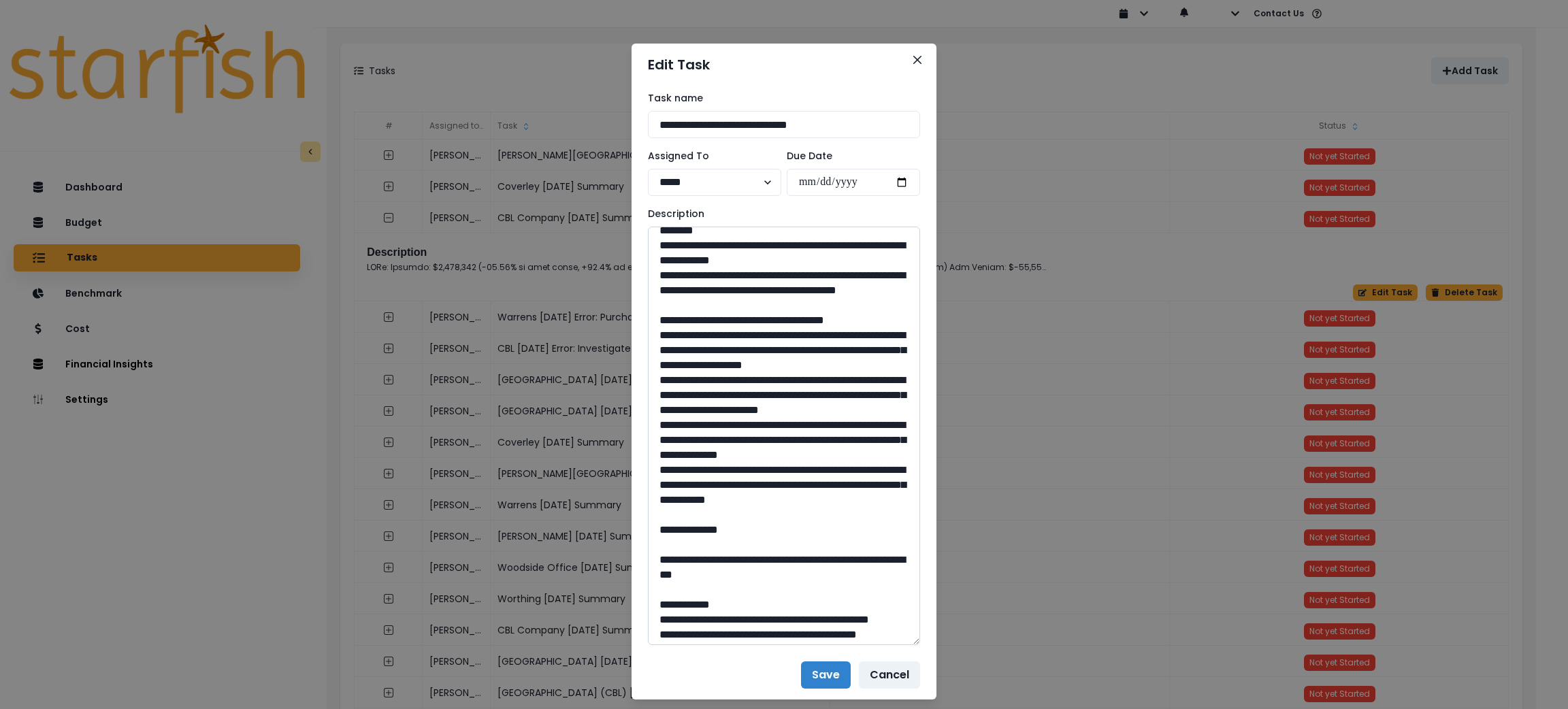
drag, startPoint x: 722, startPoint y: 587, endPoint x: 661, endPoint y: 369, distance: 226.4
click at [661, 369] on textarea at bounding box center [784, 436] width 272 height 418
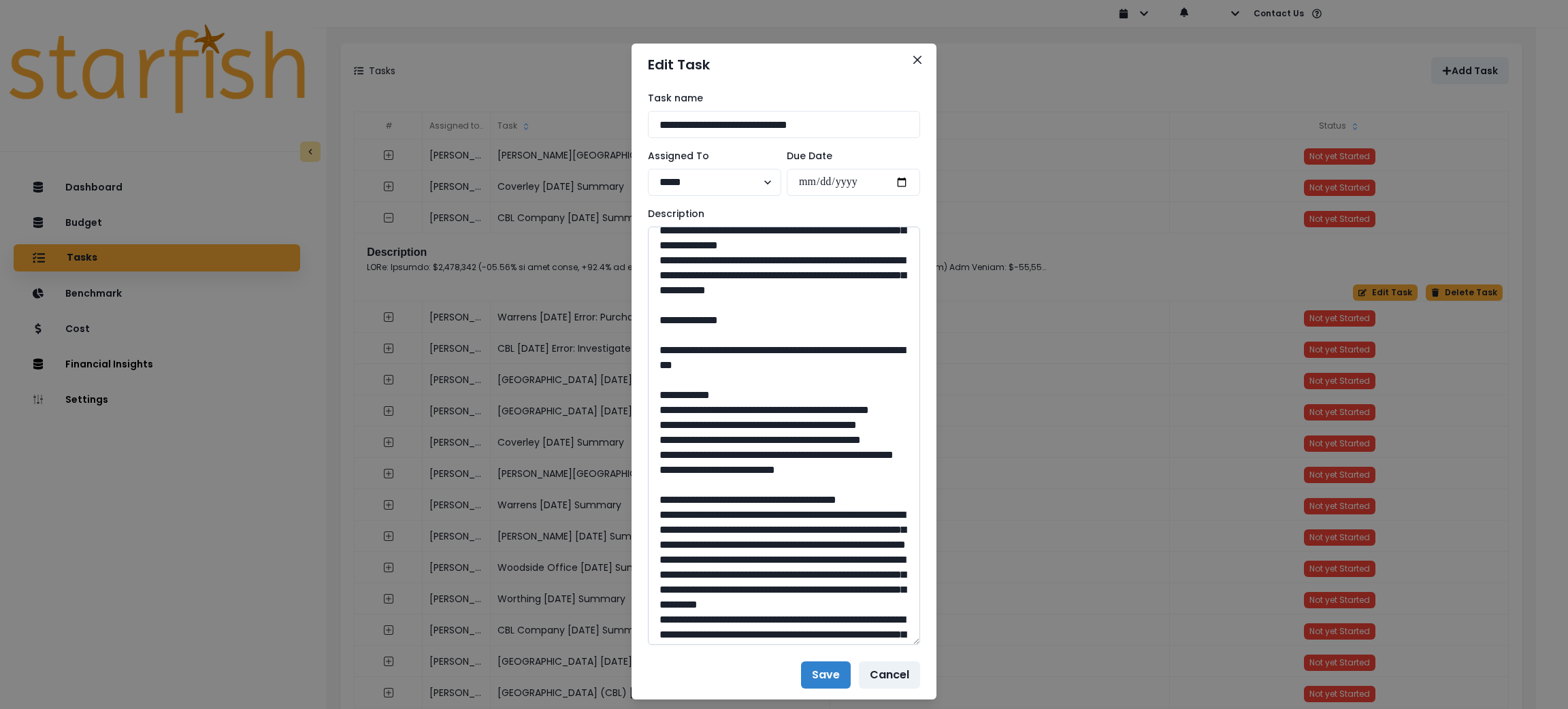
scroll to position [510, 0]
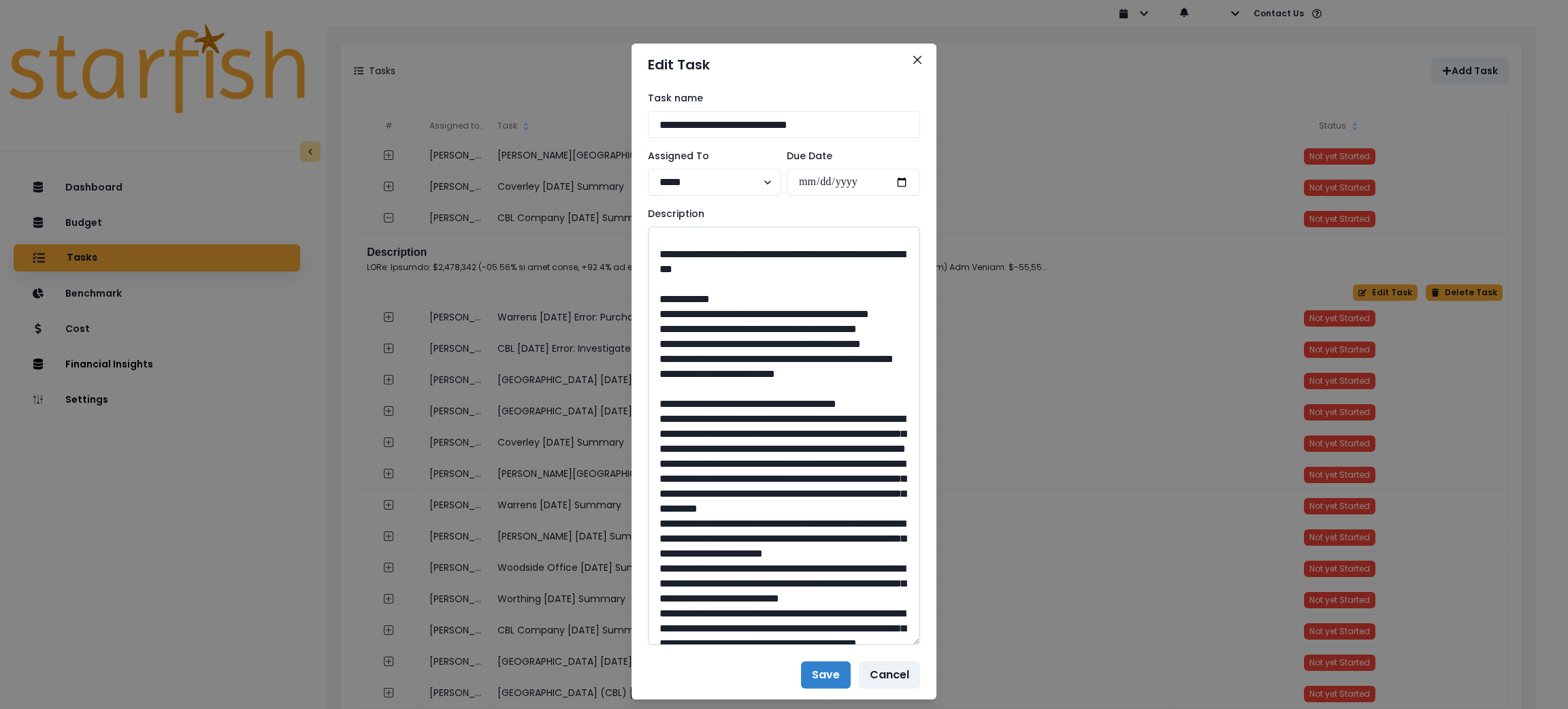
drag, startPoint x: 811, startPoint y: 357, endPoint x: 689, endPoint y: 342, distance: 122.9
click at [689, 342] on textarea at bounding box center [784, 436] width 272 height 418
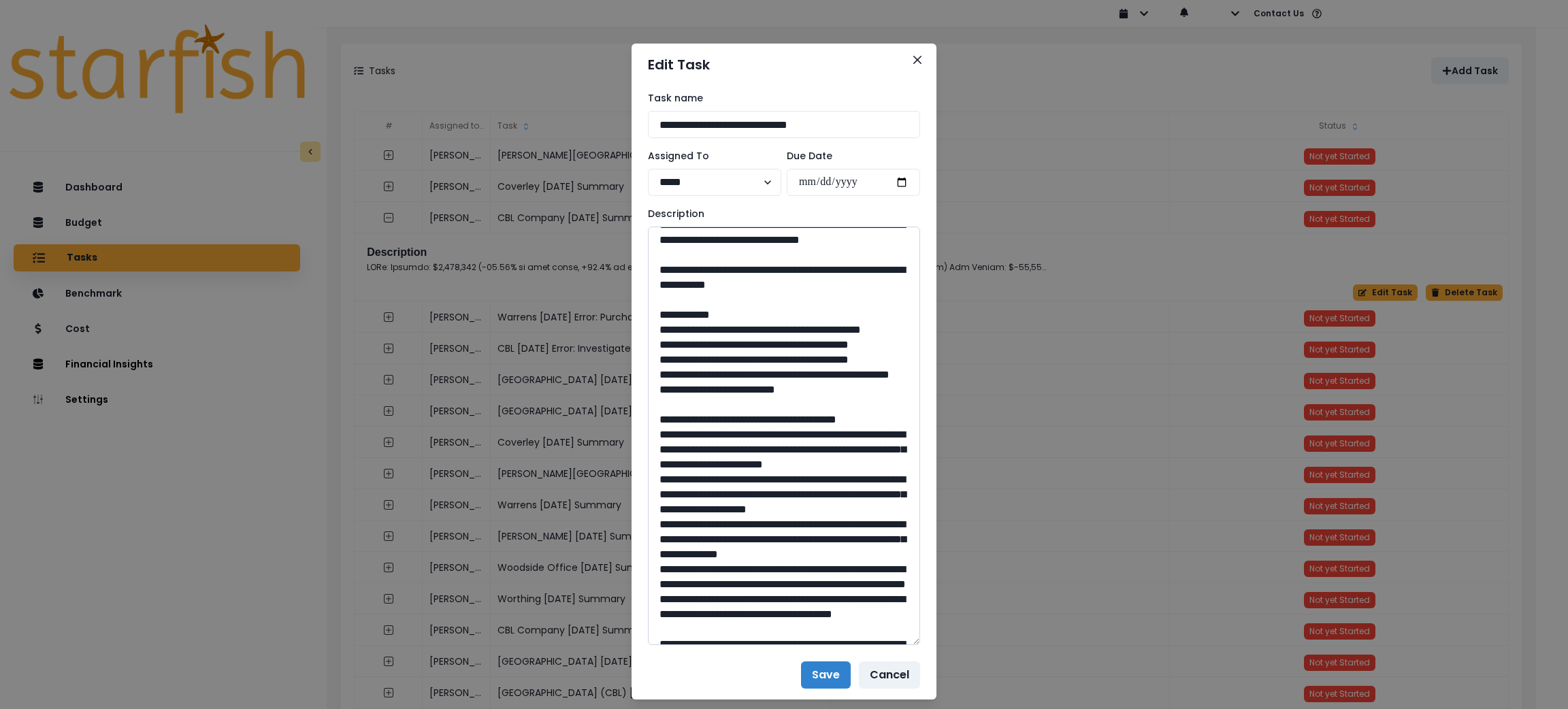
scroll to position [1020, 0]
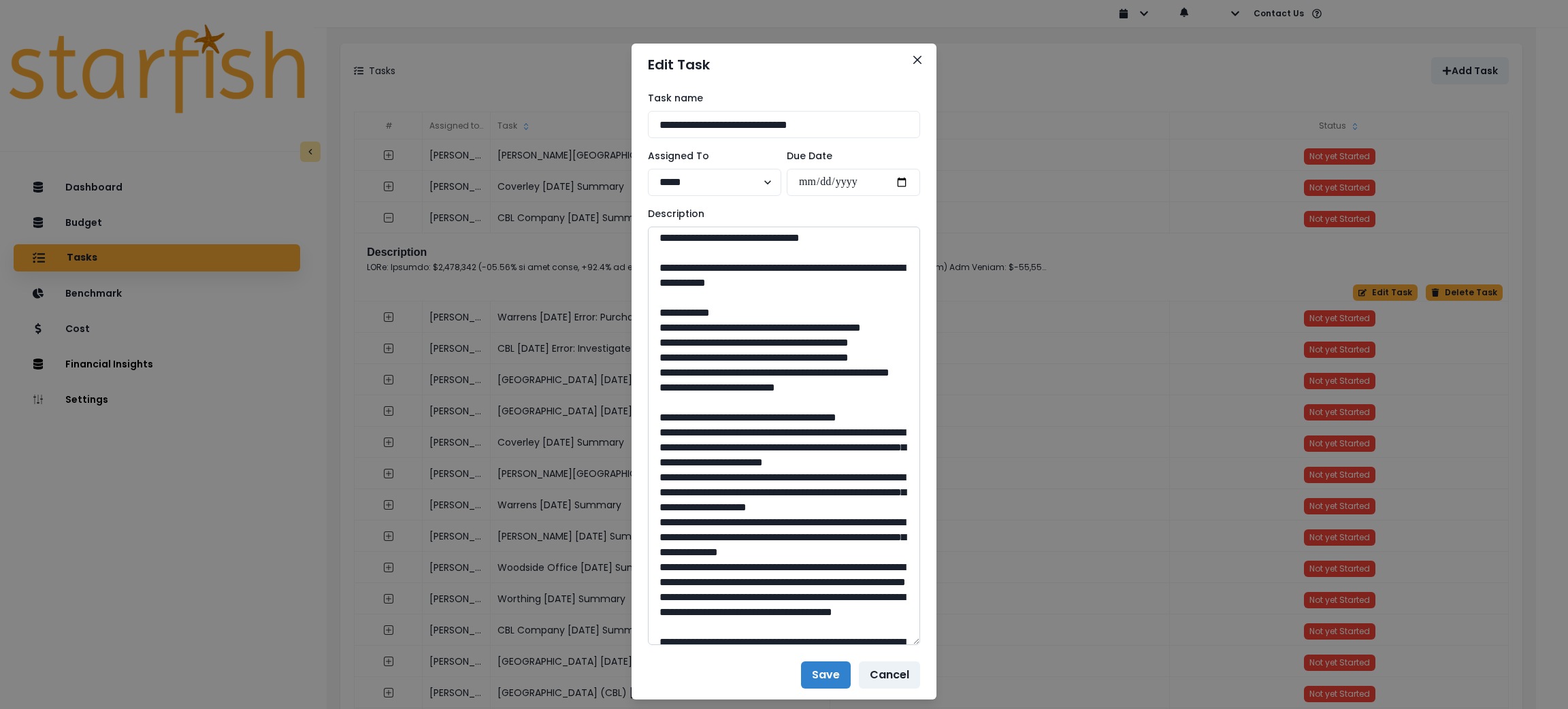
drag, startPoint x: 786, startPoint y: 431, endPoint x: 749, endPoint y: 431, distance: 37.0
click at [749, 431] on textarea at bounding box center [784, 436] width 272 height 418
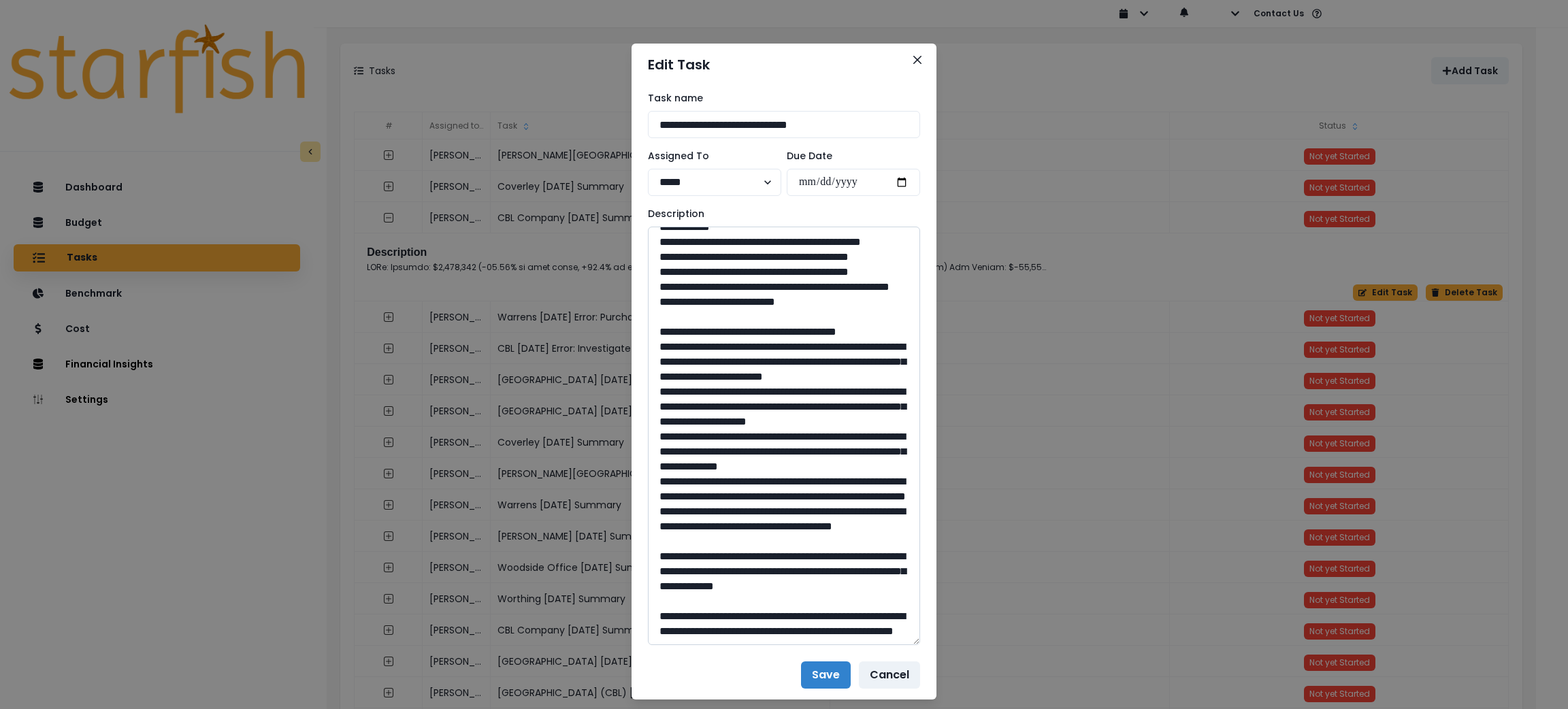
scroll to position [1225, 0]
drag, startPoint x: 828, startPoint y: 371, endPoint x: 693, endPoint y: 355, distance: 135.9
click at [693, 355] on textarea at bounding box center [784, 436] width 272 height 418
drag, startPoint x: 782, startPoint y: 493, endPoint x: 747, endPoint y: 498, distance: 35.4
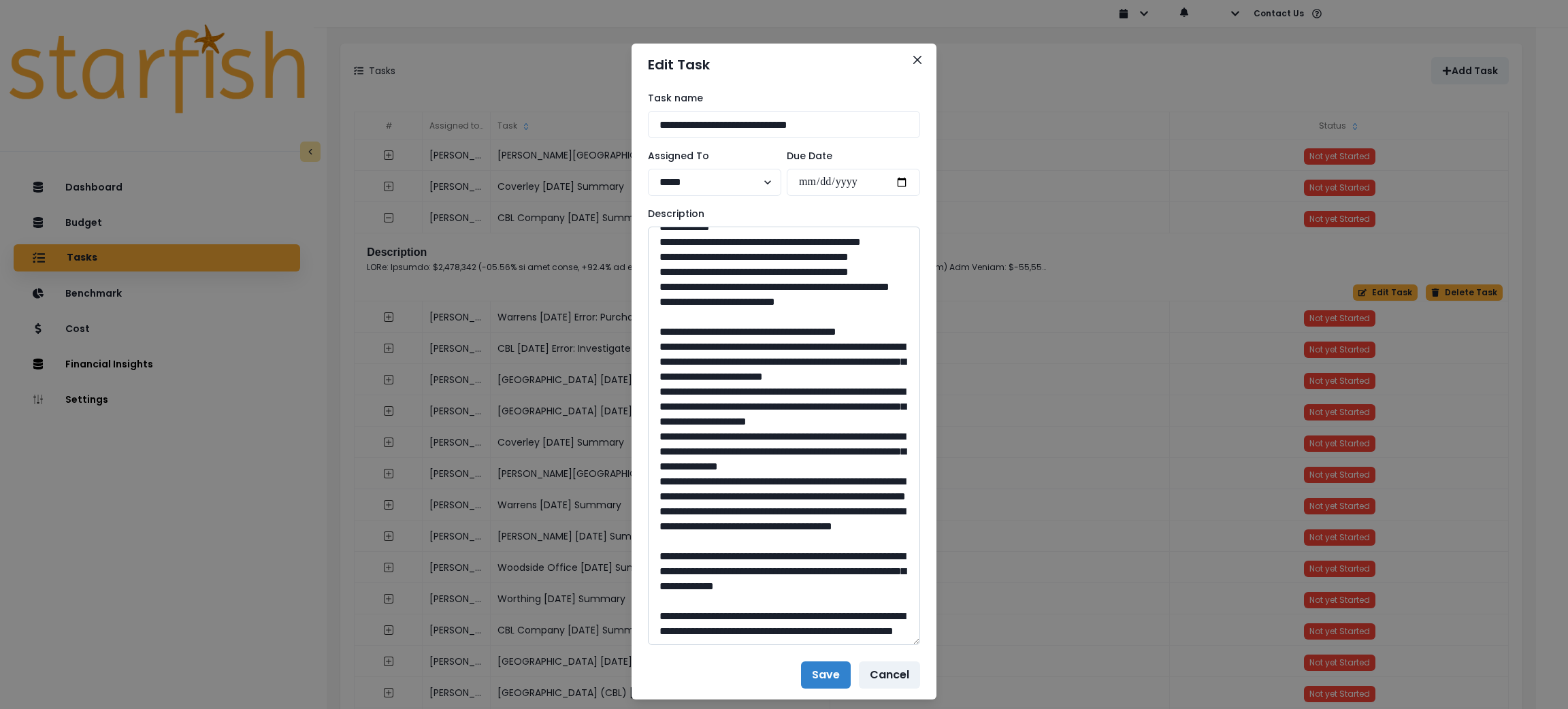
click at [747, 498] on textarea at bounding box center [784, 436] width 272 height 418
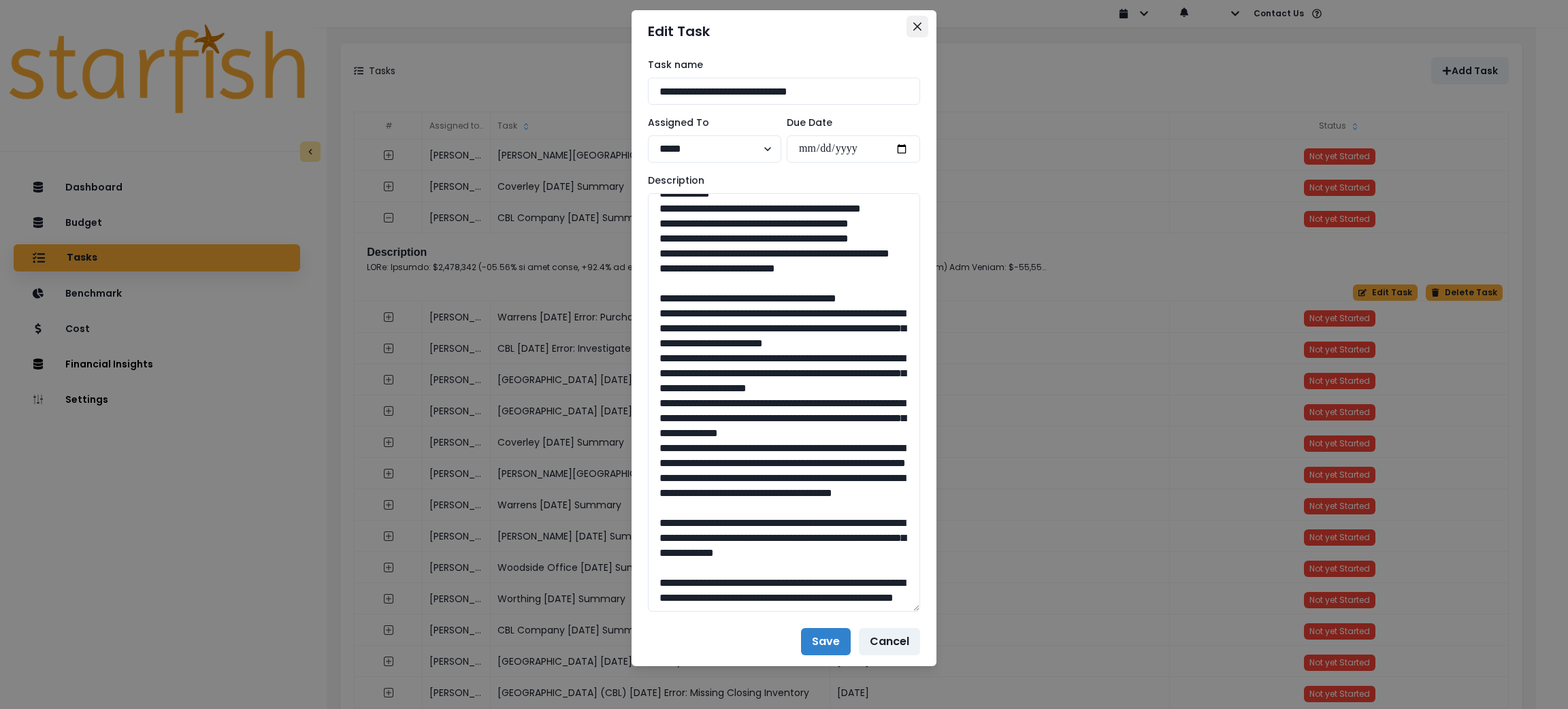
click at [914, 26] on icon "Close" at bounding box center [917, 26] width 8 height 8
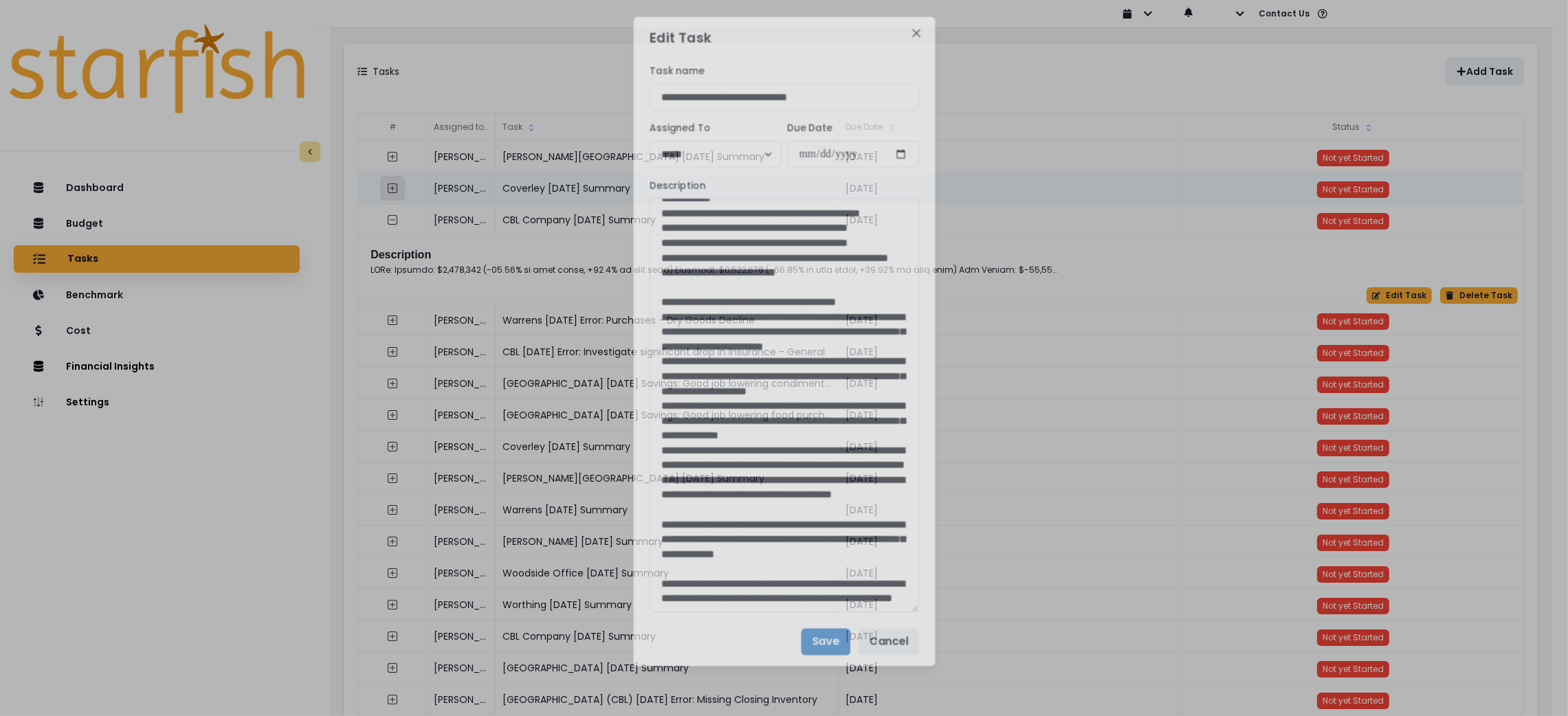
click at [389, 187] on icon "expand outline" at bounding box center [392, 188] width 11 height 11
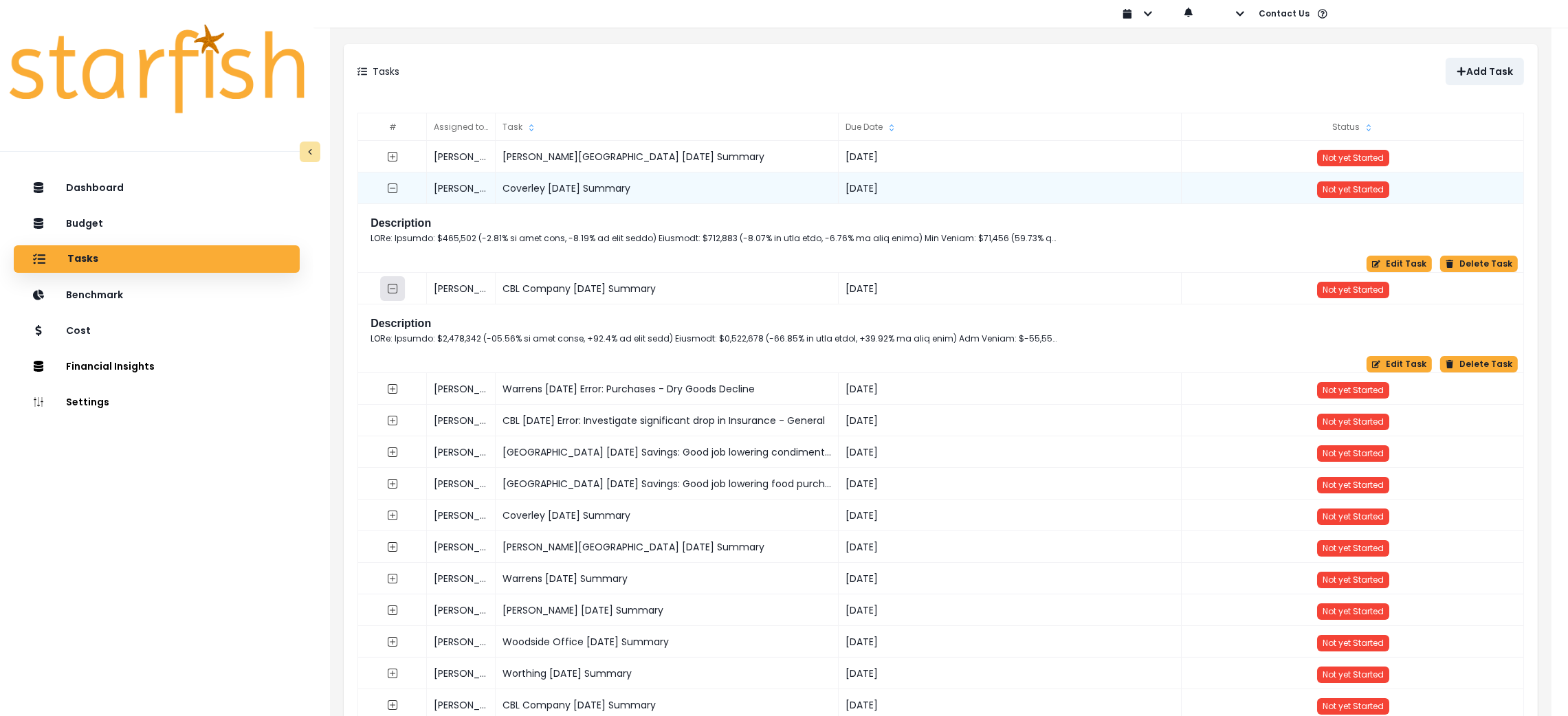
click at [391, 285] on icon "collasped outline" at bounding box center [392, 288] width 11 height 11
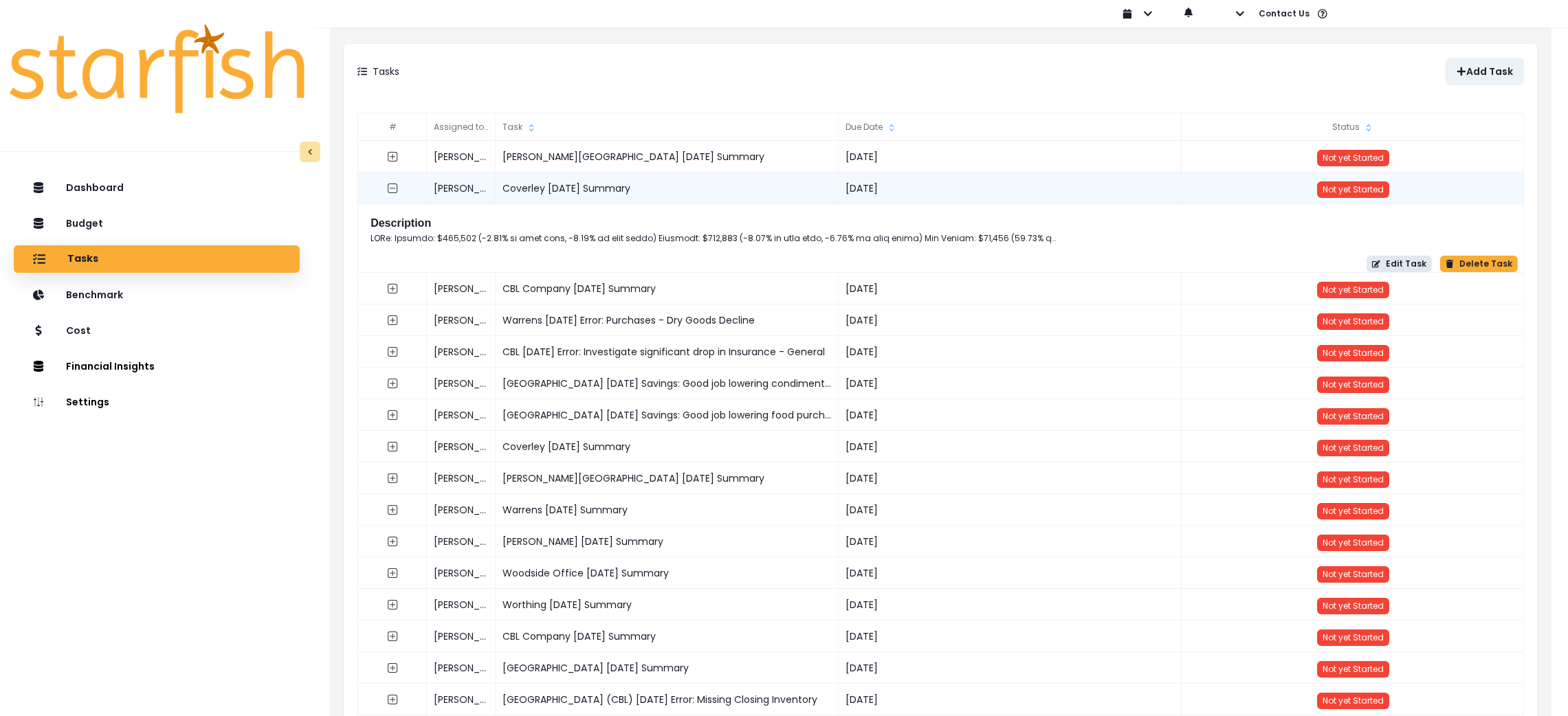
click at [1405, 264] on button "Edit Task" at bounding box center [1400, 264] width 65 height 17
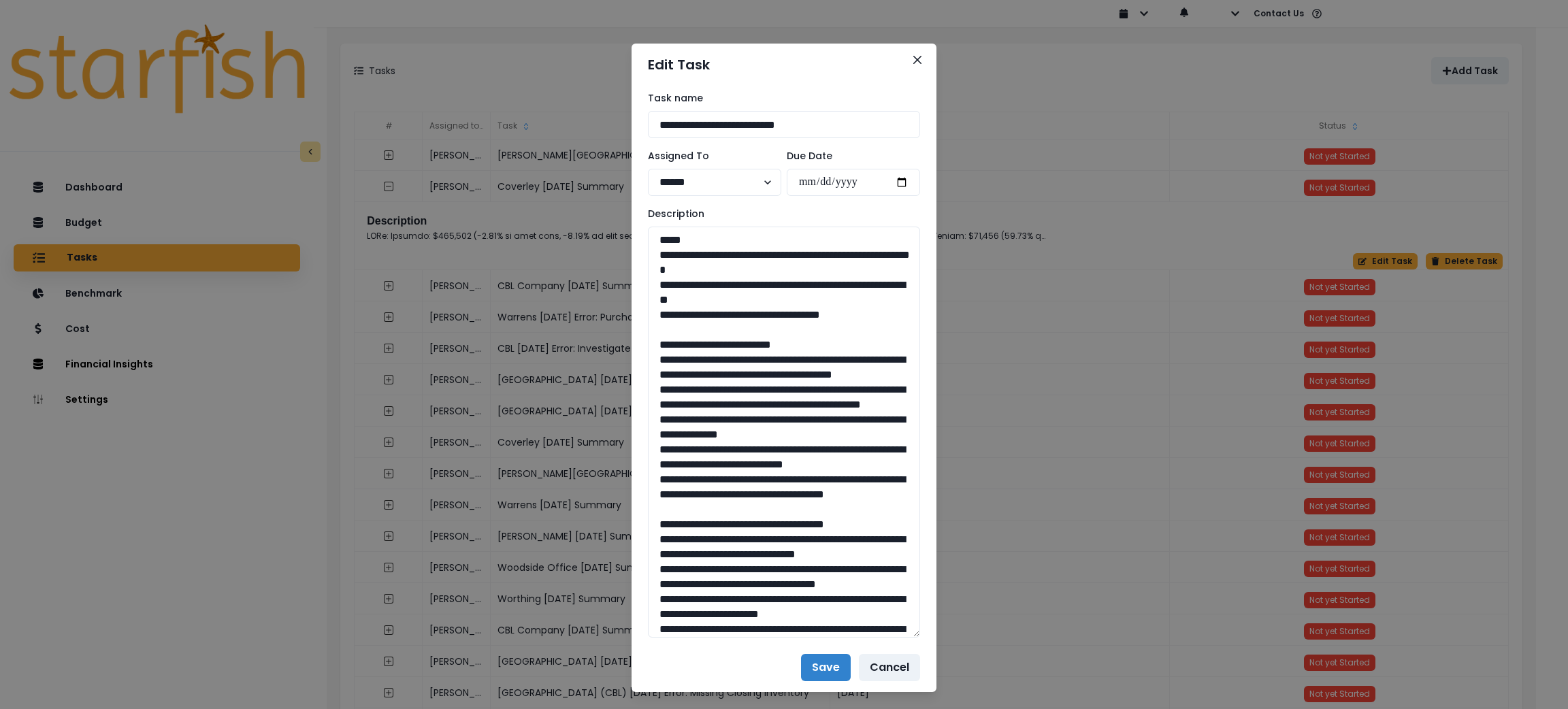
drag, startPoint x: 912, startPoint y: 274, endPoint x: 937, endPoint y: 632, distance: 358.9
click at [937, 632] on div "**********" at bounding box center [784, 354] width 1568 height 709
drag, startPoint x: 868, startPoint y: 310, endPoint x: 609, endPoint y: 256, distance: 264.6
click at [609, 256] on div "**********" at bounding box center [784, 354] width 1568 height 709
click at [794, 558] on textarea at bounding box center [784, 432] width 272 height 411
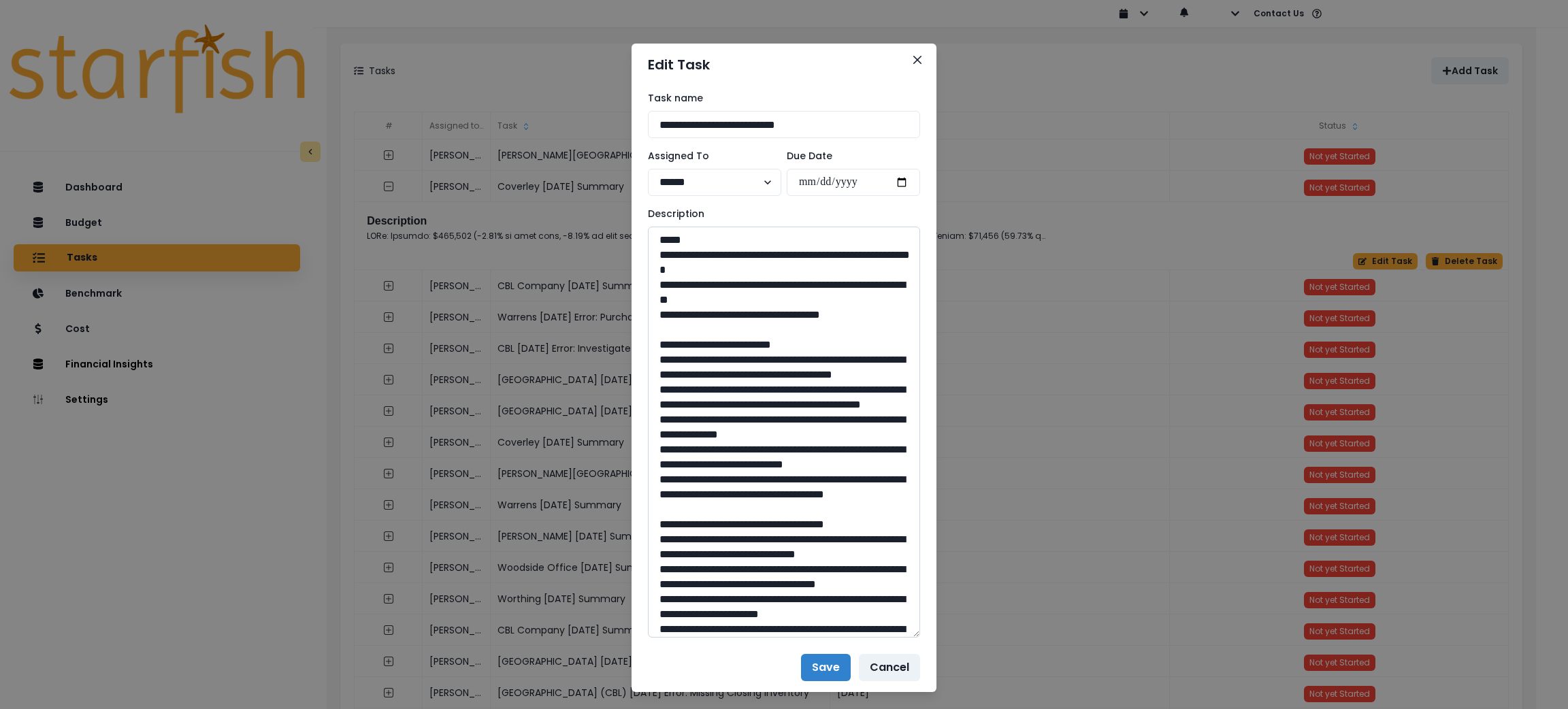
drag, startPoint x: 794, startPoint y: 554, endPoint x: 663, endPoint y: 365, distance: 230.0
click at [663, 365] on textarea at bounding box center [784, 432] width 272 height 411
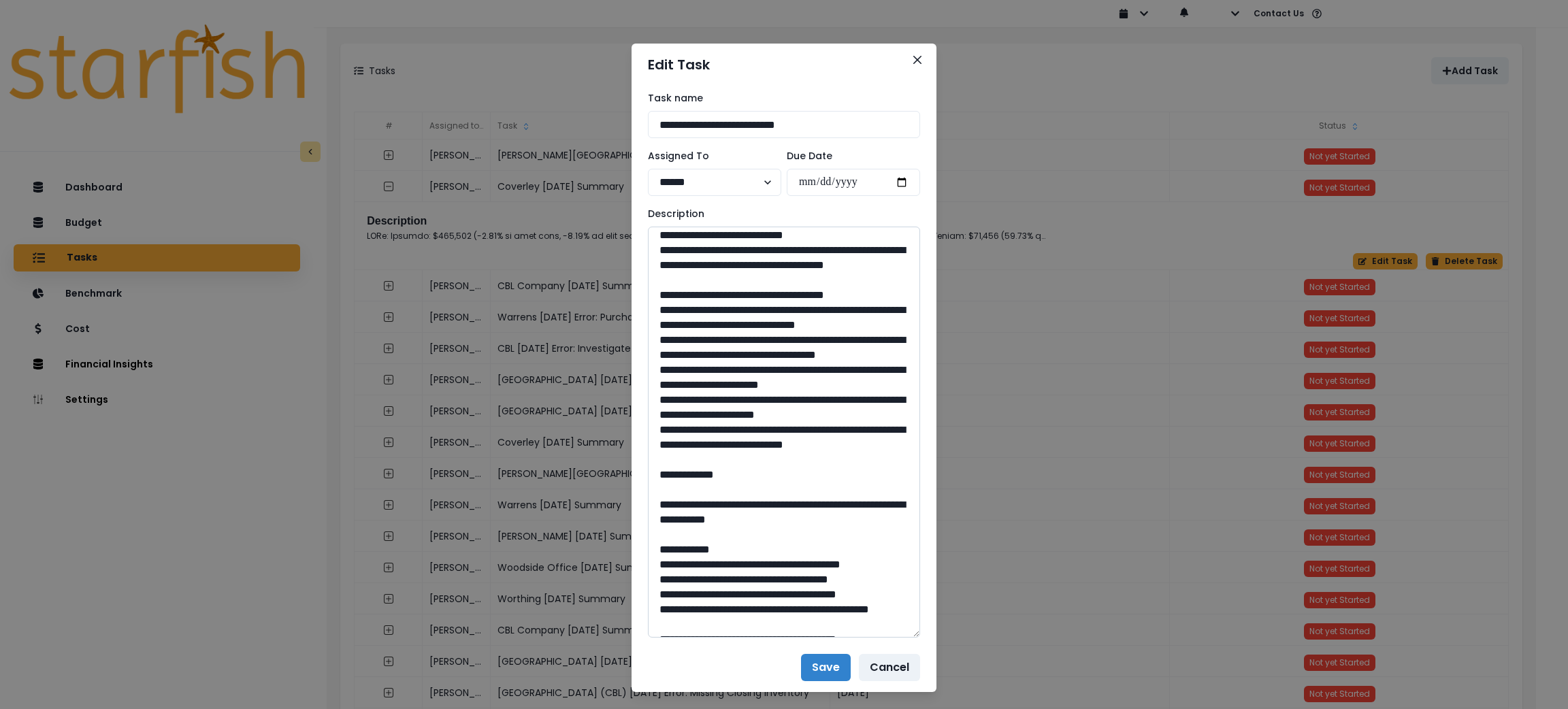
scroll to position [306, 0]
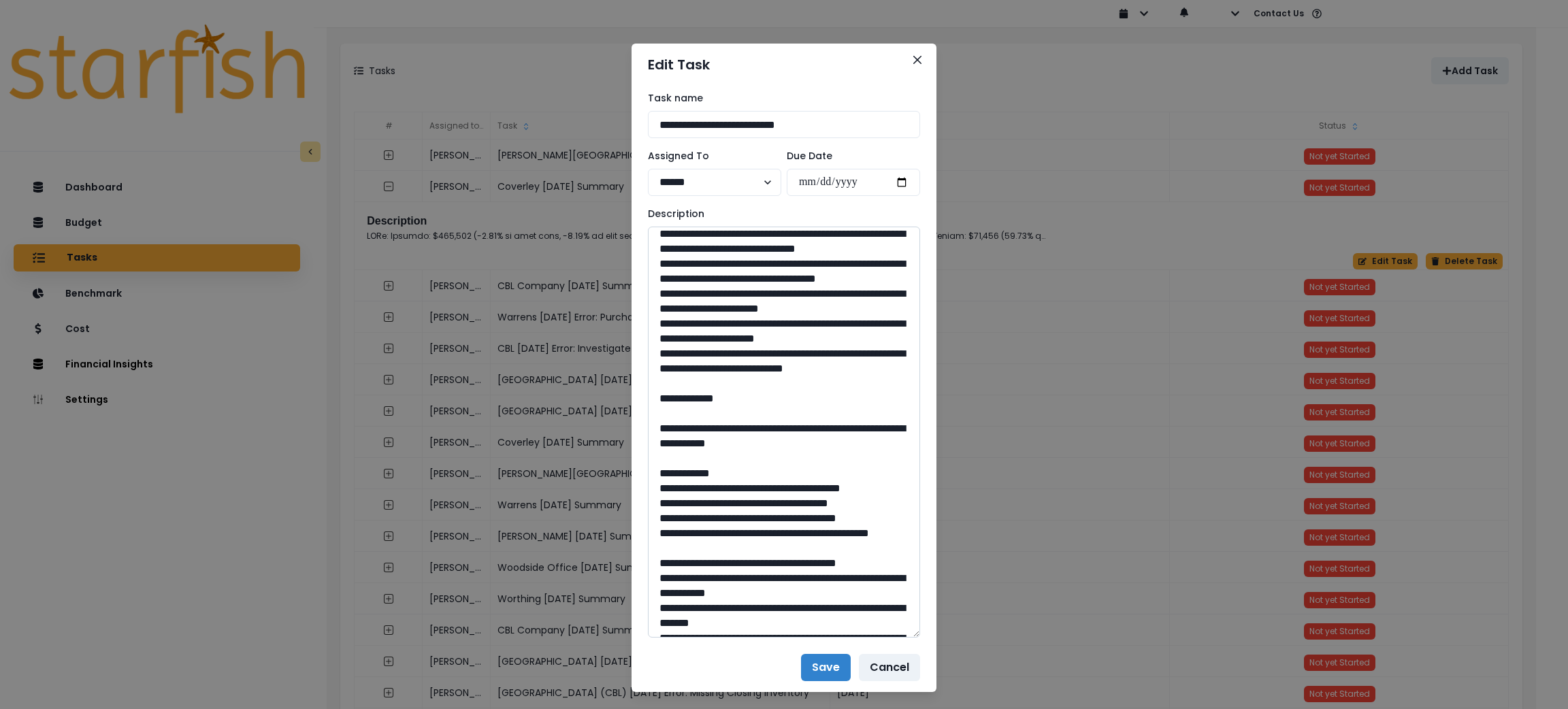
drag, startPoint x: 715, startPoint y: 501, endPoint x: 661, endPoint y: 292, distance: 215.9
click at [661, 292] on textarea at bounding box center [784, 432] width 272 height 411
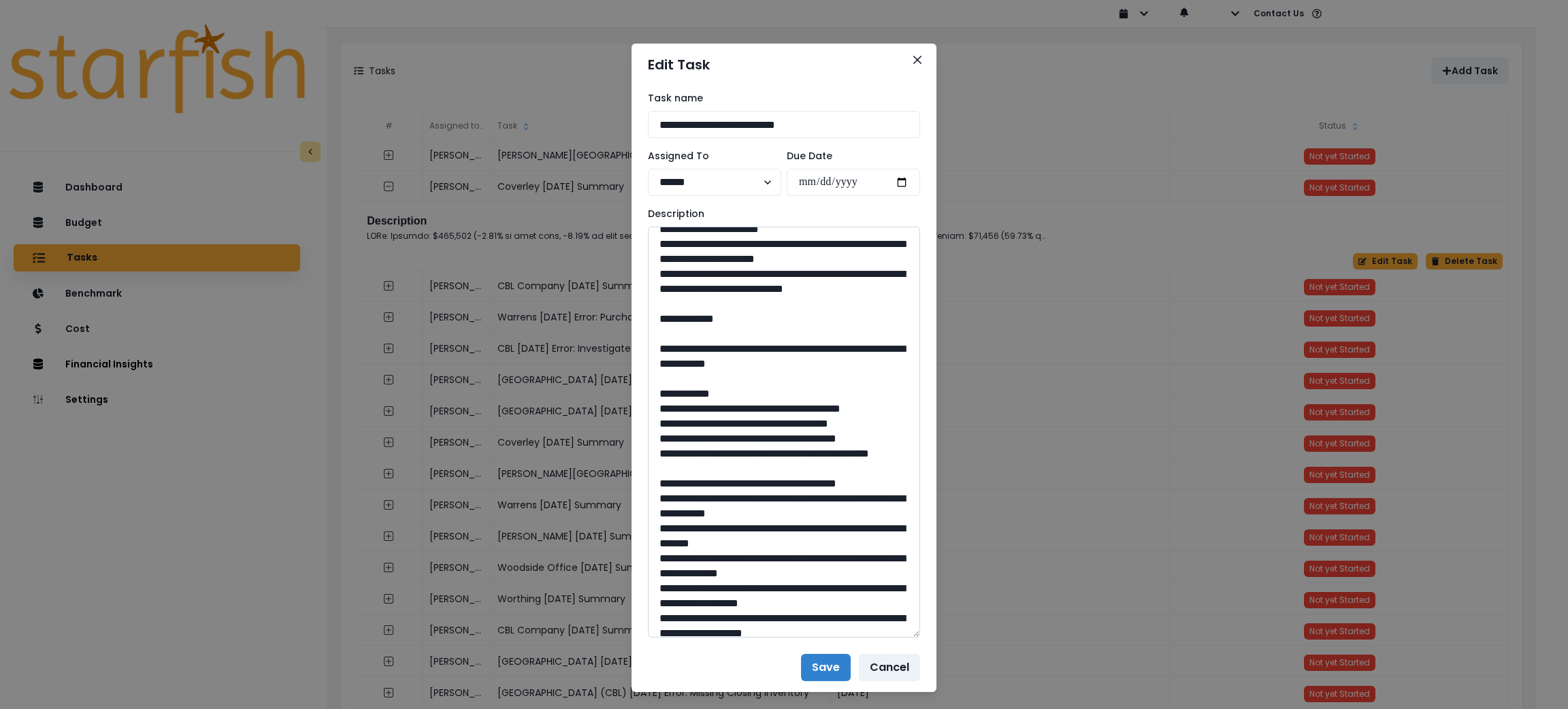
scroll to position [510, 0]
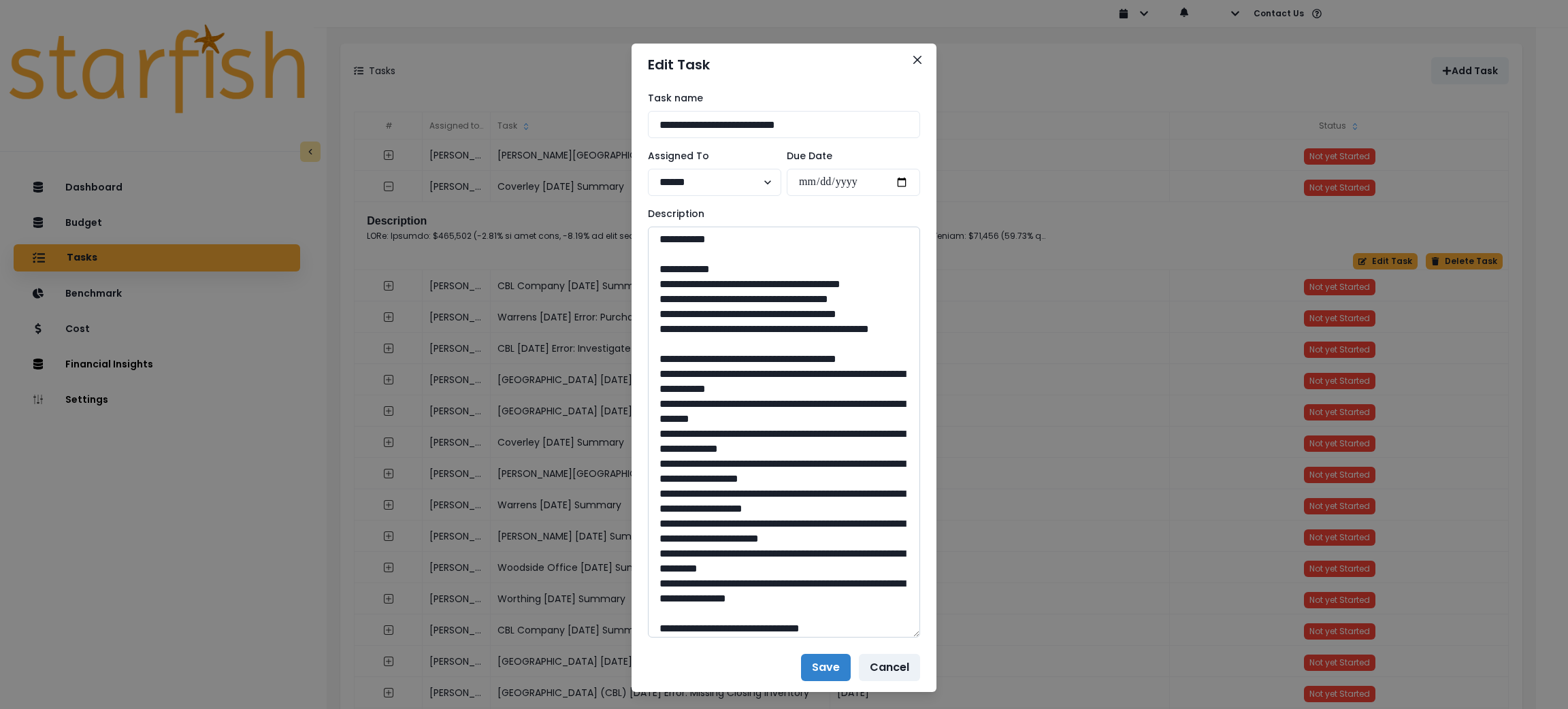
drag, startPoint x: 838, startPoint y: 370, endPoint x: 689, endPoint y: 359, distance: 149.4
click at [689, 359] on textarea at bounding box center [784, 432] width 272 height 411
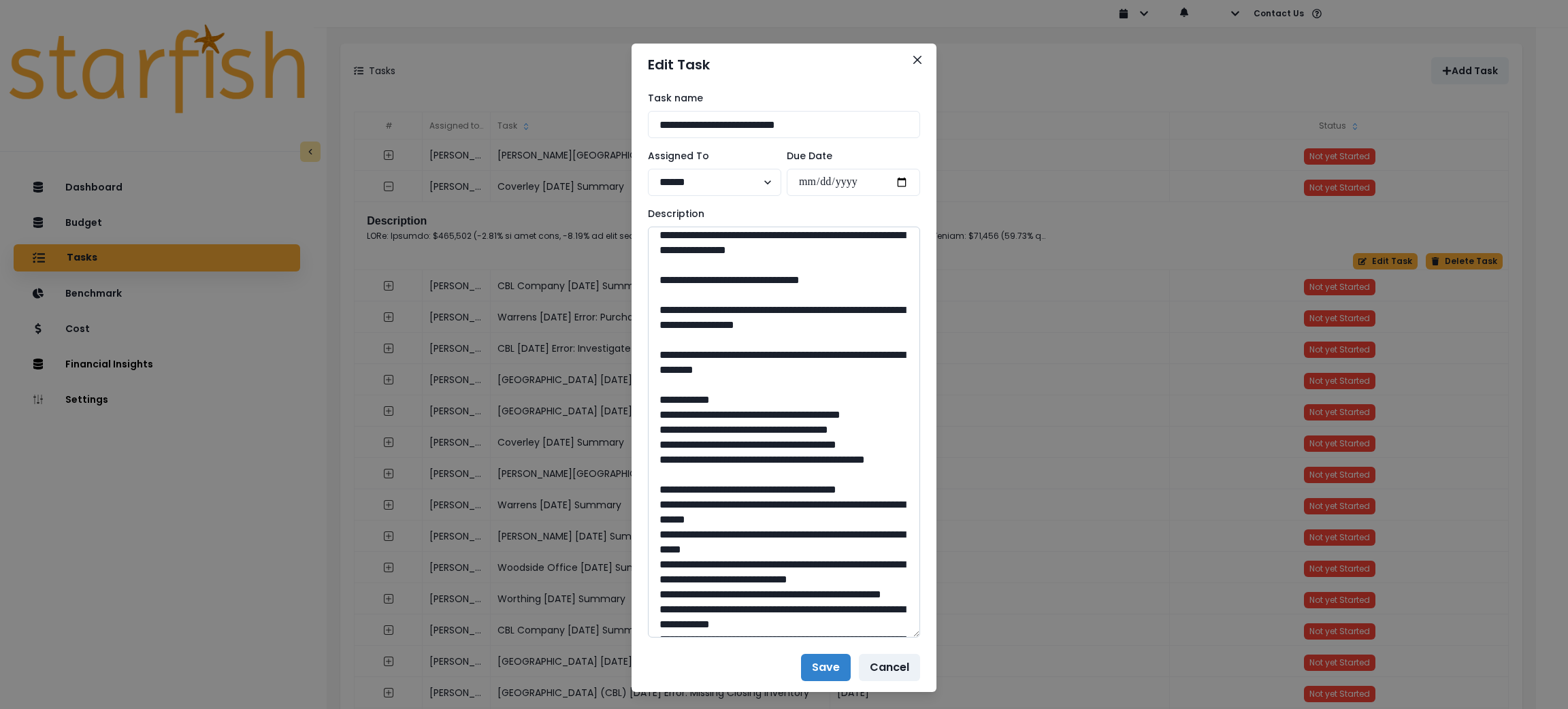
scroll to position [918, 0]
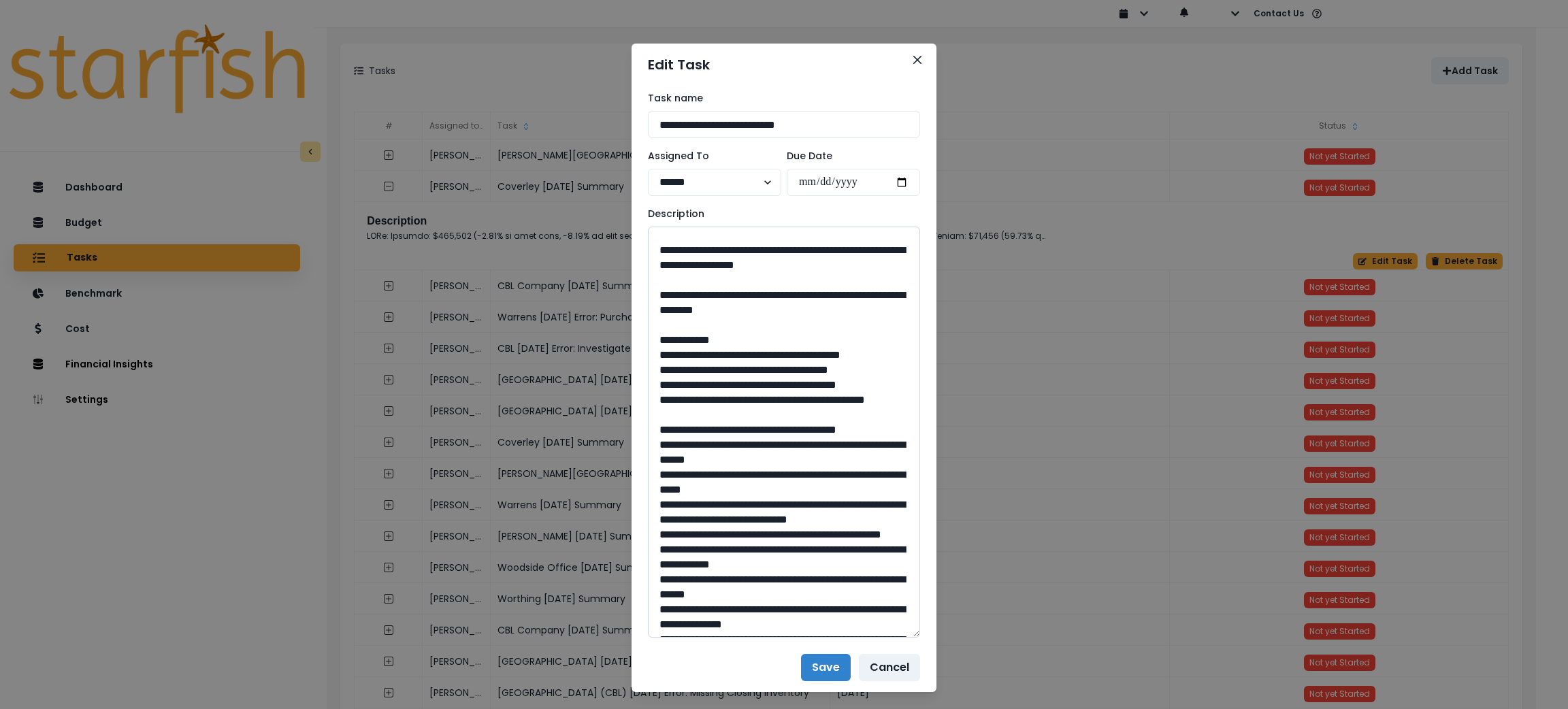
drag, startPoint x: 784, startPoint y: 418, endPoint x: 749, endPoint y: 413, distance: 35.4
click at [749, 413] on textarea at bounding box center [784, 432] width 272 height 411
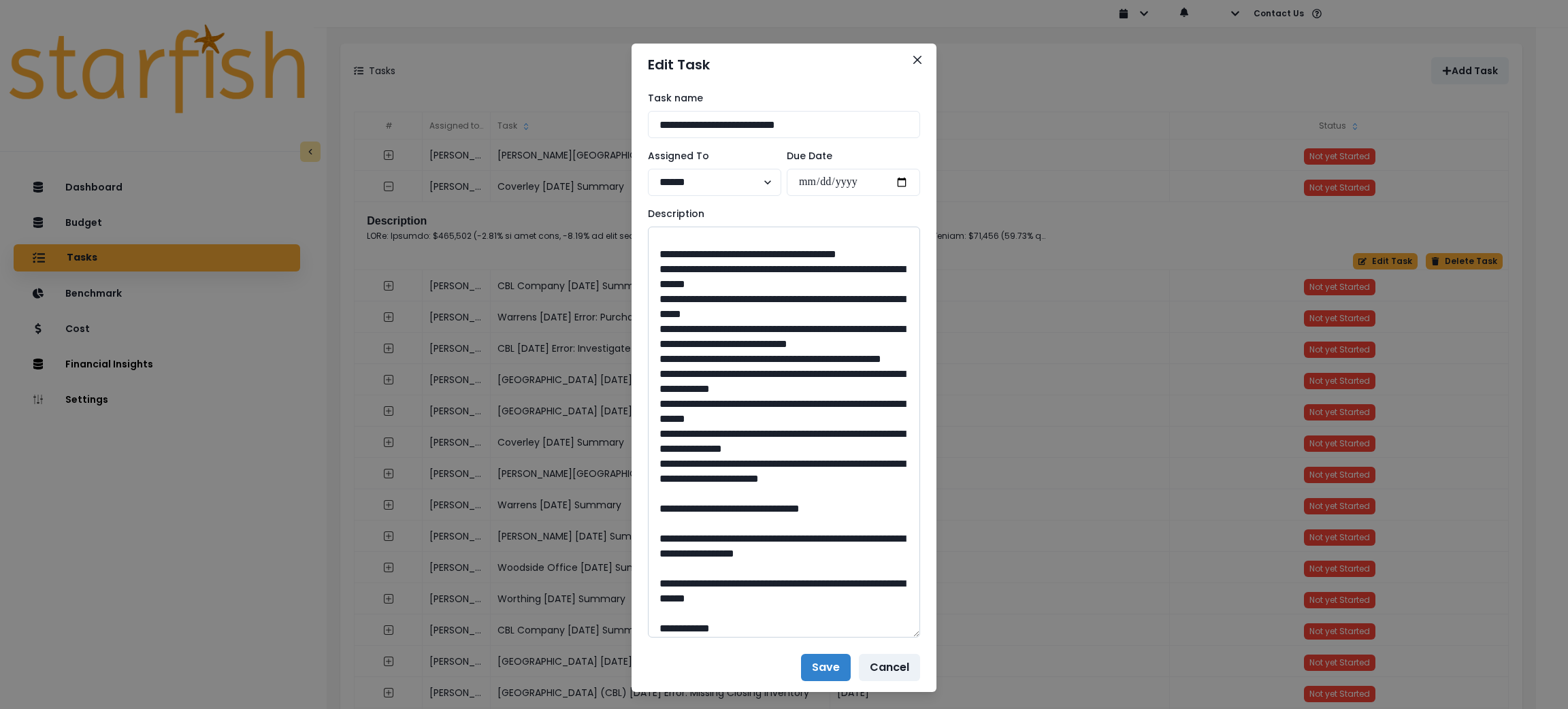
scroll to position [1122, 0]
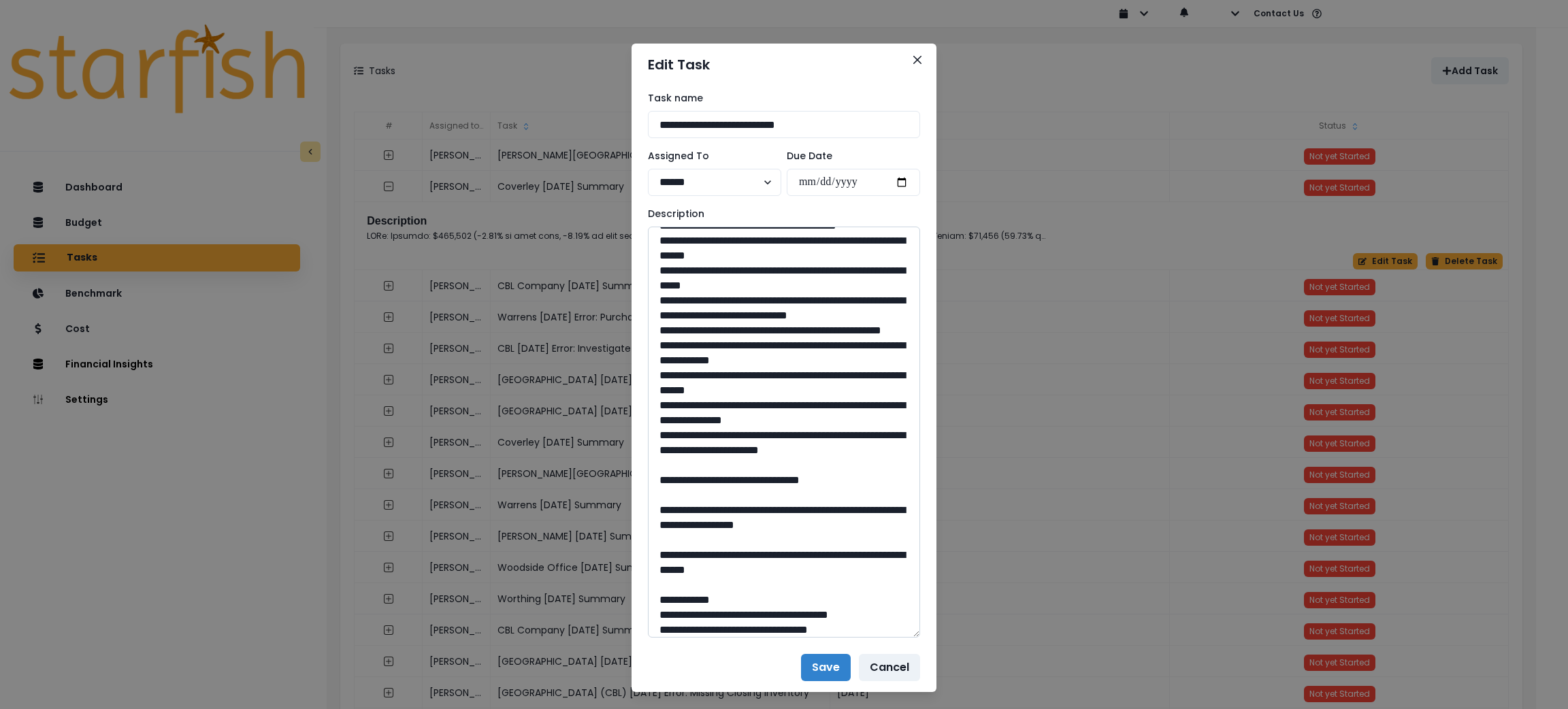
drag, startPoint x: 815, startPoint y: 300, endPoint x: 695, endPoint y: 288, distance: 120.6
click at [695, 288] on textarea at bounding box center [784, 432] width 272 height 411
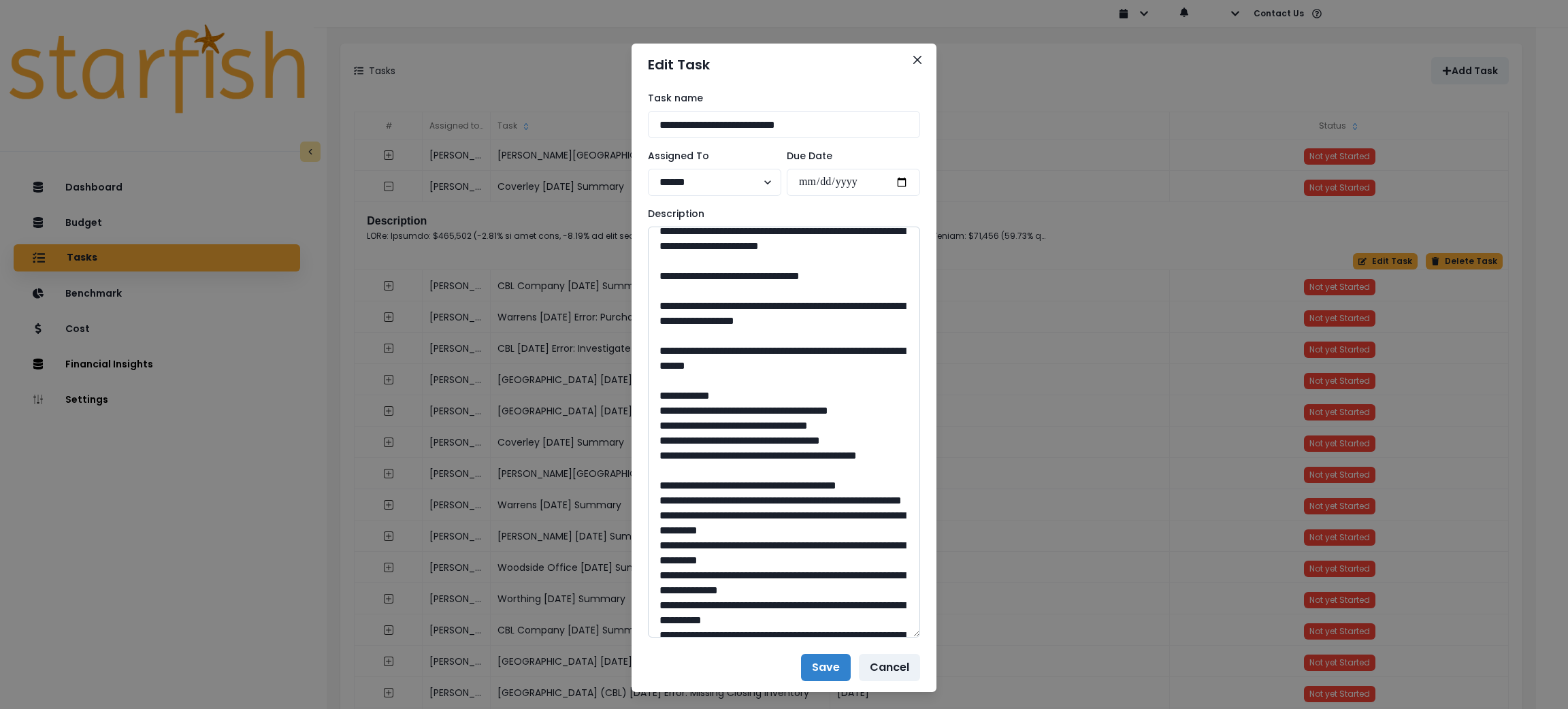
scroll to position [1430, 0]
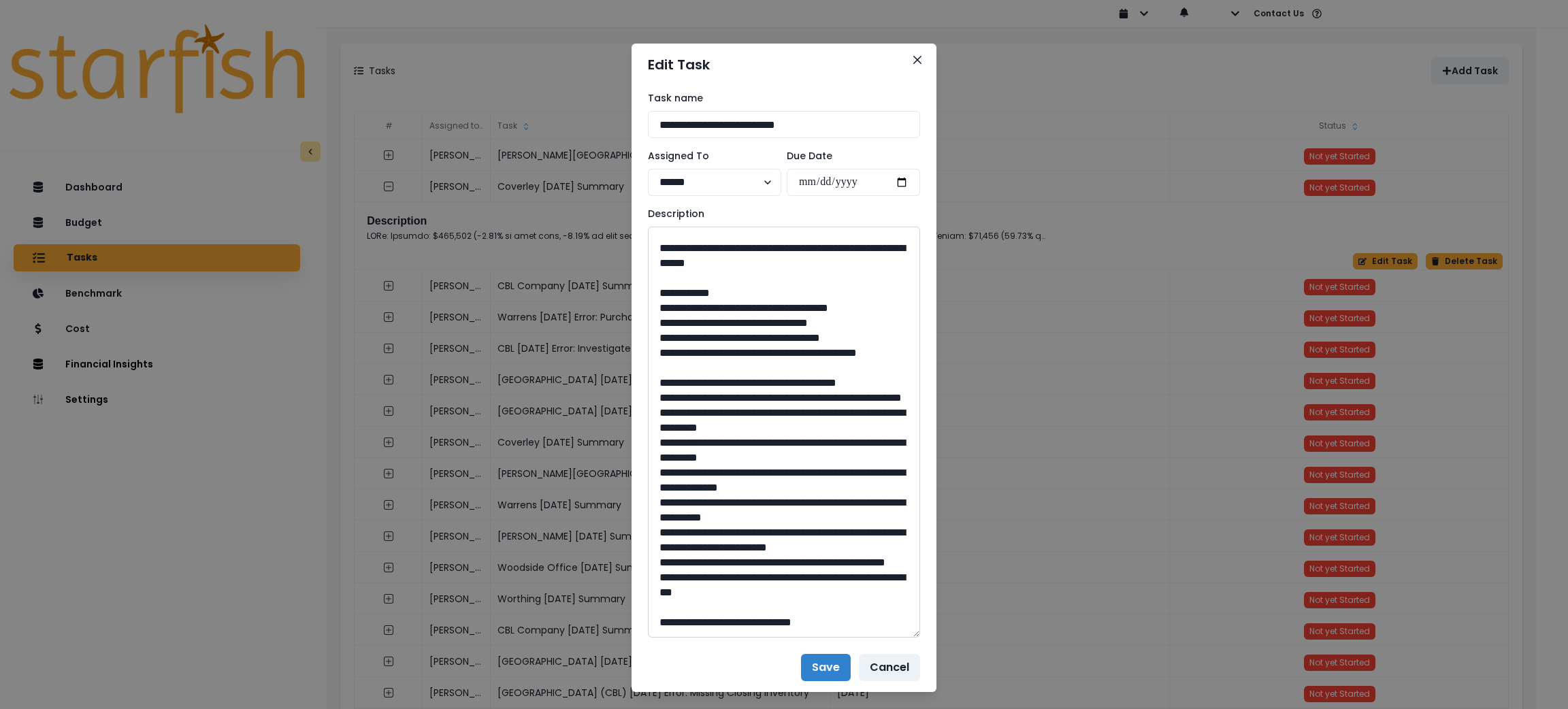
drag, startPoint x: 783, startPoint y: 453, endPoint x: 746, endPoint y: 454, distance: 37.0
click at [746, 454] on textarea at bounding box center [784, 432] width 272 height 411
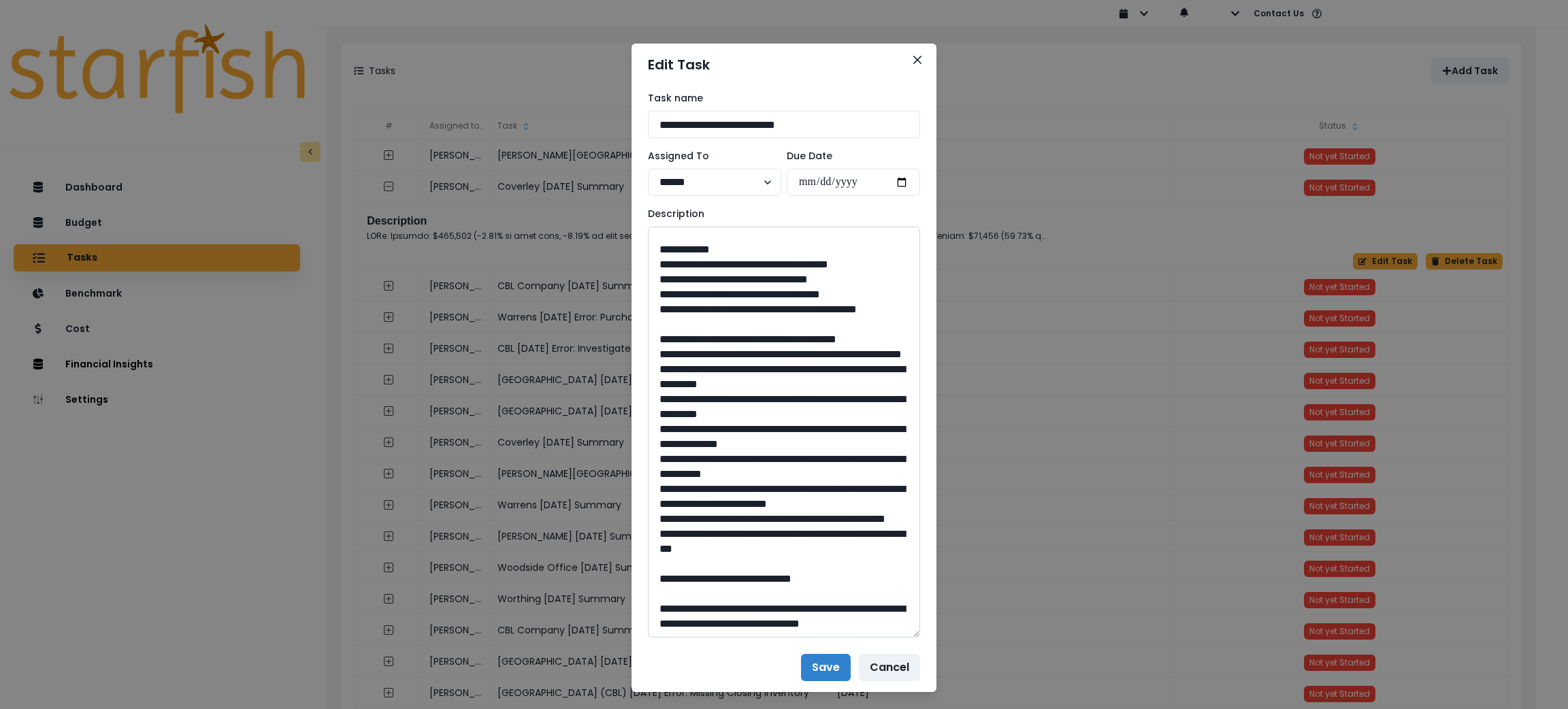
scroll to position [1634, 0]
drag, startPoint x: 830, startPoint y: 342, endPoint x: 692, endPoint y: 331, distance: 138.4
click at [692, 331] on textarea at bounding box center [784, 432] width 272 height 411
drag, startPoint x: 773, startPoint y: 543, endPoint x: 747, endPoint y: 549, distance: 26.7
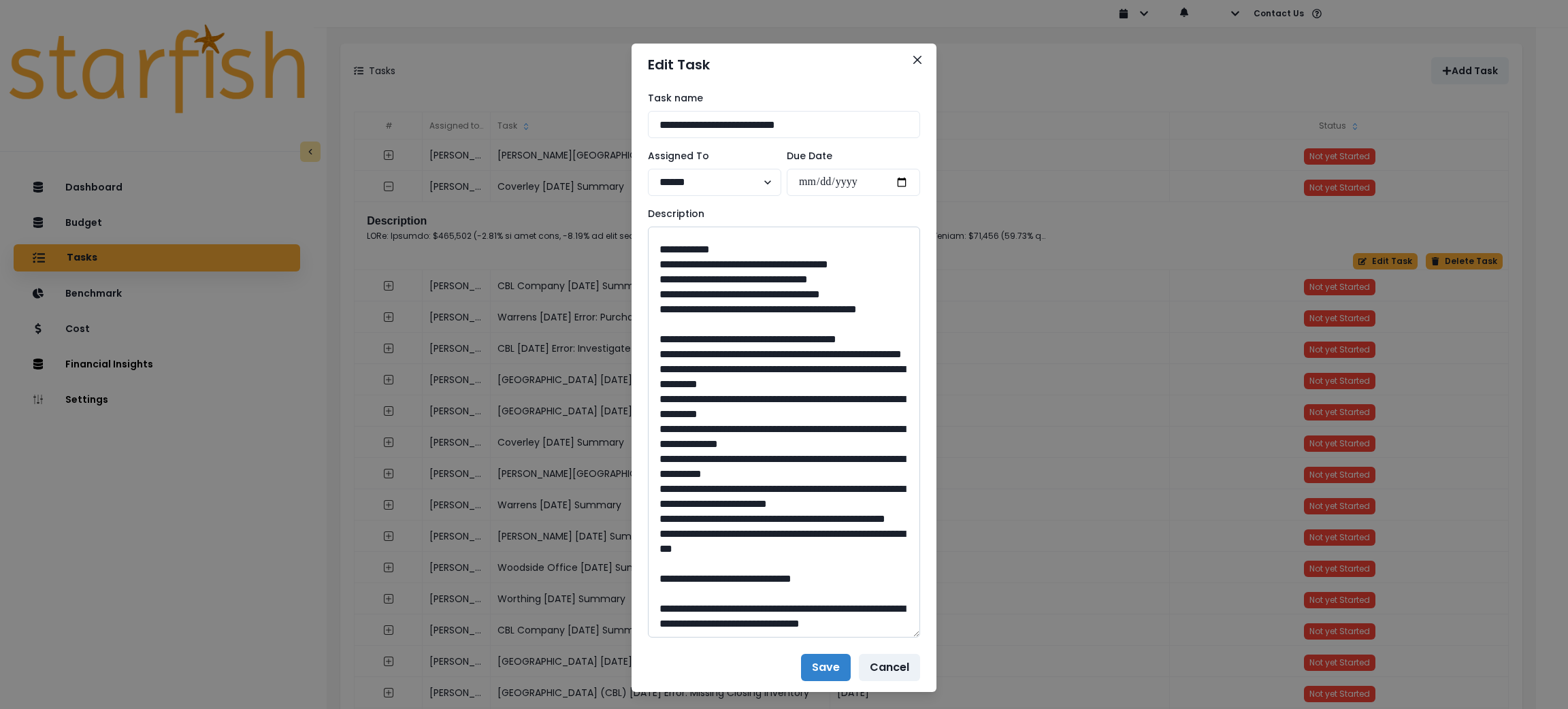
click at [747, 549] on textarea at bounding box center [784, 432] width 272 height 411
click at [786, 500] on textarea at bounding box center [784, 432] width 272 height 411
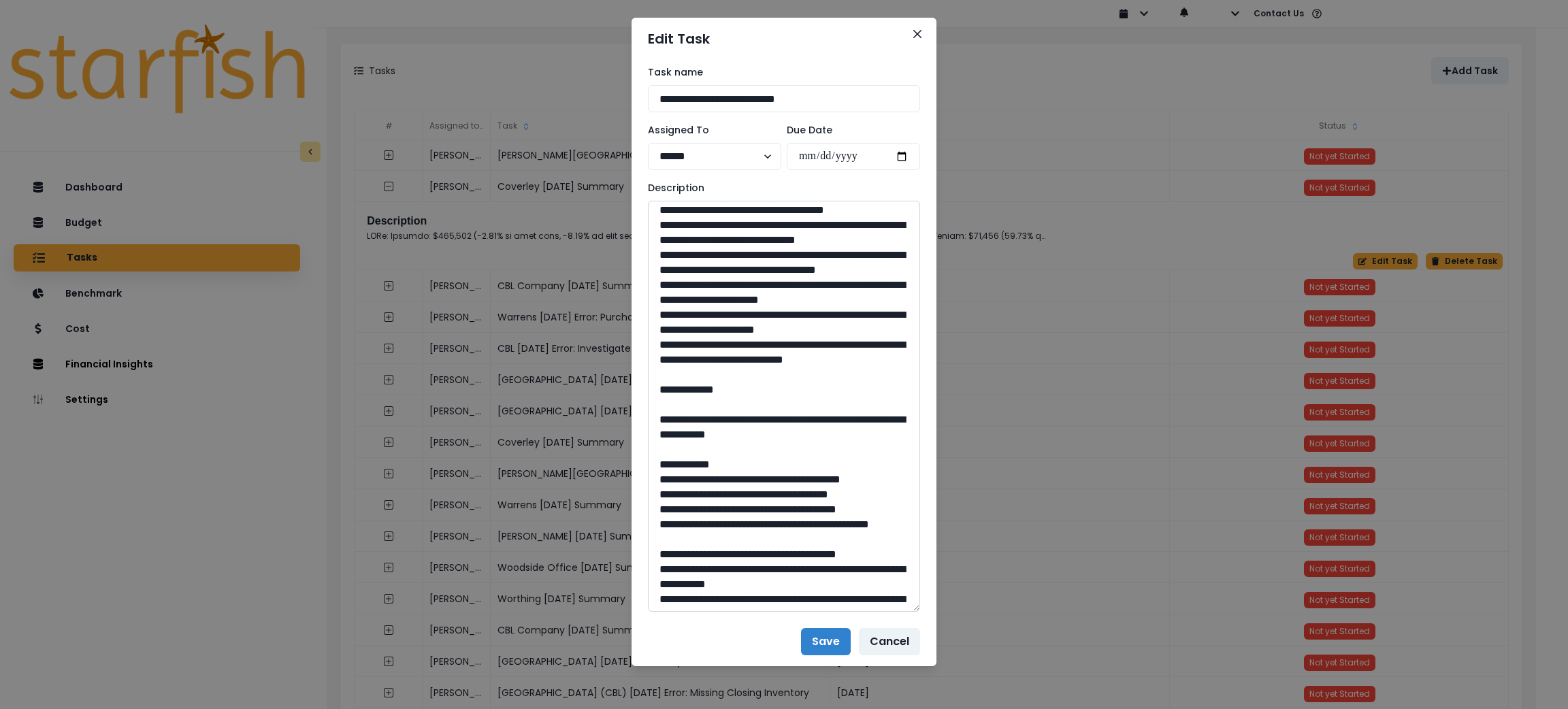
scroll to position [0, 0]
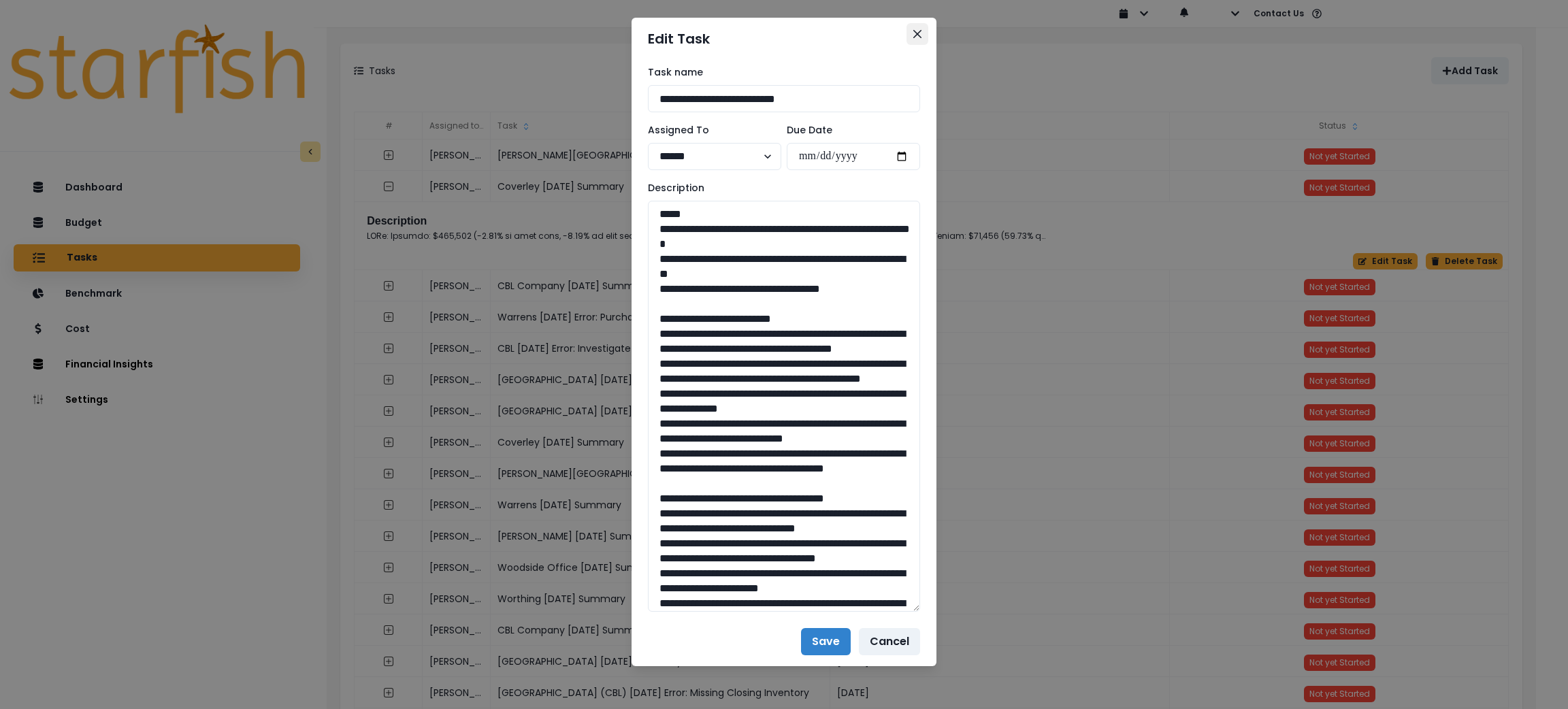
click at [907, 26] on button "Close" at bounding box center [917, 34] width 22 height 22
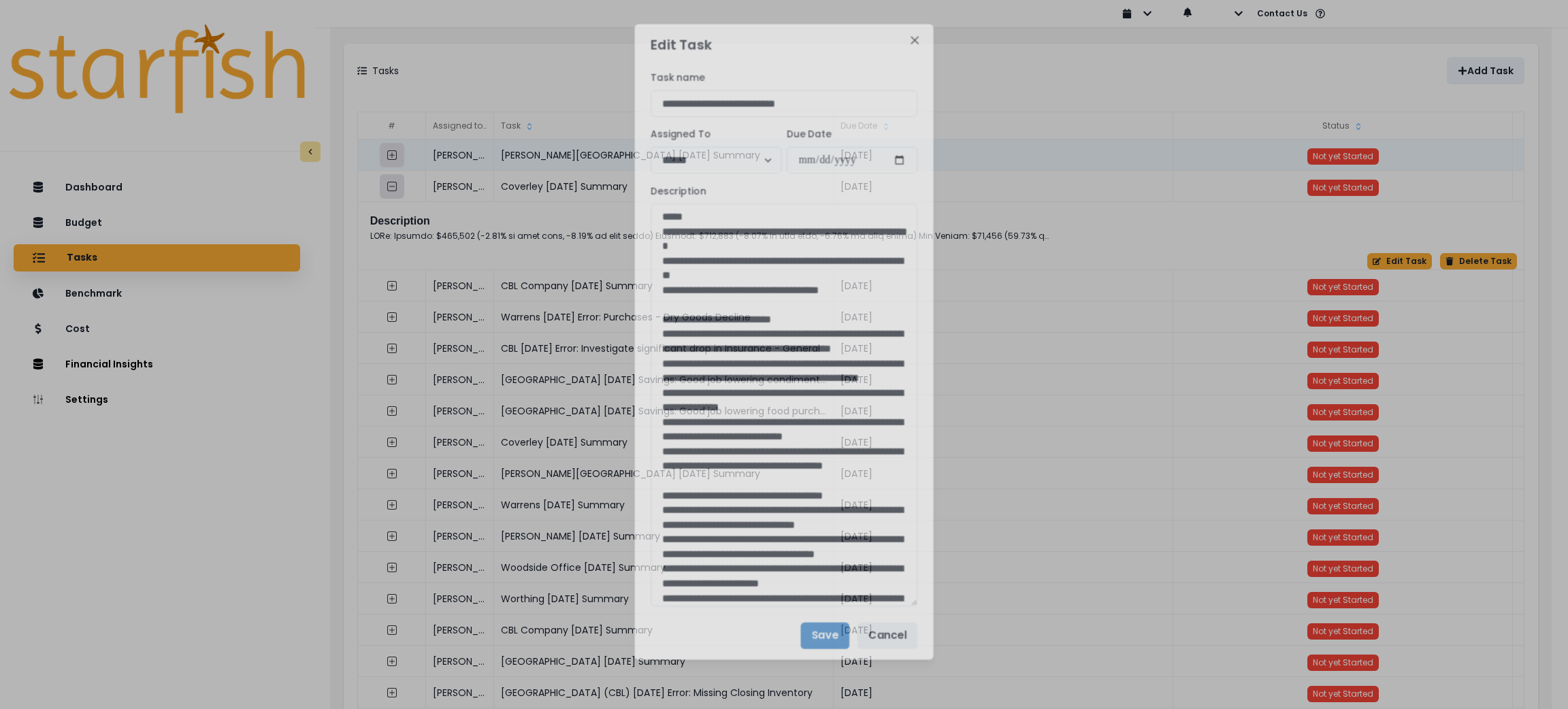
click at [387, 186] on icon "collasped outline" at bounding box center [392, 186] width 11 height 11
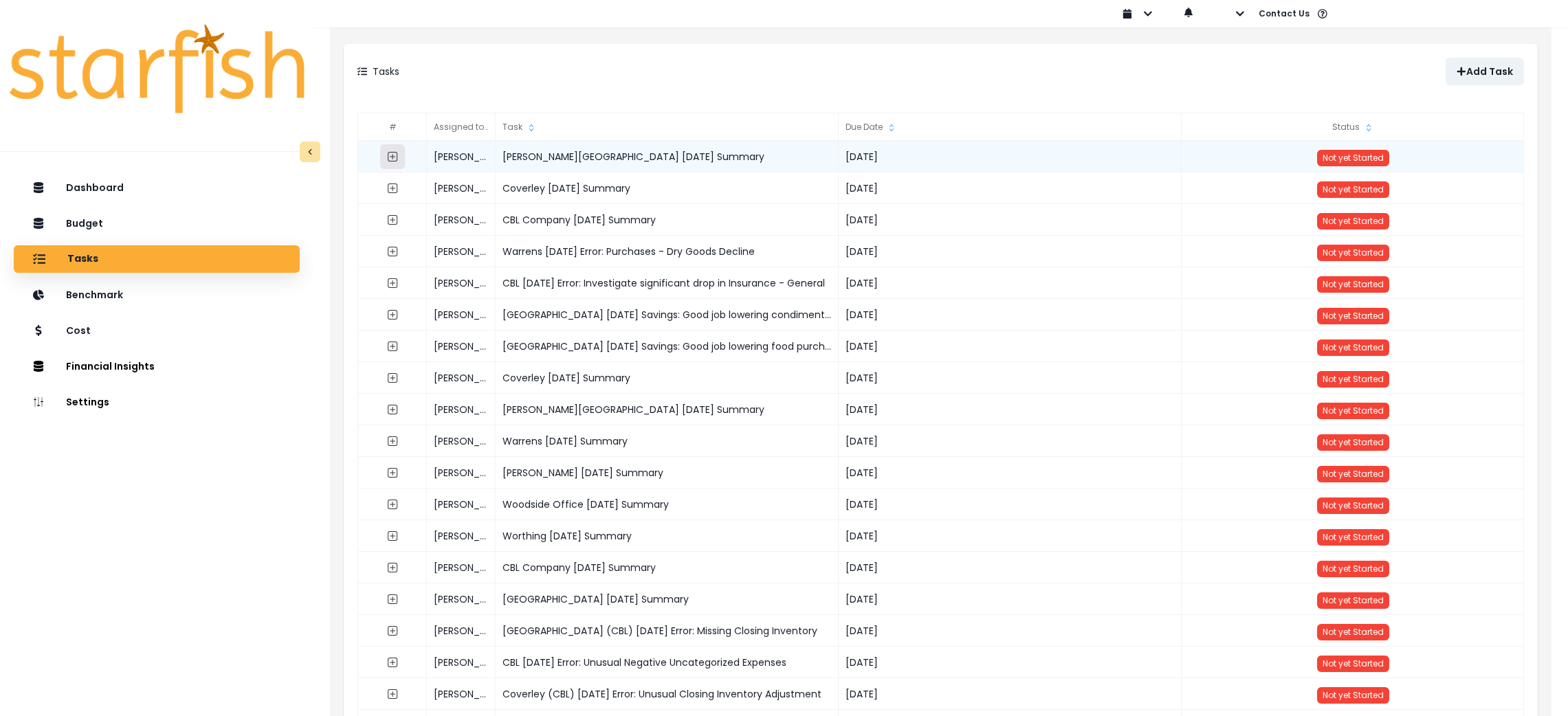
click at [390, 155] on icon "expand outline" at bounding box center [392, 156] width 11 height 11
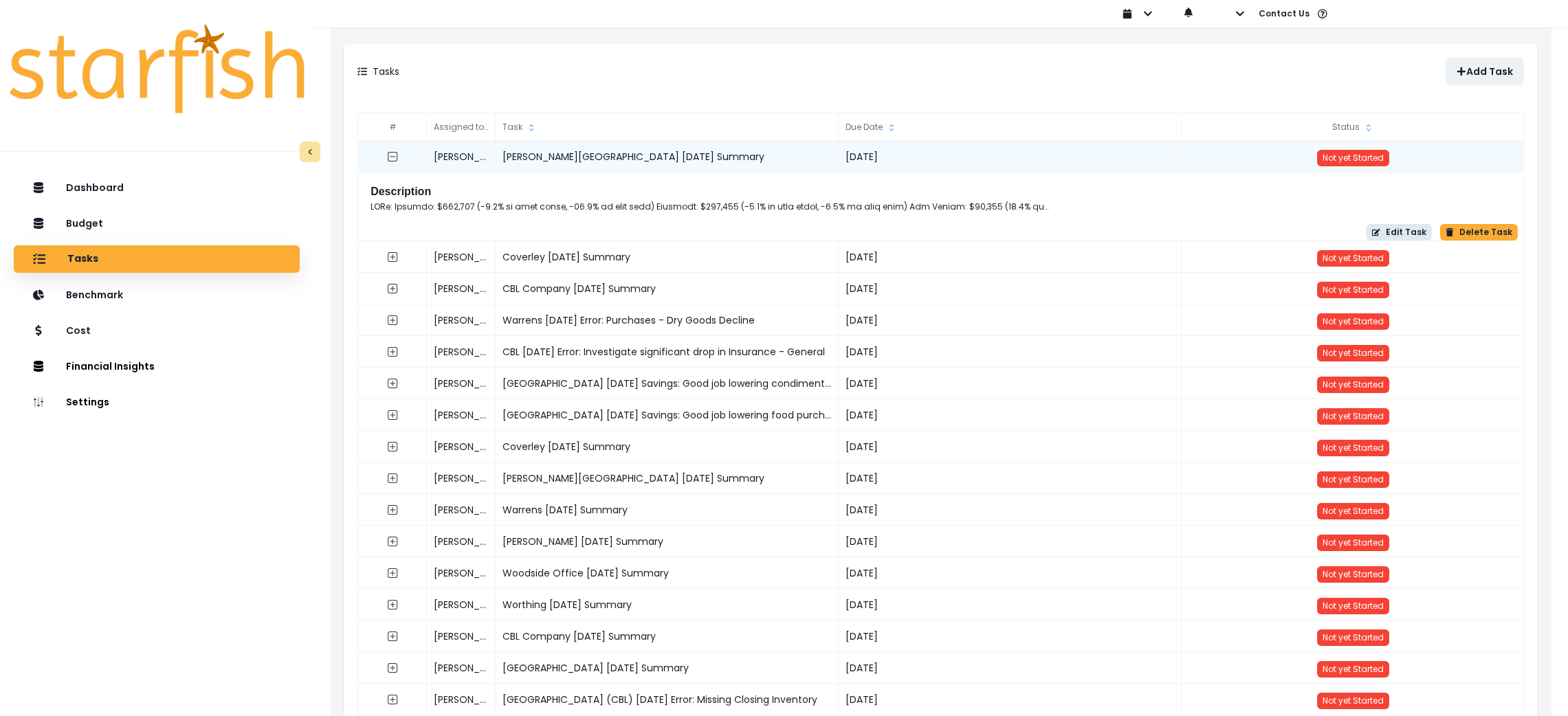
click at [1422, 232] on button "Edit Task" at bounding box center [1400, 232] width 65 height 17
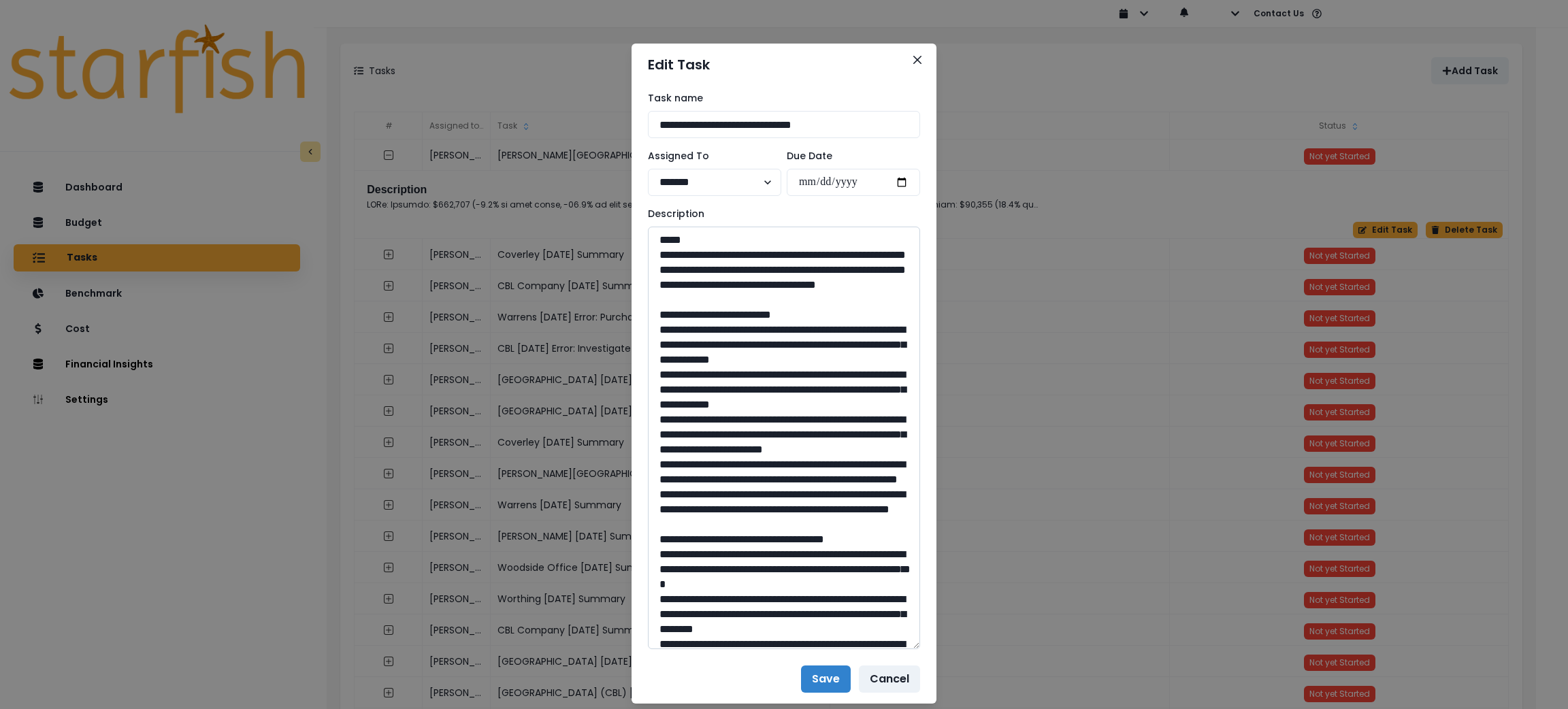
drag, startPoint x: 909, startPoint y: 277, endPoint x: 909, endPoint y: 646, distance: 369.0
click at [909, 646] on textarea at bounding box center [784, 438] width 272 height 423
drag, startPoint x: 872, startPoint y: 313, endPoint x: 620, endPoint y: 259, distance: 257.7
click at [620, 259] on div "**********" at bounding box center [784, 354] width 1568 height 709
drag, startPoint x: 851, startPoint y: 612, endPoint x: 663, endPoint y: 366, distance: 309.6
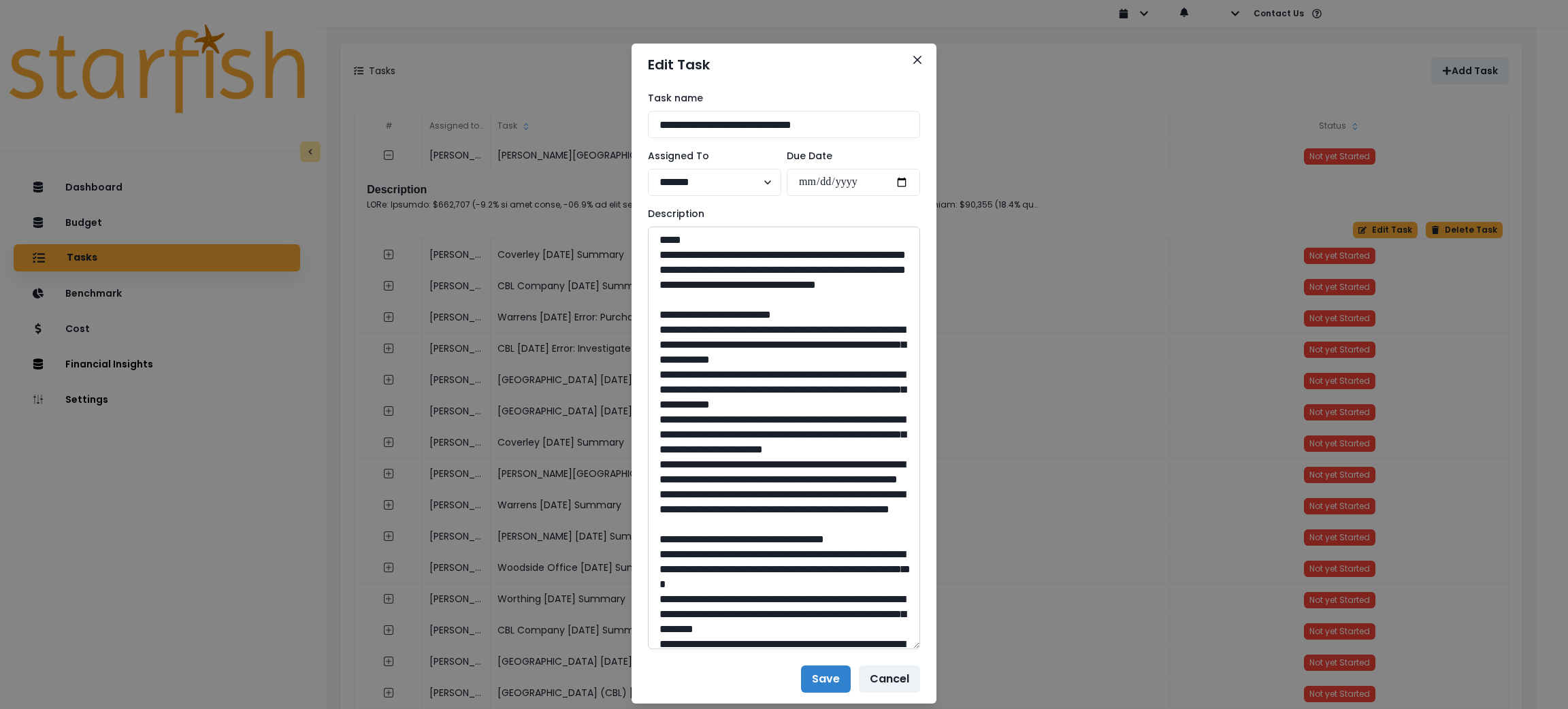
click at [663, 366] on textarea at bounding box center [784, 438] width 272 height 423
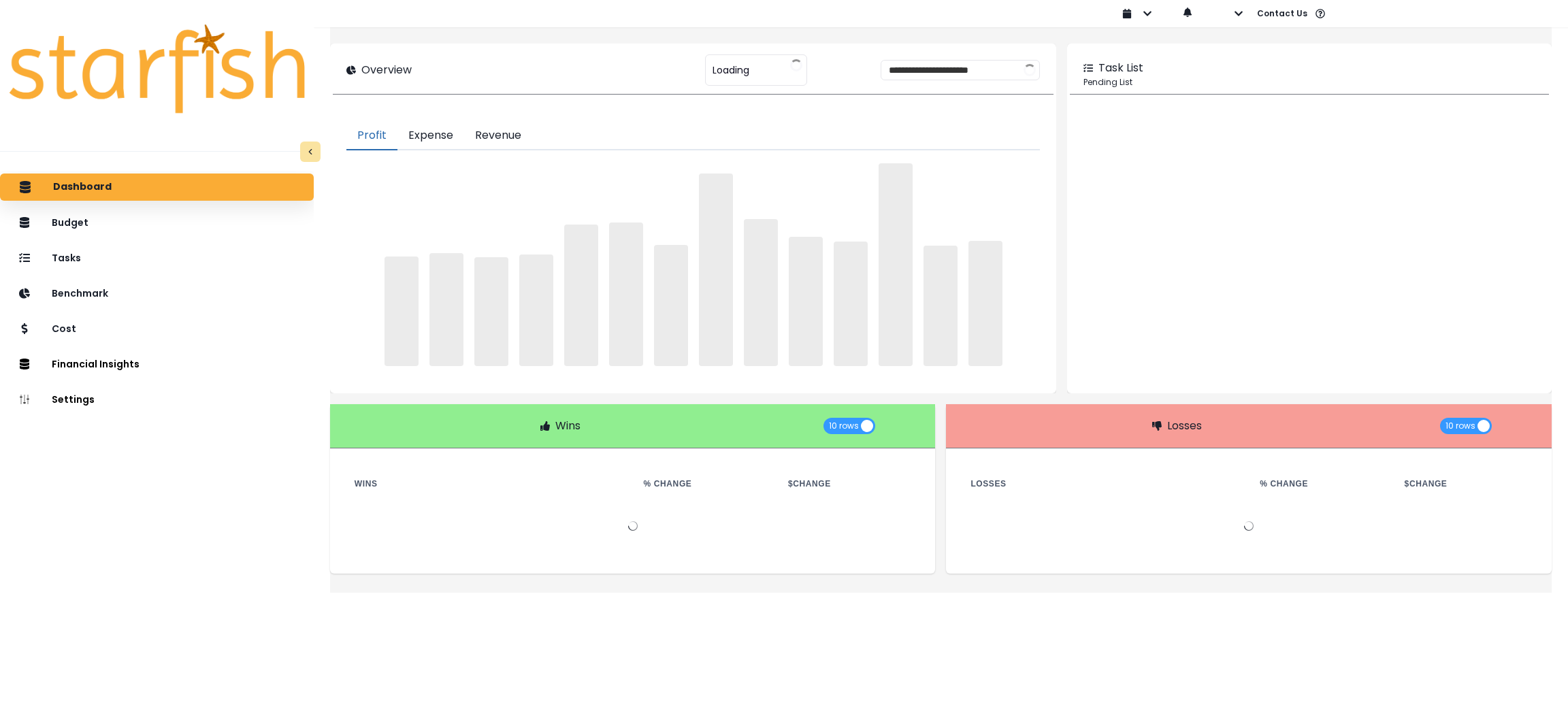
type input "***"
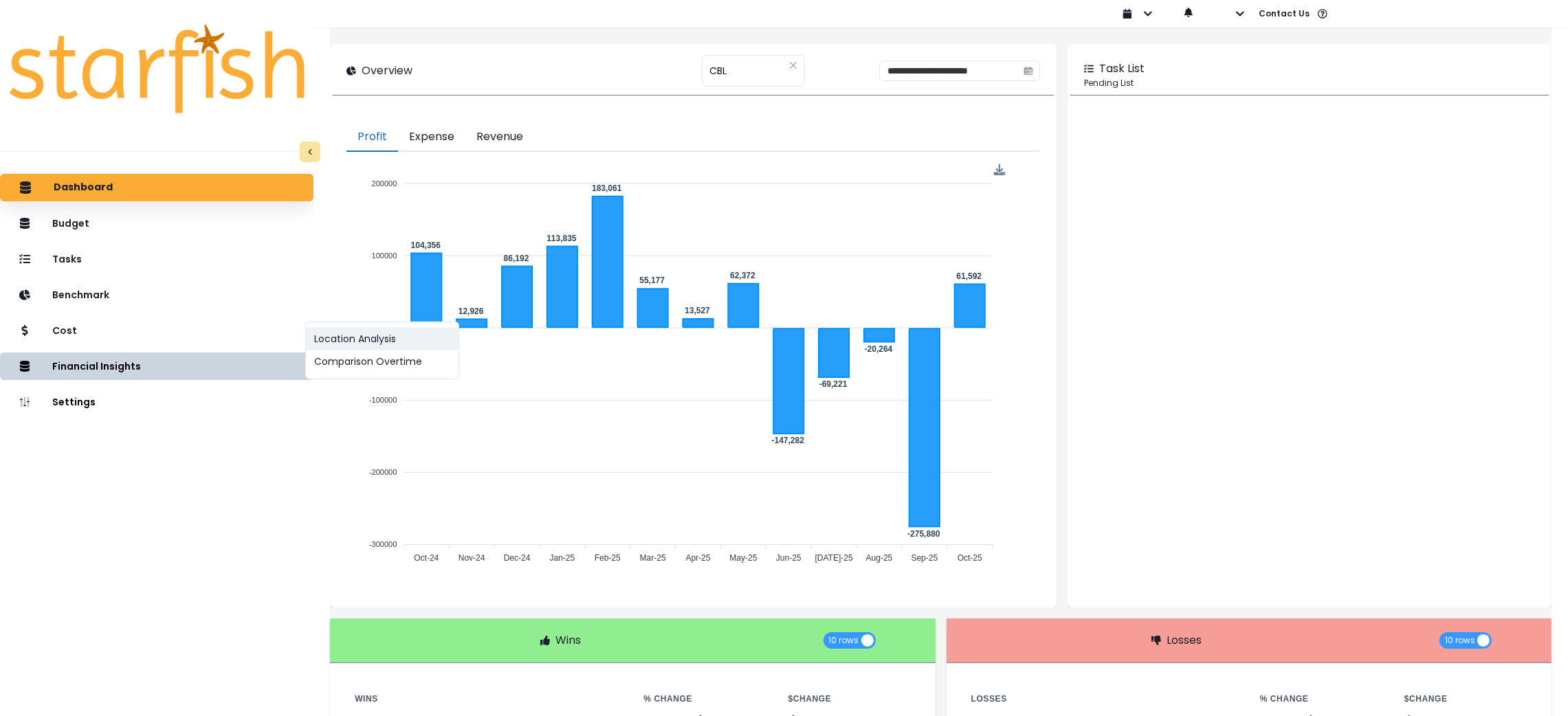
click at [331, 342] on button "Location Analysis" at bounding box center [382, 339] width 153 height 23
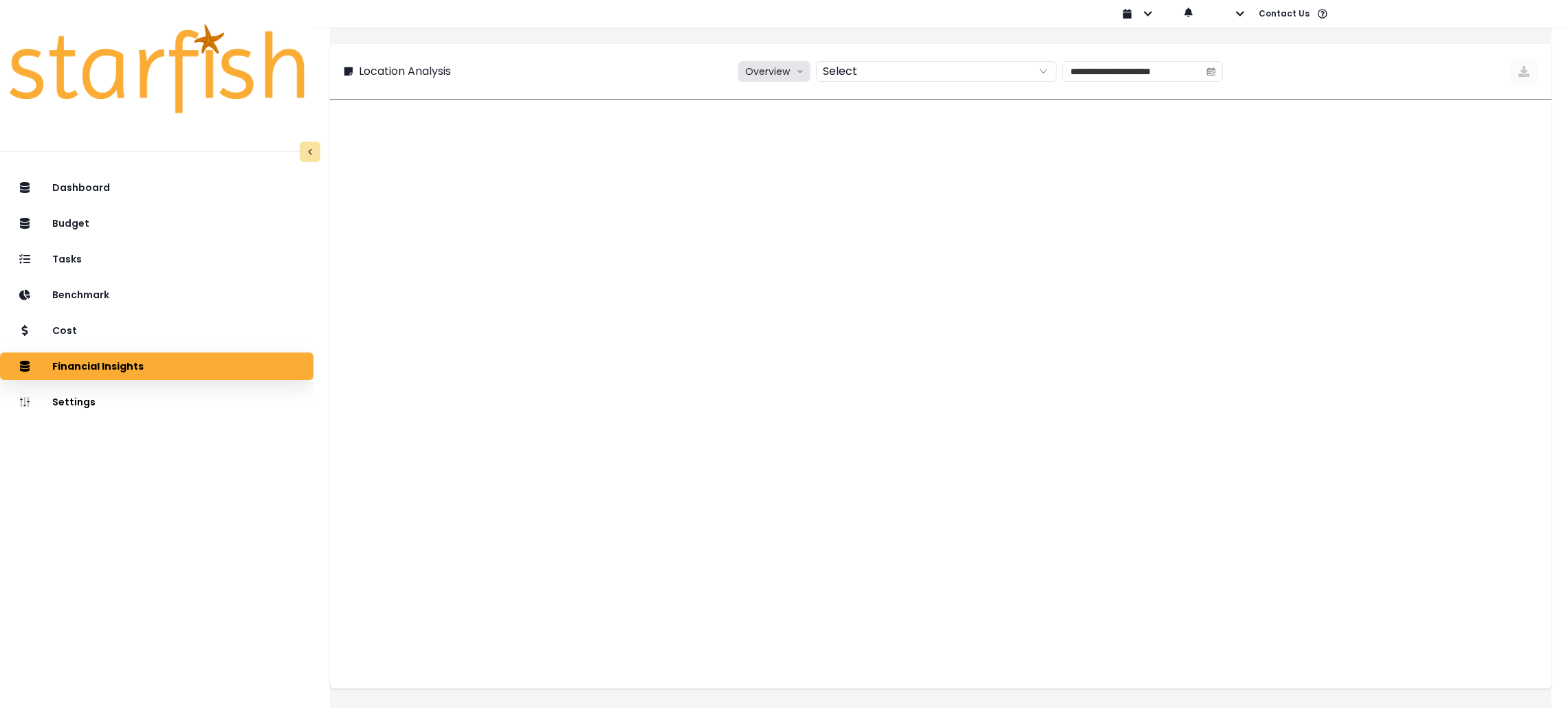
click at [765, 74] on button "Overview" at bounding box center [774, 71] width 72 height 20
click at [760, 154] on span "% of sales" at bounding box center [772, 147] width 52 height 14
click at [1107, 65] on input "**********" at bounding box center [1133, 71] width 137 height 20
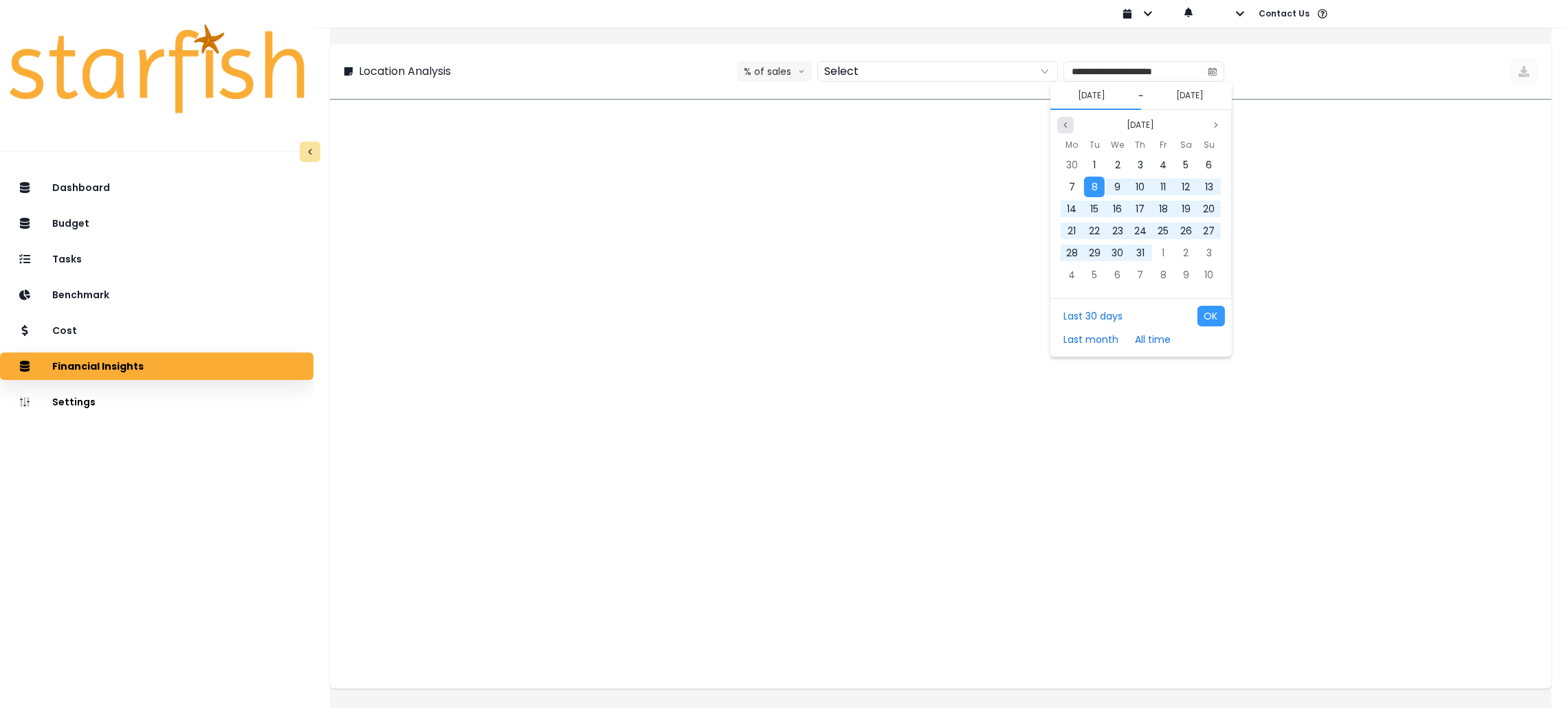
click at [1062, 127] on icon "page previous" at bounding box center [1065, 125] width 8 height 8
click at [1135, 168] on div "1" at bounding box center [1140, 165] width 20 height 20
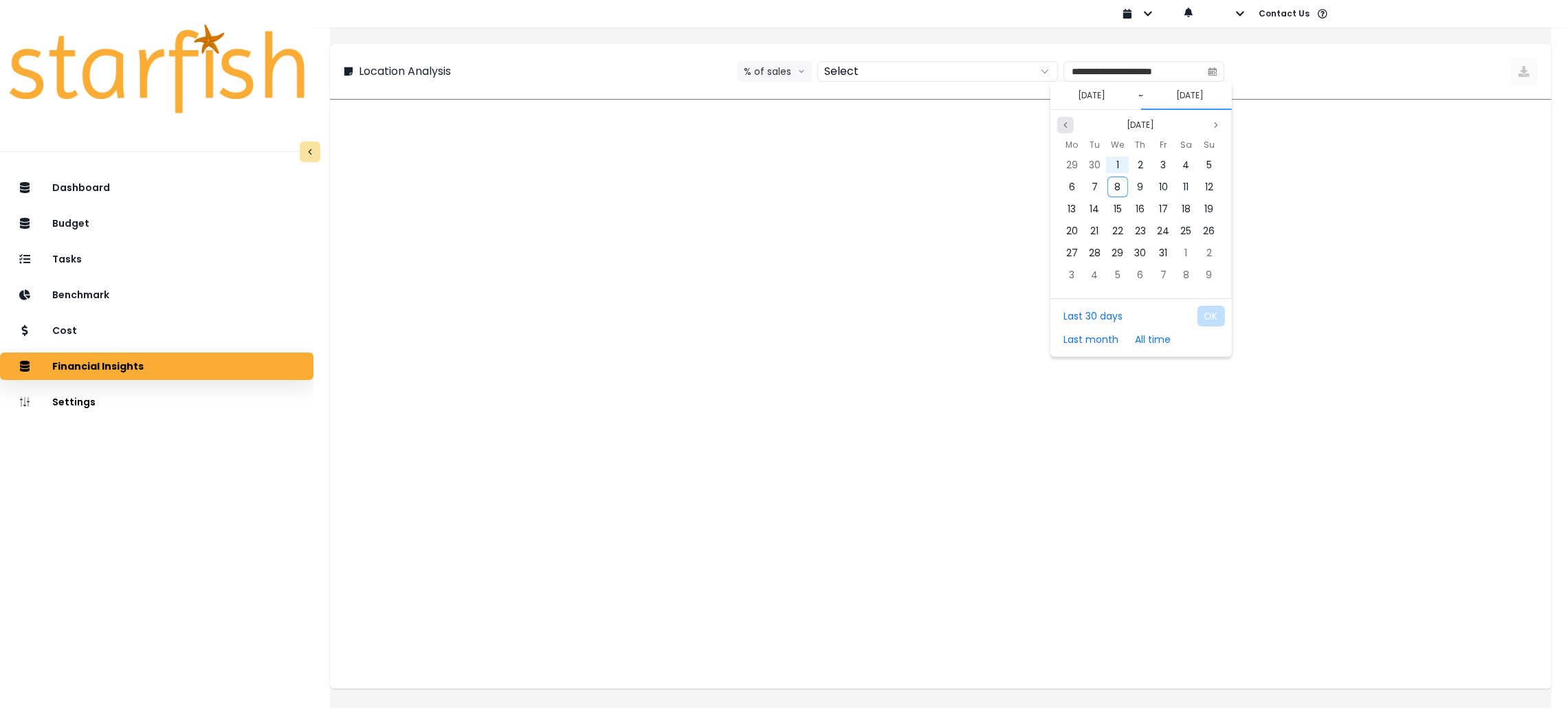
click at [1070, 120] on button "Previous month" at bounding box center [1065, 125] width 17 height 17
click at [1210, 251] on span "31" at bounding box center [1209, 253] width 8 height 14
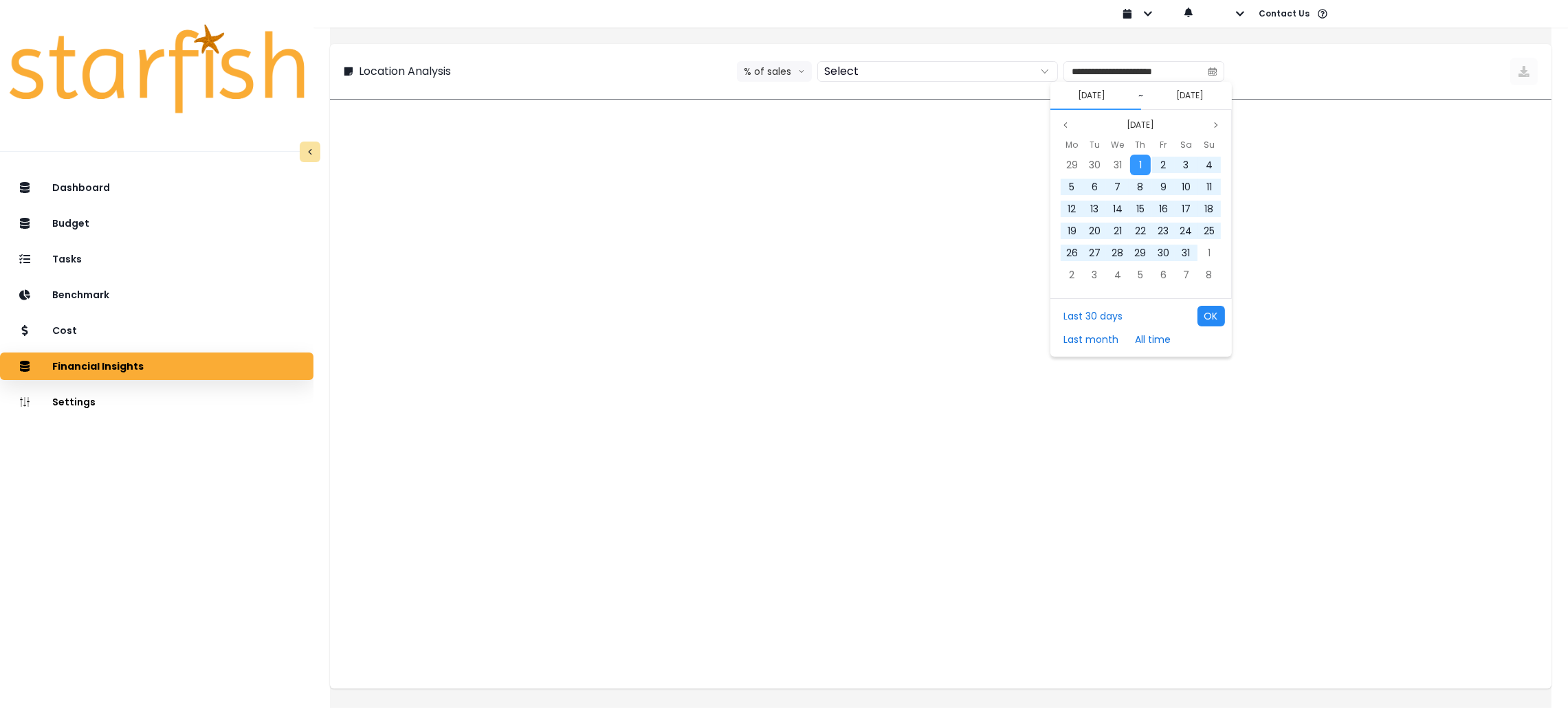
click at [1208, 312] on button "OK" at bounding box center [1211, 316] width 28 height 20
type input "**********"
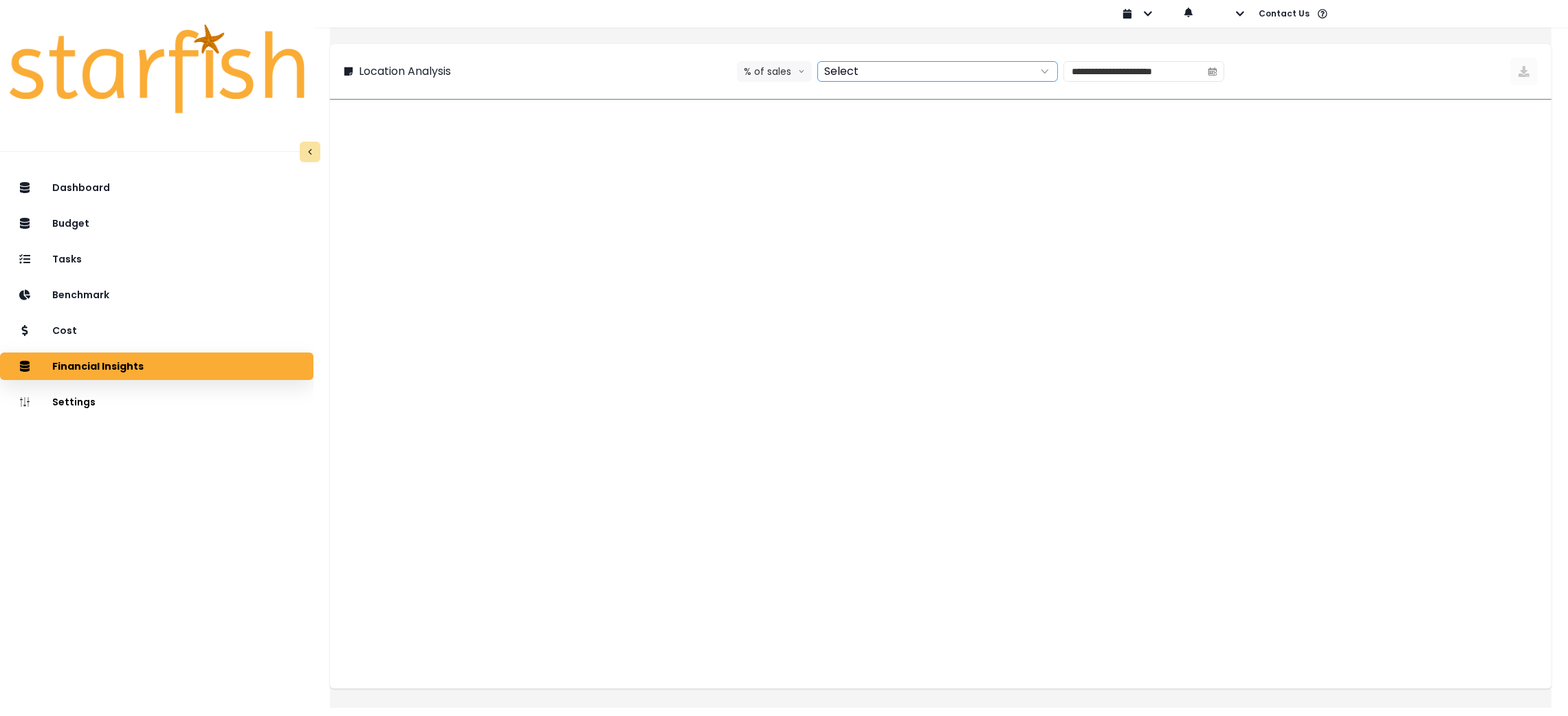
click at [929, 78] on div at bounding box center [923, 71] width 209 height 20
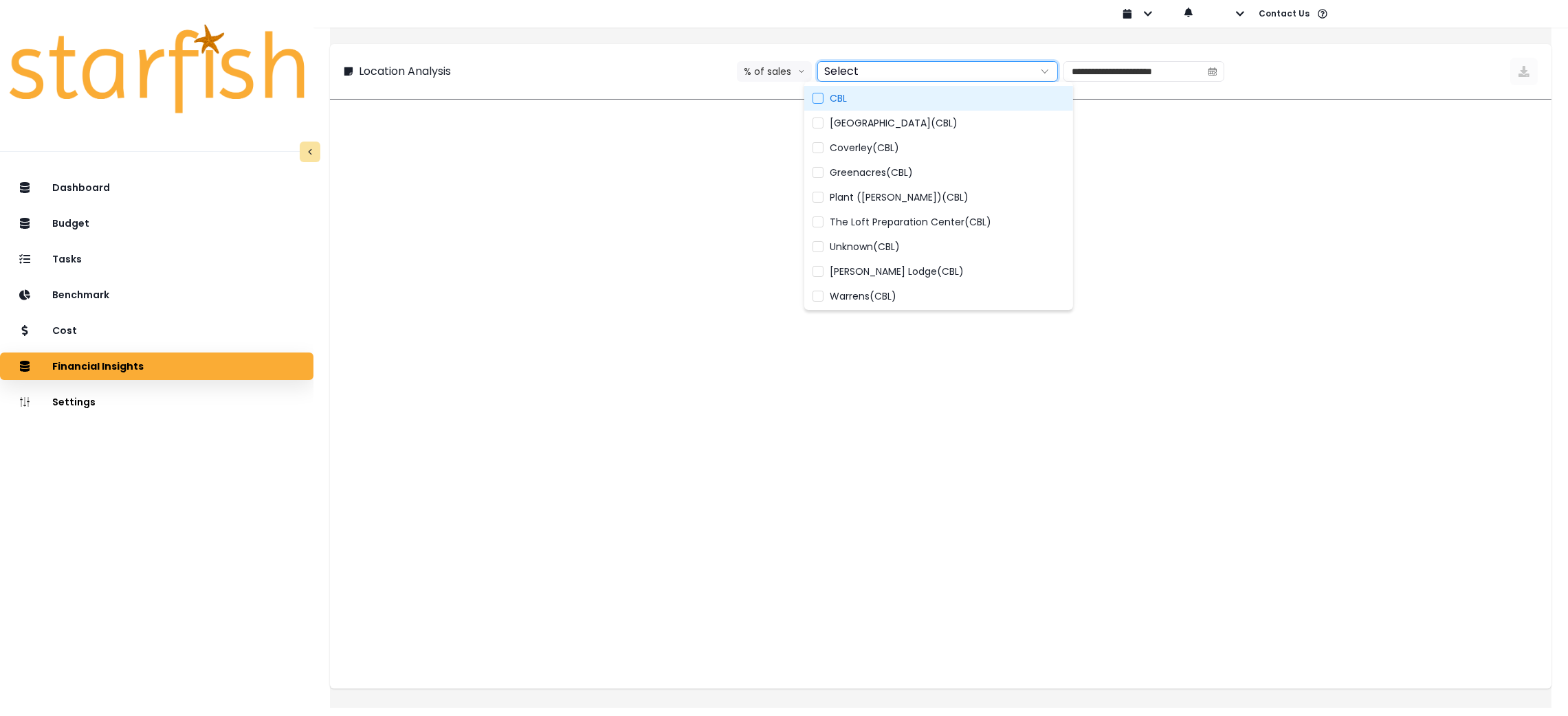
click at [910, 90] on label "CBL" at bounding box center [939, 98] width 269 height 25
click at [886, 143] on span "Coverley(CBL)" at bounding box center [866, 147] width 70 height 14
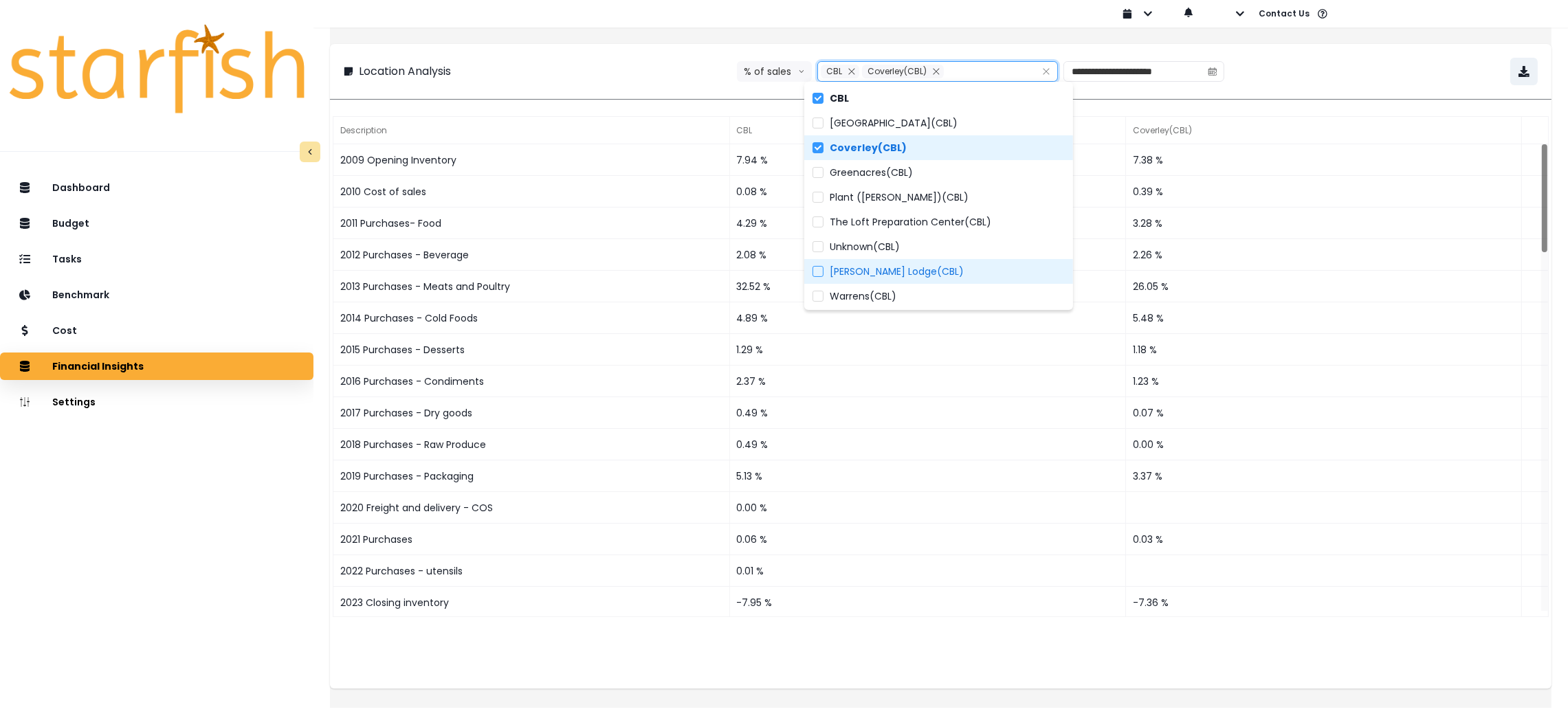
click at [884, 260] on label "[PERSON_NAME] Lodge(CBL)" at bounding box center [939, 272] width 269 height 25
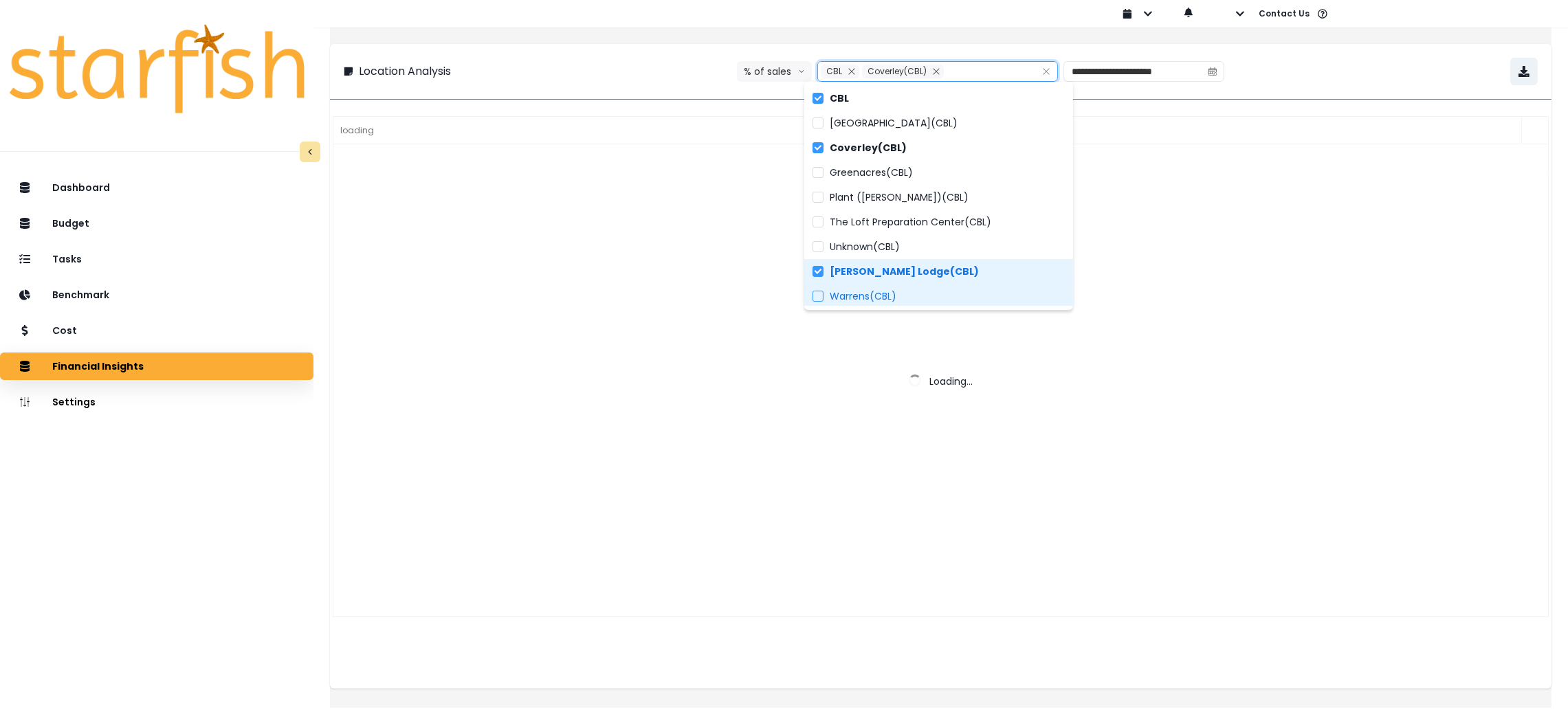
click at [877, 295] on span "Warrens(CBL)" at bounding box center [864, 296] width 67 height 14
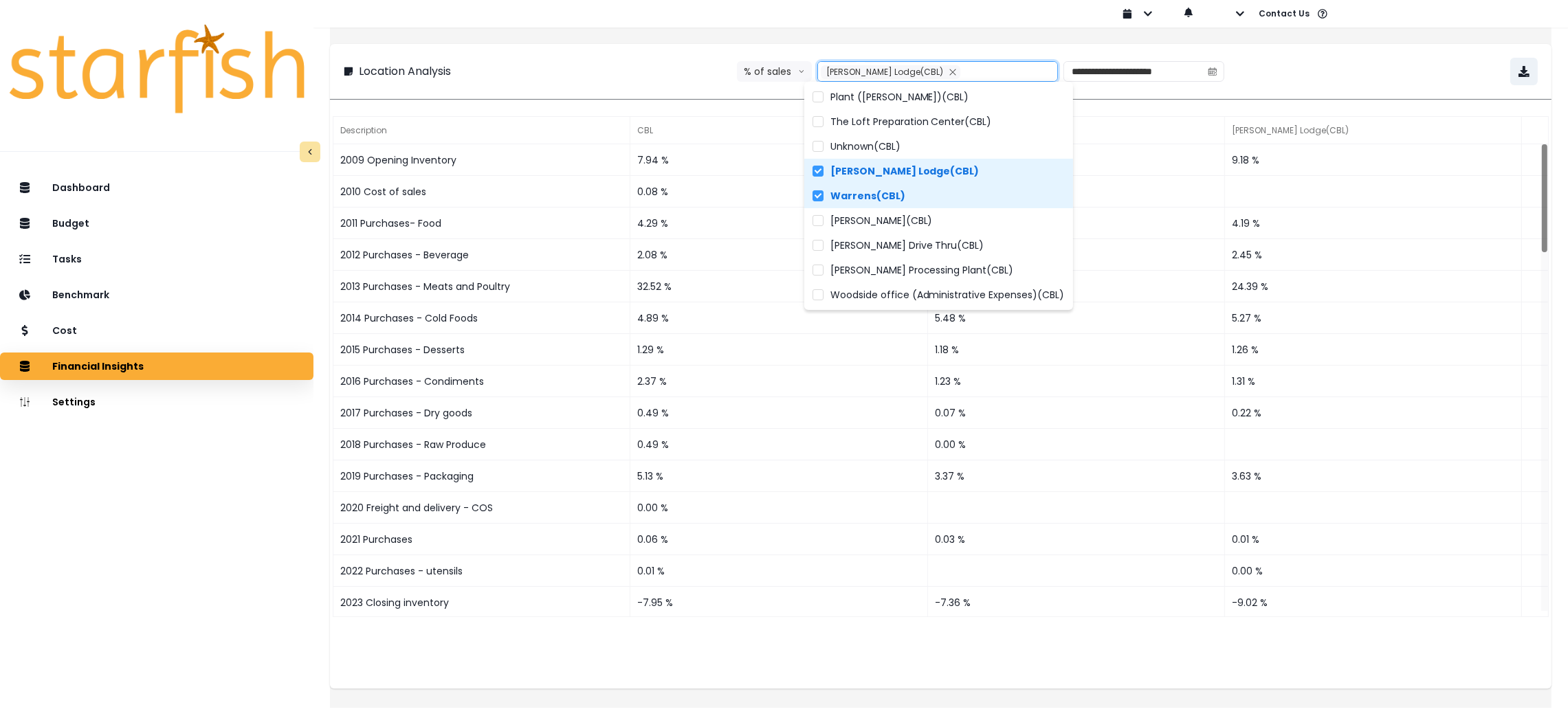
scroll to position [105, 0]
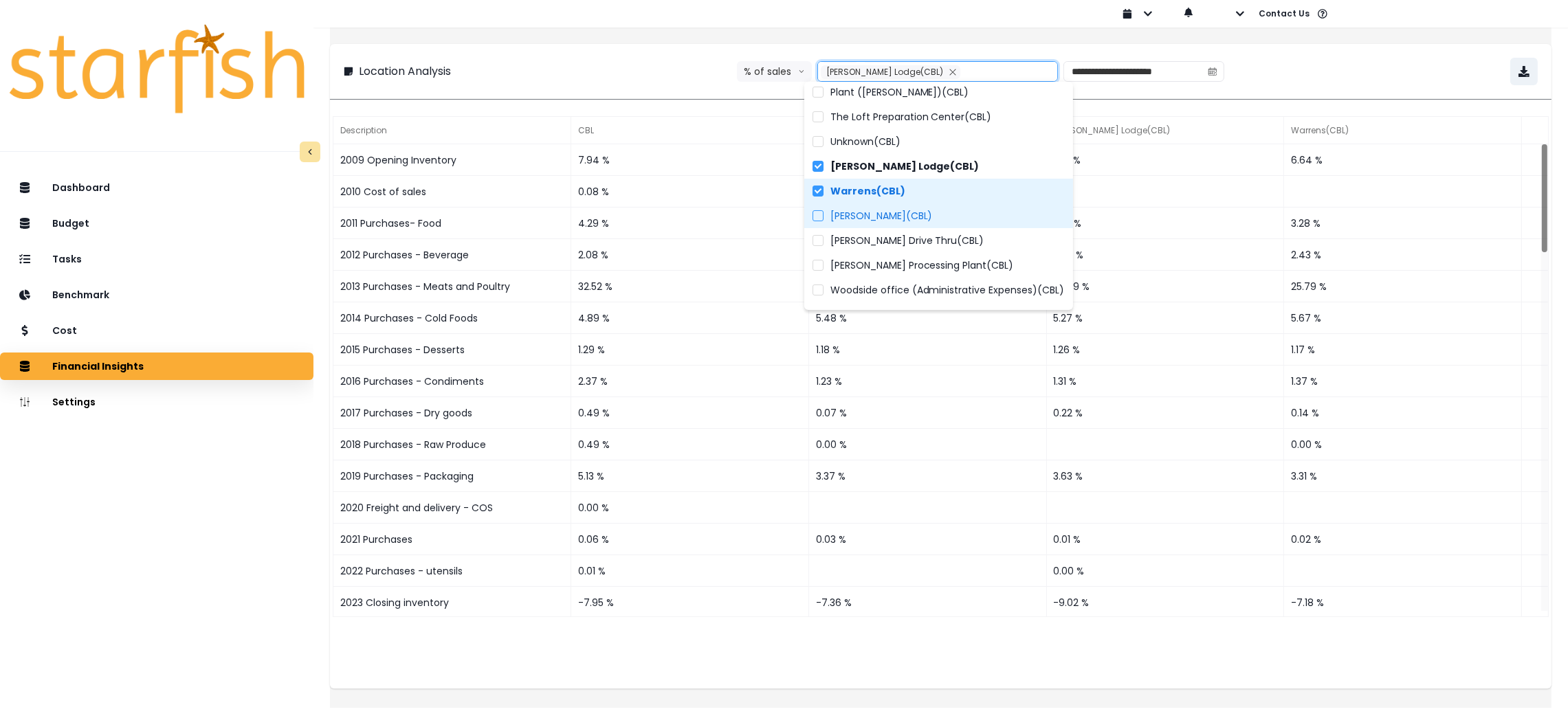
click at [922, 208] on label "[PERSON_NAME](CBL)" at bounding box center [939, 216] width 269 height 25
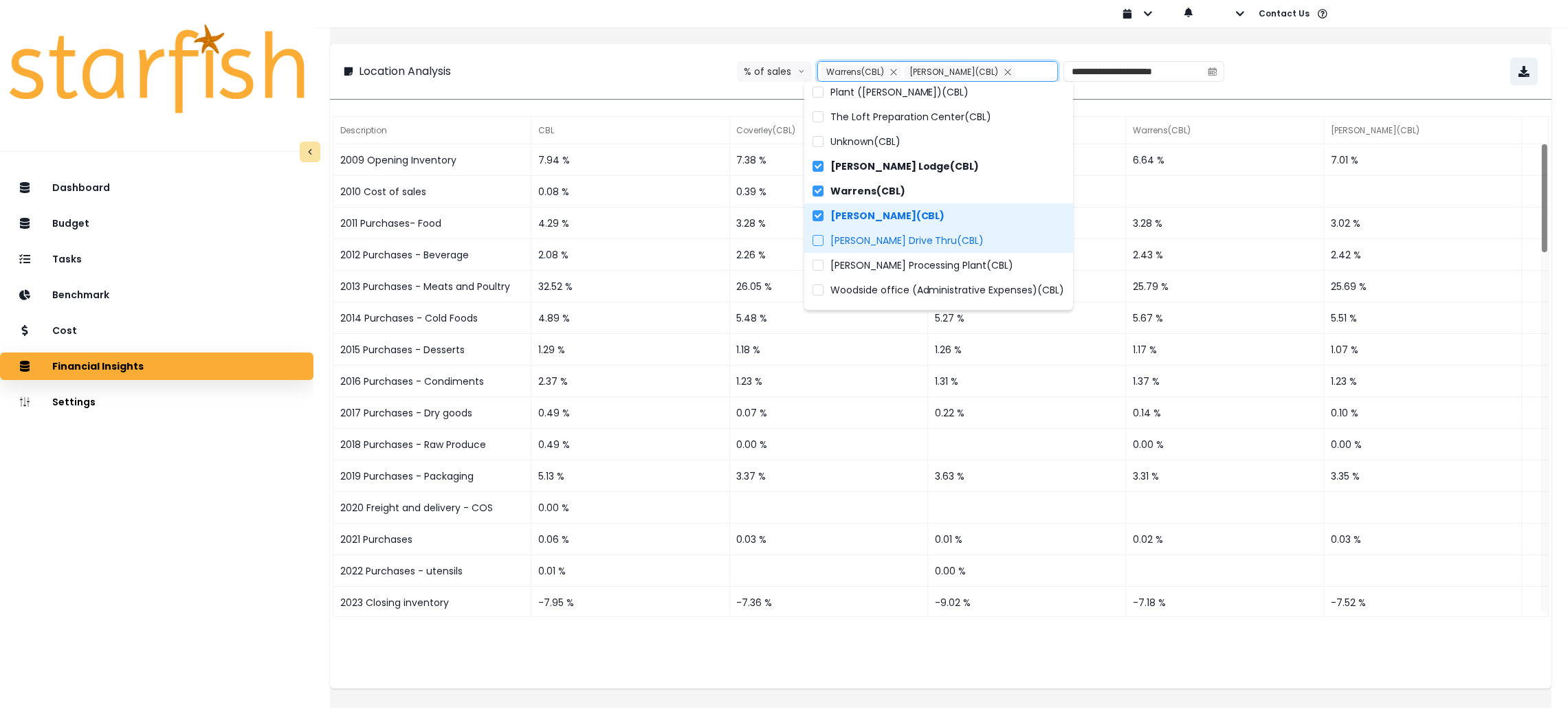
scroll to position [126, 0]
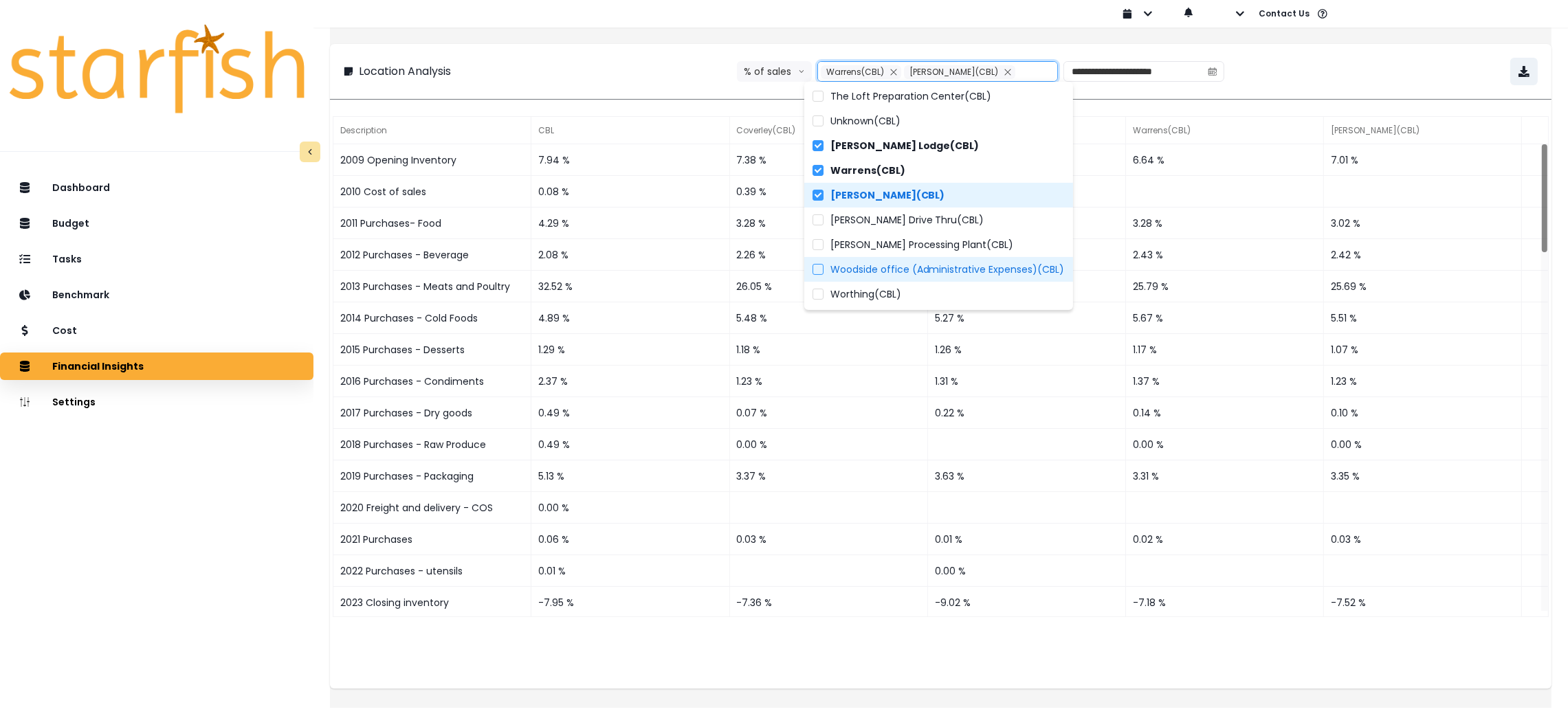
click at [910, 270] on span "Woodside office (Administrative Expenses)(CBL)" at bounding box center [948, 269] width 235 height 14
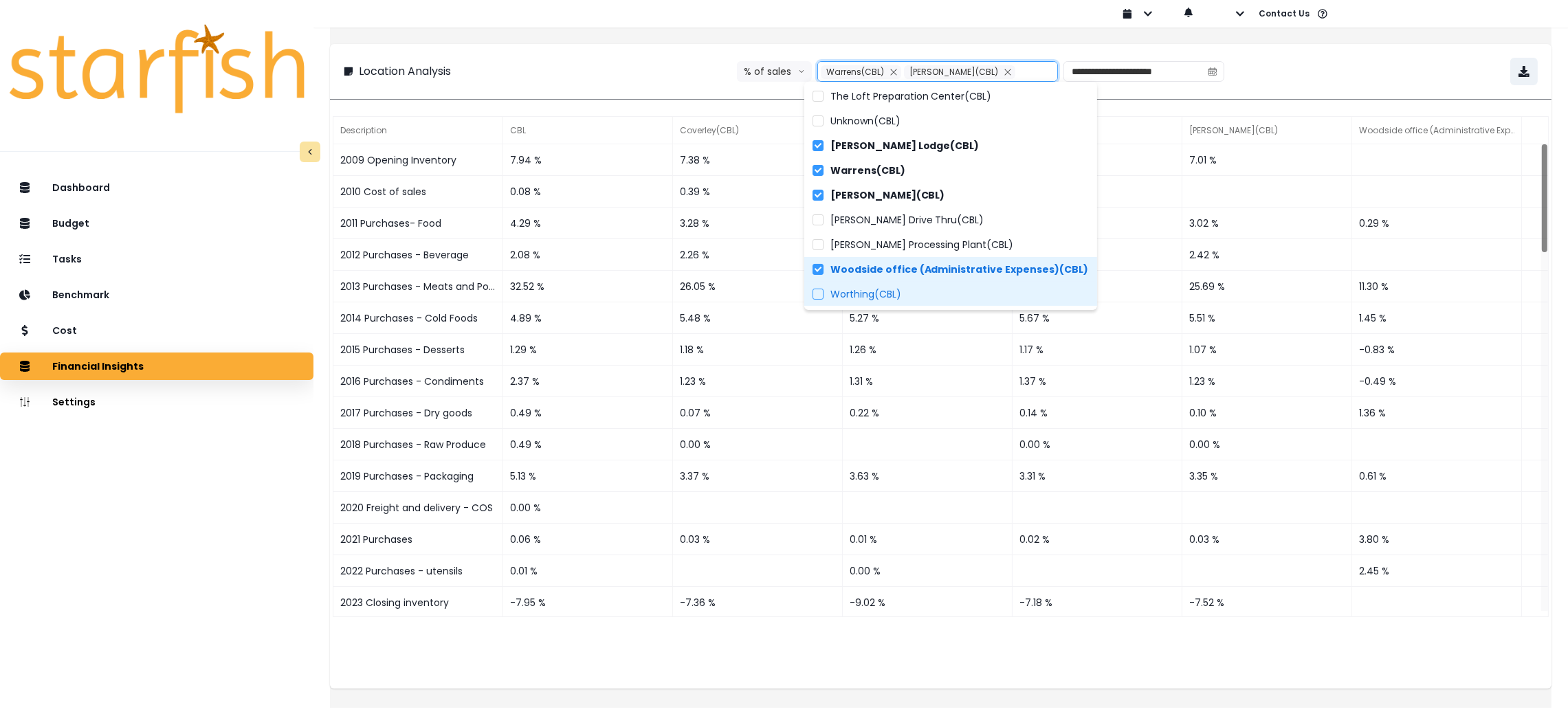
click at [892, 288] on span "Worthing(CBL)" at bounding box center [866, 294] width 71 height 14
type input "**********"
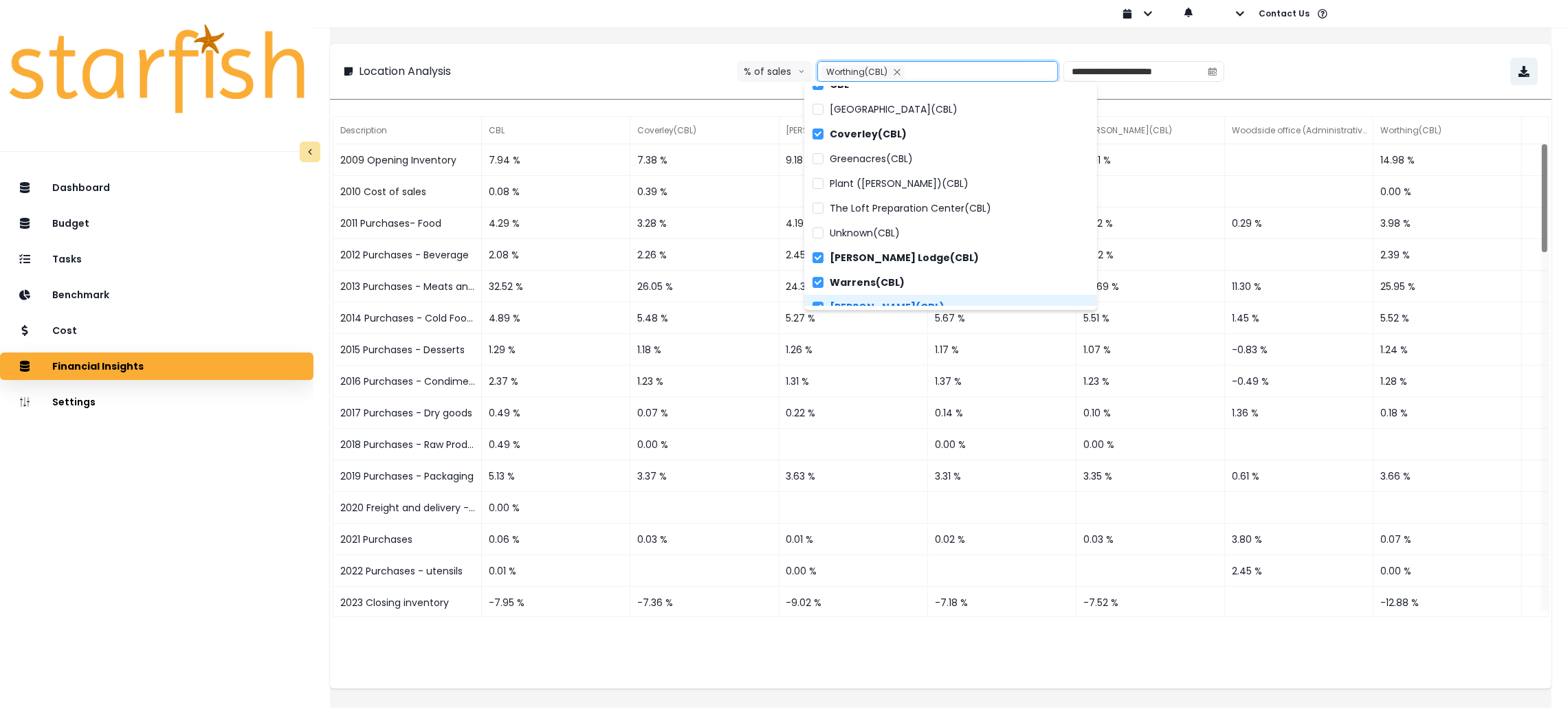
scroll to position [0, 0]
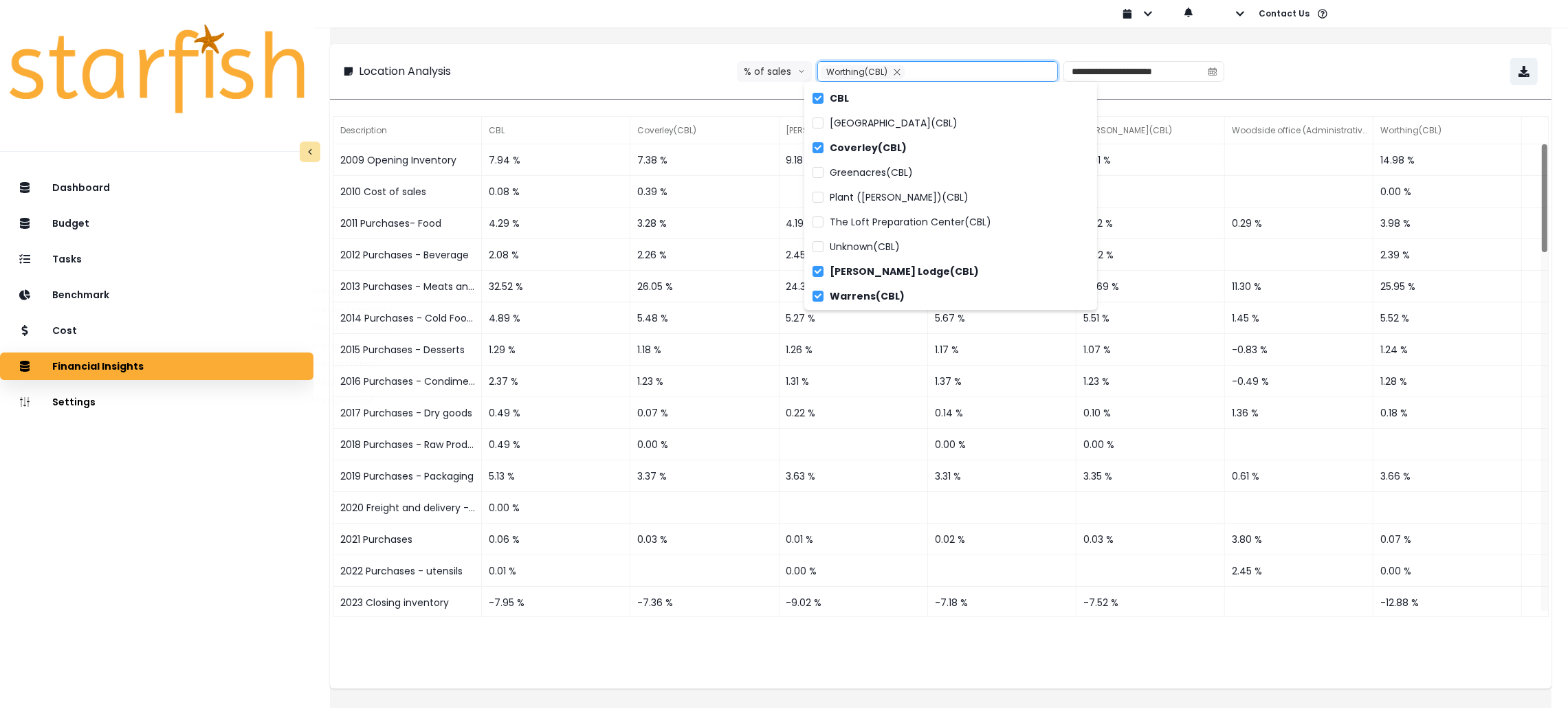
click at [167, 510] on div "Dashboard Budget Tasks Benchmark Cost Financial Insights Location Analysis Comp…" at bounding box center [157, 478] width 314 height 613
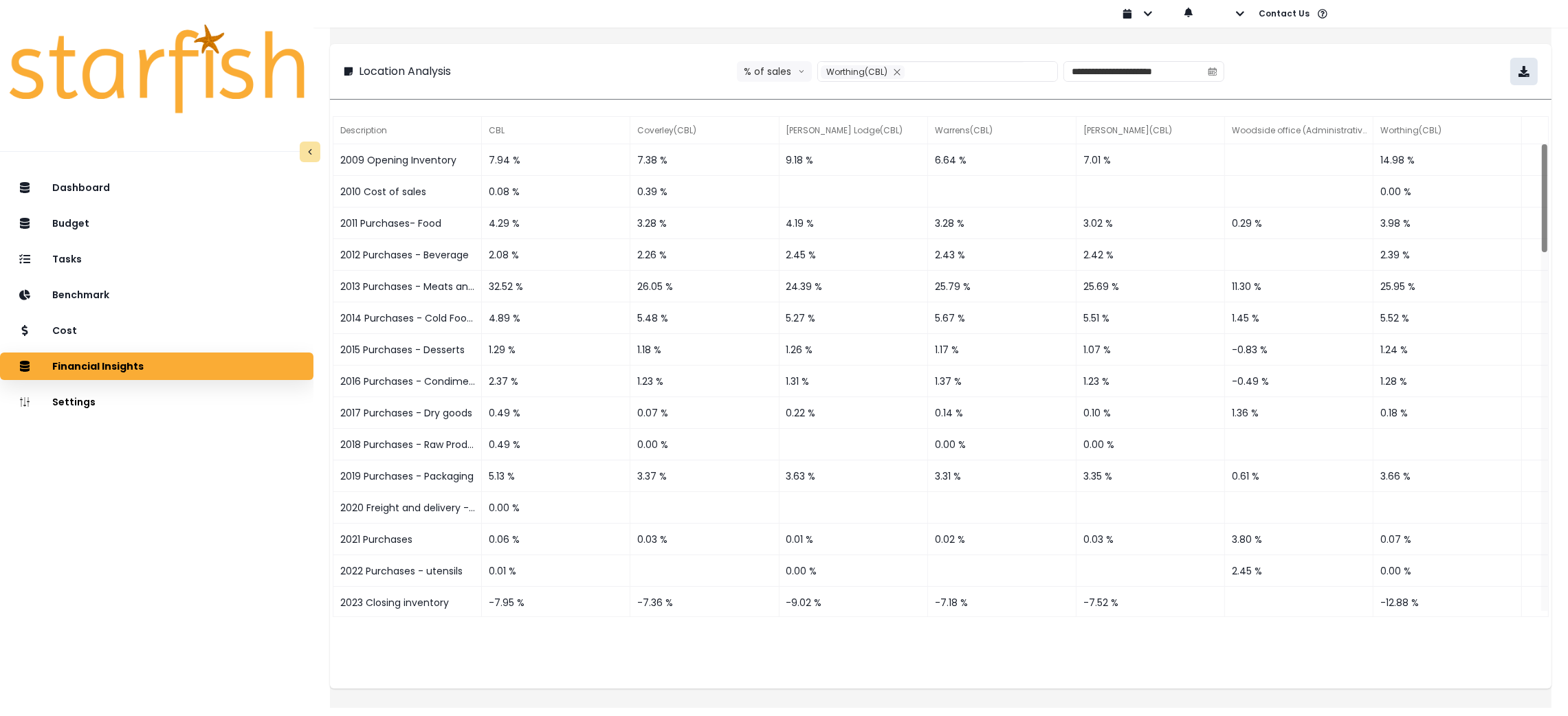
click at [1511, 73] on button "button" at bounding box center [1524, 72] width 28 height 28
click at [1404, 65] on div "**********" at bounding box center [941, 72] width 1194 height 28
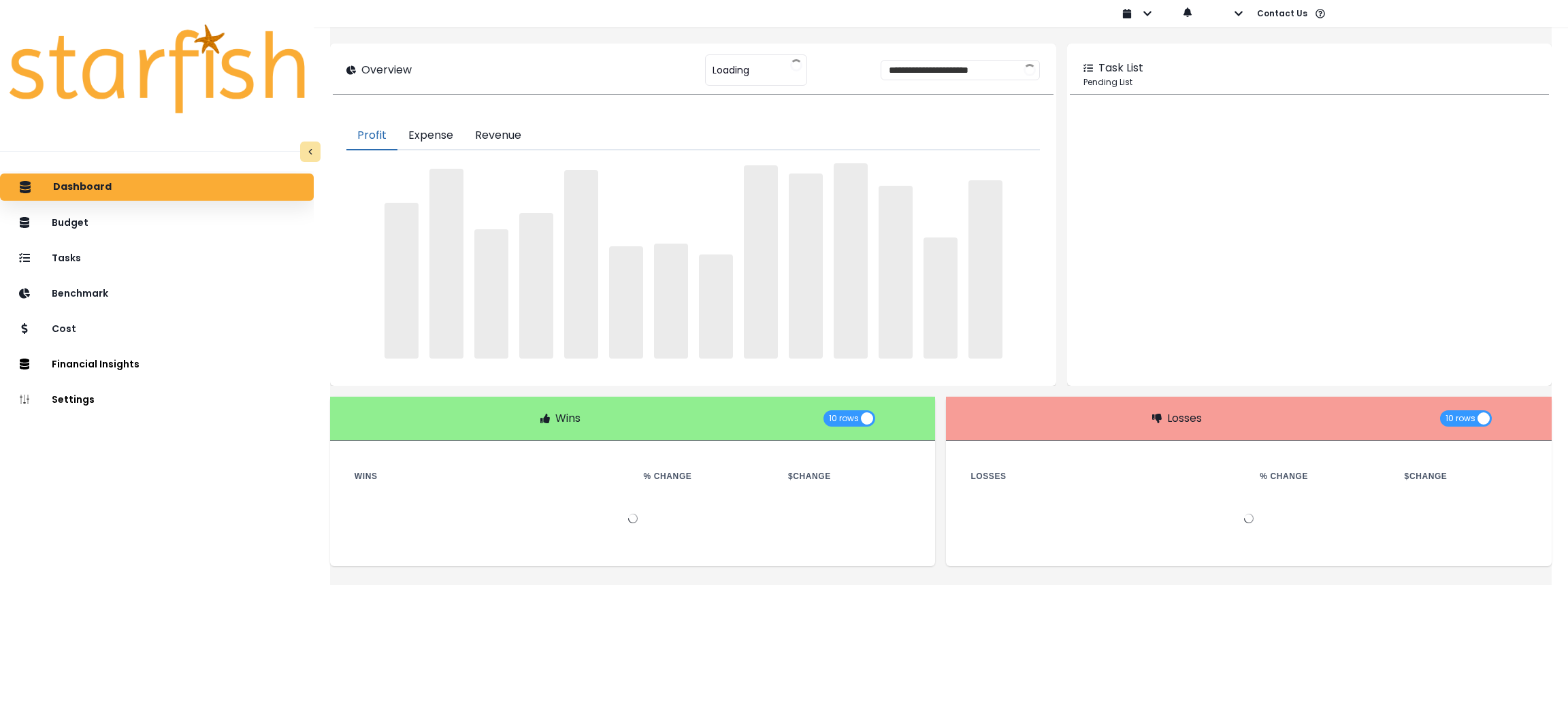
type input "***"
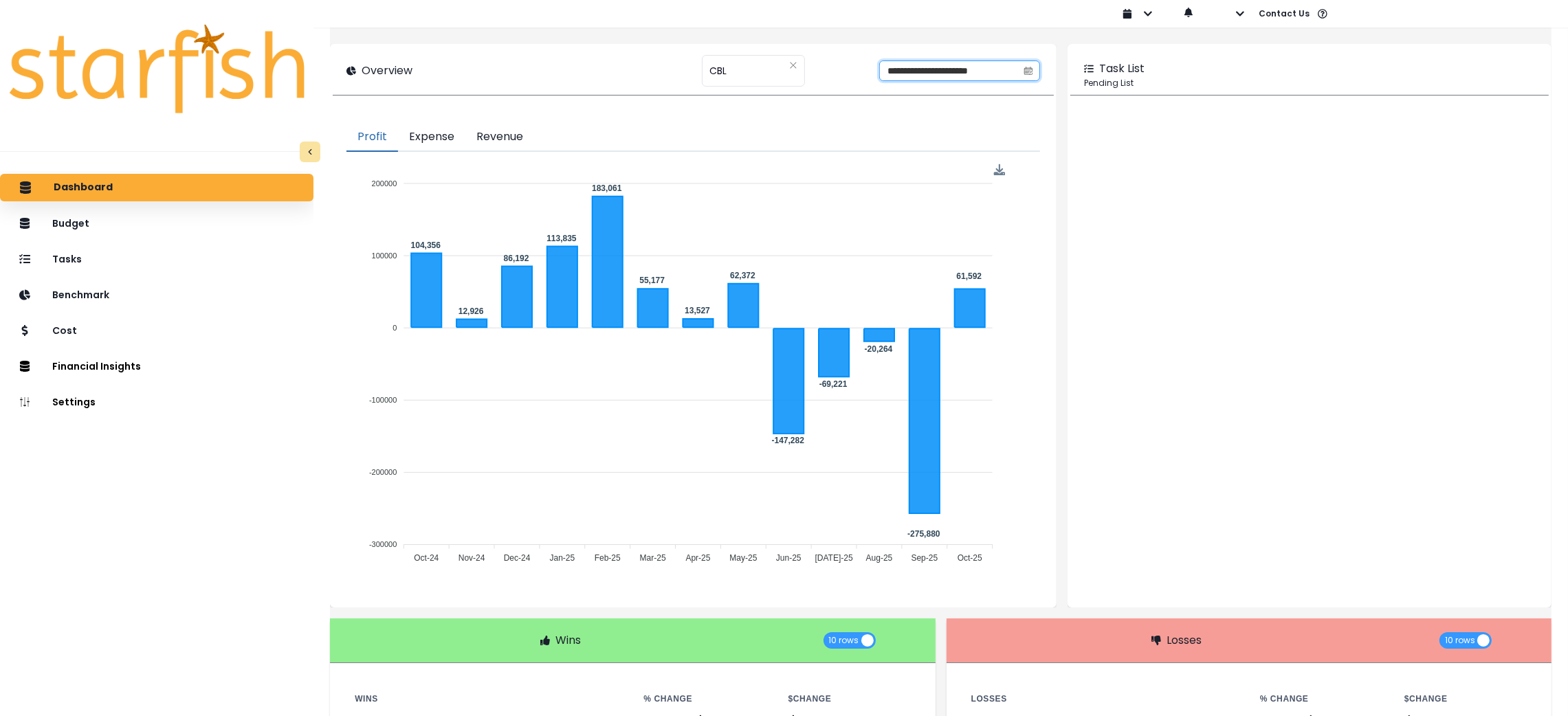
click at [914, 74] on input "**********" at bounding box center [948, 70] width 137 height 20
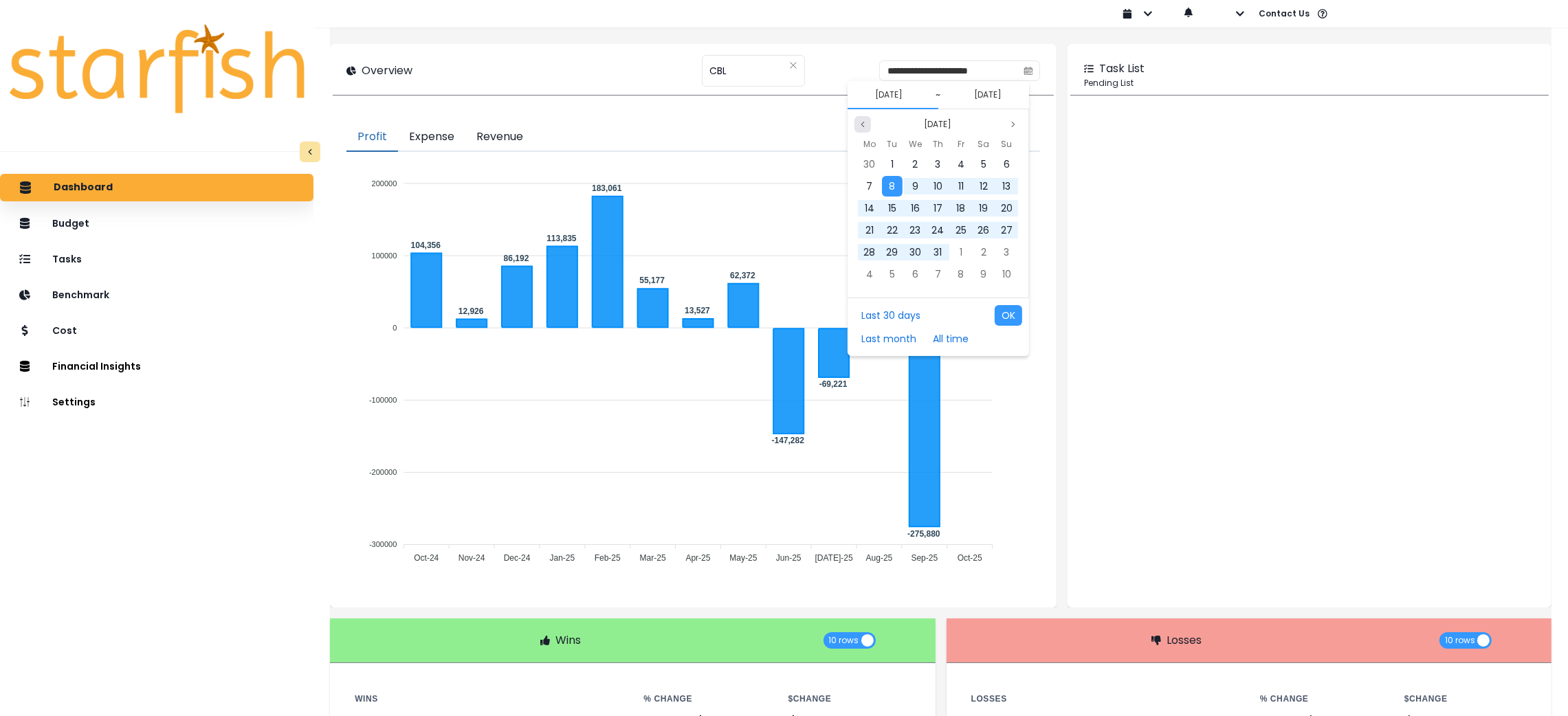
click at [859, 130] on button "Previous month" at bounding box center [863, 124] width 17 height 17
click at [935, 169] on div "1" at bounding box center [938, 164] width 20 height 20
click at [857, 126] on button "Previous month" at bounding box center [863, 124] width 17 height 17
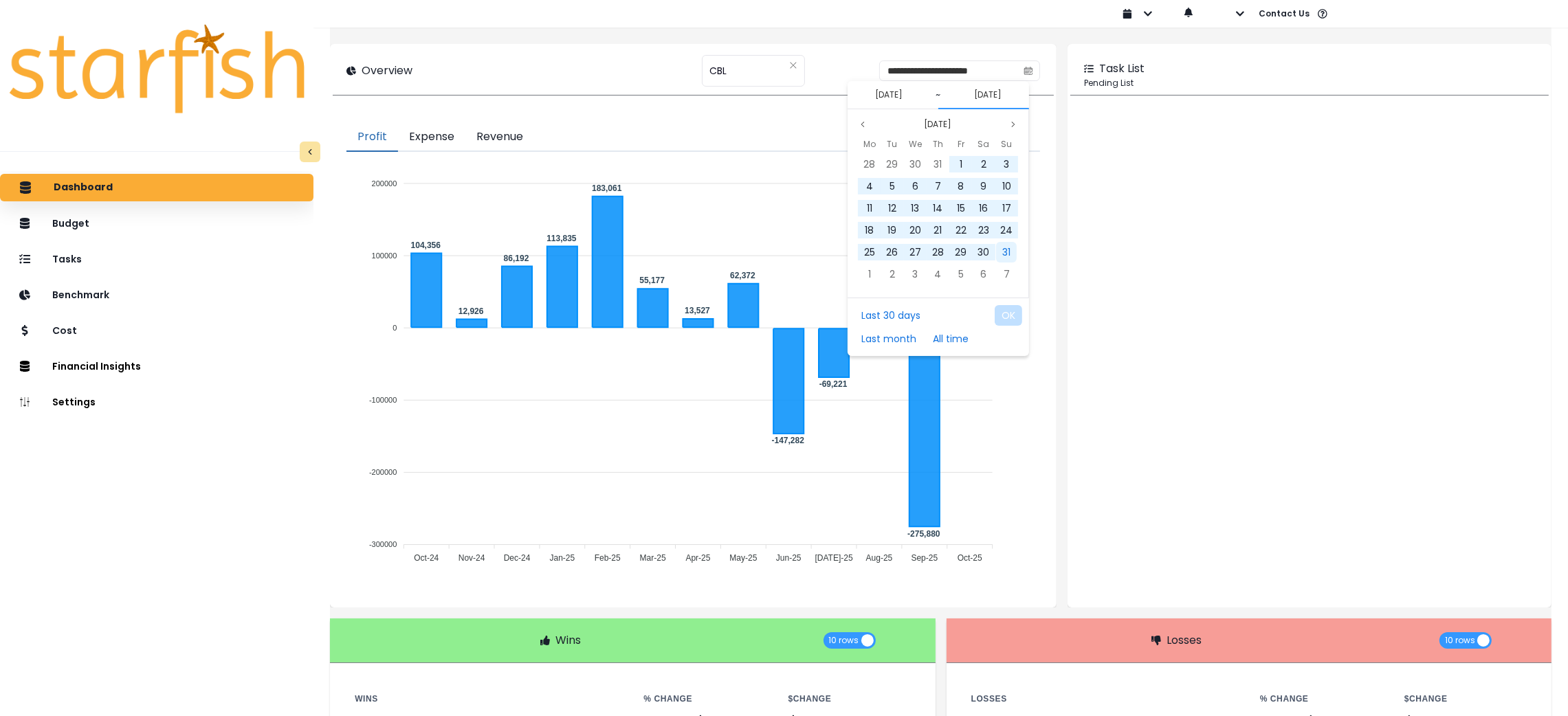
click at [1010, 252] on span "31" at bounding box center [1006, 252] width 8 height 14
click at [1007, 316] on button "OK" at bounding box center [1009, 315] width 28 height 20
type input "**********"
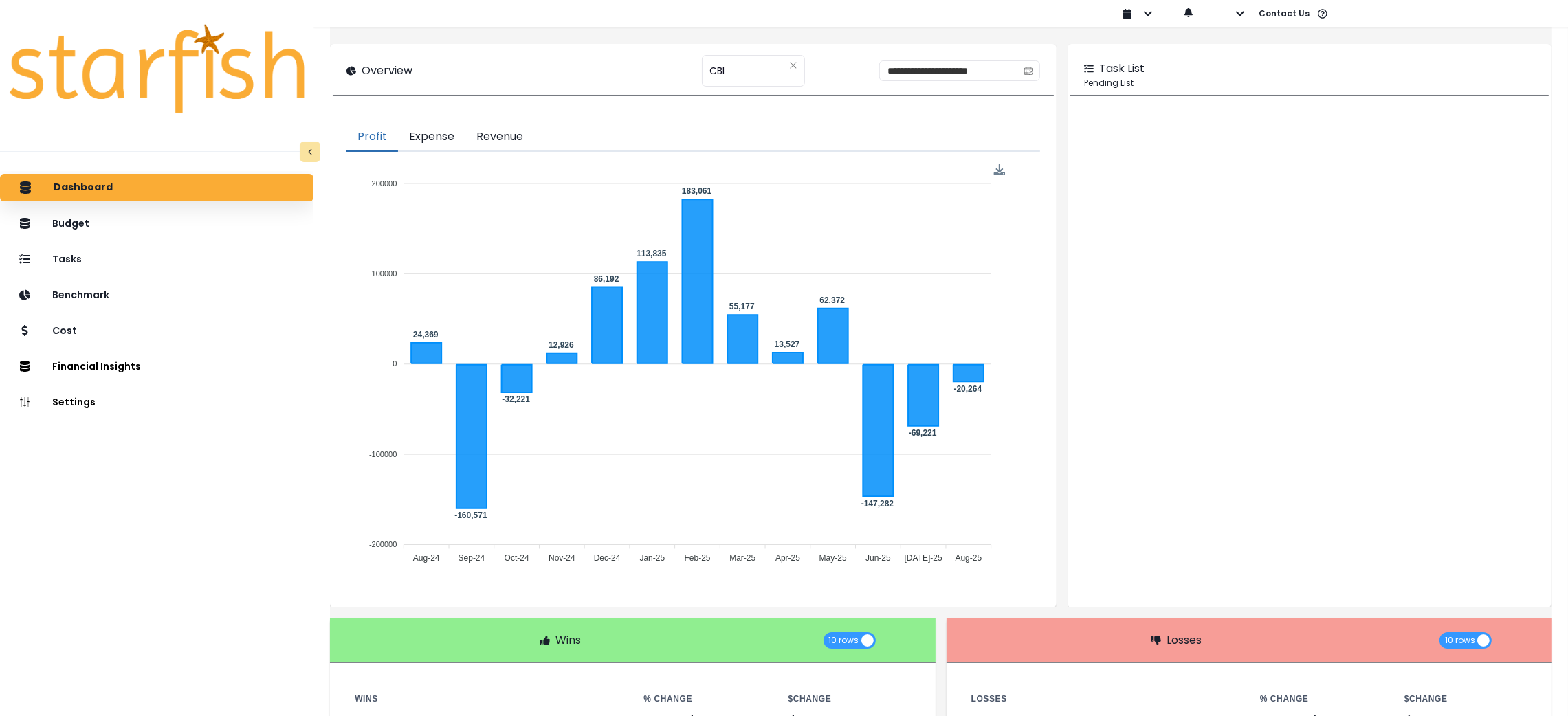
drag, startPoint x: 440, startPoint y: 137, endPoint x: 1248, endPoint y: 362, distance: 838.7
click at [440, 137] on button "Expense" at bounding box center [431, 137] width 68 height 29
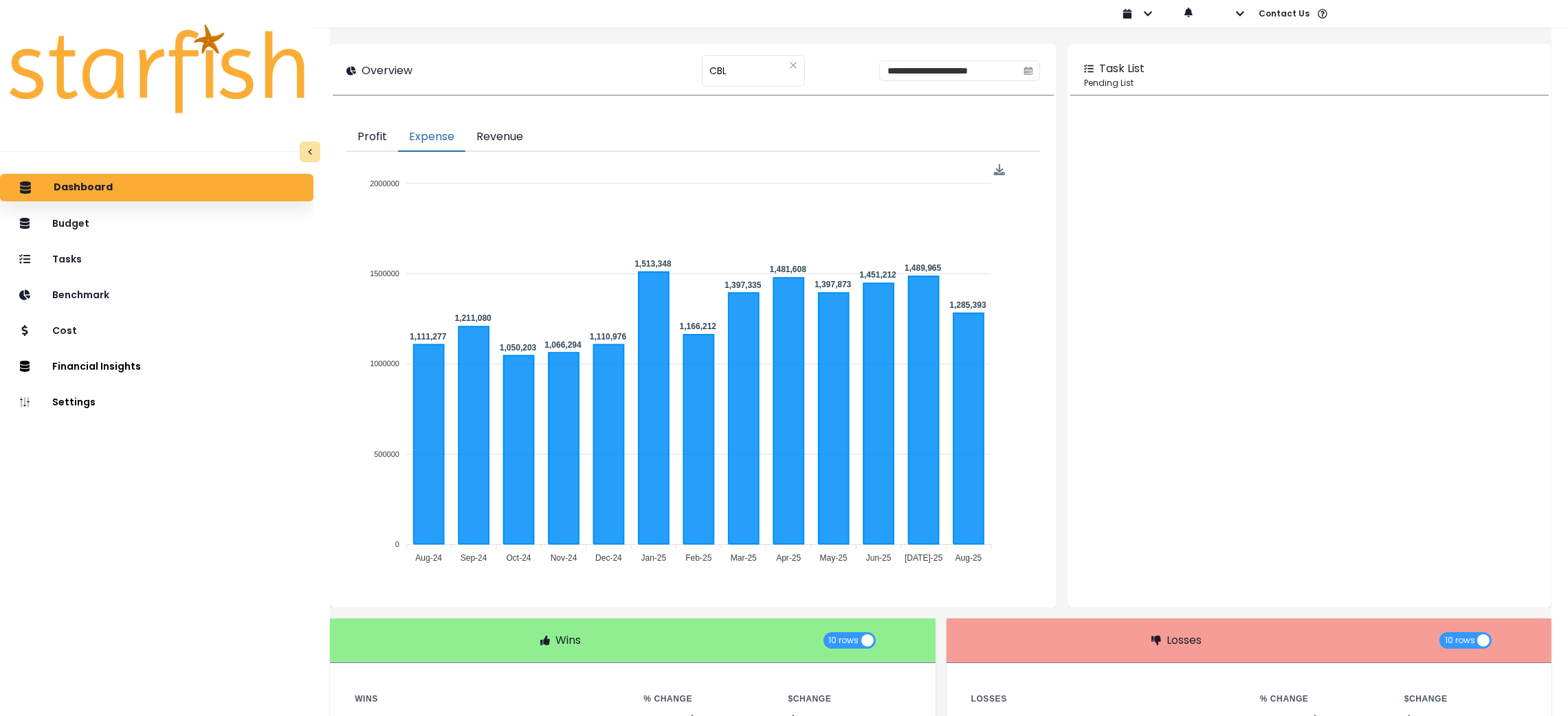
click at [516, 131] on button "Revenue" at bounding box center [500, 137] width 69 height 29
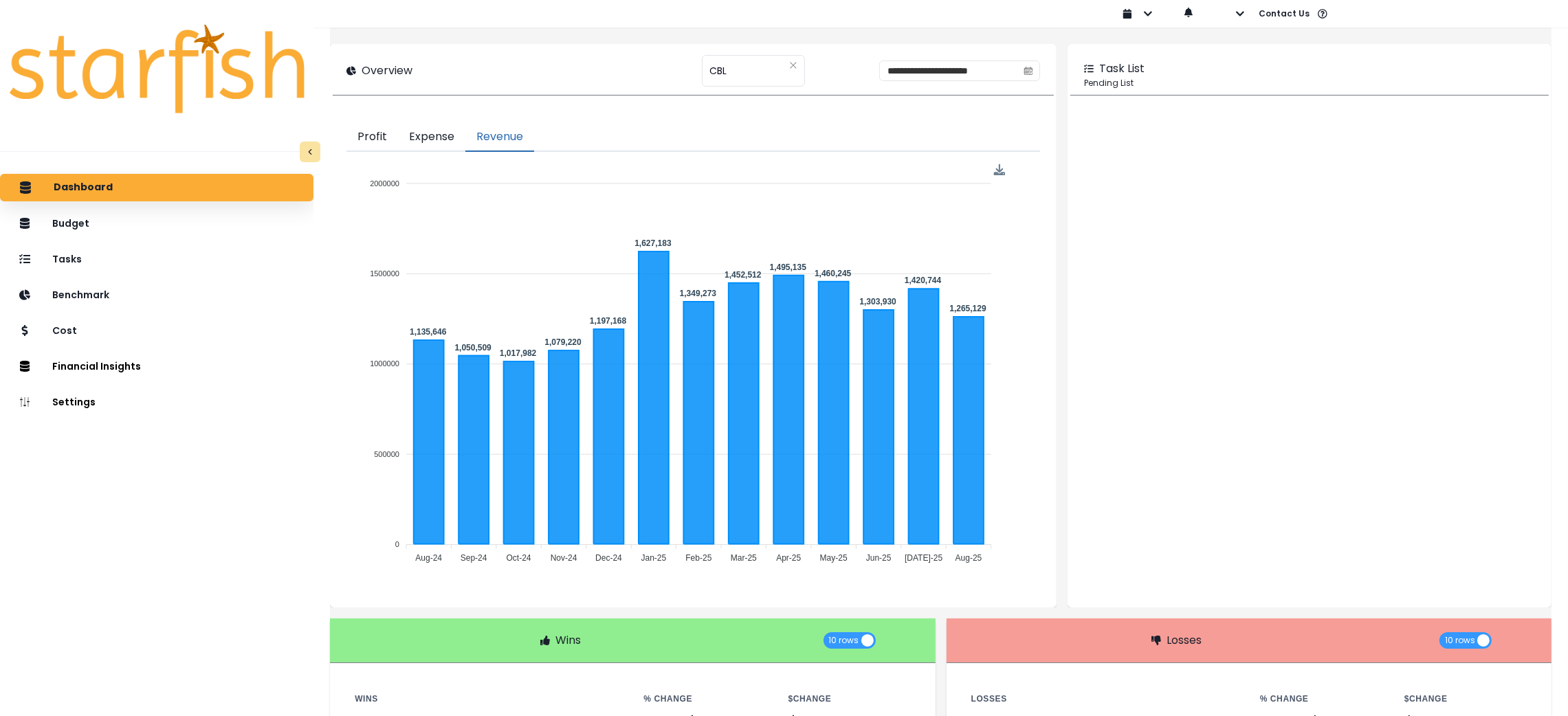
drag, startPoint x: 441, startPoint y: 138, endPoint x: 1373, endPoint y: 550, distance: 1019.0
click at [441, 138] on button "Expense" at bounding box center [431, 137] width 68 height 29
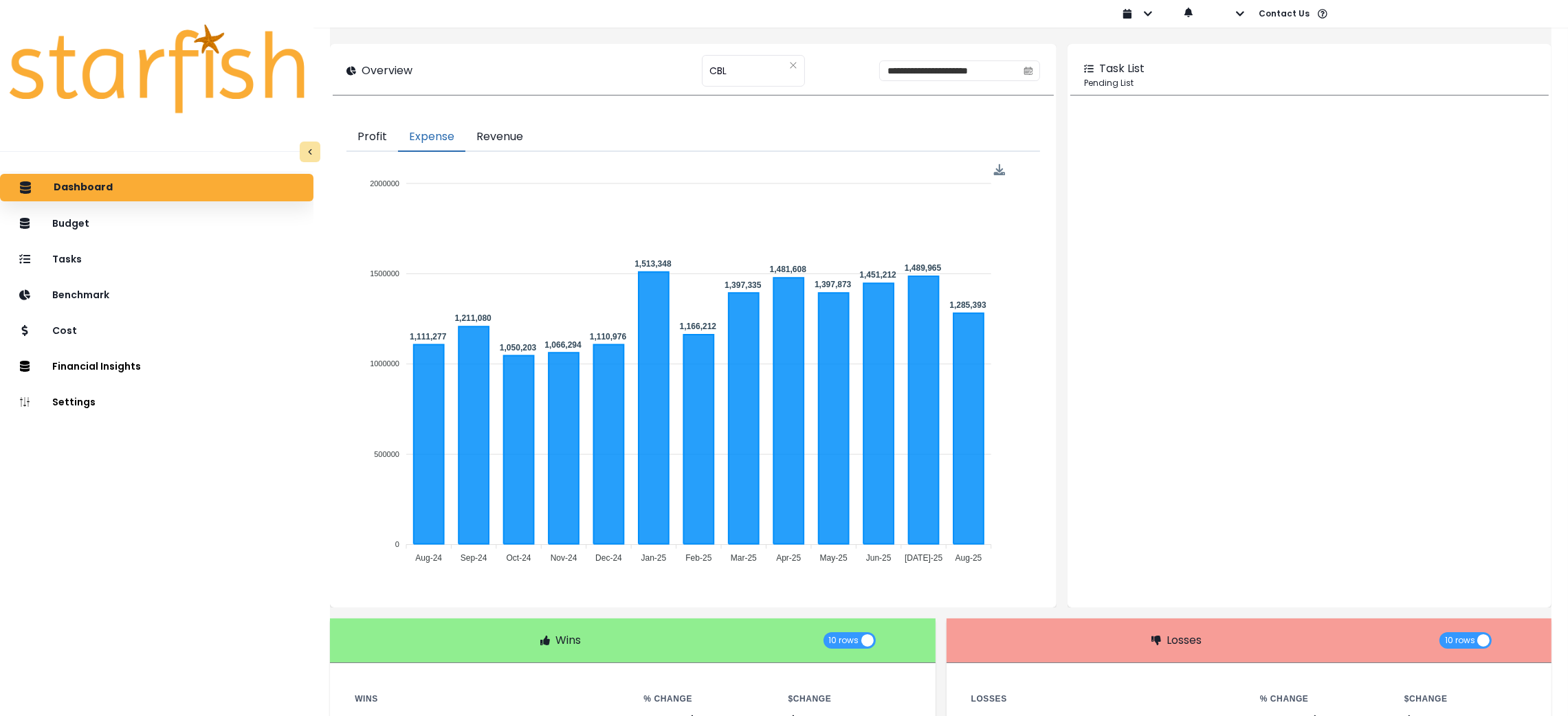
click at [506, 128] on button "Revenue" at bounding box center [500, 137] width 69 height 29
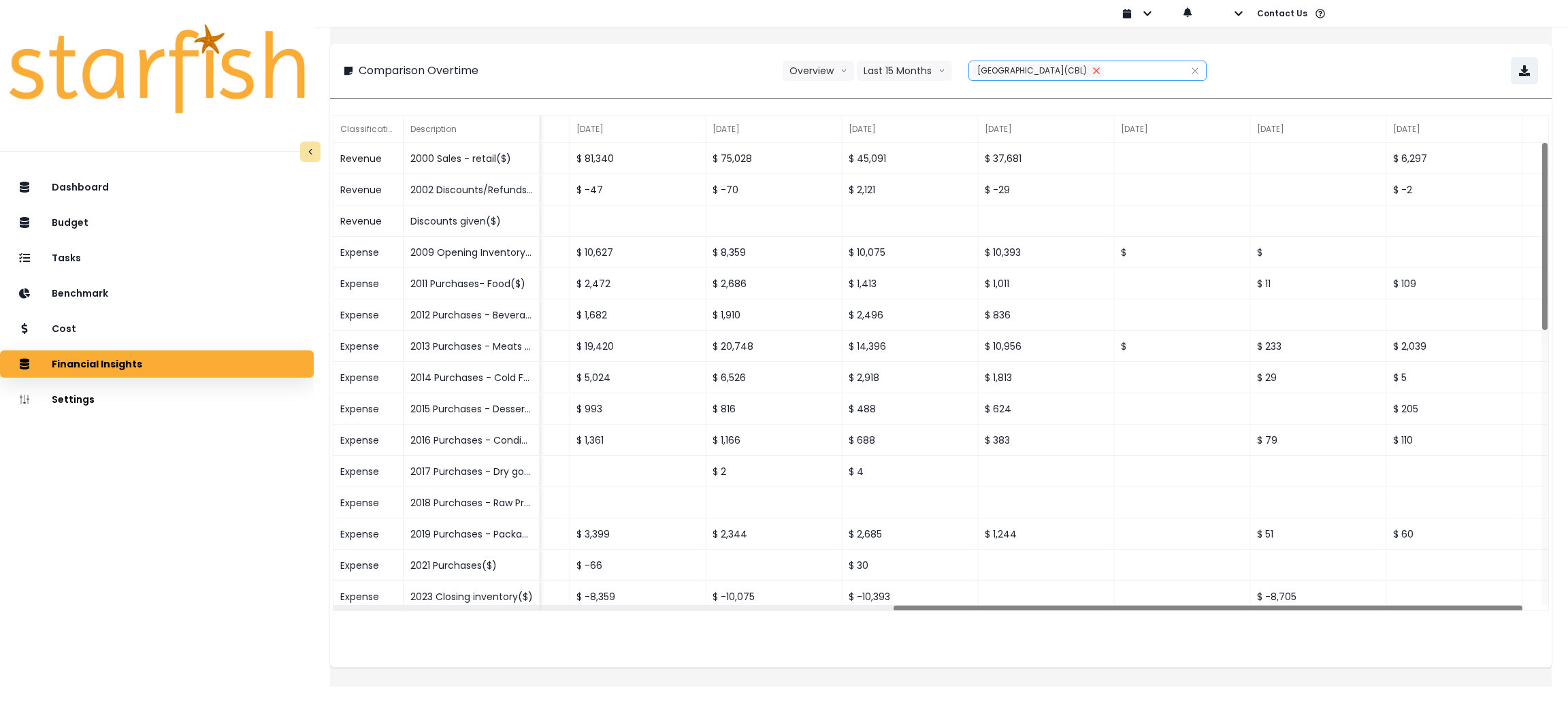
click at [1092, 73] on icon "close" at bounding box center [1096, 70] width 8 height 8
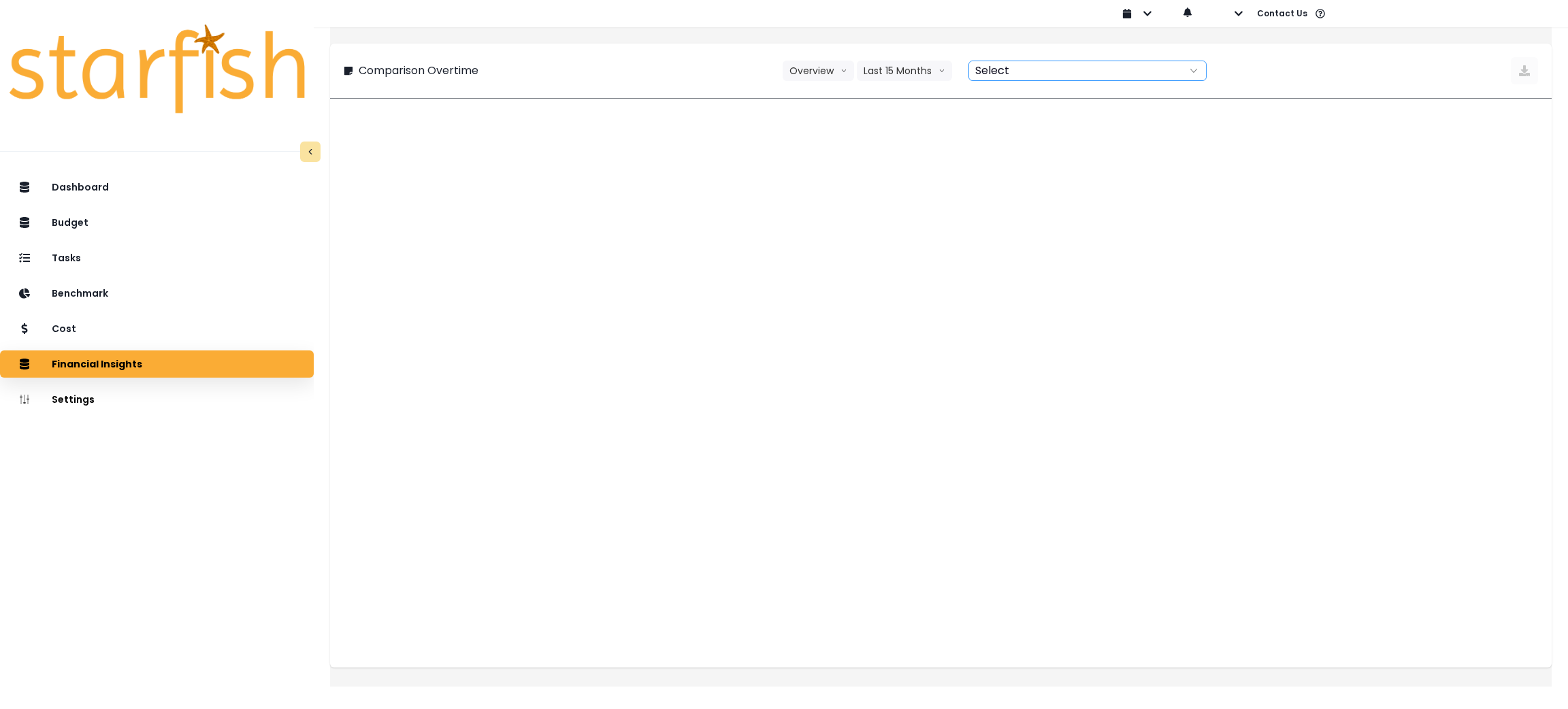
click at [1052, 73] on div at bounding box center [1073, 70] width 207 height 19
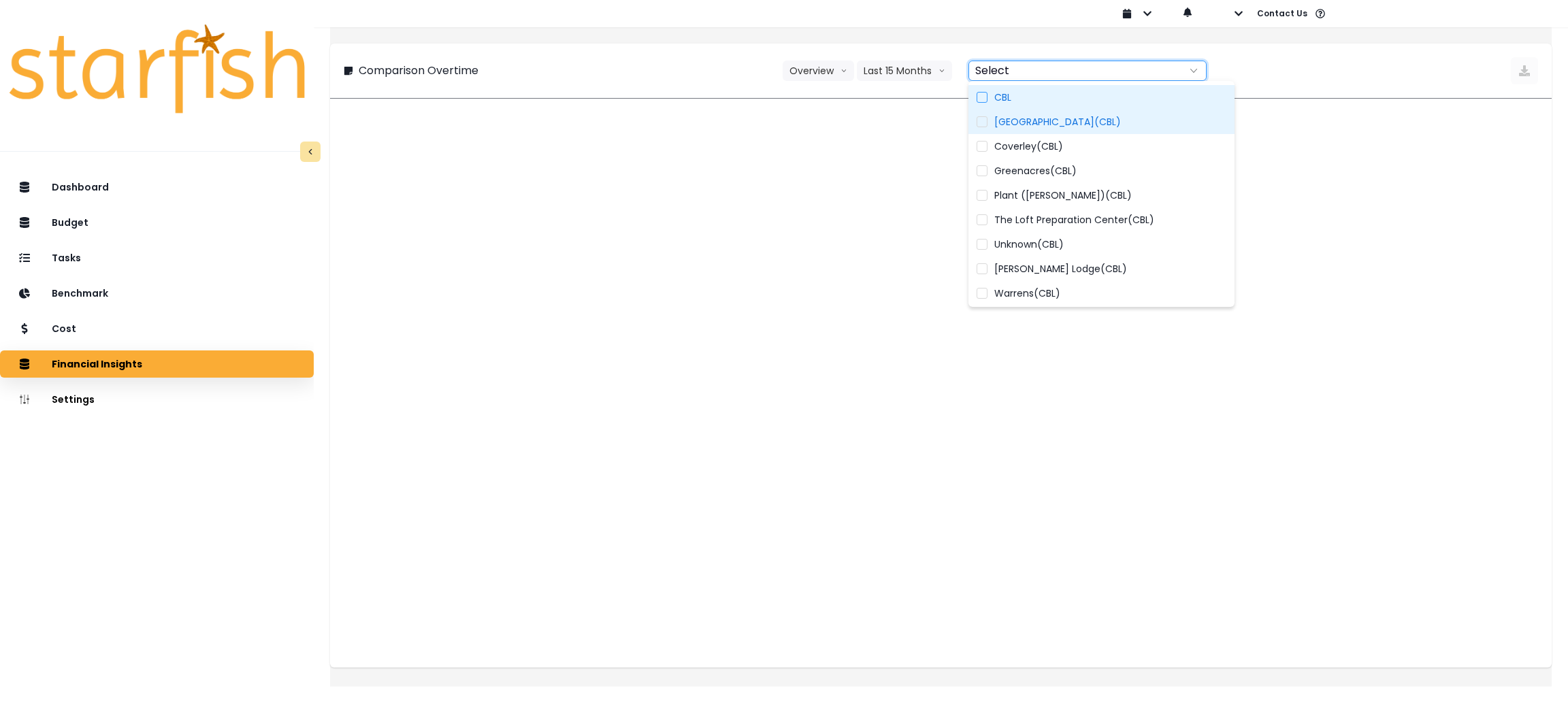
click at [1045, 90] on label "CBL" at bounding box center [1101, 97] width 266 height 24
type input "***"
click at [752, 52] on div "Comparison Overtime Overview Overview % of cost % of sales Last 15 Months Last …" at bounding box center [940, 71] width 1221 height 55
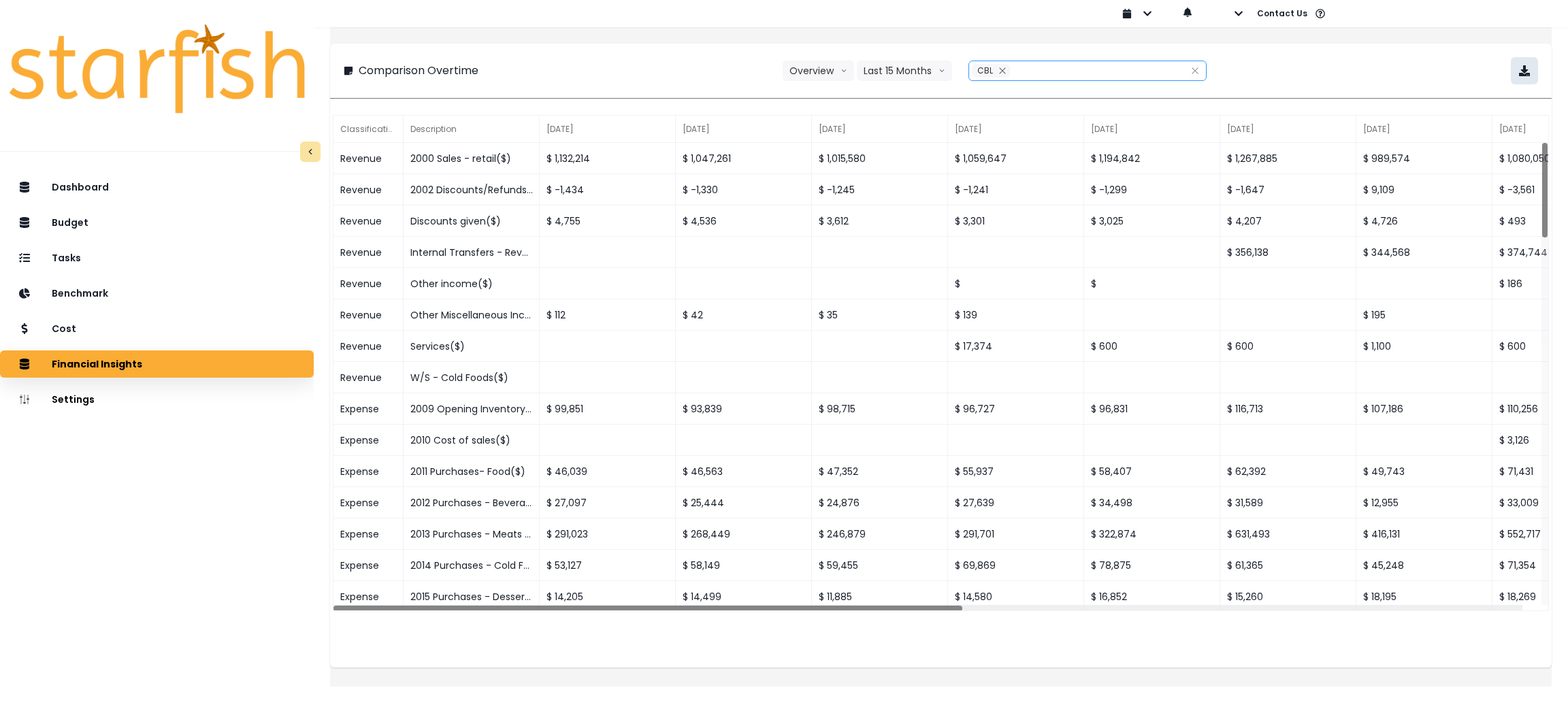
click at [1521, 71] on button "button" at bounding box center [1525, 71] width 27 height 27
click at [1386, 60] on div "Comparison Overtime Overview Overview % of cost % of sales Last 15 Months Last …" at bounding box center [941, 71] width 1195 height 27
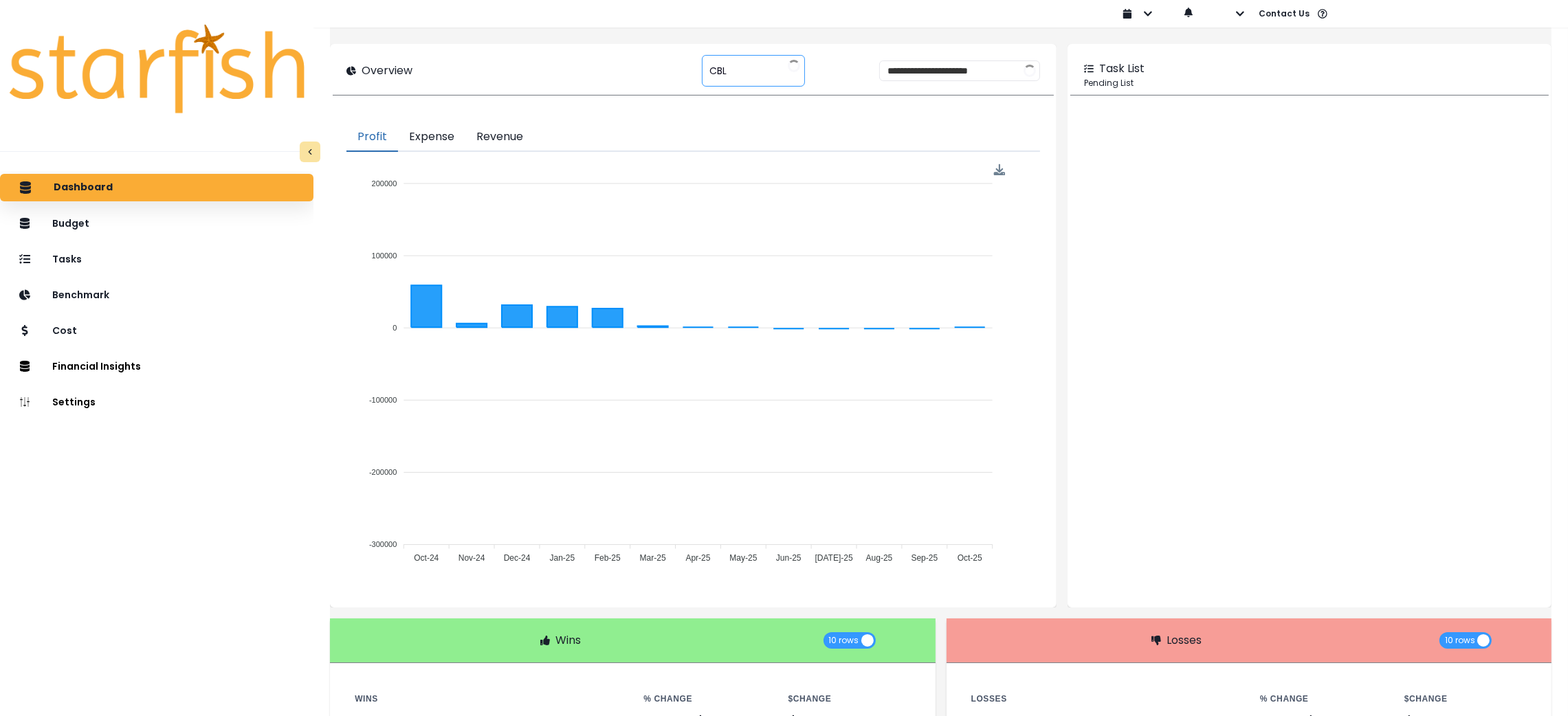
click at [740, 72] on div "*** CBL" at bounding box center [754, 71] width 103 height 32
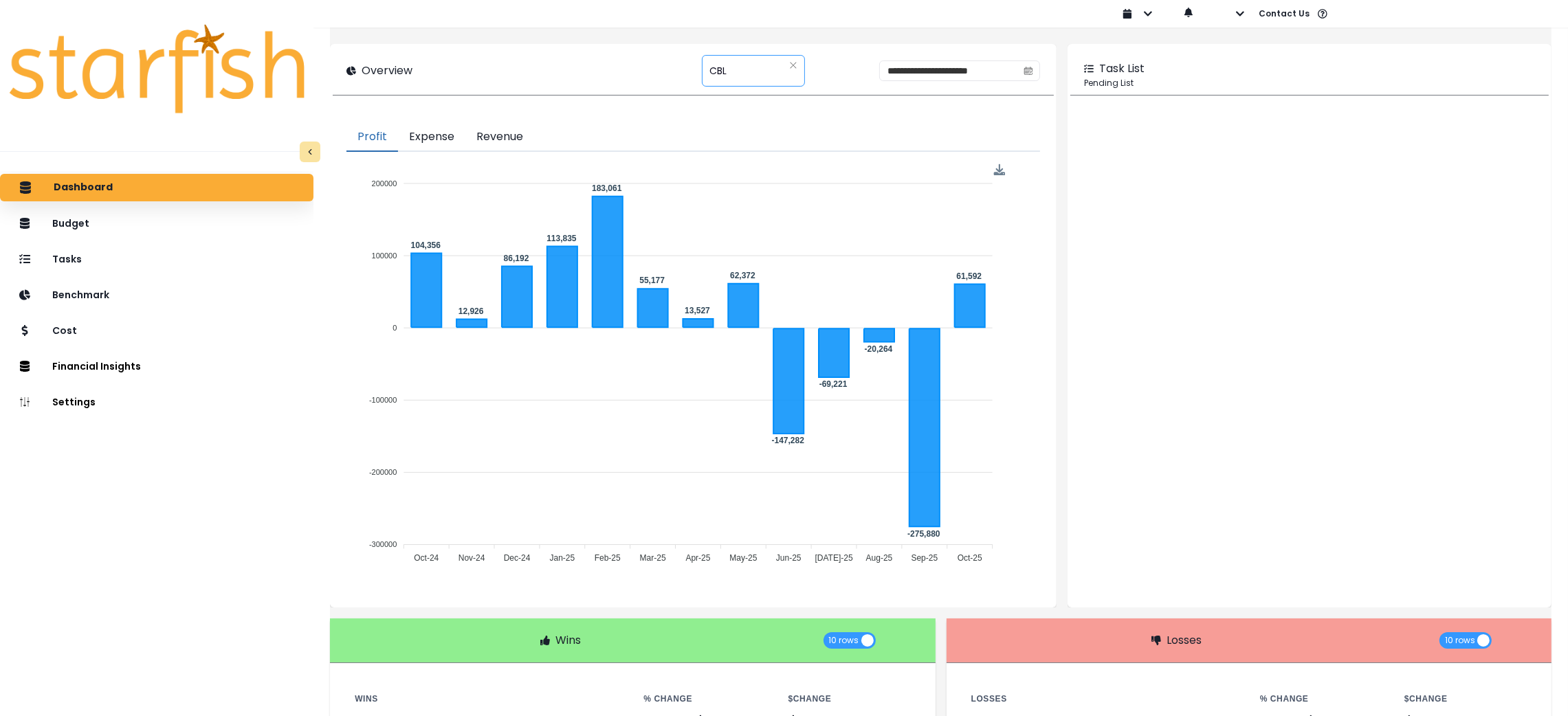
click at [719, 74] on div "*** CBL" at bounding box center [754, 71] width 103 height 32
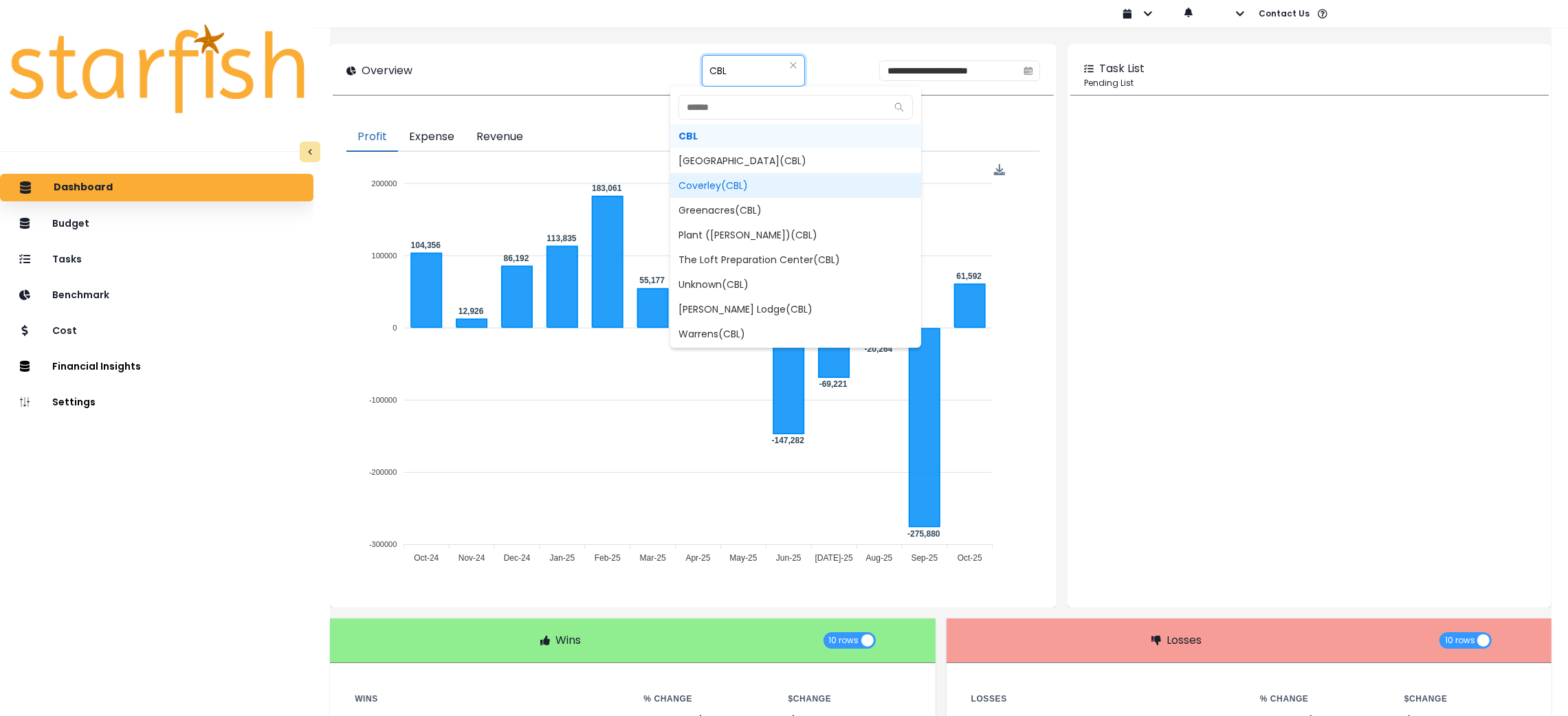
click at [704, 189] on span "Coverley(CBL)" at bounding box center [796, 186] width 251 height 25
type input "**********"
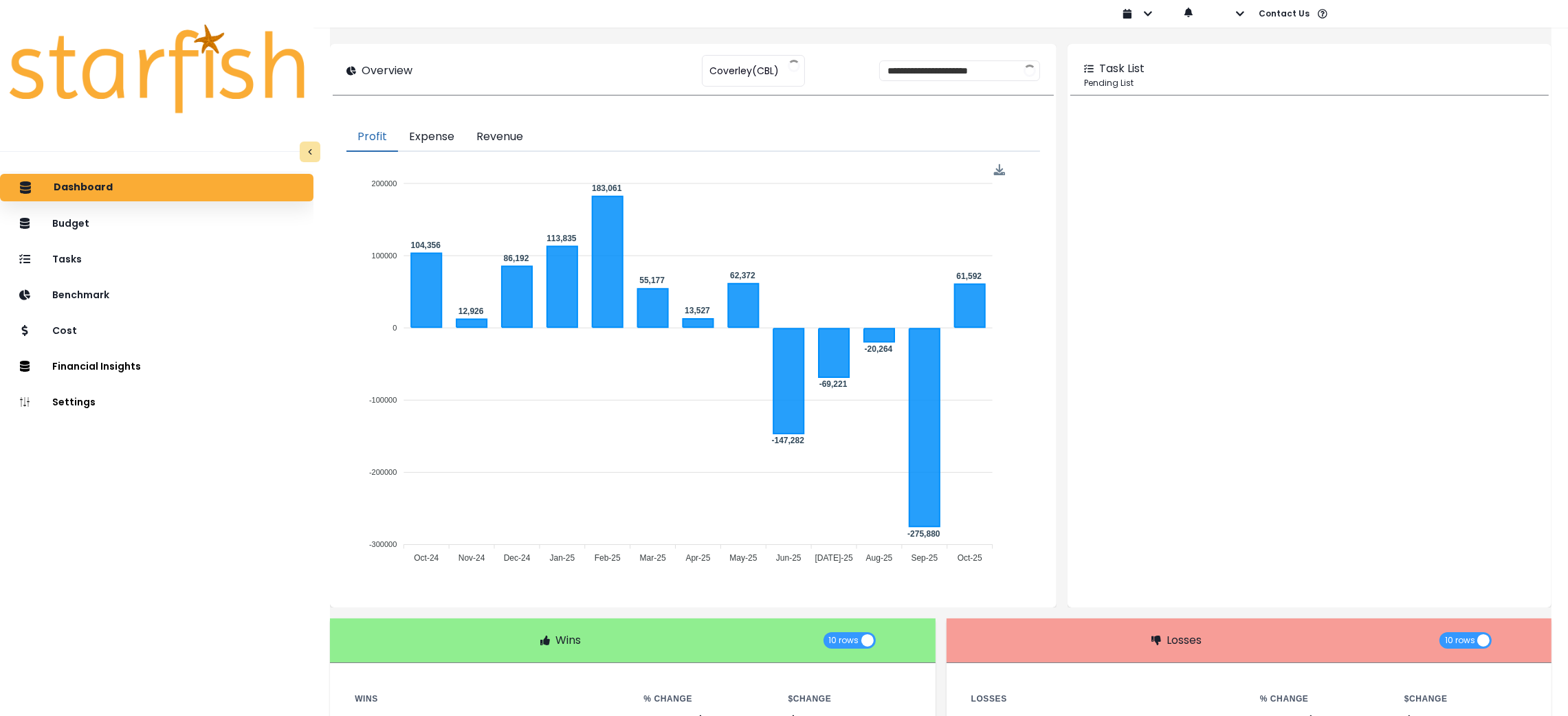
click at [559, 76] on div "**********" at bounding box center [693, 70] width 693 height 20
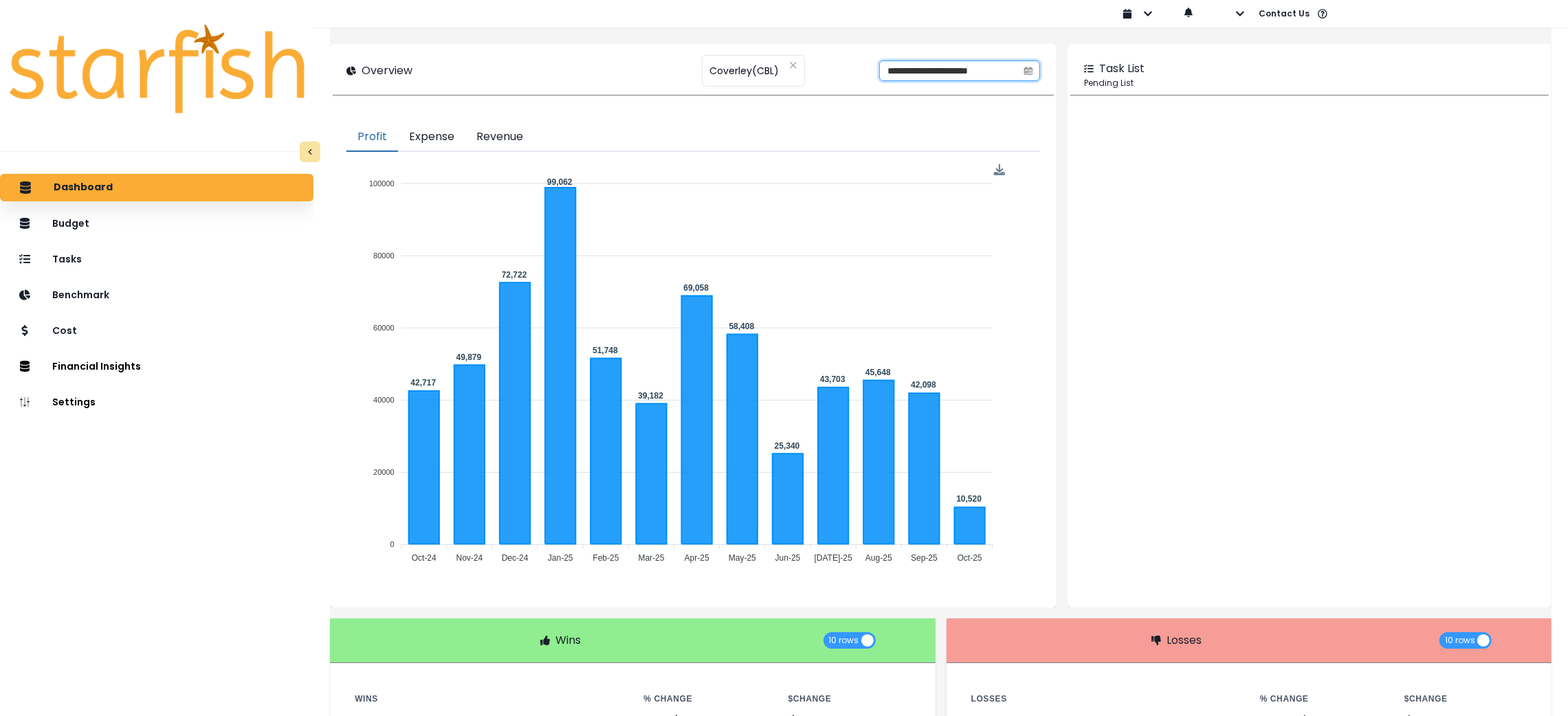
click at [903, 68] on input "**********" at bounding box center [948, 70] width 137 height 20
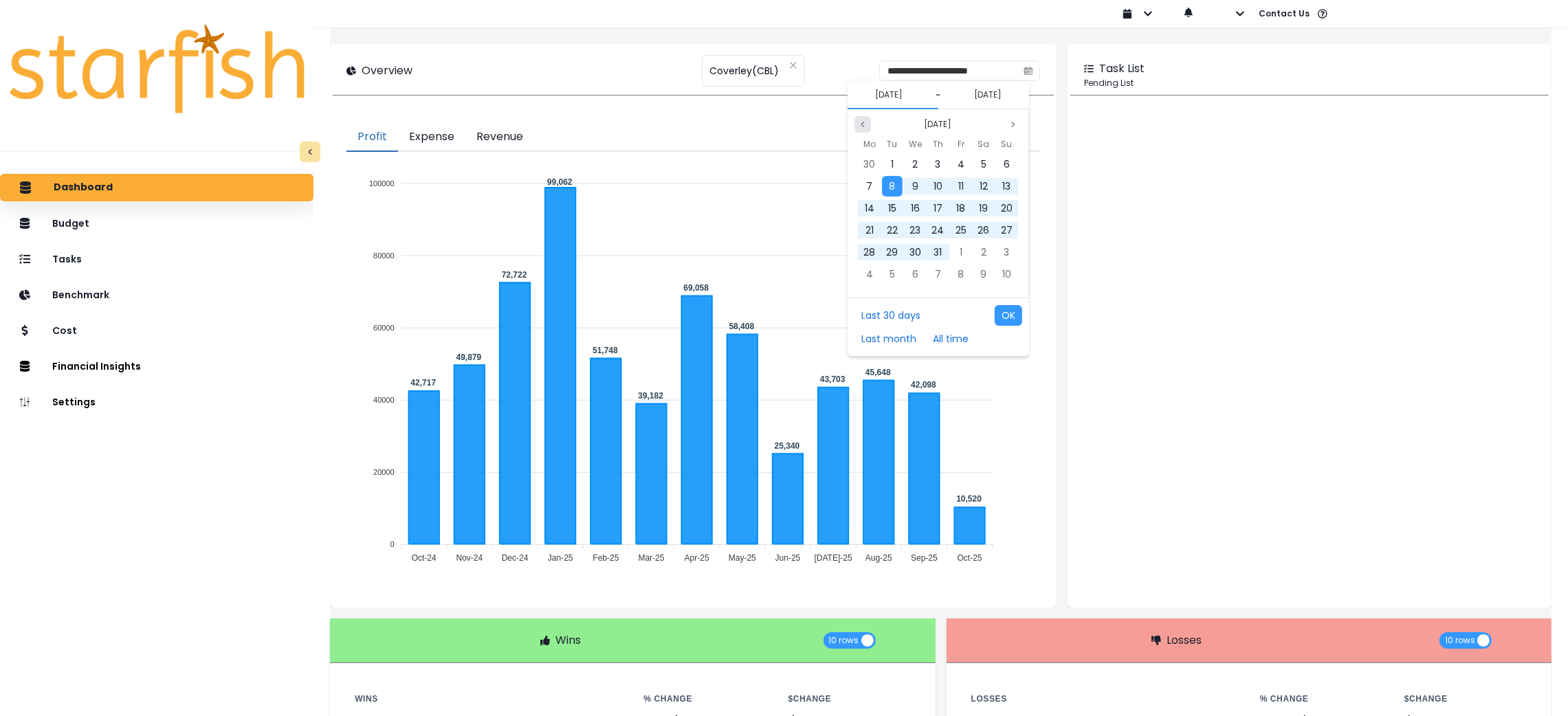
click at [864, 123] on icon "page previous" at bounding box center [862, 124] width 8 height 8
click at [941, 165] on div "1" at bounding box center [938, 164] width 20 height 20
click at [864, 127] on icon "page previous" at bounding box center [862, 124] width 8 height 8
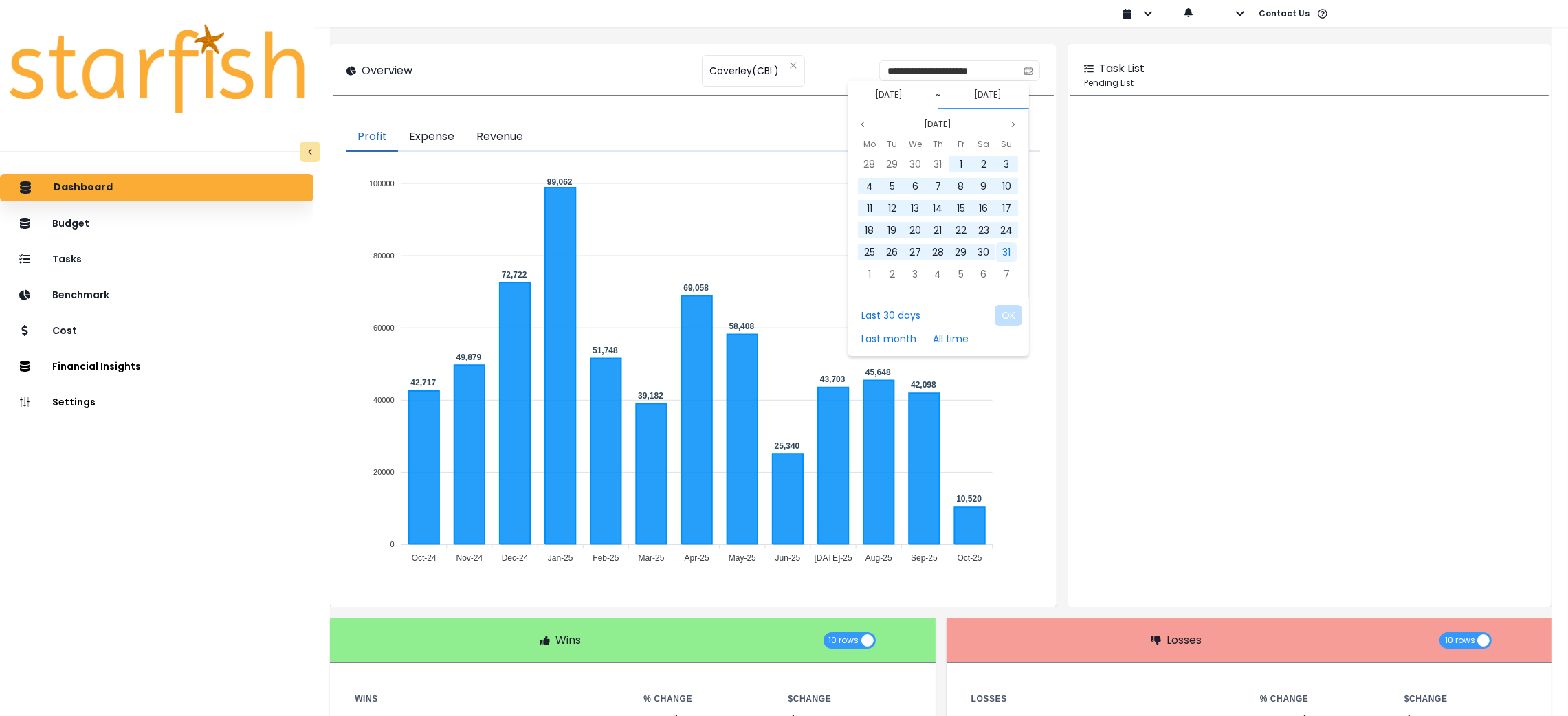
click at [1006, 245] on span "31" at bounding box center [1006, 252] width 8 height 14
click at [1012, 314] on button "OK" at bounding box center [1009, 315] width 28 height 20
type input "**********"
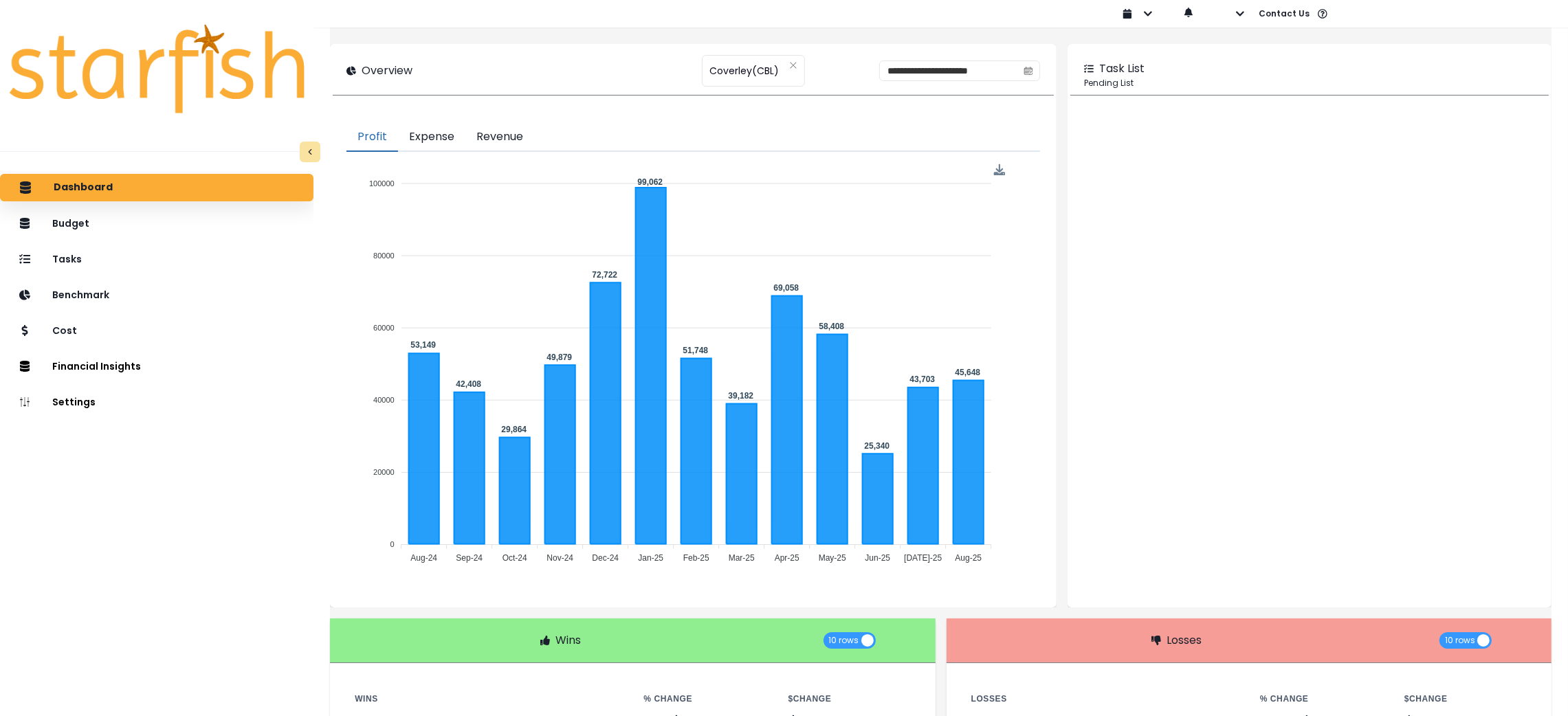
click at [460, 136] on button "Expense" at bounding box center [431, 137] width 68 height 29
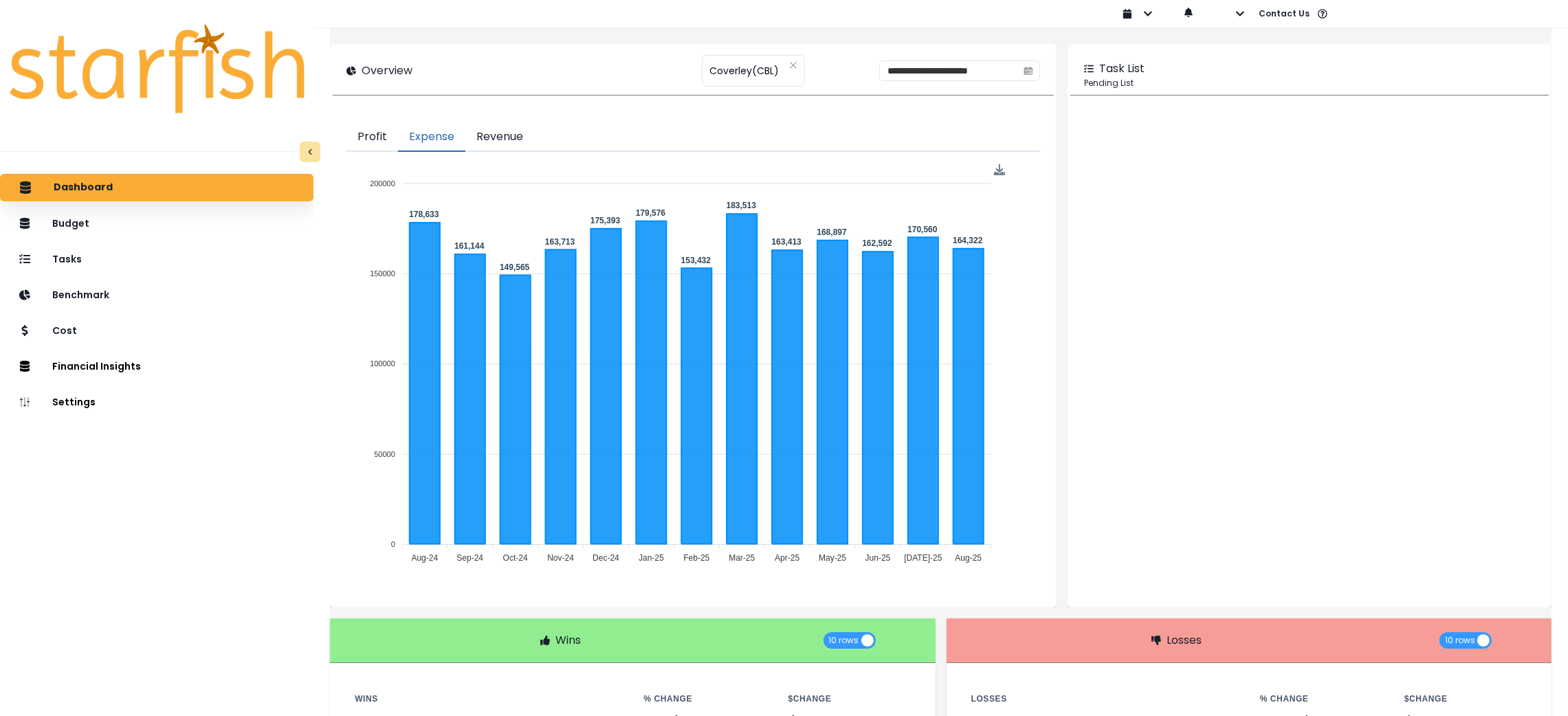
click at [495, 139] on button "Revenue" at bounding box center [500, 137] width 69 height 29
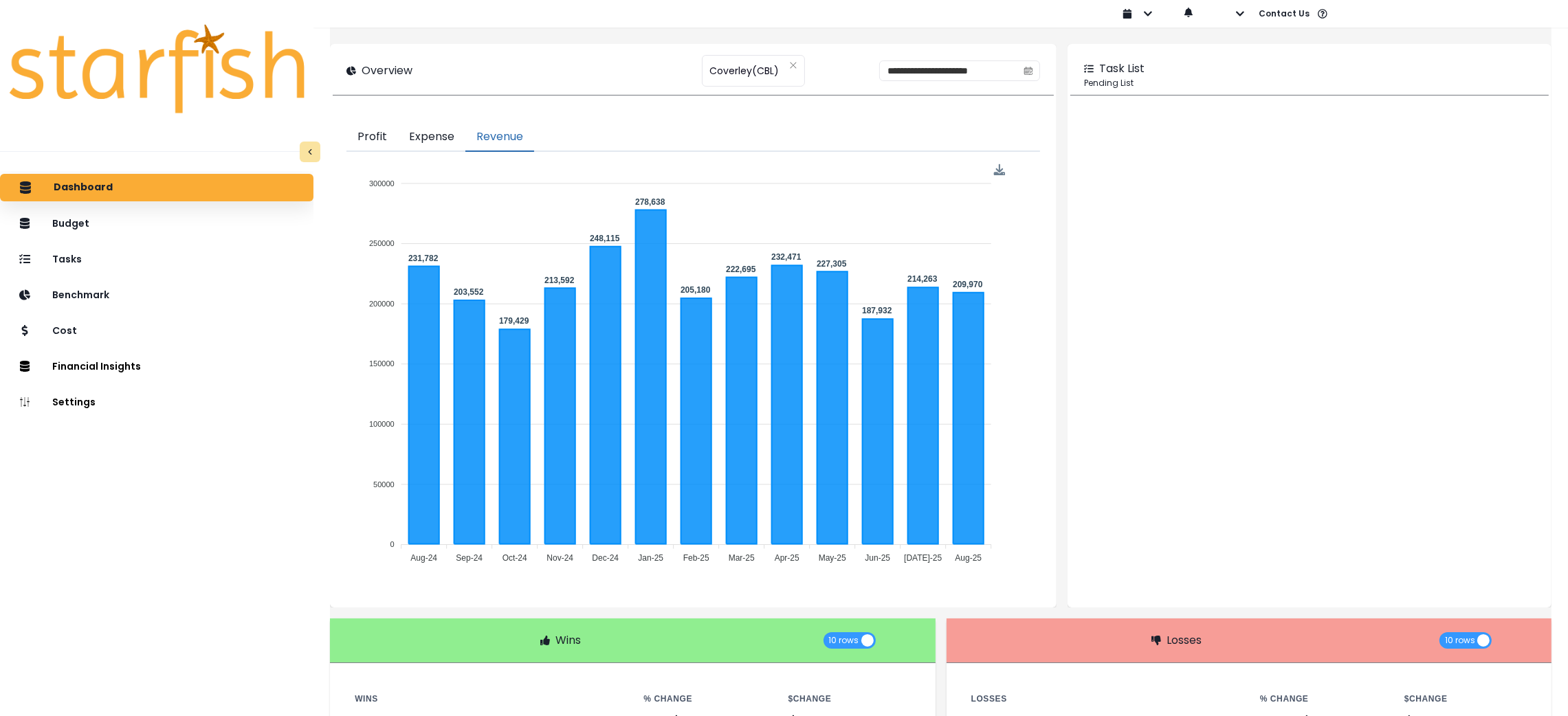
click at [452, 134] on button "Expense" at bounding box center [431, 137] width 68 height 29
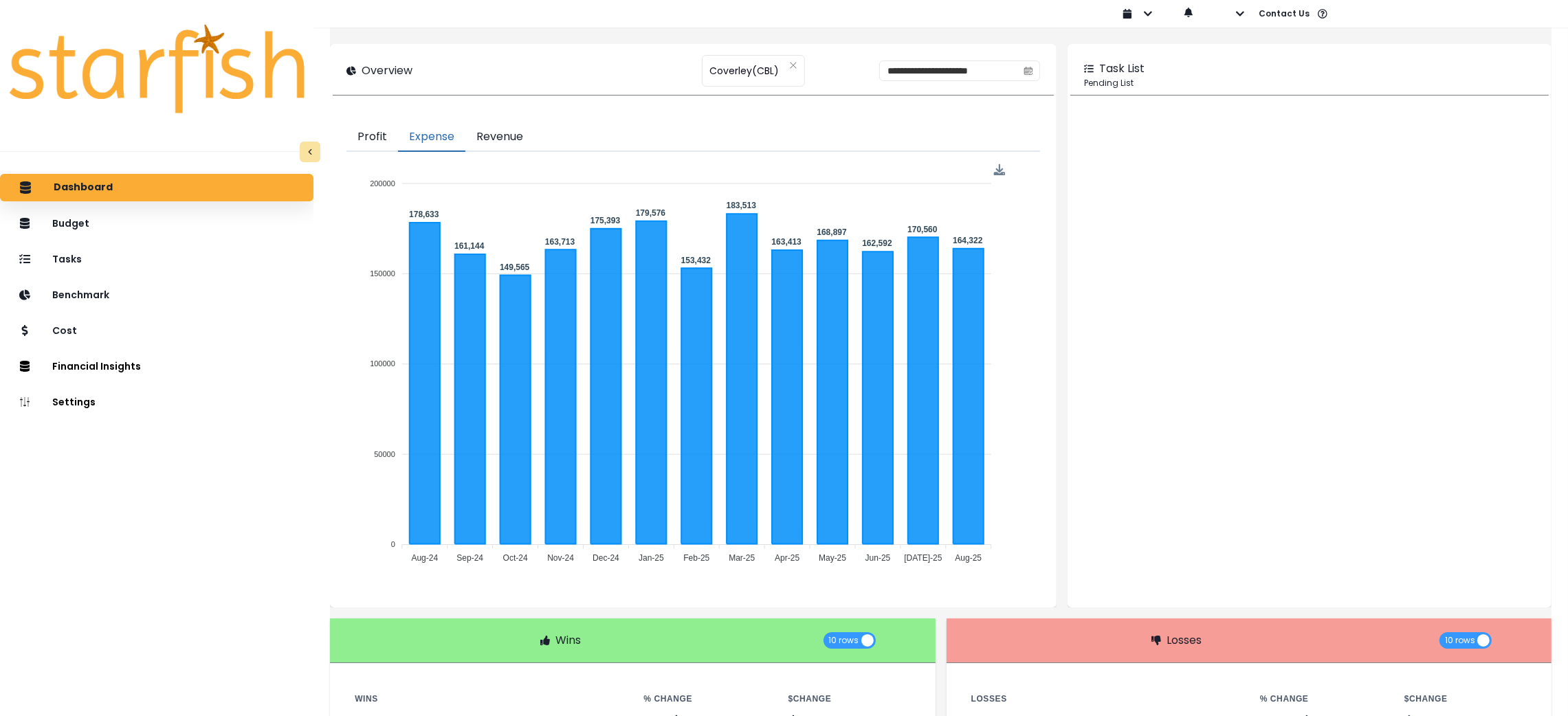
drag, startPoint x: 160, startPoint y: 468, endPoint x: 173, endPoint y: 465, distance: 13.3
click at [160, 468] on div "Dashboard Budget Tasks Benchmark Cost Financial Insights Location Analysis Comp…" at bounding box center [157, 478] width 314 height 613
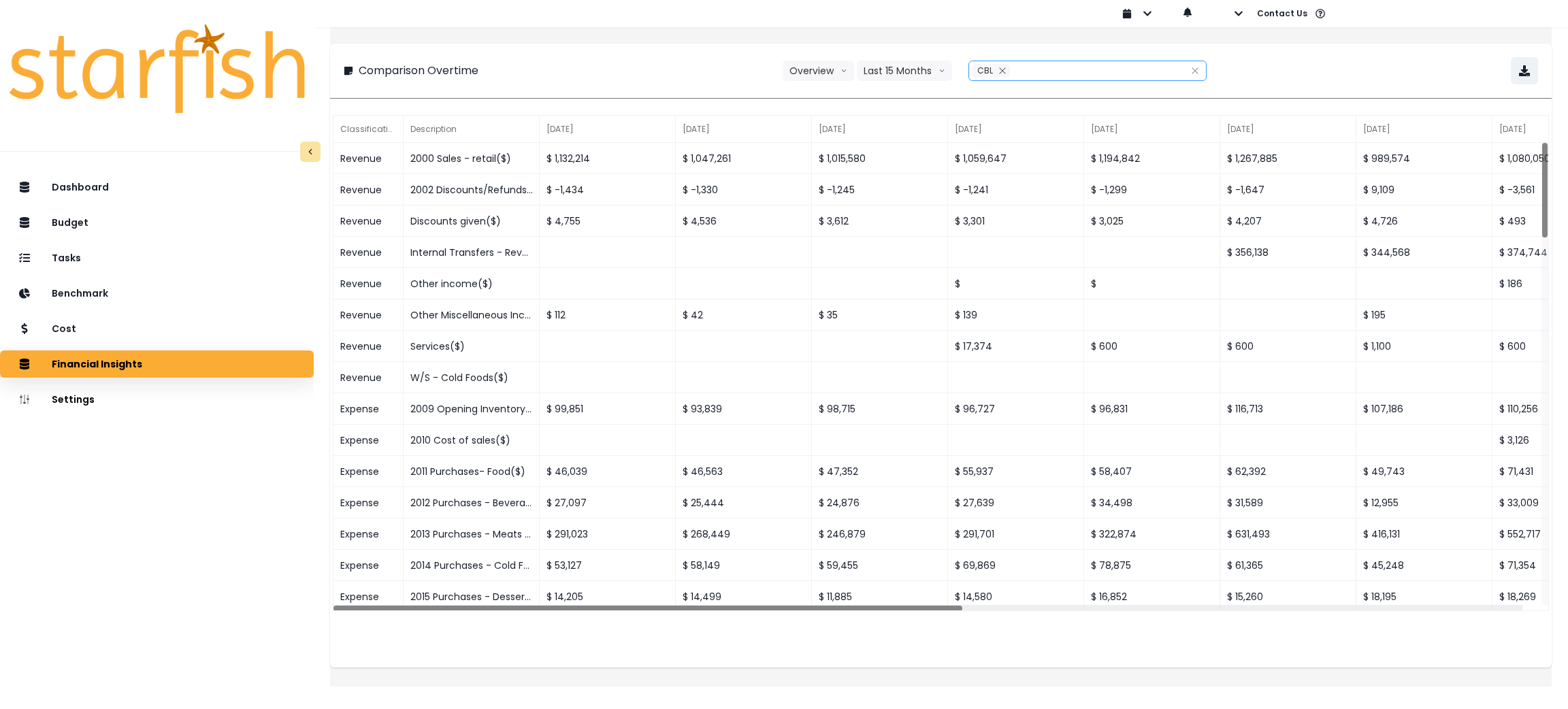
click at [993, 68] on div "CBL" at bounding box center [991, 70] width 38 height 14
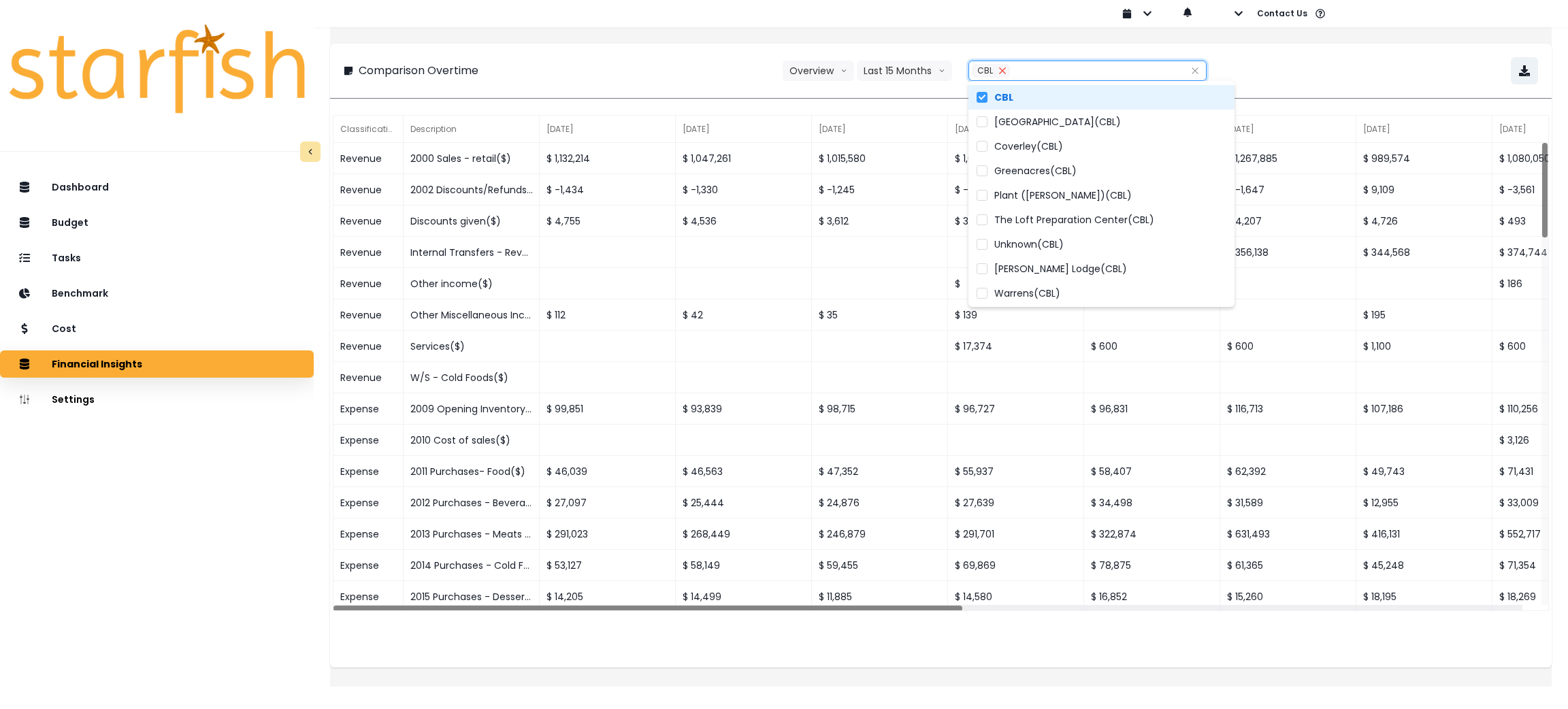
click at [1000, 68] on icon "close" at bounding box center [1002, 70] width 8 height 8
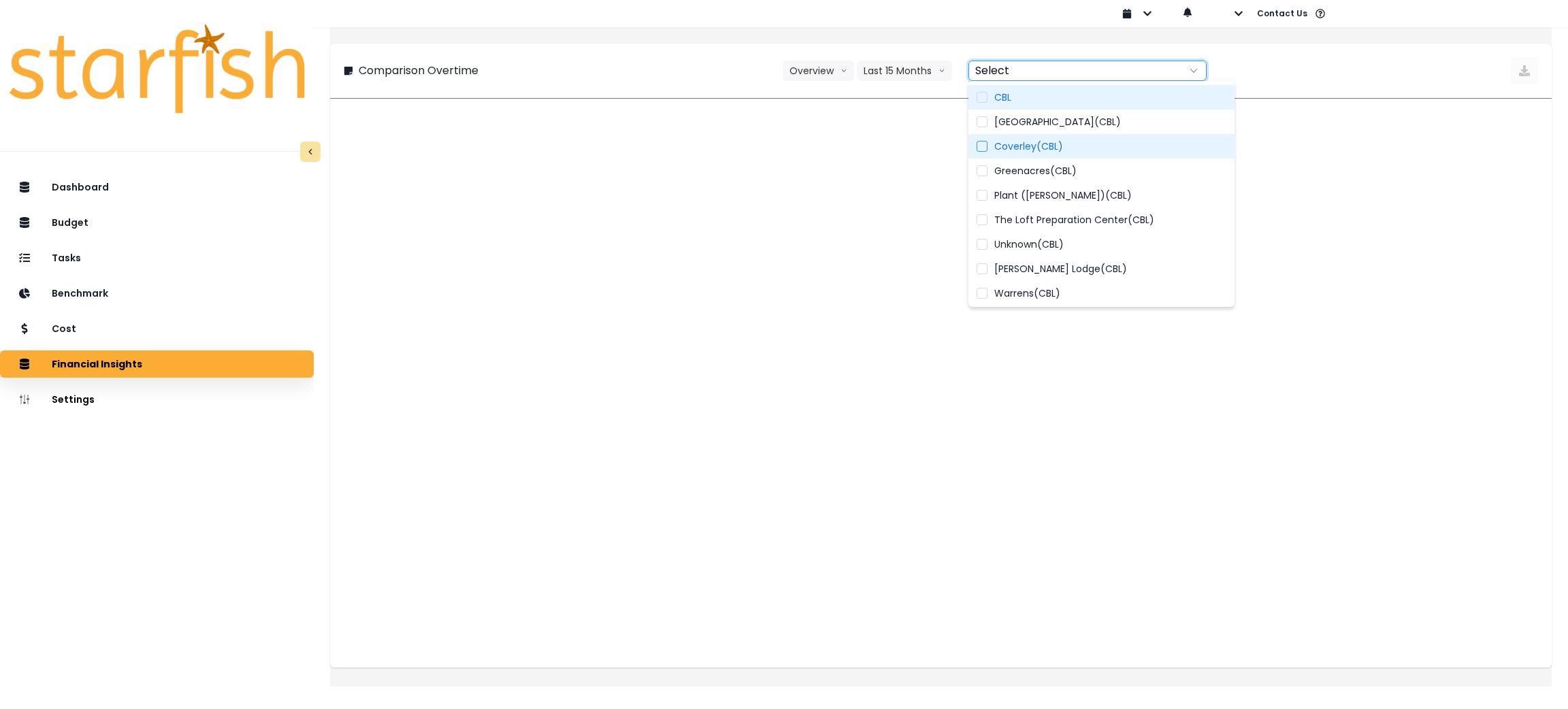
click at [1022, 147] on span "Coverley(CBL)" at bounding box center [1029, 146] width 69 height 14
type input "**********"
click at [728, 60] on div "**********" at bounding box center [941, 71] width 1195 height 27
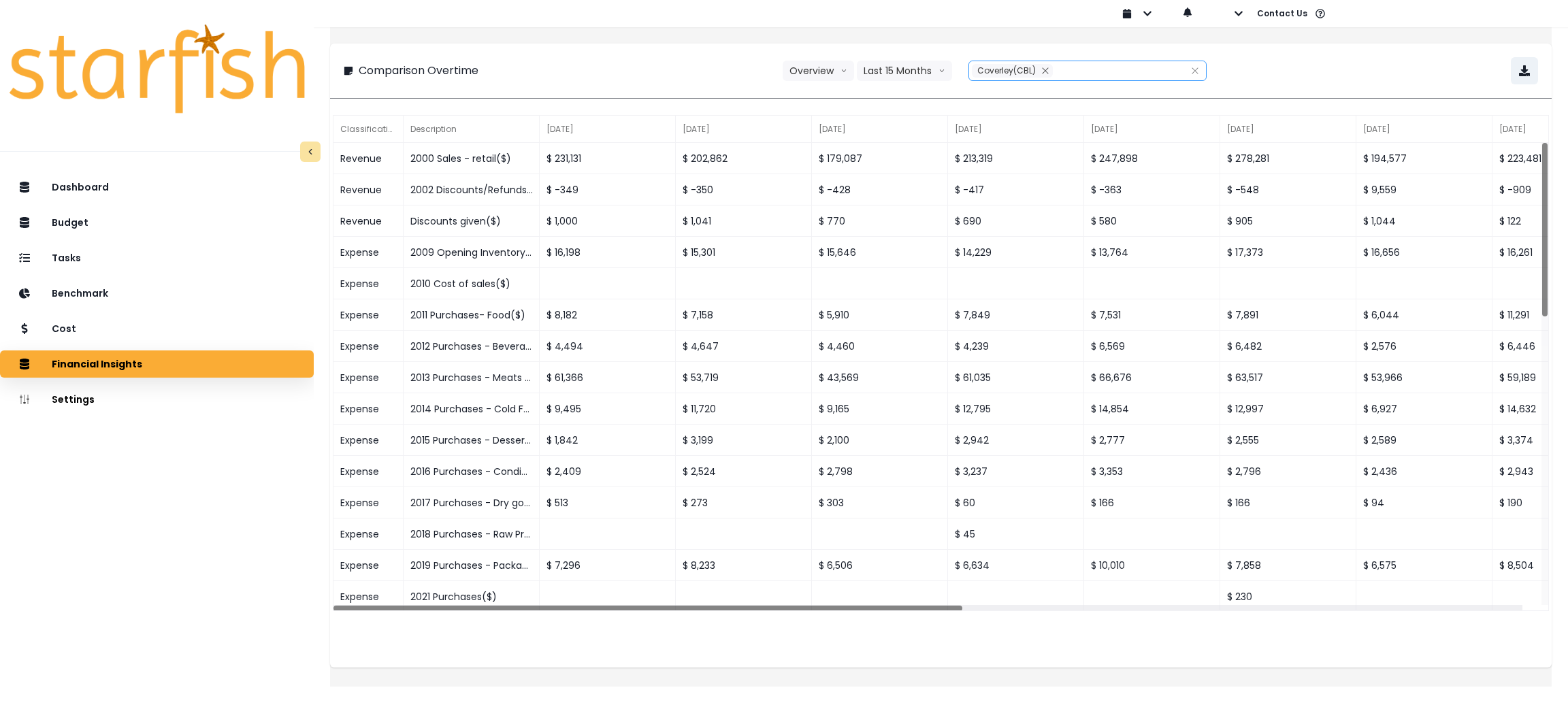
click at [697, 58] on div "**********" at bounding box center [941, 71] width 1195 height 27
click at [1386, 60] on div "**********" at bounding box center [941, 71] width 1195 height 27
click at [1511, 77] on button "button" at bounding box center [1525, 71] width 27 height 27
click at [1382, 42] on div "**********" at bounding box center [940, 353] width 1221 height 668
click at [618, 67] on div "**********" at bounding box center [941, 71] width 1195 height 27
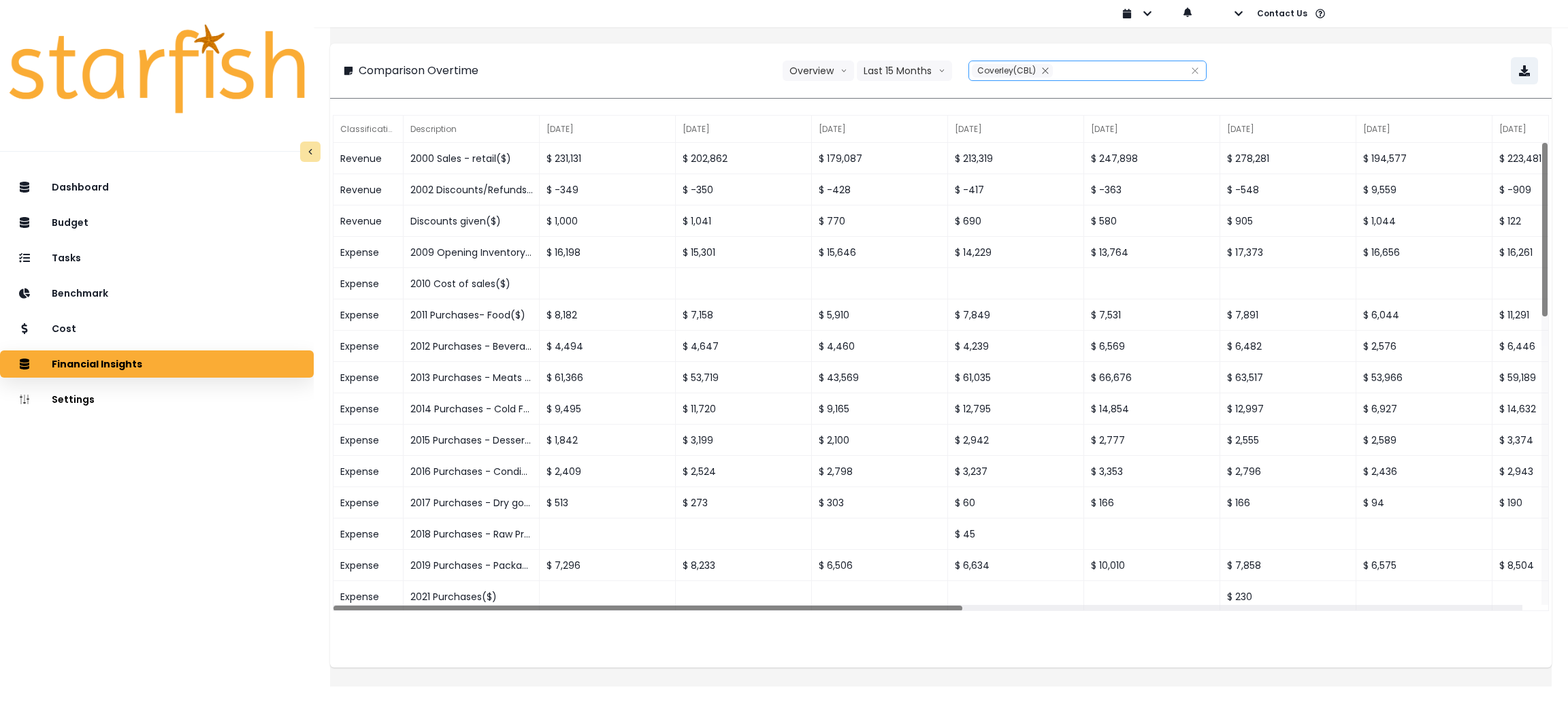
click at [618, 67] on div "**********" at bounding box center [941, 71] width 1195 height 27
click at [176, 562] on div "Dashboard Budget Tasks Benchmark Cost Financial Insights Location Analysis Comp…" at bounding box center [157, 475] width 313 height 607
click at [1050, 69] on button "Remove" at bounding box center [1045, 70] width 15 height 14
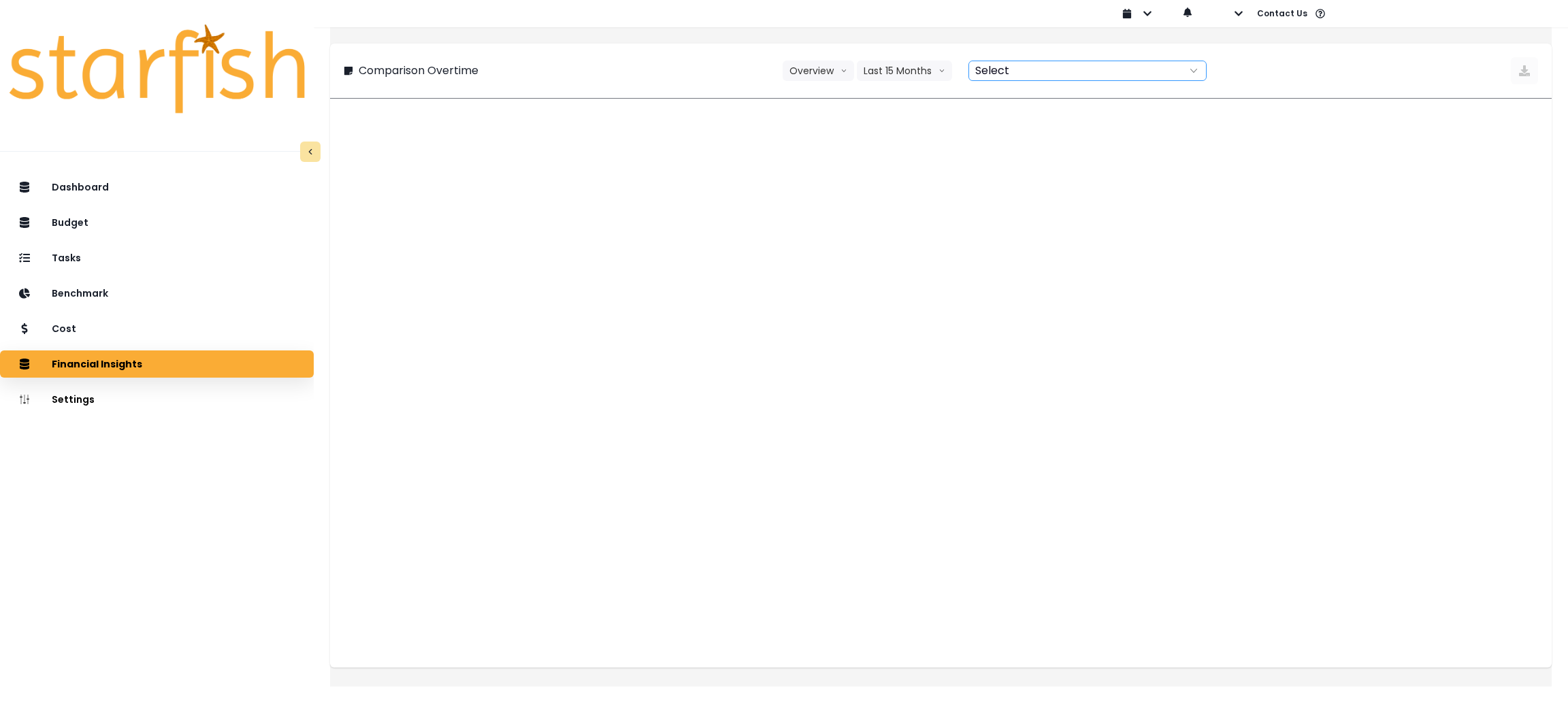
click at [1050, 69] on div at bounding box center [1073, 70] width 207 height 19
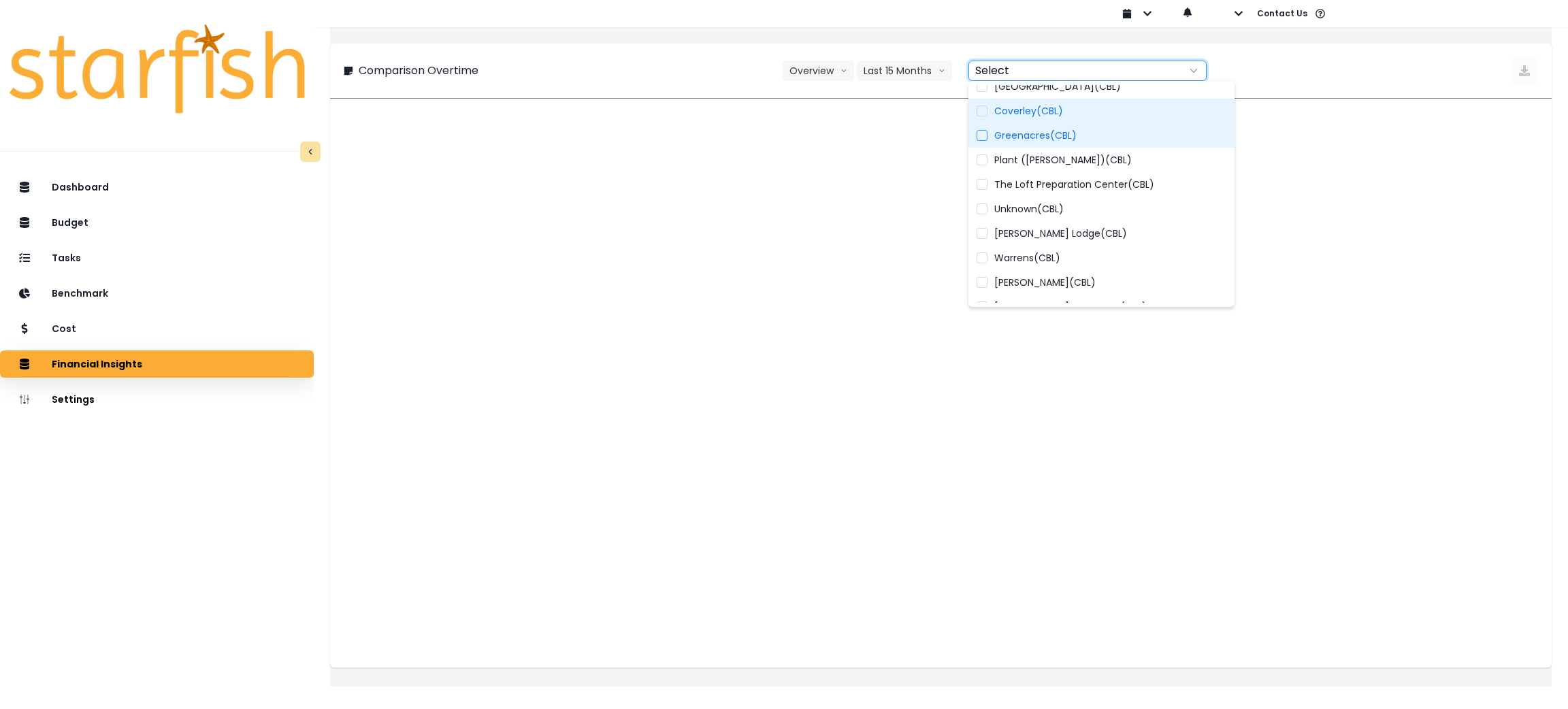
scroll to position [124, 0]
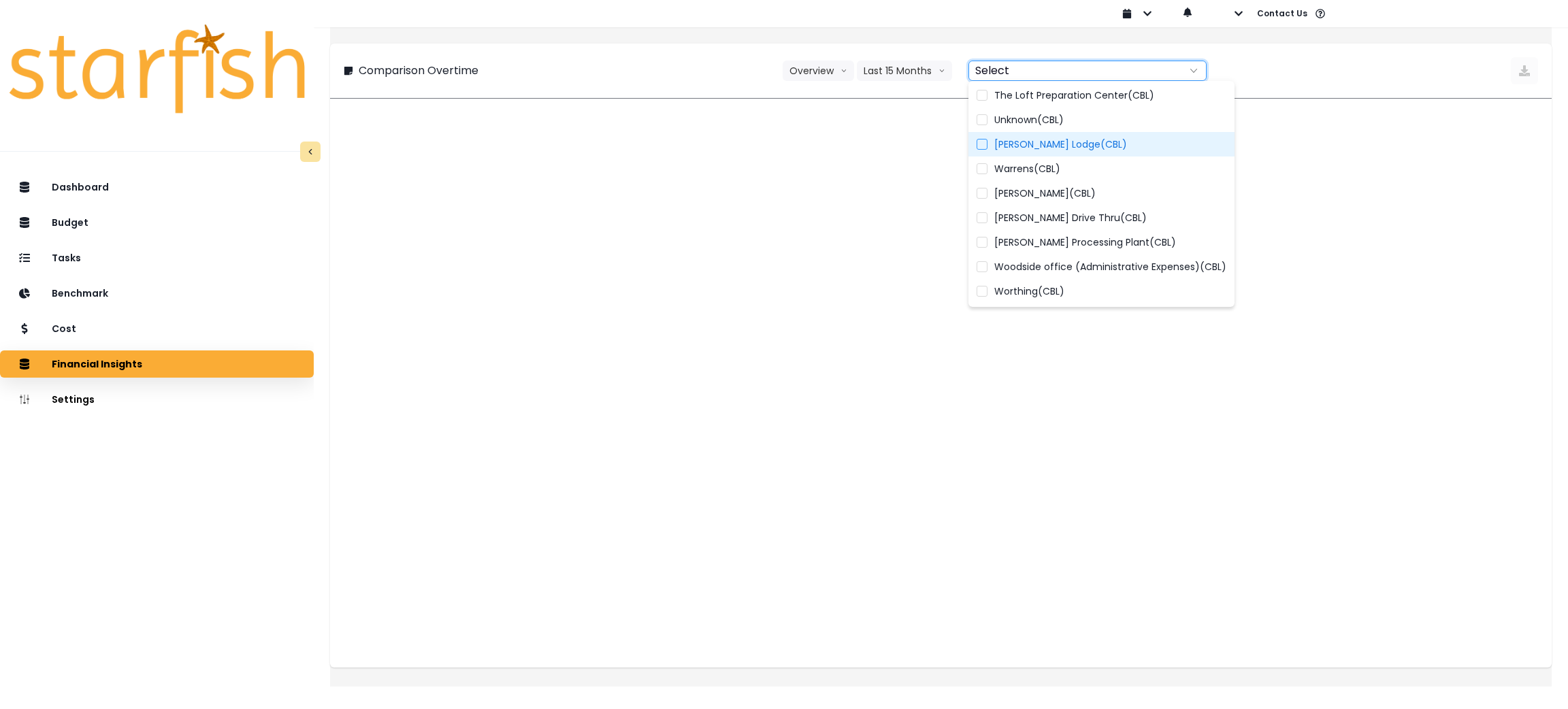
click at [1061, 143] on span "Walmer Lodge(CBL)" at bounding box center [1060, 144] width 133 height 14
type input "**********"
click at [630, 77] on div "**********" at bounding box center [941, 71] width 1195 height 27
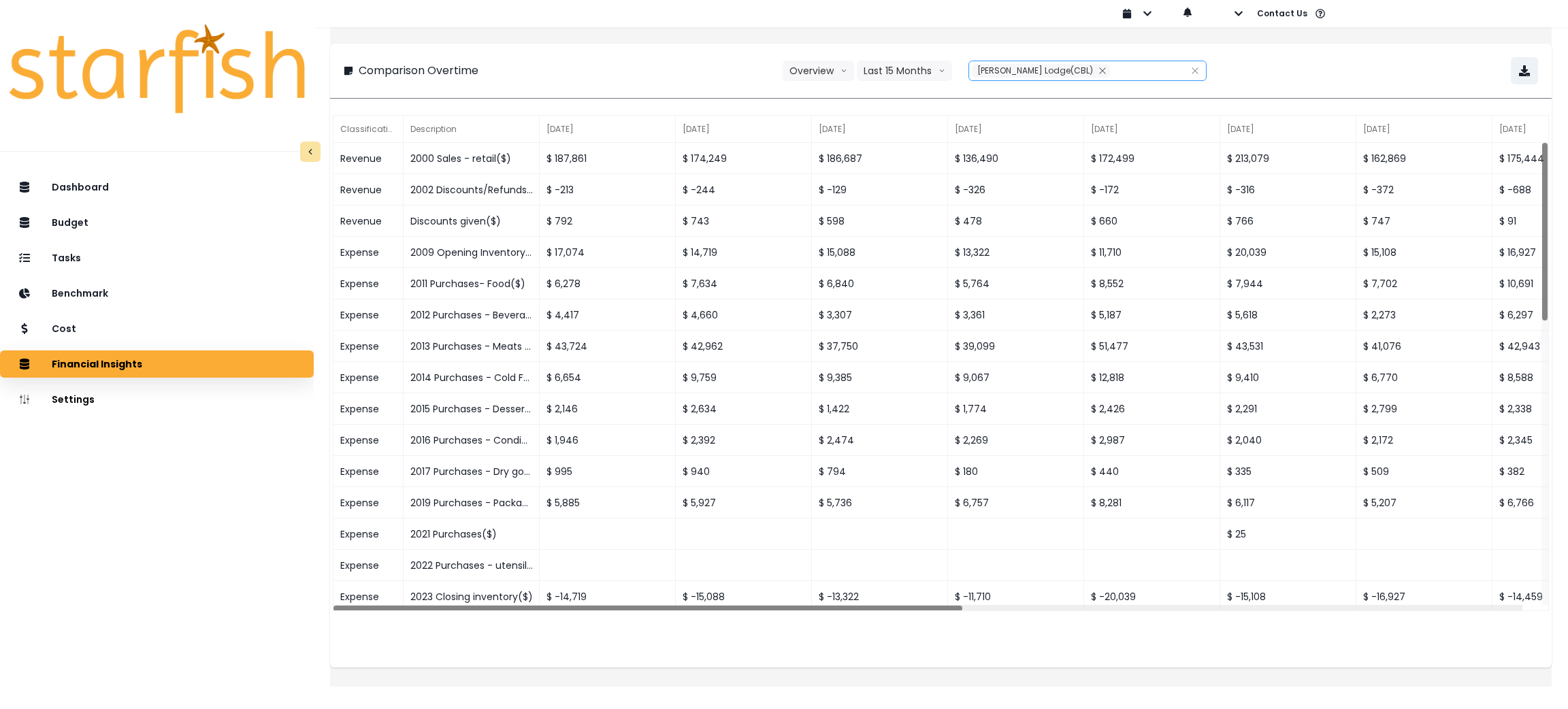
click at [1372, 53] on div "**********" at bounding box center [940, 71] width 1221 height 55
click at [1521, 63] on button "button" at bounding box center [1525, 71] width 27 height 27
click at [1384, 58] on div "**********" at bounding box center [941, 71] width 1195 height 27
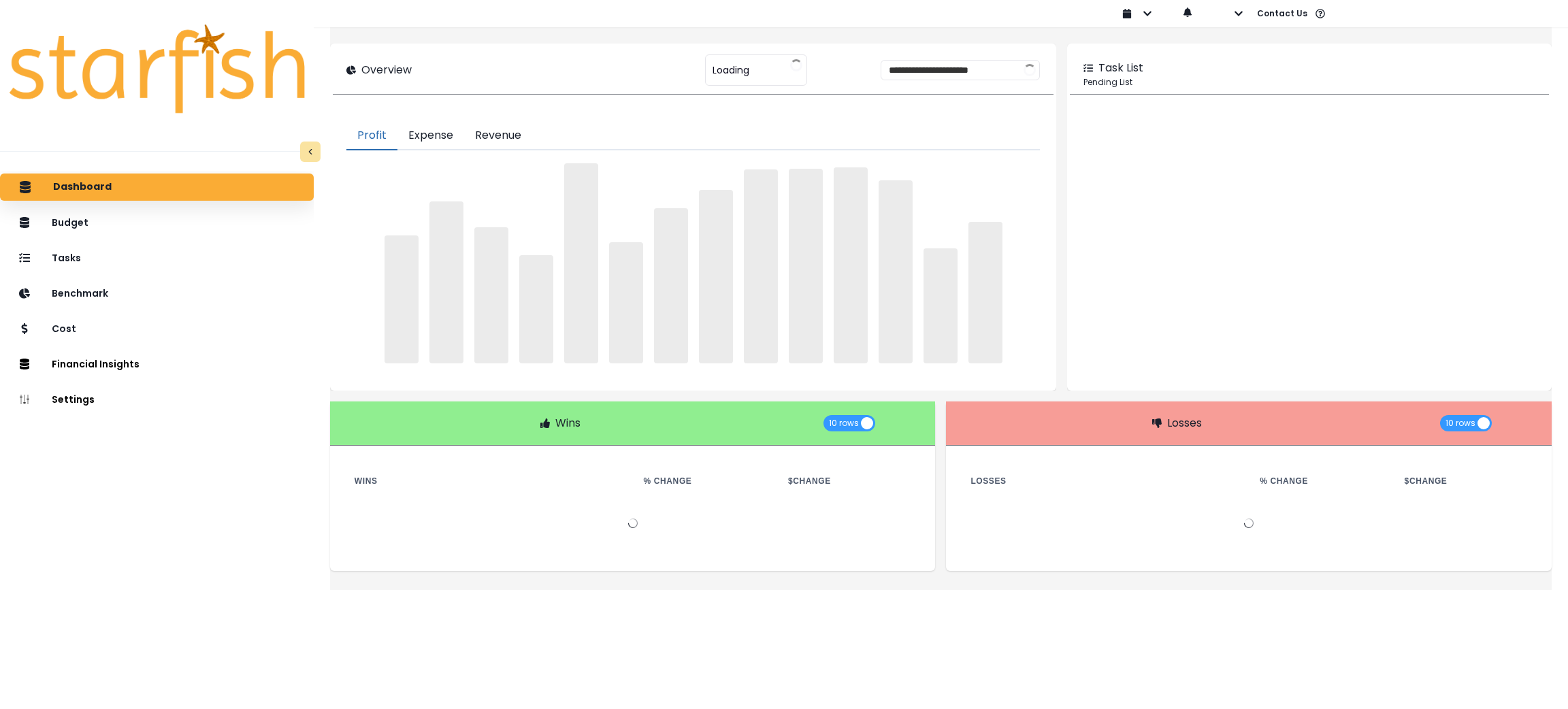
type input "***"
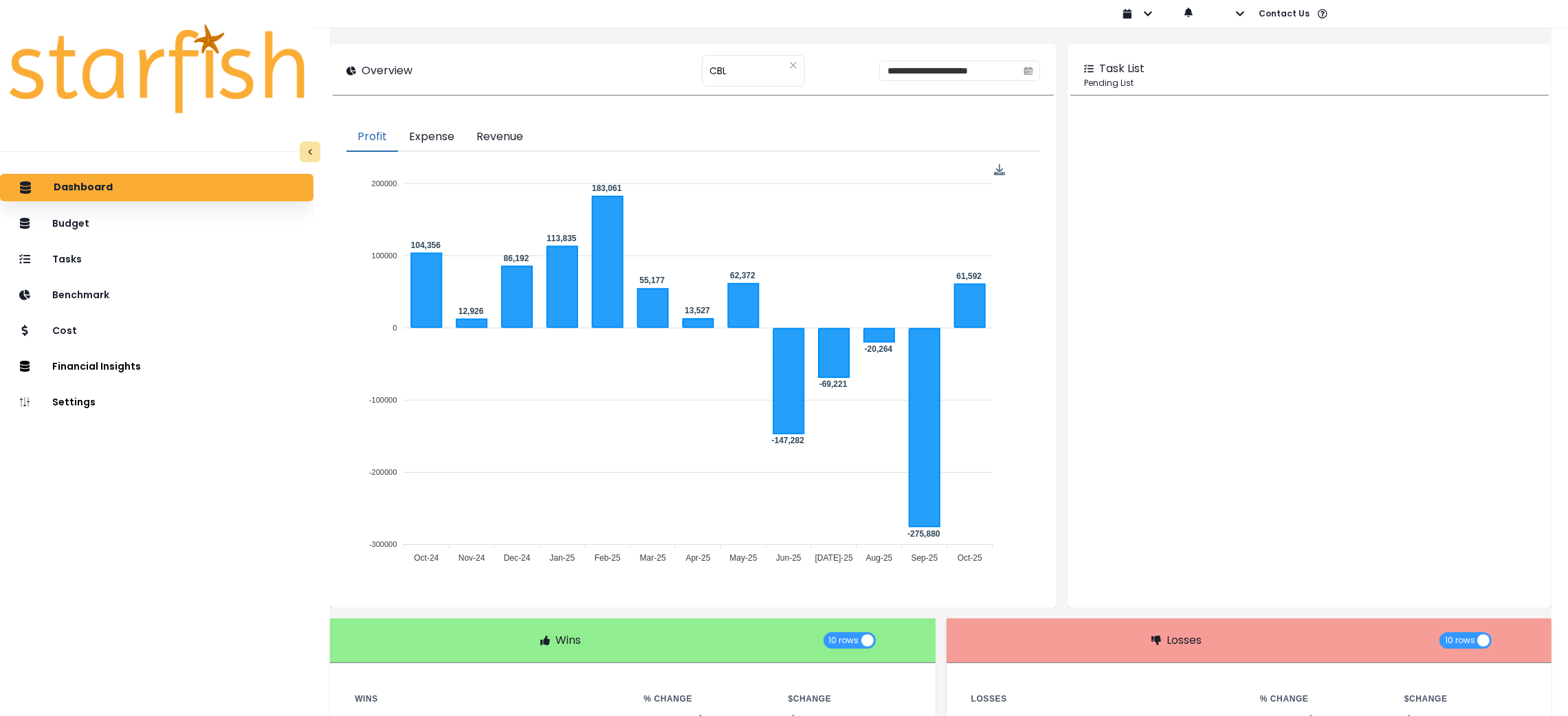
click at [102, 586] on div "Dashboard Budget Tasks Benchmark Cost Financial Insights Location Analysis Comp…" at bounding box center [157, 478] width 314 height 613
click at [67, 562] on div "Dashboard Budget Tasks Benchmark Cost Financial Insights Location Analysis Comp…" at bounding box center [157, 478] width 314 height 613
click at [723, 48] on div "**********" at bounding box center [693, 70] width 720 height 48
click at [719, 69] on div "*** CBL" at bounding box center [754, 71] width 103 height 32
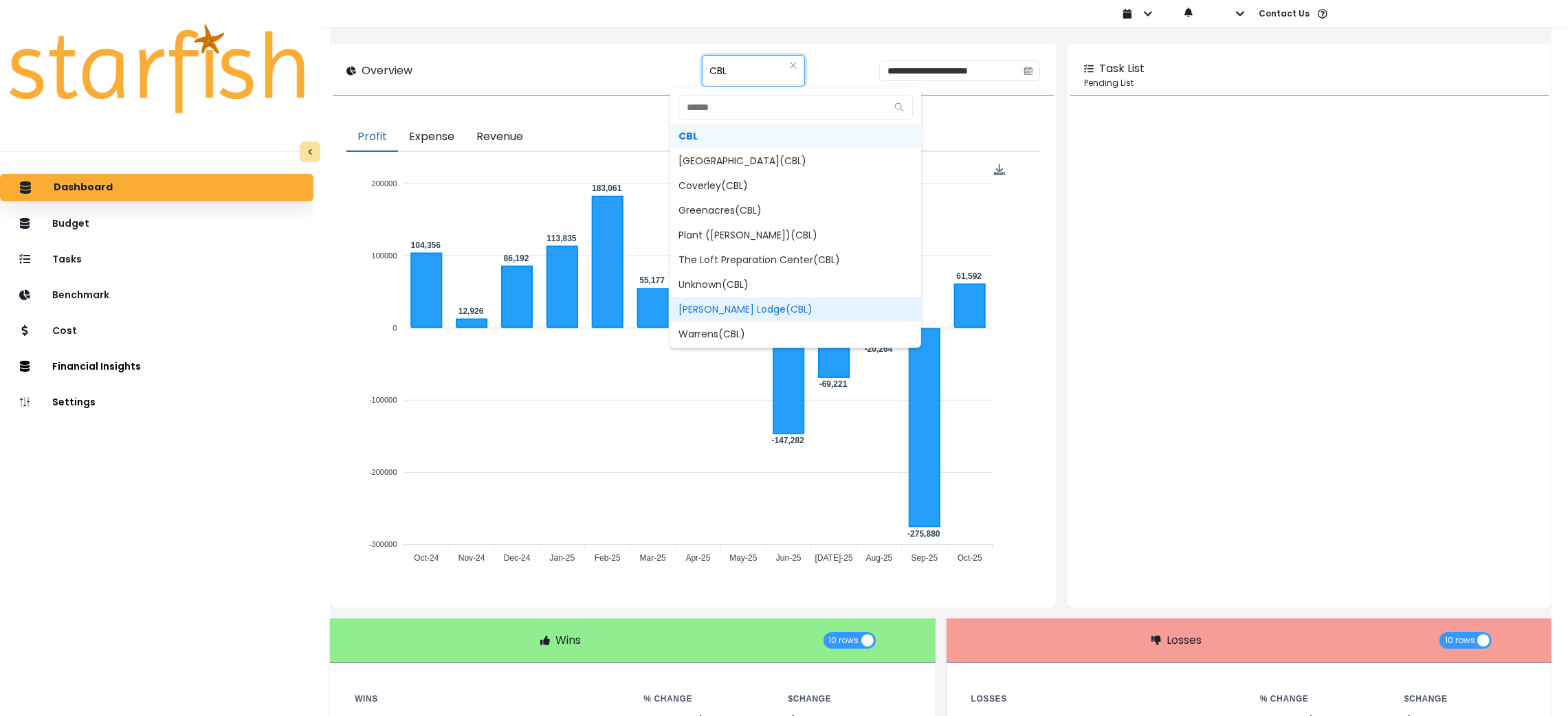
click at [731, 311] on span "[PERSON_NAME] Lodge(CBL)" at bounding box center [796, 309] width 251 height 25
type input "**********"
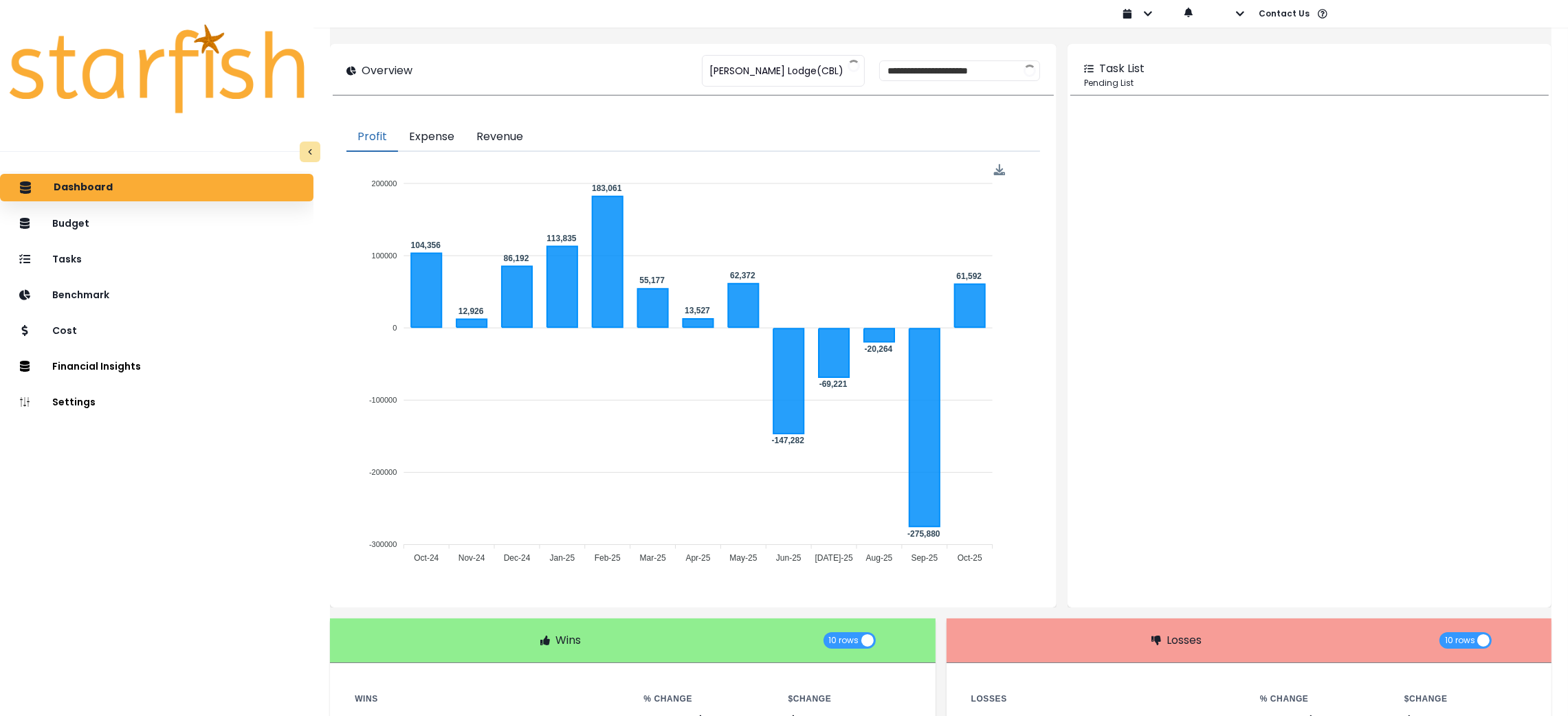
click at [505, 70] on div "**********" at bounding box center [693, 70] width 693 height 20
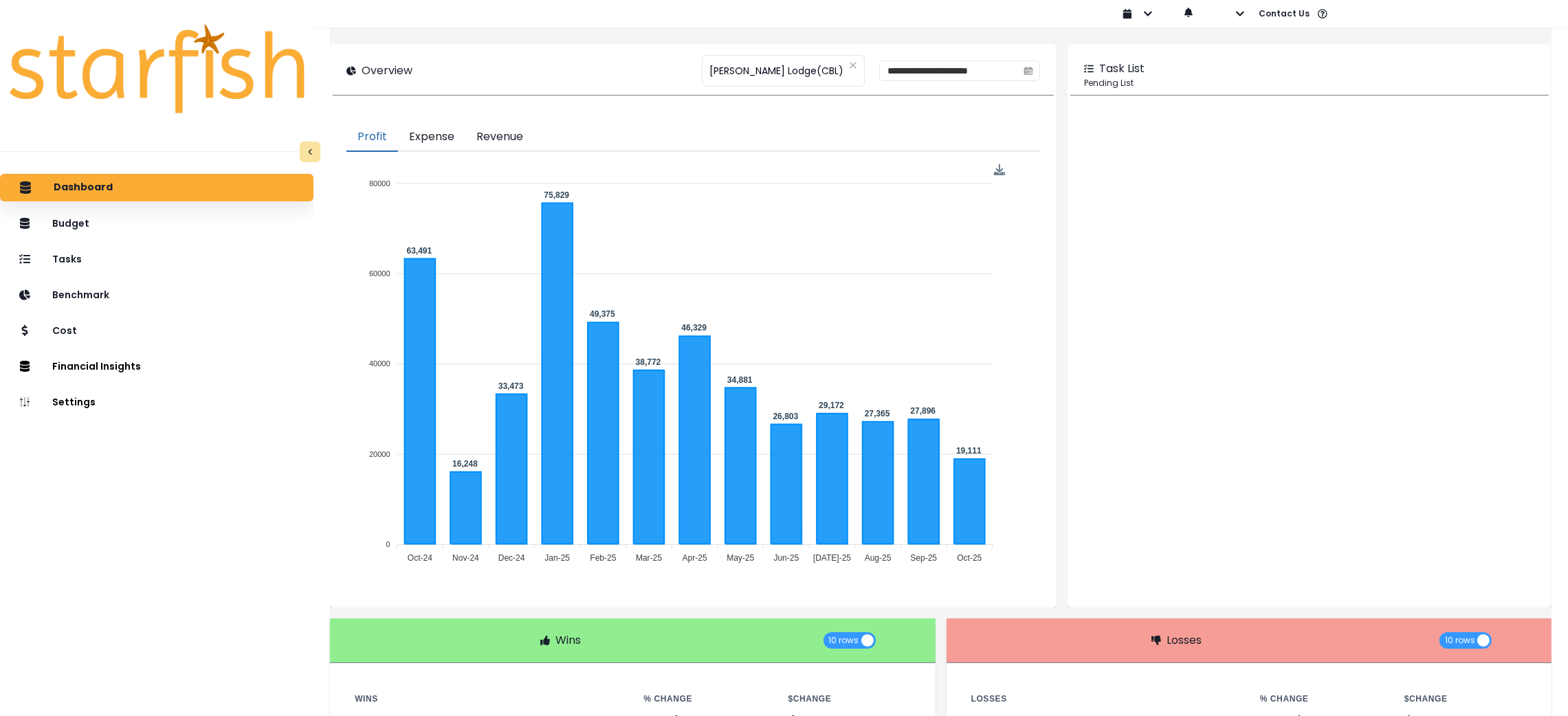
click at [566, 56] on div "**********" at bounding box center [693, 70] width 720 height 48
click at [890, 76] on input "**********" at bounding box center [948, 70] width 137 height 20
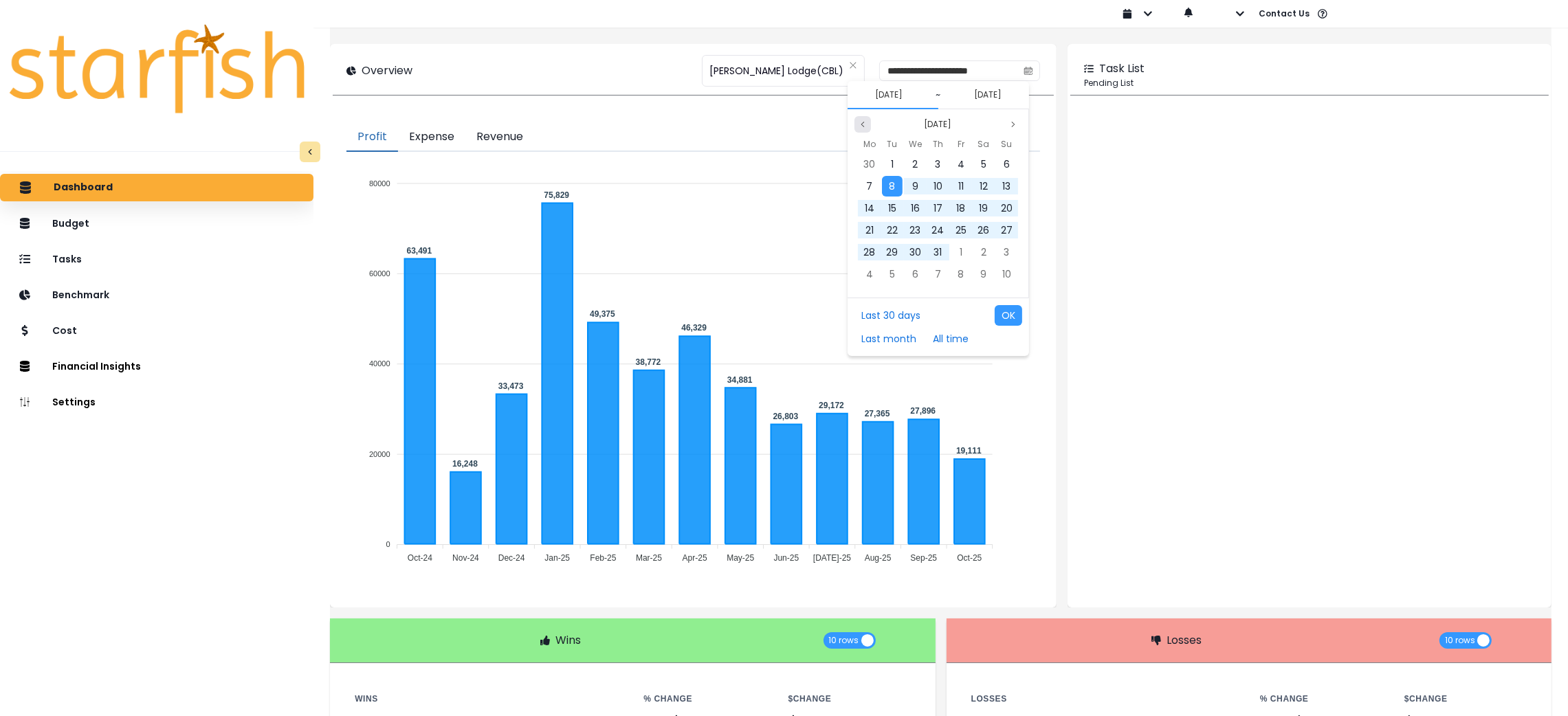
click at [865, 126] on icon "page previous" at bounding box center [862, 124] width 8 height 8
click at [934, 163] on div "1" at bounding box center [938, 164] width 20 height 20
click at [857, 126] on button "Previous month" at bounding box center [863, 124] width 17 height 17
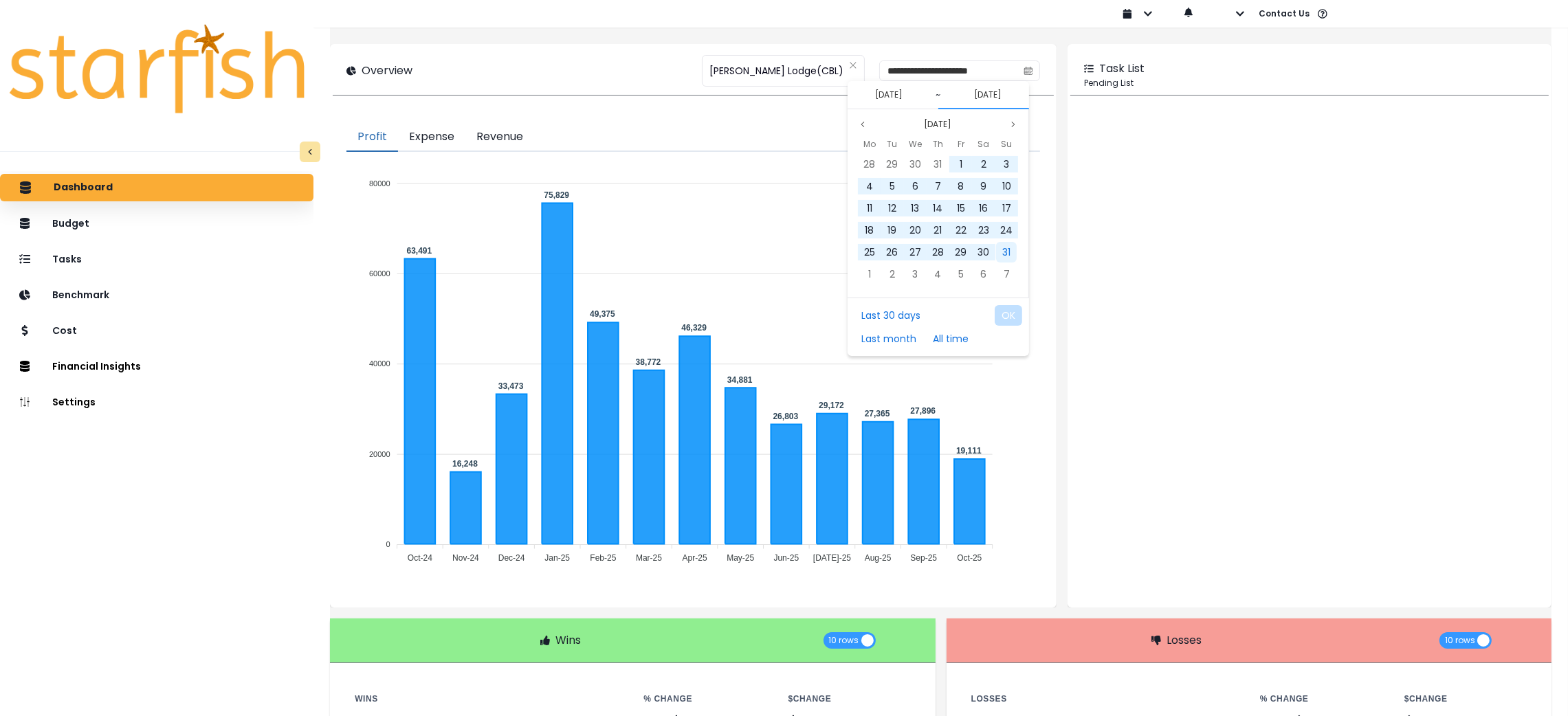
click at [1006, 252] on span "31" at bounding box center [1006, 252] width 8 height 14
click at [1016, 324] on button "OK" at bounding box center [1009, 315] width 28 height 20
type input "**********"
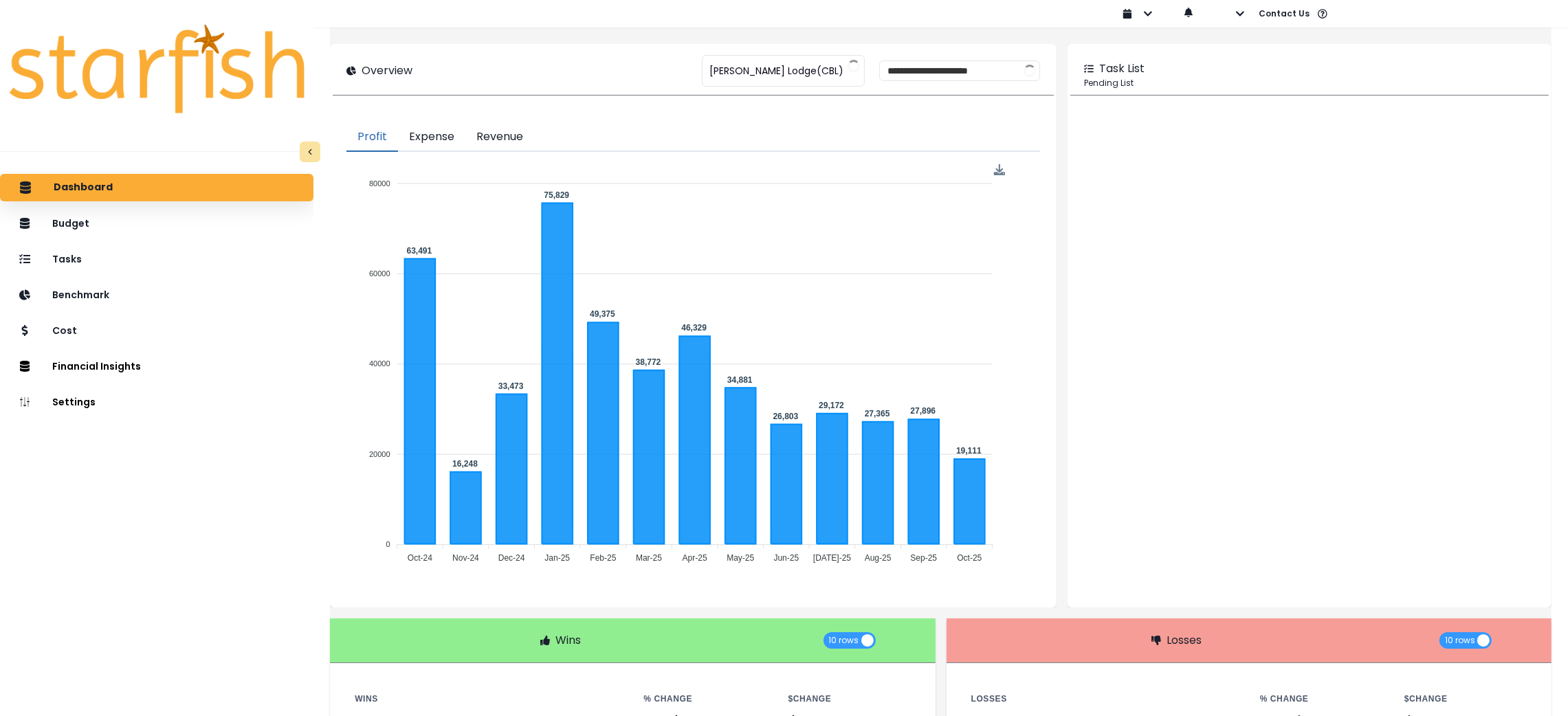
click at [516, 66] on div "**********" at bounding box center [693, 70] width 693 height 20
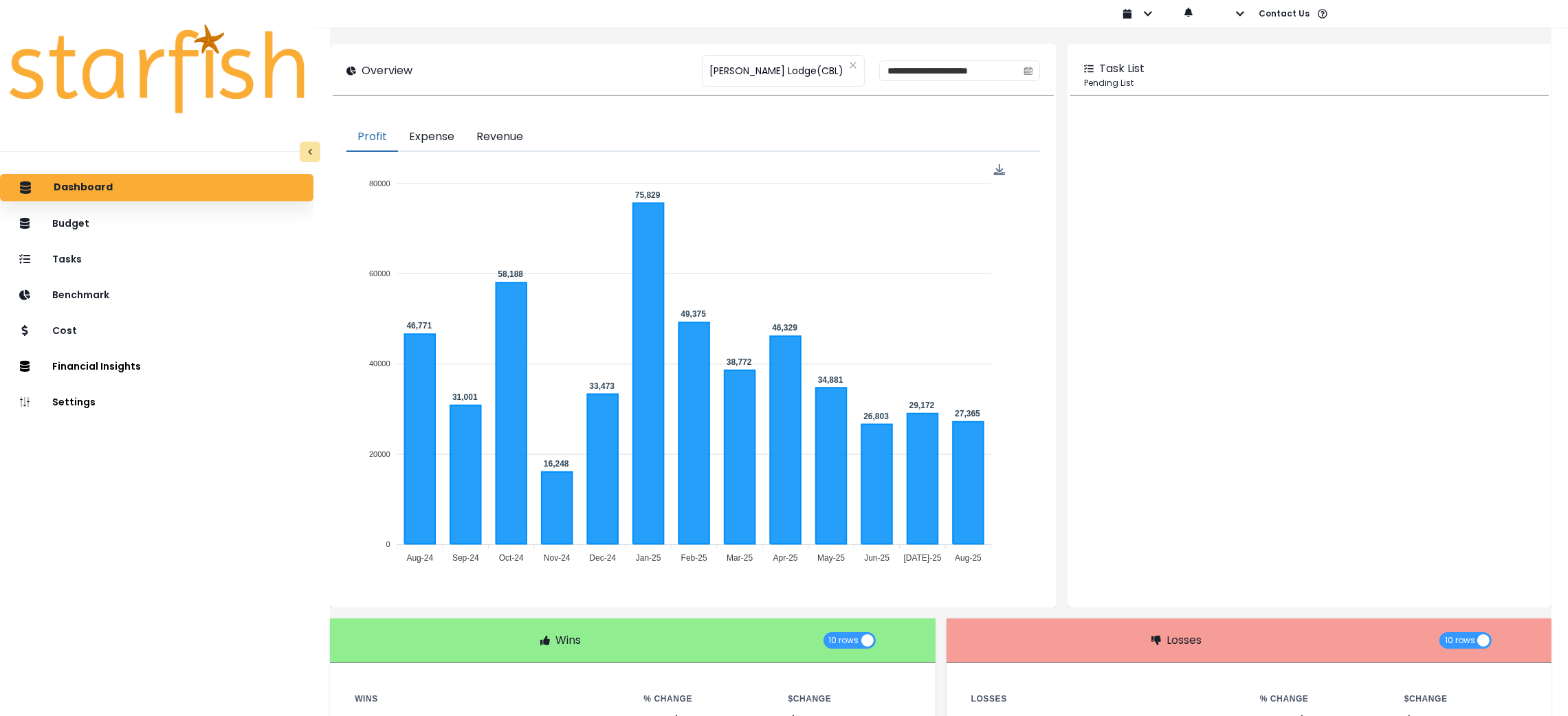
click at [442, 139] on button "Expense" at bounding box center [431, 137] width 68 height 29
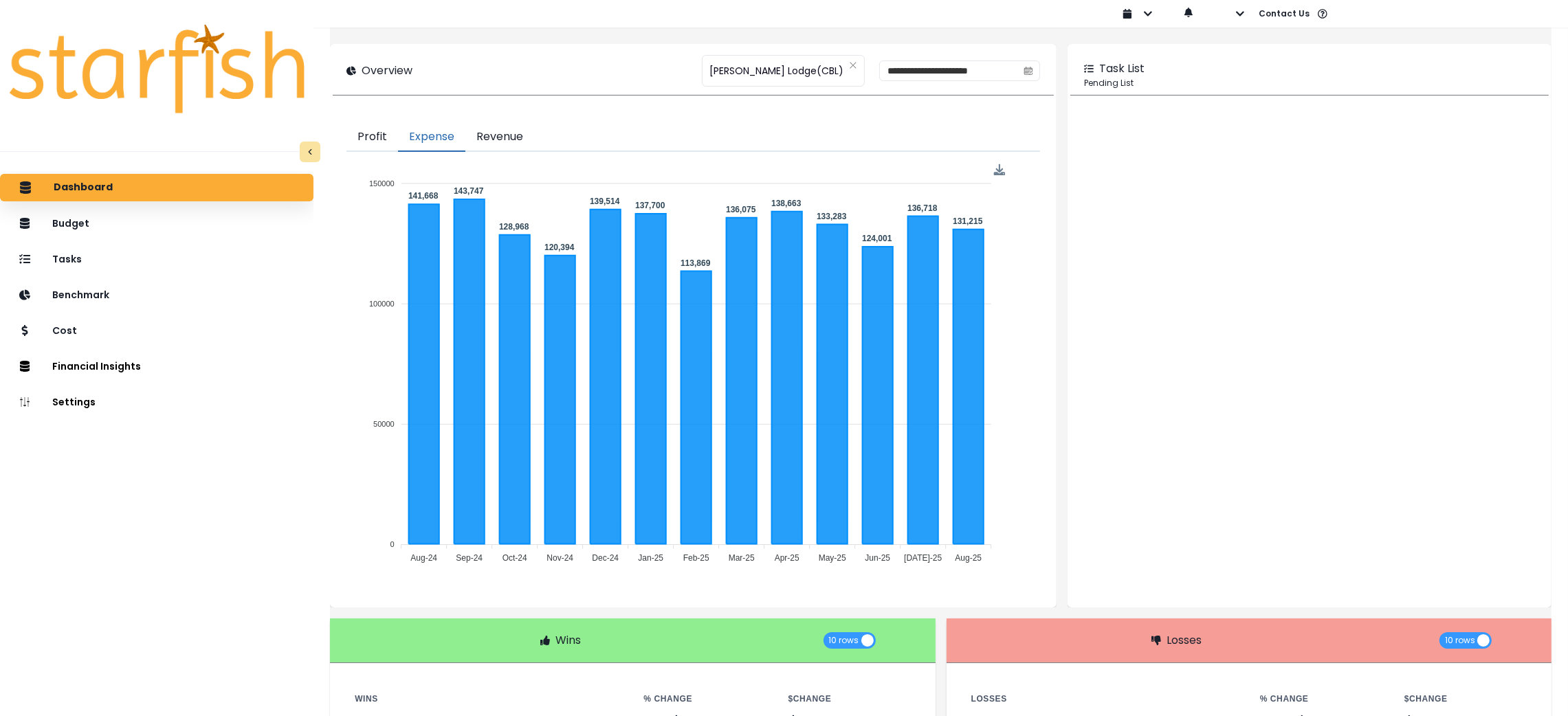
click at [527, 130] on button "Revenue" at bounding box center [500, 137] width 69 height 29
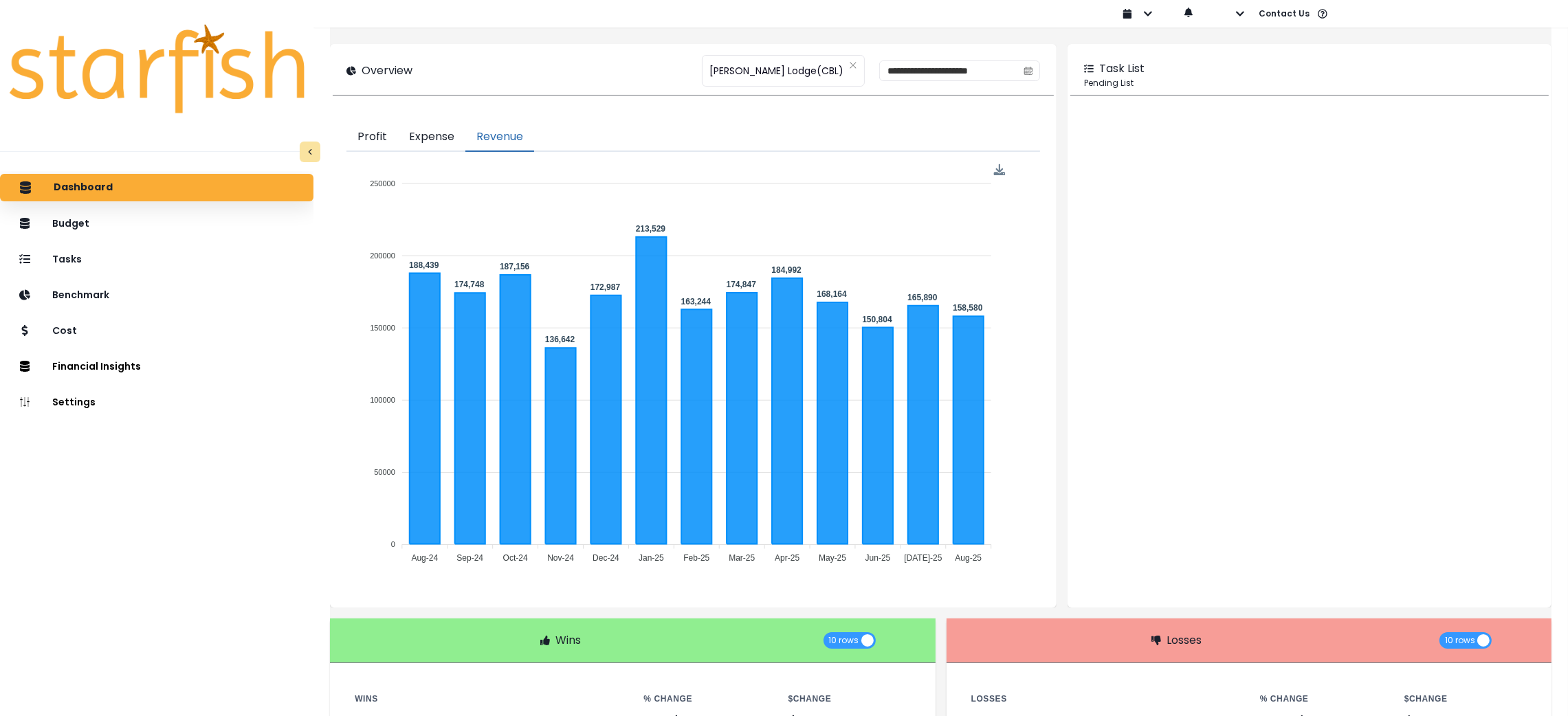
drag, startPoint x: 463, startPoint y: 134, endPoint x: 1282, endPoint y: 520, distance: 905.4
click at [461, 134] on button "Expense" at bounding box center [431, 137] width 68 height 29
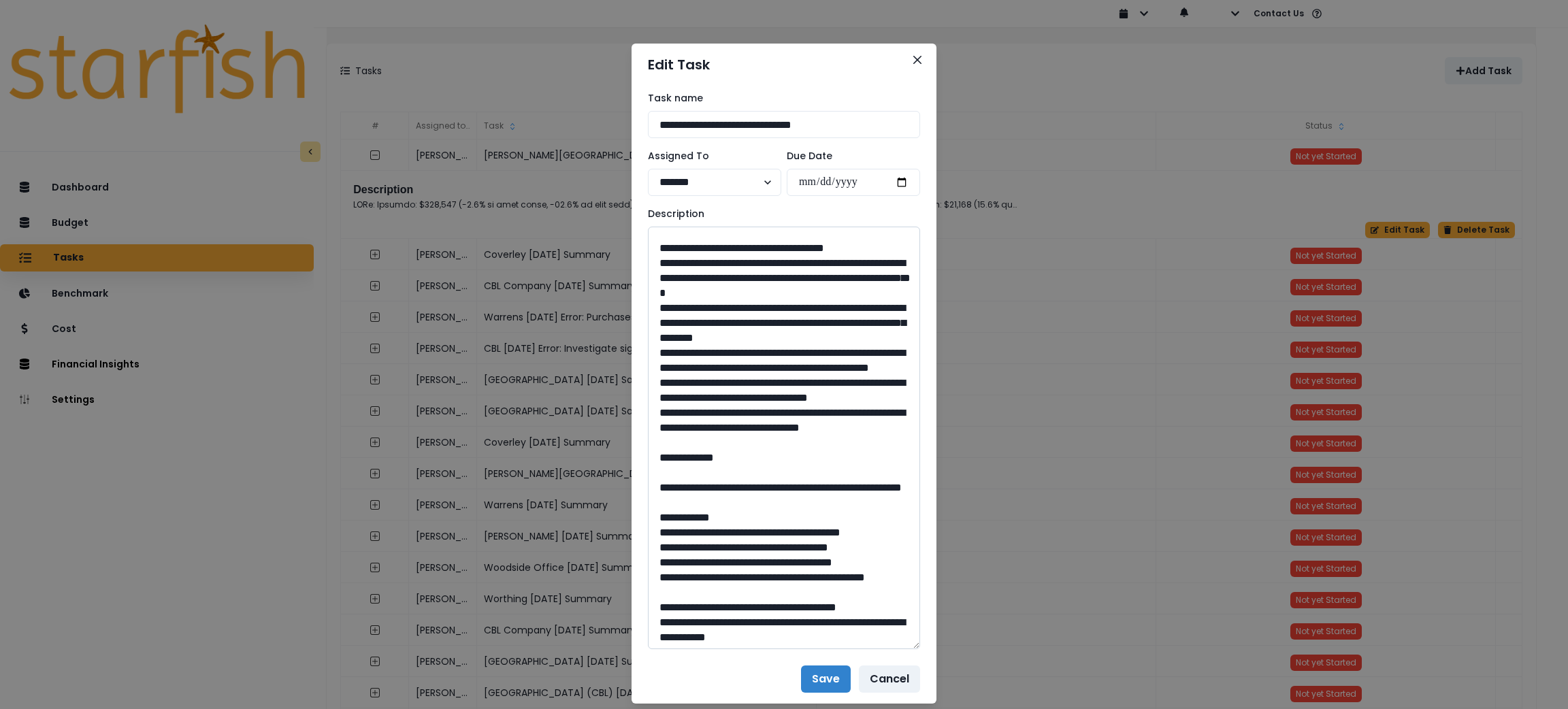
scroll to position [306, 0]
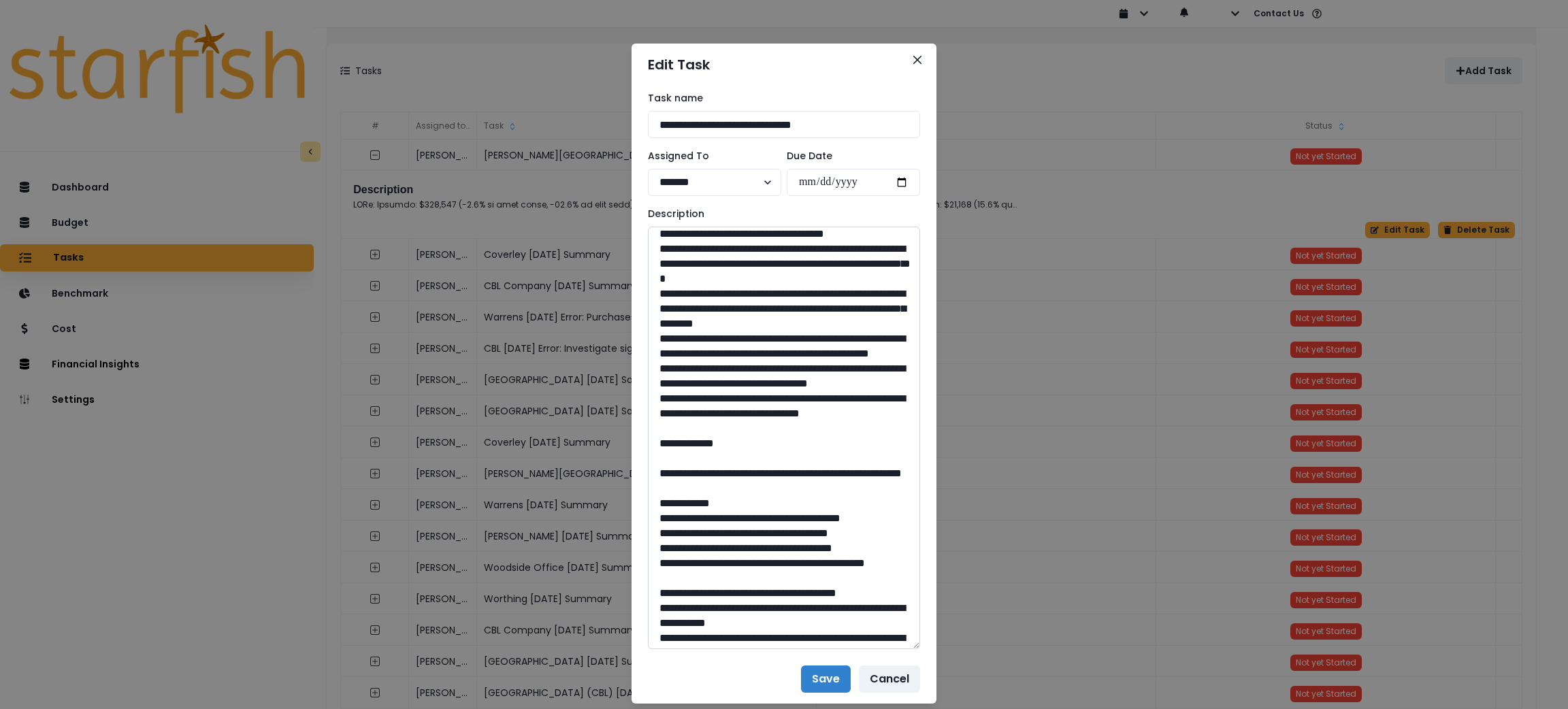
drag, startPoint x: 746, startPoint y: 578, endPoint x: 660, endPoint y: 352, distance: 241.8
click at [660, 352] on textarea at bounding box center [784, 438] width 272 height 423
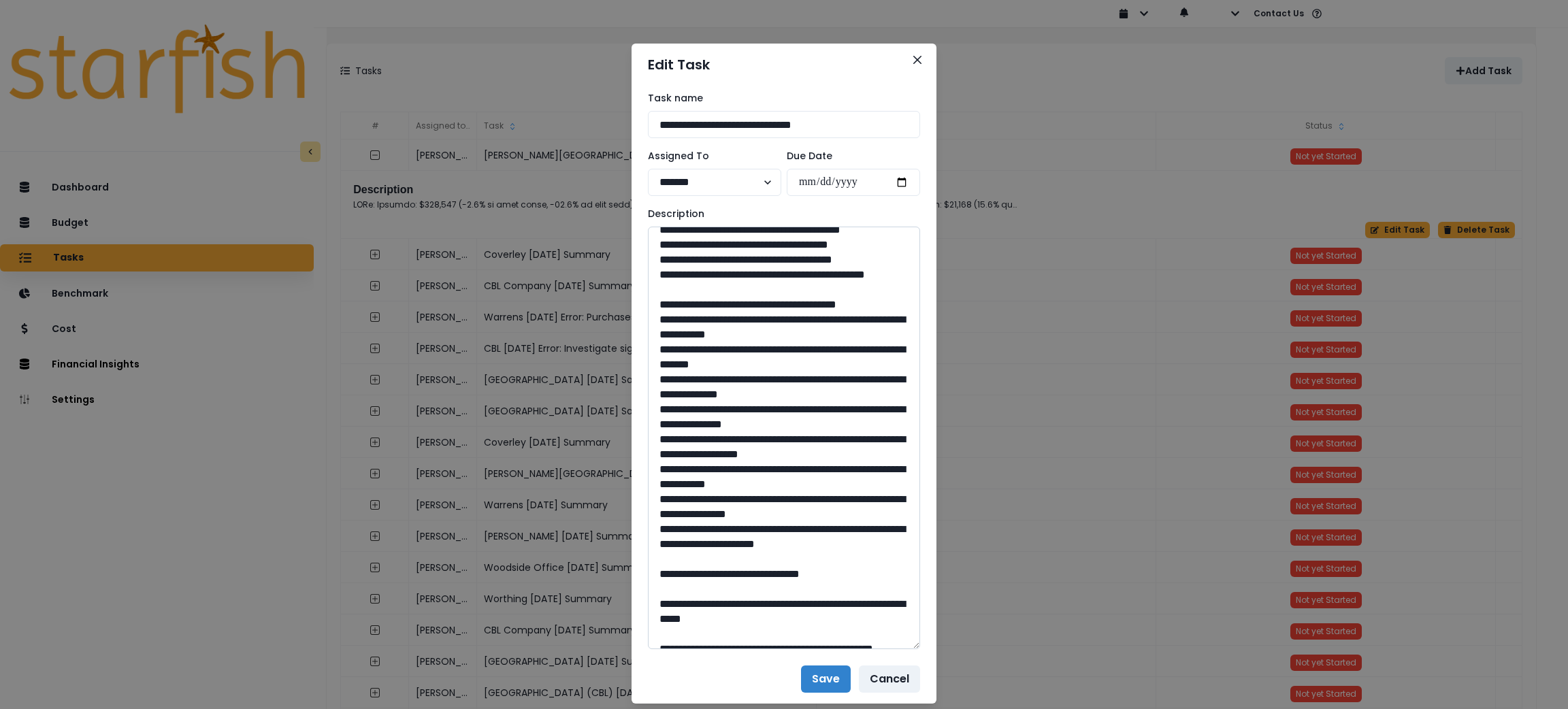
scroll to position [612, 0]
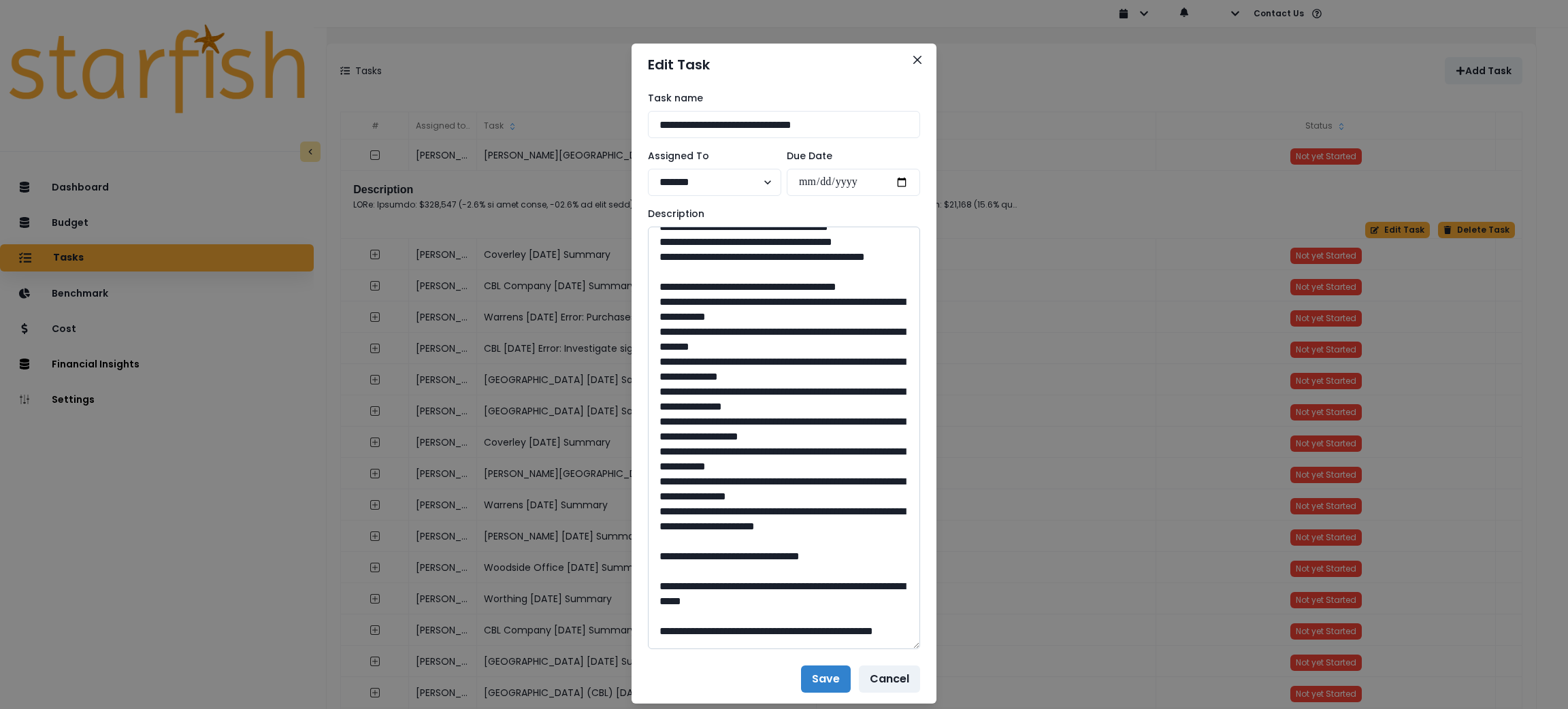
drag, startPoint x: 784, startPoint y: 344, endPoint x: 692, endPoint y: 332, distance: 92.8
click at [692, 332] on textarea at bounding box center [784, 438] width 272 height 423
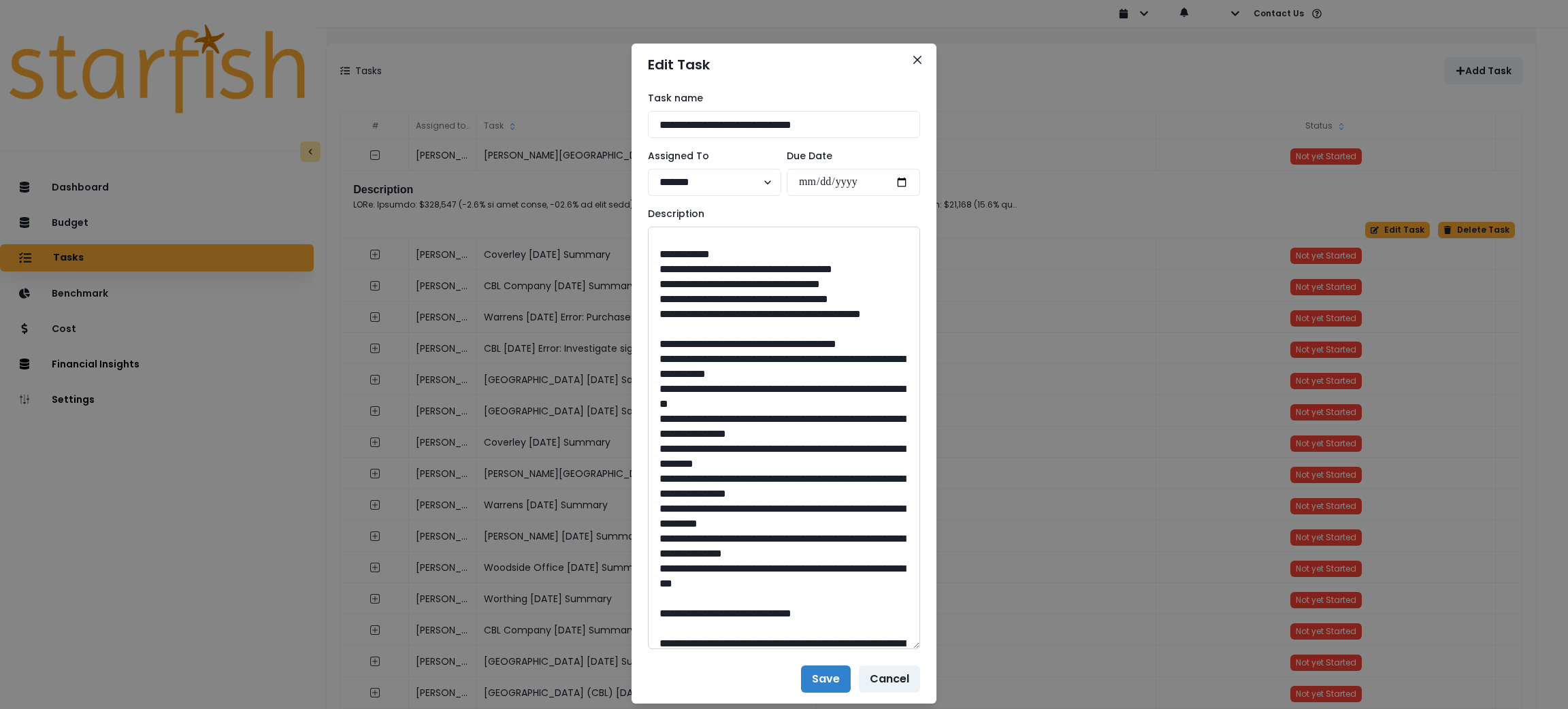
scroll to position [1020, 0]
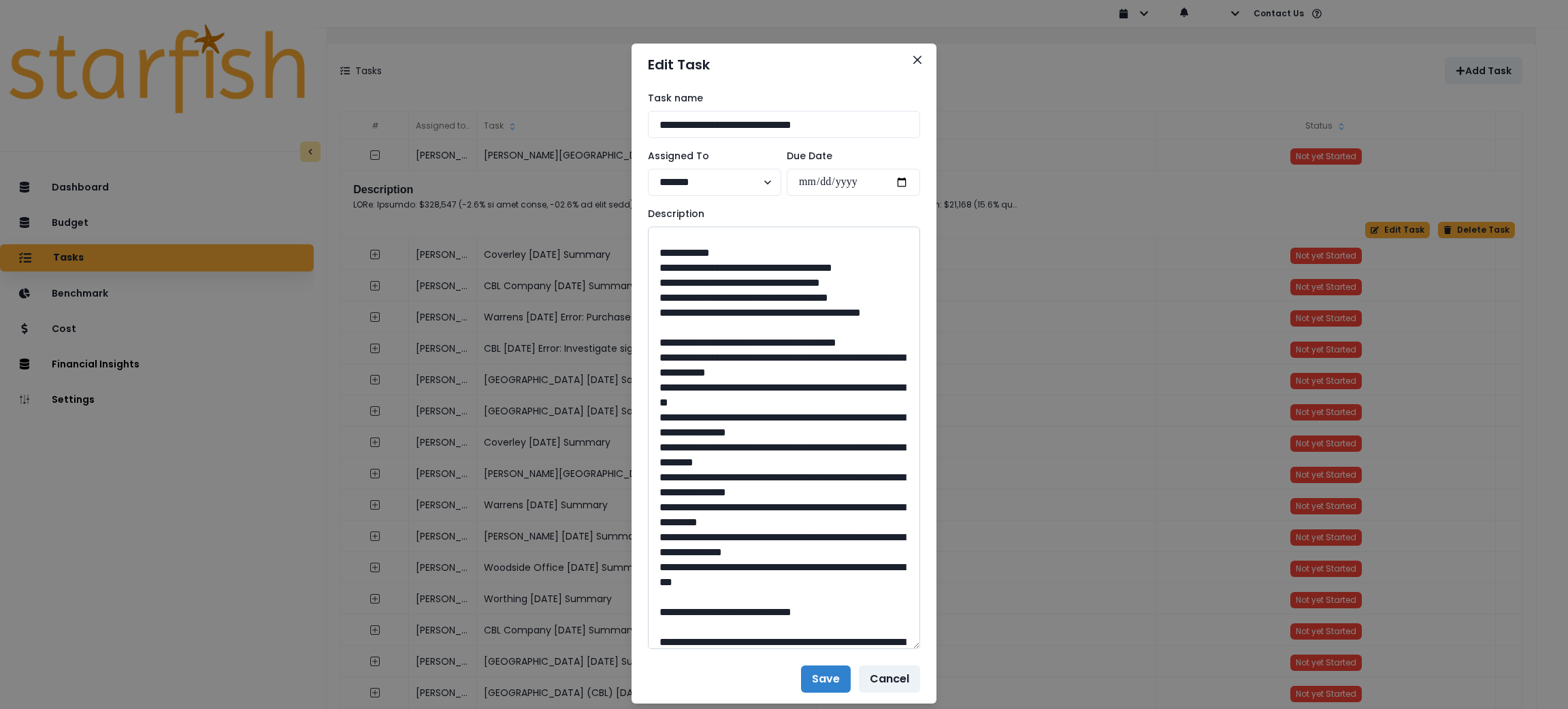
drag, startPoint x: 783, startPoint y: 354, endPoint x: 746, endPoint y: 357, distance: 37.1
click at [746, 357] on textarea at bounding box center [784, 438] width 272 height 423
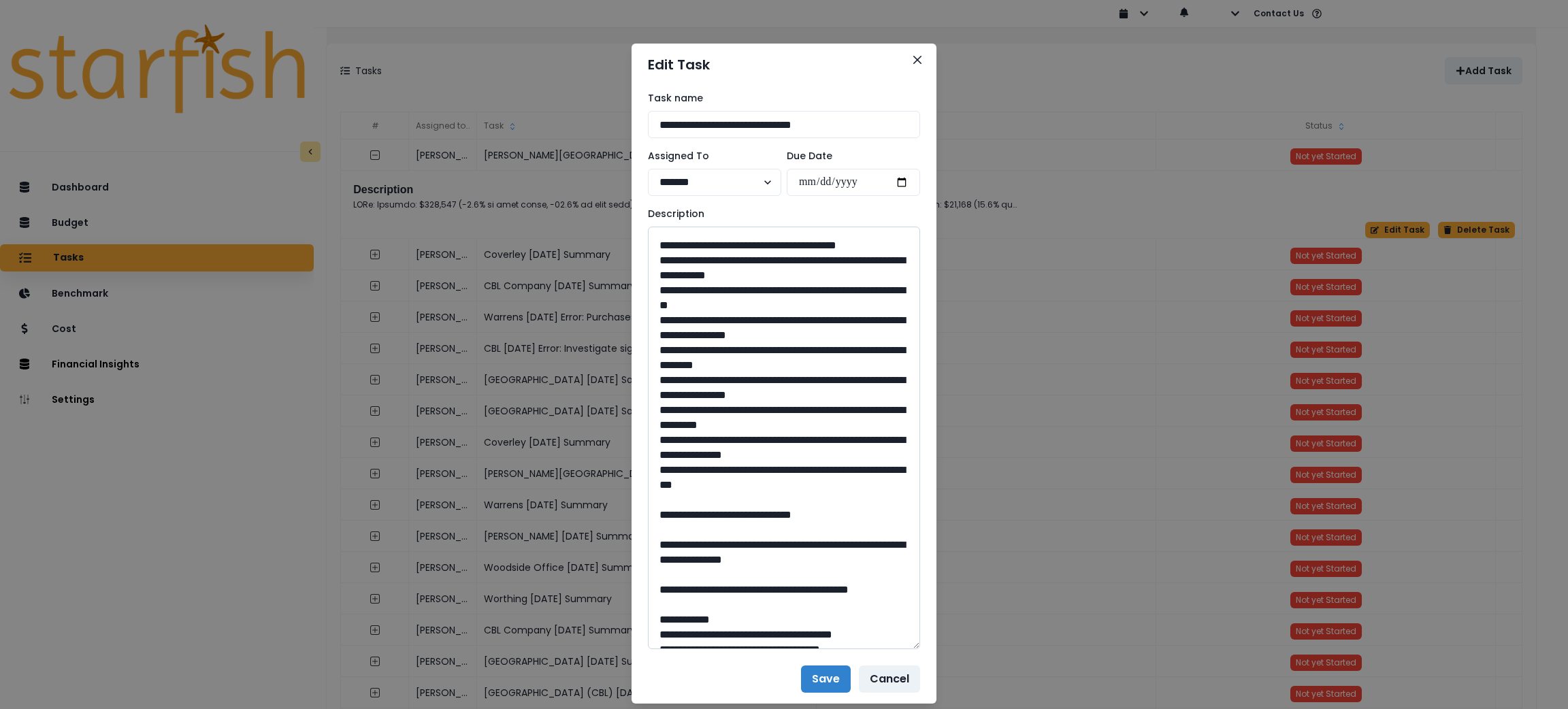
scroll to position [1122, 0]
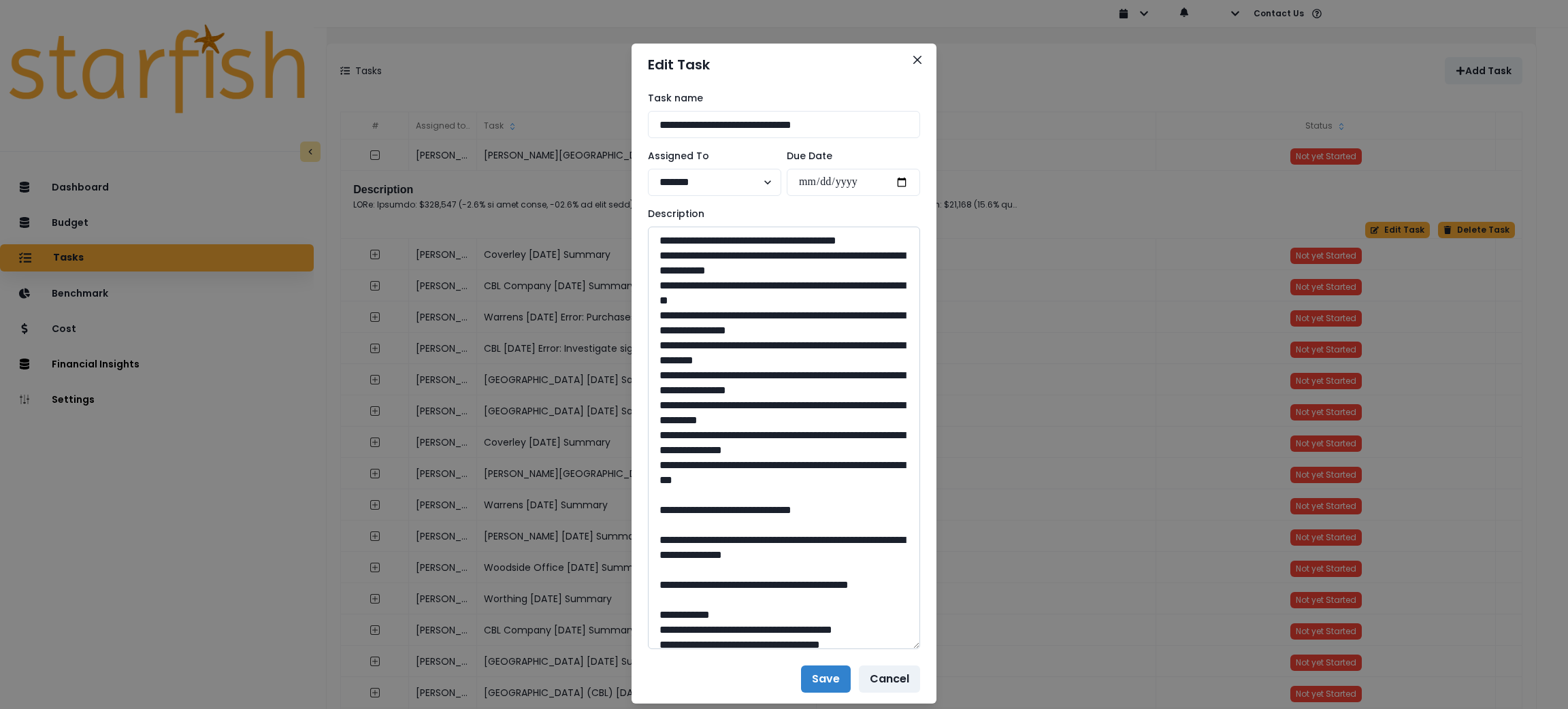
drag, startPoint x: 761, startPoint y: 349, endPoint x: 693, endPoint y: 328, distance: 71.2
click at [693, 328] on textarea at bounding box center [784, 438] width 272 height 423
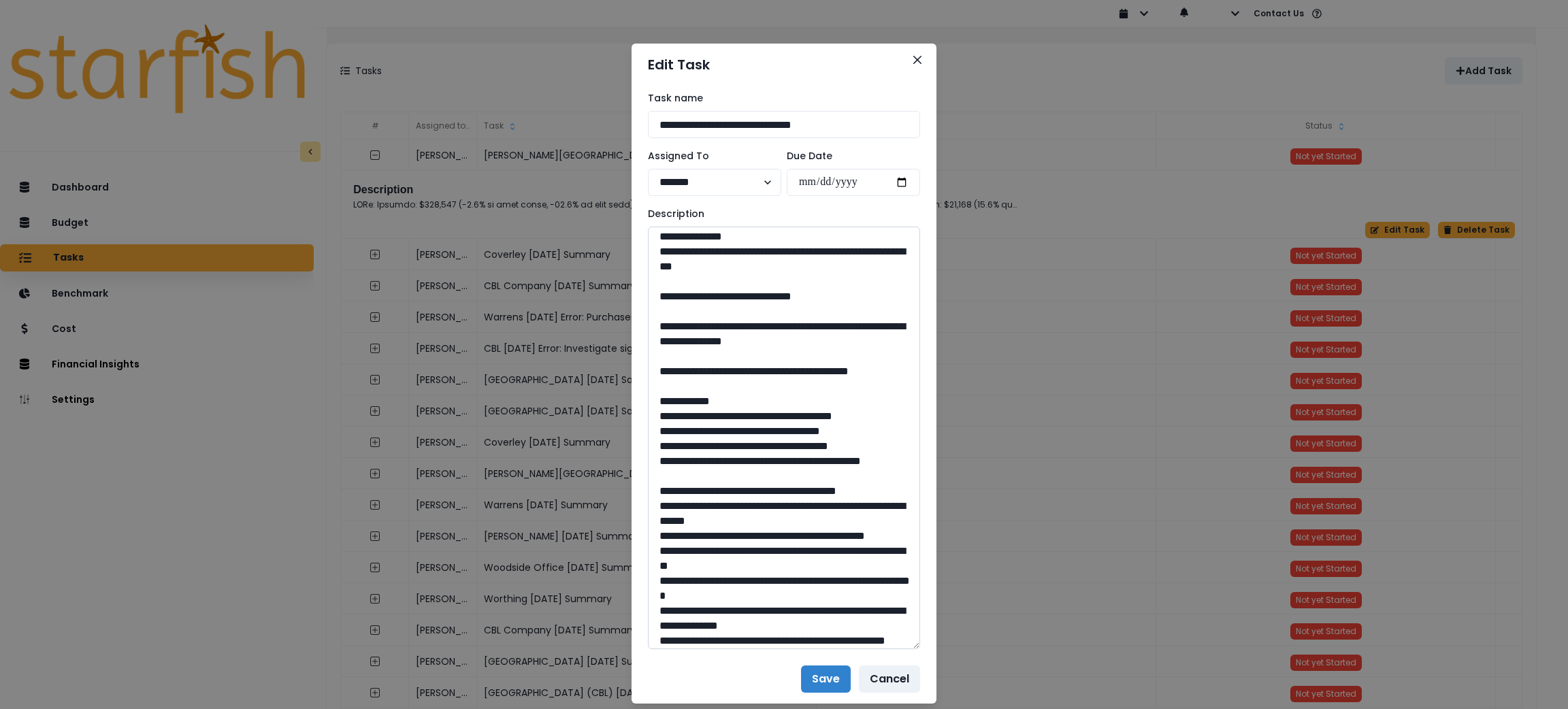
scroll to position [1430, 0]
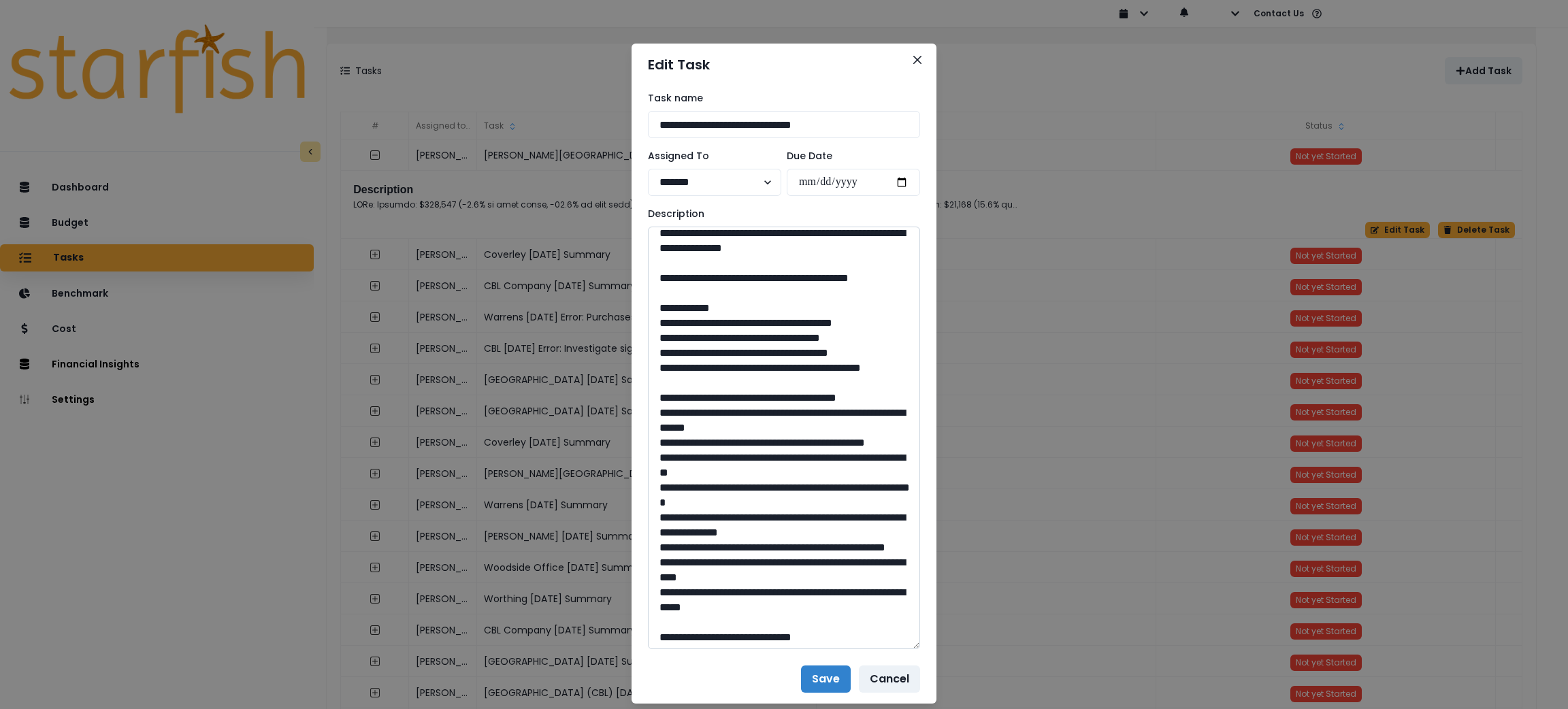
drag, startPoint x: 771, startPoint y: 456, endPoint x: 749, endPoint y: 455, distance: 22.0
click at [749, 455] on textarea at bounding box center [784, 438] width 272 height 423
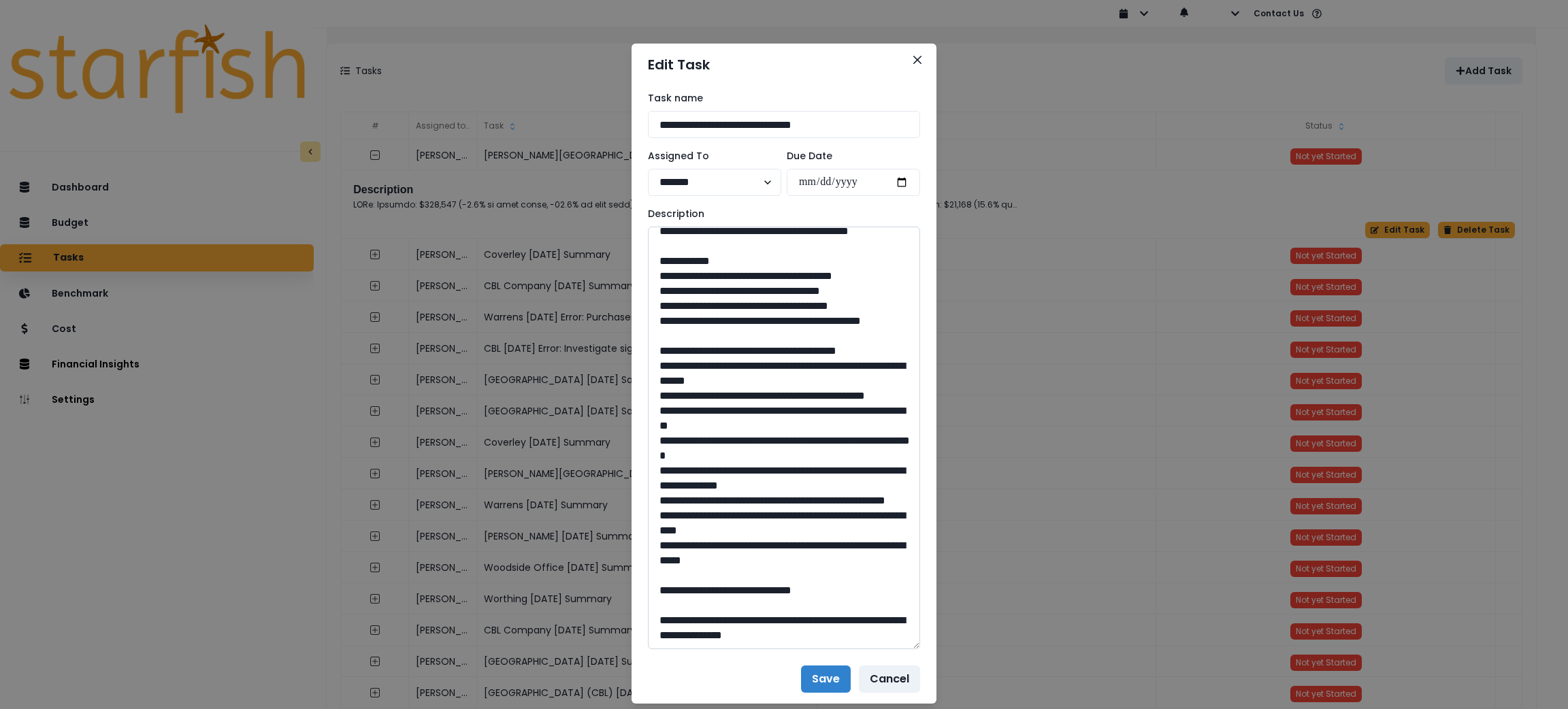
drag, startPoint x: 709, startPoint y: 443, endPoint x: 689, endPoint y: 427, distance: 25.6
click at [689, 427] on textarea at bounding box center [784, 438] width 272 height 423
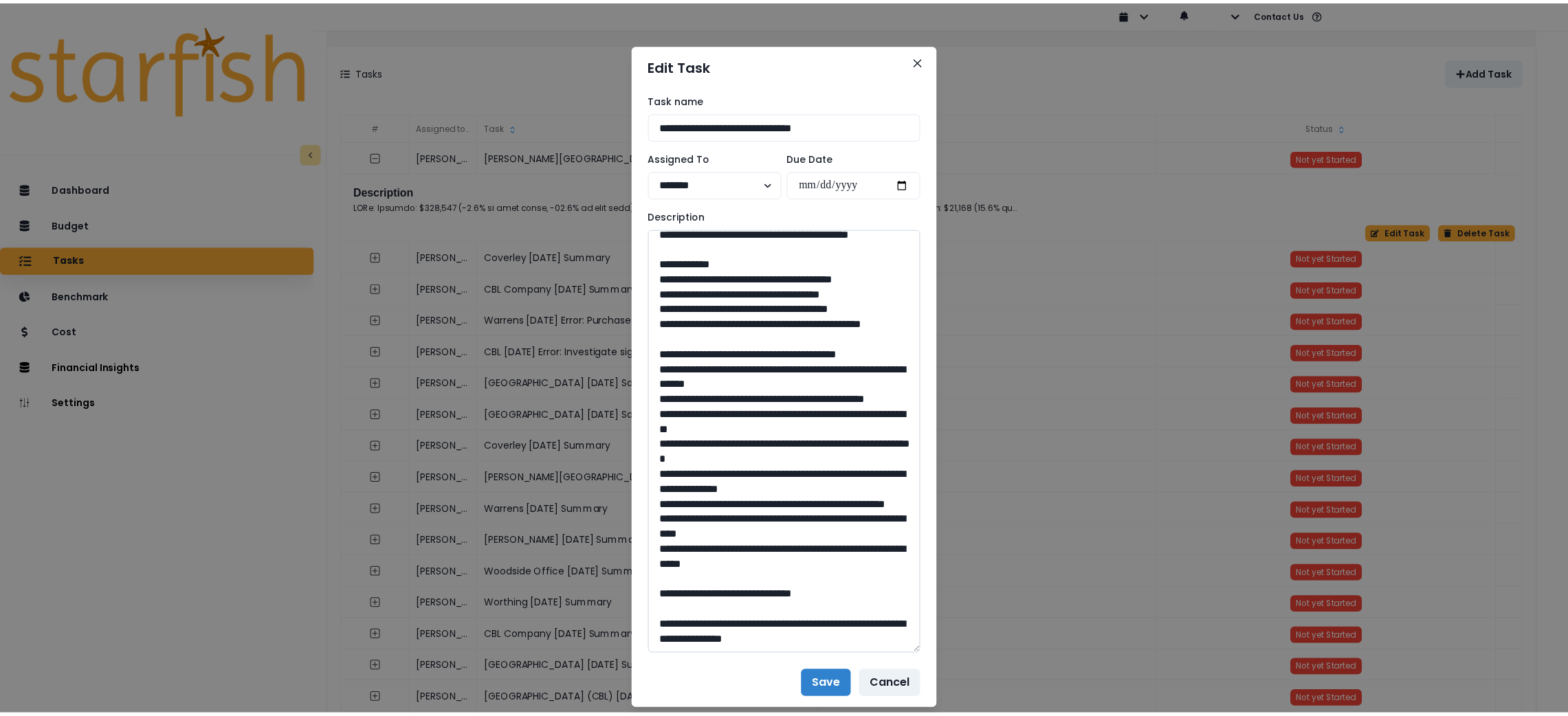
scroll to position [1821, 0]
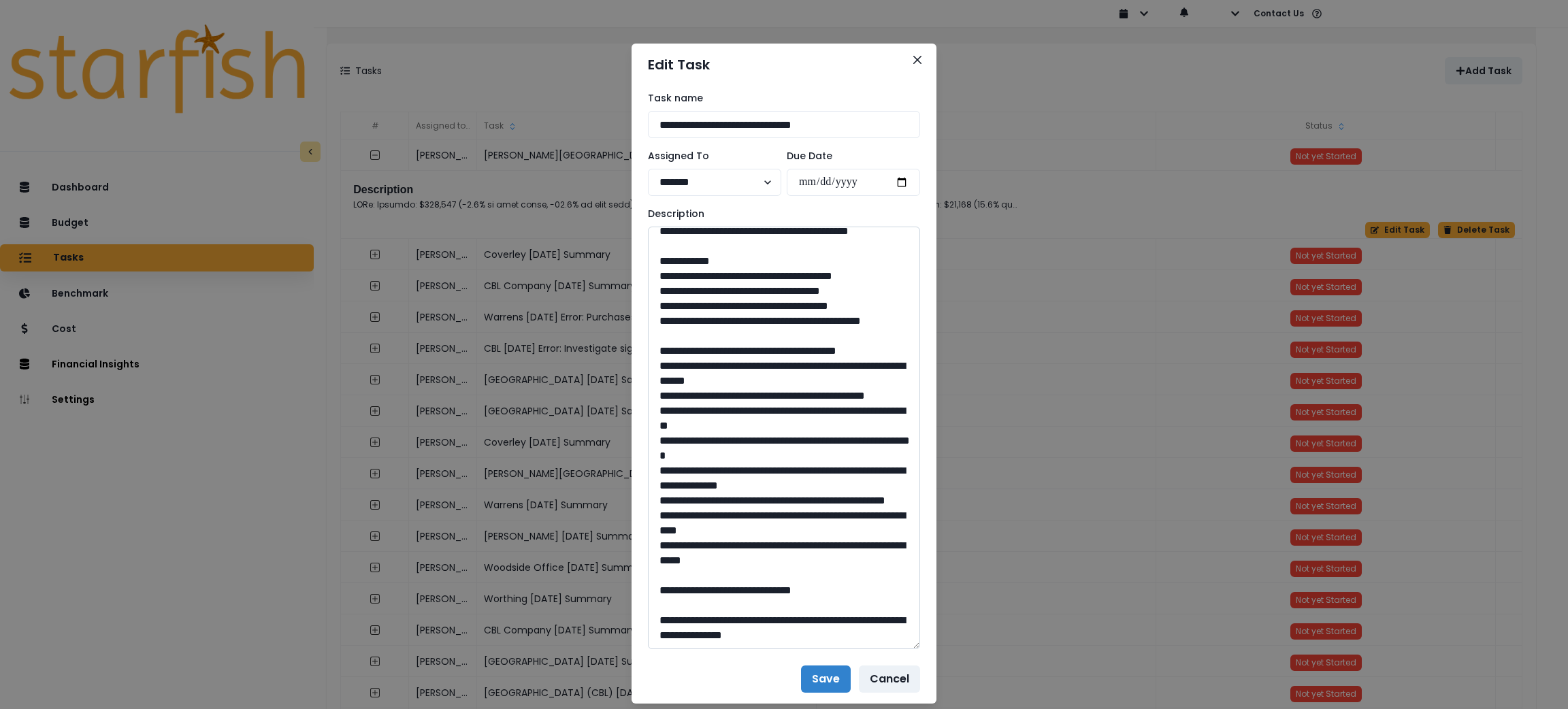
drag, startPoint x: 776, startPoint y: 590, endPoint x: 748, endPoint y: 590, distance: 28.0
click at [748, 590] on textarea at bounding box center [784, 438] width 272 height 423
click at [917, 65] on button "Close" at bounding box center [917, 60] width 22 height 22
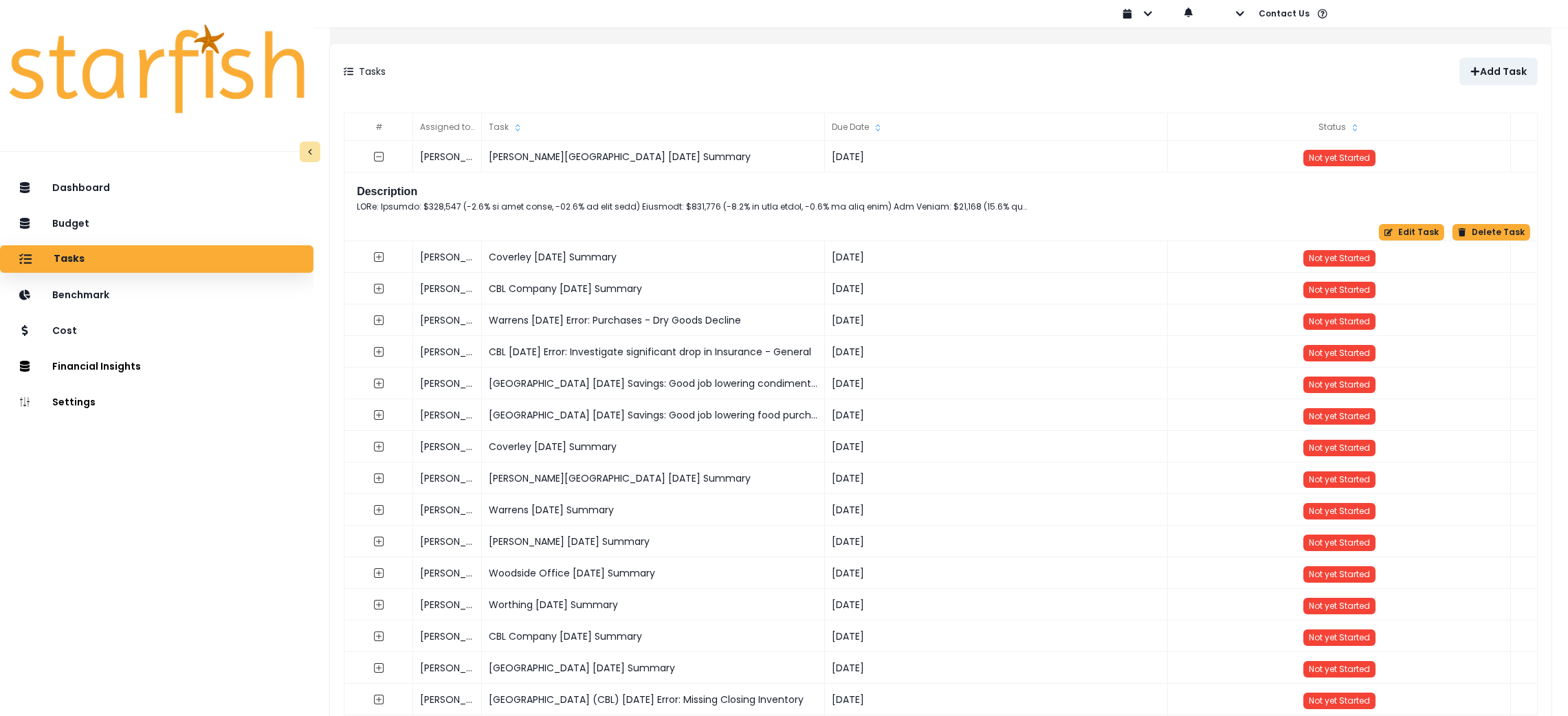
click at [681, 44] on div "Tasks Add Task" at bounding box center [941, 72] width 1222 height 55
